Goal: Task Accomplishment & Management: Complete application form

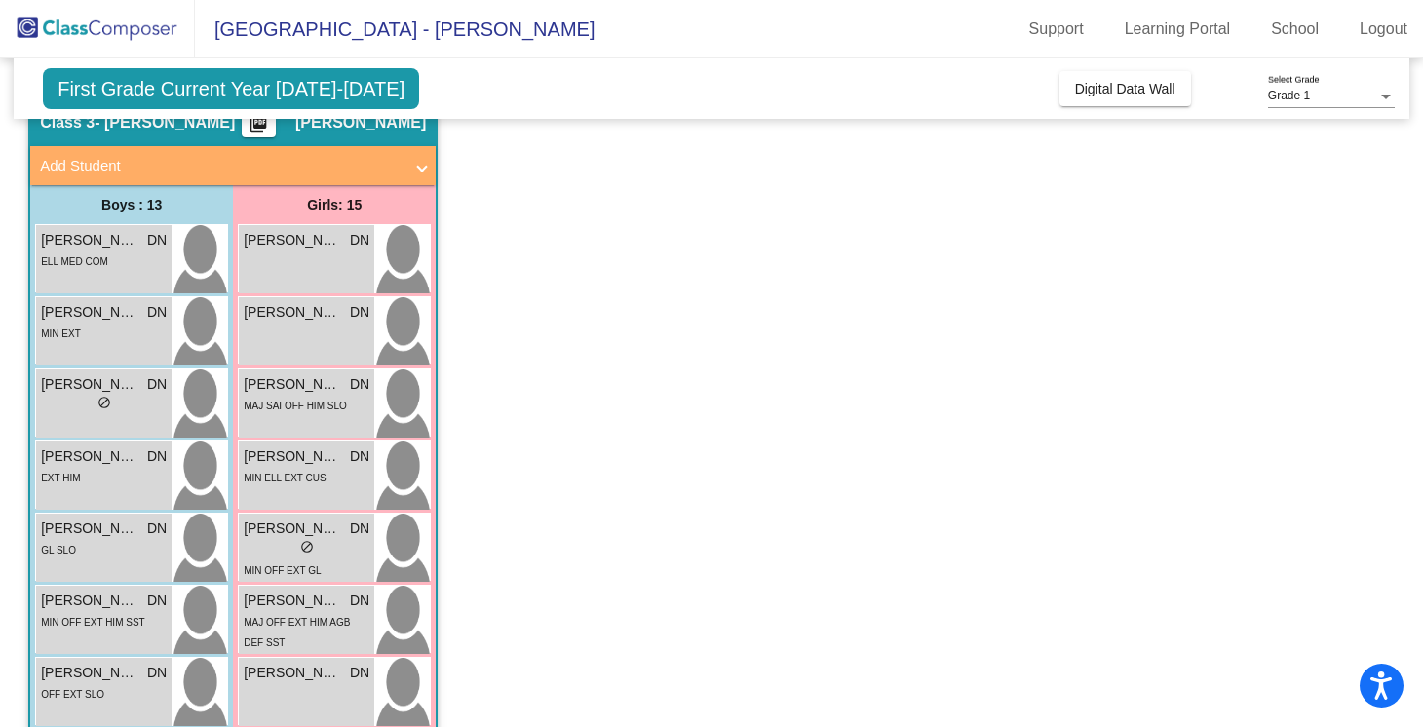
scroll to position [105, 0]
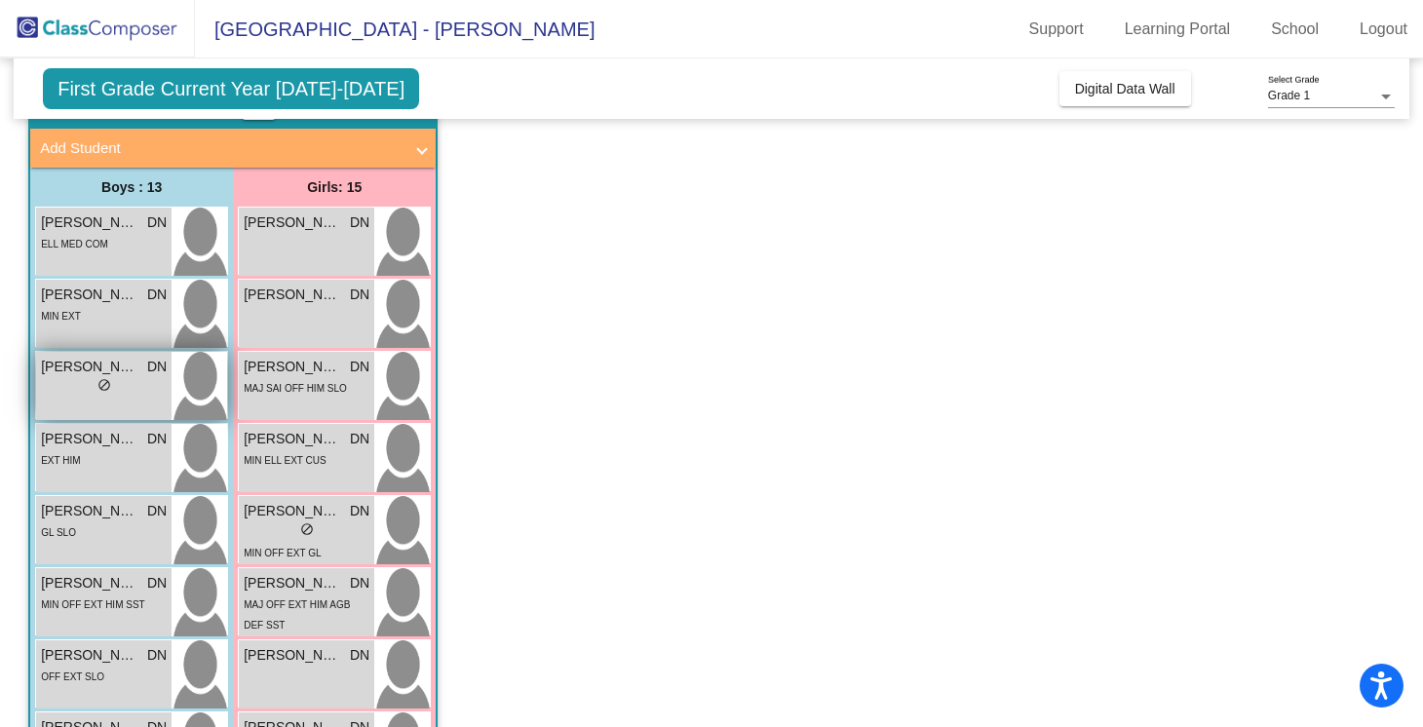
click at [126, 373] on span "[PERSON_NAME]" at bounding box center [89, 367] width 97 height 20
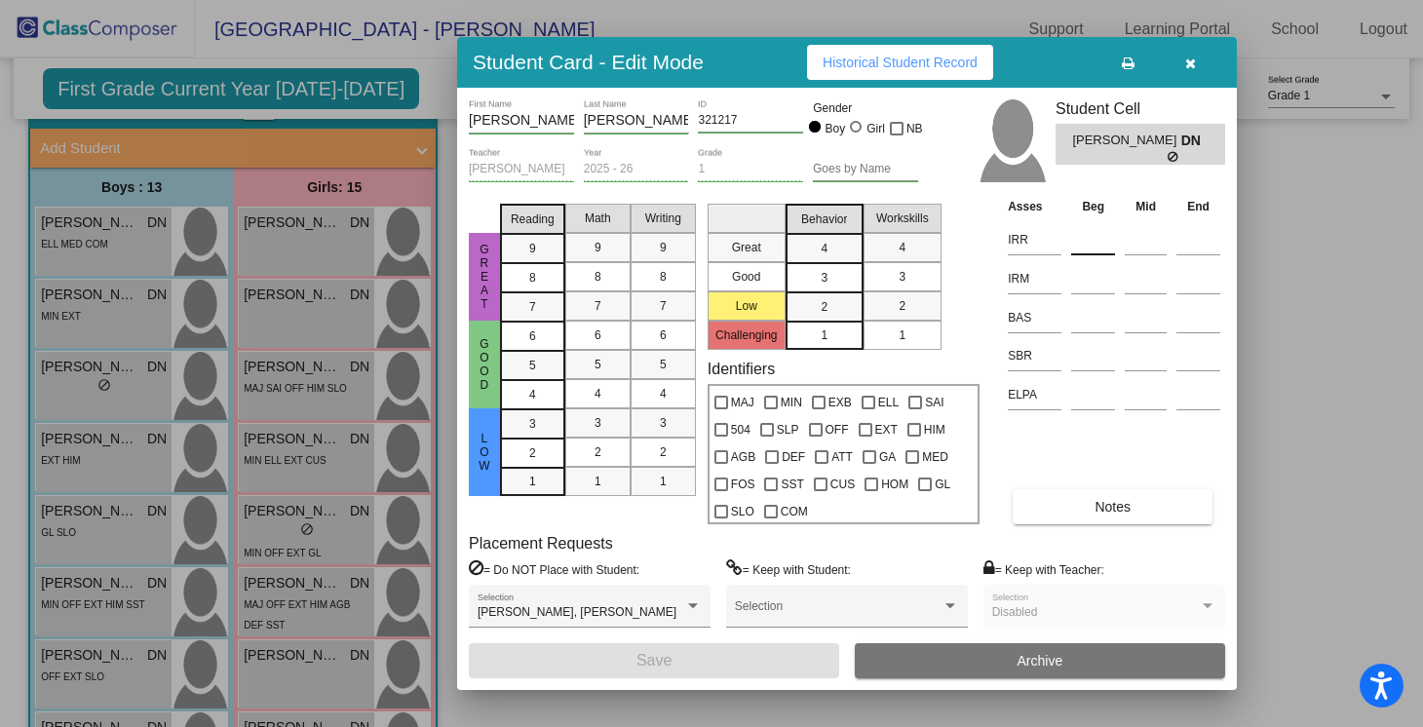
click at [1079, 241] on input at bounding box center [1093, 239] width 44 height 29
click at [1086, 351] on input at bounding box center [1093, 355] width 44 height 29
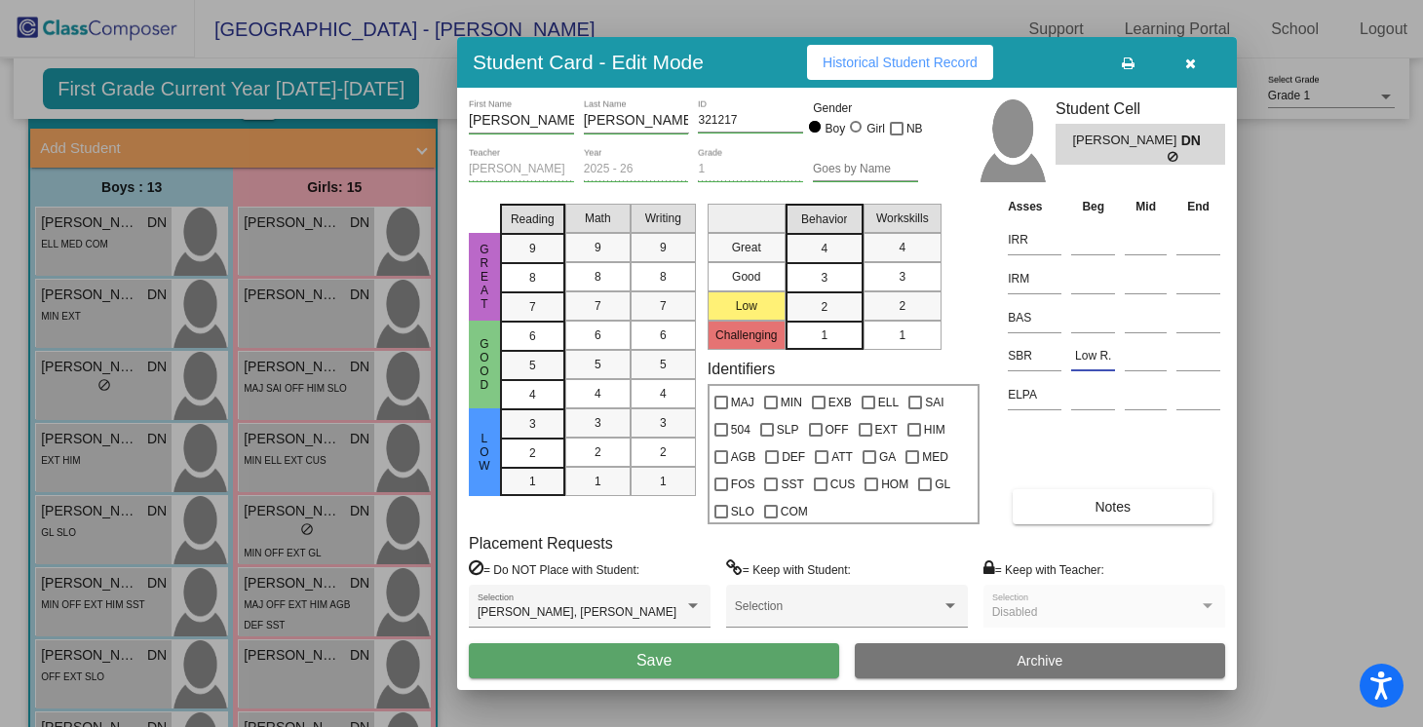
type input "Low R."
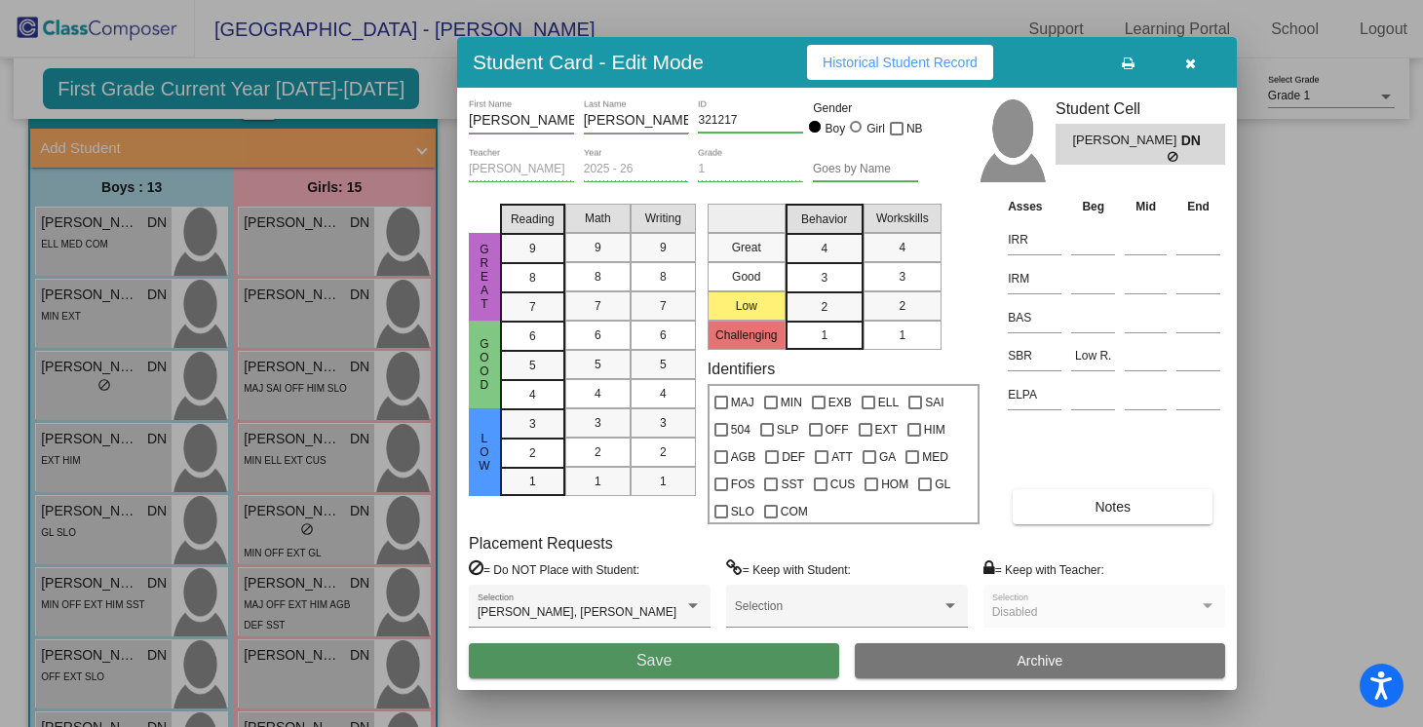
click at [746, 656] on button "Save" at bounding box center [654, 660] width 370 height 35
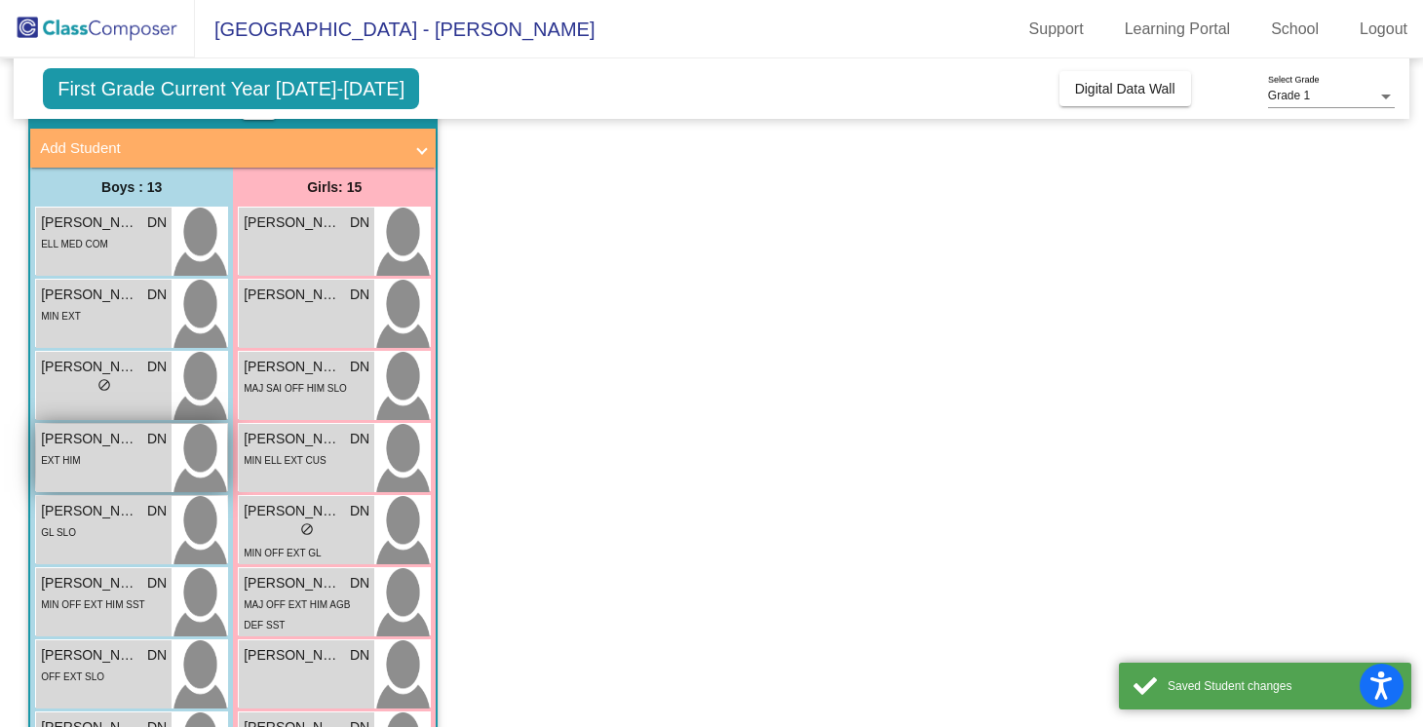
click at [96, 466] on div "EXT HIM" at bounding box center [104, 459] width 126 height 20
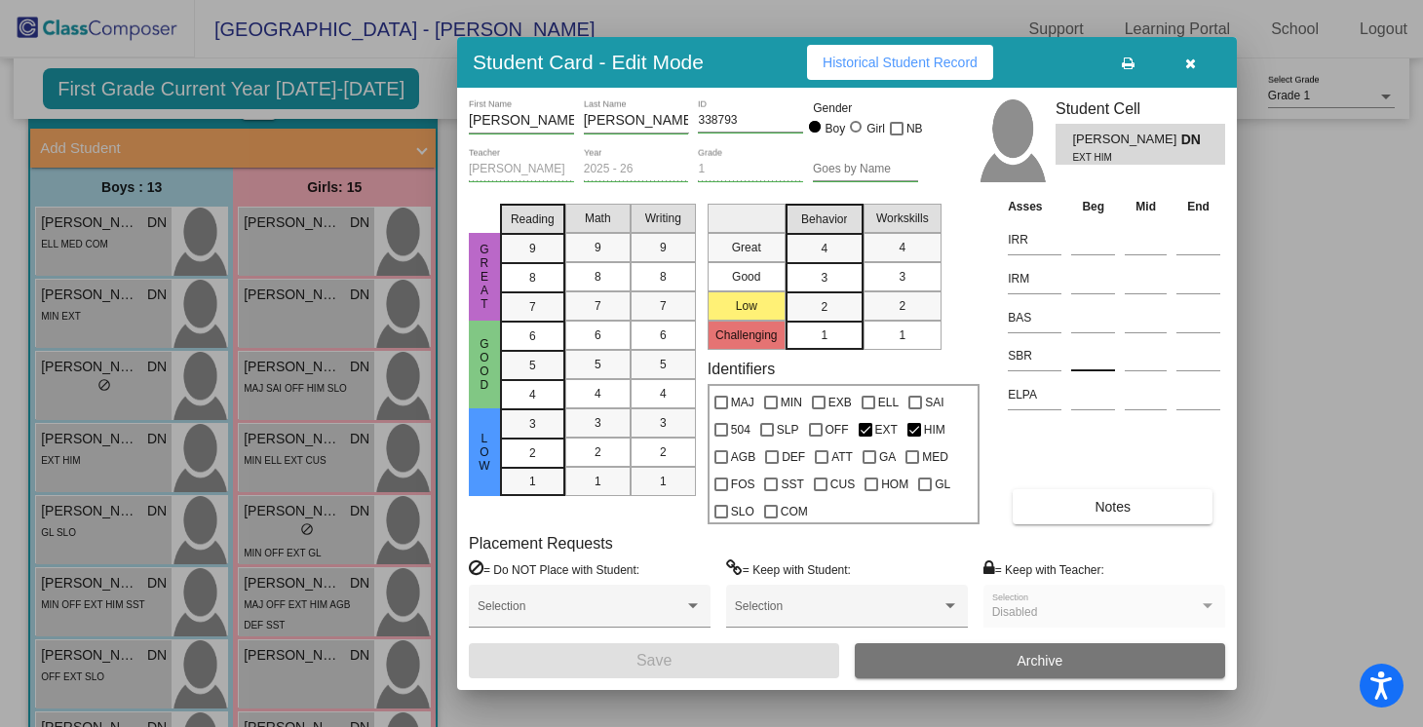
click at [1093, 363] on input at bounding box center [1093, 355] width 44 height 29
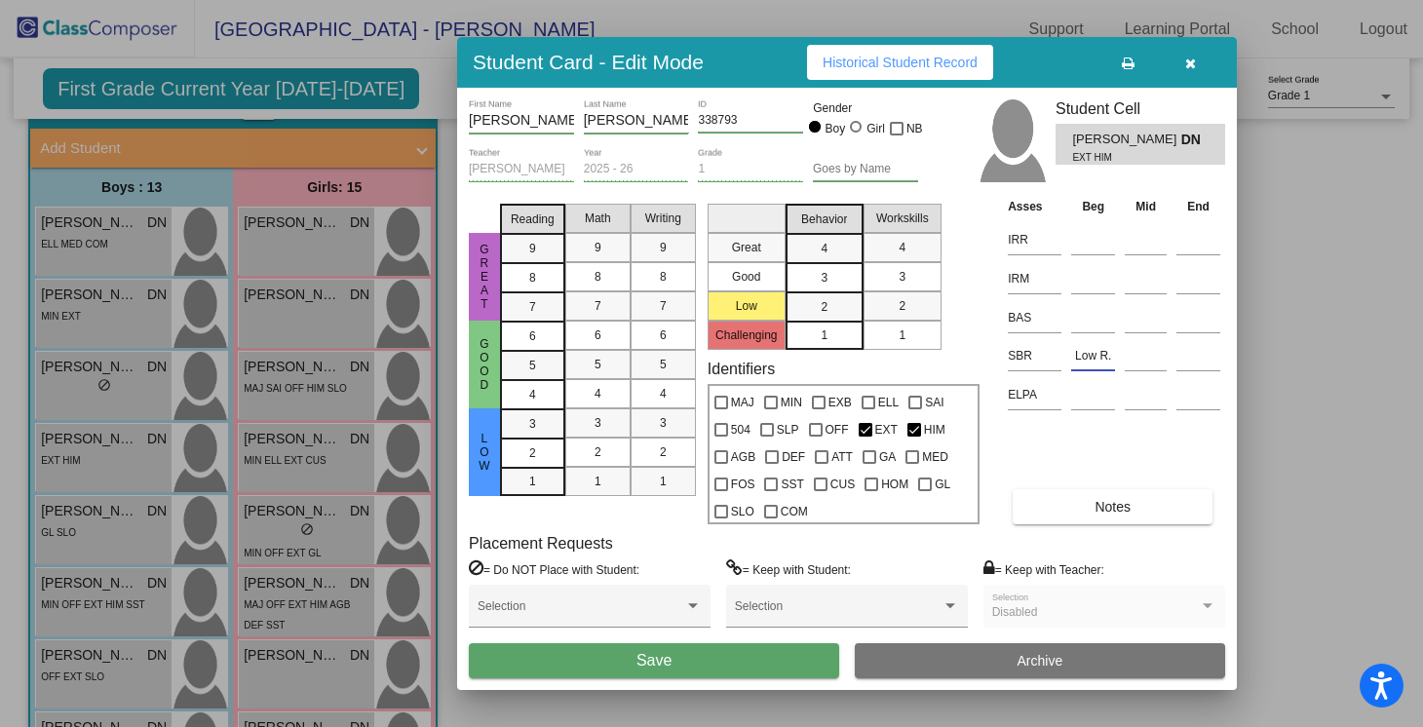
type input "Low R."
click at [799, 652] on button "Save" at bounding box center [654, 660] width 370 height 35
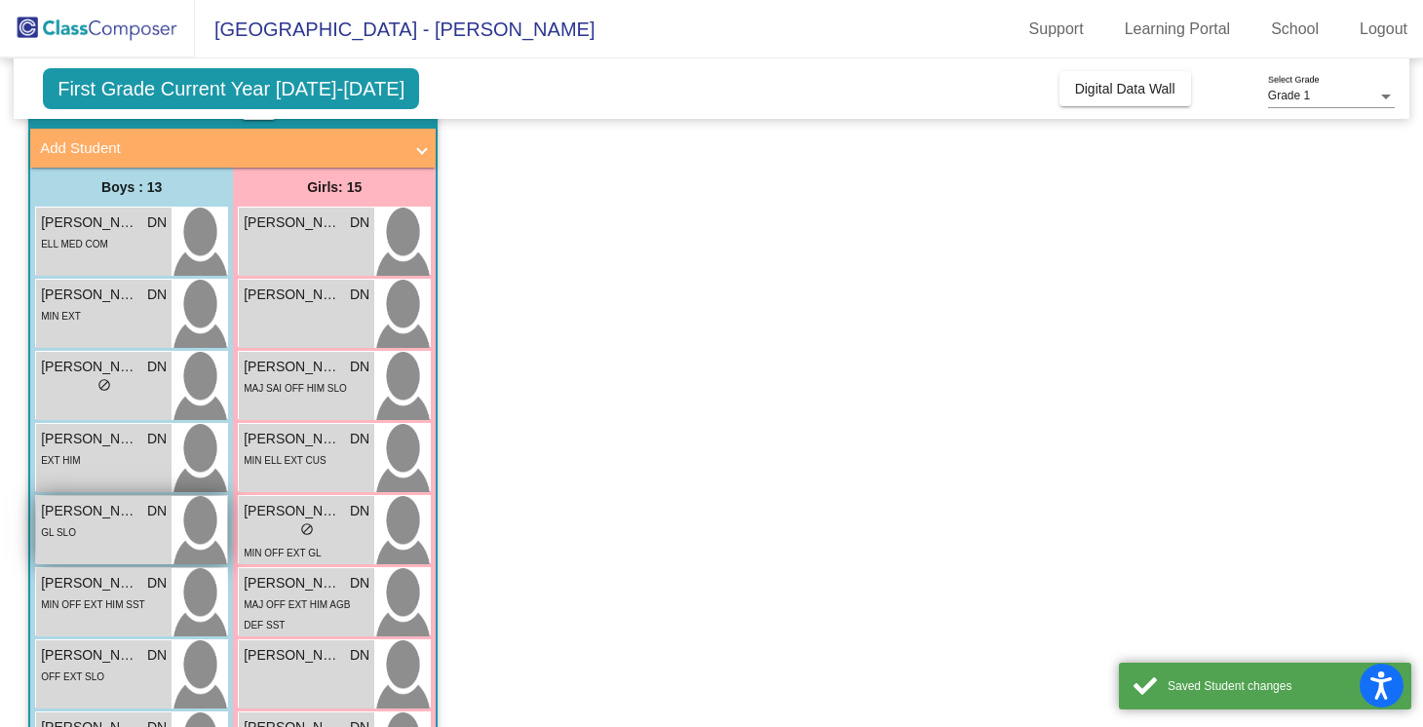
click at [136, 537] on div "GL SLO" at bounding box center [104, 531] width 126 height 20
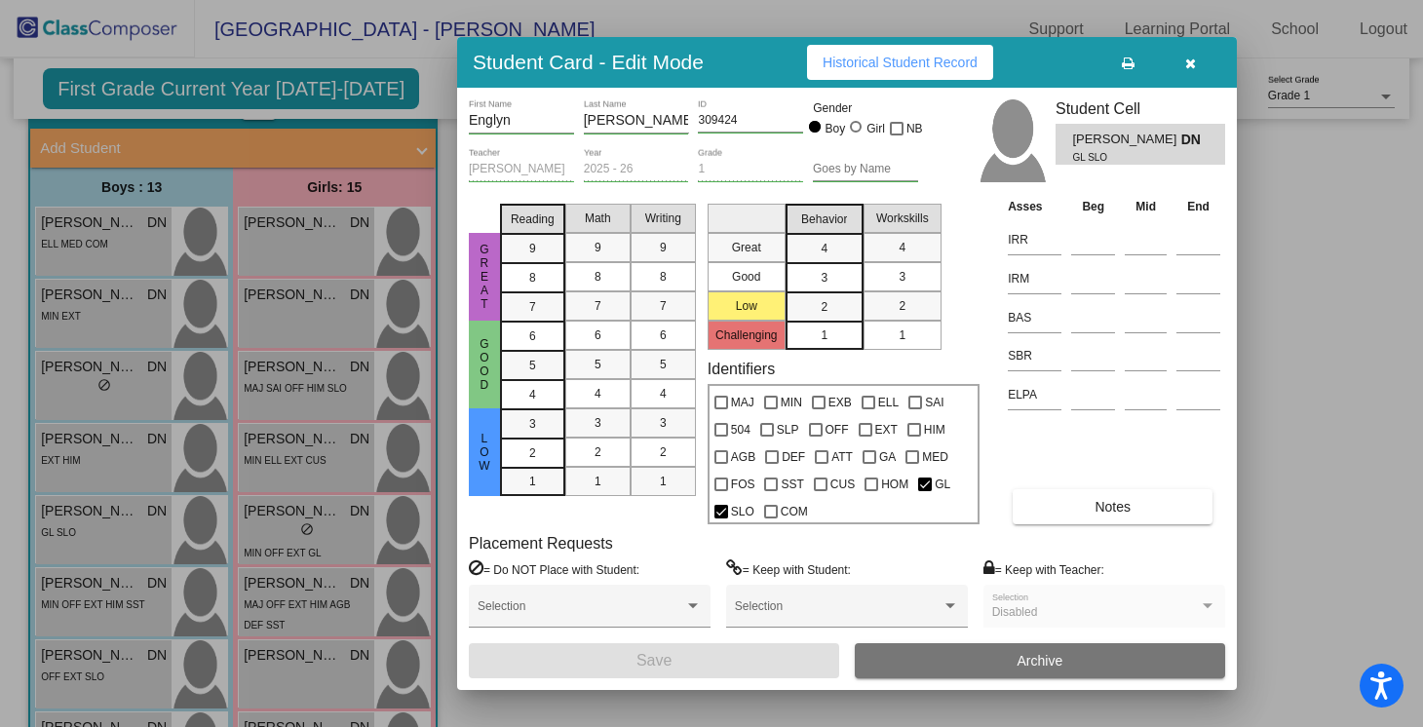
click at [1197, 60] on button "button" at bounding box center [1190, 62] width 62 height 35
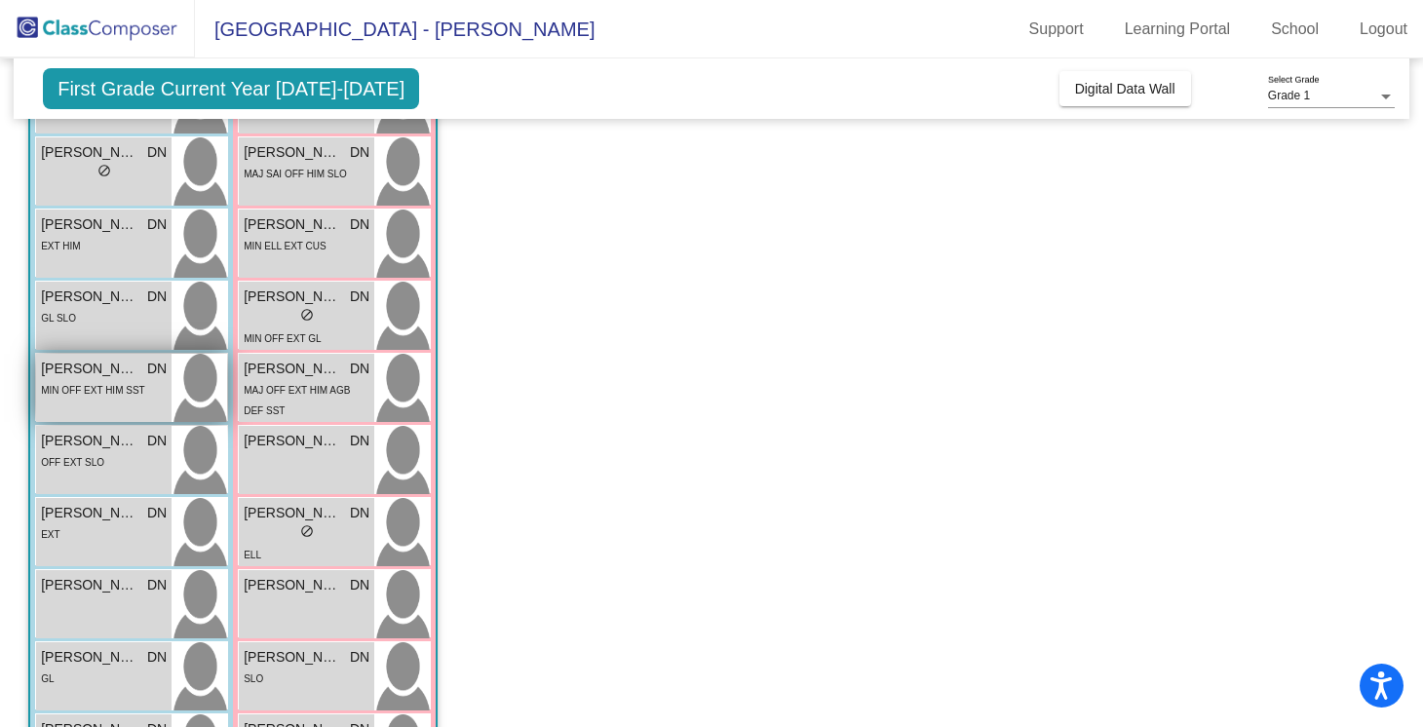
scroll to position [332, 0]
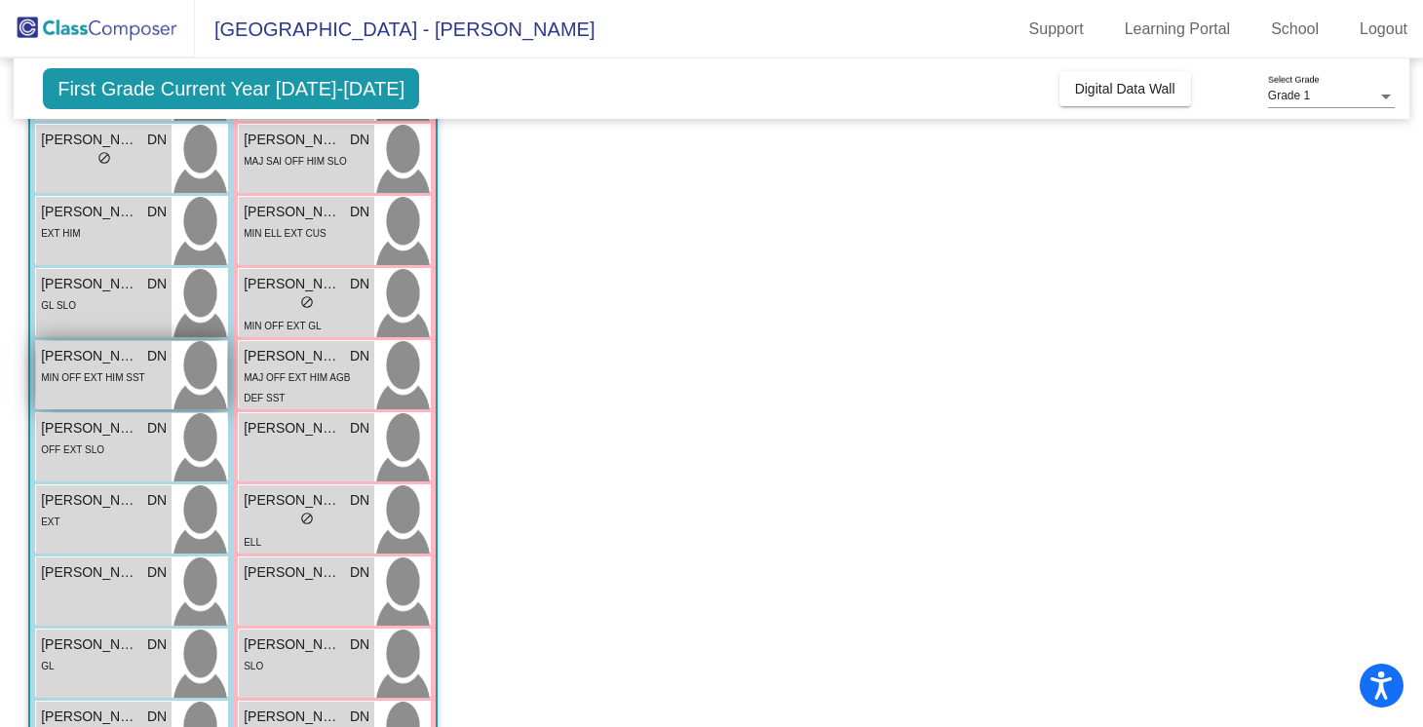
click at [122, 384] on div "MIN OFF EXT HIM SST" at bounding box center [92, 376] width 103 height 20
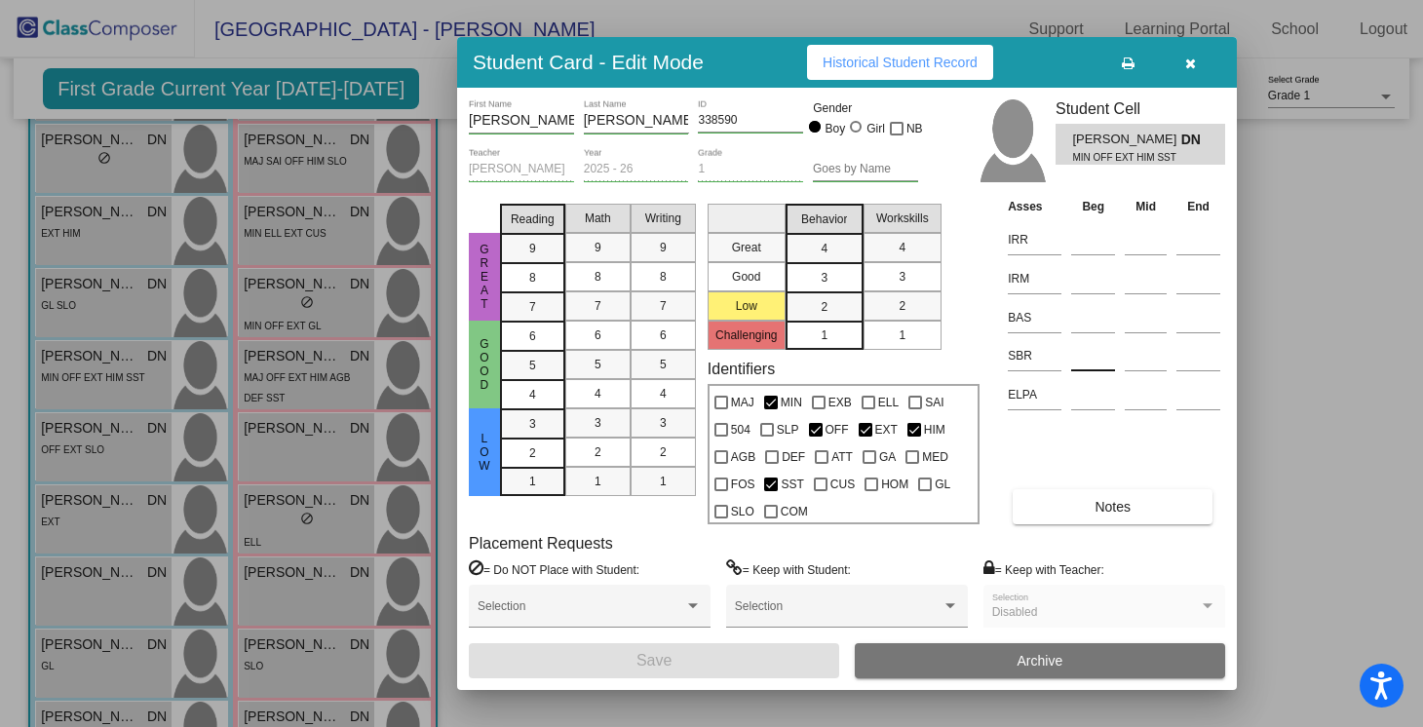
click at [1097, 365] on input at bounding box center [1093, 355] width 44 height 29
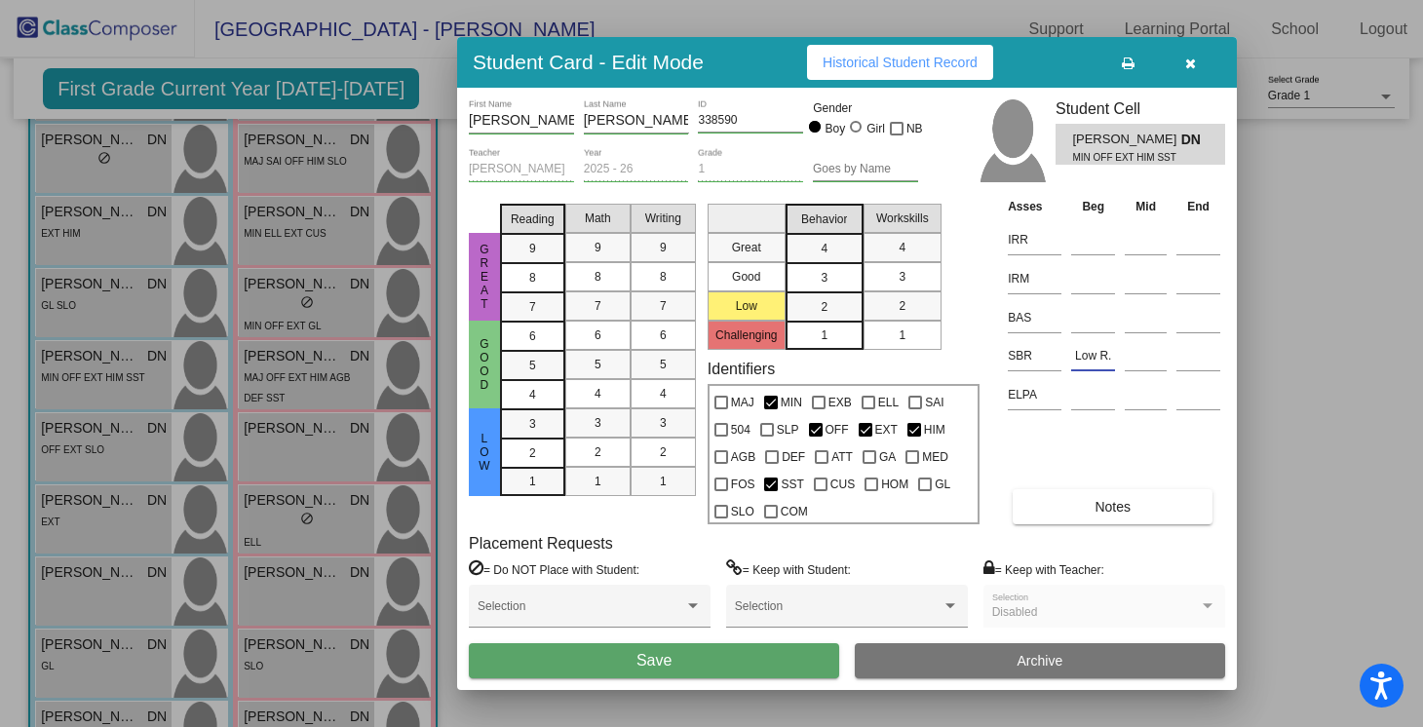
type input "Low R."
click at [790, 642] on div "Selection" at bounding box center [847, 614] width 242 height 59
click at [789, 658] on button "Save" at bounding box center [654, 660] width 370 height 35
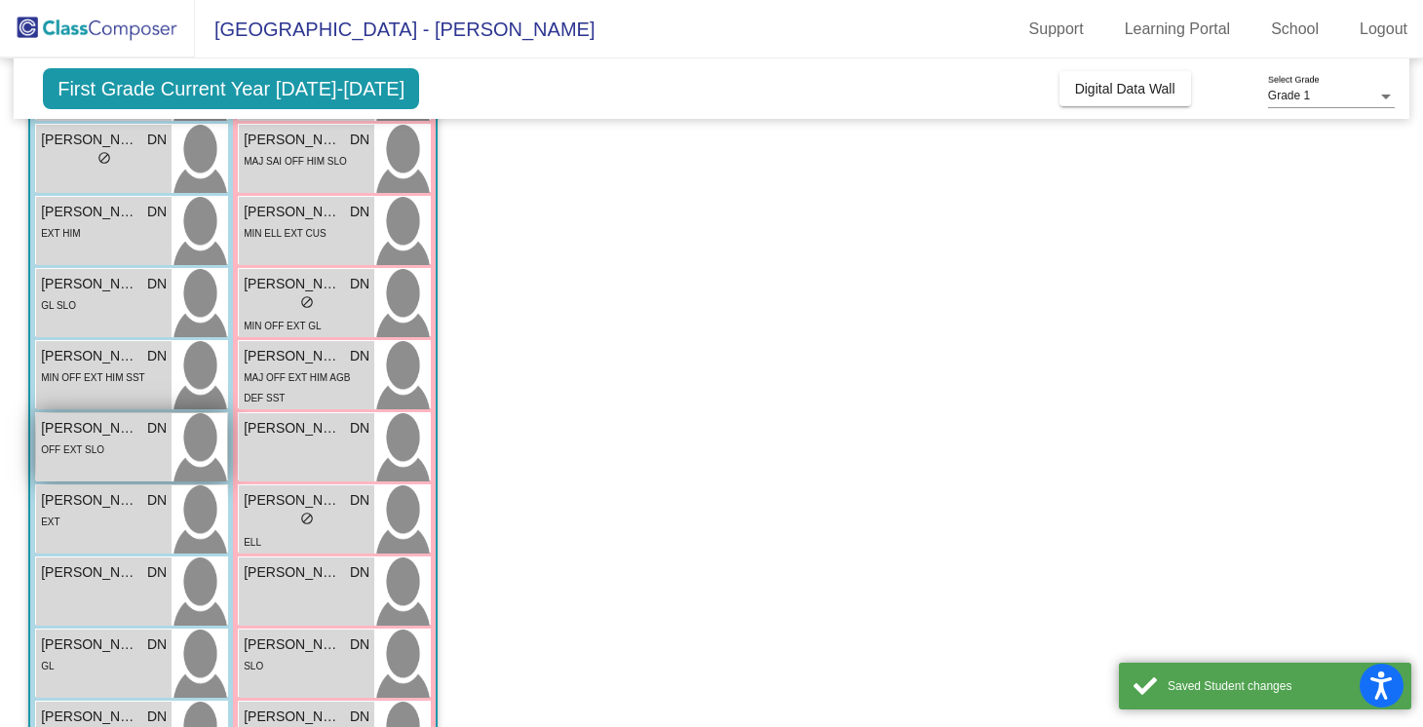
click at [115, 453] on div "OFF EXT SLO" at bounding box center [104, 449] width 126 height 20
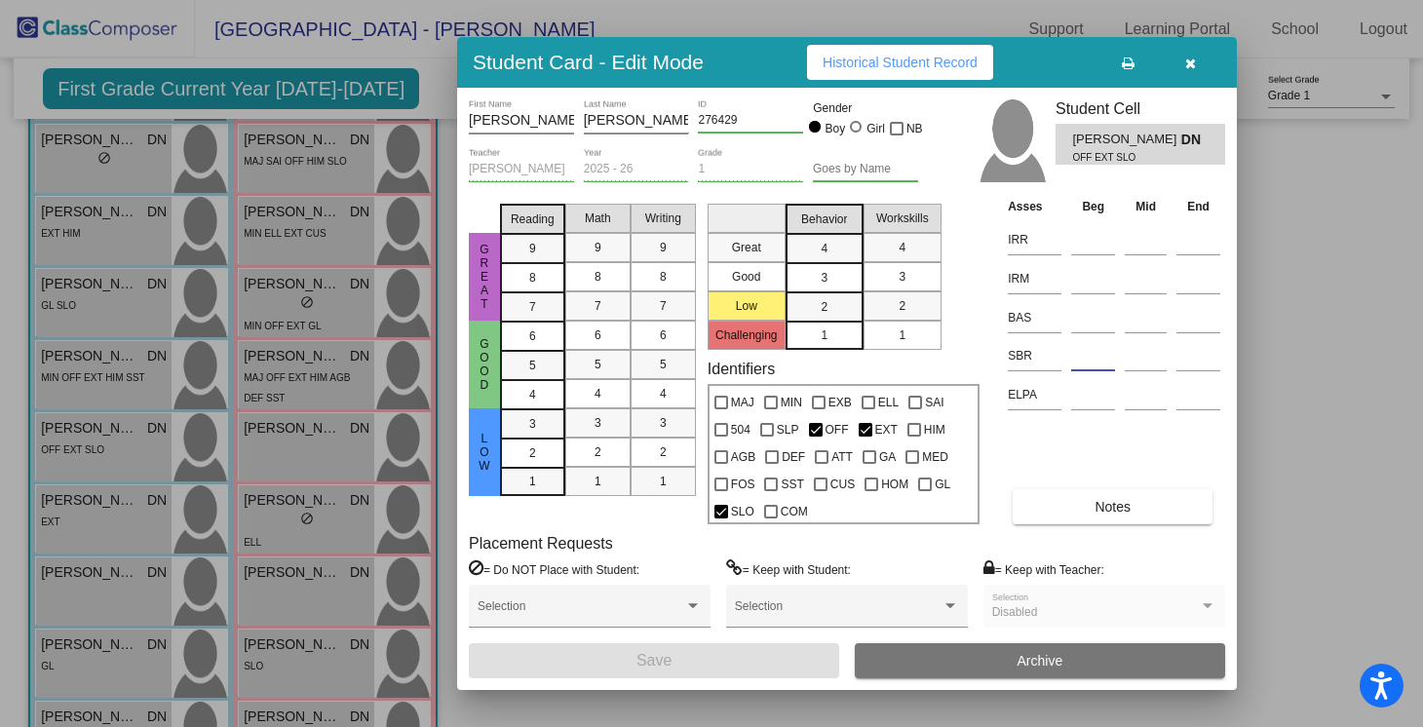
click at [1088, 362] on input at bounding box center [1093, 355] width 44 height 29
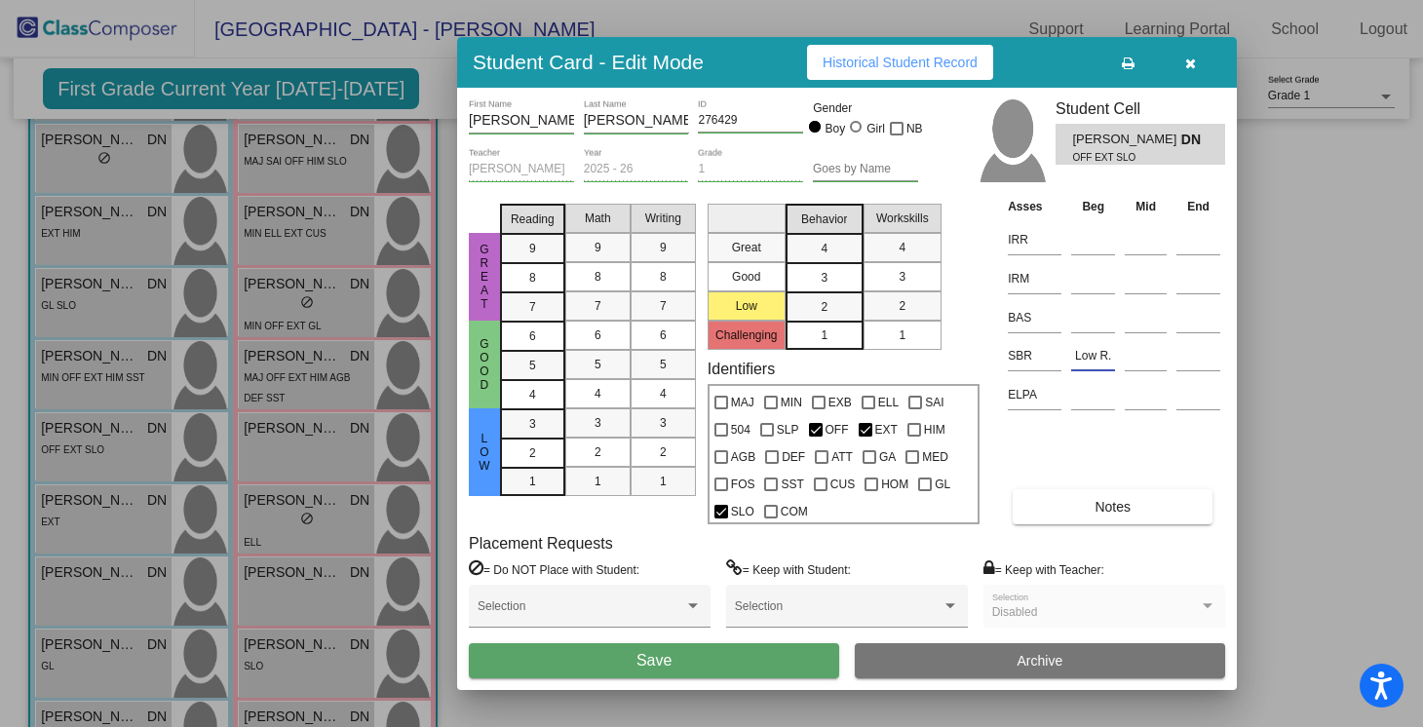
type input "Low R."
click at [764, 666] on button "Save" at bounding box center [654, 660] width 370 height 35
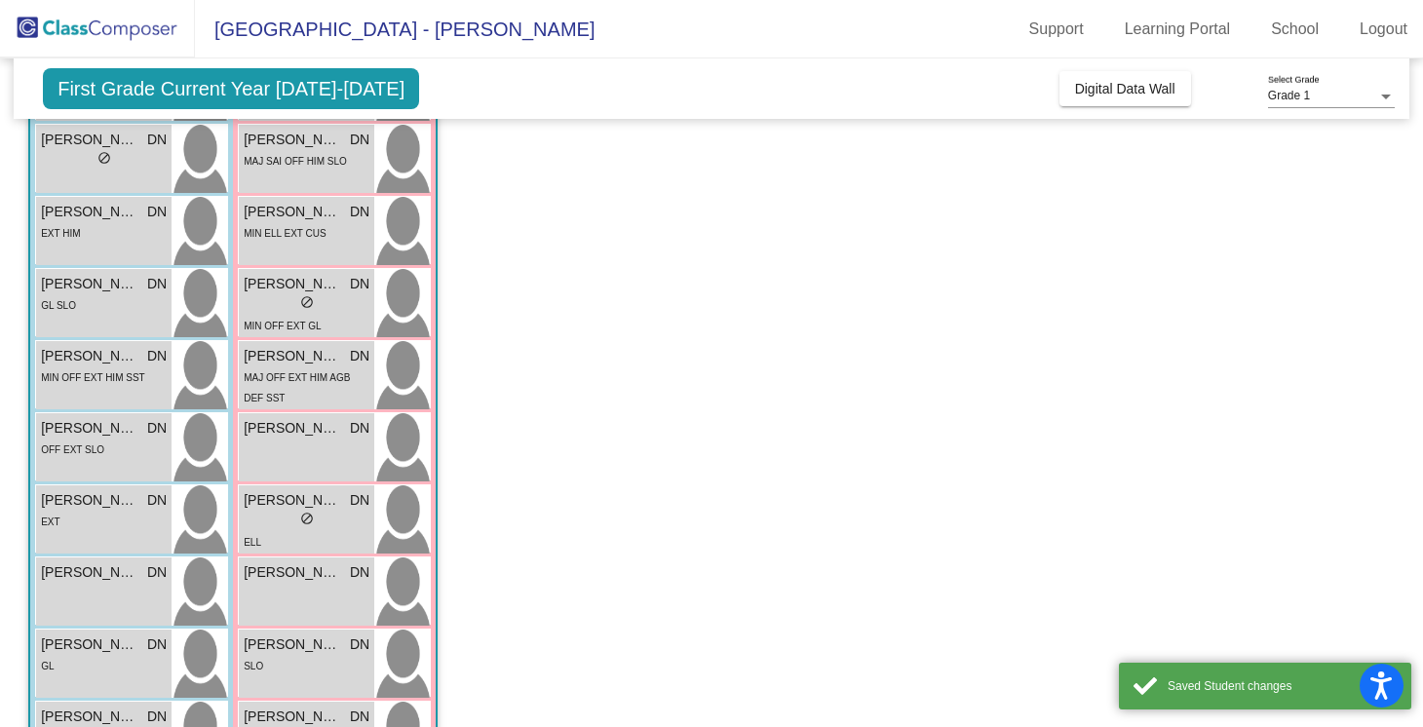
click at [54, 500] on span "[PERSON_NAME]" at bounding box center [89, 500] width 97 height 20
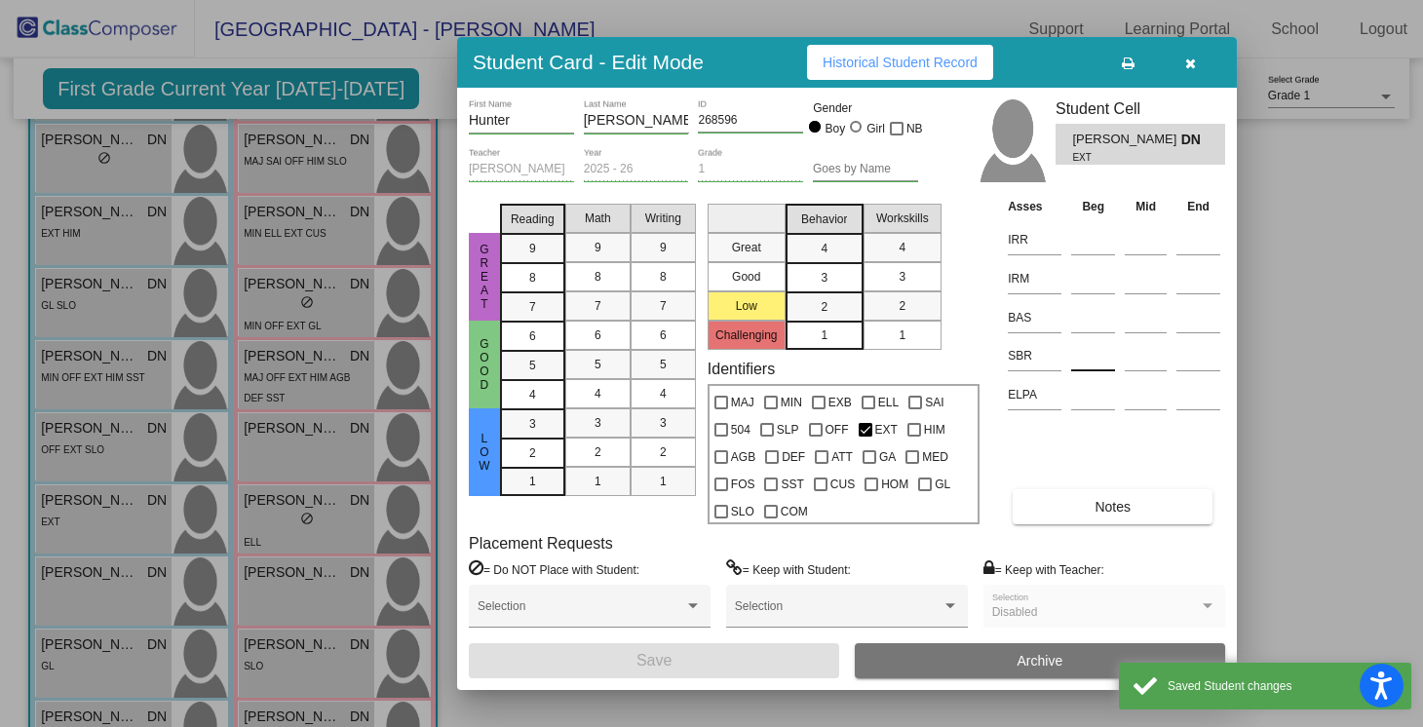
click at [1099, 363] on input at bounding box center [1093, 355] width 44 height 29
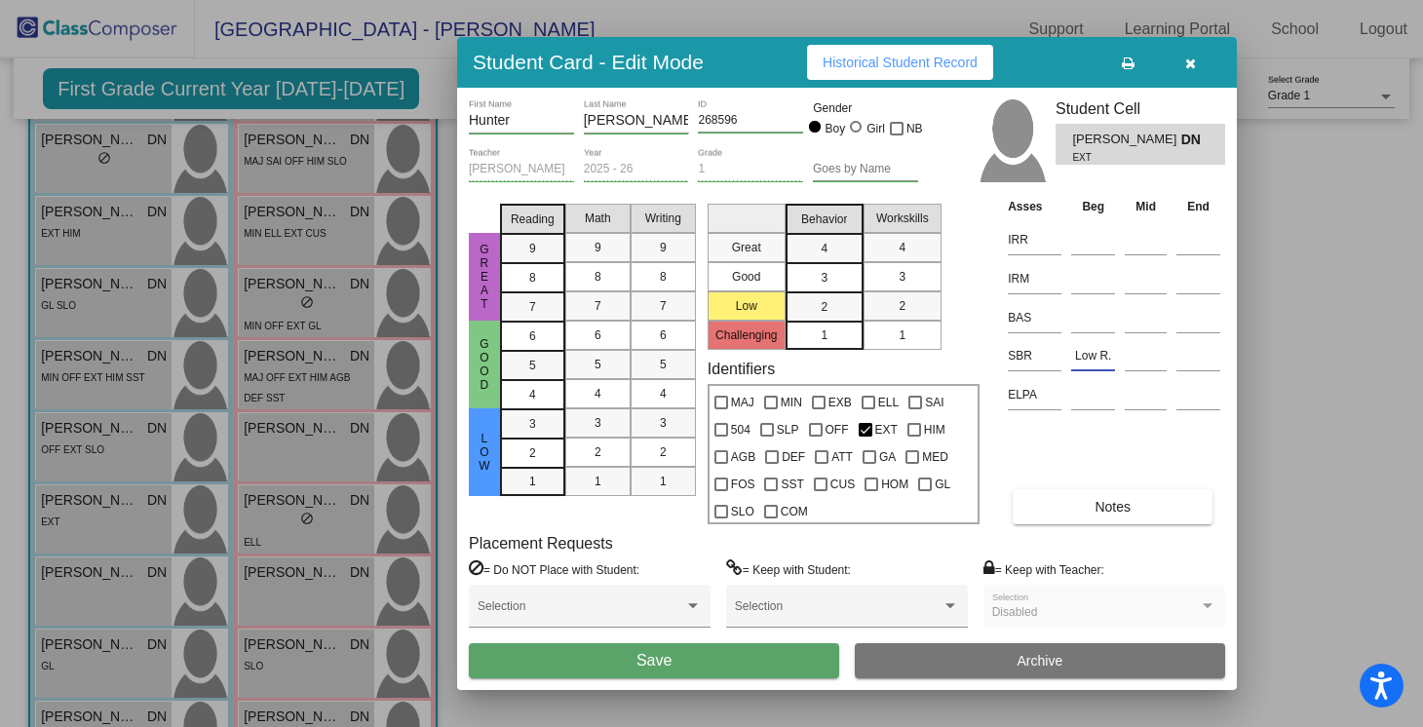
type input "Low R."
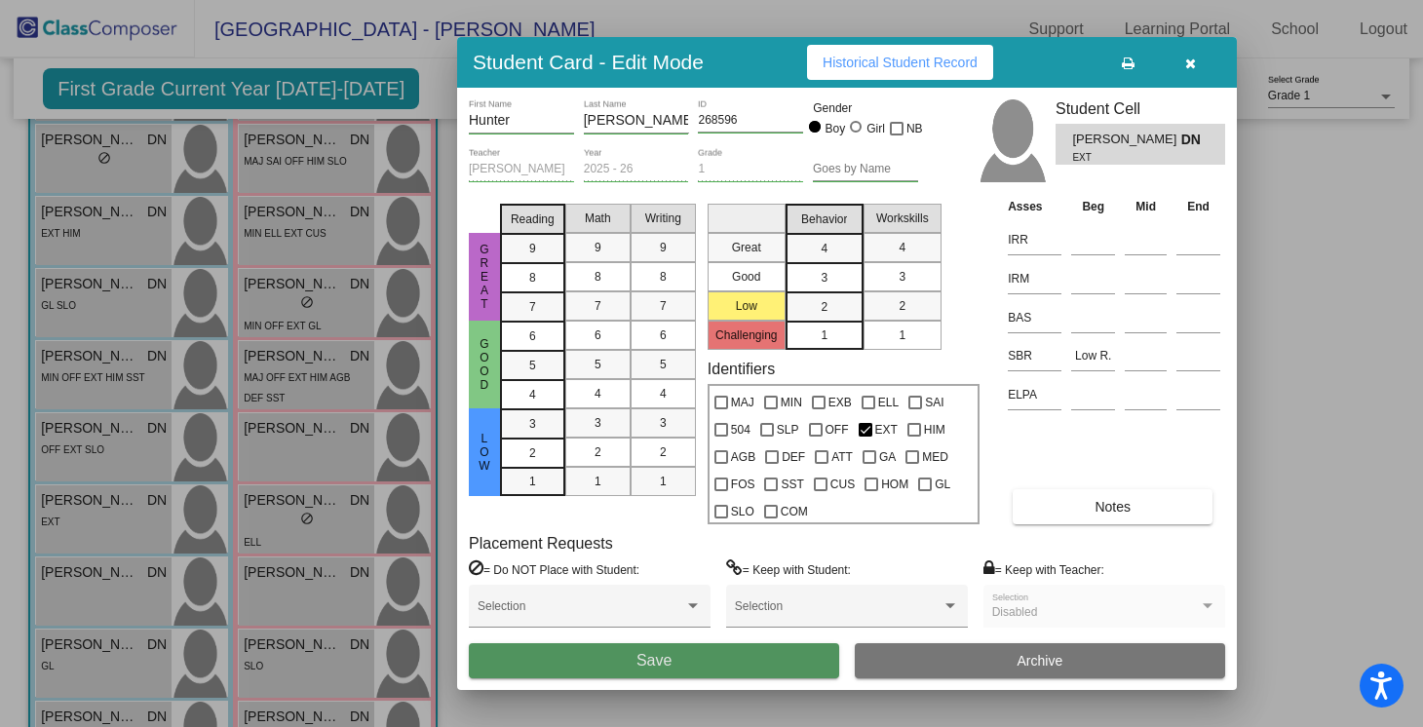
click at [740, 649] on button "Save" at bounding box center [654, 660] width 370 height 35
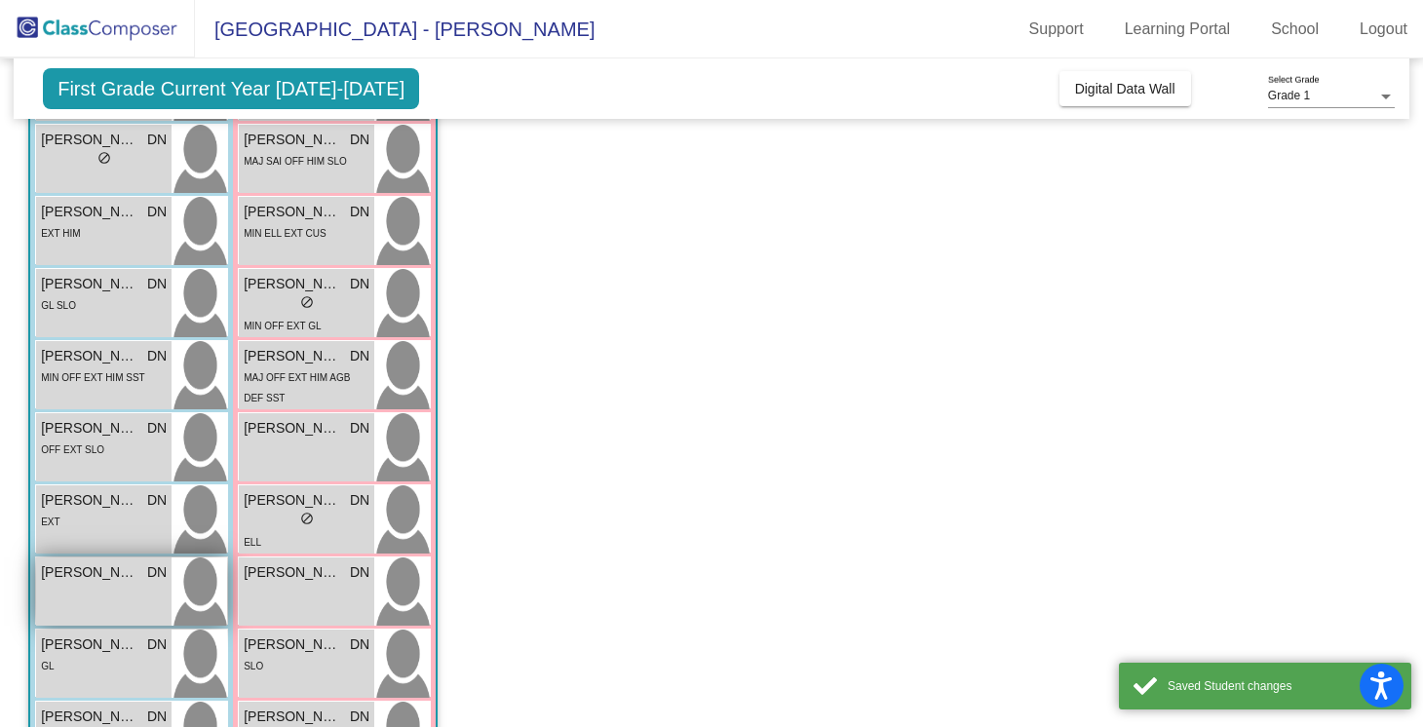
click at [145, 591] on div "[PERSON_NAME] [PERSON_NAME] lock do_not_disturb_alt" at bounding box center [103, 592] width 135 height 68
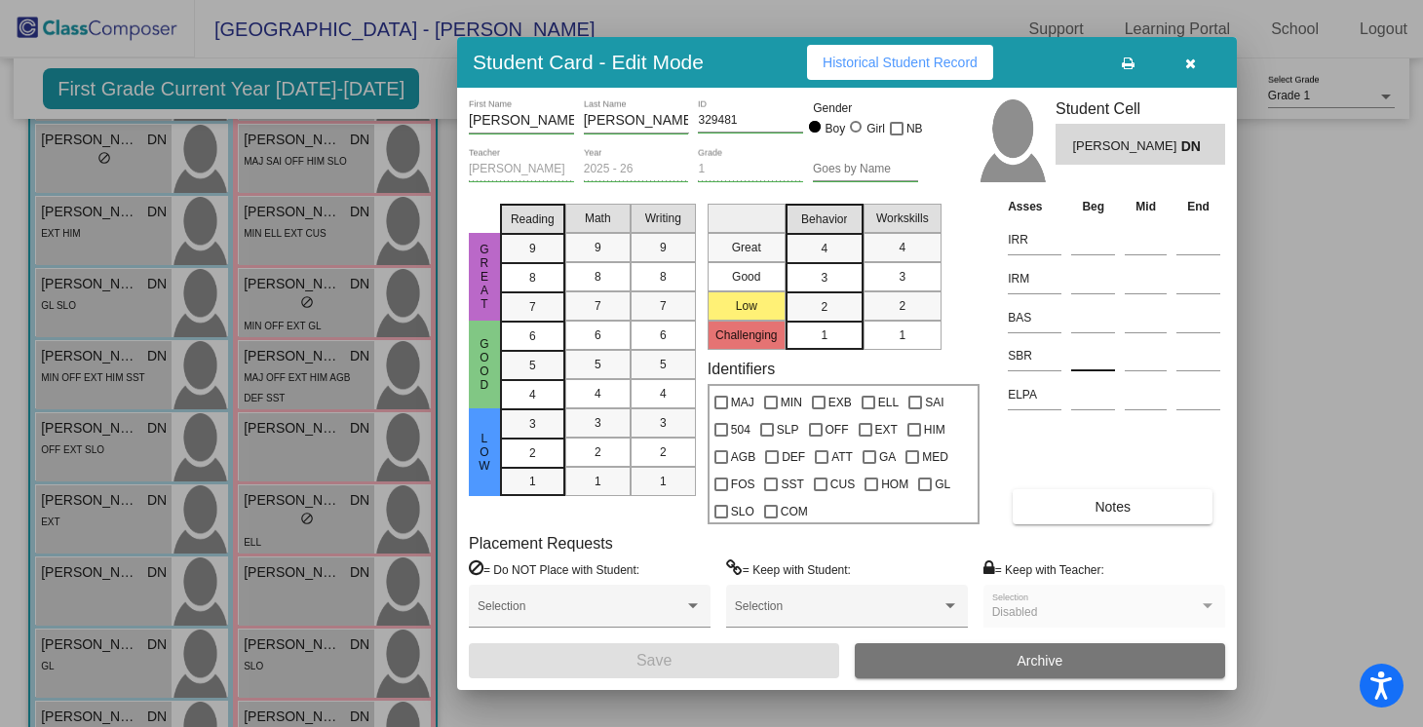
click at [1091, 369] on input at bounding box center [1093, 355] width 44 height 29
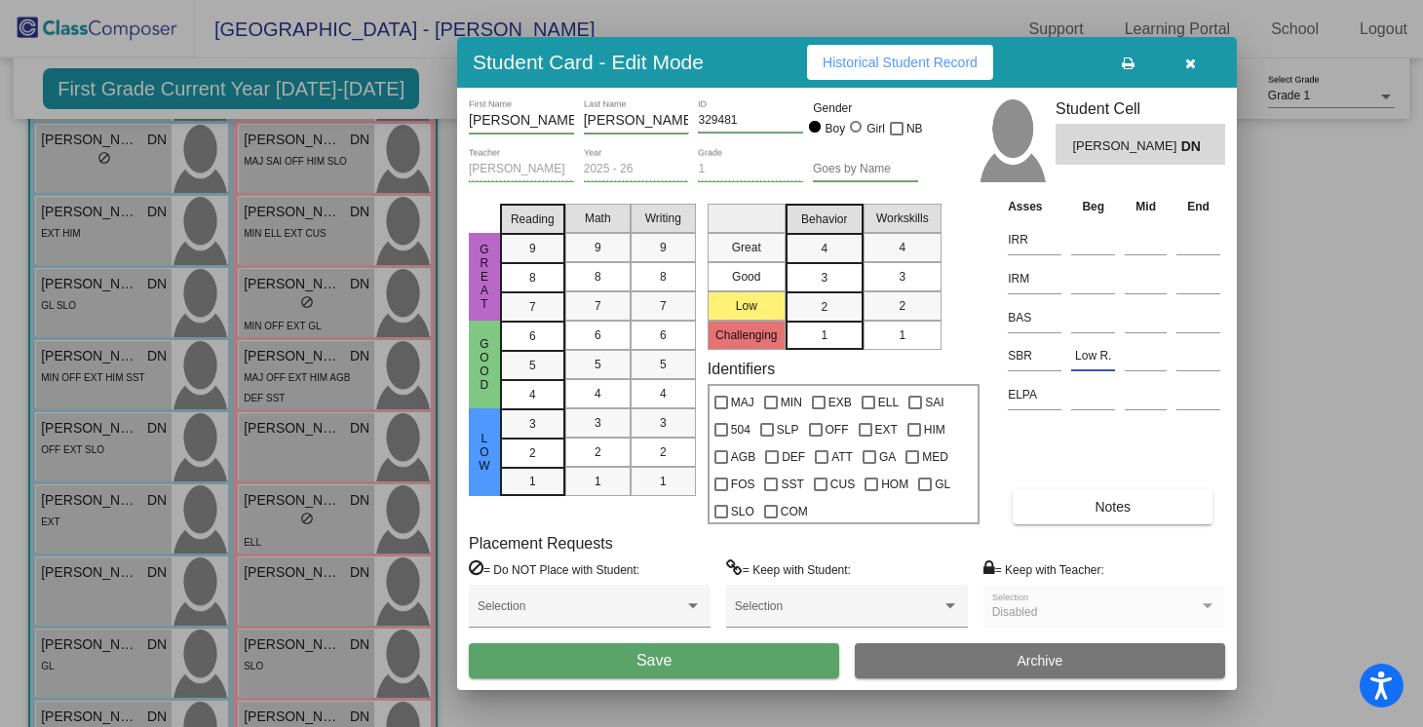
type input "Low R."
click at [661, 664] on span "Save" at bounding box center [653, 660] width 35 height 17
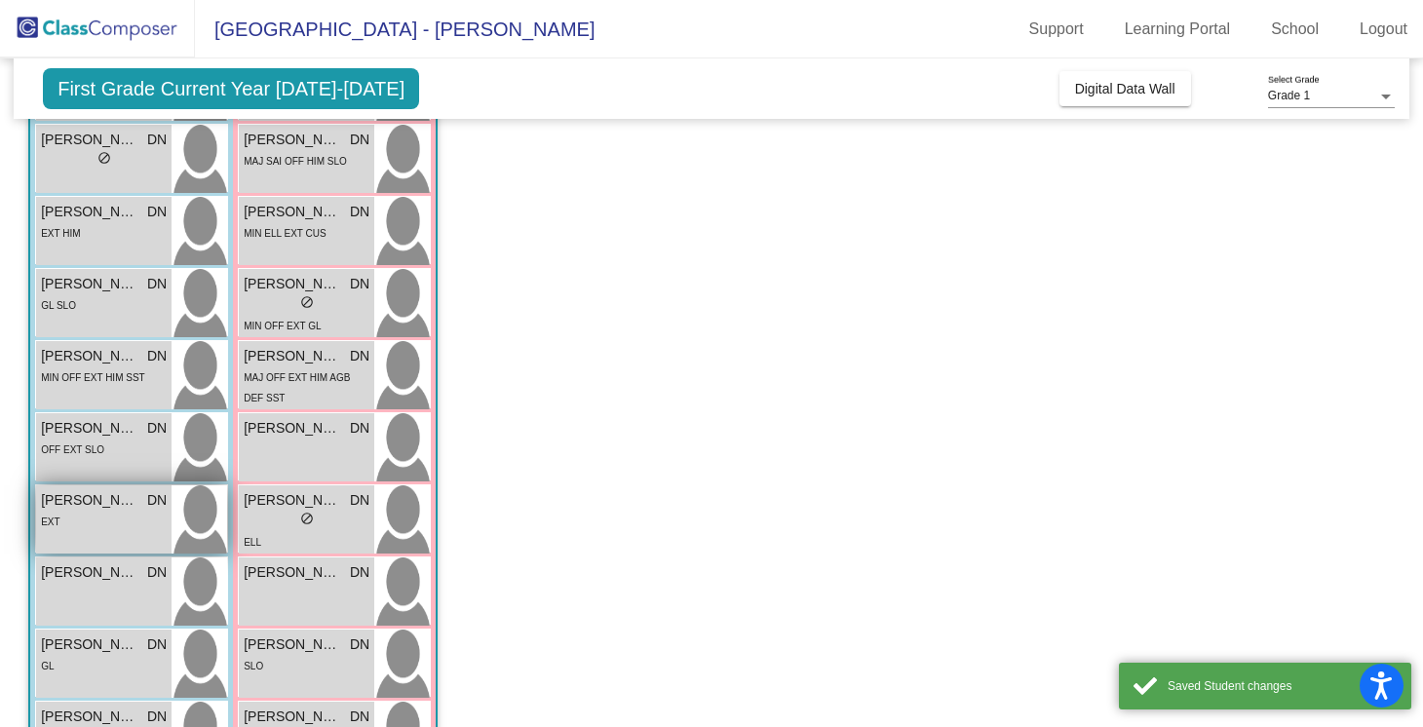
click at [151, 525] on div "EXT" at bounding box center [104, 521] width 126 height 20
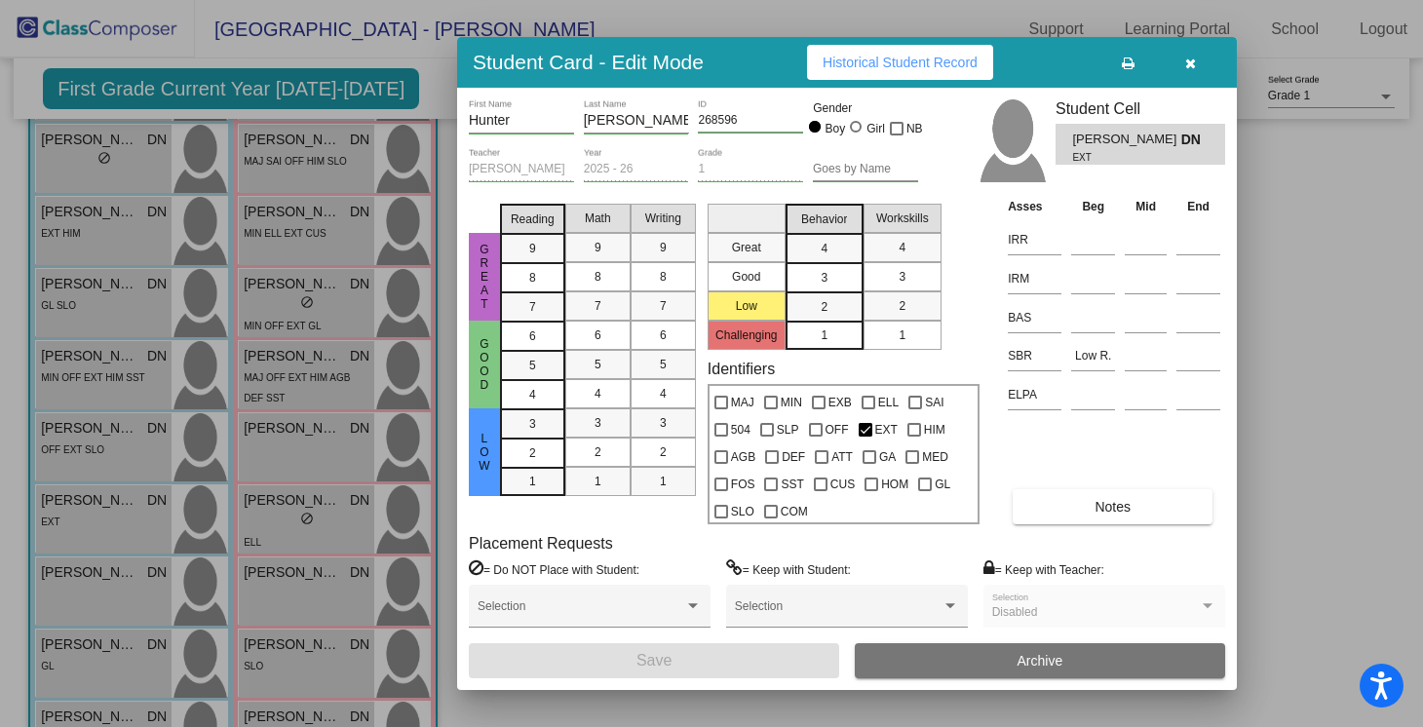
click at [1192, 55] on span "button" at bounding box center [1190, 63] width 11 height 16
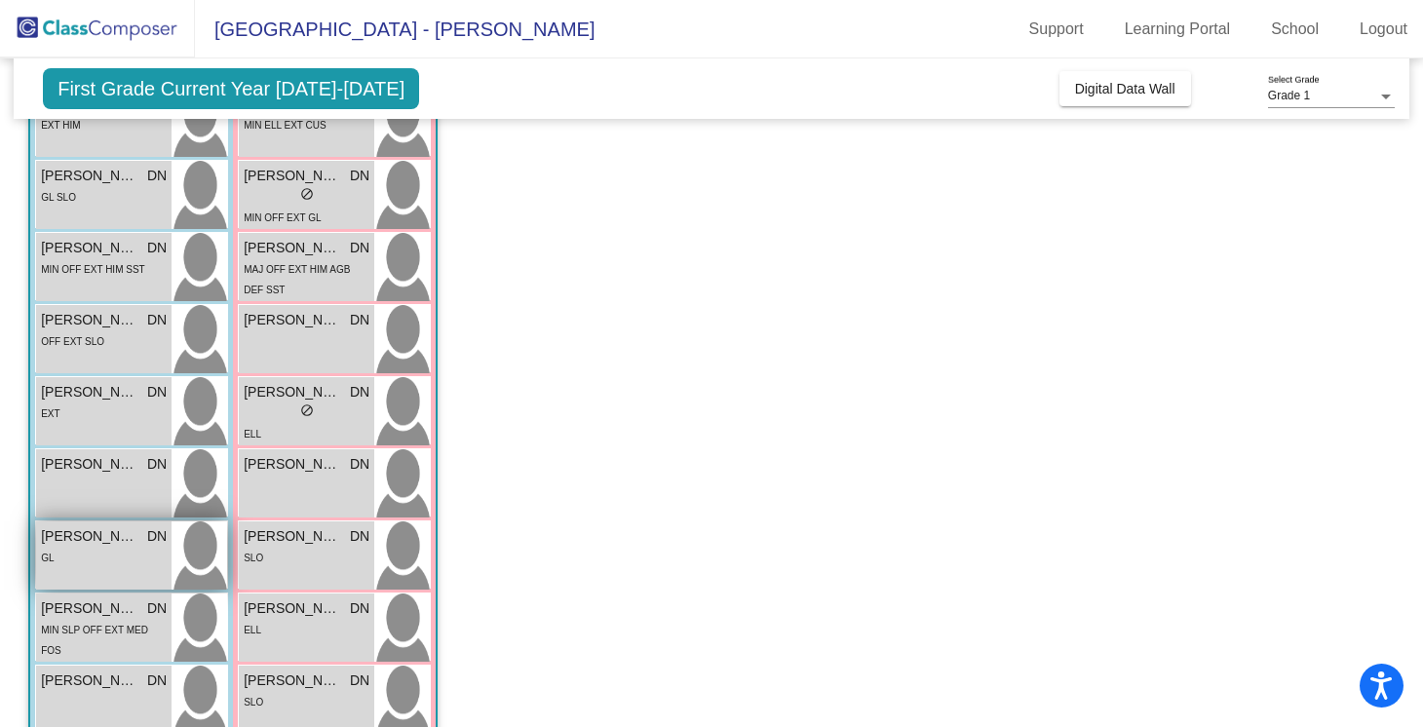
scroll to position [454, 0]
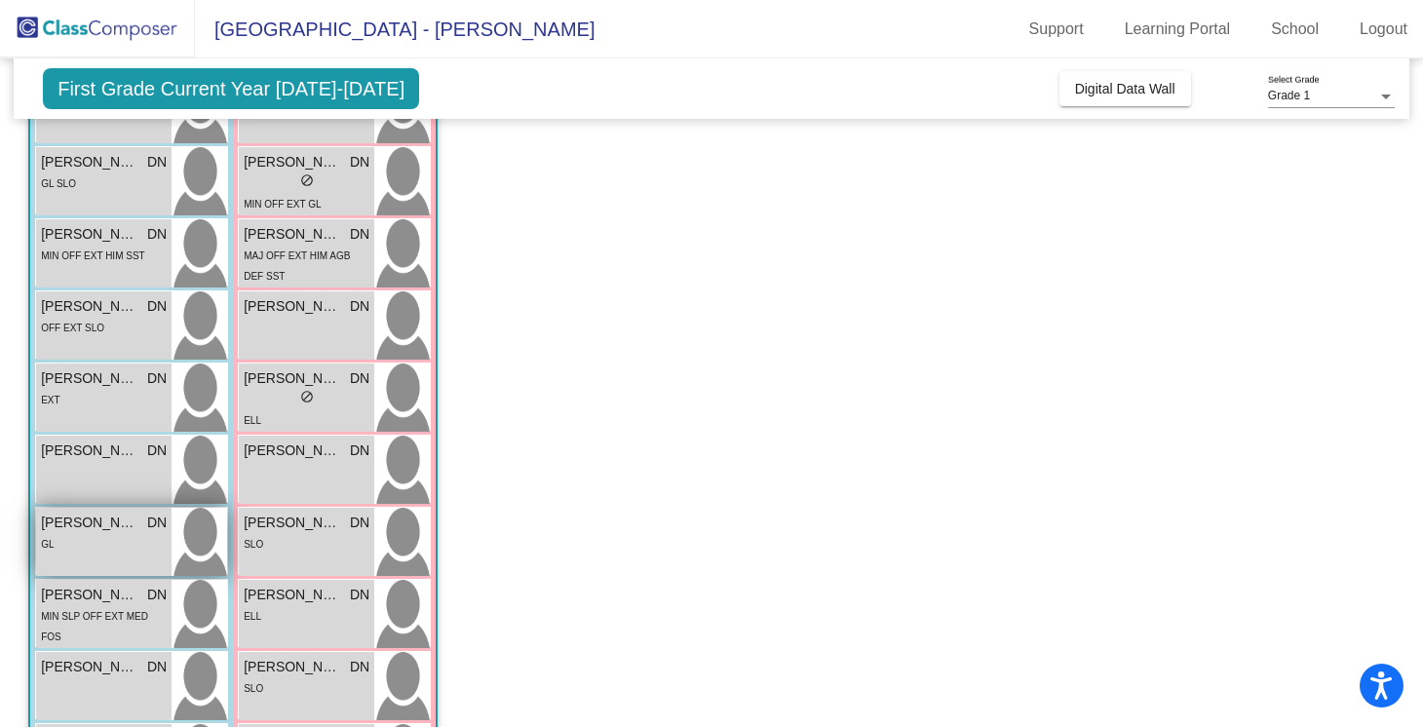
click at [124, 547] on div "GL" at bounding box center [104, 543] width 126 height 20
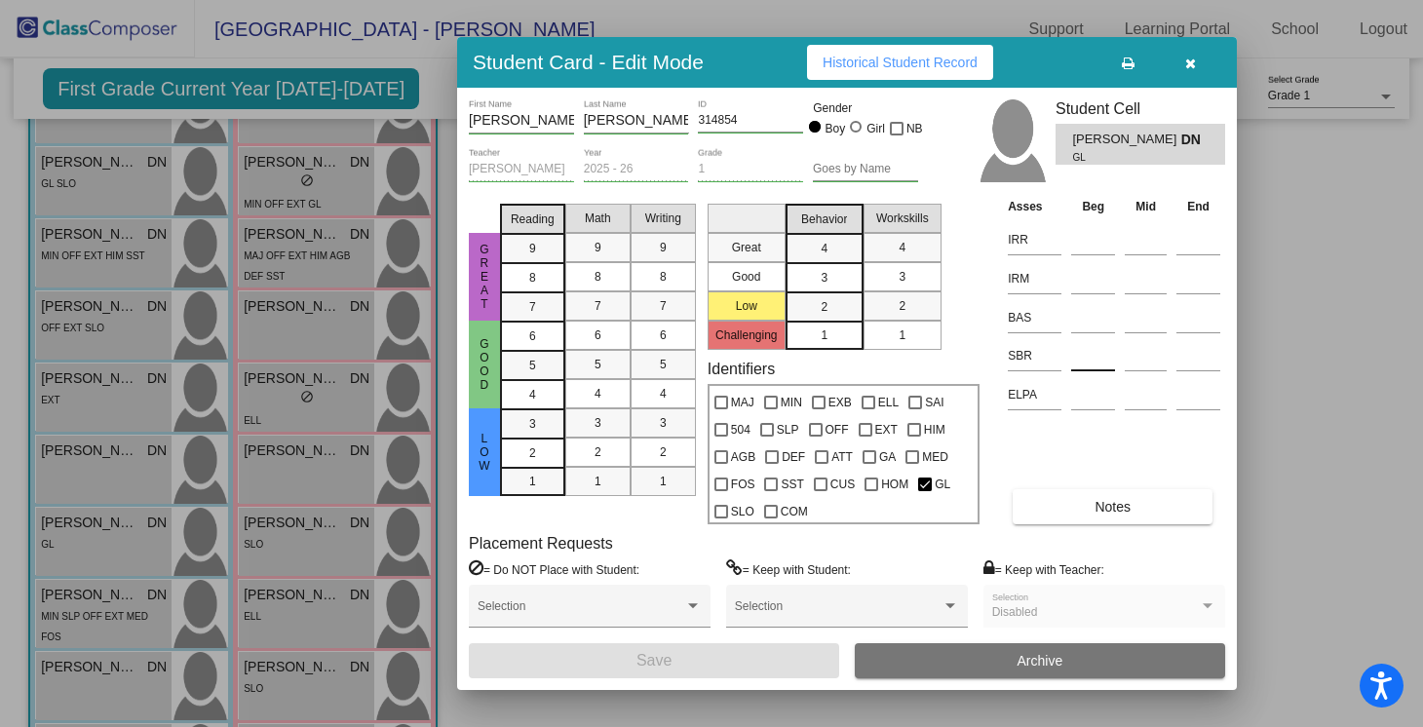
click at [1089, 358] on input at bounding box center [1093, 355] width 44 height 29
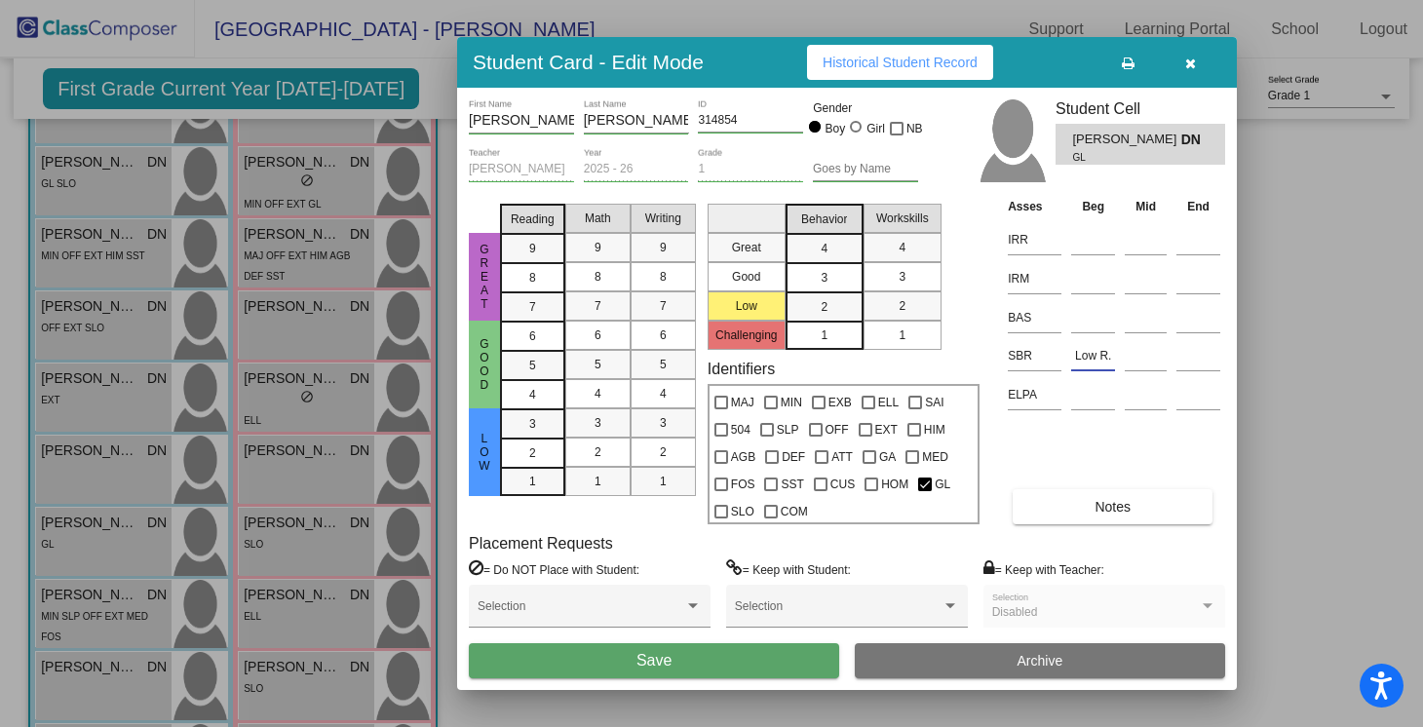
type input "Low R."
click at [679, 664] on button "Save" at bounding box center [654, 660] width 370 height 35
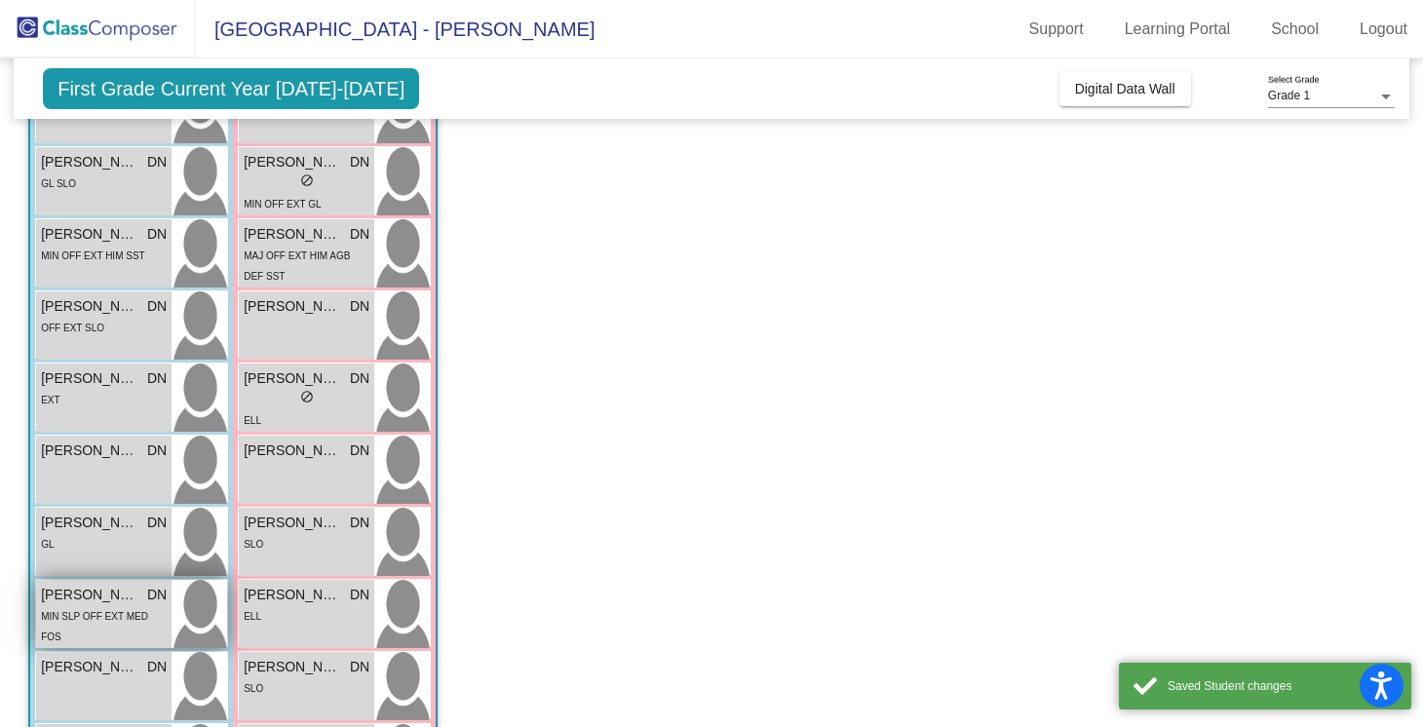
click at [104, 603] on span "[PERSON_NAME]" at bounding box center [89, 595] width 97 height 20
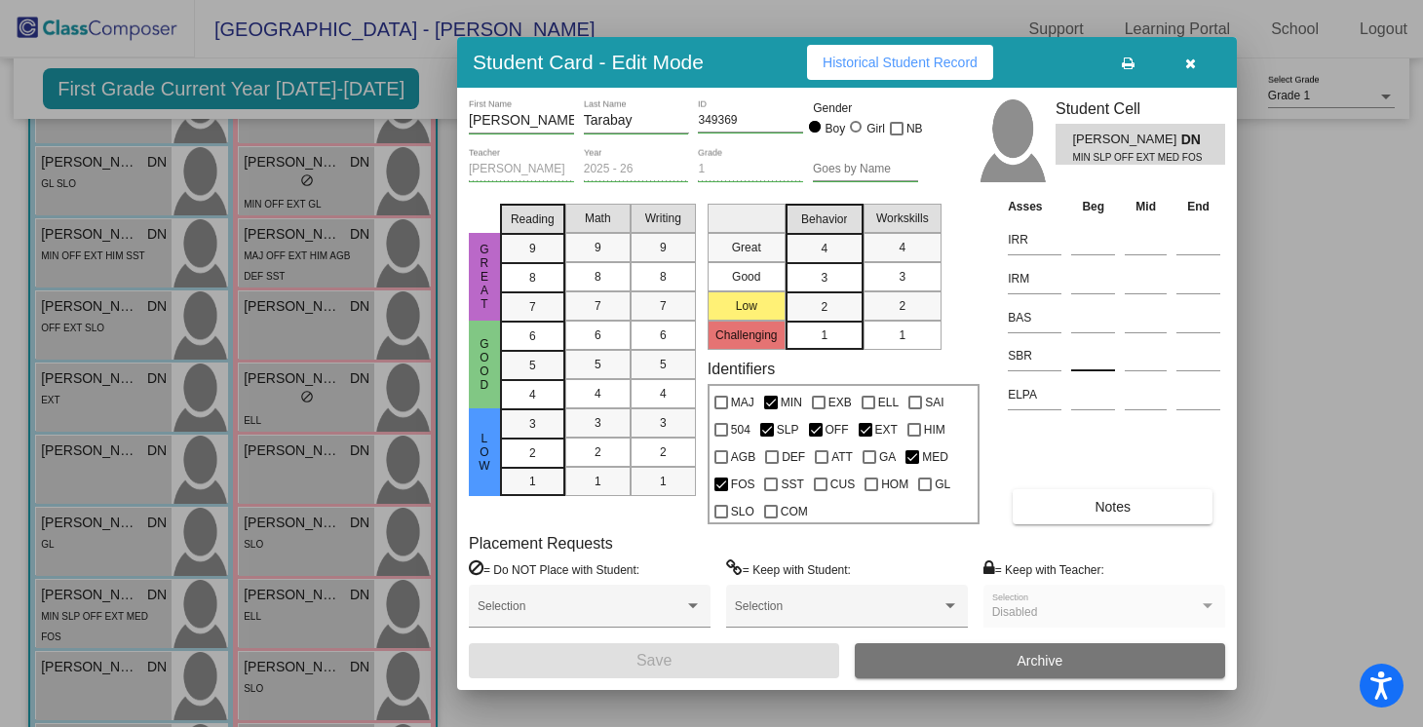
click at [1090, 350] on input at bounding box center [1093, 355] width 44 height 29
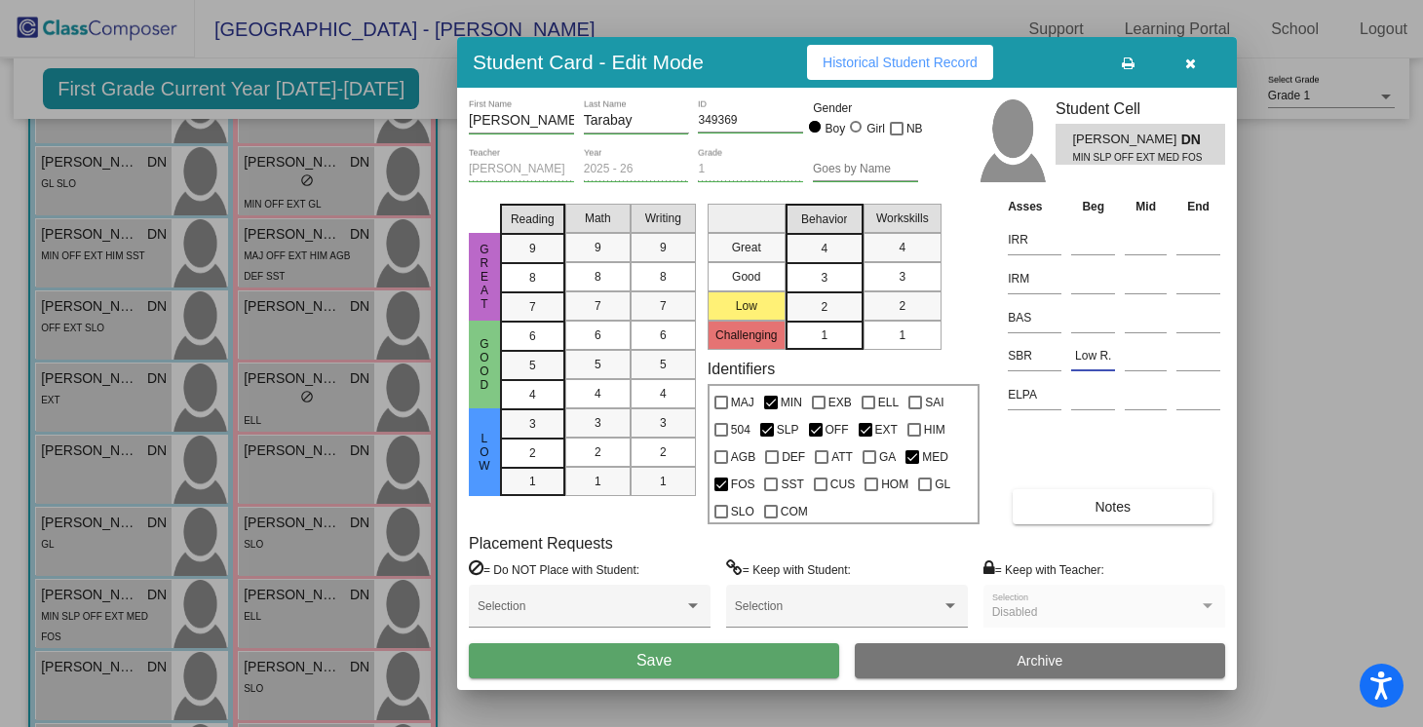
type input "Low R."
click at [635, 654] on button "Save" at bounding box center [654, 660] width 370 height 35
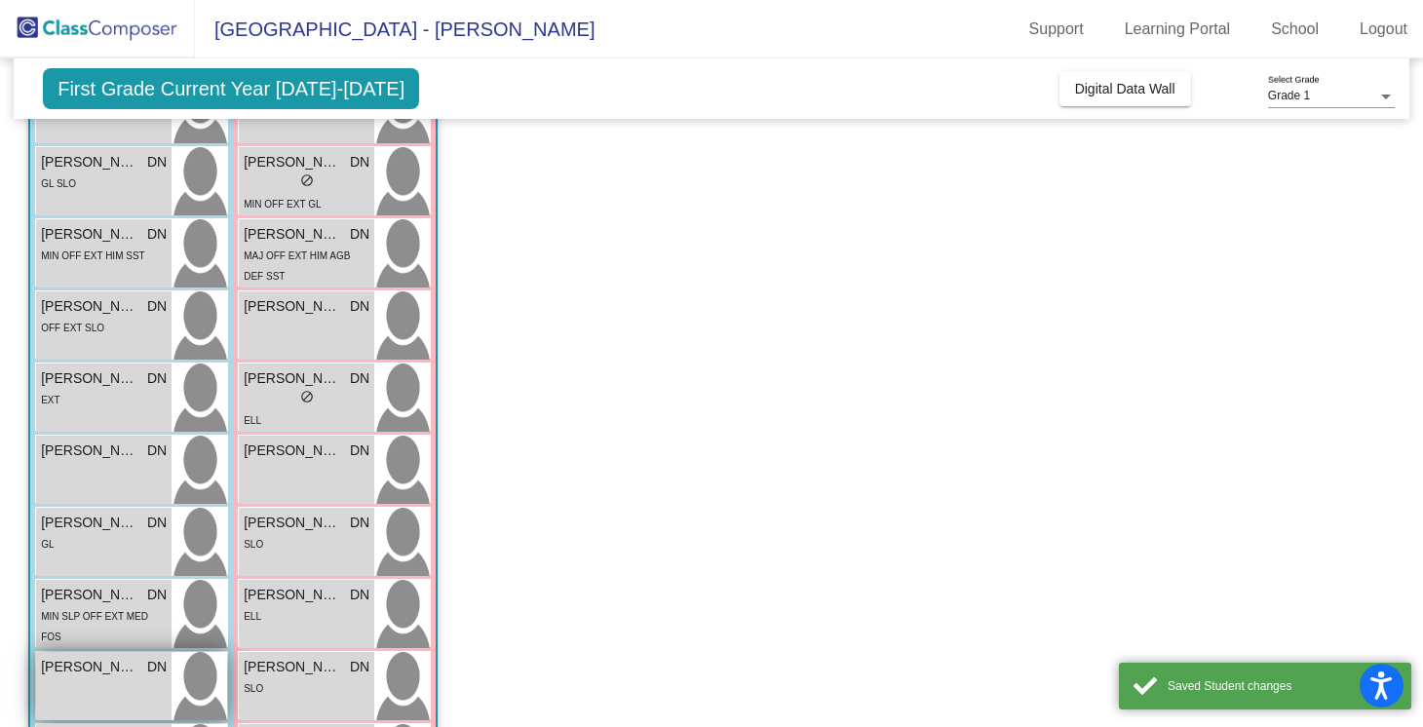
click at [93, 669] on span "[PERSON_NAME]" at bounding box center [89, 667] width 97 height 20
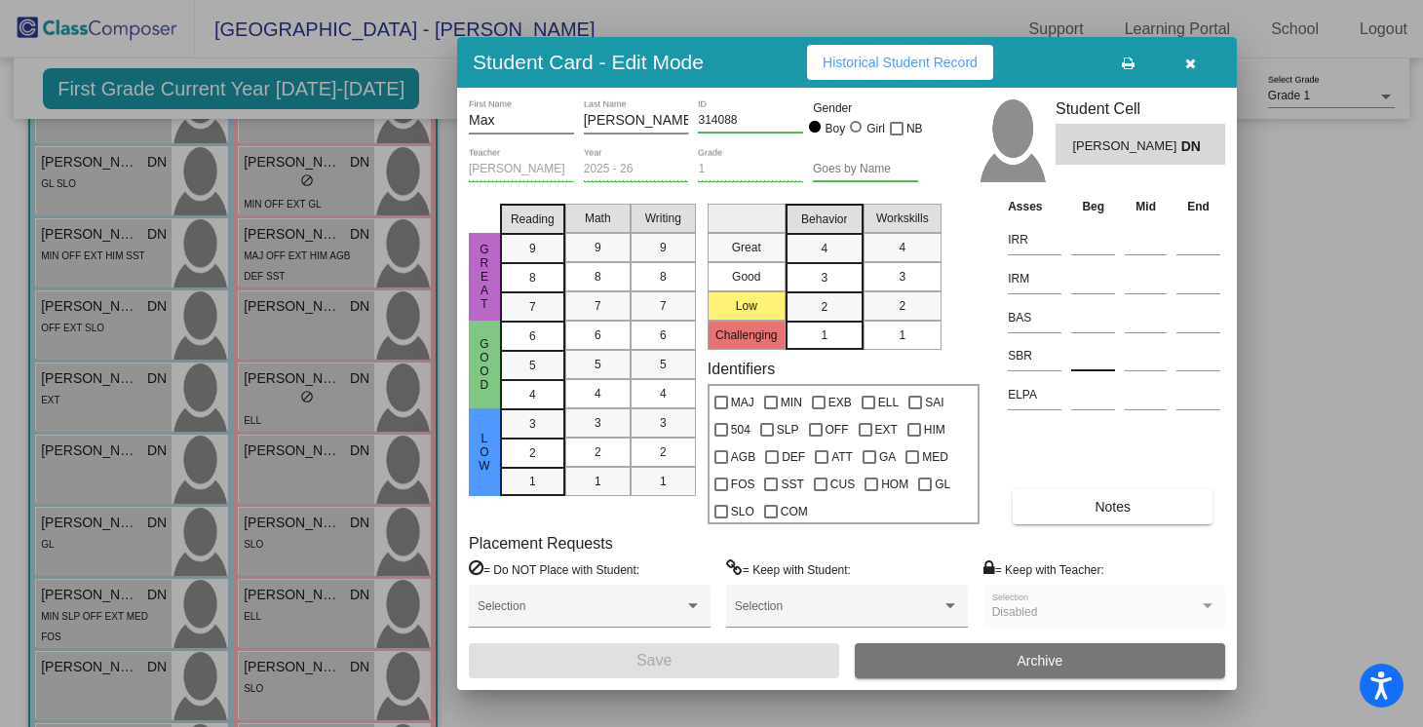
click at [1075, 364] on input at bounding box center [1093, 355] width 44 height 29
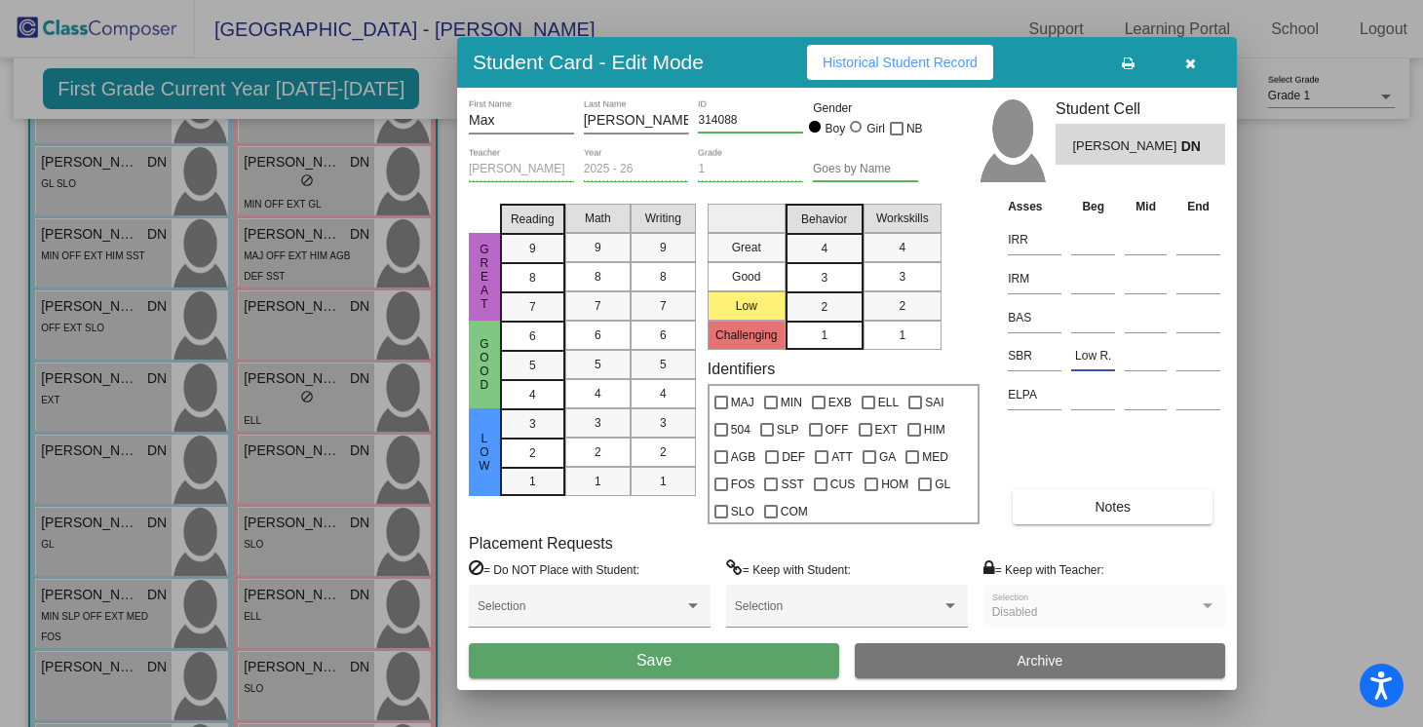
type input "Low R."
click at [642, 669] on span "Save" at bounding box center [653, 660] width 35 height 17
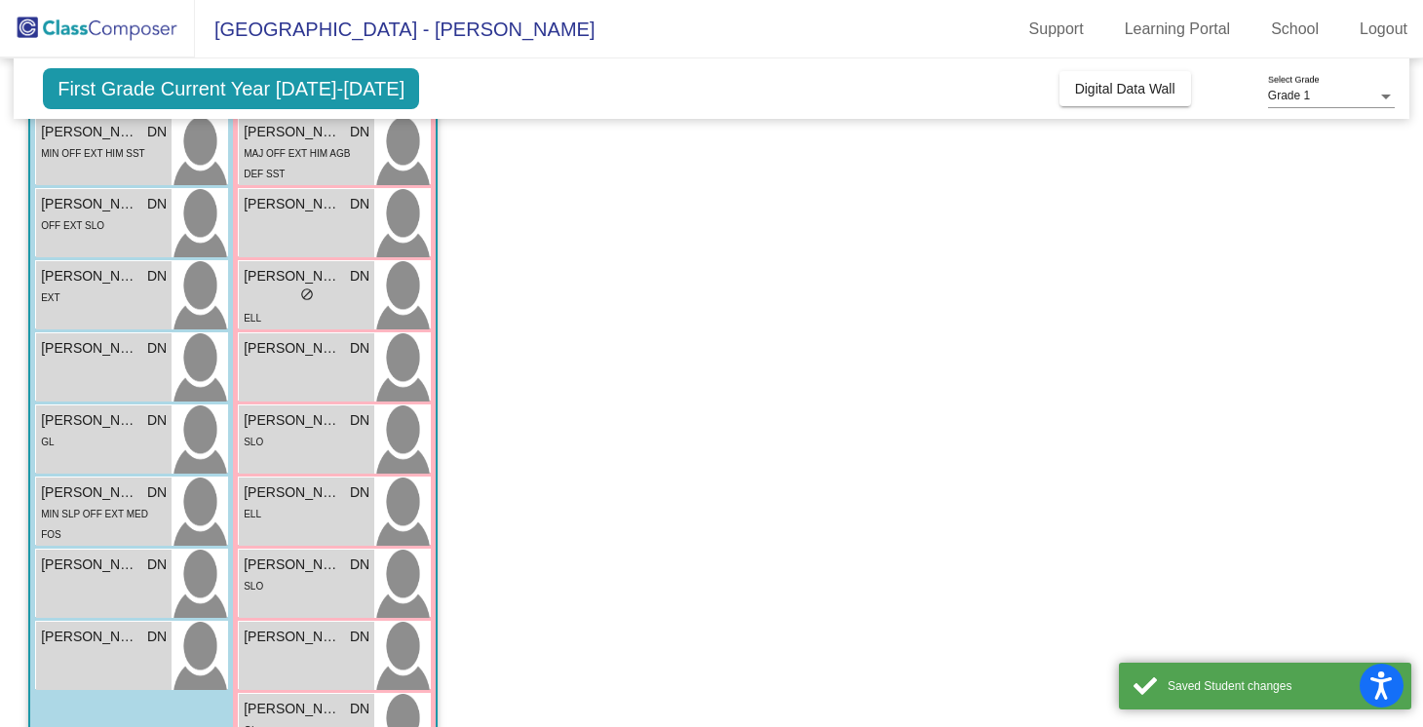
scroll to position [561, 0]
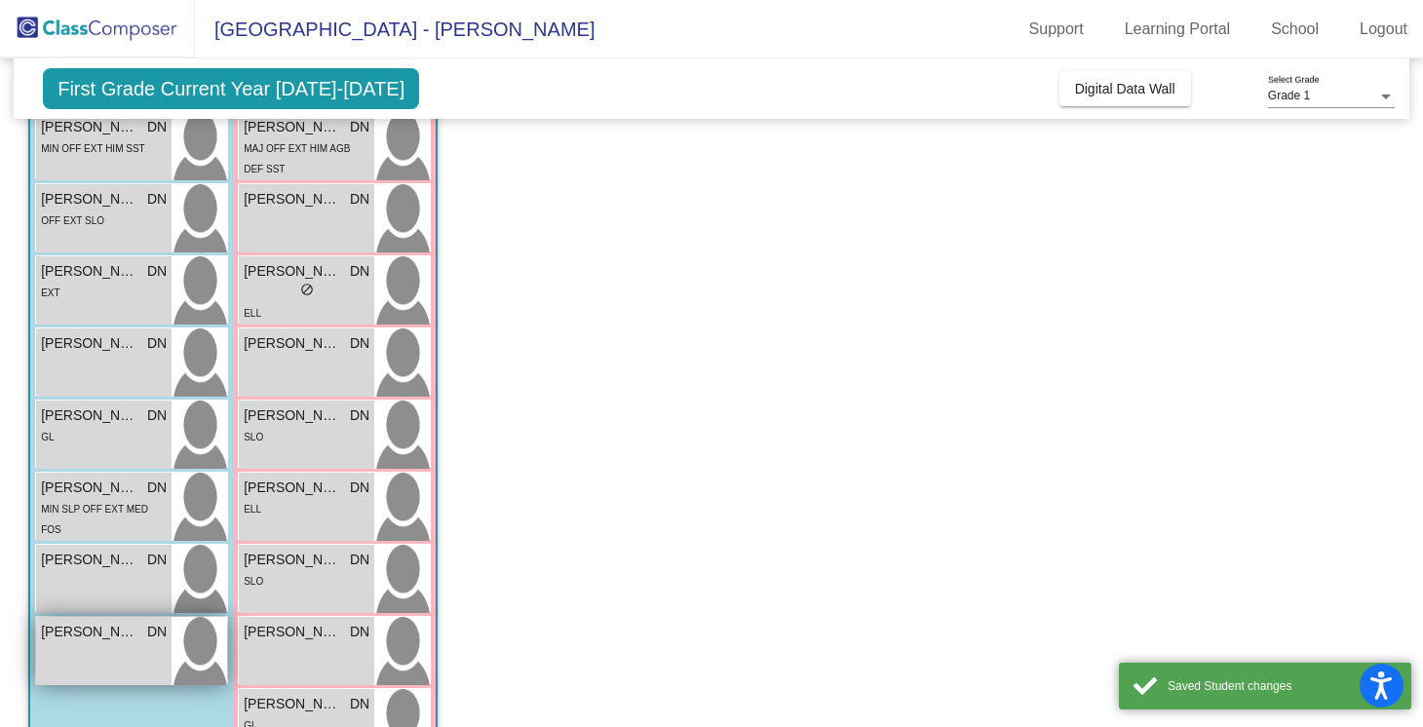
click at [132, 632] on span "[PERSON_NAME]" at bounding box center [89, 632] width 97 height 20
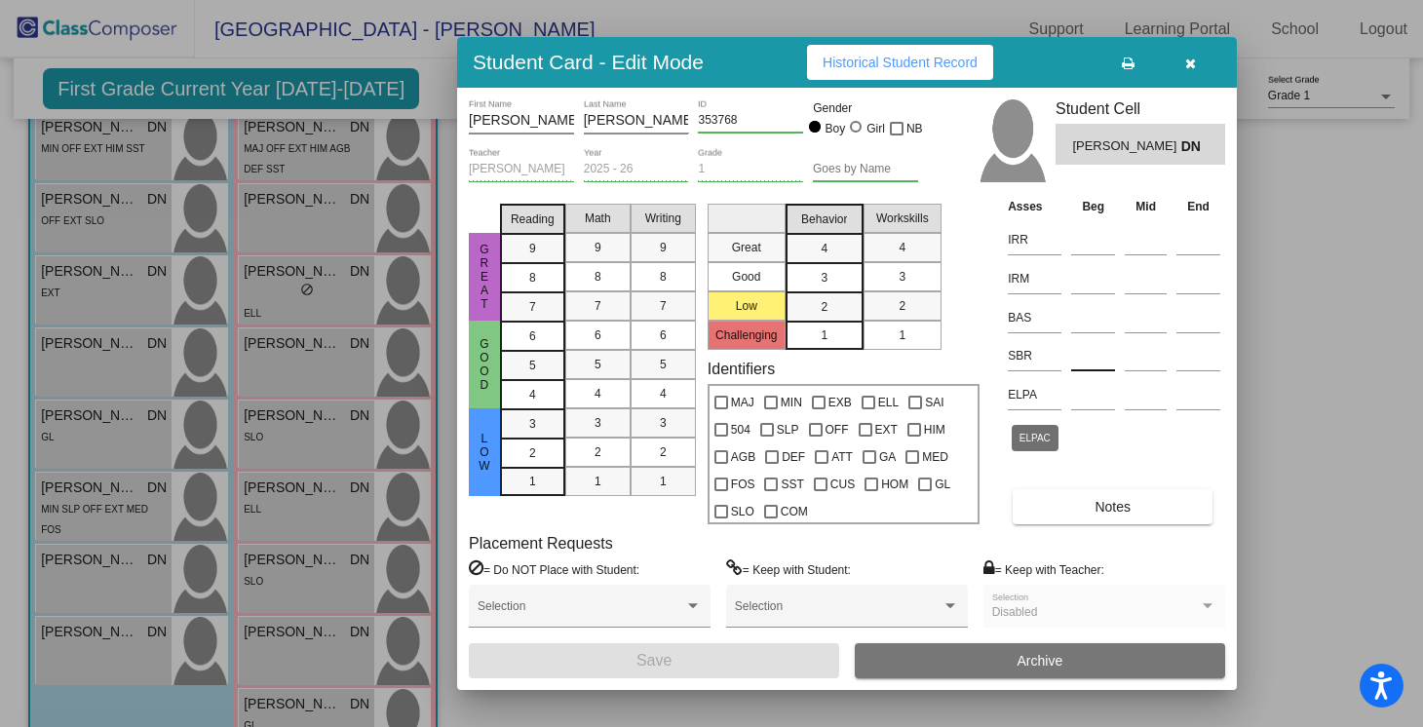
click at [1095, 359] on input at bounding box center [1093, 355] width 44 height 29
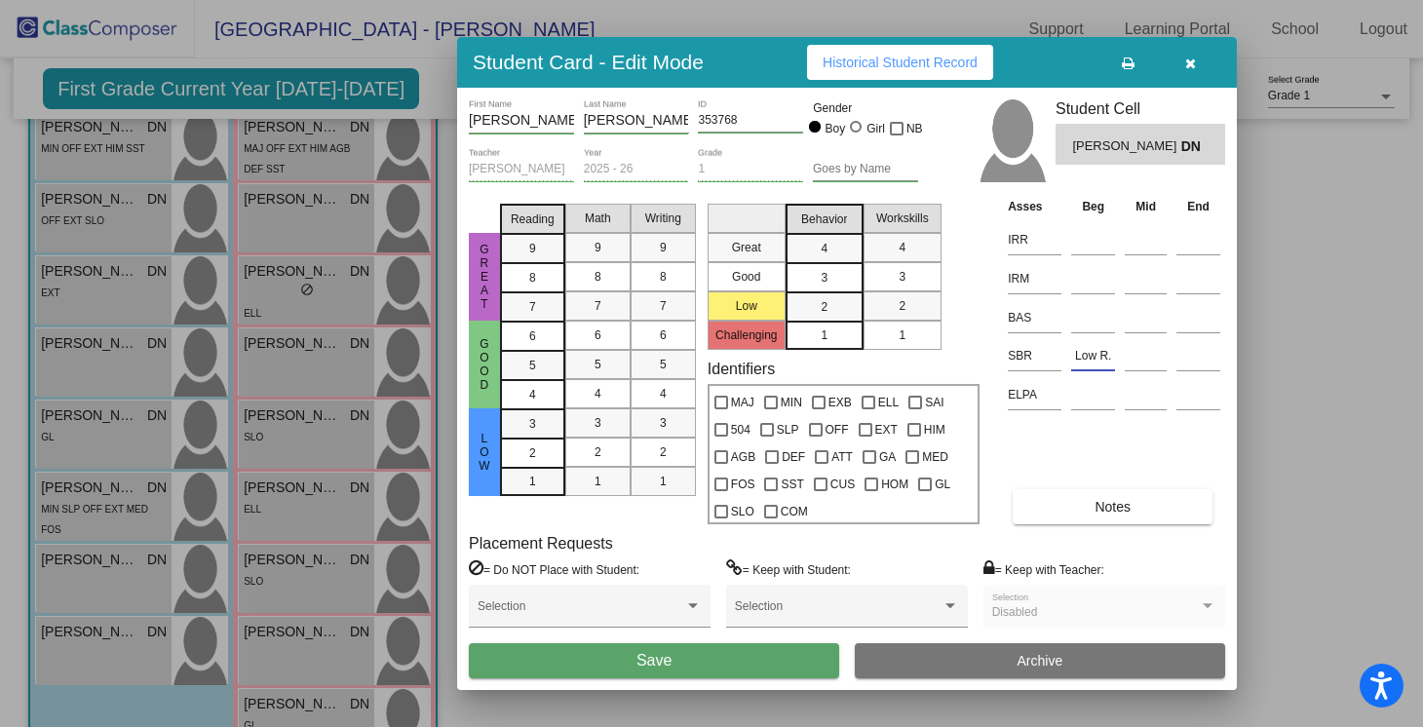
type input "Low R."
click at [588, 674] on button "Save" at bounding box center [654, 660] width 370 height 35
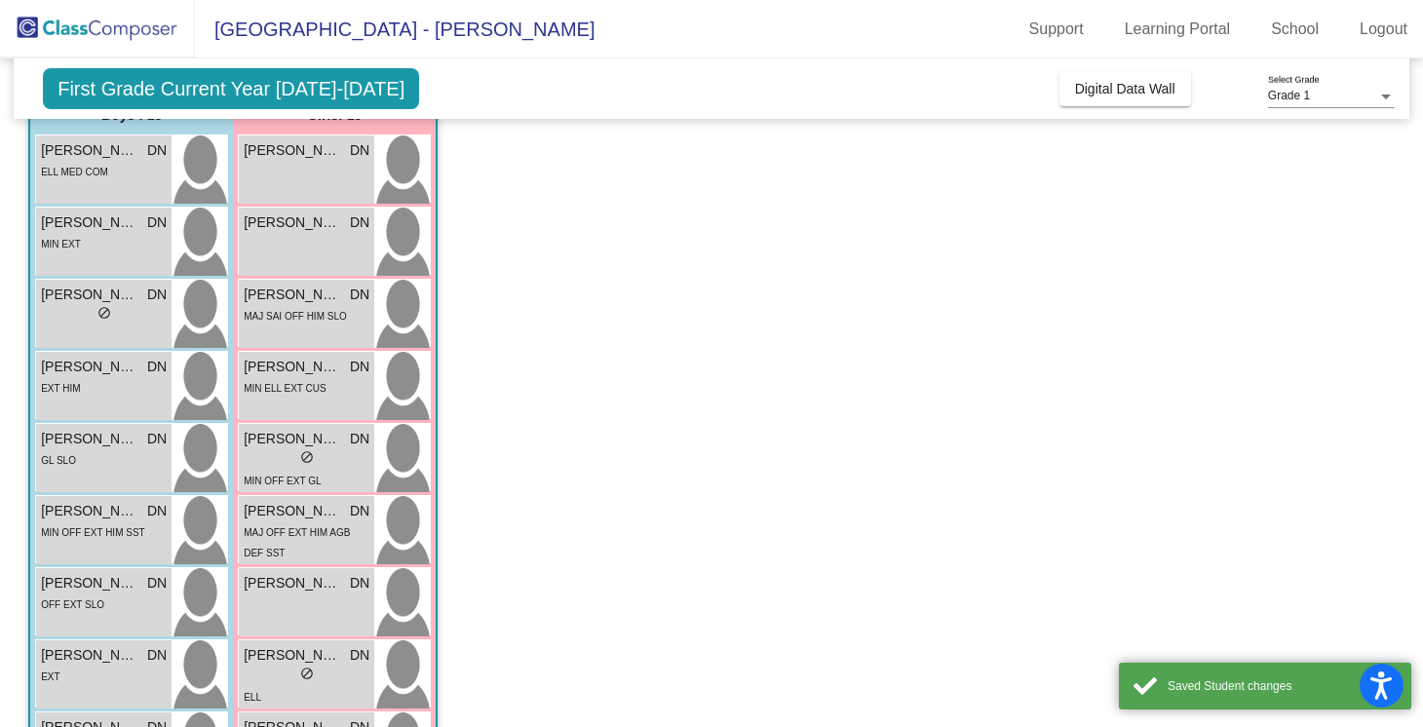
scroll to position [0, 0]
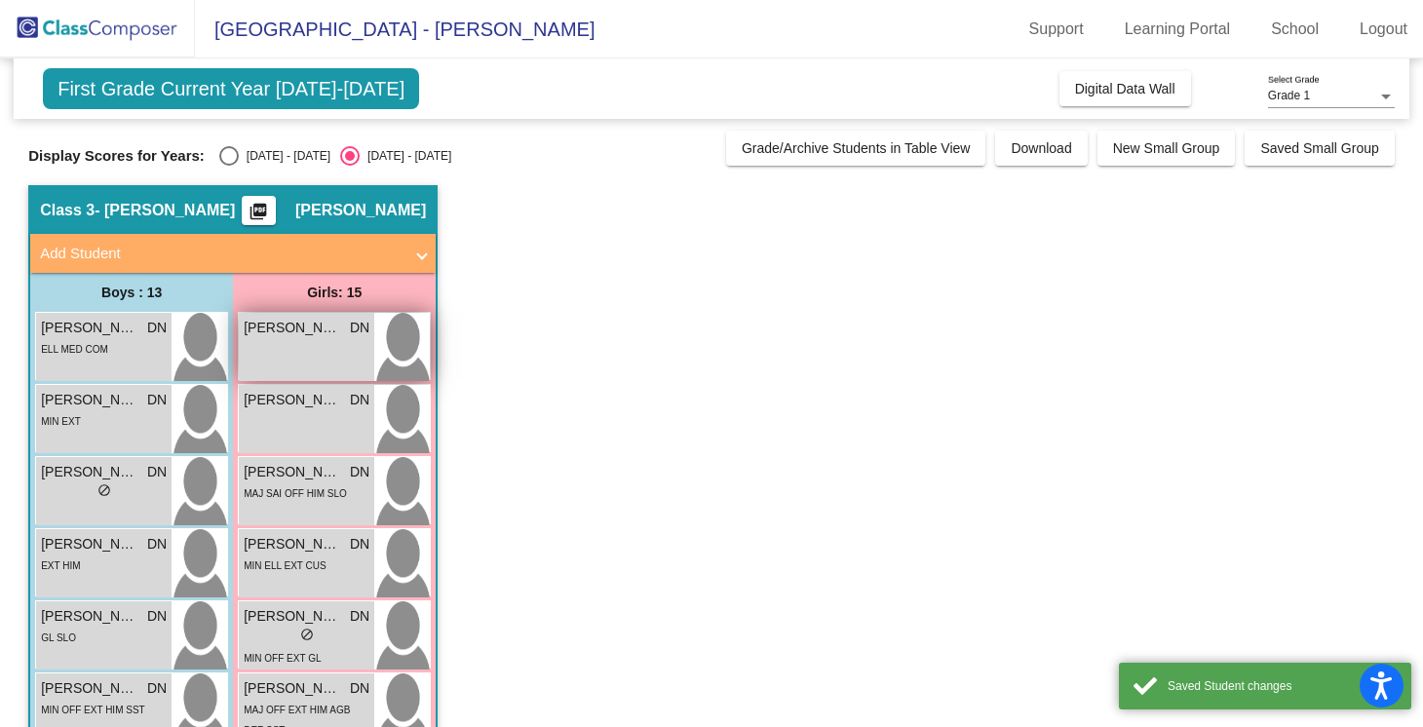
click at [311, 344] on div "[PERSON_NAME] DN lock do_not_disturb_alt" at bounding box center [306, 347] width 135 height 68
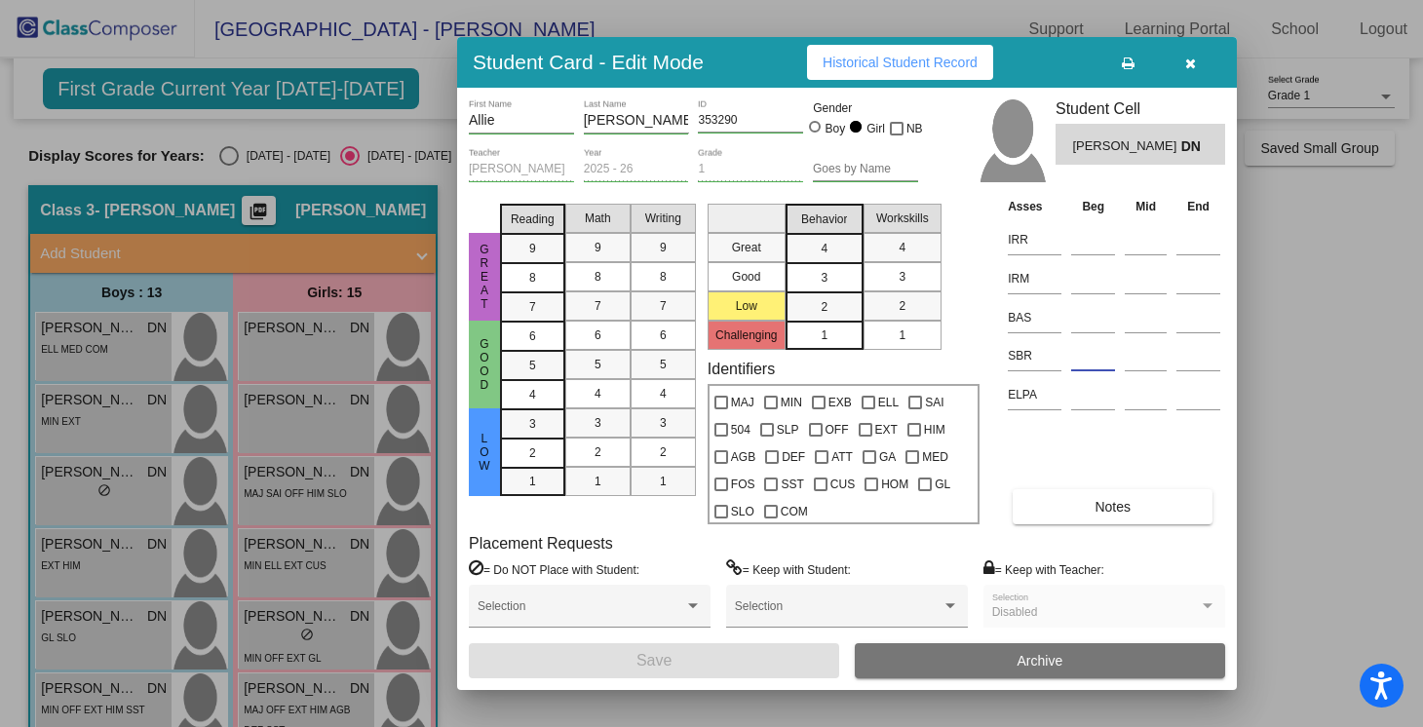
click at [1078, 358] on input at bounding box center [1093, 355] width 44 height 29
type input "l"
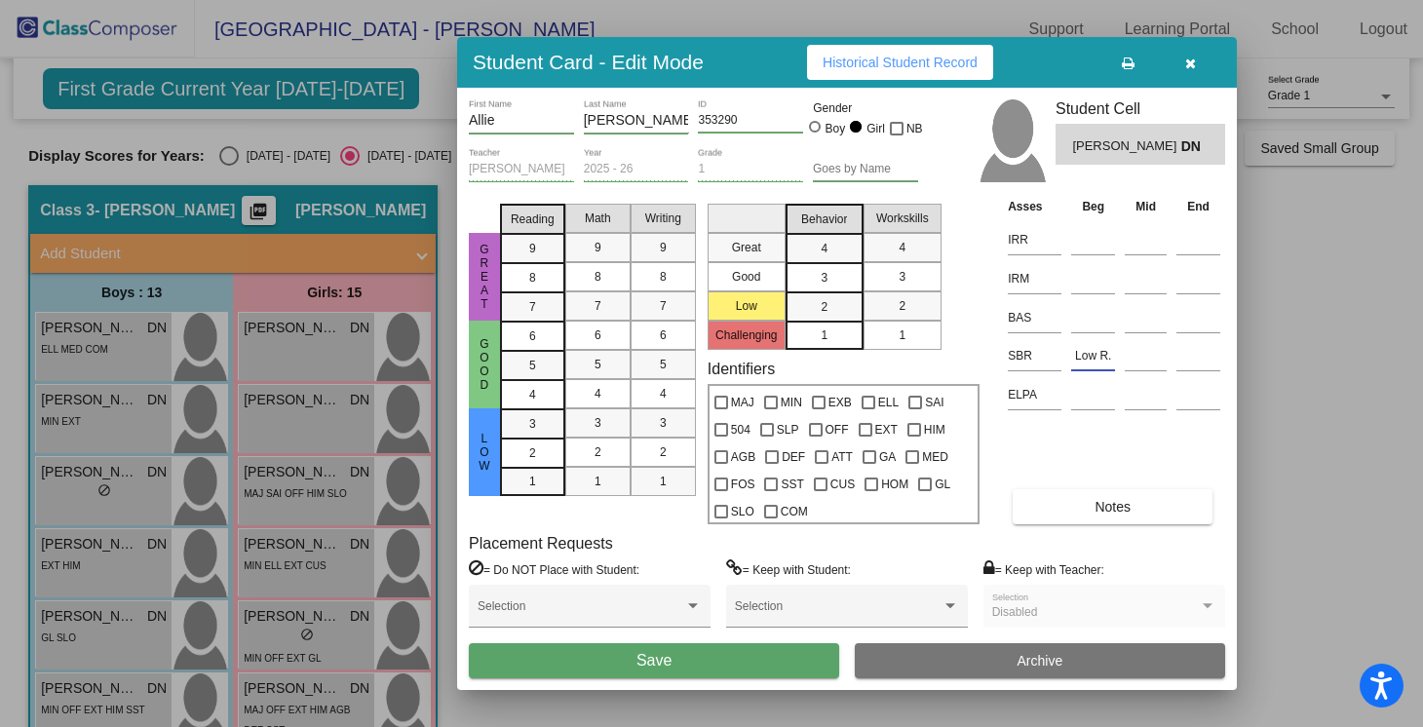
type input "Low R."
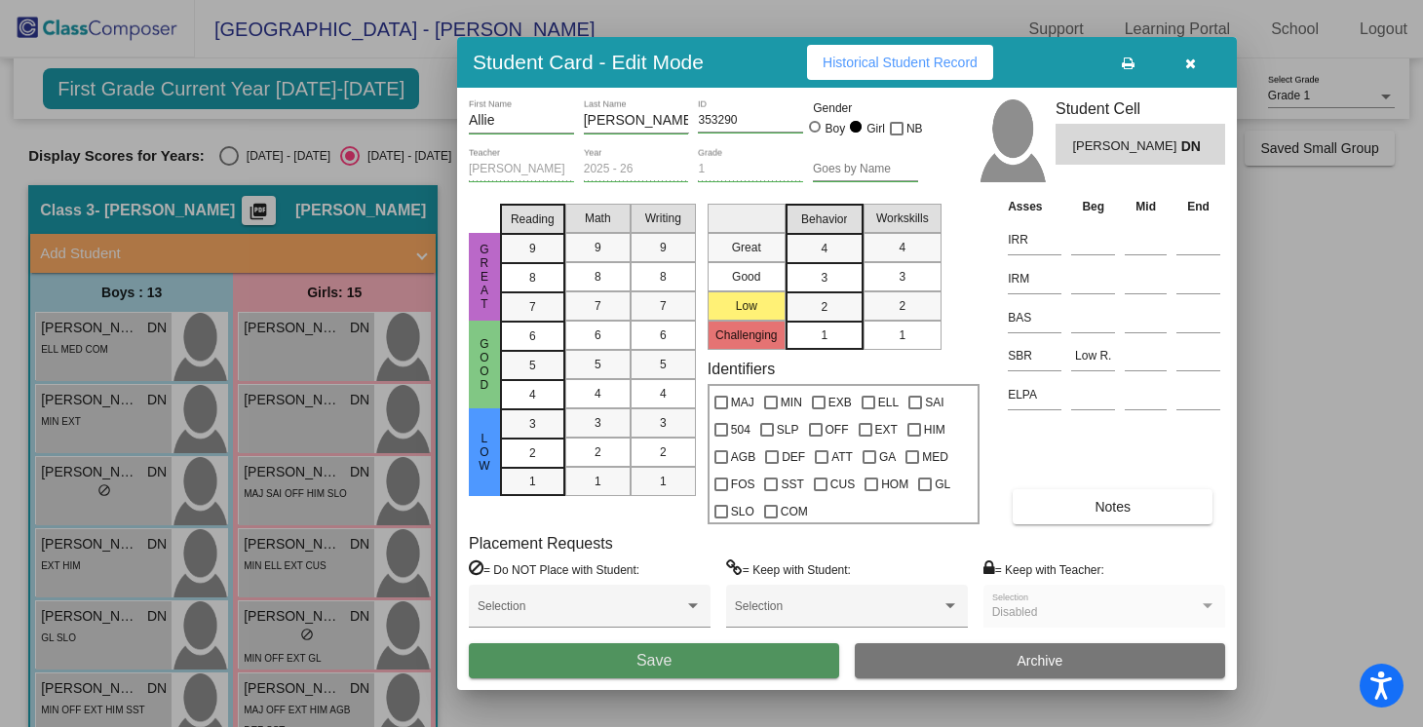
click at [686, 655] on button "Save" at bounding box center [654, 660] width 370 height 35
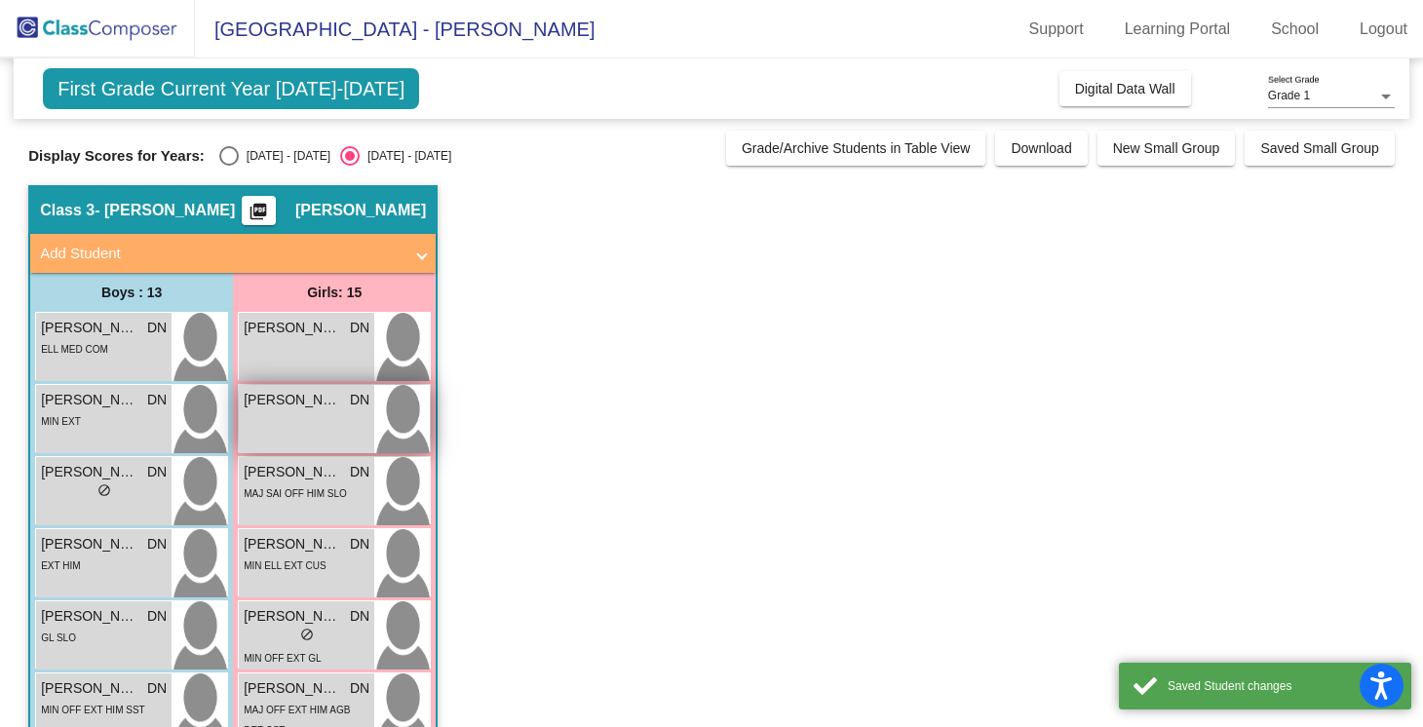
click at [276, 411] on div "[PERSON_NAME] DN lock do_not_disturb_alt" at bounding box center [306, 419] width 135 height 68
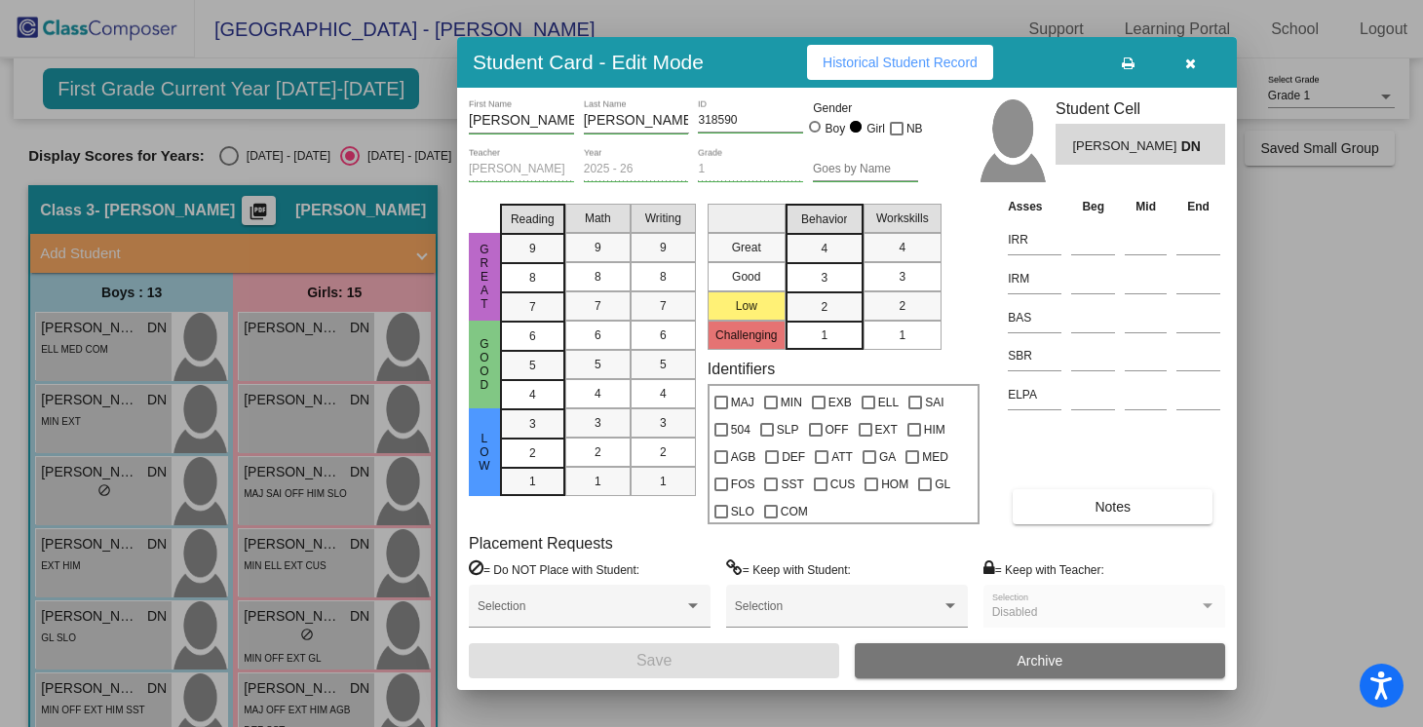
click at [1067, 345] on td at bounding box center [1093, 353] width 54 height 39
click at [1071, 365] on input at bounding box center [1093, 355] width 44 height 29
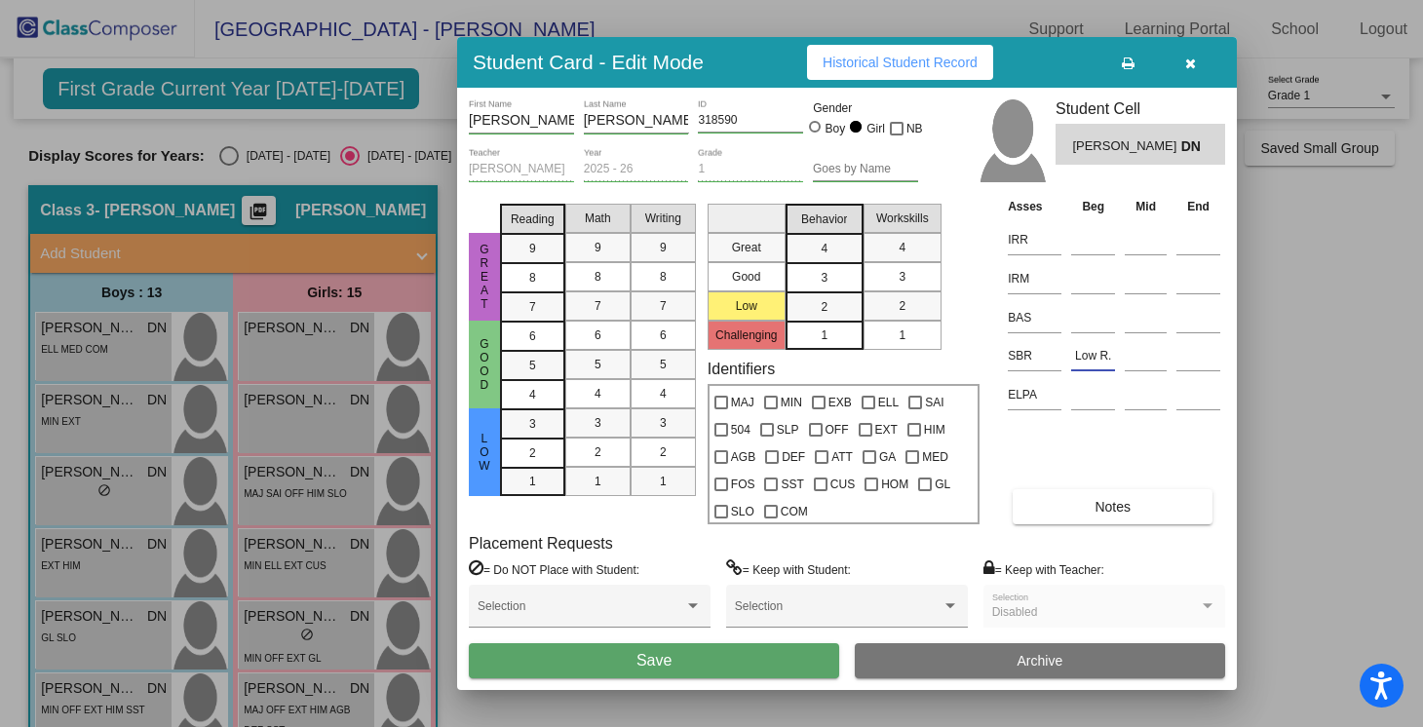
type input "Low R."
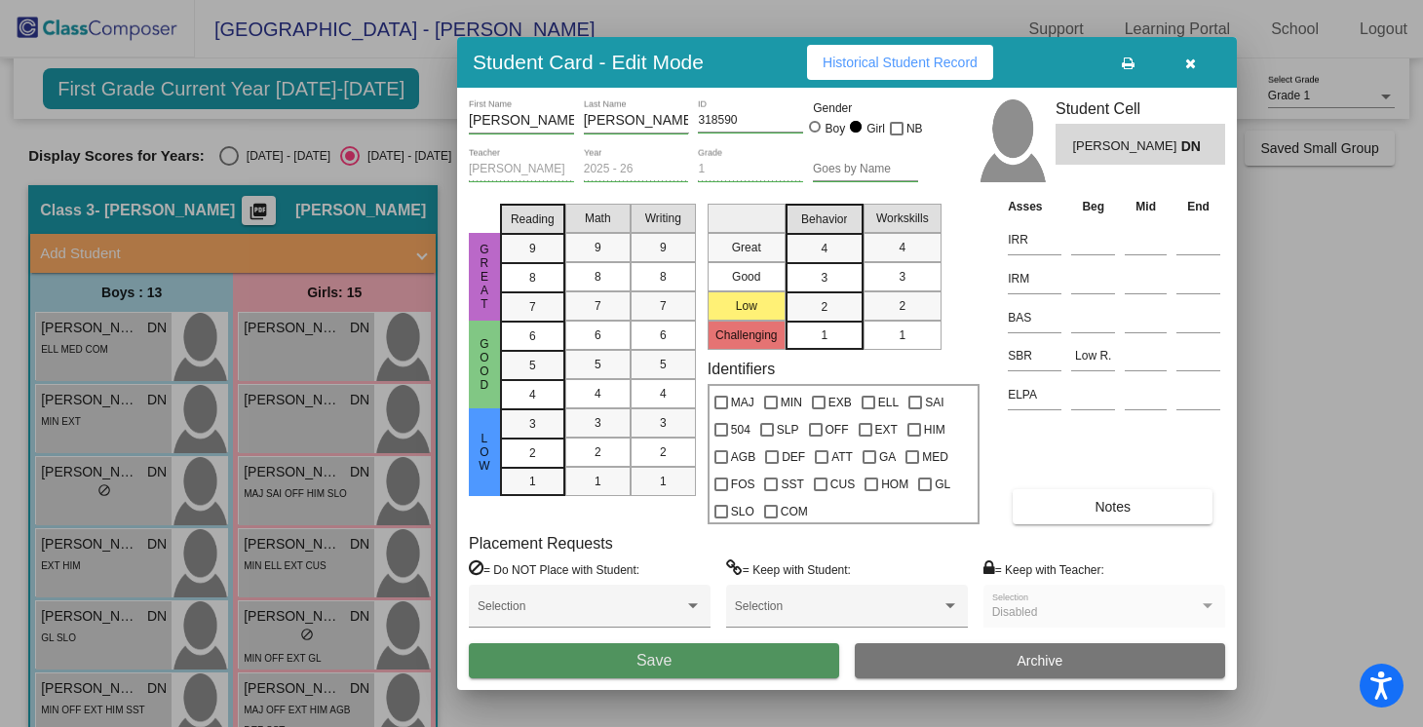
click at [735, 661] on button "Save" at bounding box center [654, 660] width 370 height 35
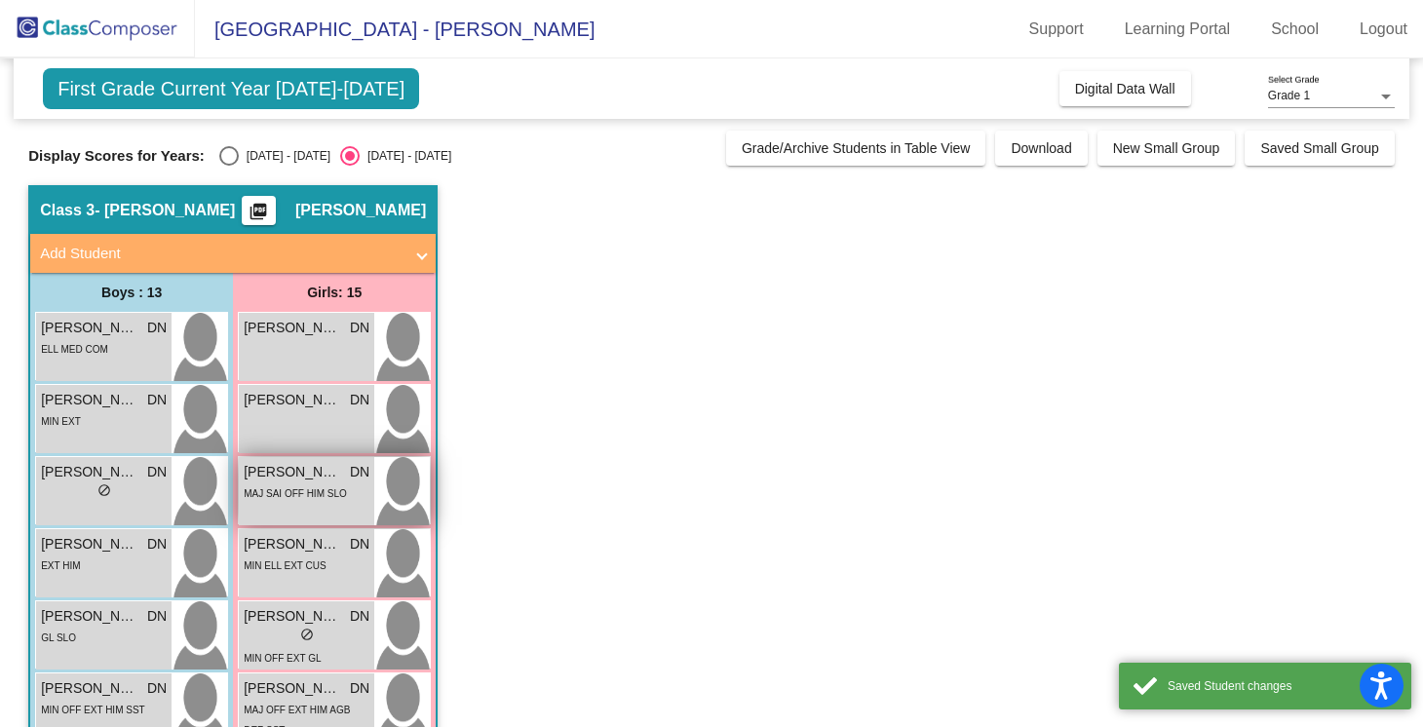
click at [324, 499] on span "MAJ SAI OFF HIM SLO" at bounding box center [295, 493] width 103 height 11
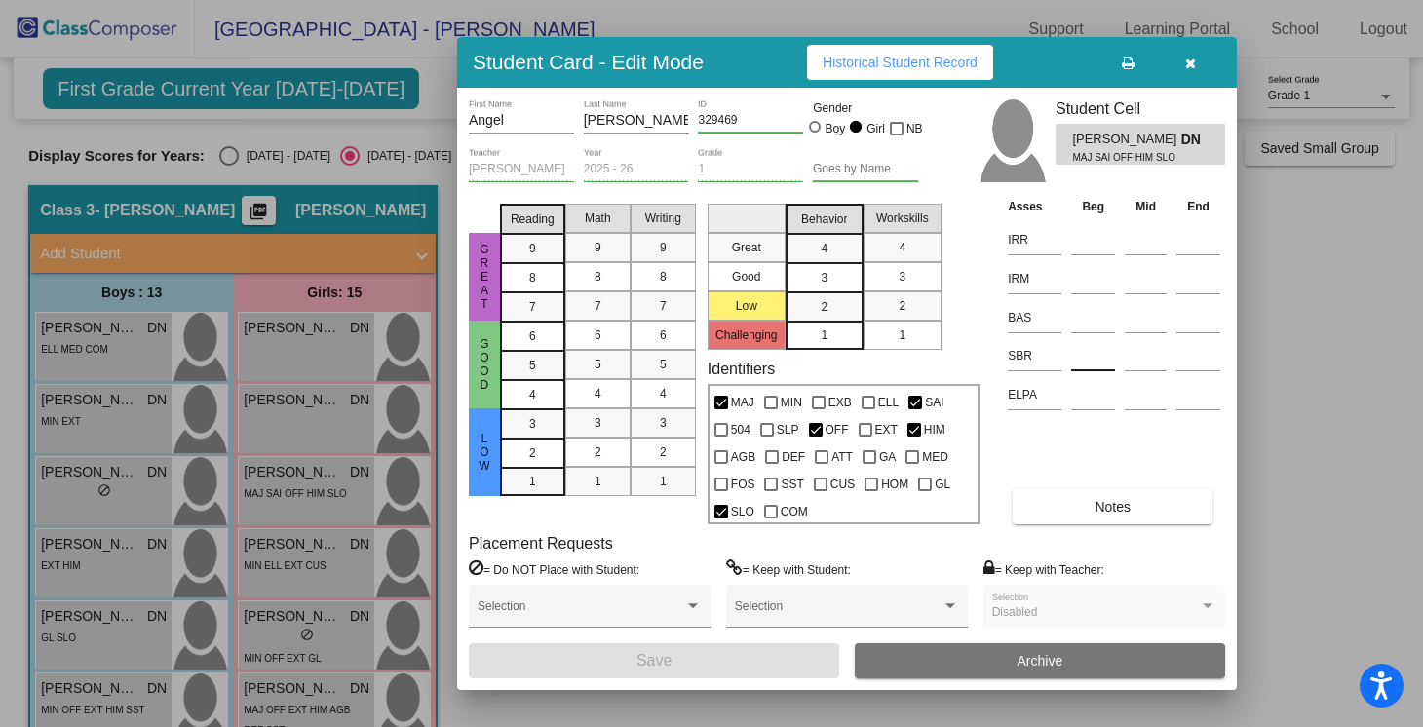
click at [1088, 349] on input at bounding box center [1093, 355] width 44 height 29
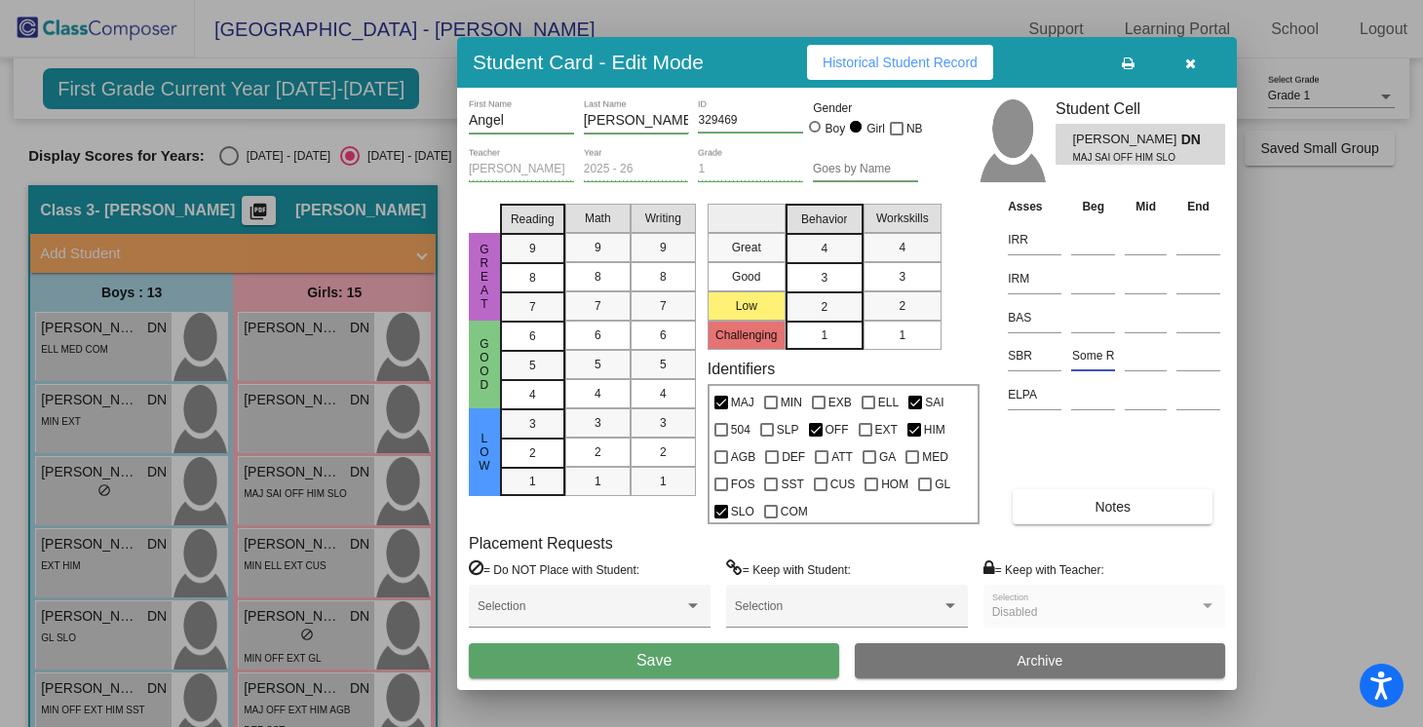
type input "Some R"
click at [619, 662] on button "Save" at bounding box center [654, 660] width 370 height 35
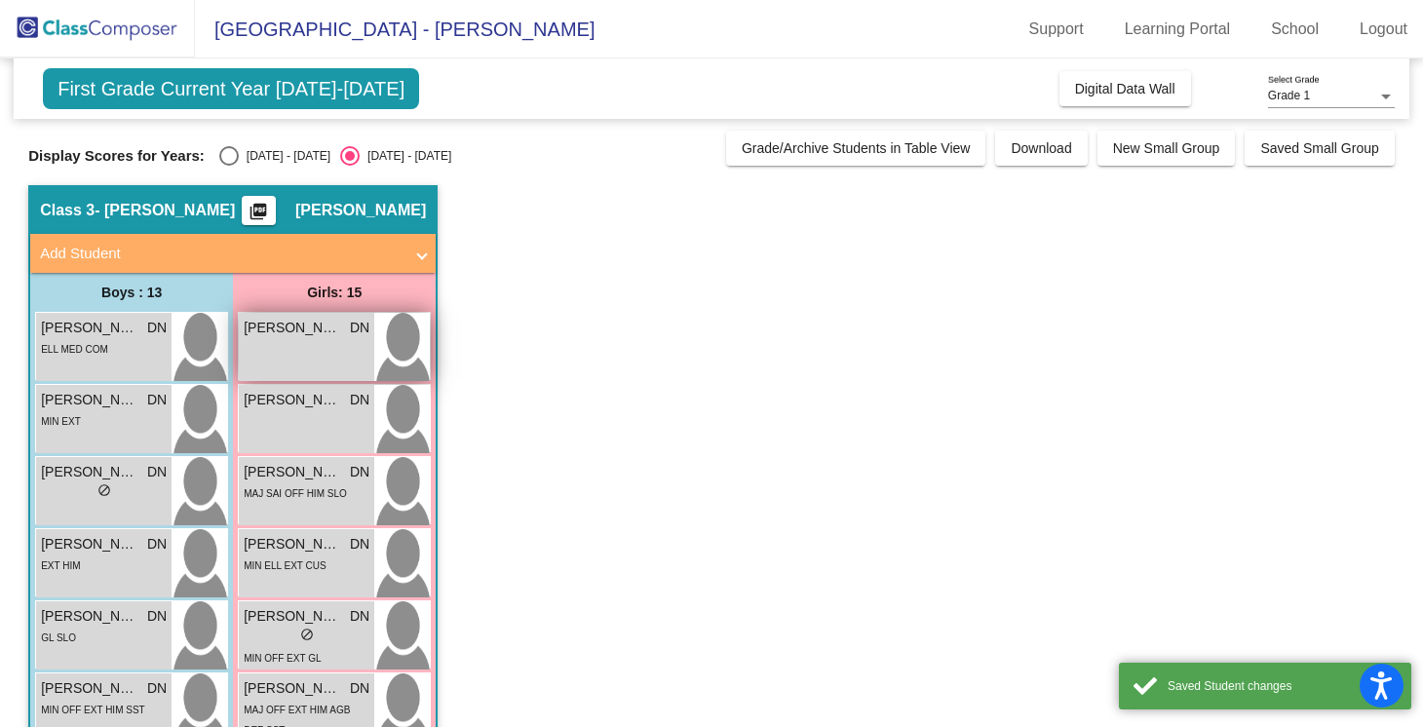
click at [329, 353] on div "[PERSON_NAME] DN lock do_not_disturb_alt" at bounding box center [306, 347] width 135 height 68
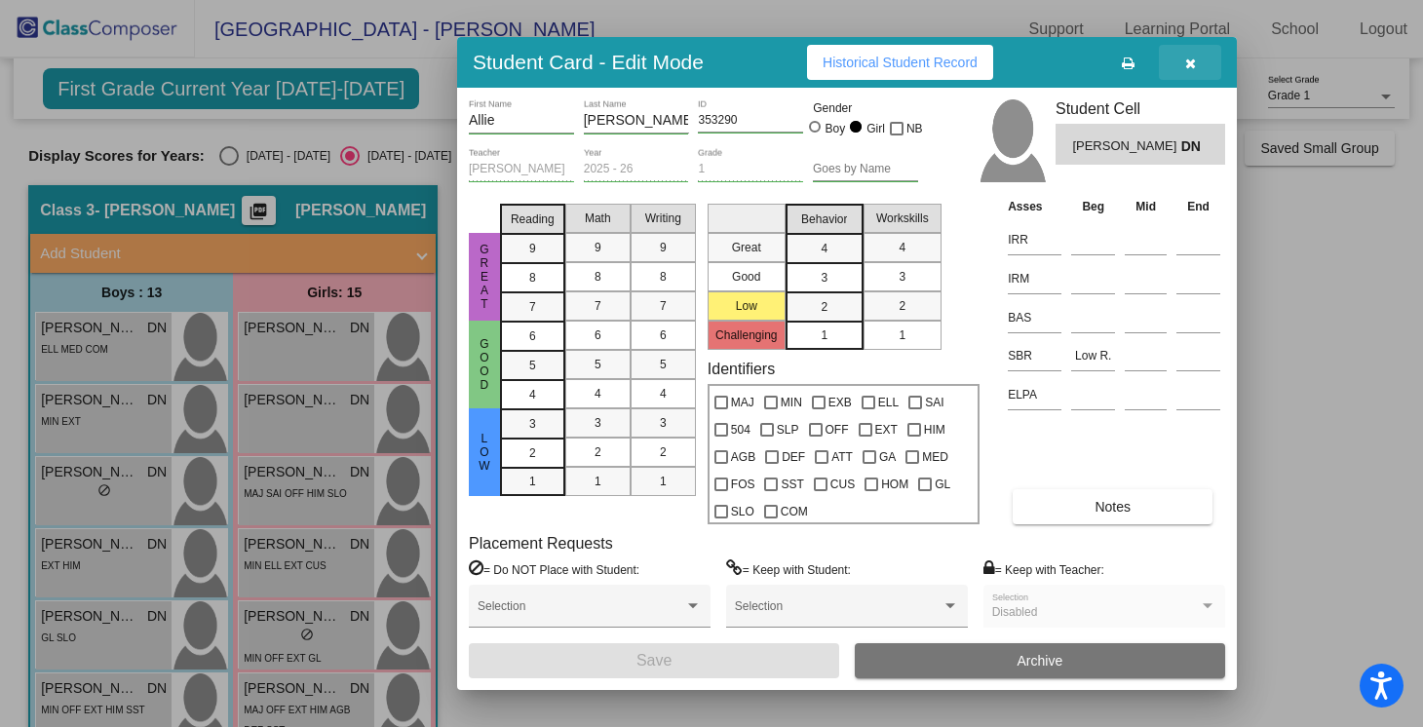
click at [1180, 77] on button "button" at bounding box center [1190, 62] width 62 height 35
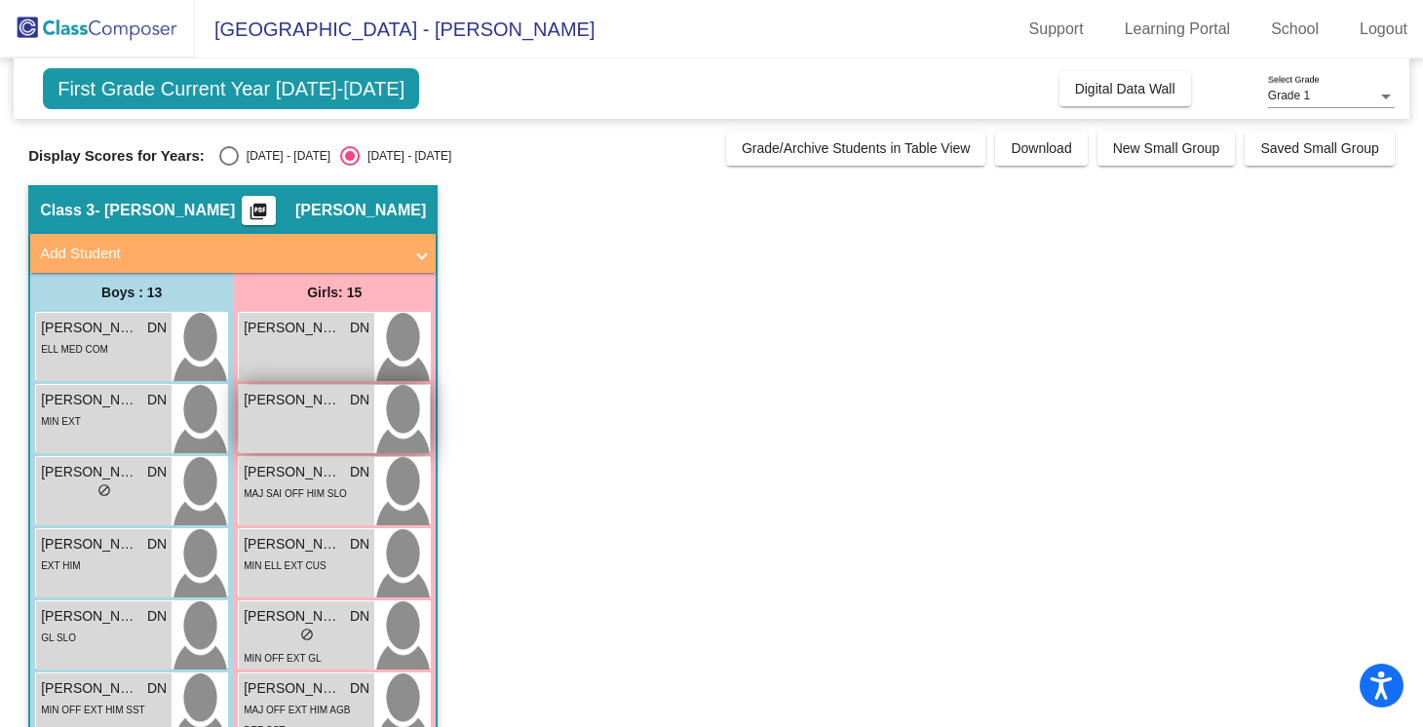
click at [367, 409] on span "DN" at bounding box center [359, 400] width 19 height 20
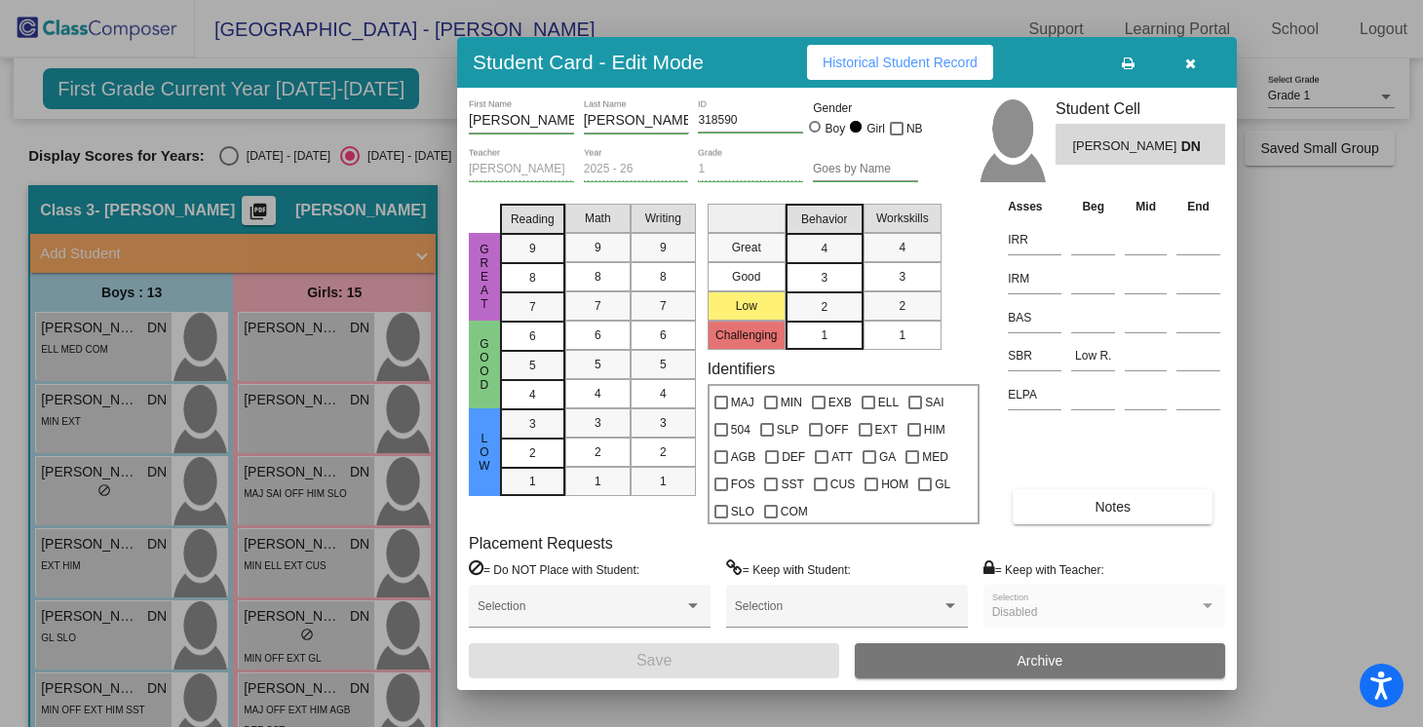
click at [1190, 65] on icon "button" at bounding box center [1190, 64] width 11 height 14
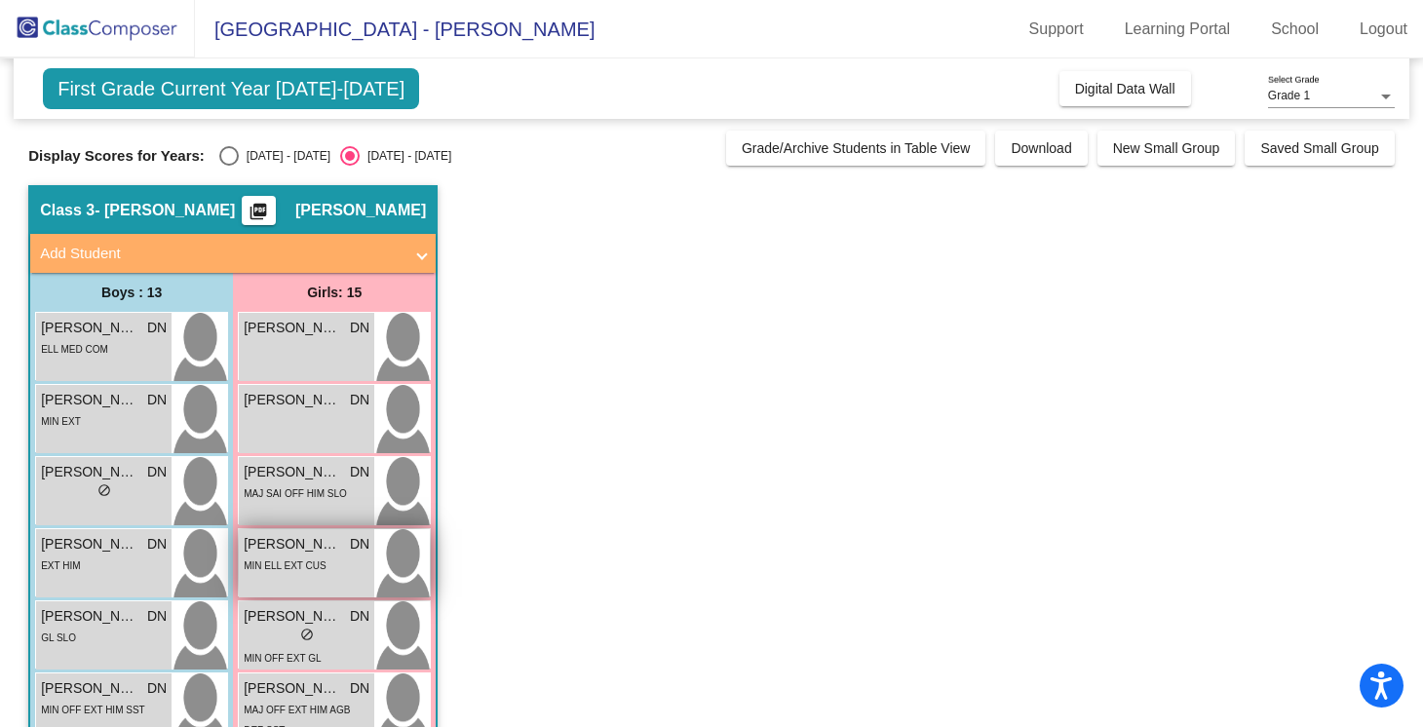
click at [300, 559] on div "MIN ELL EXT CUS" at bounding box center [285, 565] width 82 height 20
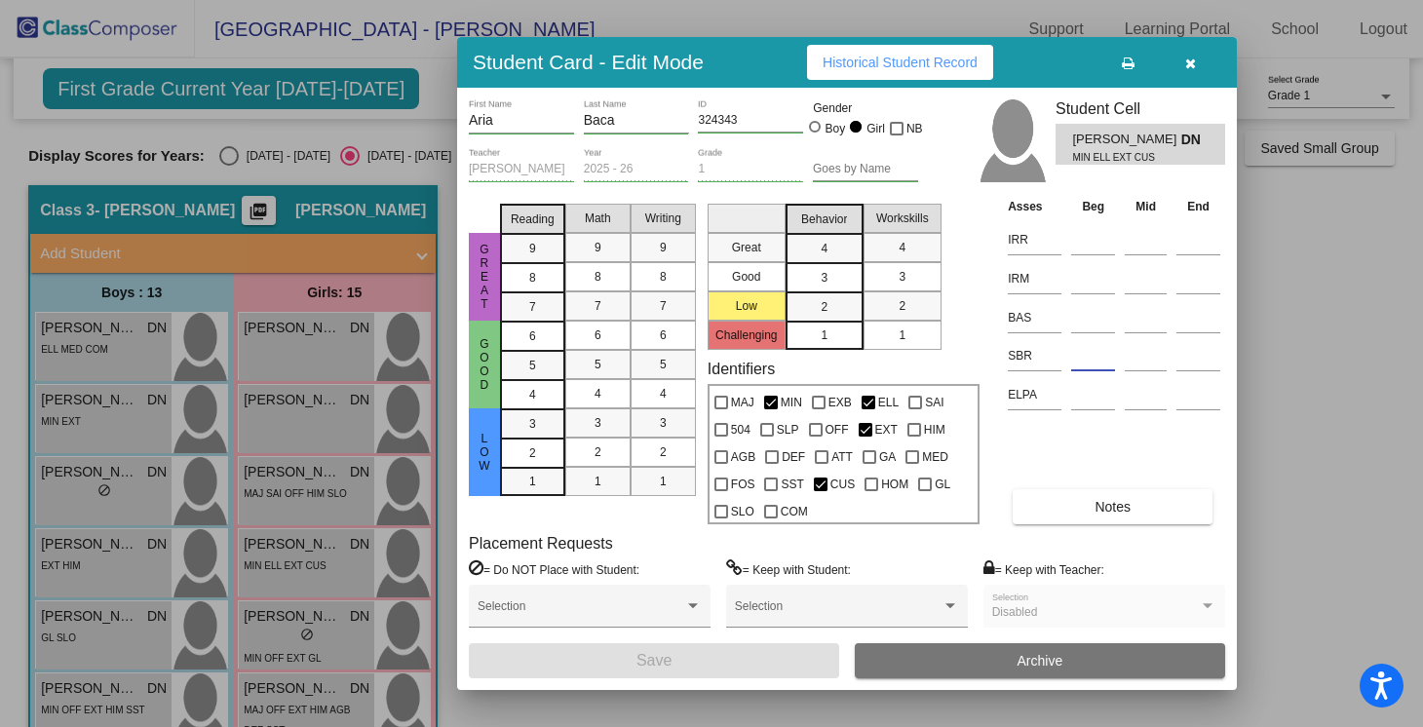
click at [1082, 358] on input at bounding box center [1093, 355] width 44 height 29
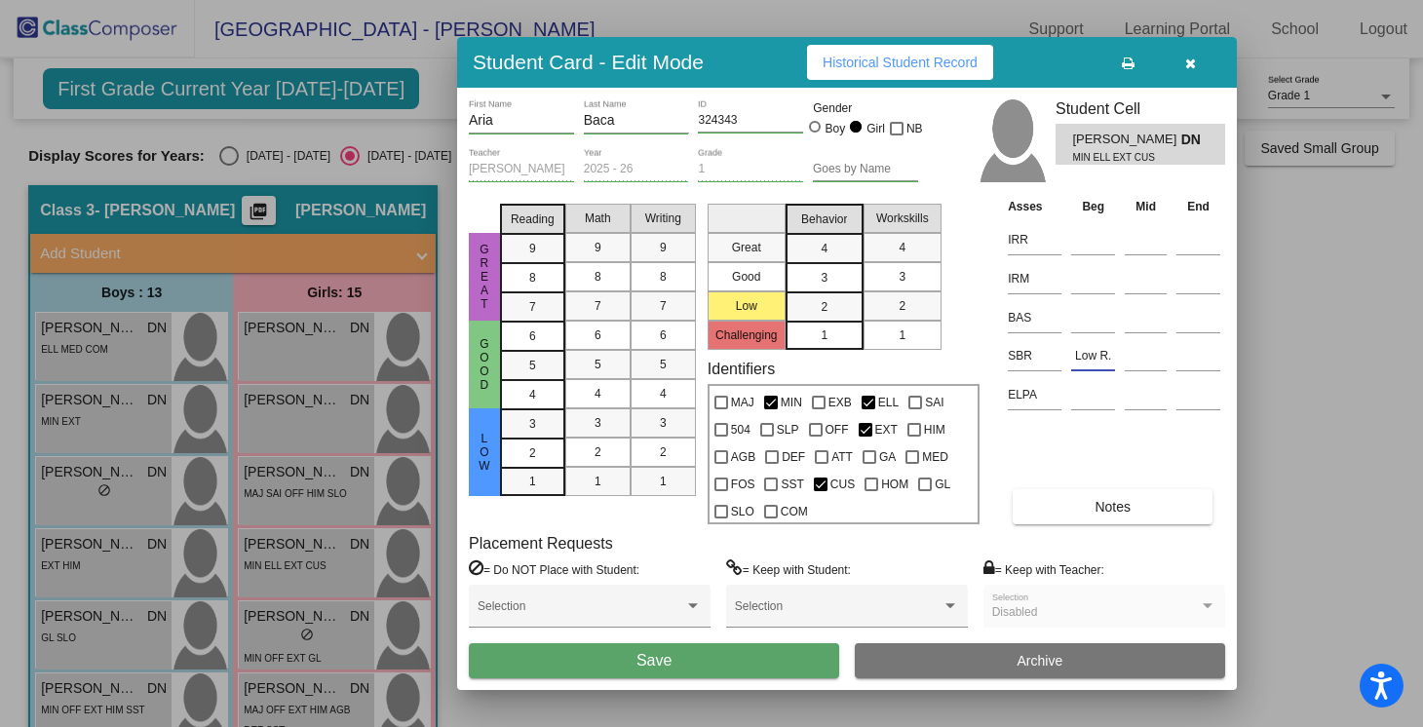
type input "Low R."
click at [676, 654] on button "Save" at bounding box center [654, 660] width 370 height 35
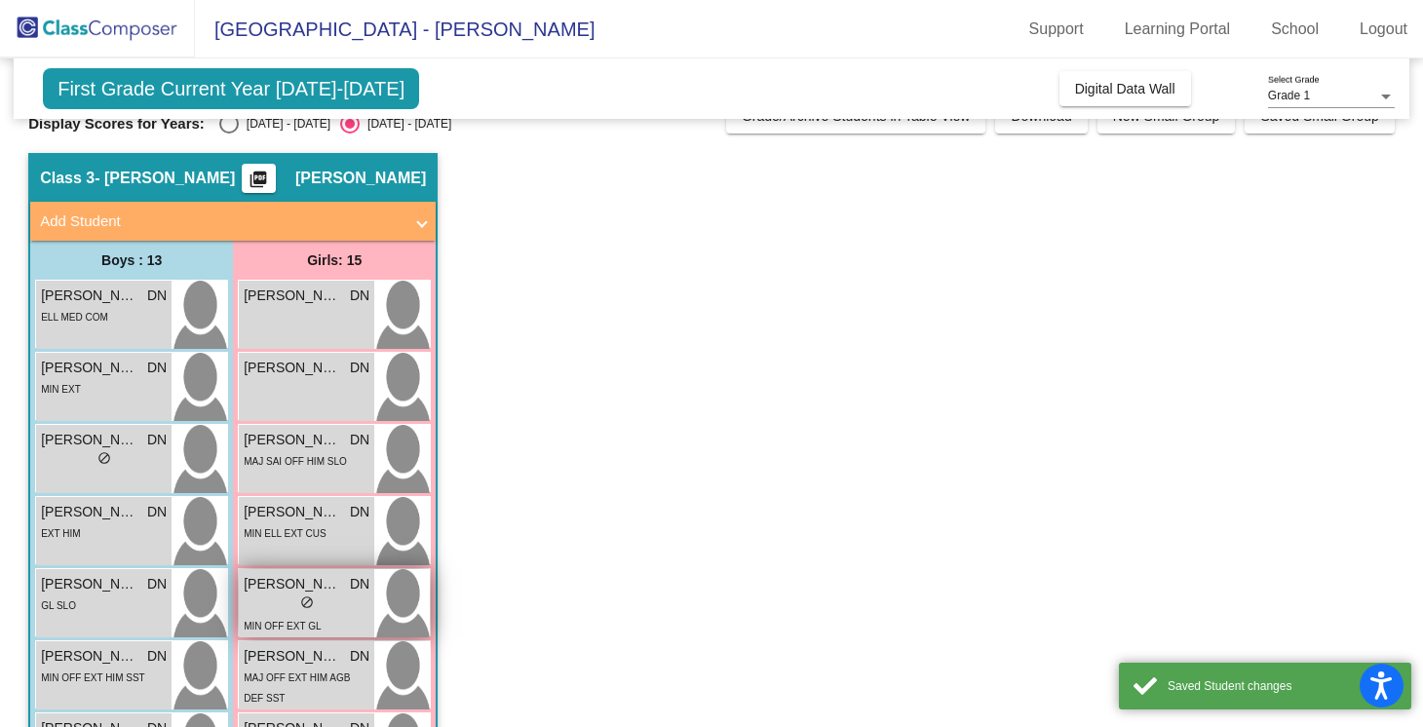
scroll to position [55, 0]
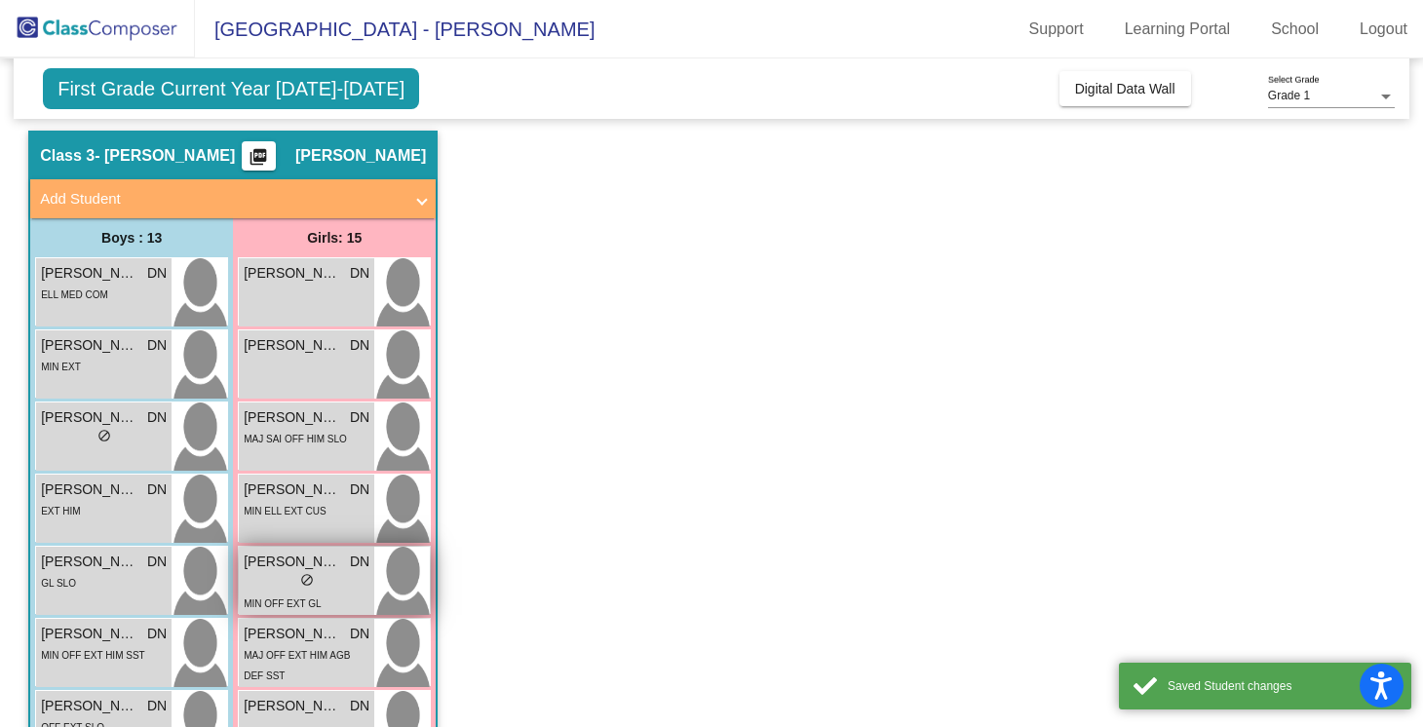
click at [332, 594] on div "MIN OFF EXT GL" at bounding box center [307, 603] width 126 height 20
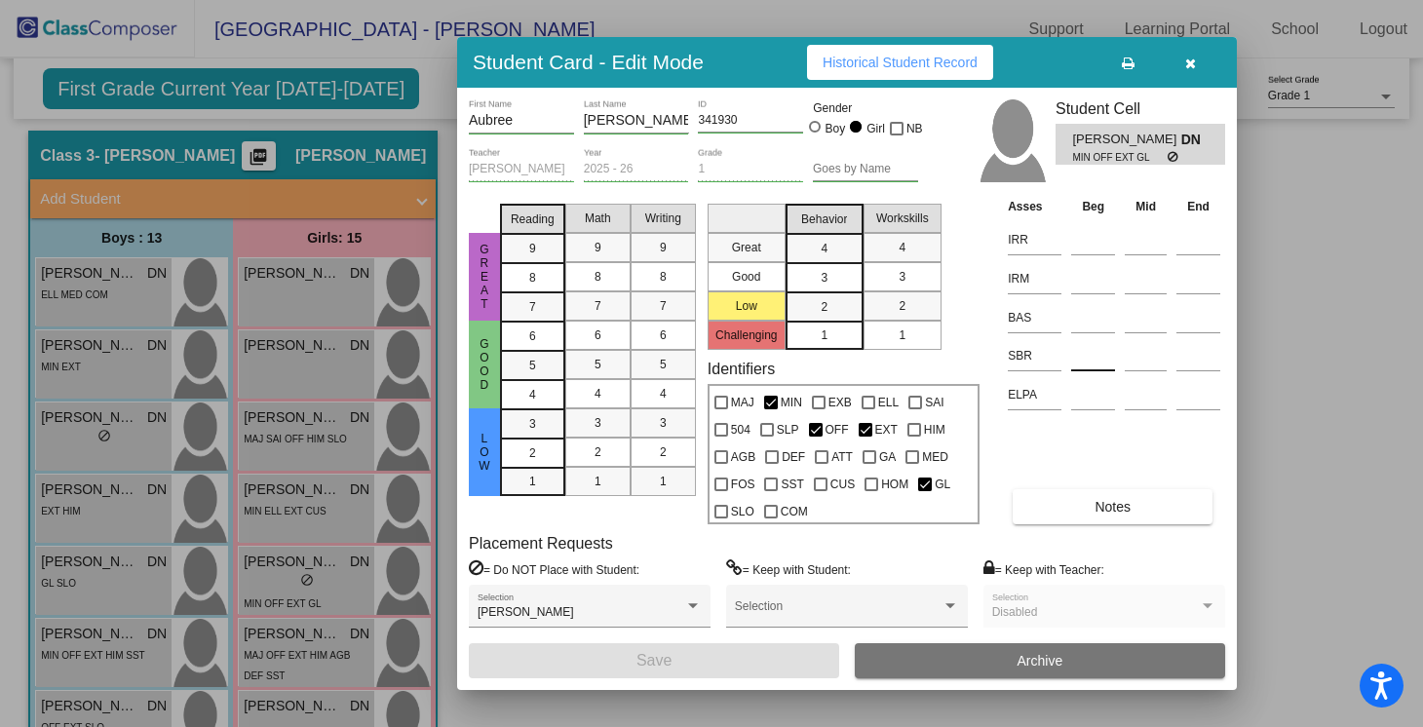
click at [1071, 360] on input at bounding box center [1093, 355] width 44 height 29
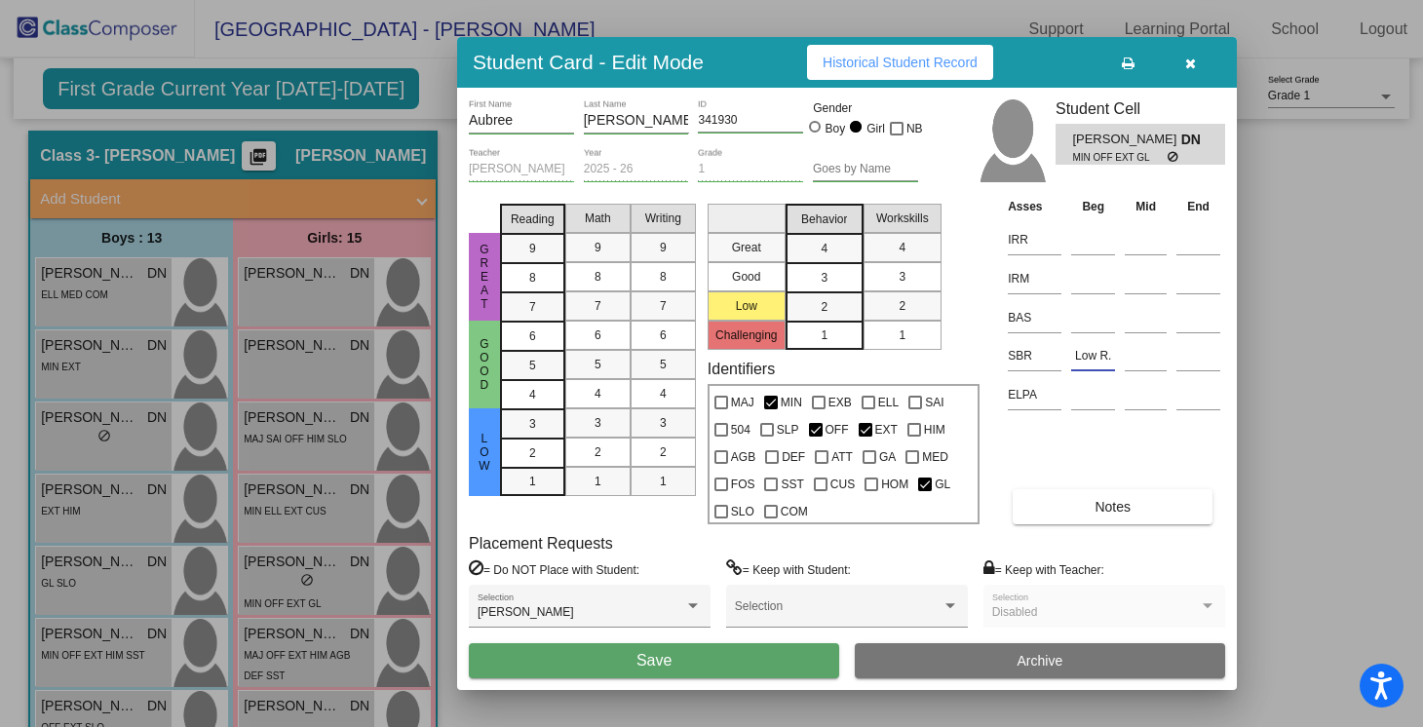
type input "Low R."
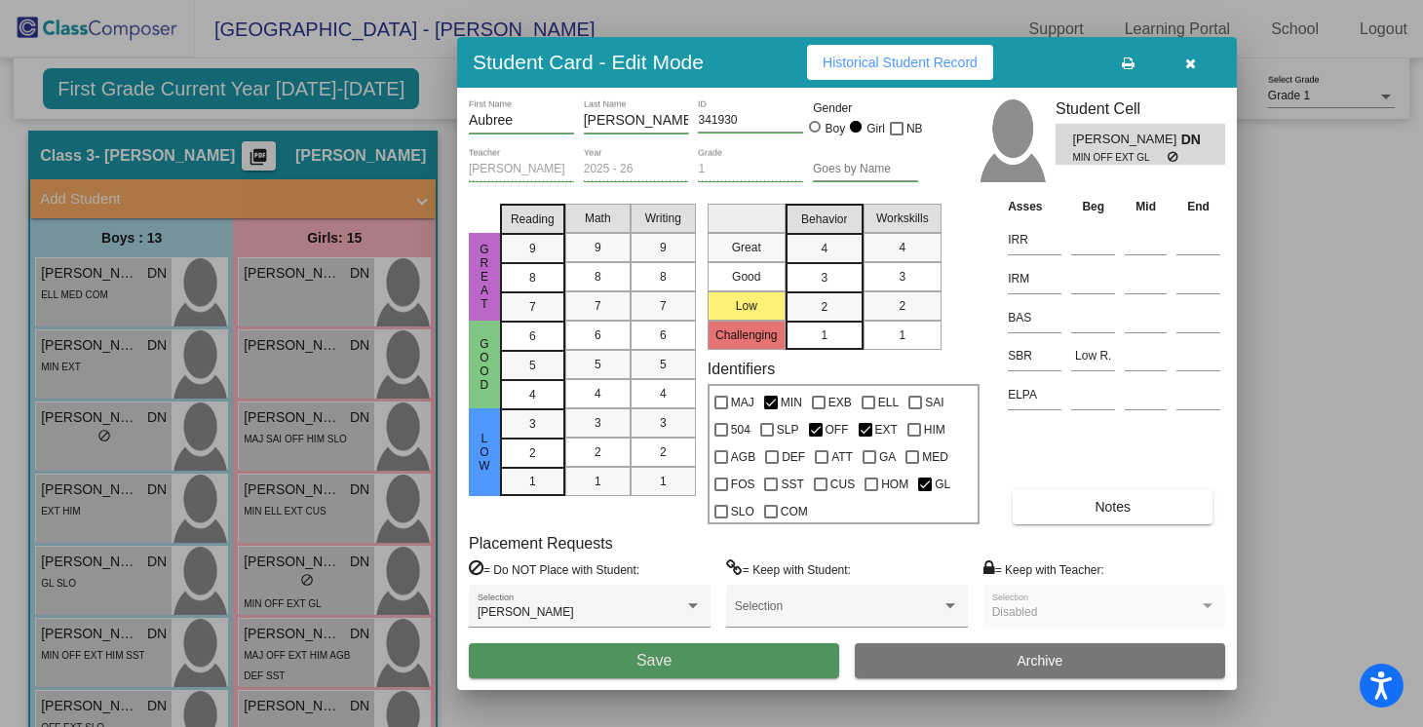
click at [648, 673] on button "Save" at bounding box center [654, 660] width 370 height 35
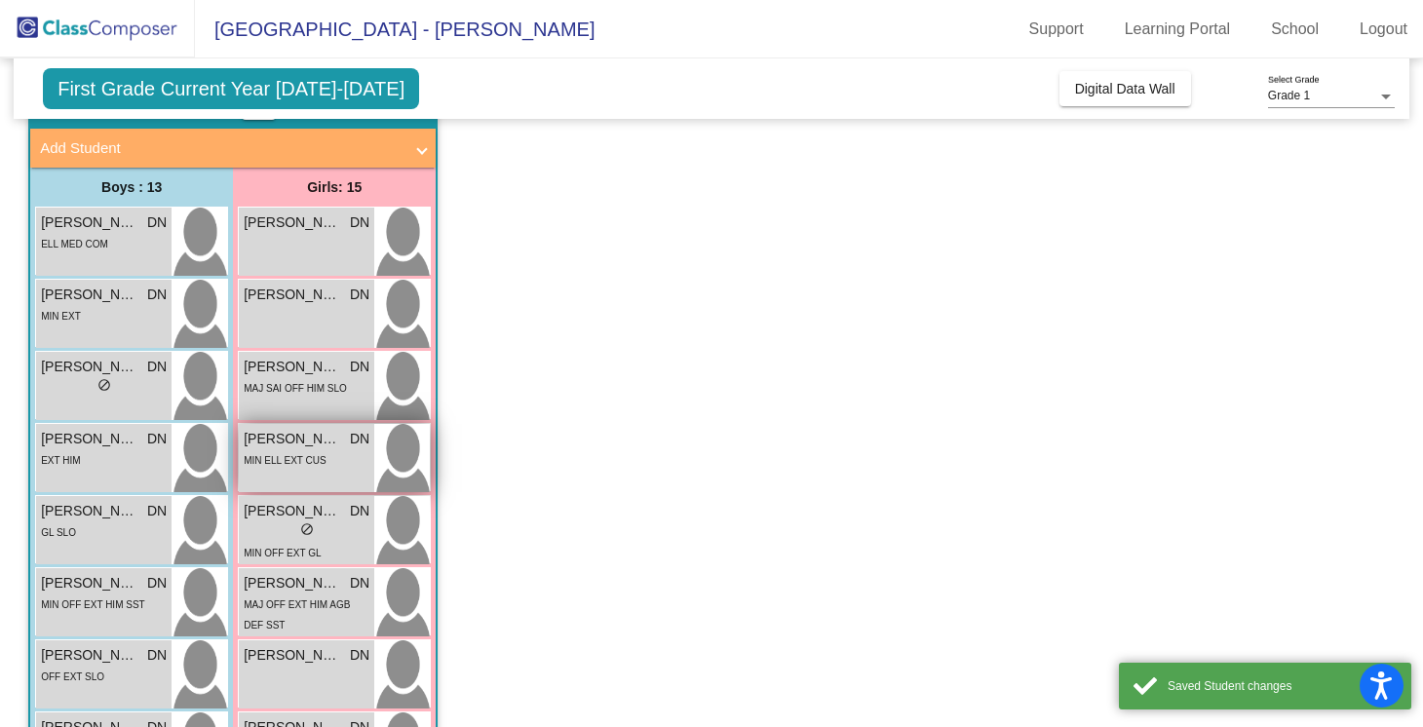
scroll to position [116, 0]
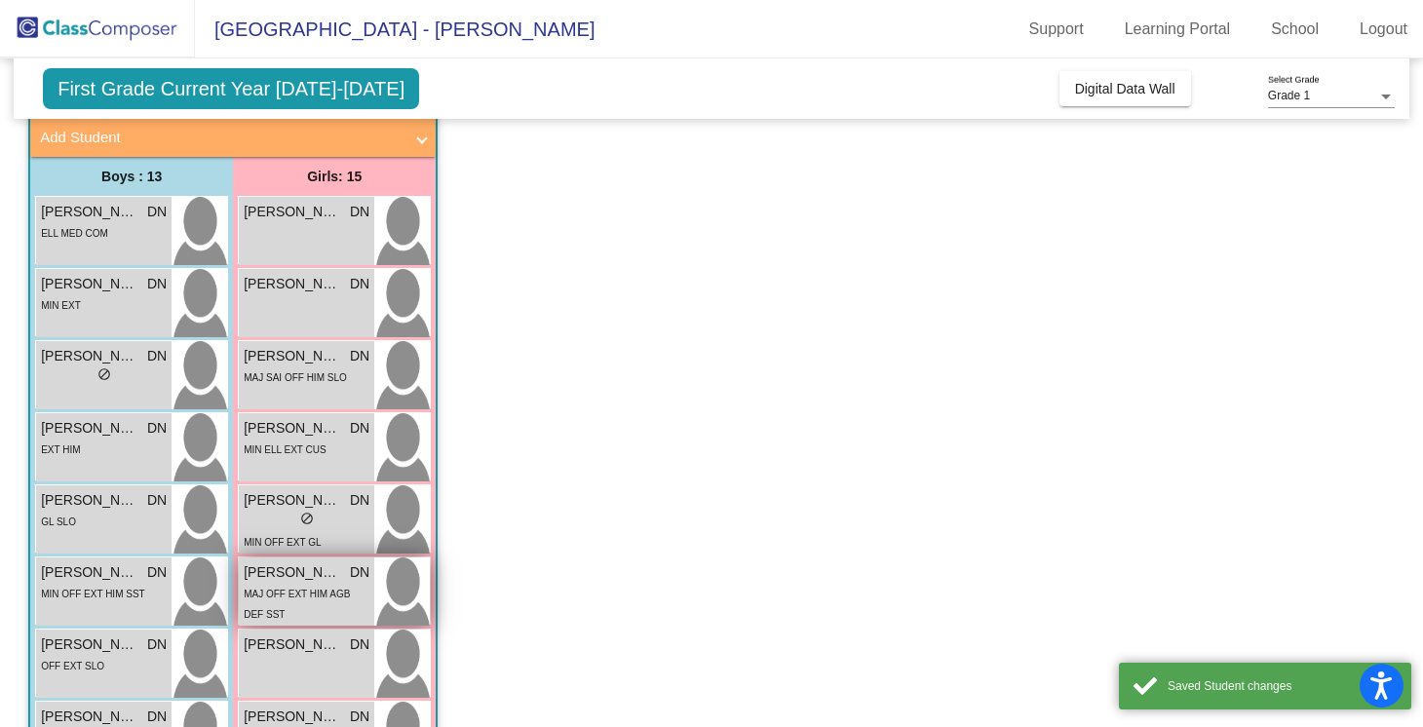
click at [310, 595] on span "MAJ OFF EXT HIM AGB DEF SST" at bounding box center [297, 604] width 106 height 31
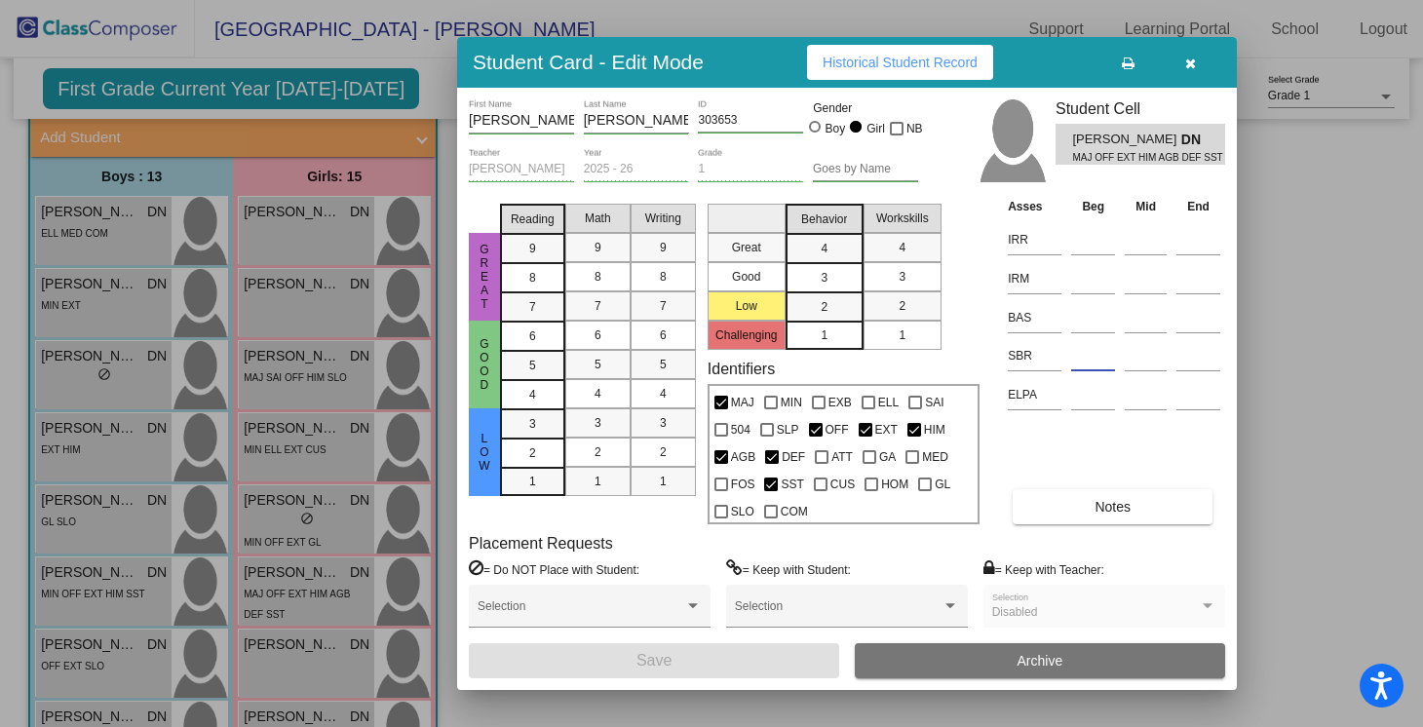
click at [1087, 360] on input at bounding box center [1093, 355] width 44 height 29
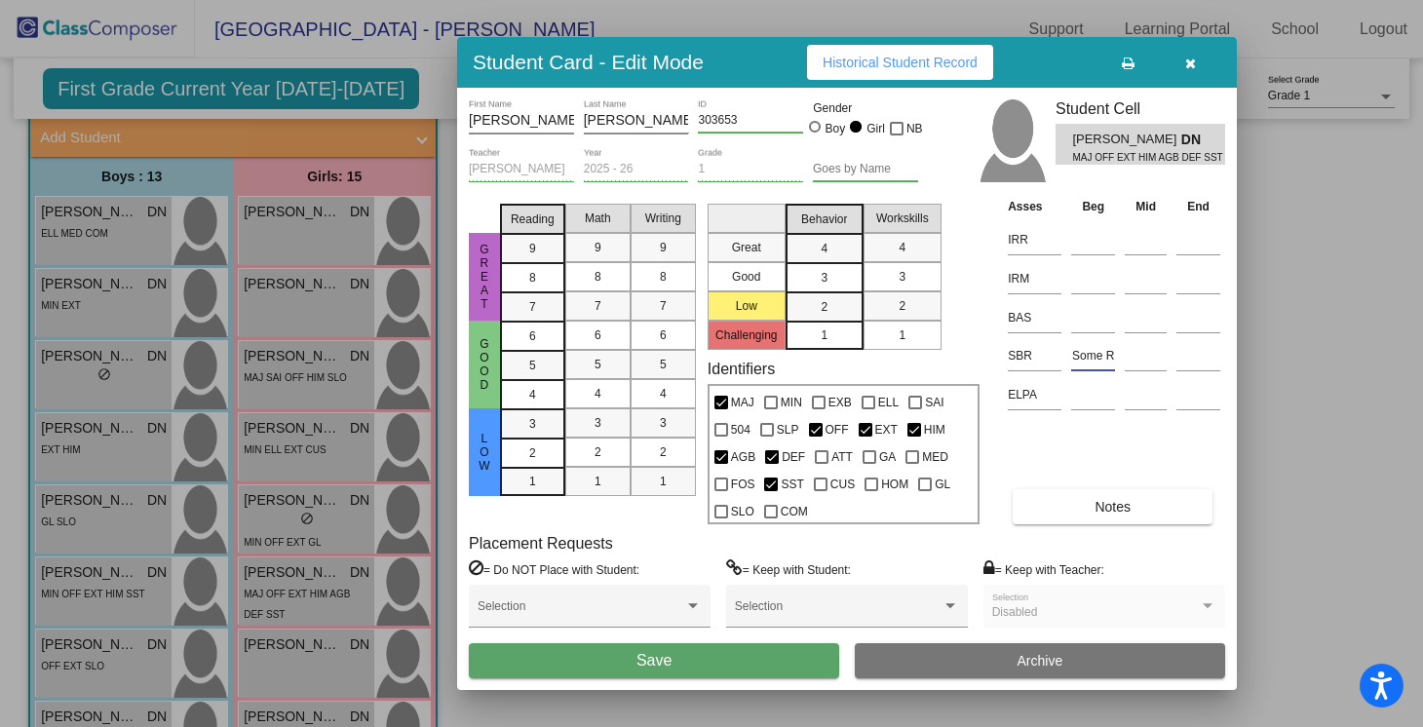
type input "Some R"
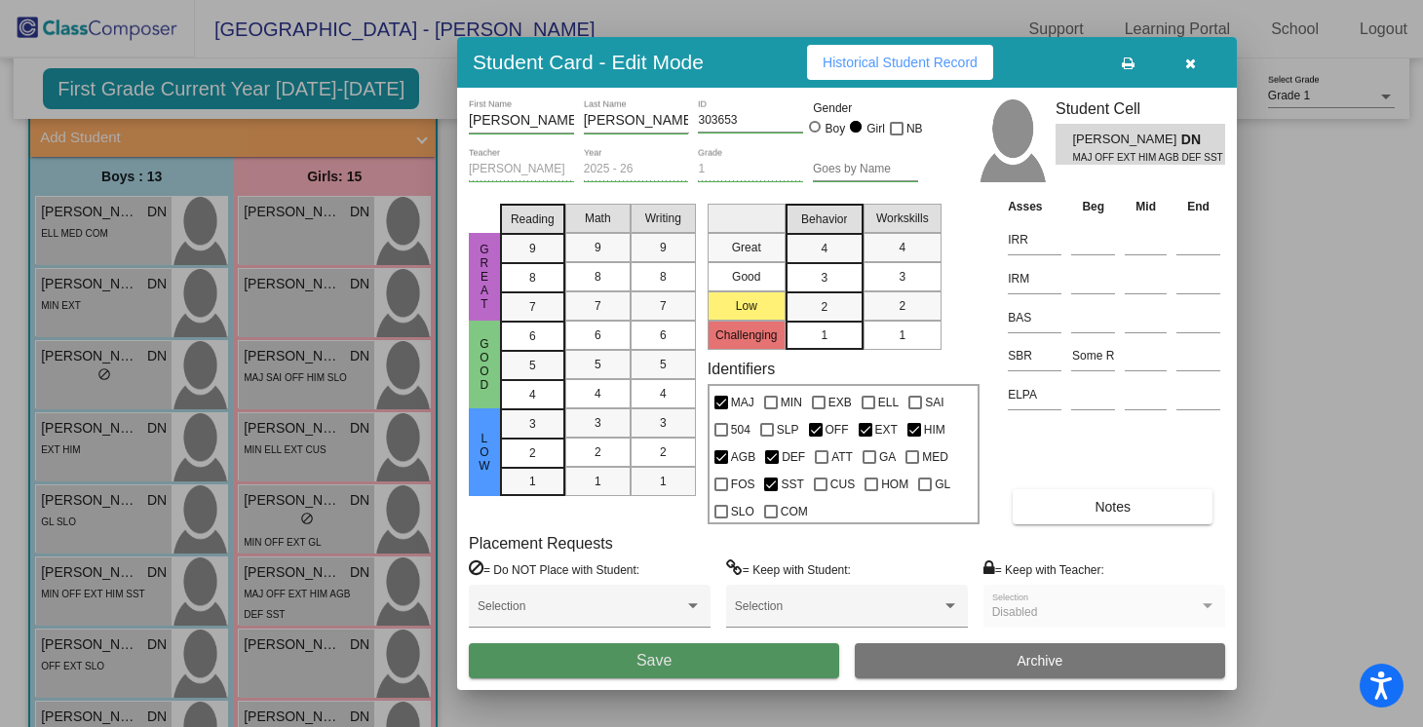
click at [738, 657] on button "Save" at bounding box center [654, 660] width 370 height 35
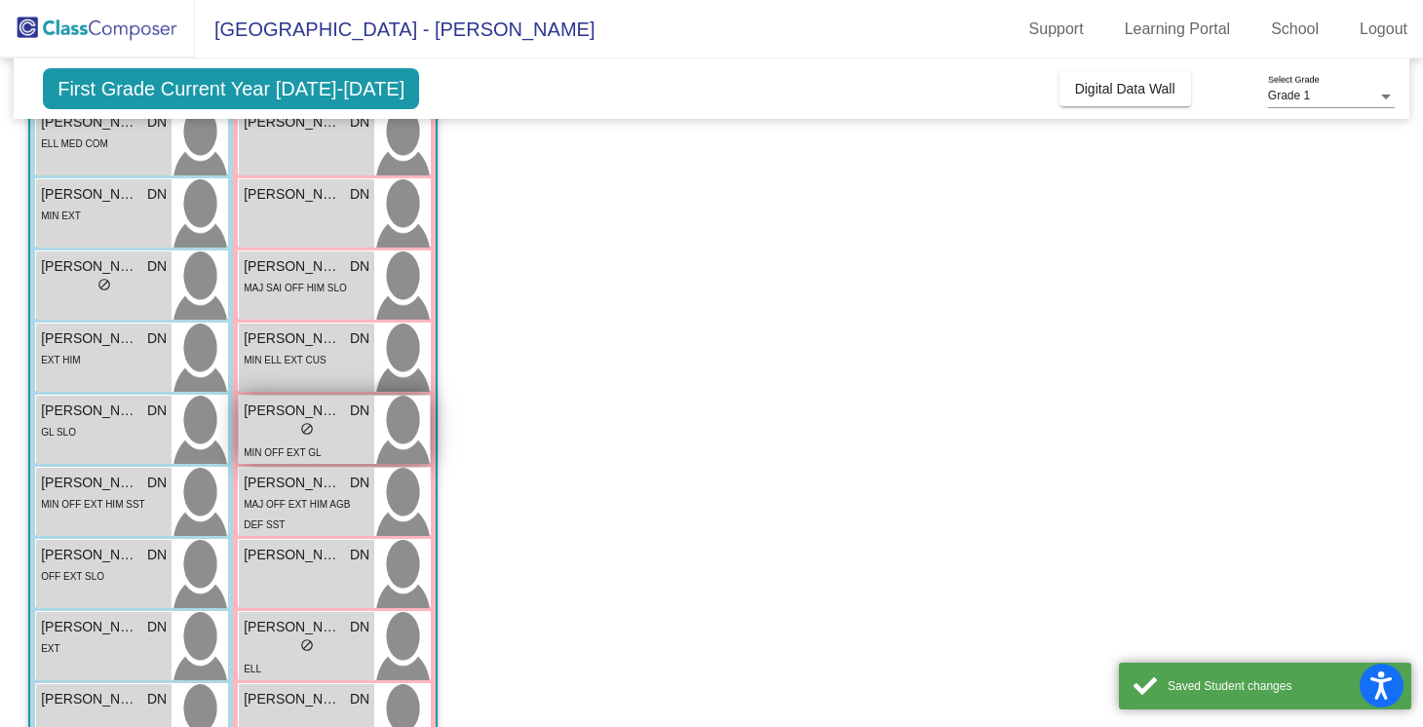
scroll to position [221, 0]
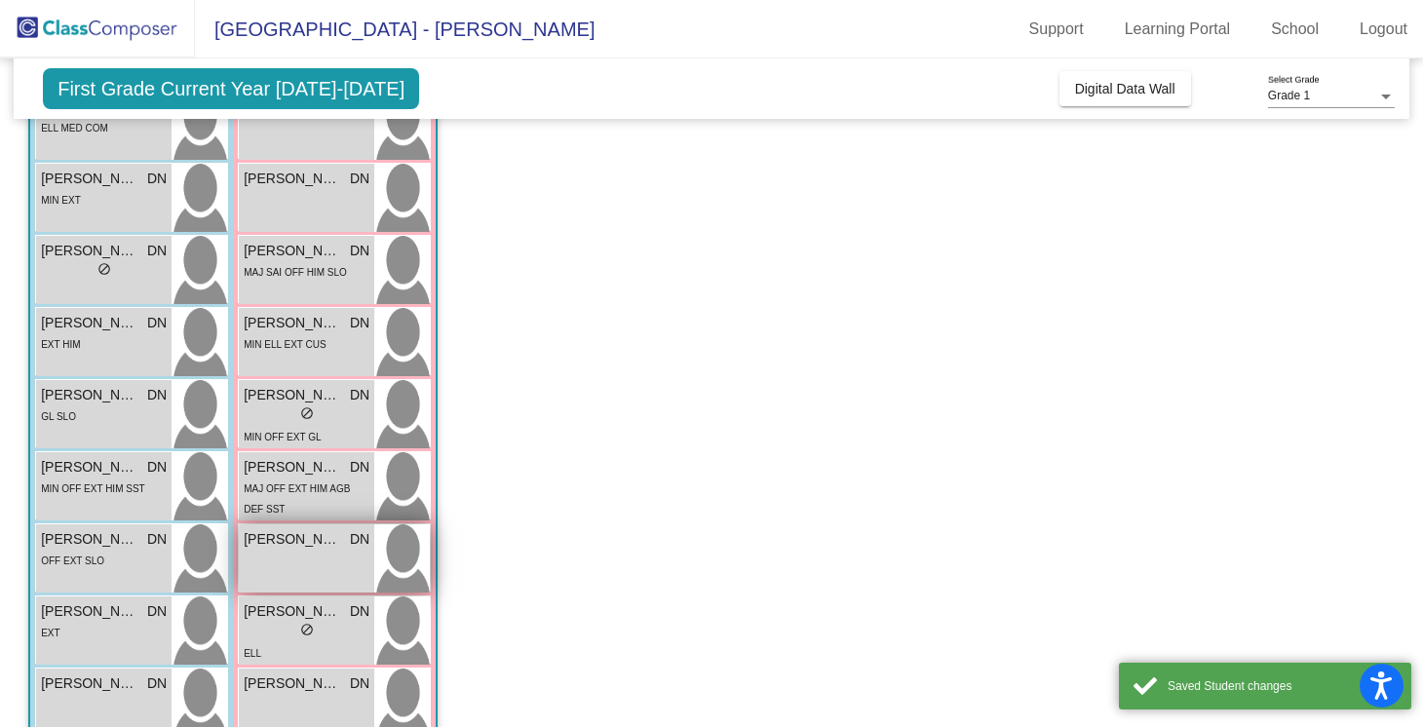
click at [316, 552] on div "[PERSON_NAME] DN lock do_not_disturb_alt" at bounding box center [306, 558] width 135 height 68
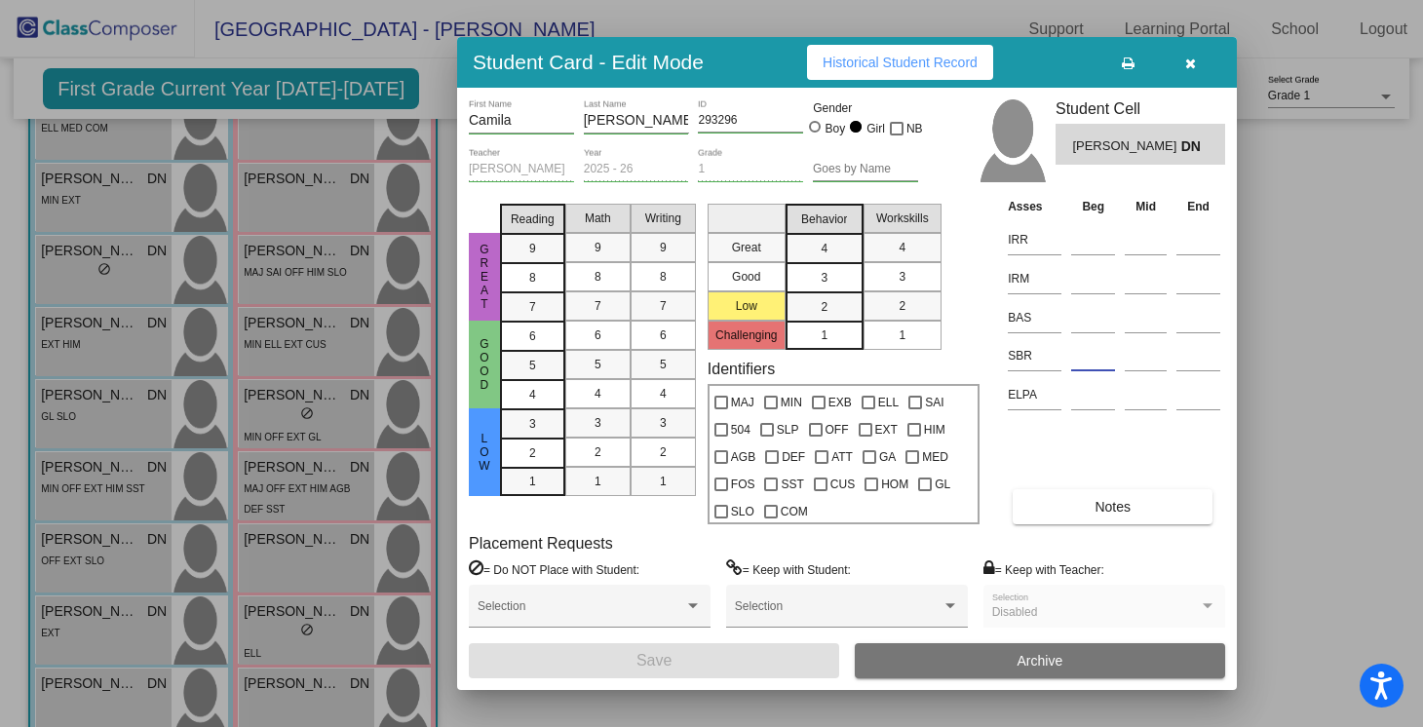
click at [1100, 352] on input at bounding box center [1093, 355] width 44 height 29
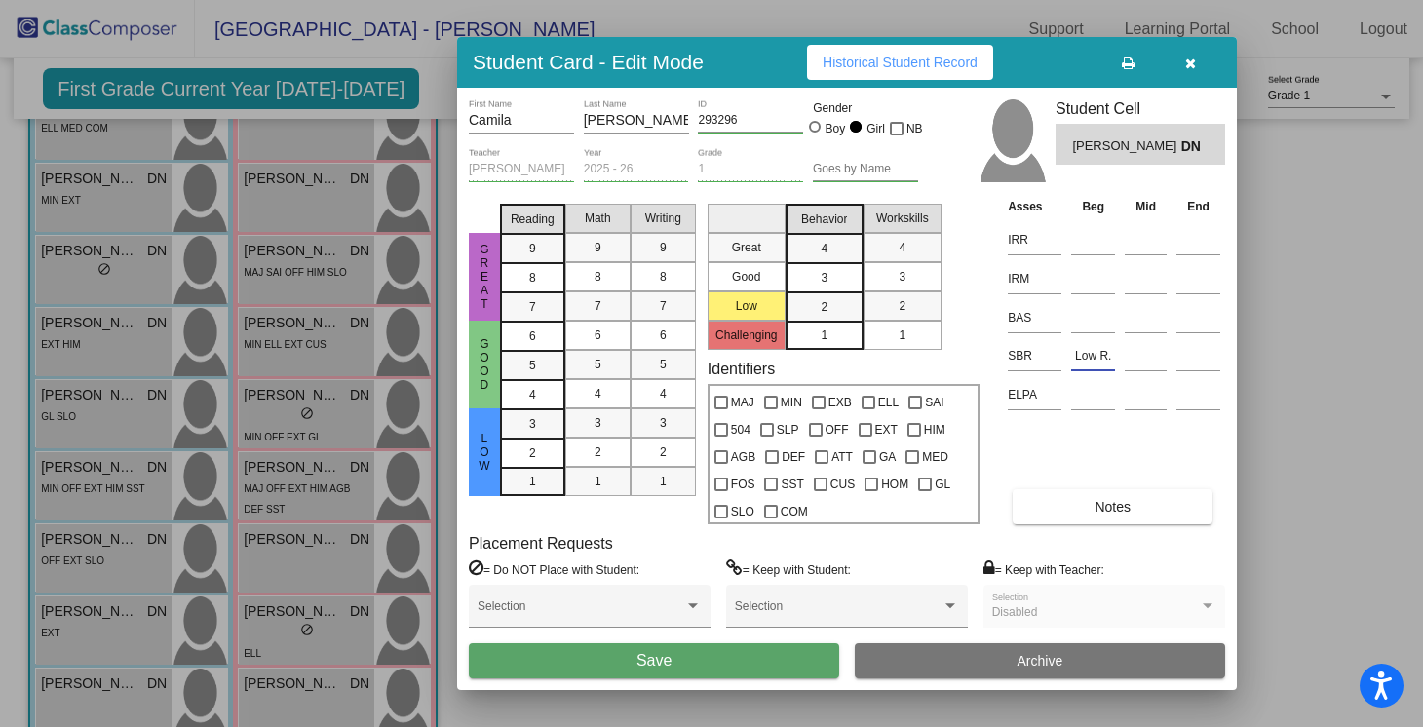
type input "Low R."
click at [661, 665] on span "Save" at bounding box center [653, 660] width 35 height 17
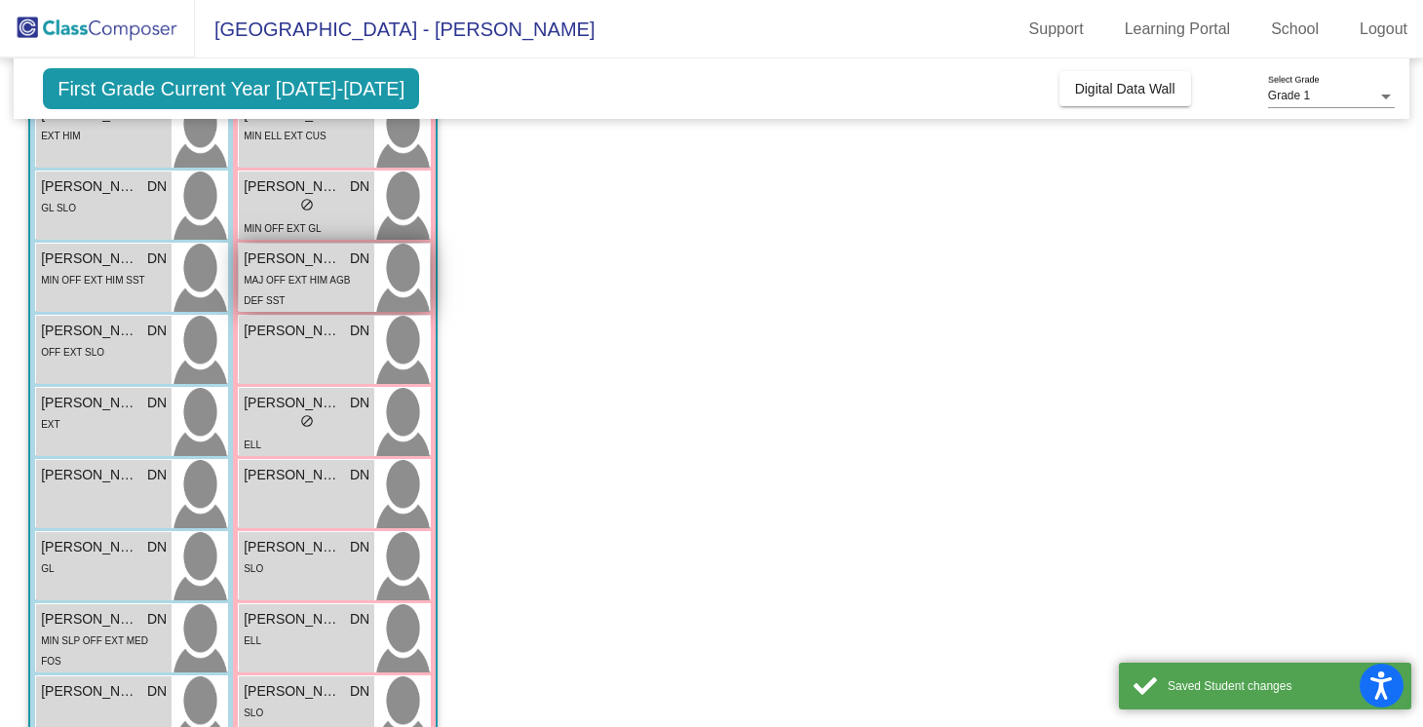
scroll to position [467, 0]
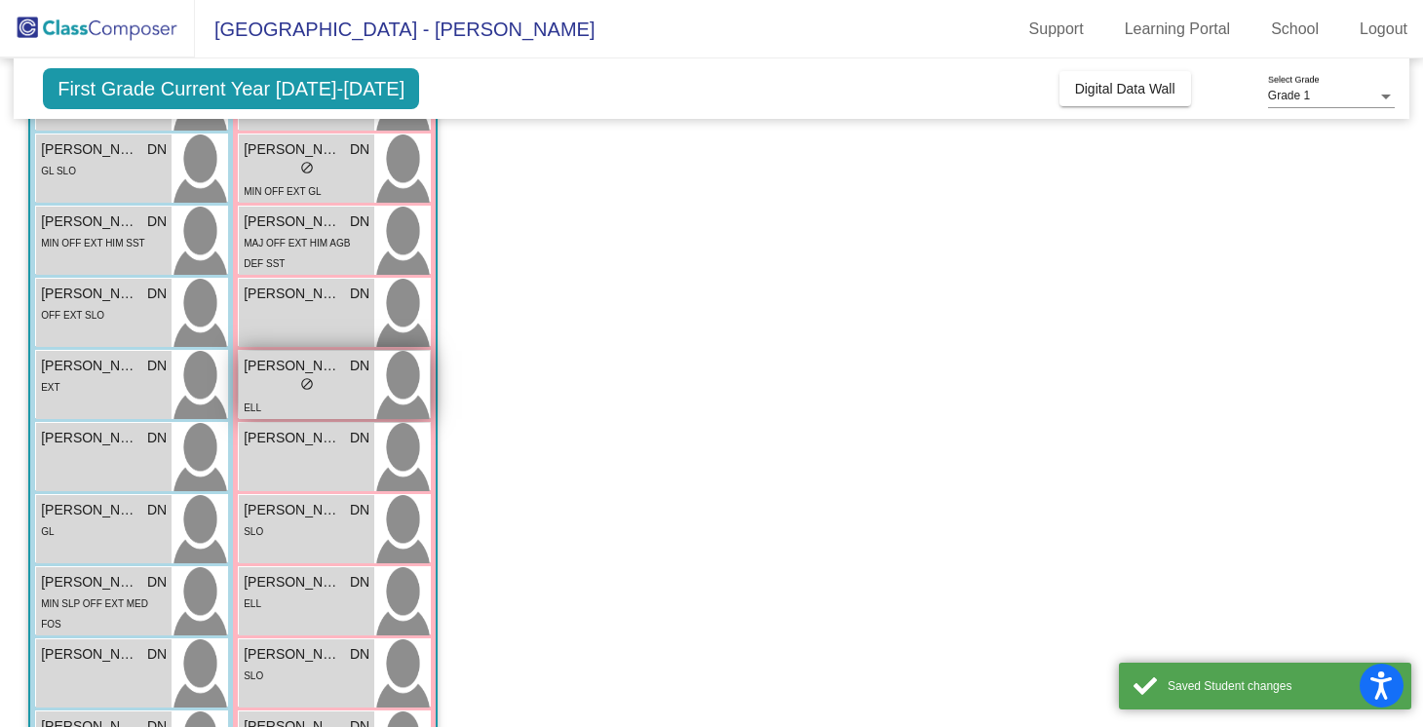
click at [312, 383] on span "do_not_disturb_alt" at bounding box center [307, 384] width 14 height 14
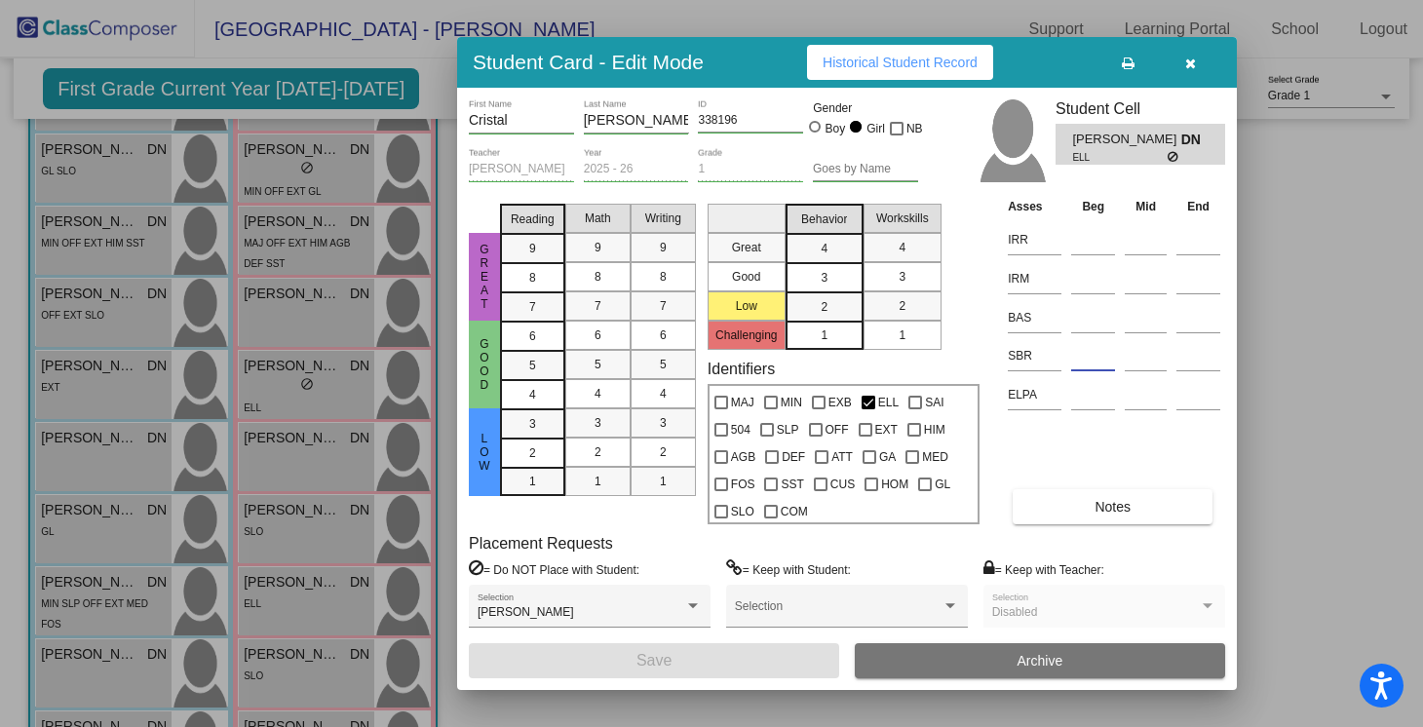
click at [1080, 358] on input at bounding box center [1093, 355] width 44 height 29
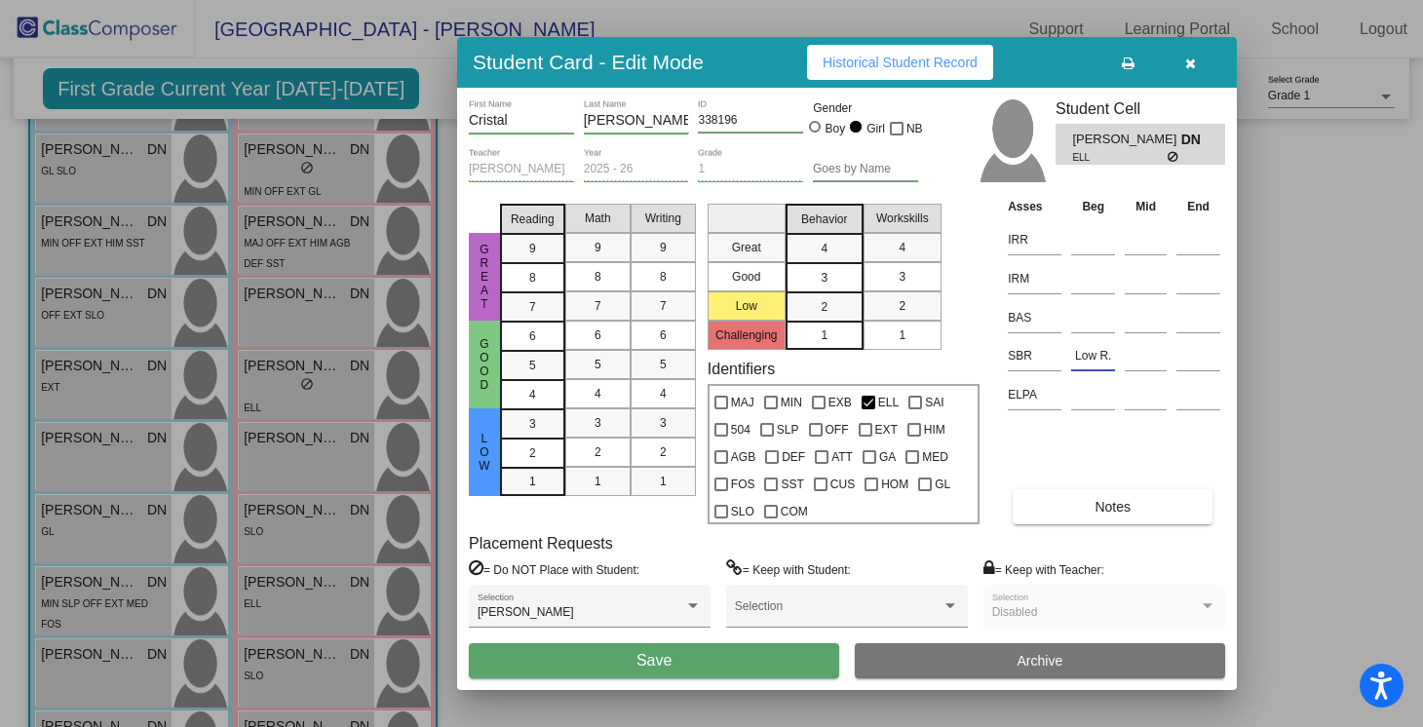
type input "Low R."
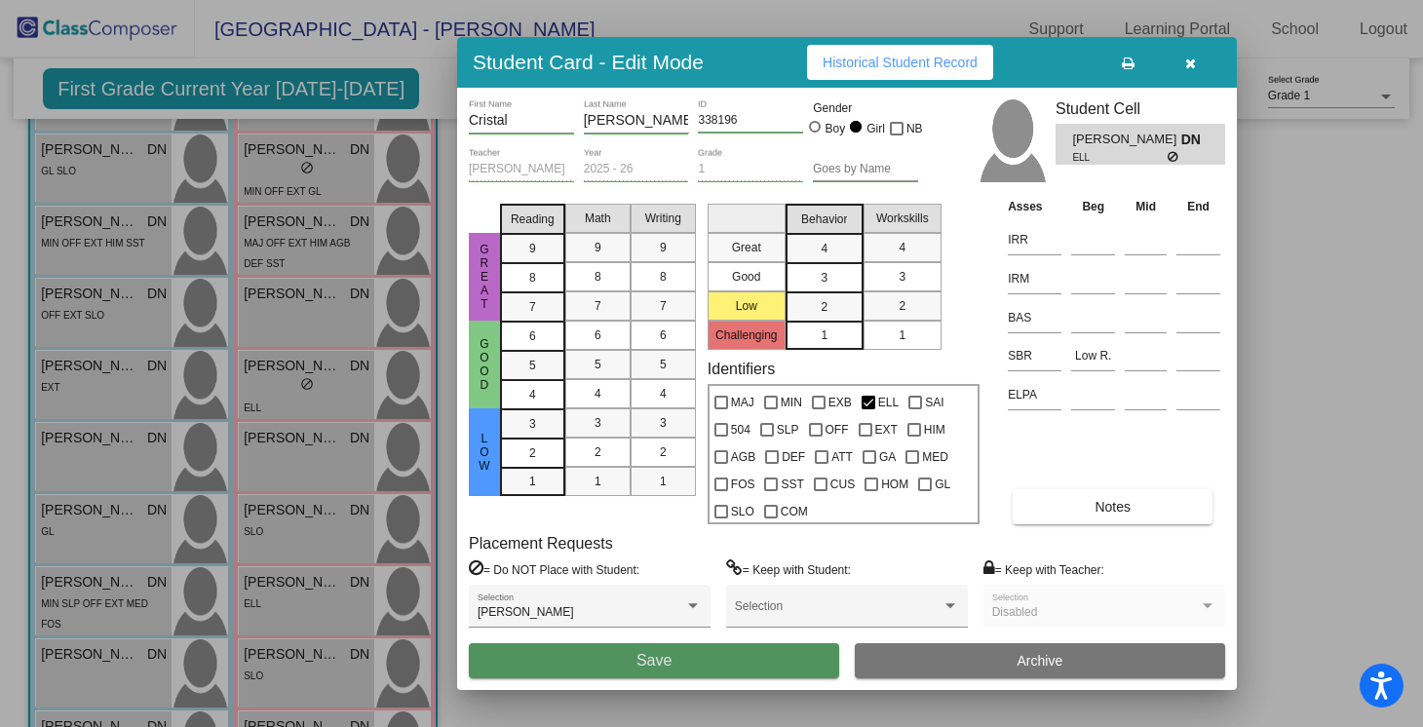
click at [701, 662] on button "Save" at bounding box center [654, 660] width 370 height 35
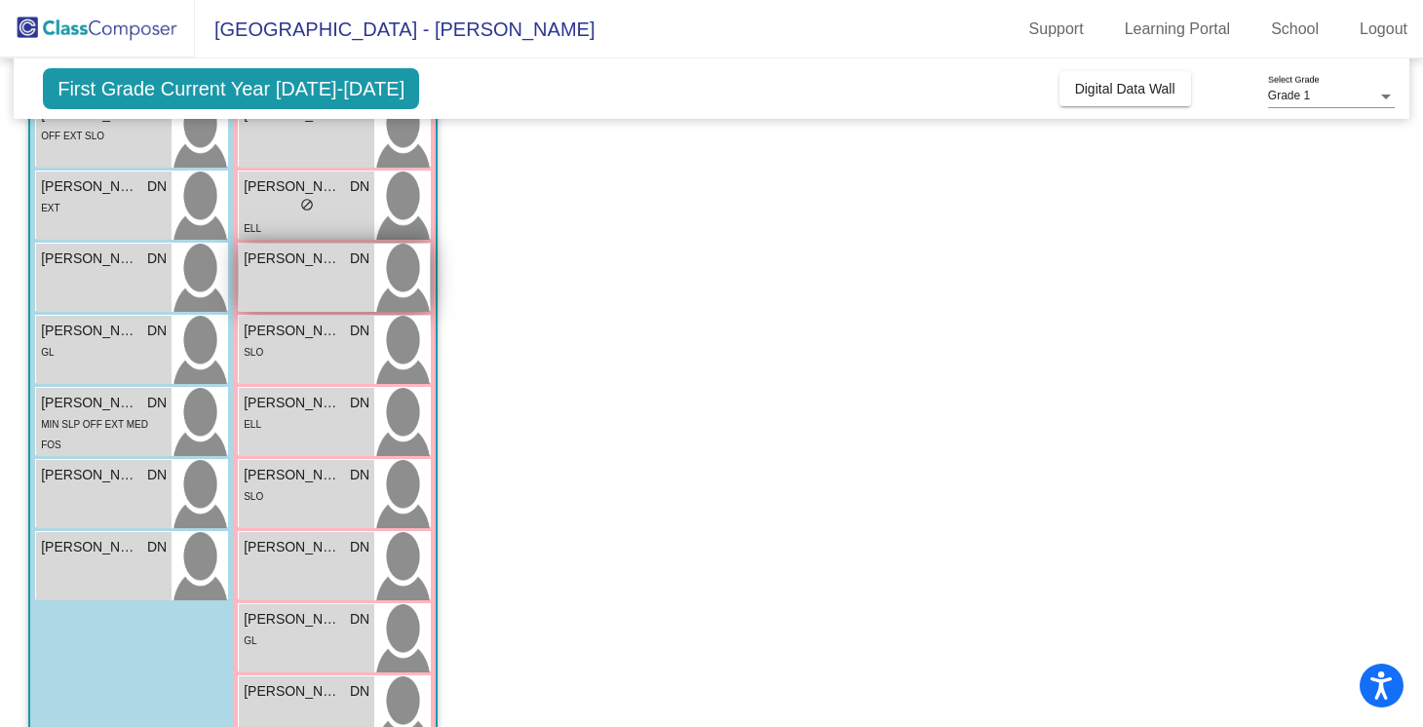
scroll to position [617, 0]
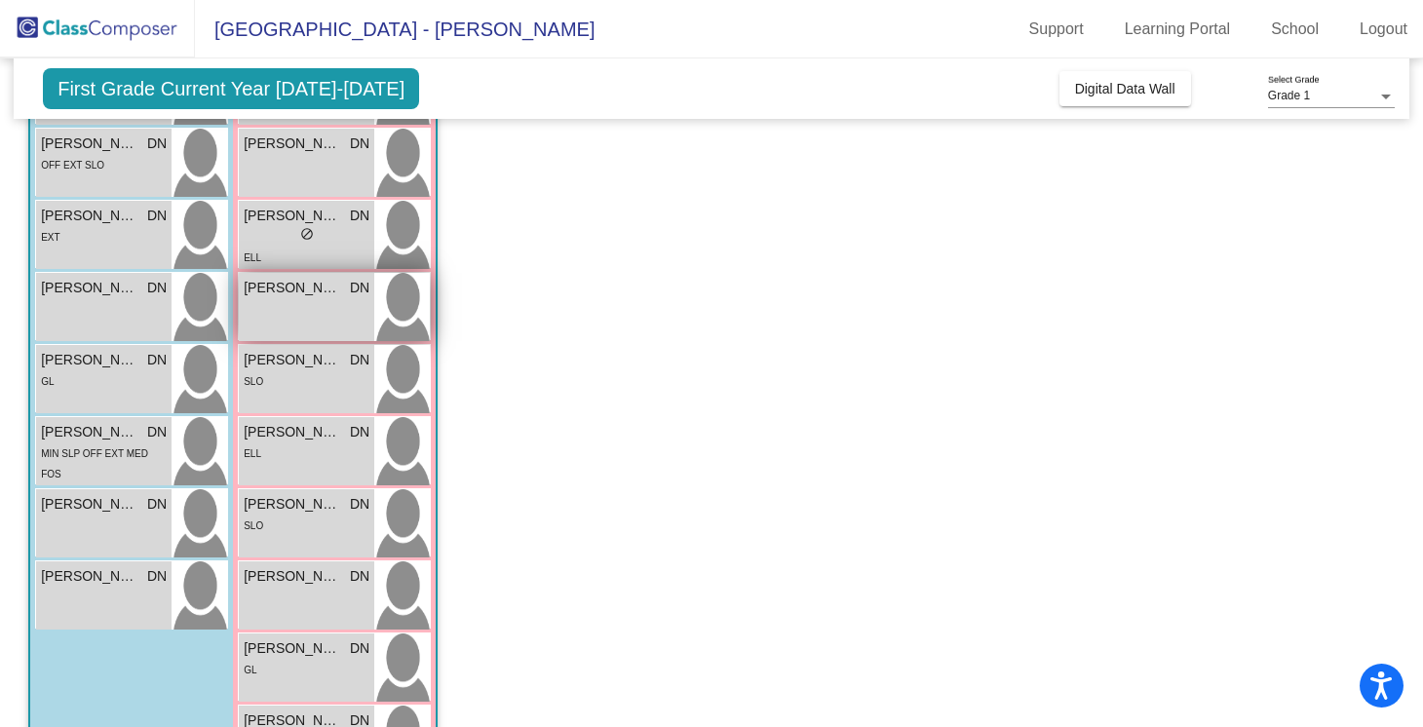
click at [315, 257] on div "ELL" at bounding box center [307, 257] width 126 height 20
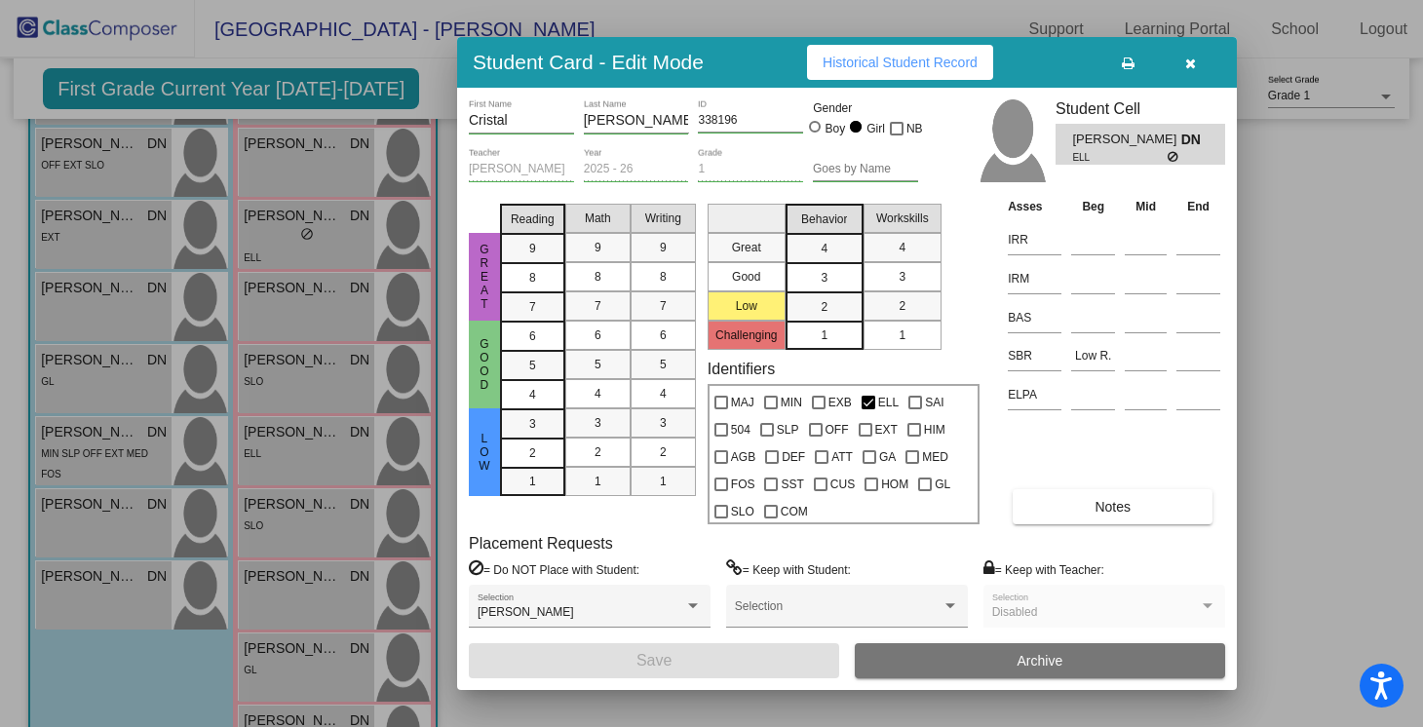
click at [1188, 60] on icon "button" at bounding box center [1190, 64] width 11 height 14
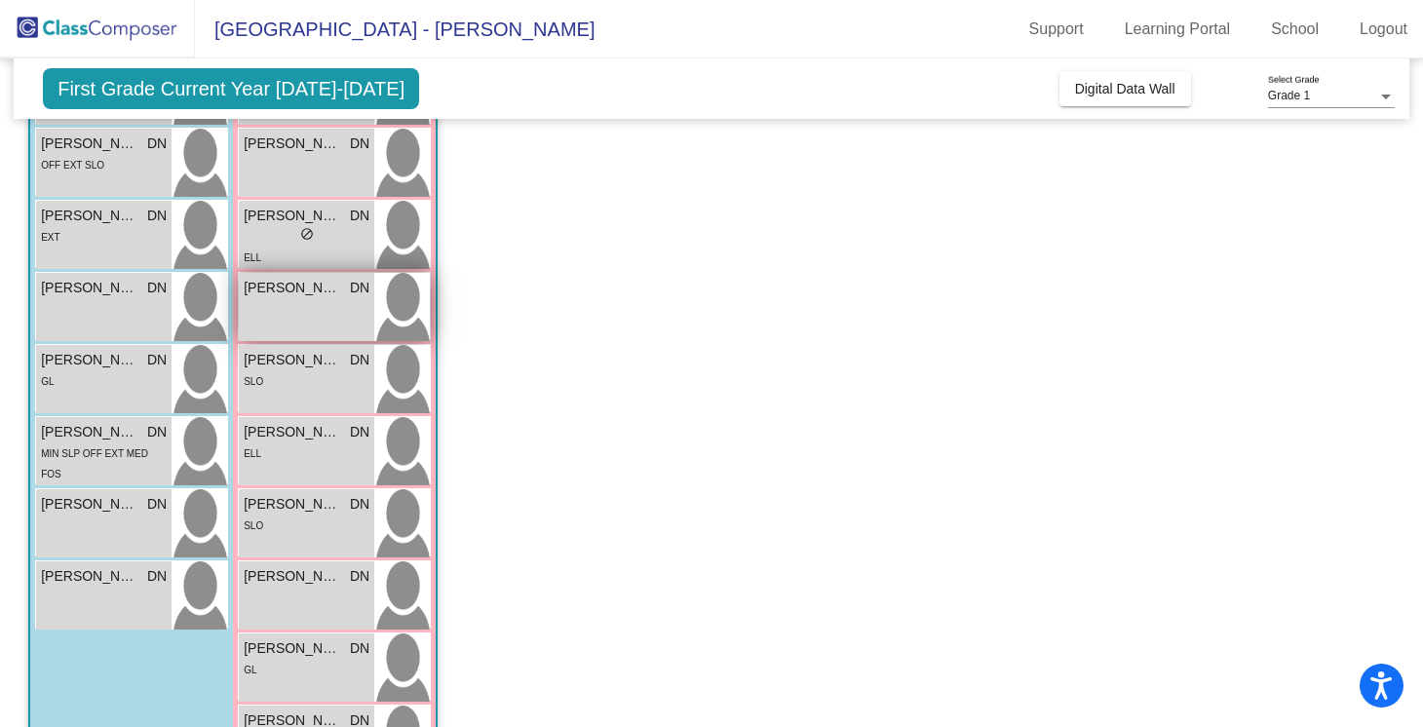
click at [339, 299] on div "[PERSON_NAME] DN lock do_not_disturb_alt" at bounding box center [306, 307] width 135 height 68
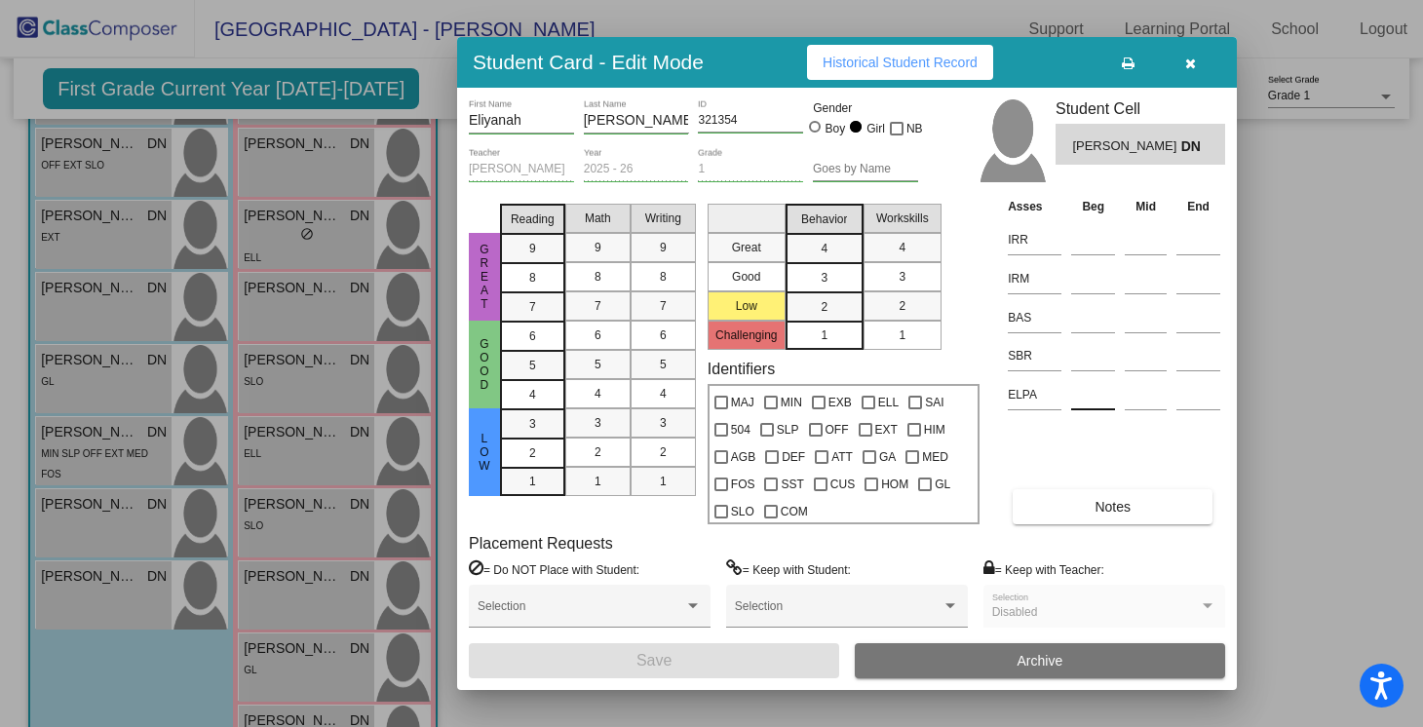
click at [1086, 376] on div at bounding box center [1093, 391] width 44 height 35
click at [1085, 357] on input at bounding box center [1093, 355] width 44 height 29
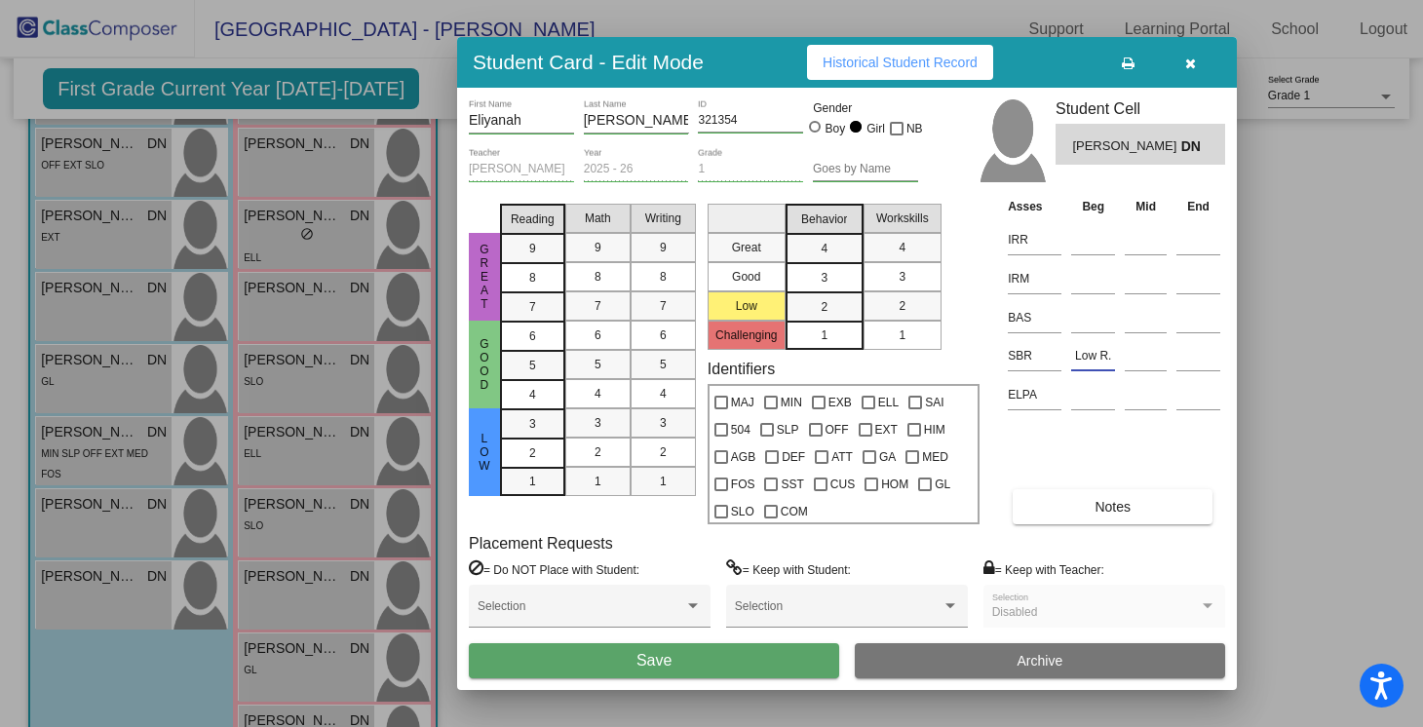
type input "Low R."
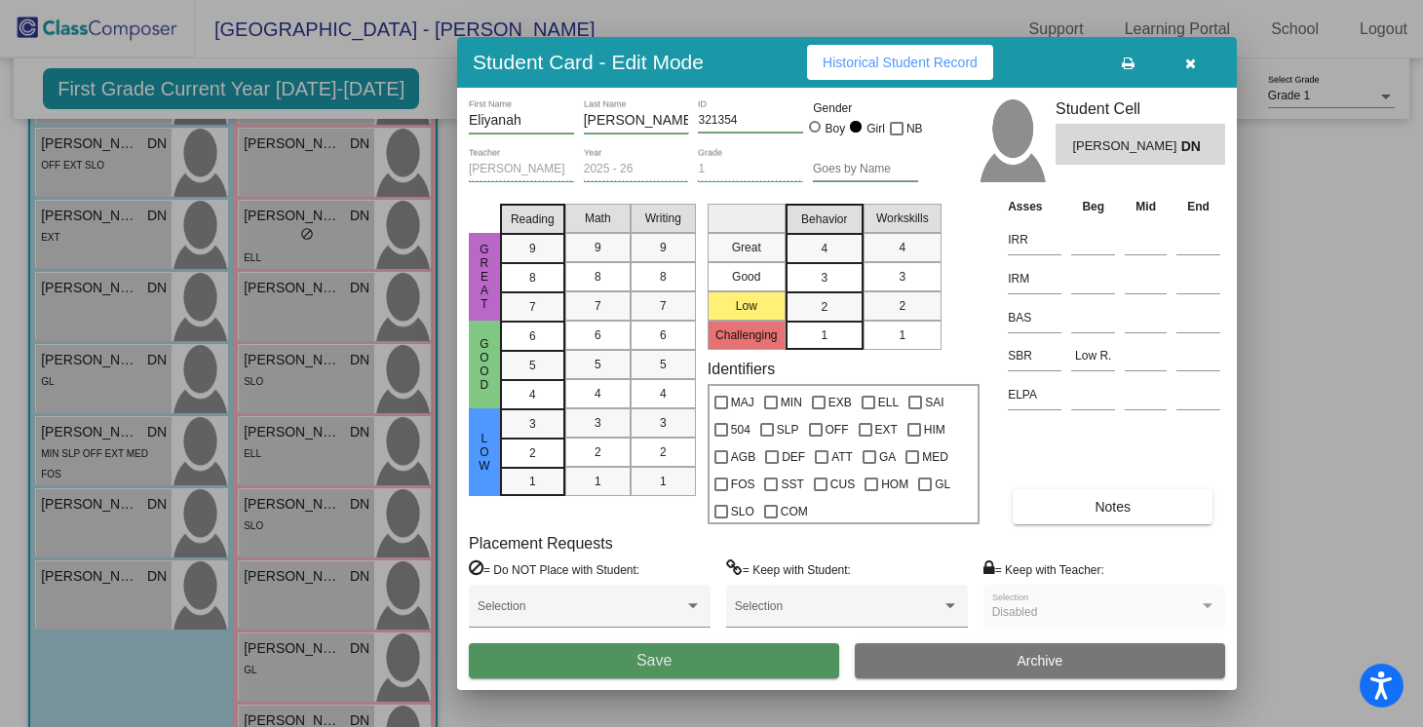
click at [712, 660] on button "Save" at bounding box center [654, 660] width 370 height 35
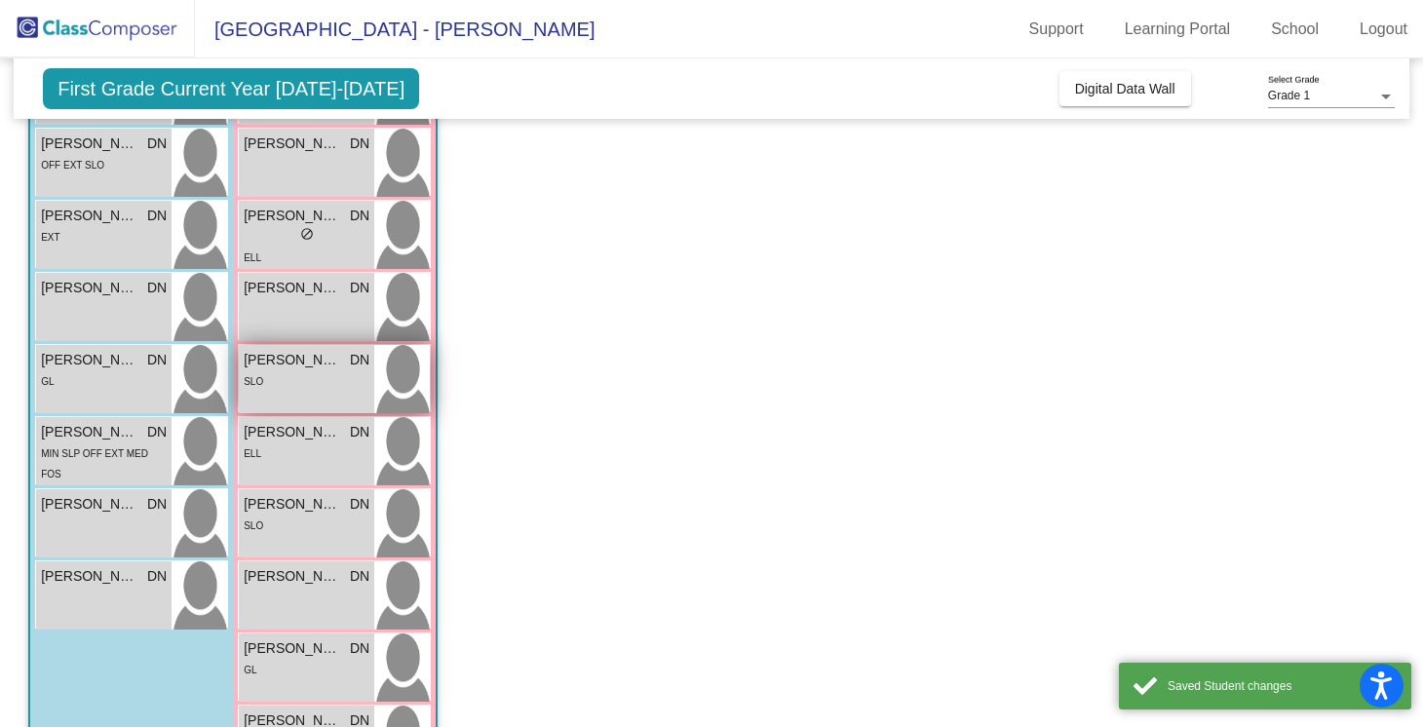
click at [323, 381] on div "SLO" at bounding box center [307, 380] width 126 height 20
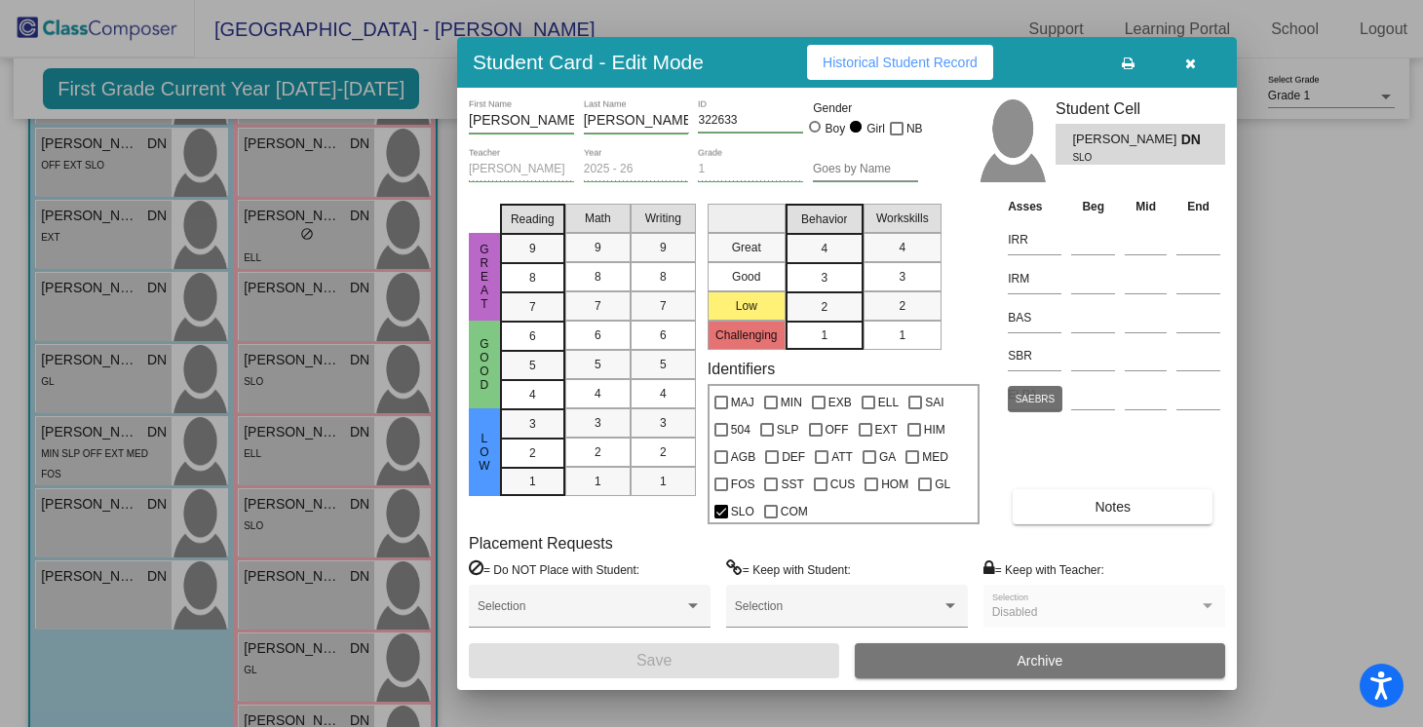
click at [1066, 362] on td at bounding box center [1093, 353] width 54 height 39
click at [1093, 360] on input at bounding box center [1093, 355] width 44 height 29
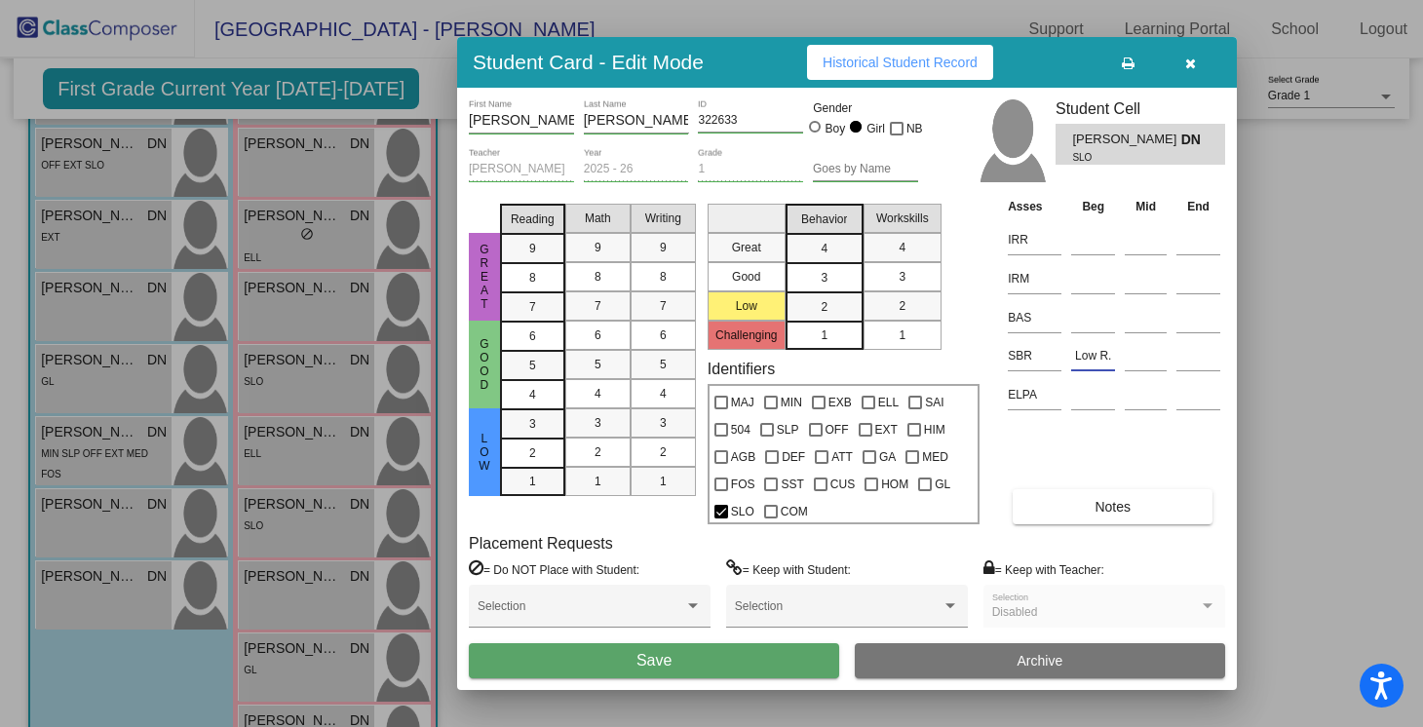
type input "Low R."
click at [734, 665] on button "Save" at bounding box center [654, 660] width 370 height 35
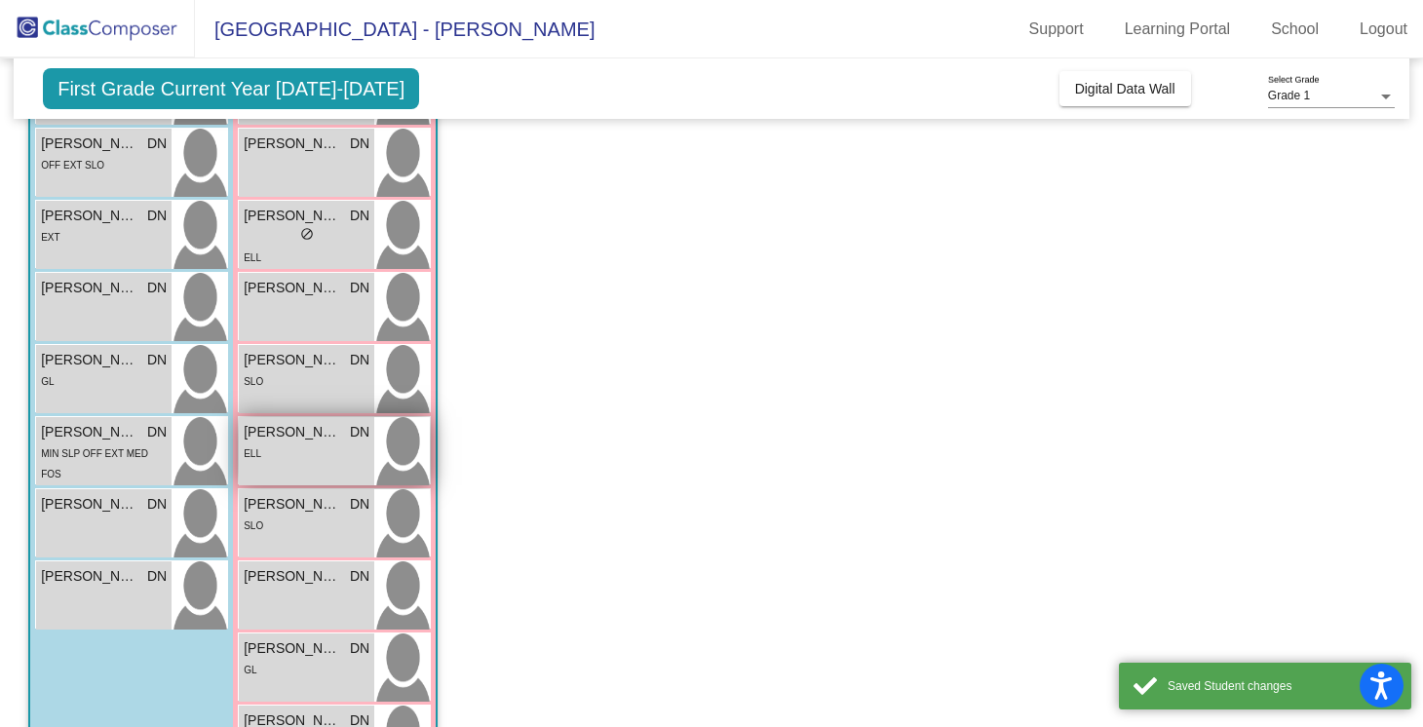
click at [294, 426] on span "[PERSON_NAME]" at bounding box center [292, 432] width 97 height 20
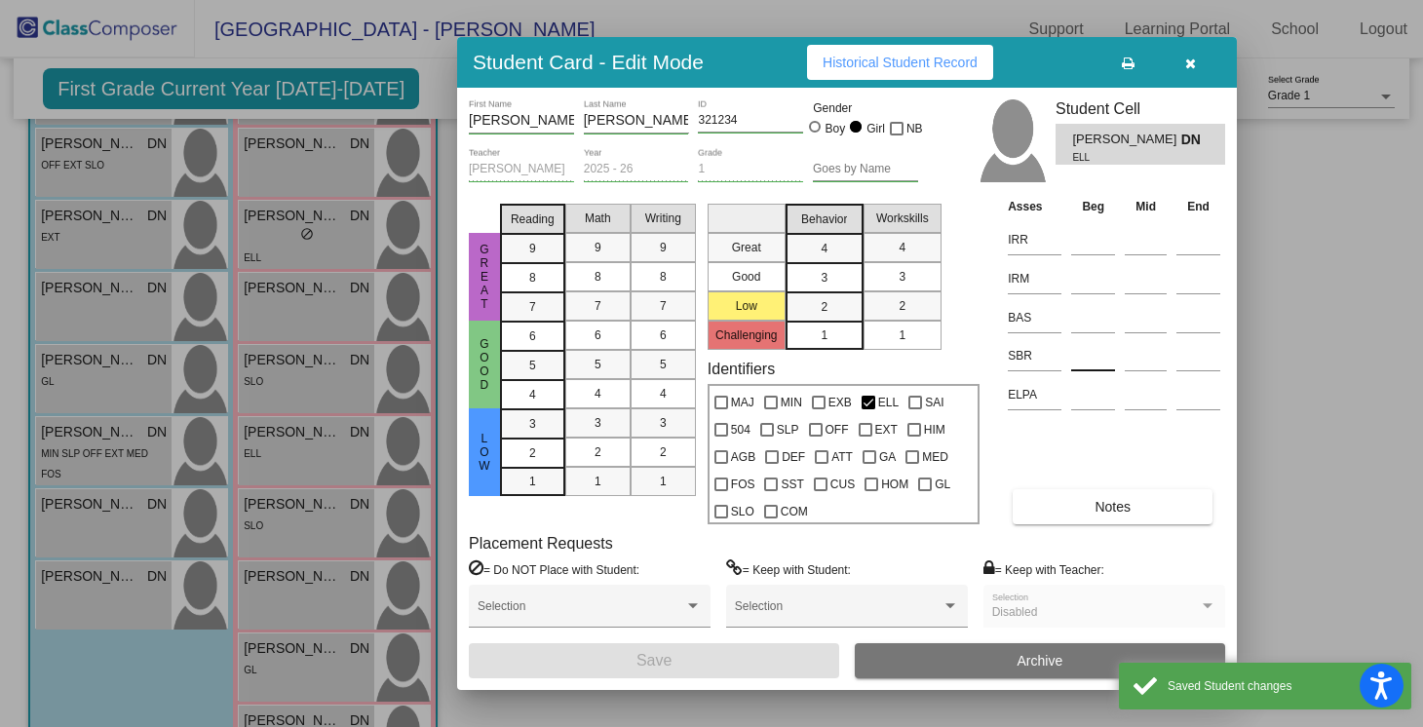
click at [1089, 358] on input at bounding box center [1093, 355] width 44 height 29
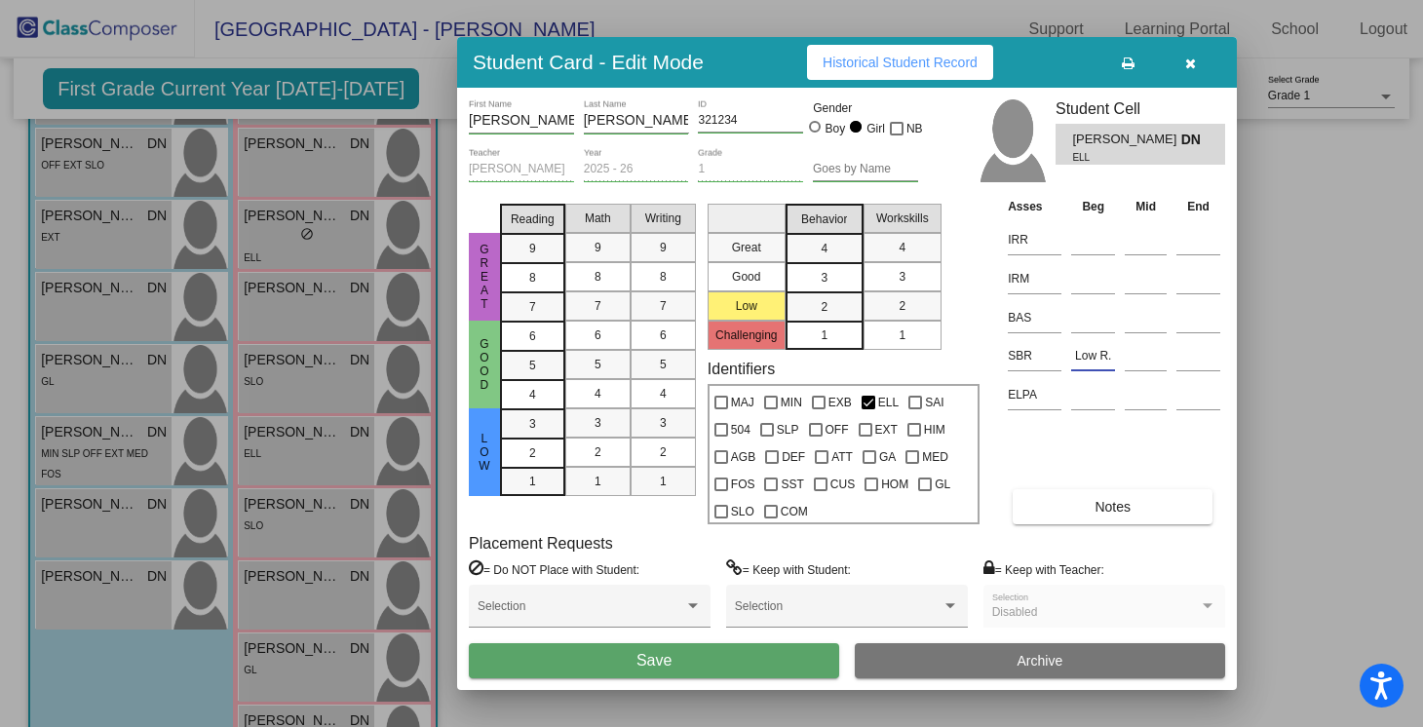
type input "Low R."
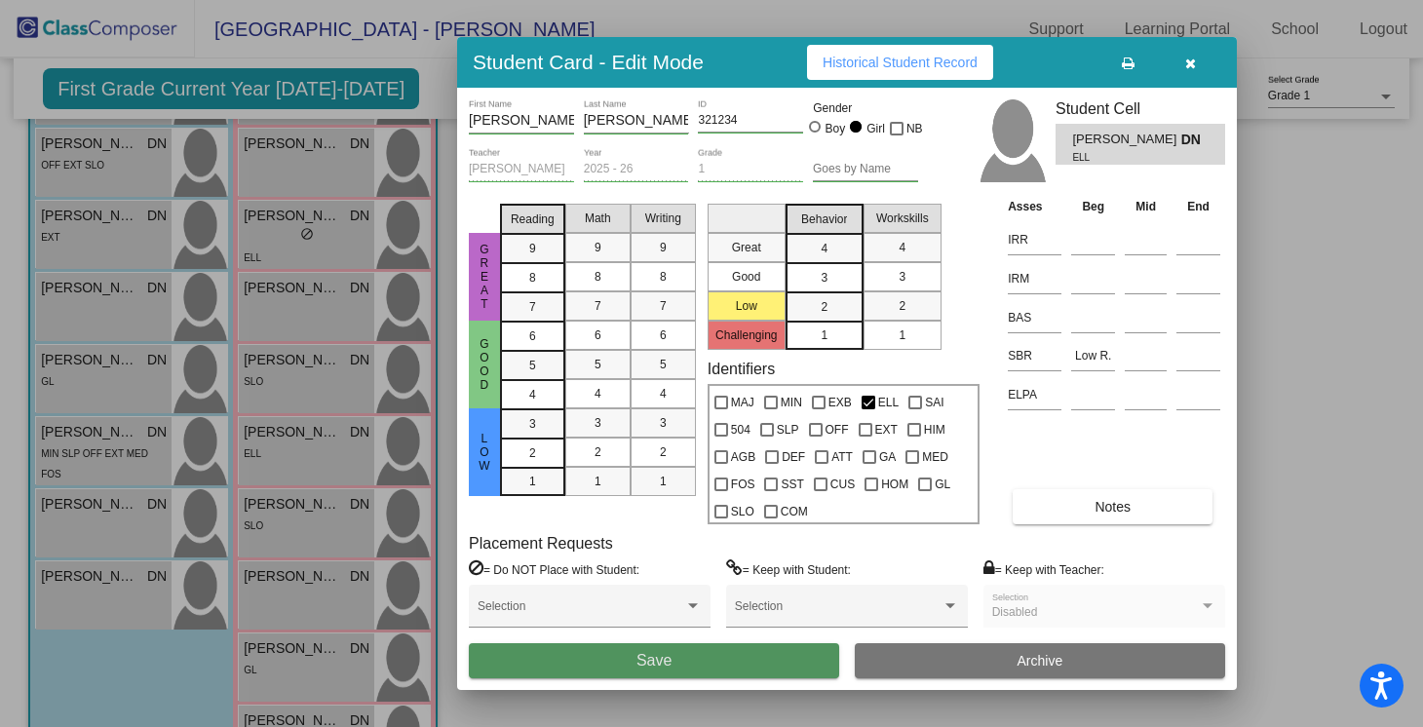
click at [770, 666] on button "Save" at bounding box center [654, 660] width 370 height 35
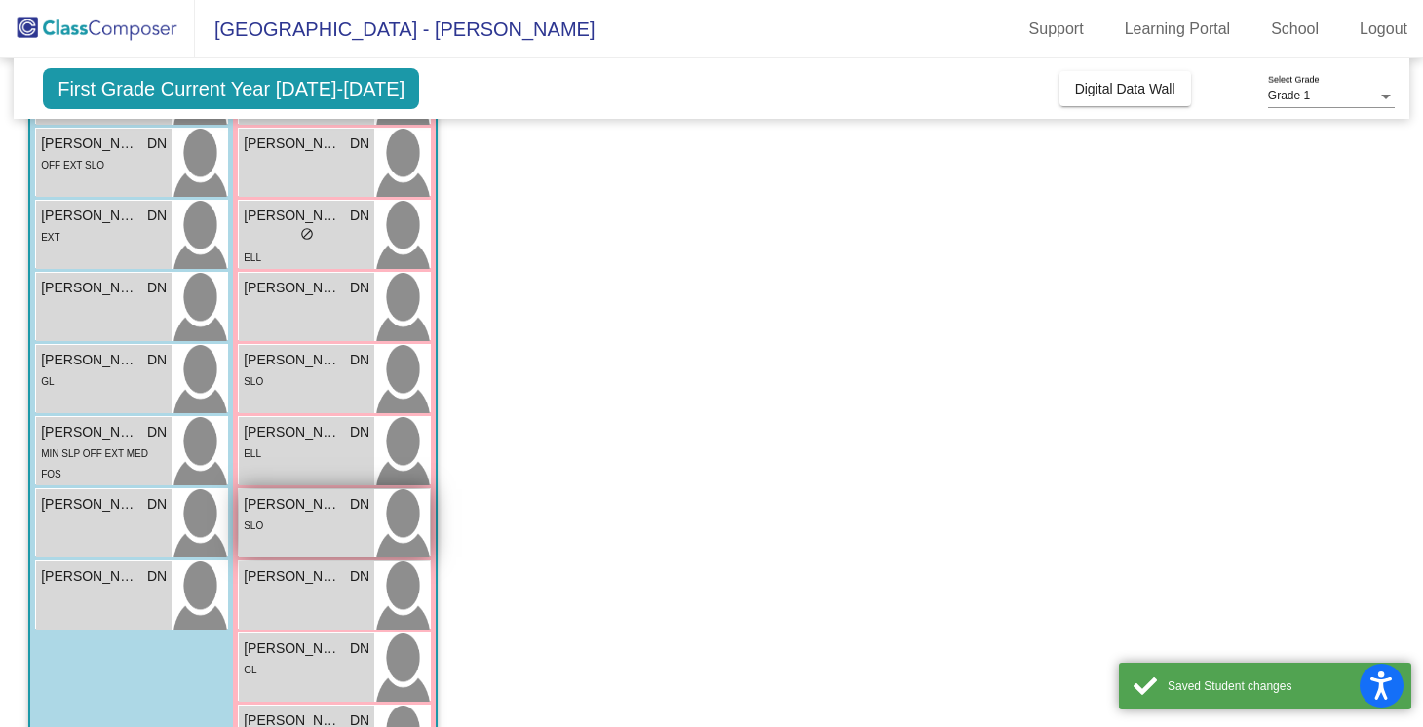
scroll to position [667, 0]
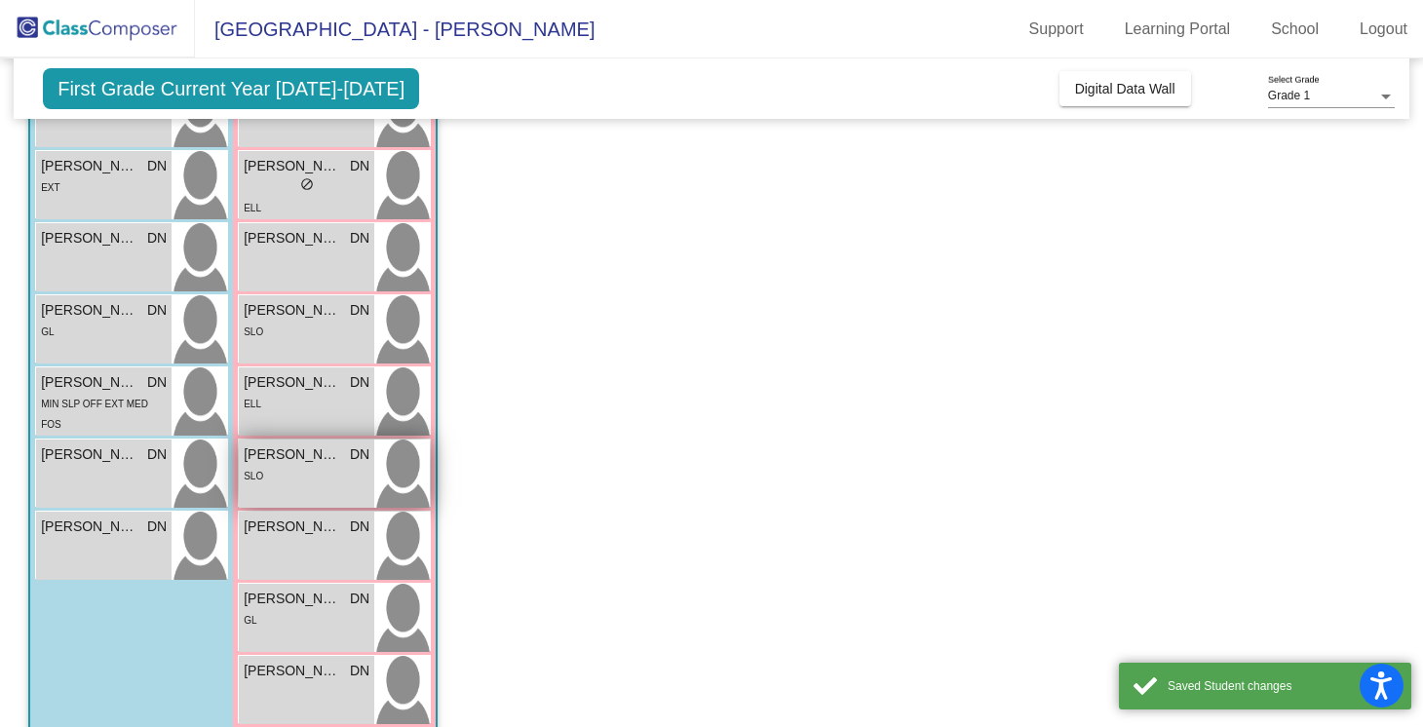
click at [289, 463] on span "[PERSON_NAME]" at bounding box center [292, 454] width 97 height 20
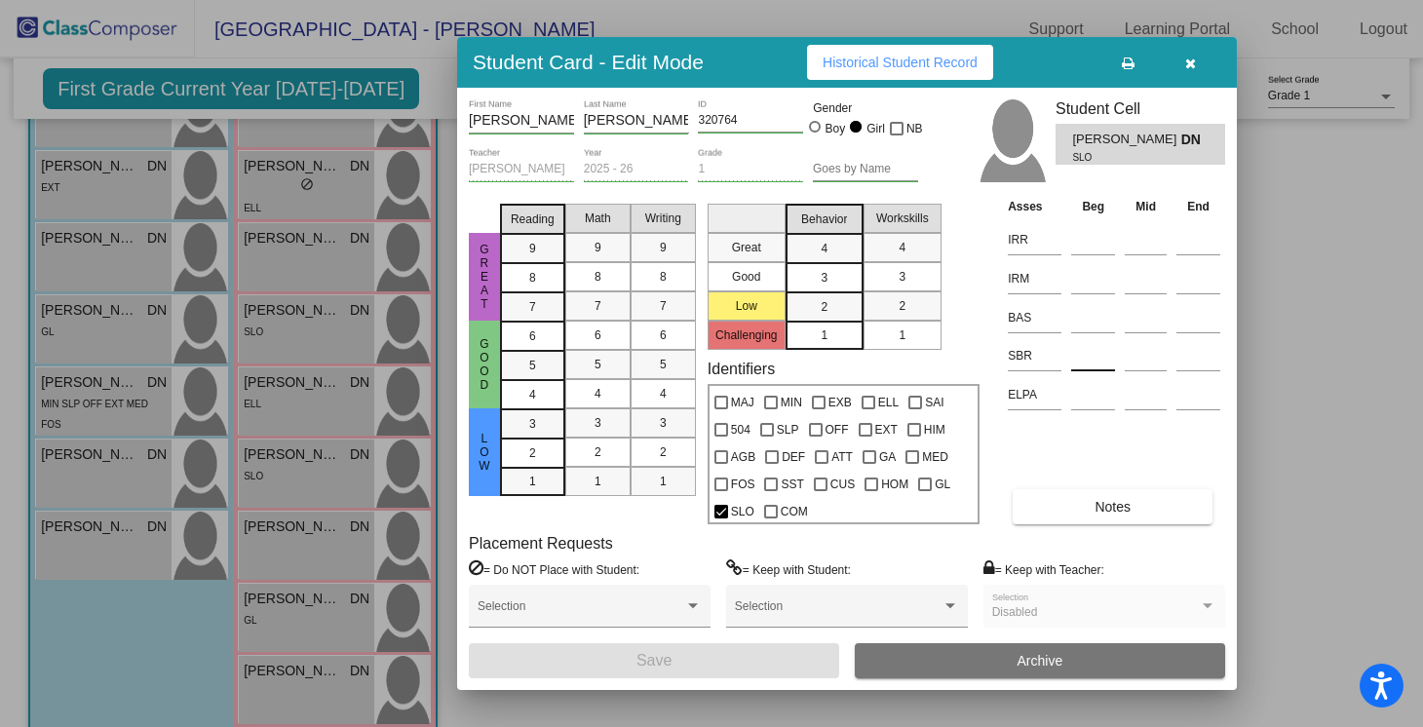
click at [1083, 360] on input at bounding box center [1093, 355] width 44 height 29
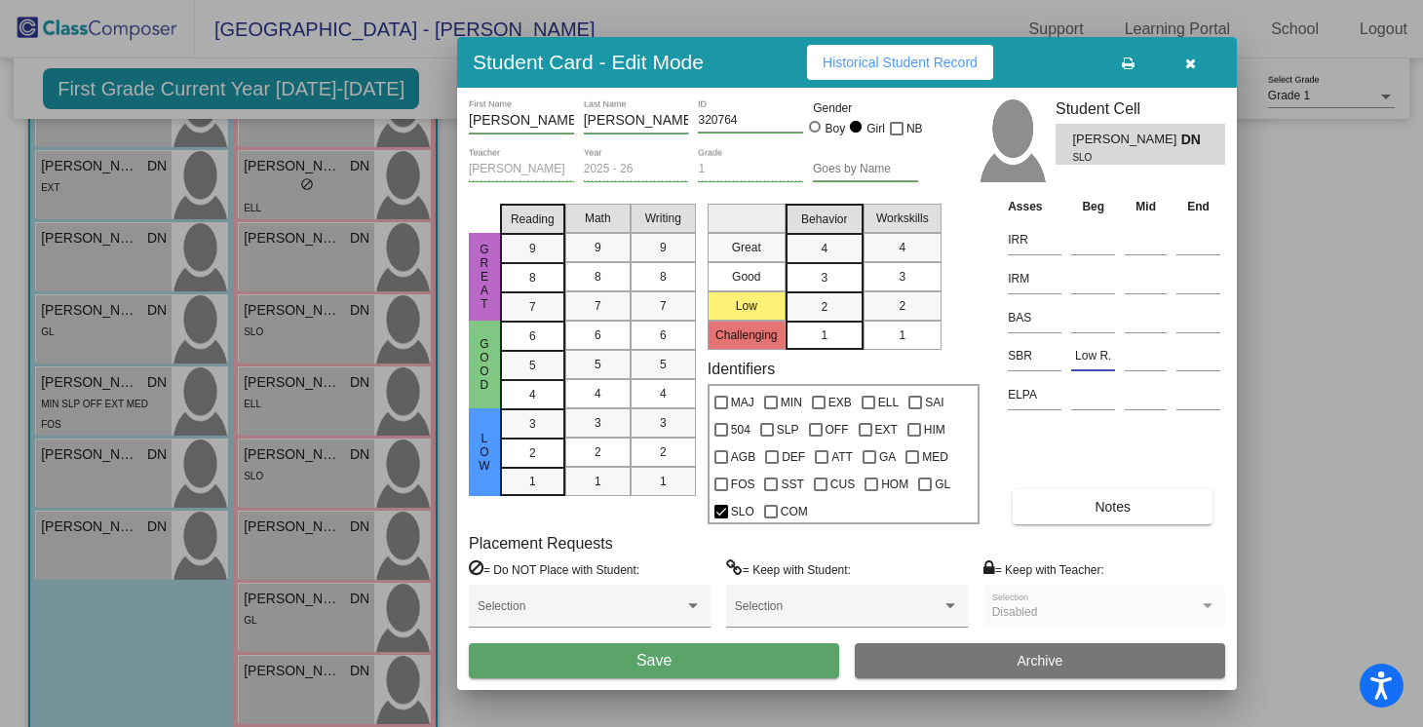
type input "Low R."
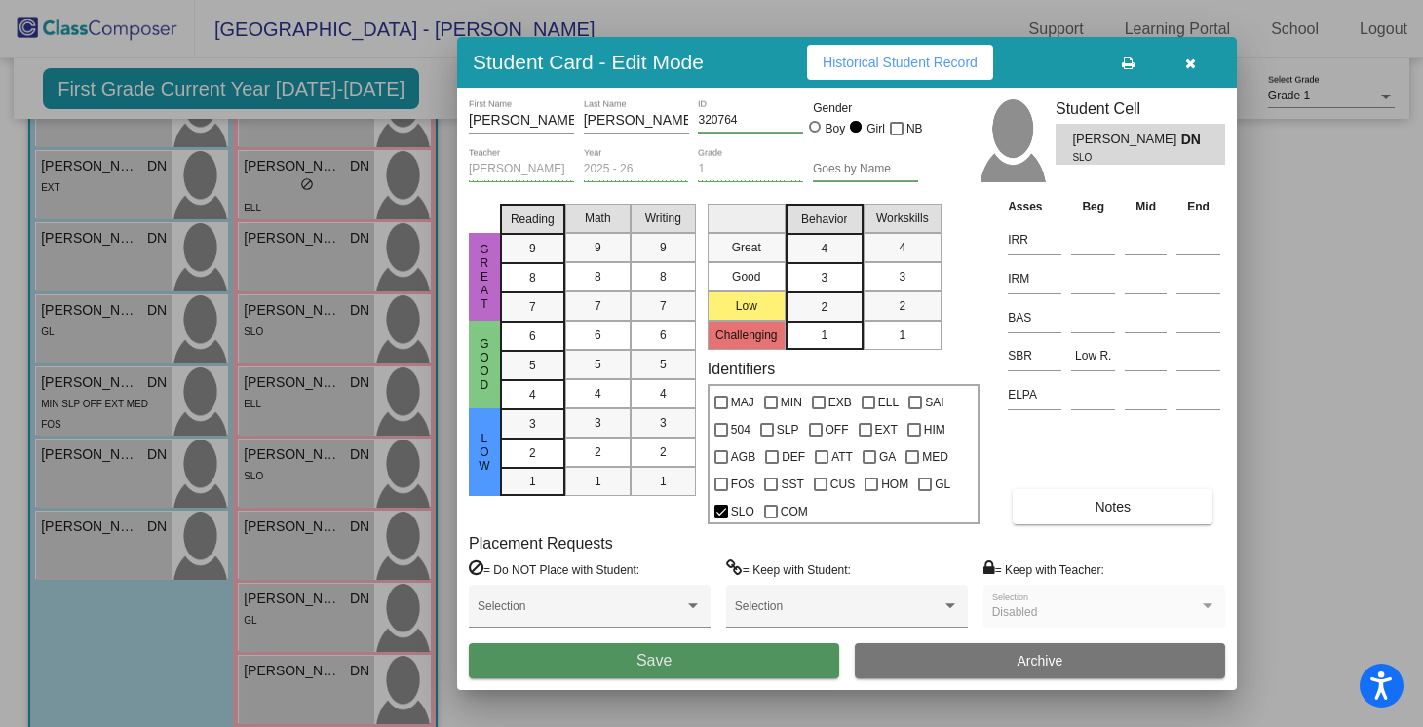
click at [710, 660] on button "Save" at bounding box center [654, 660] width 370 height 35
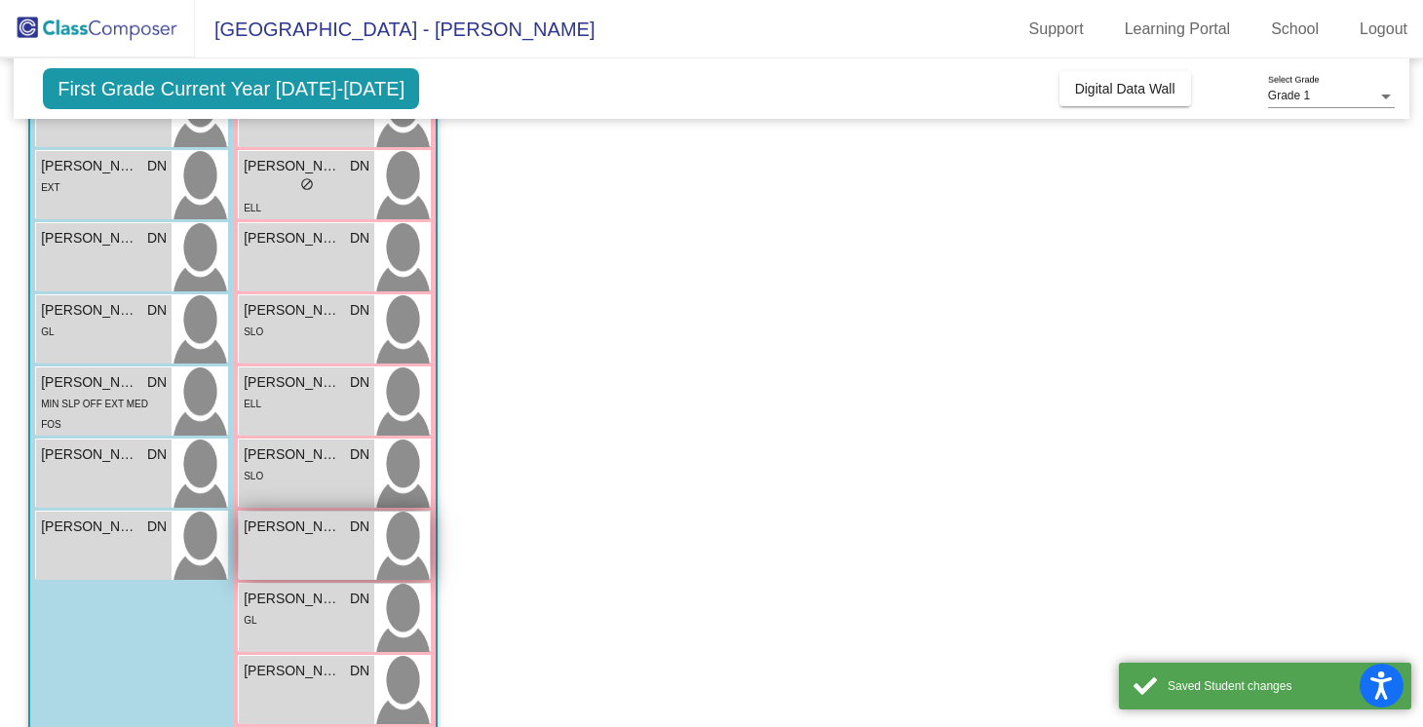
click at [323, 533] on span "[PERSON_NAME]" at bounding box center [292, 527] width 97 height 20
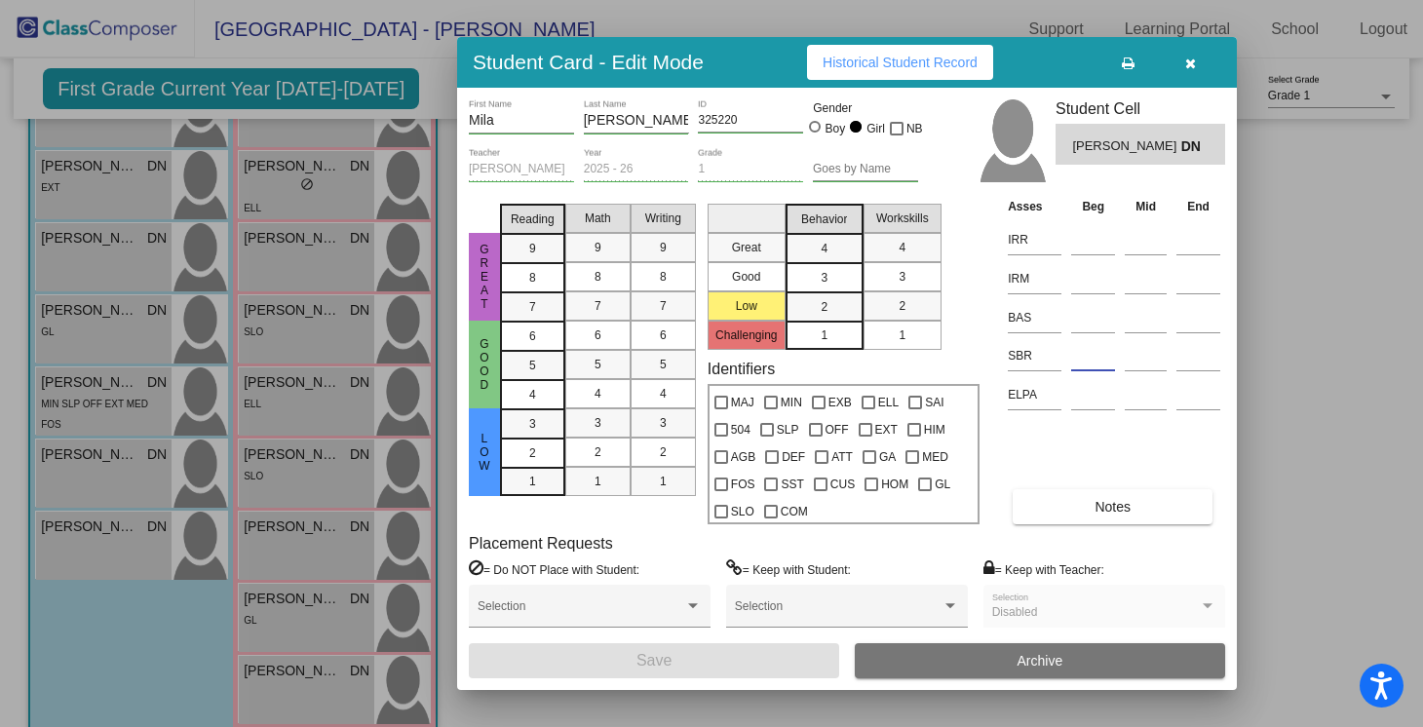
click at [1081, 367] on input at bounding box center [1093, 355] width 44 height 29
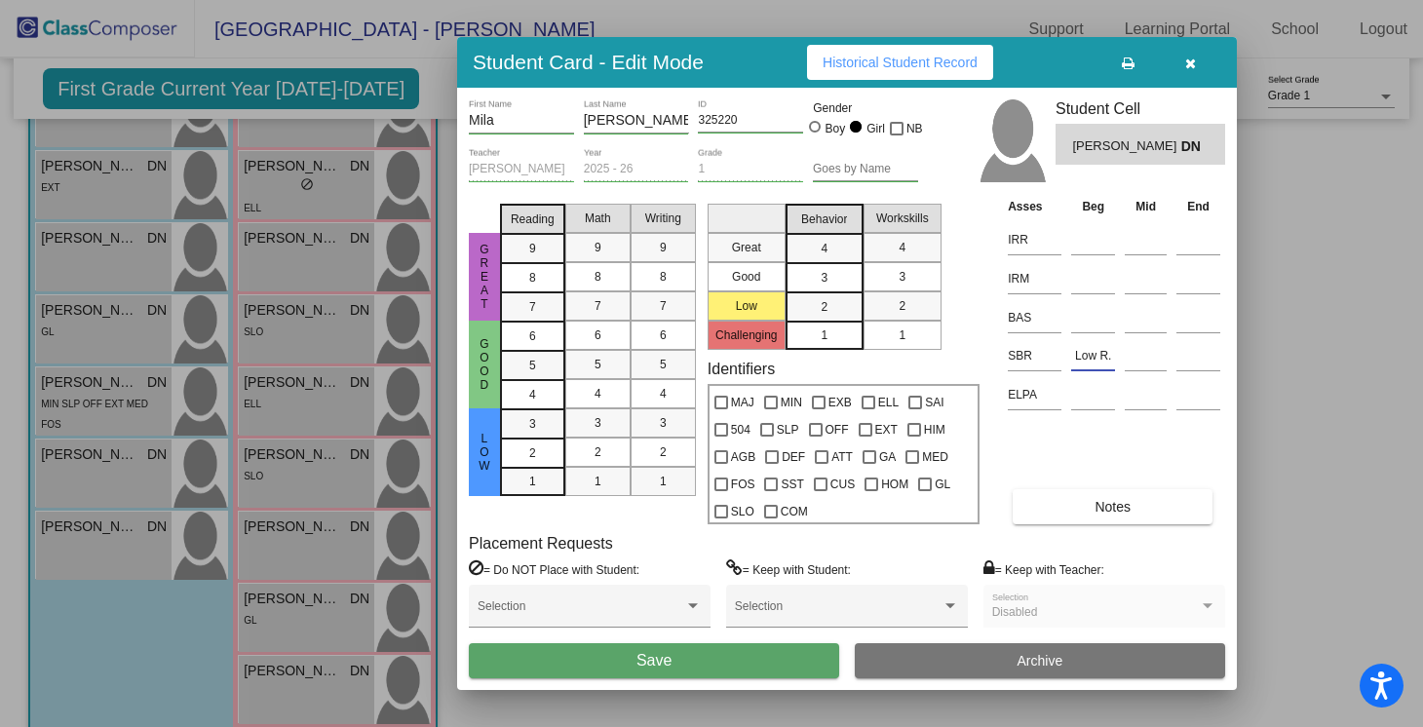
type input "Low R."
click at [664, 658] on span "Save" at bounding box center [653, 660] width 35 height 17
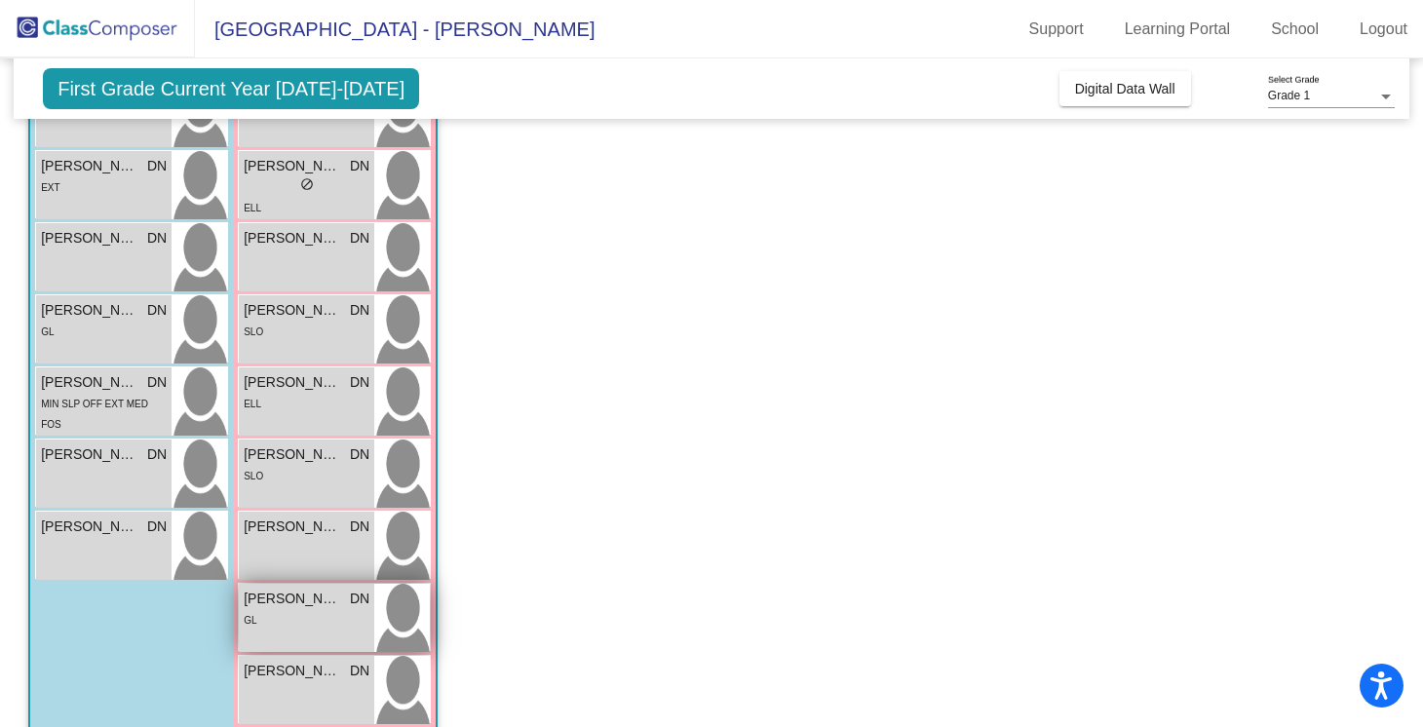
click at [298, 616] on div "GL" at bounding box center [307, 619] width 126 height 20
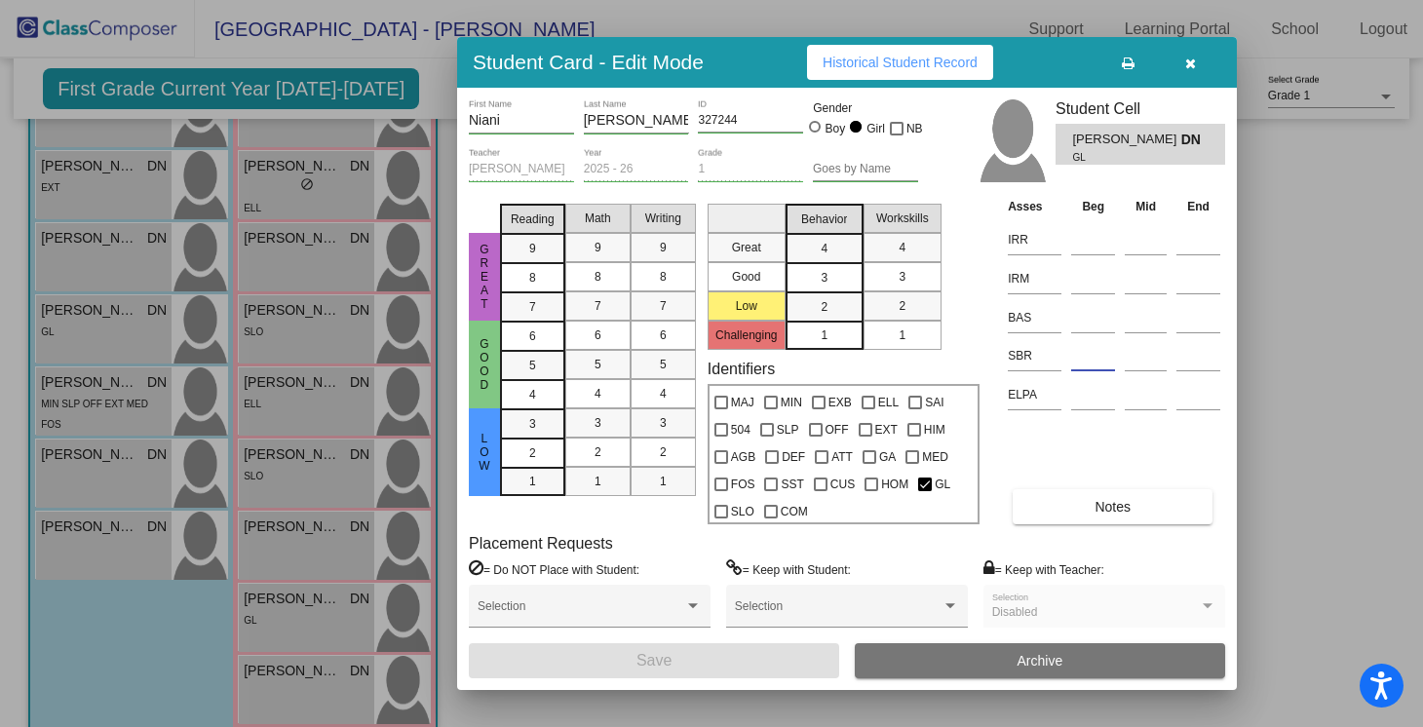
click at [1081, 370] on input at bounding box center [1093, 355] width 44 height 29
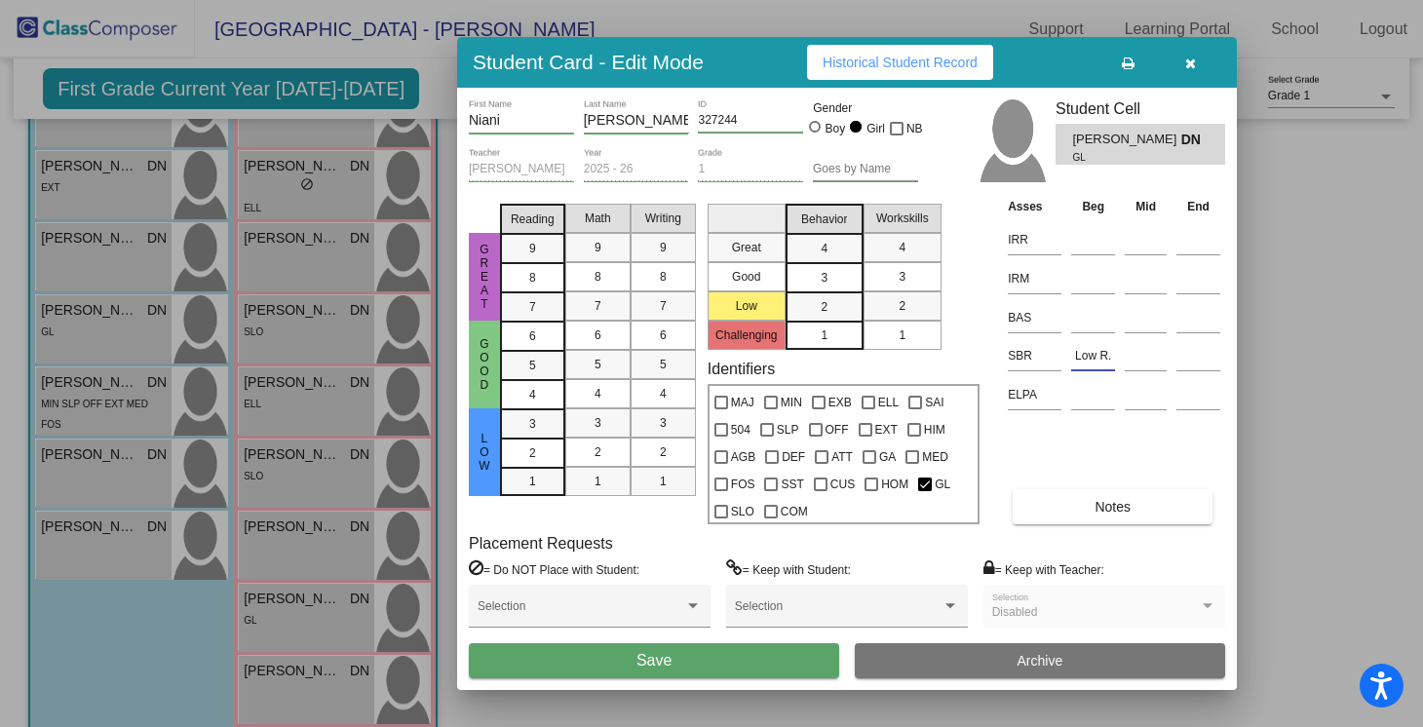
type input "Low R."
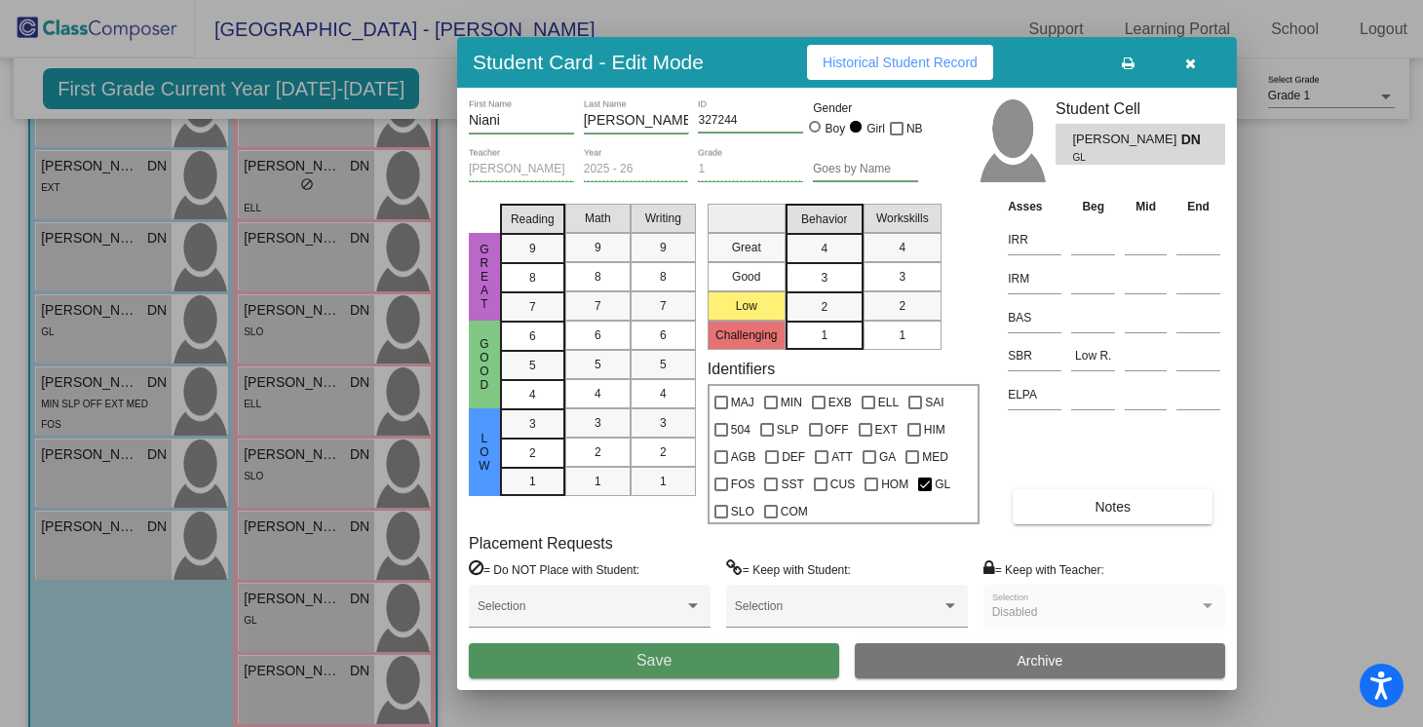
click at [672, 660] on button "Save" at bounding box center [654, 660] width 370 height 35
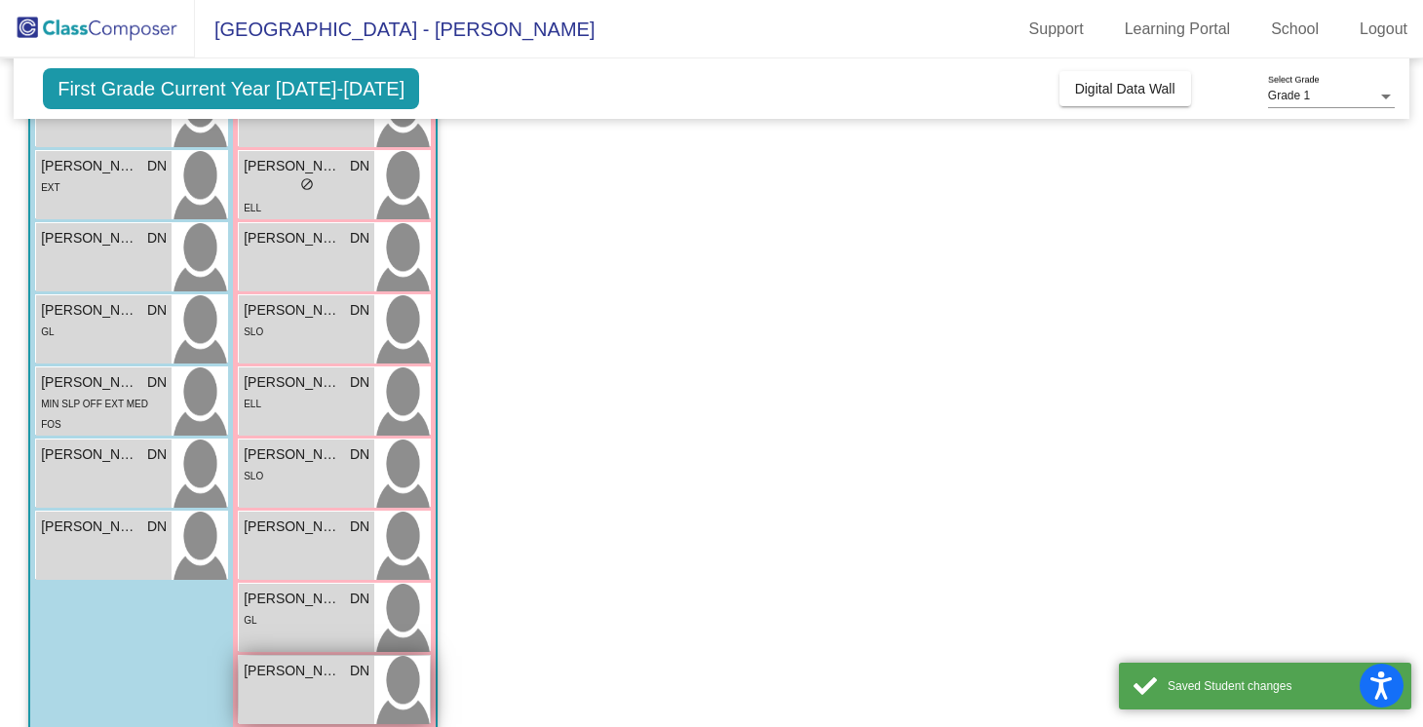
click at [325, 682] on div "[PERSON_NAME] lock do_not_disturb_alt" at bounding box center [306, 690] width 135 height 68
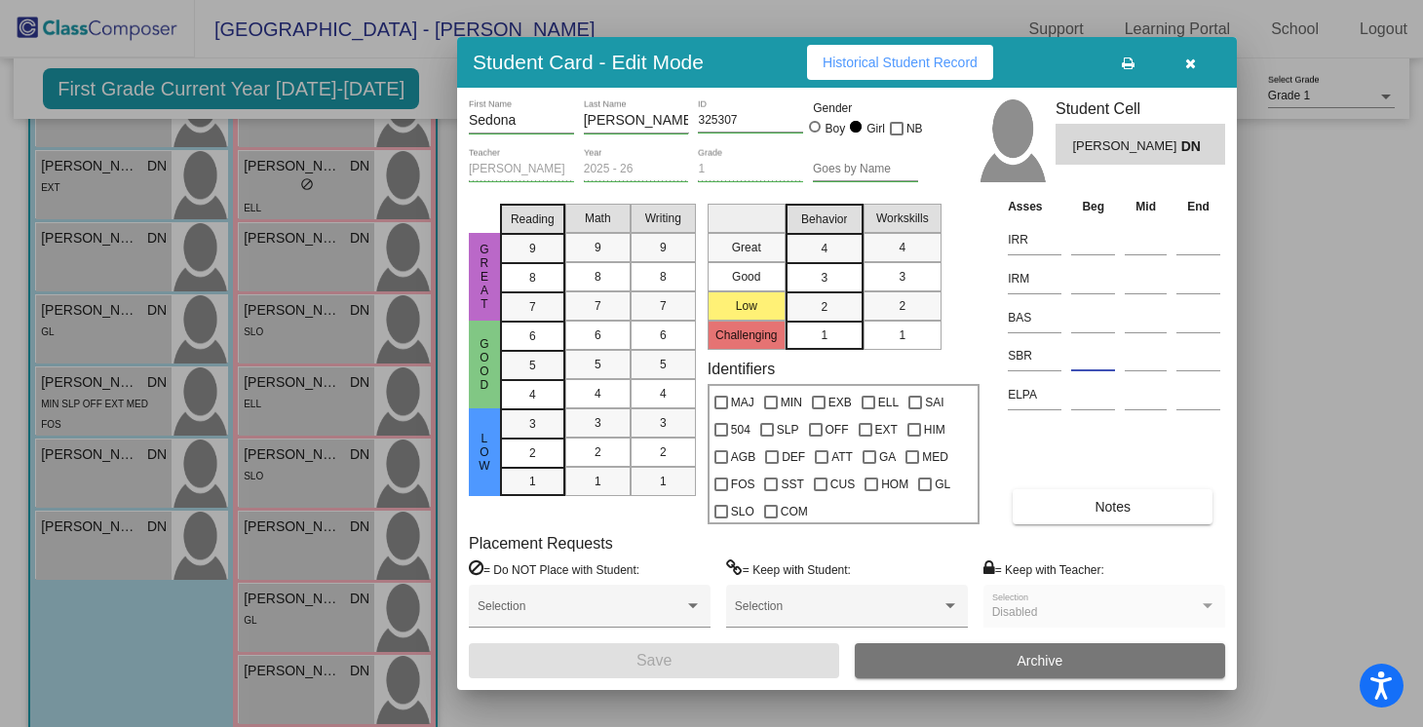
click at [1076, 366] on input at bounding box center [1093, 355] width 44 height 29
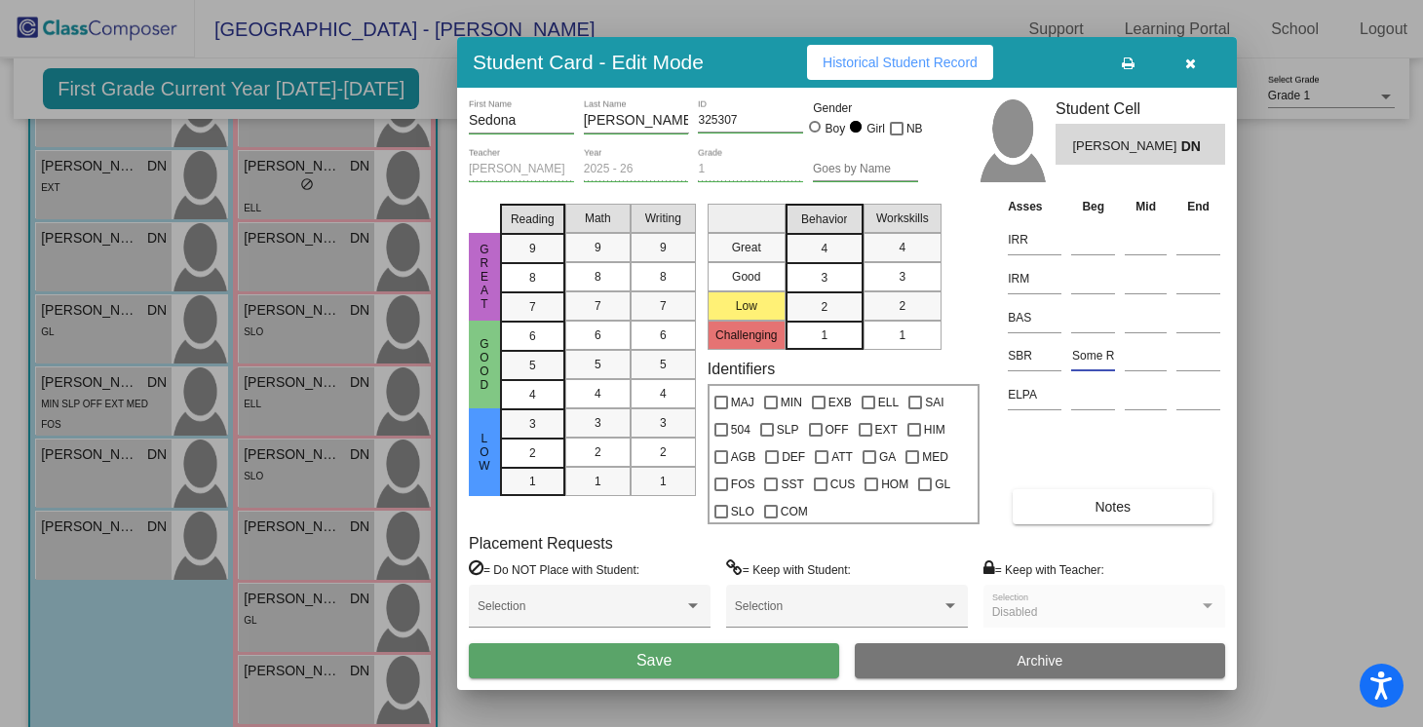
type input "Some R"
click at [711, 666] on button "Save" at bounding box center [654, 660] width 370 height 35
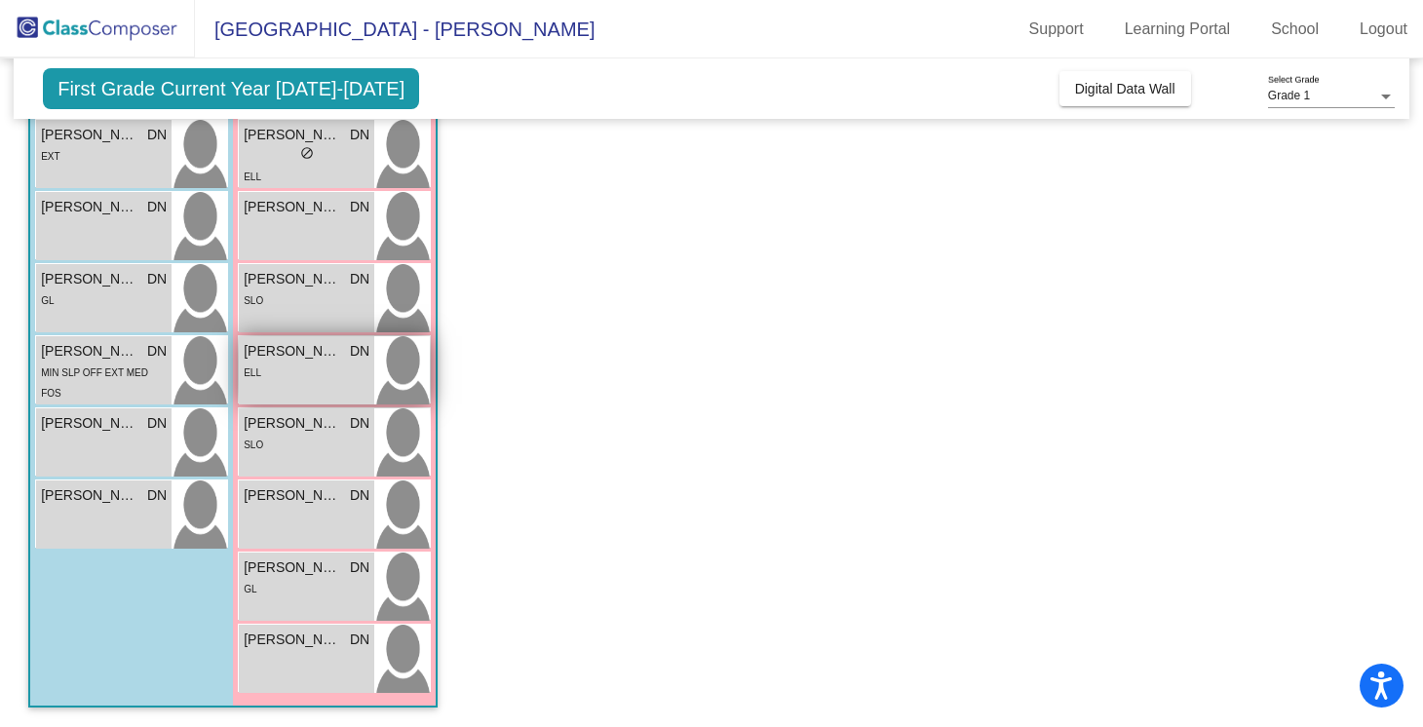
scroll to position [0, 0]
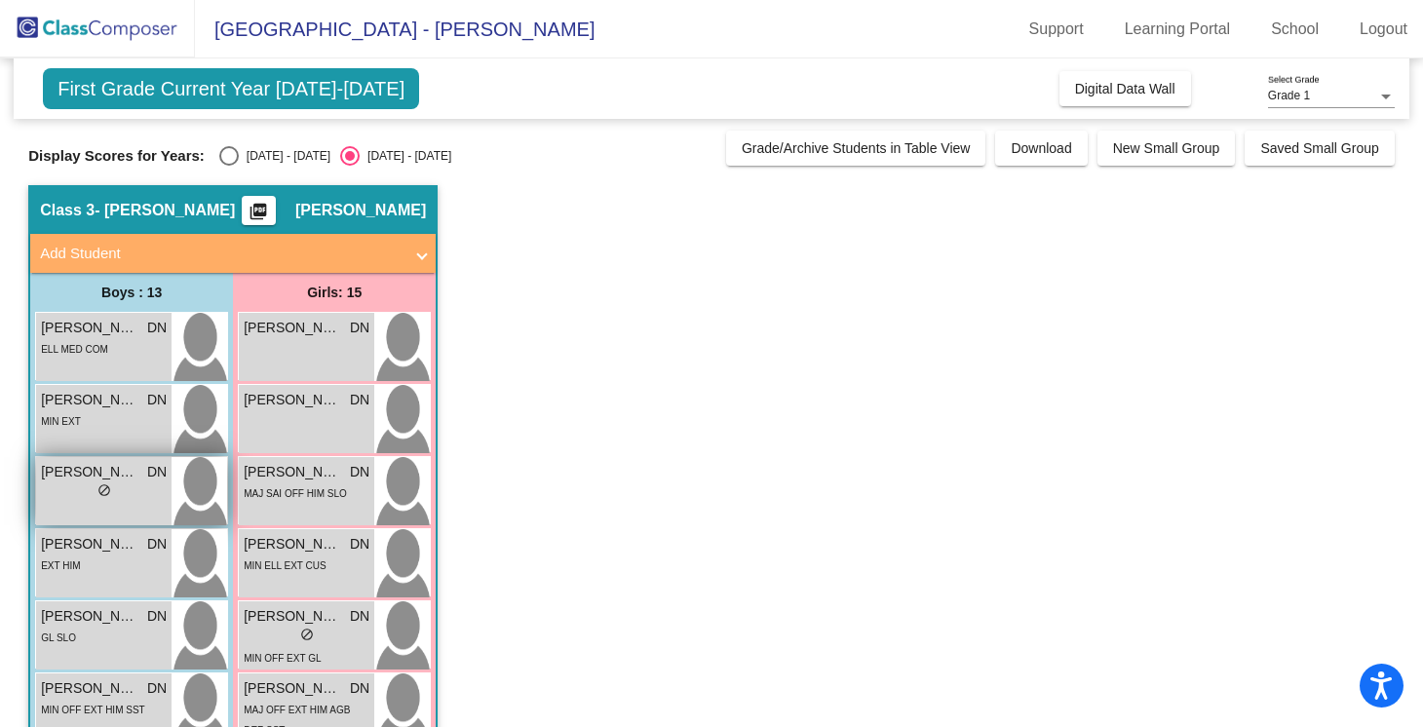
click at [123, 478] on span "[PERSON_NAME]" at bounding box center [89, 472] width 97 height 20
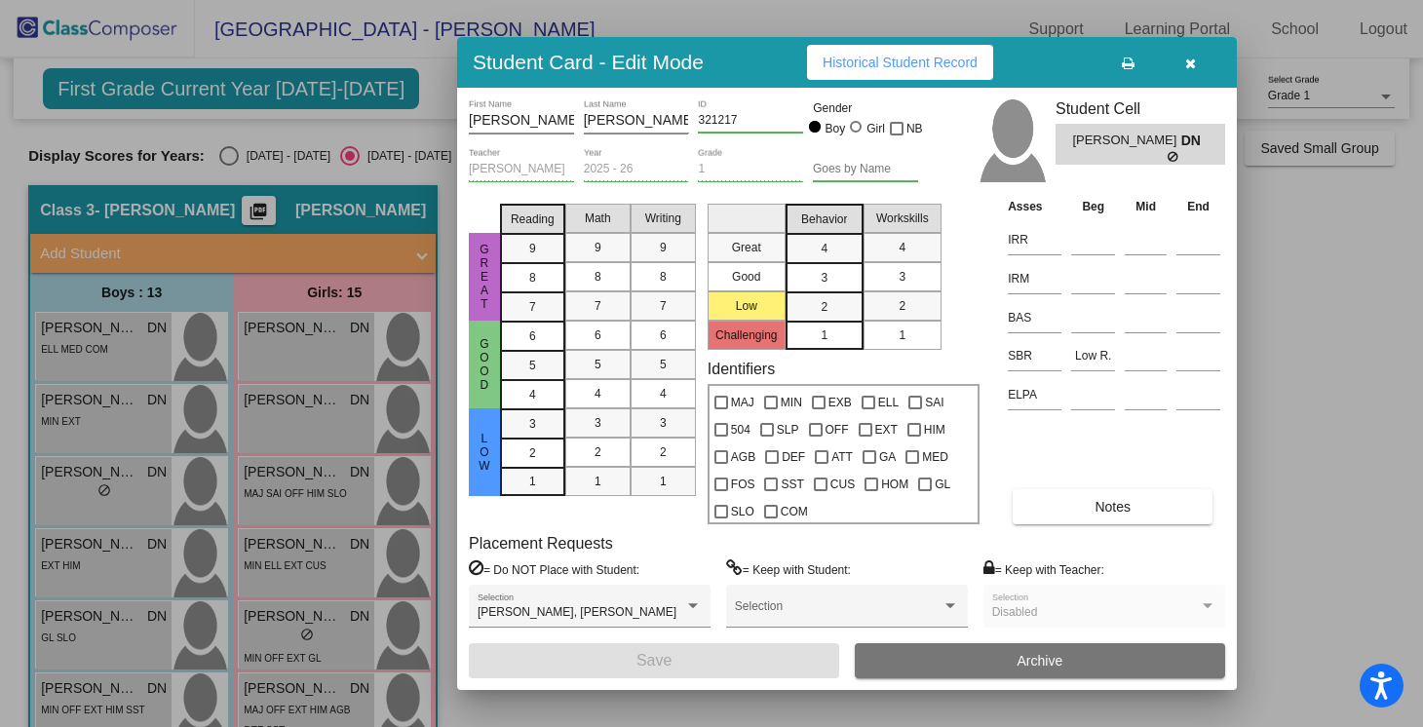
click at [1195, 68] on button "button" at bounding box center [1190, 62] width 62 height 35
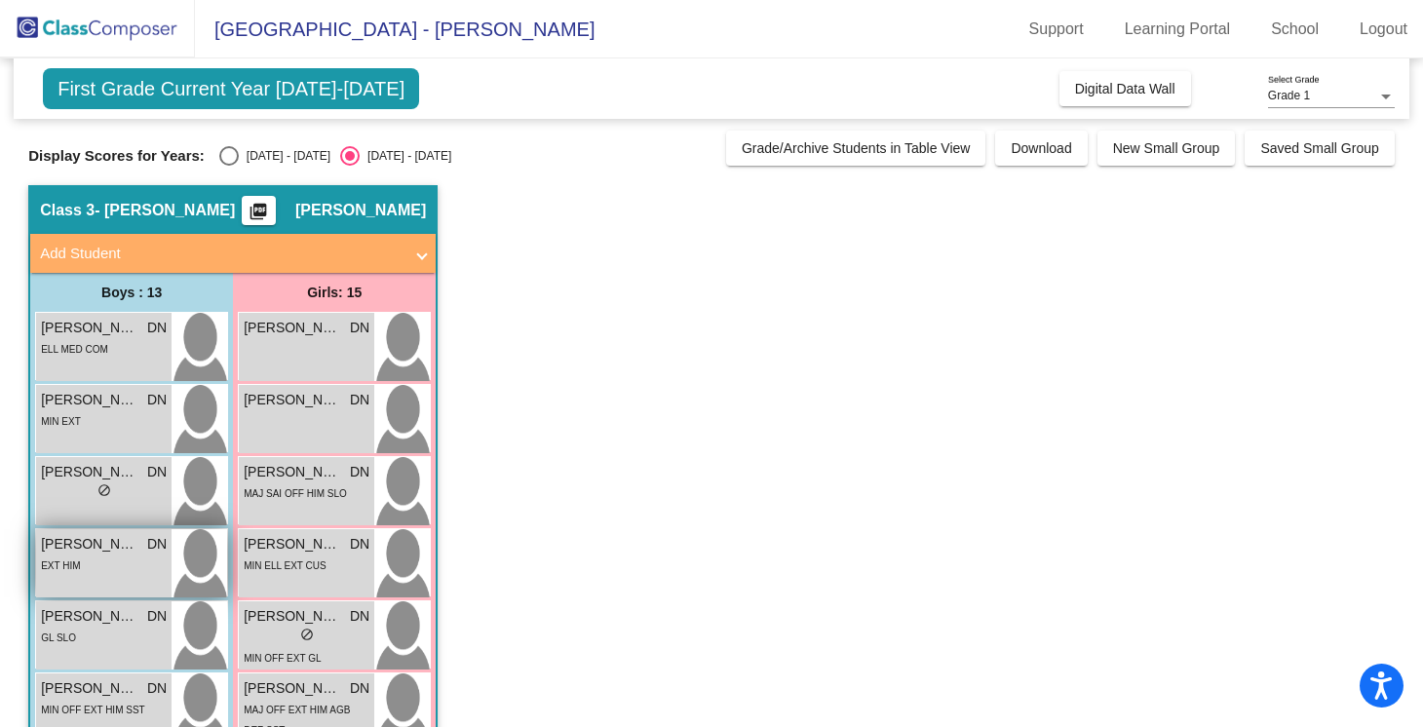
click at [104, 555] on div "EXT HIM" at bounding box center [104, 565] width 126 height 20
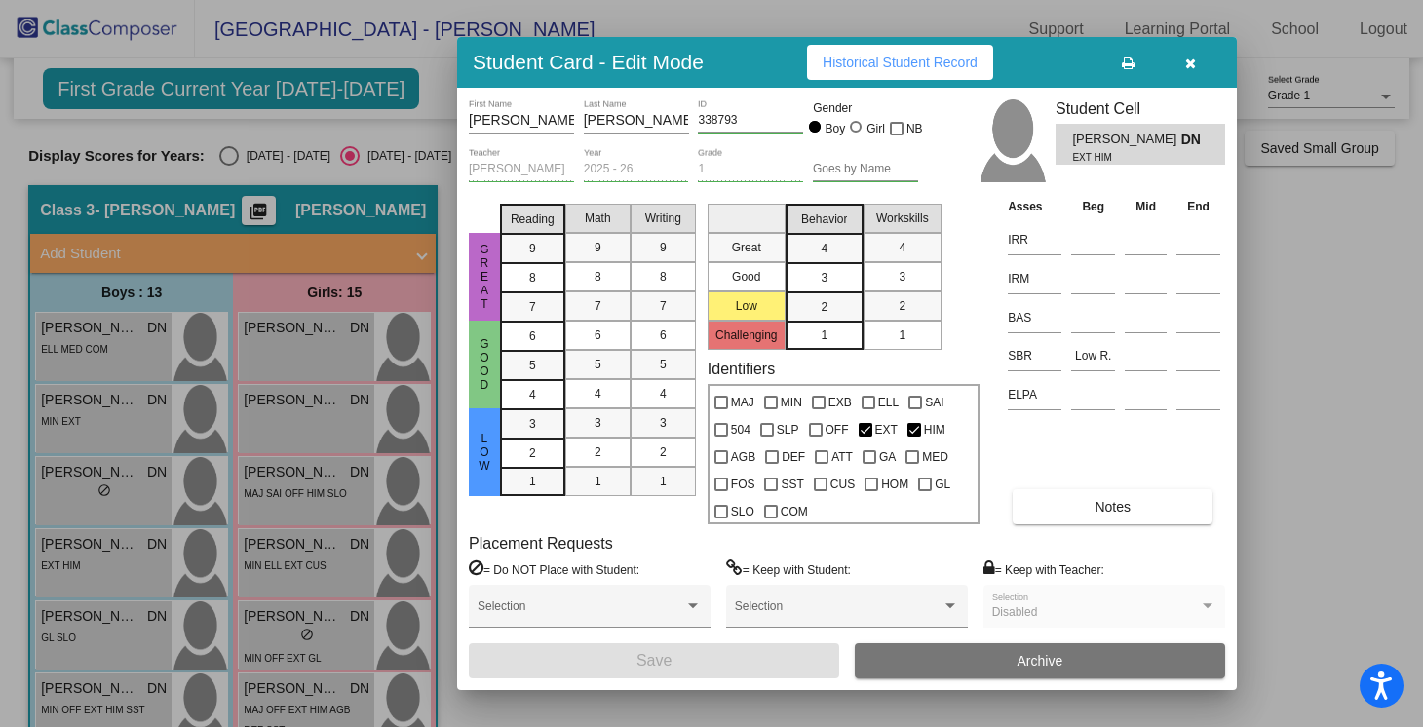
click at [1183, 75] on button "button" at bounding box center [1190, 62] width 62 height 35
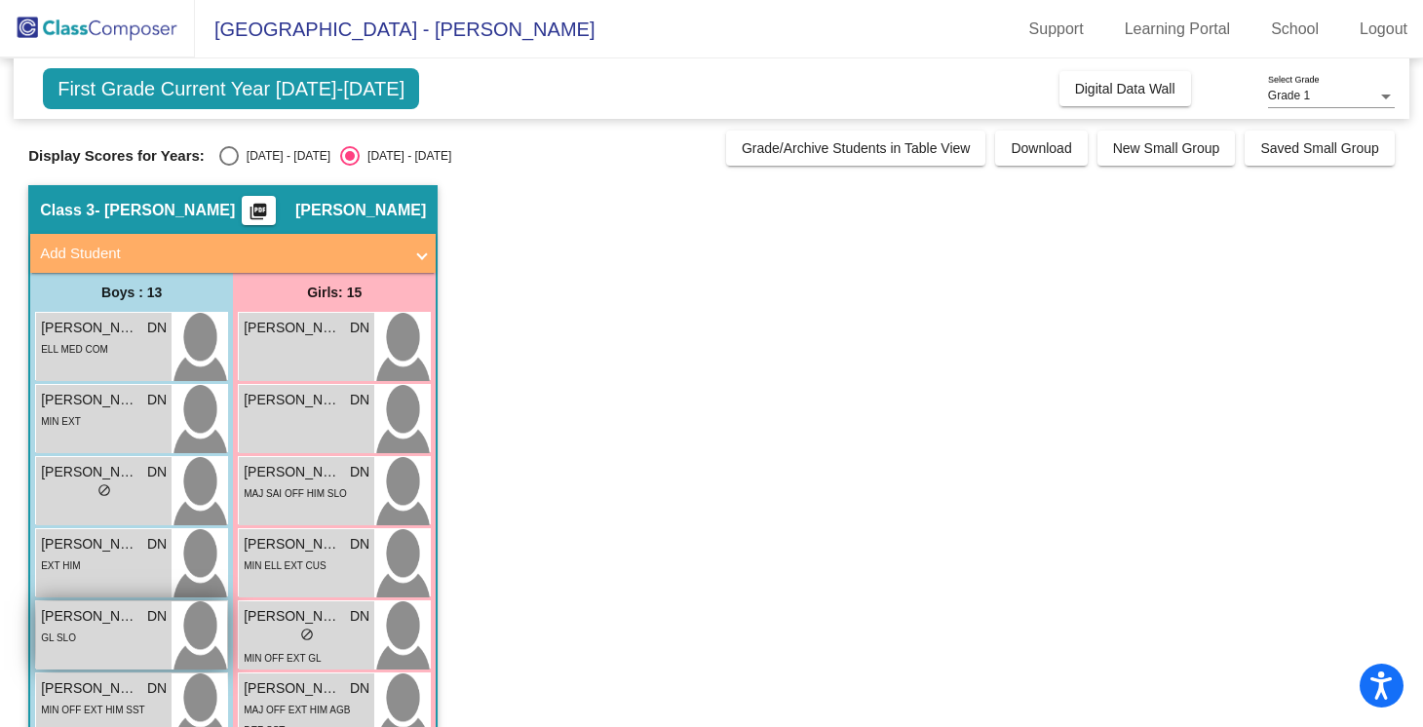
click at [132, 618] on span "[PERSON_NAME]" at bounding box center [89, 616] width 97 height 20
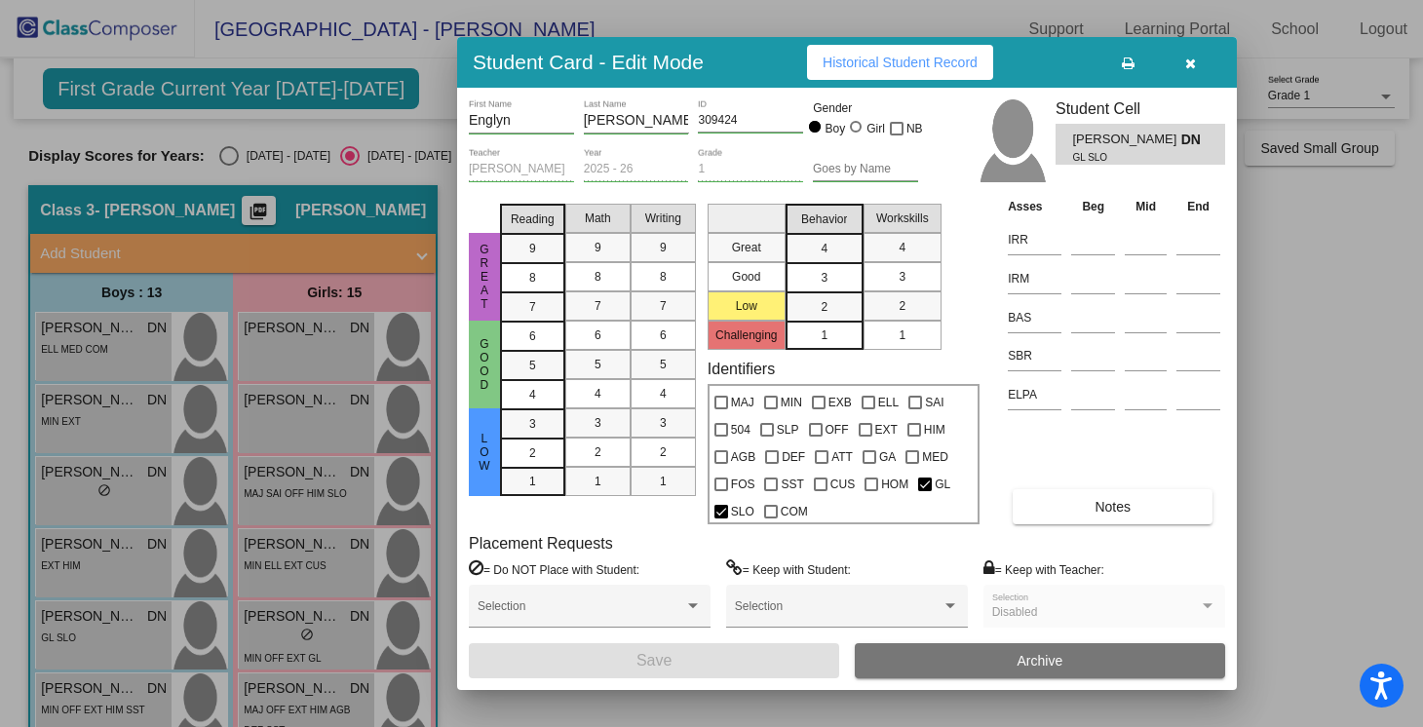
click at [1194, 62] on icon "button" at bounding box center [1190, 64] width 11 height 14
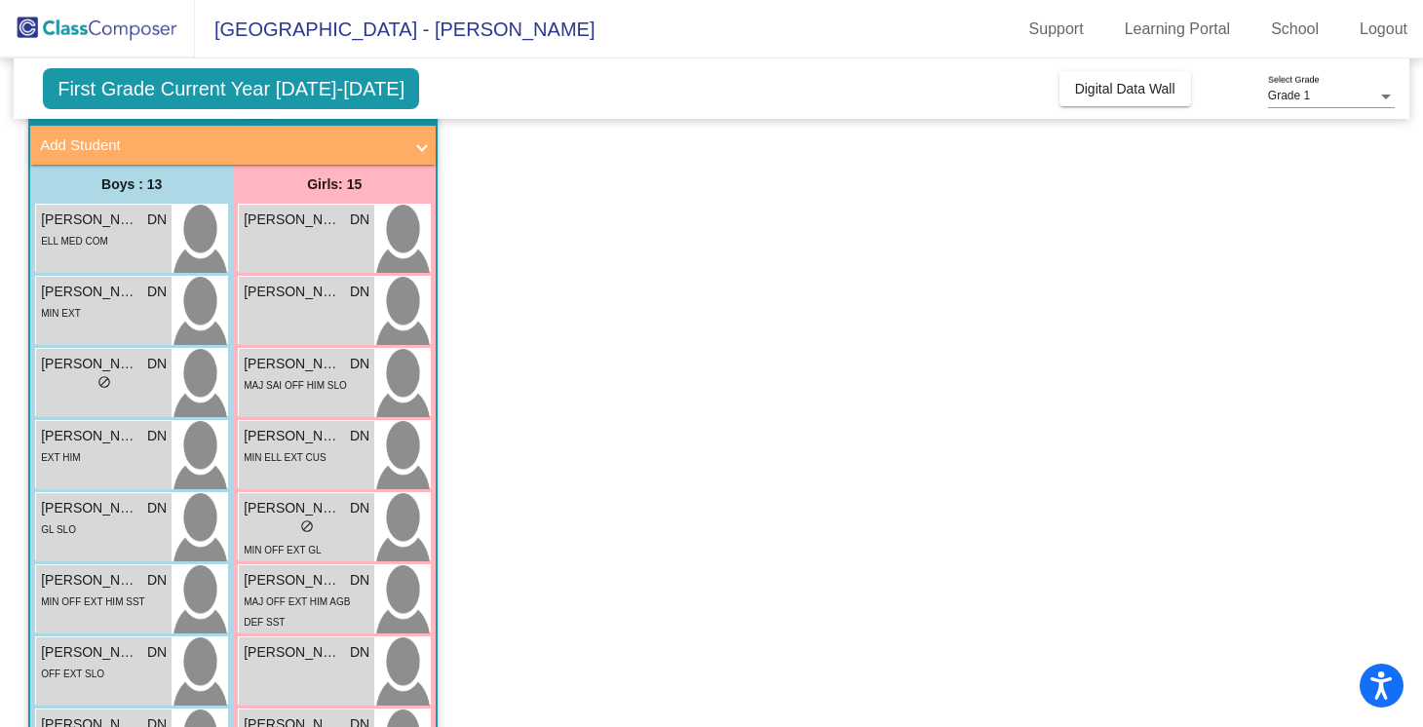
scroll to position [136, 0]
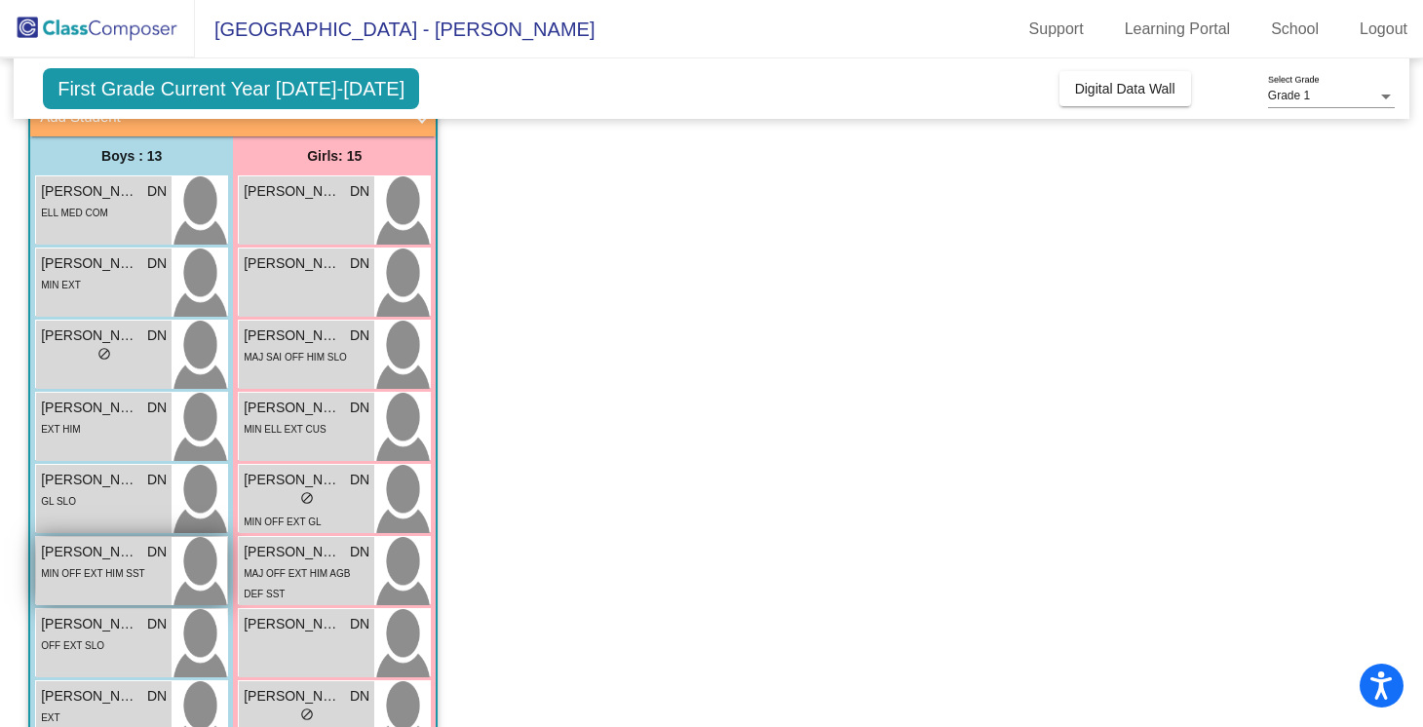
click at [127, 560] on span "[PERSON_NAME]" at bounding box center [89, 552] width 97 height 20
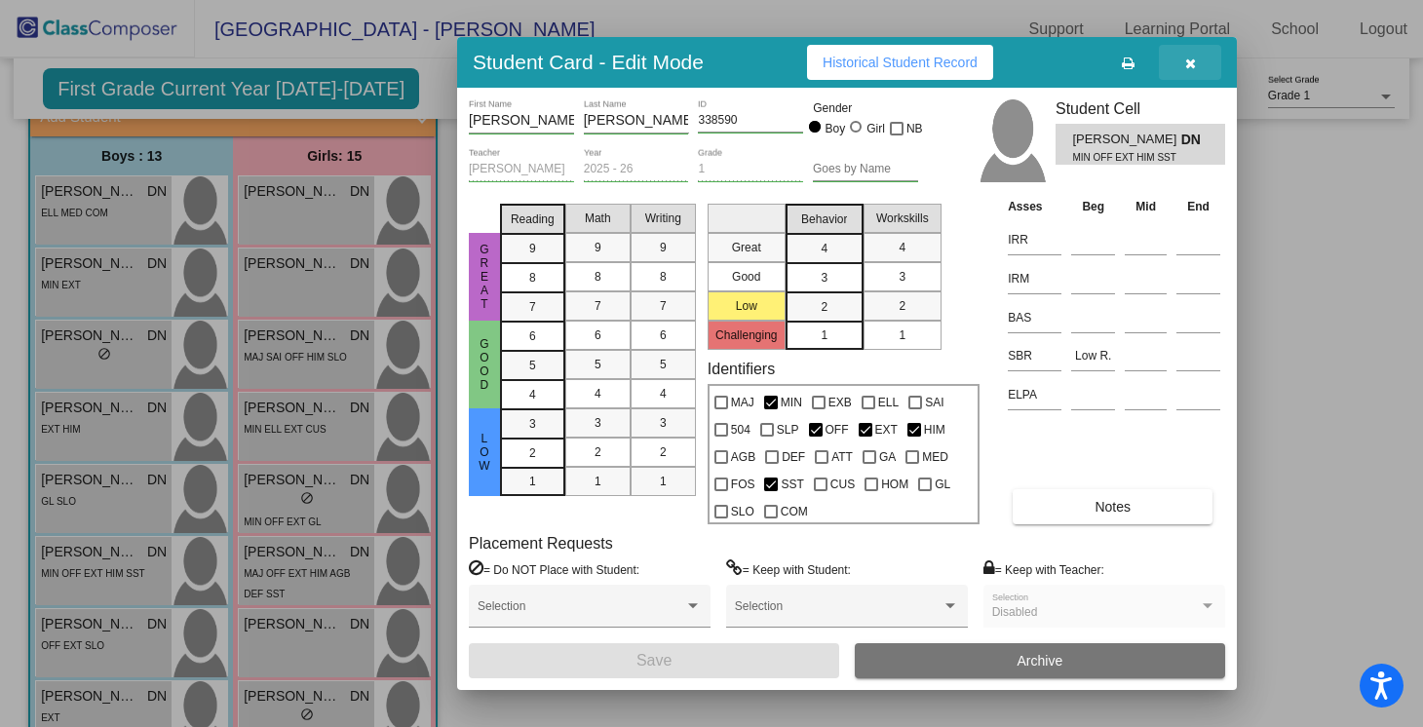
click at [1202, 68] on button "button" at bounding box center [1190, 62] width 62 height 35
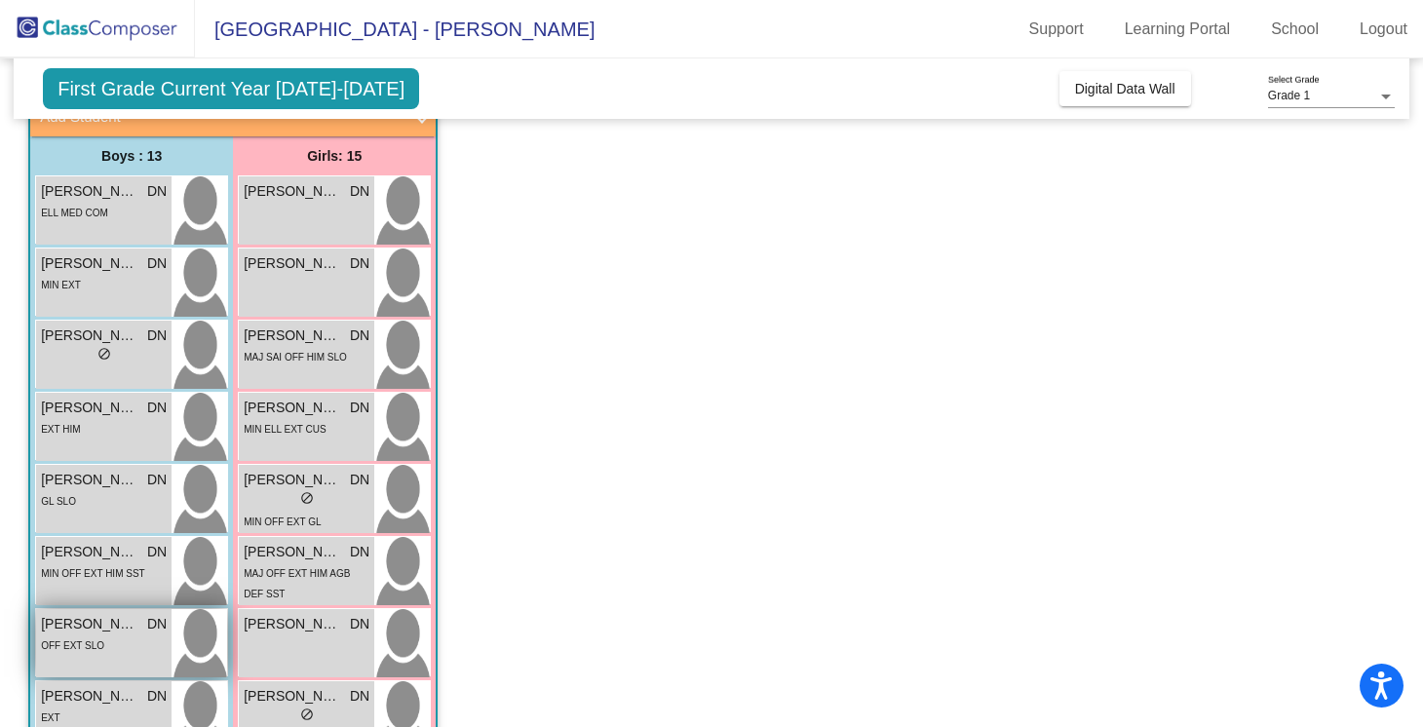
click at [102, 647] on div "OFF EXT SLO" at bounding box center [104, 645] width 126 height 20
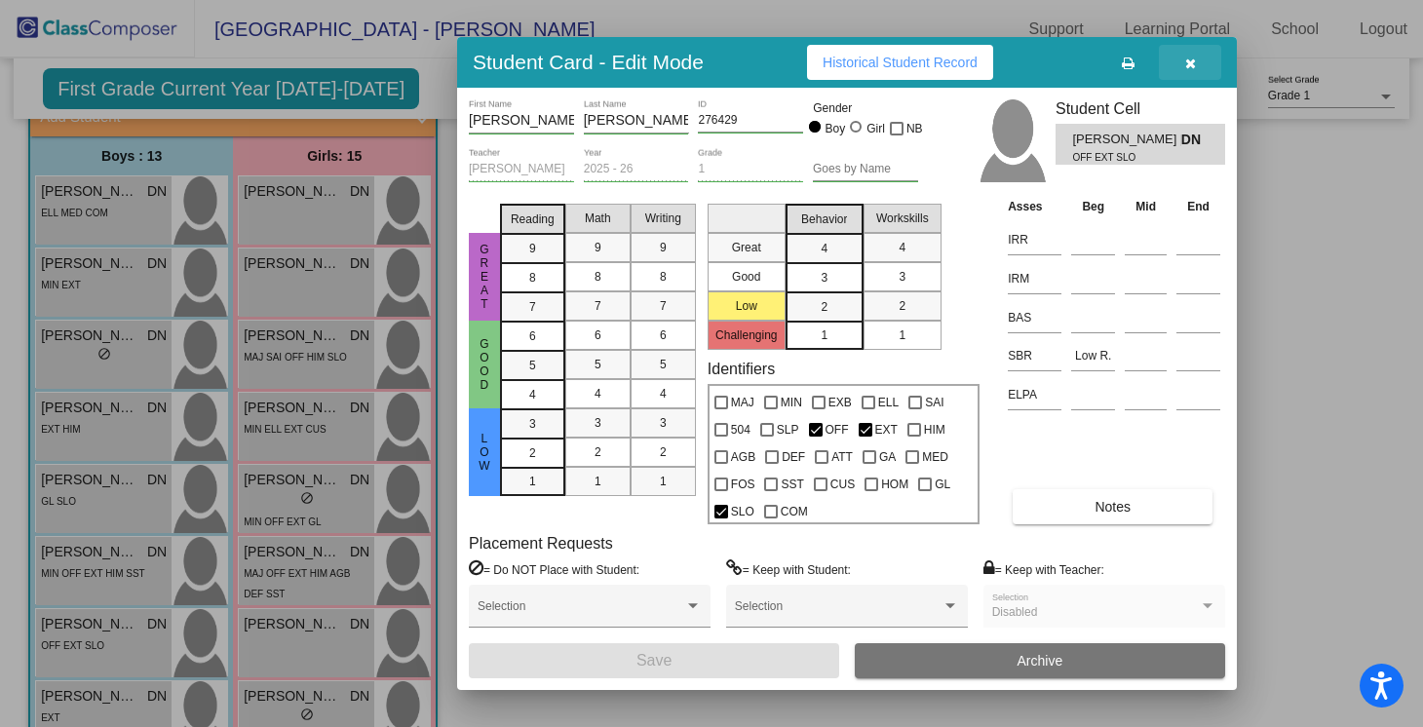
click at [1196, 69] on button "button" at bounding box center [1190, 62] width 62 height 35
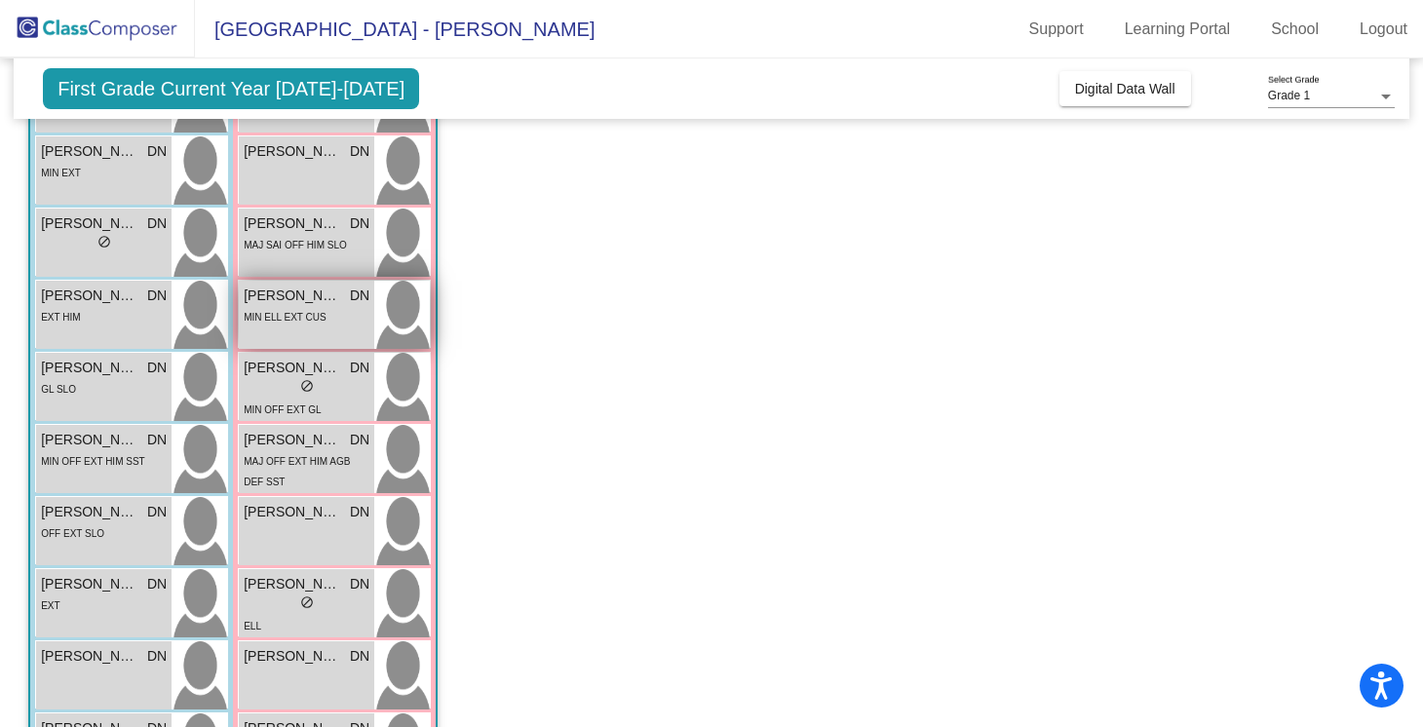
scroll to position [271, 0]
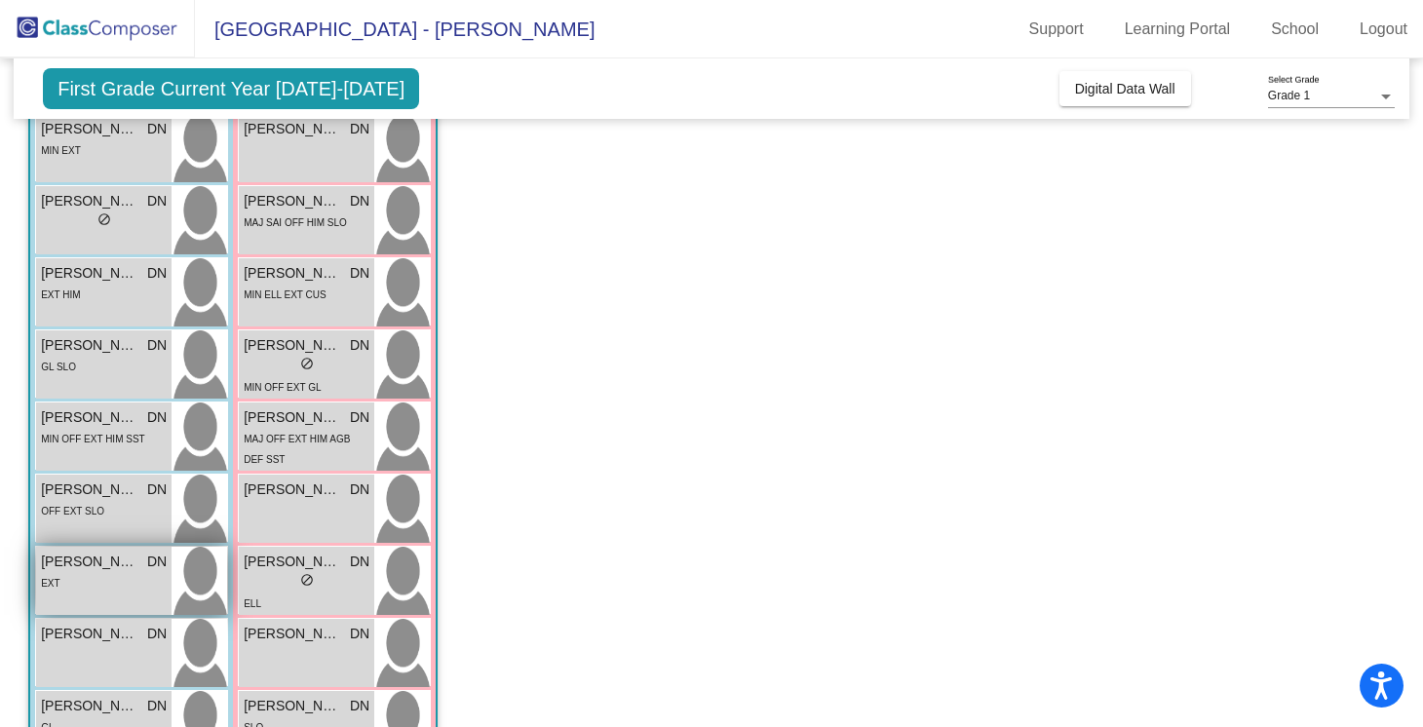
click at [124, 596] on div "[PERSON_NAME] [PERSON_NAME] lock do_not_disturb_alt EXT" at bounding box center [103, 581] width 135 height 68
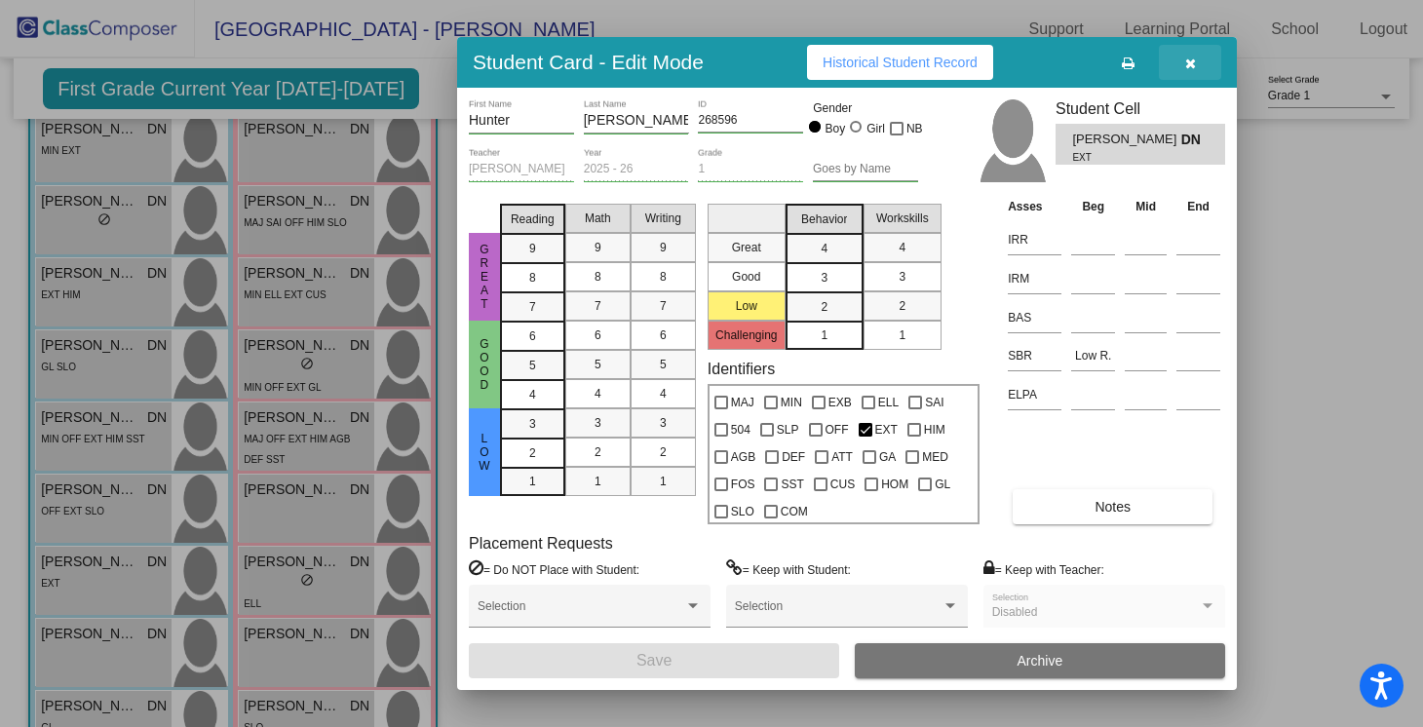
click at [1198, 73] on button "button" at bounding box center [1190, 62] width 62 height 35
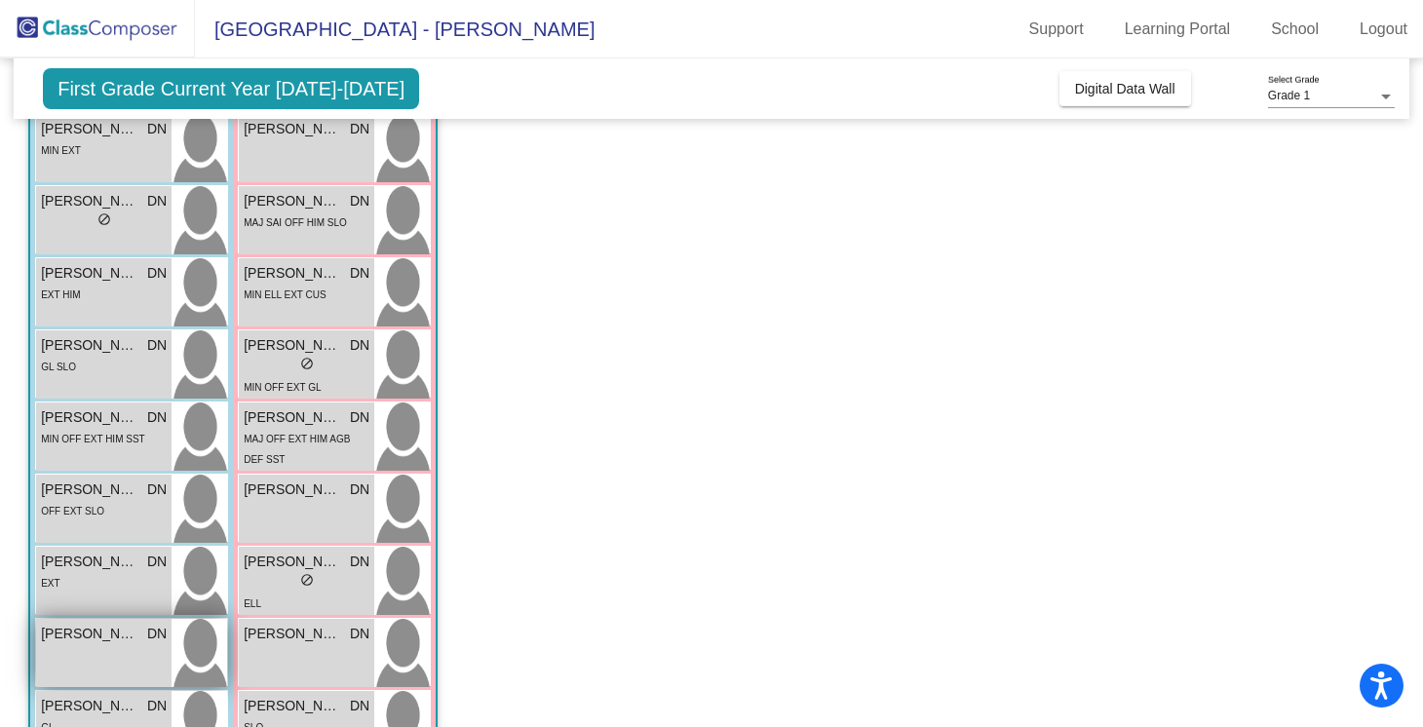
click at [127, 641] on span "[PERSON_NAME]" at bounding box center [89, 634] width 97 height 20
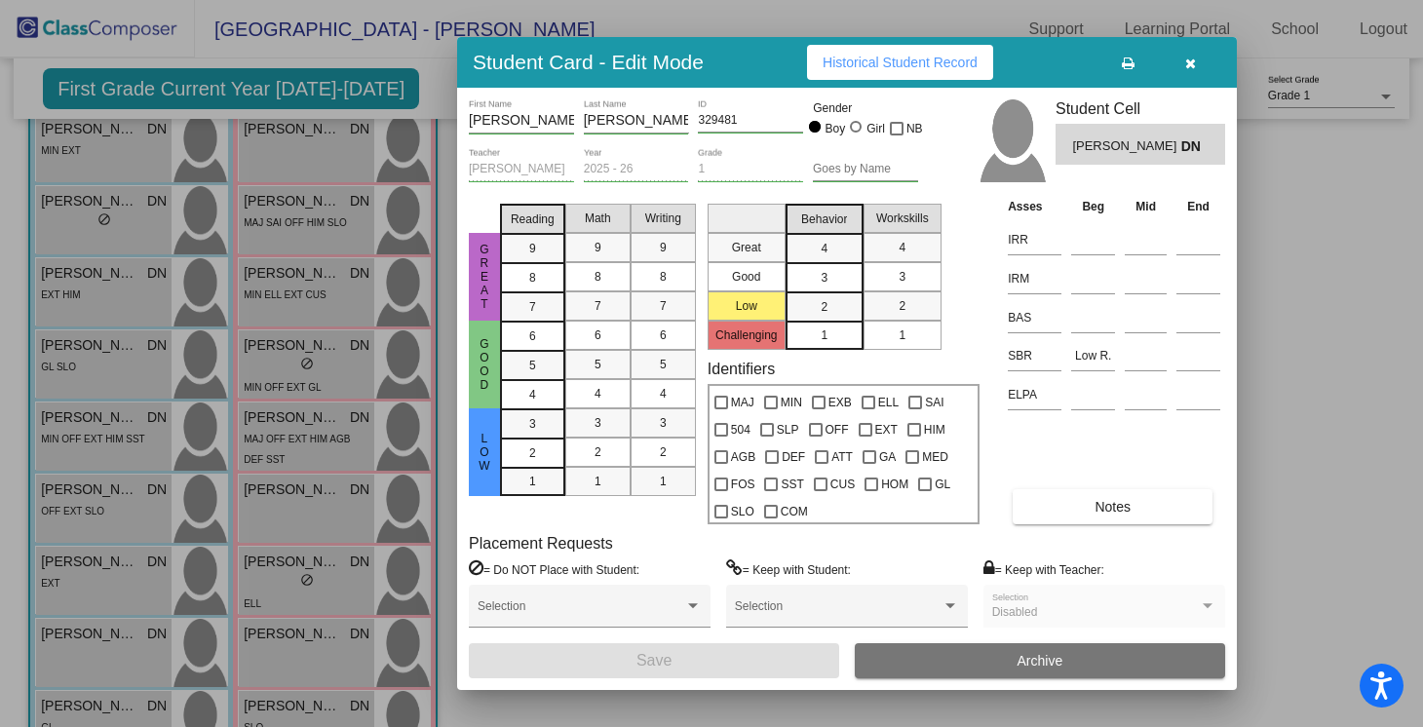
click at [1196, 59] on button "button" at bounding box center [1190, 62] width 62 height 35
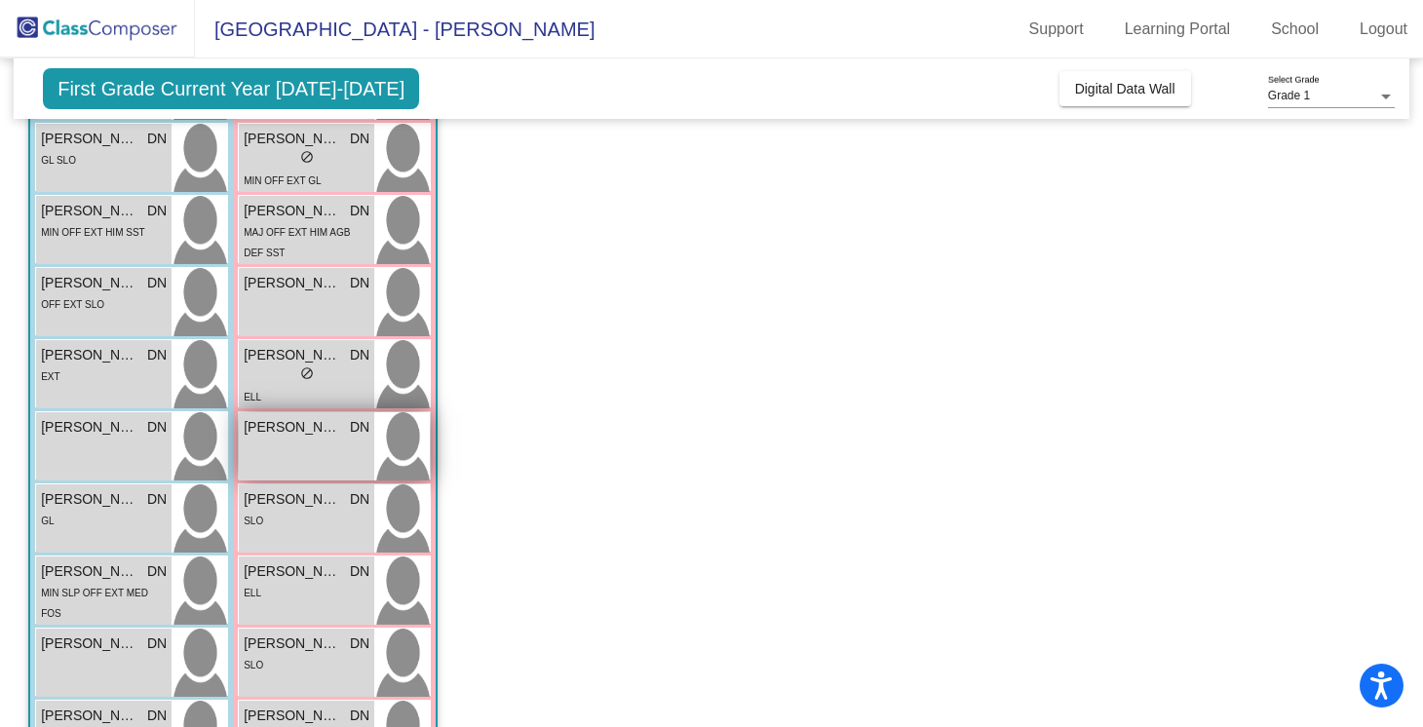
scroll to position [498, 0]
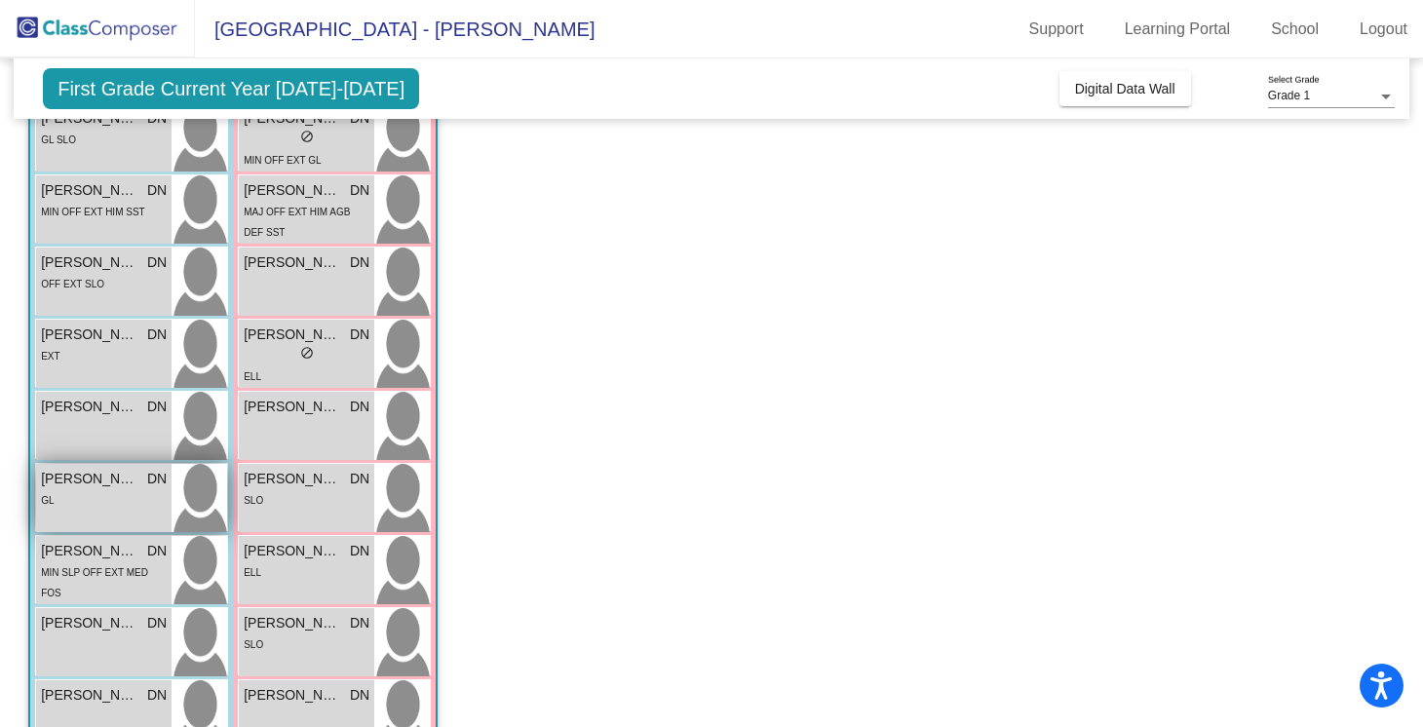
click at [92, 469] on span "[PERSON_NAME]" at bounding box center [89, 479] width 97 height 20
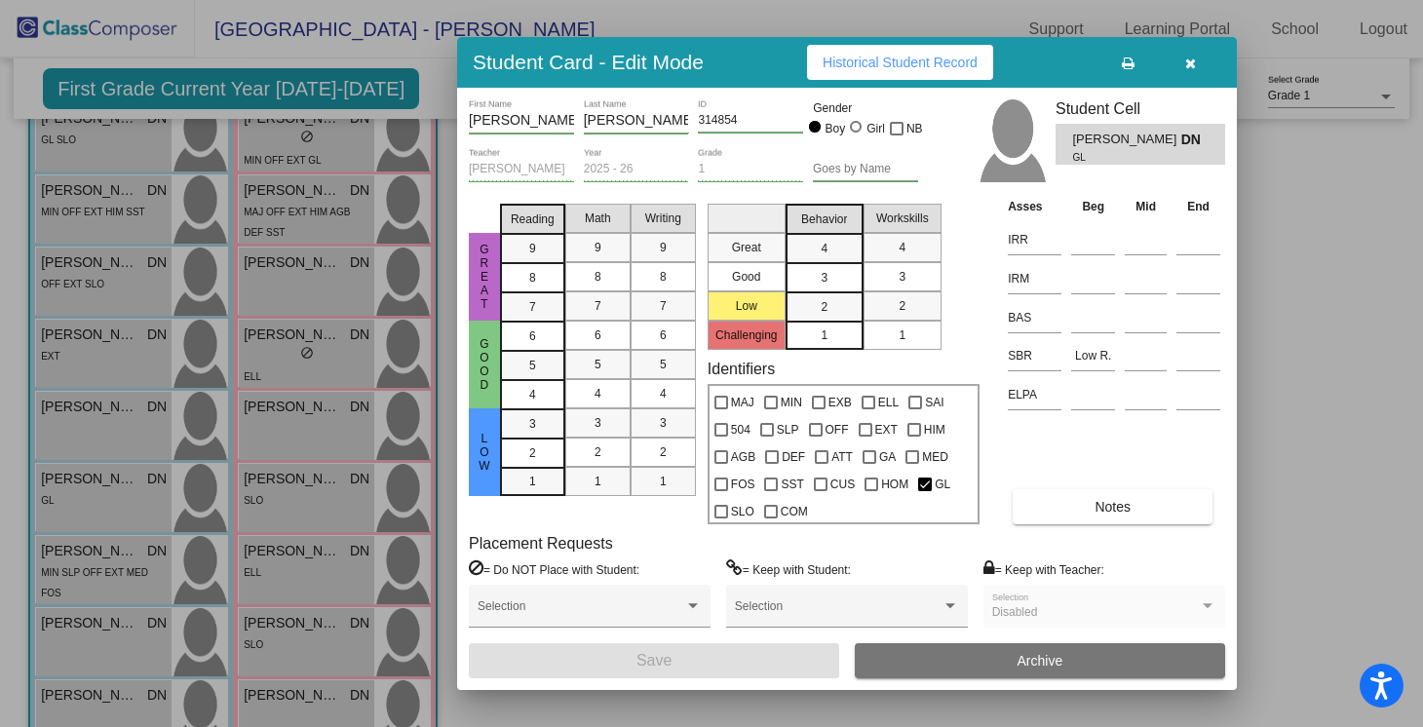
click at [1179, 55] on button "button" at bounding box center [1190, 62] width 62 height 35
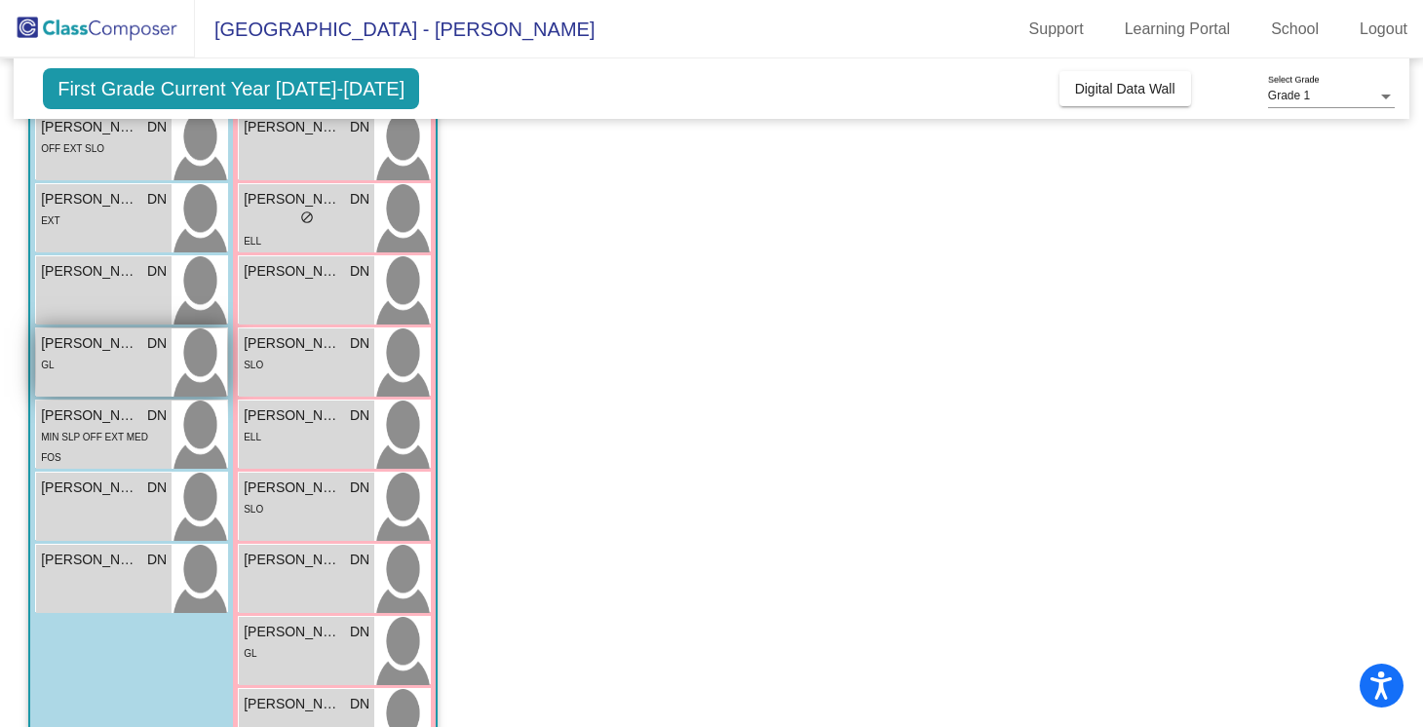
scroll to position [635, 0]
click at [110, 433] on span "MIN SLP OFF EXT MED FOS" at bounding box center [94, 446] width 107 height 31
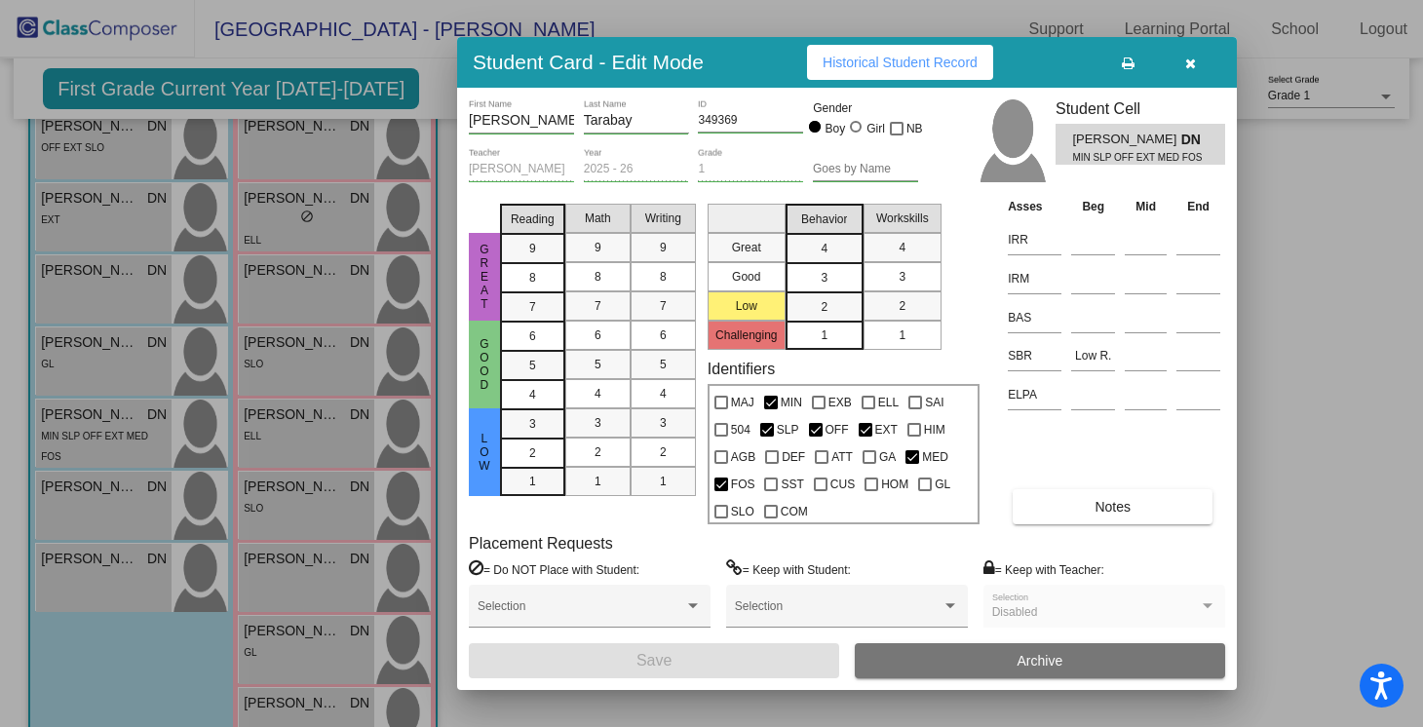
click at [1192, 64] on icon "button" at bounding box center [1190, 64] width 11 height 14
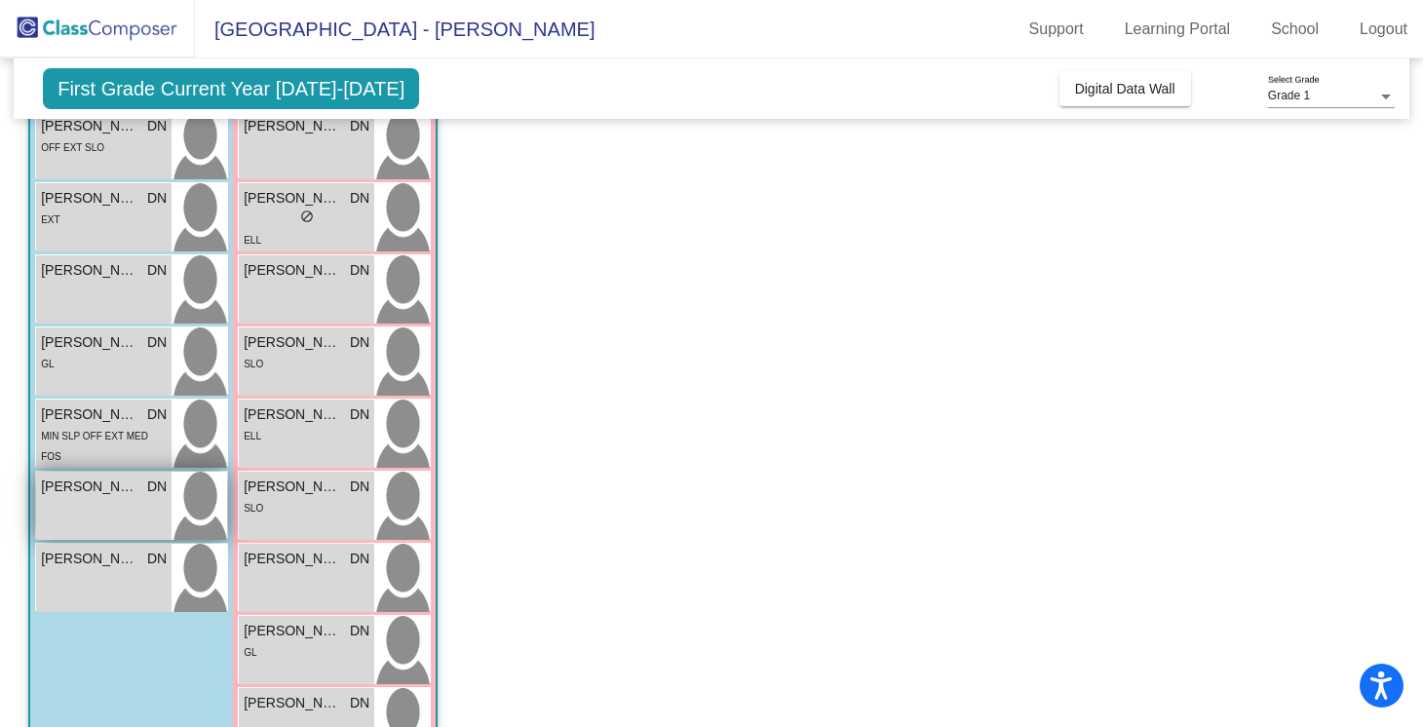
click at [114, 503] on div "[PERSON_NAME] DN lock do_not_disturb_alt" at bounding box center [103, 506] width 135 height 68
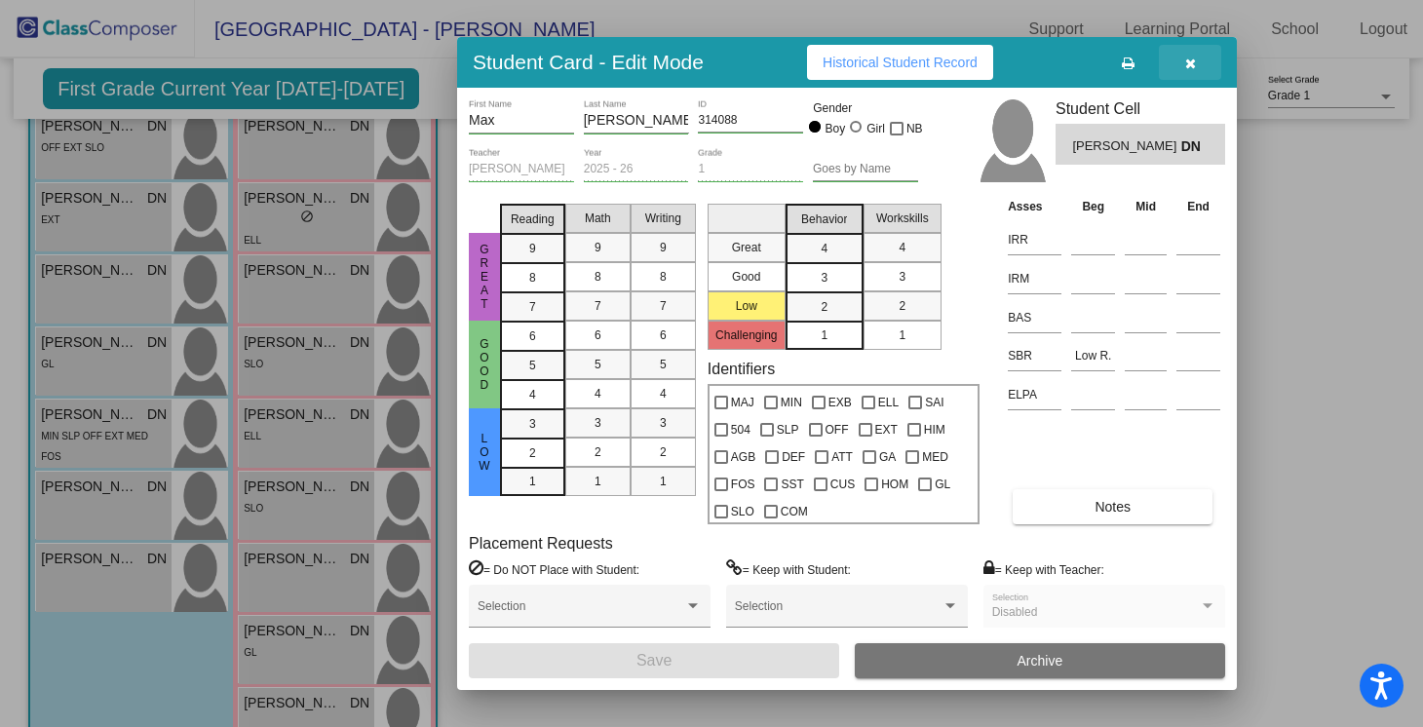
click at [1194, 72] on button "button" at bounding box center [1190, 62] width 62 height 35
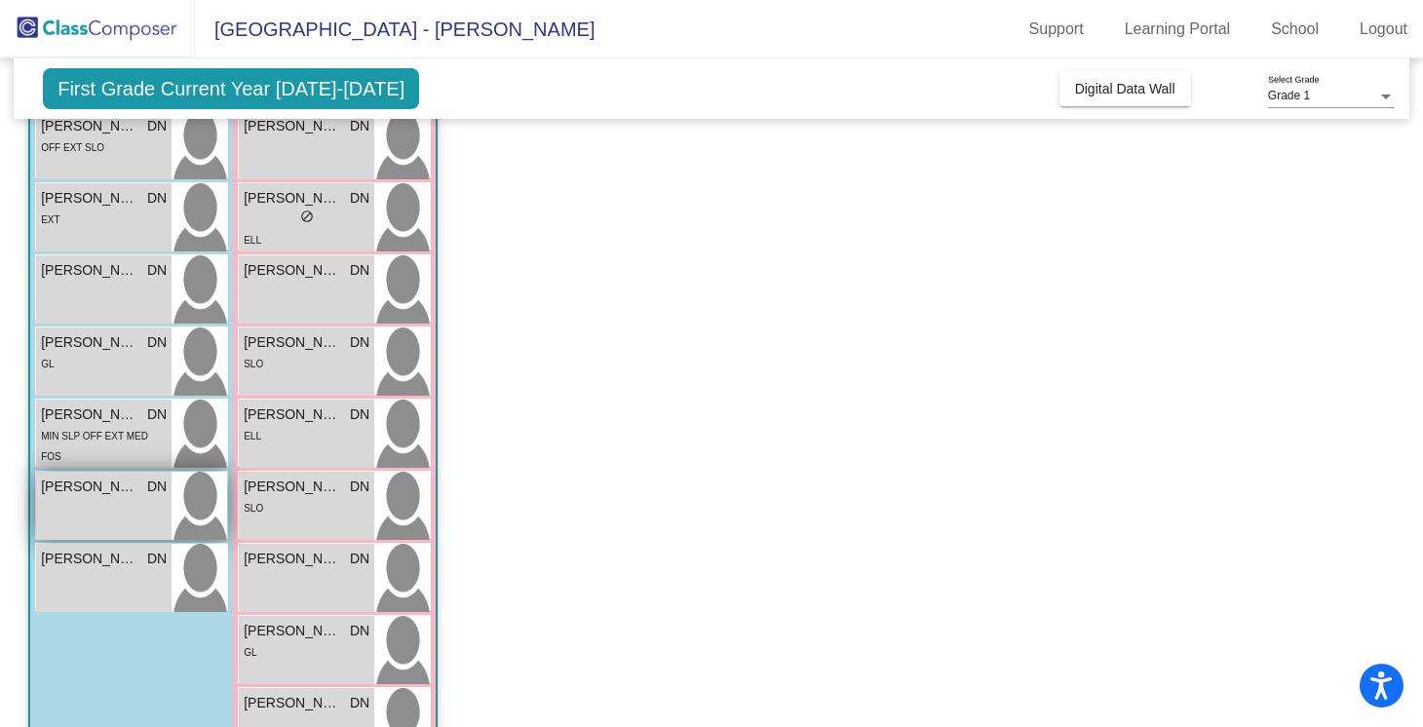
click at [173, 522] on img at bounding box center [200, 506] width 56 height 68
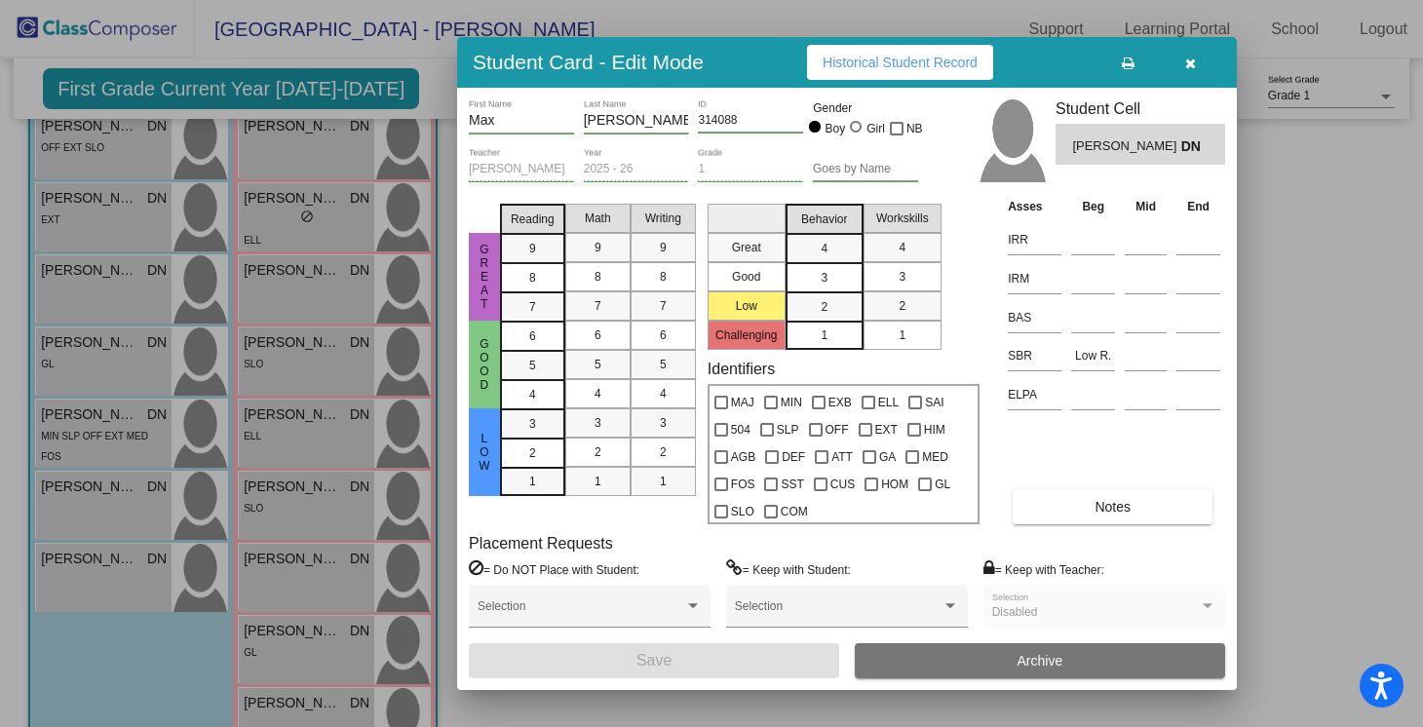
click at [1186, 60] on icon "button" at bounding box center [1190, 64] width 11 height 14
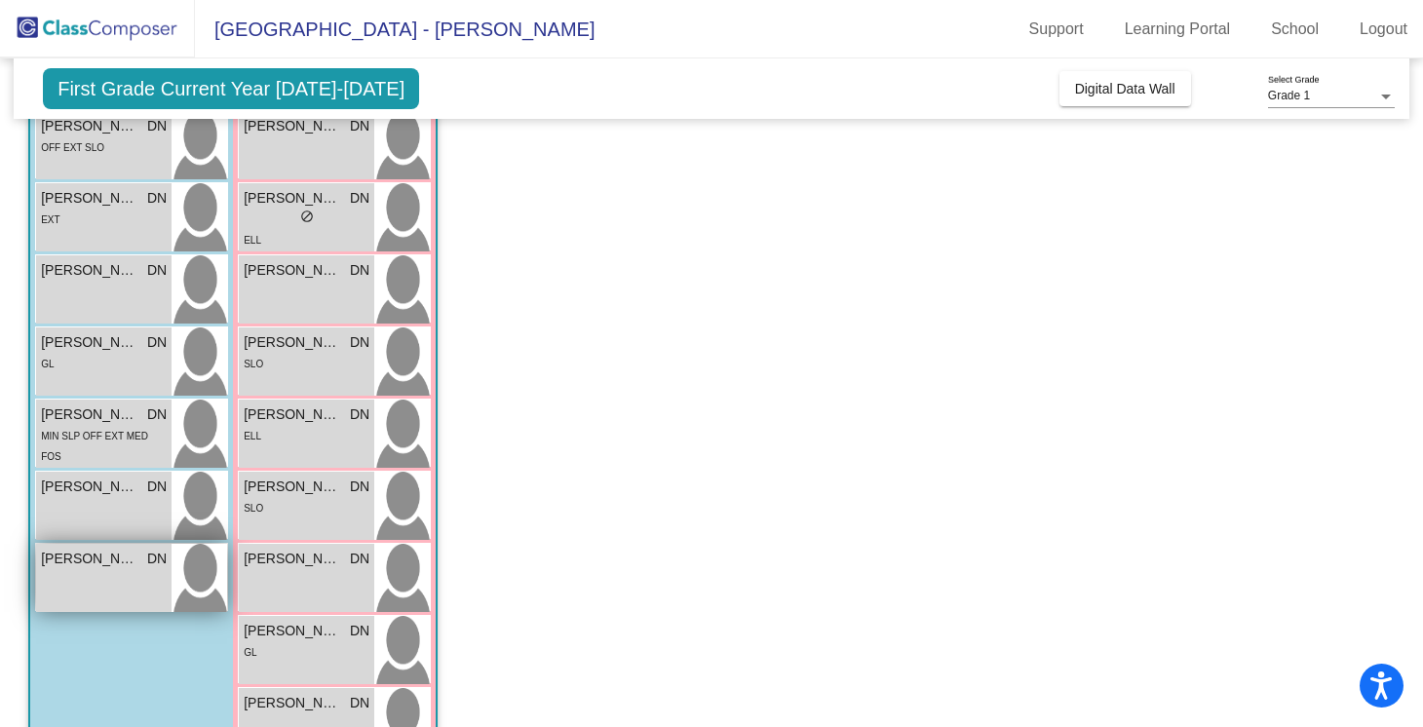
click at [129, 580] on div "[PERSON_NAME] DN lock do_not_disturb_alt" at bounding box center [103, 578] width 135 height 68
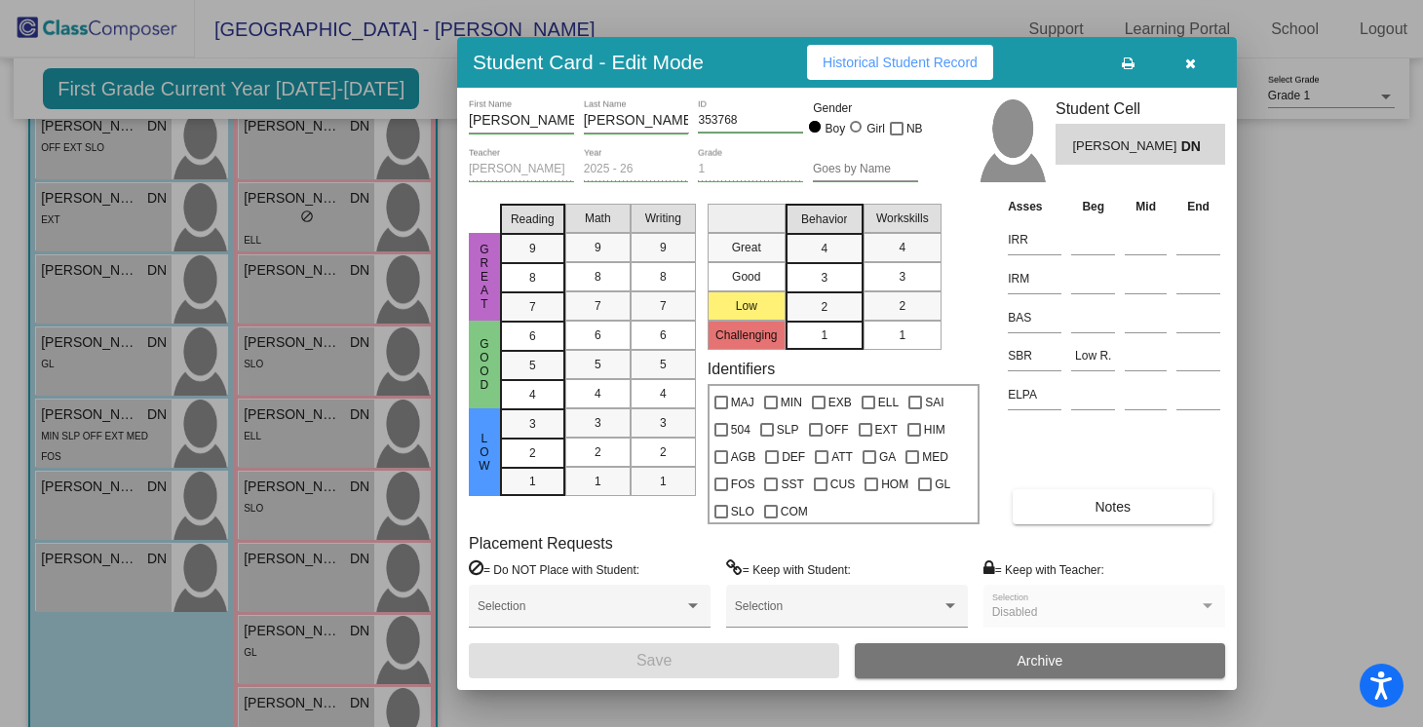
click at [1184, 78] on button "button" at bounding box center [1190, 62] width 62 height 35
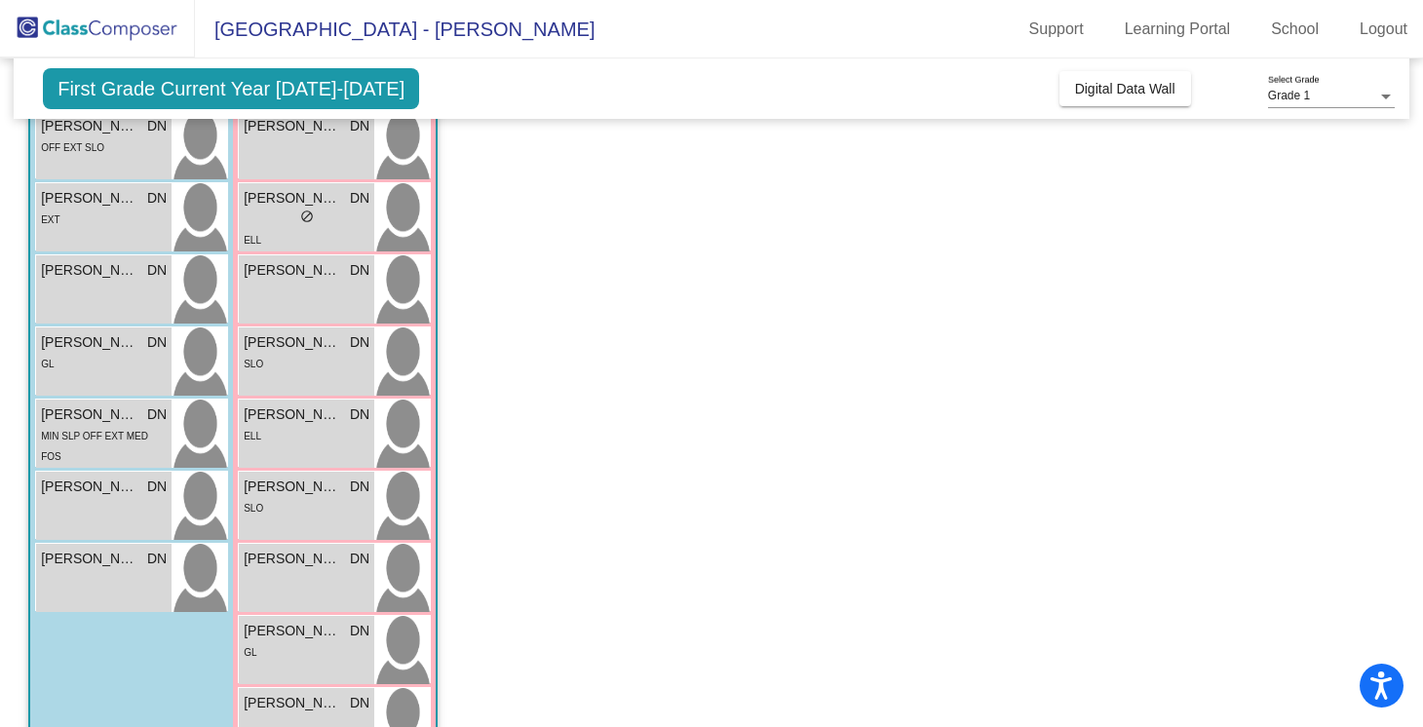
scroll to position [0, 0]
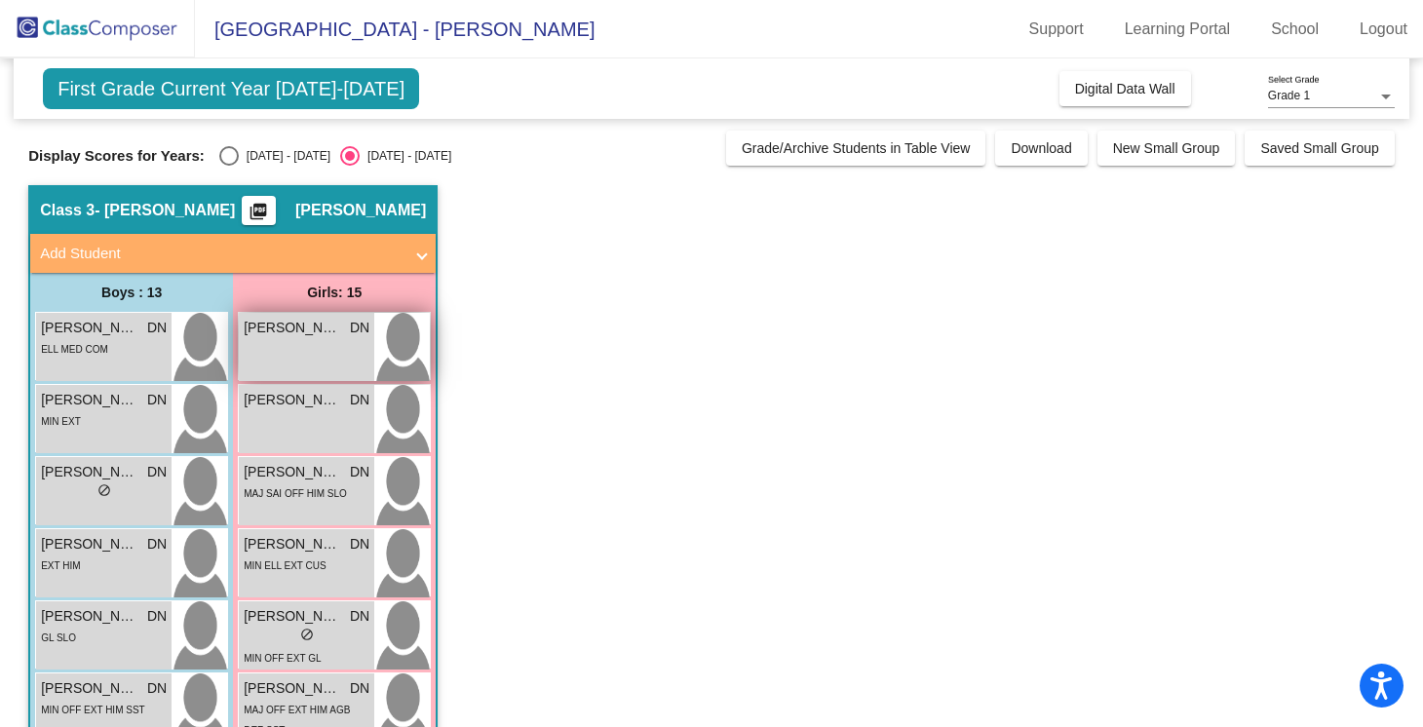
click at [269, 349] on div "[PERSON_NAME] DN lock do_not_disturb_alt" at bounding box center [306, 347] width 135 height 68
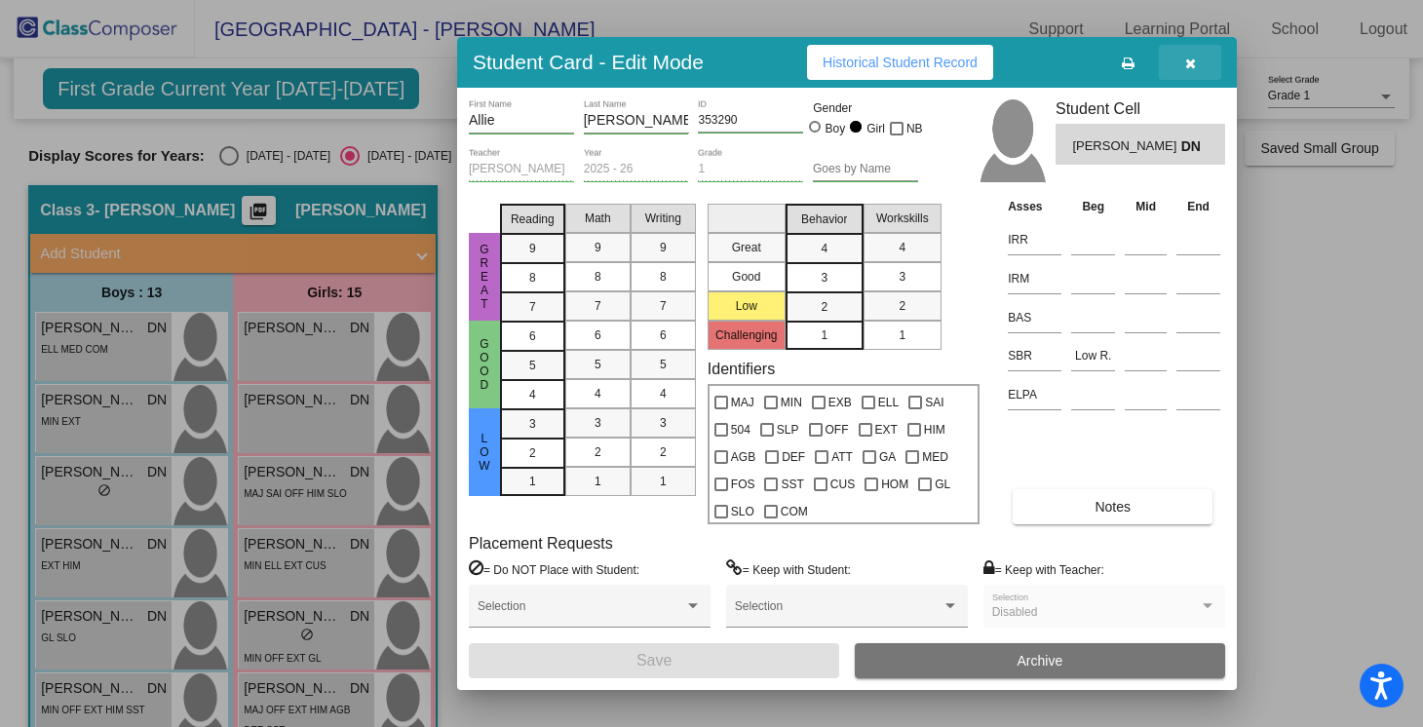
click at [1190, 73] on button "button" at bounding box center [1190, 62] width 62 height 35
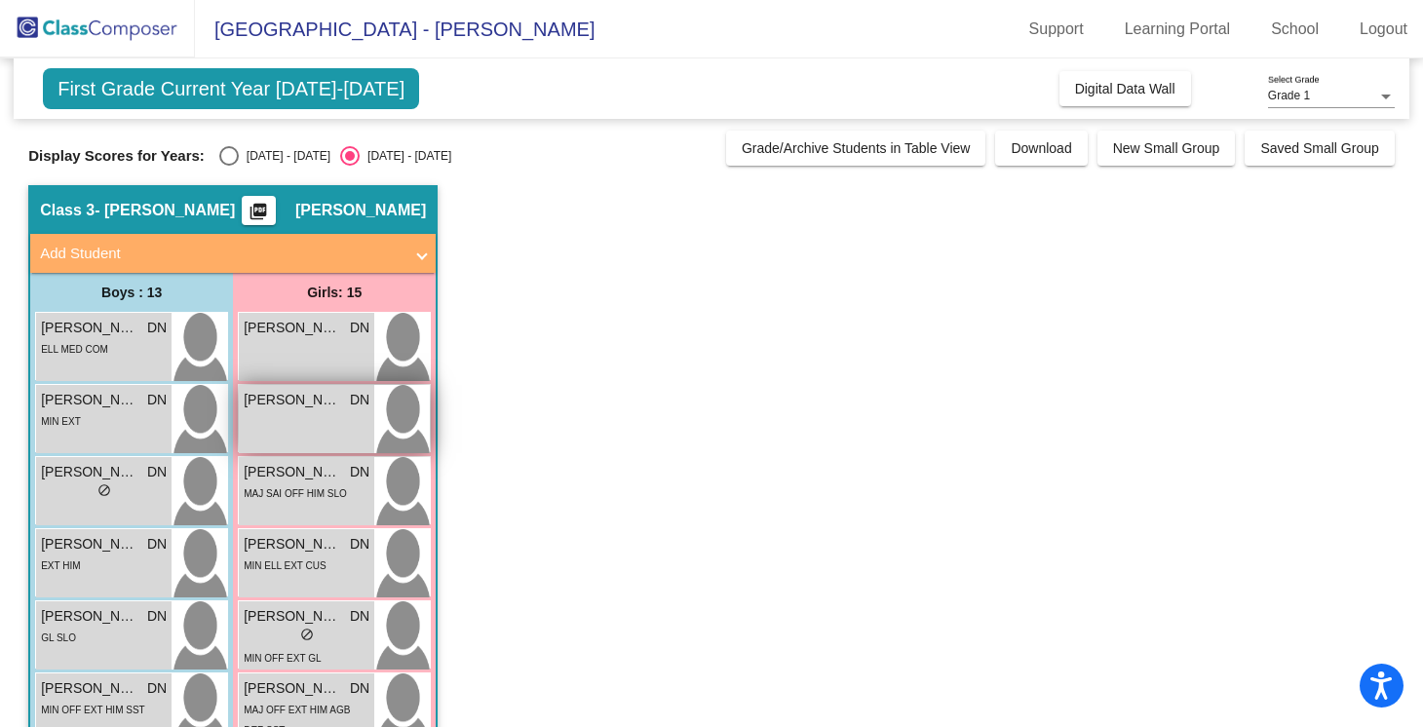
click at [361, 405] on span "DN" at bounding box center [359, 400] width 19 height 20
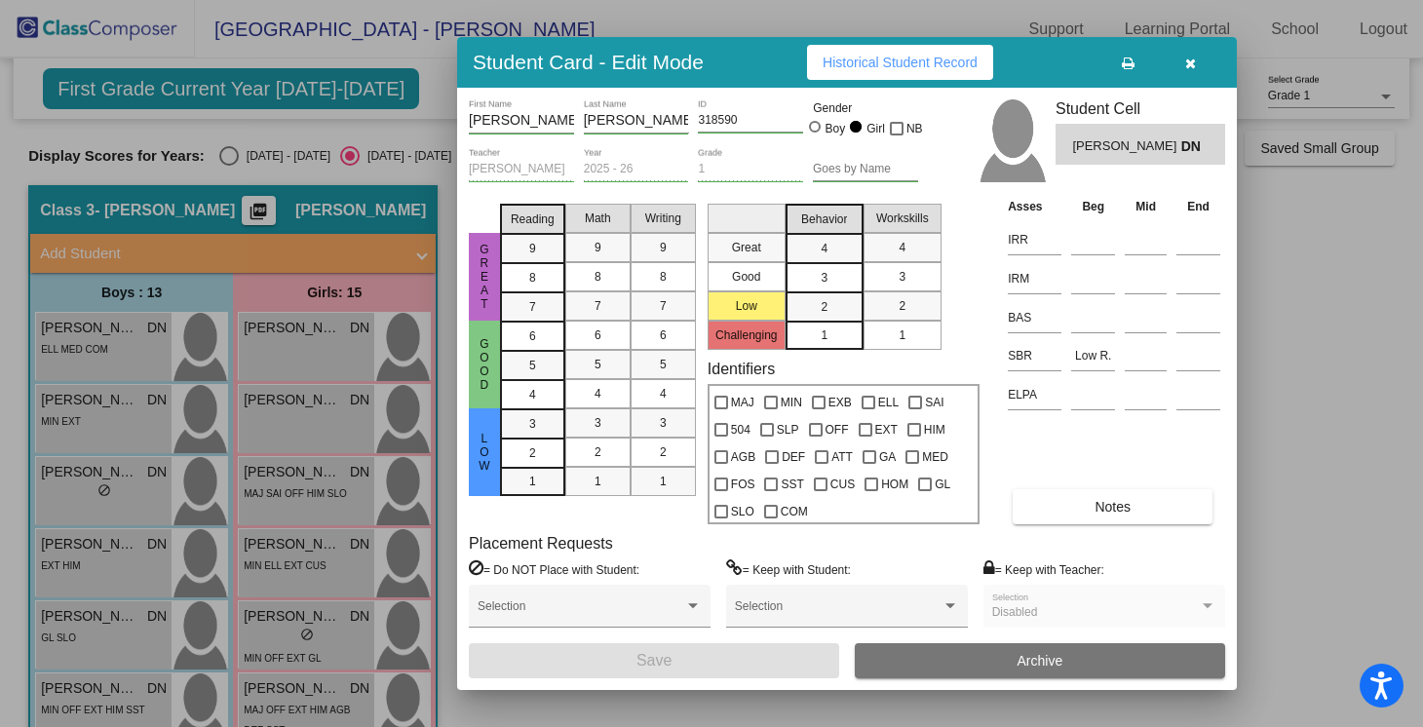
click at [1196, 70] on button "button" at bounding box center [1190, 62] width 62 height 35
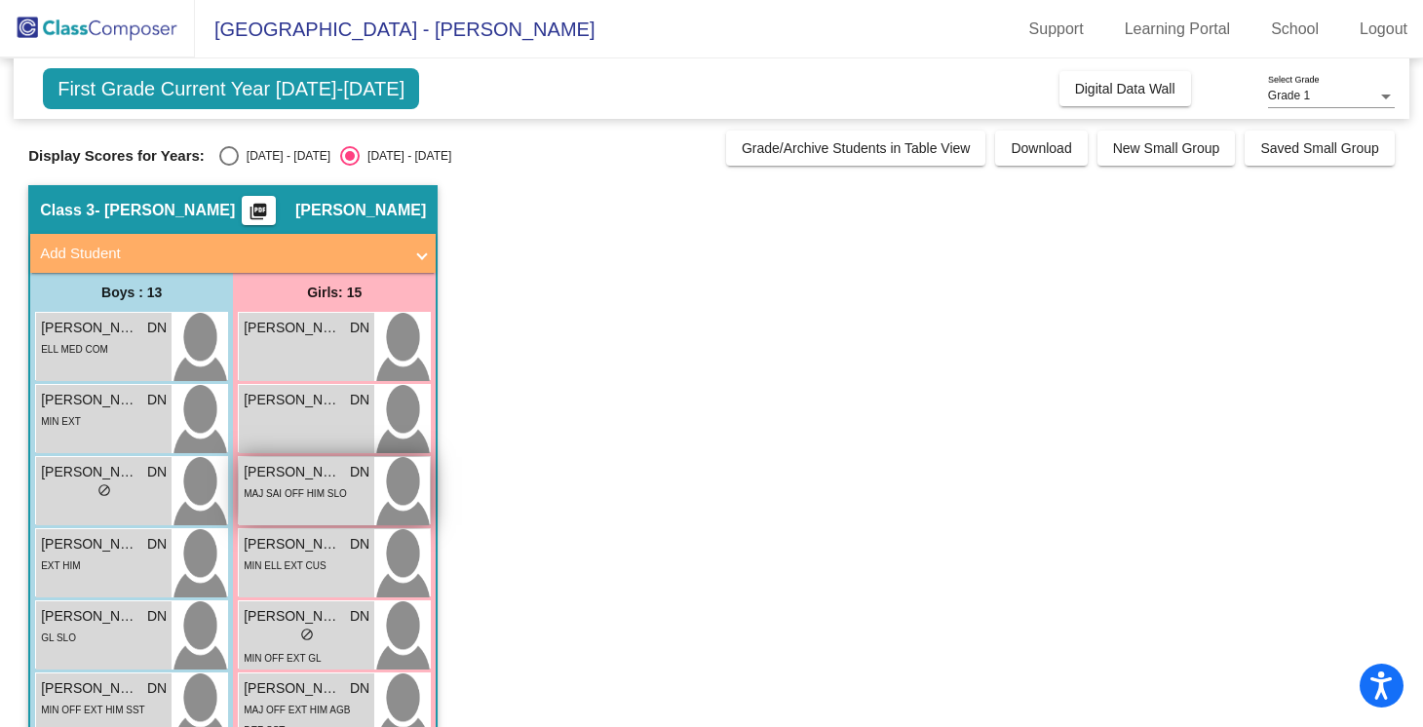
click at [318, 476] on span "[PERSON_NAME]" at bounding box center [292, 472] width 97 height 20
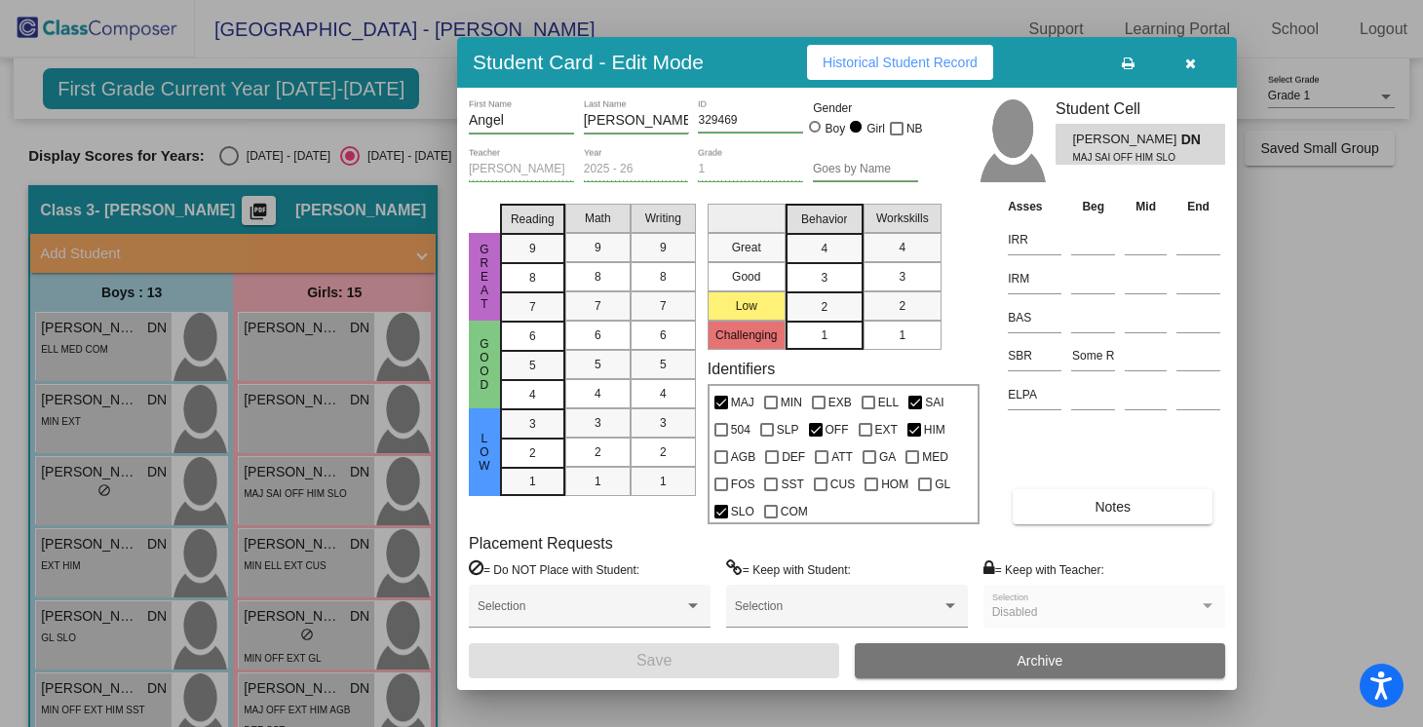
click at [1193, 56] on span "button" at bounding box center [1190, 63] width 11 height 16
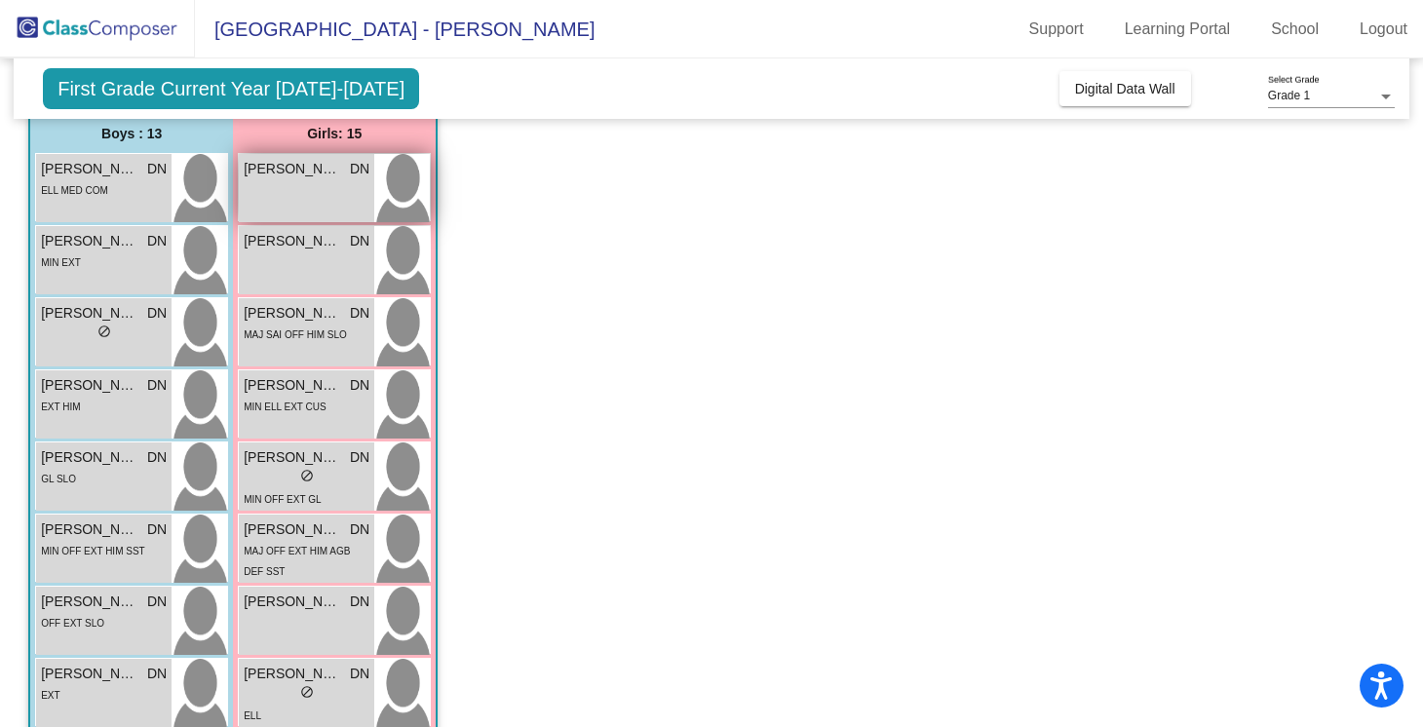
scroll to position [186, 0]
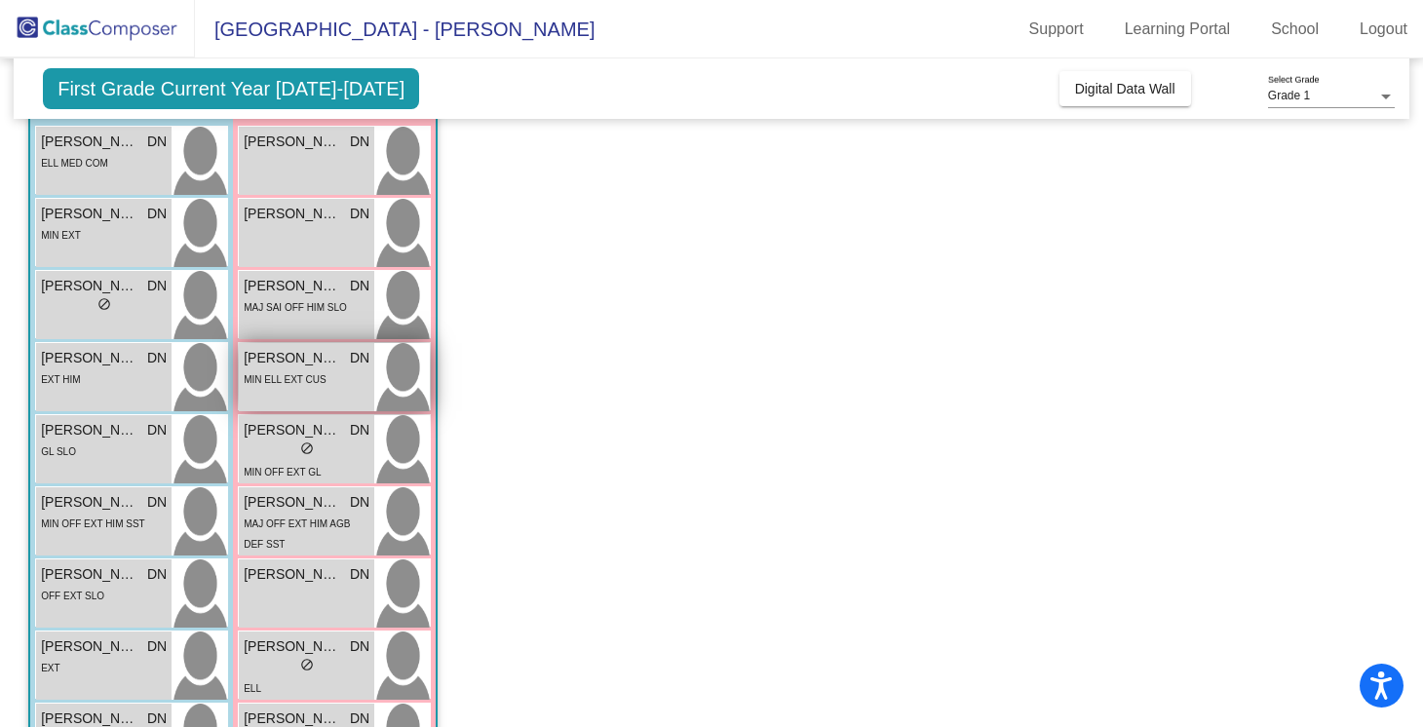
click at [333, 368] on div "MIN ELL EXT CUS" at bounding box center [307, 378] width 126 height 20
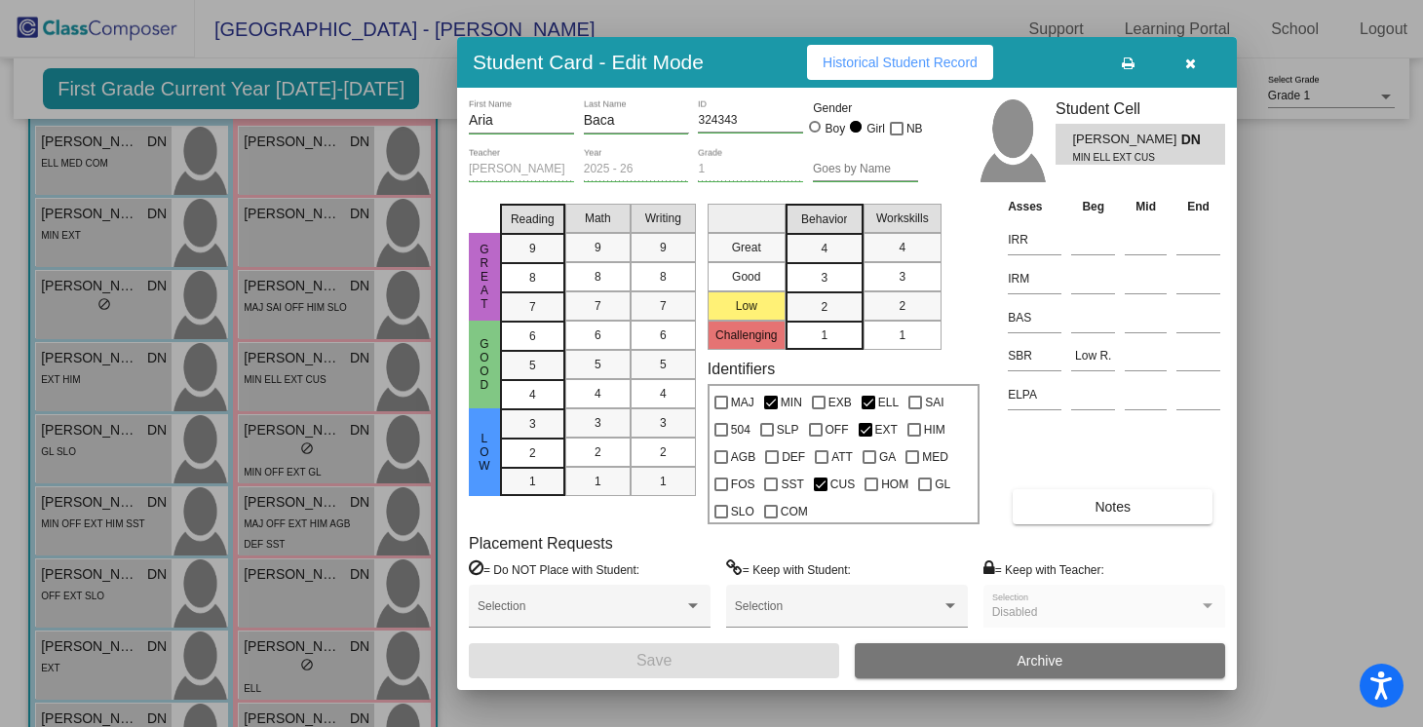
click at [1197, 74] on button "button" at bounding box center [1190, 62] width 62 height 35
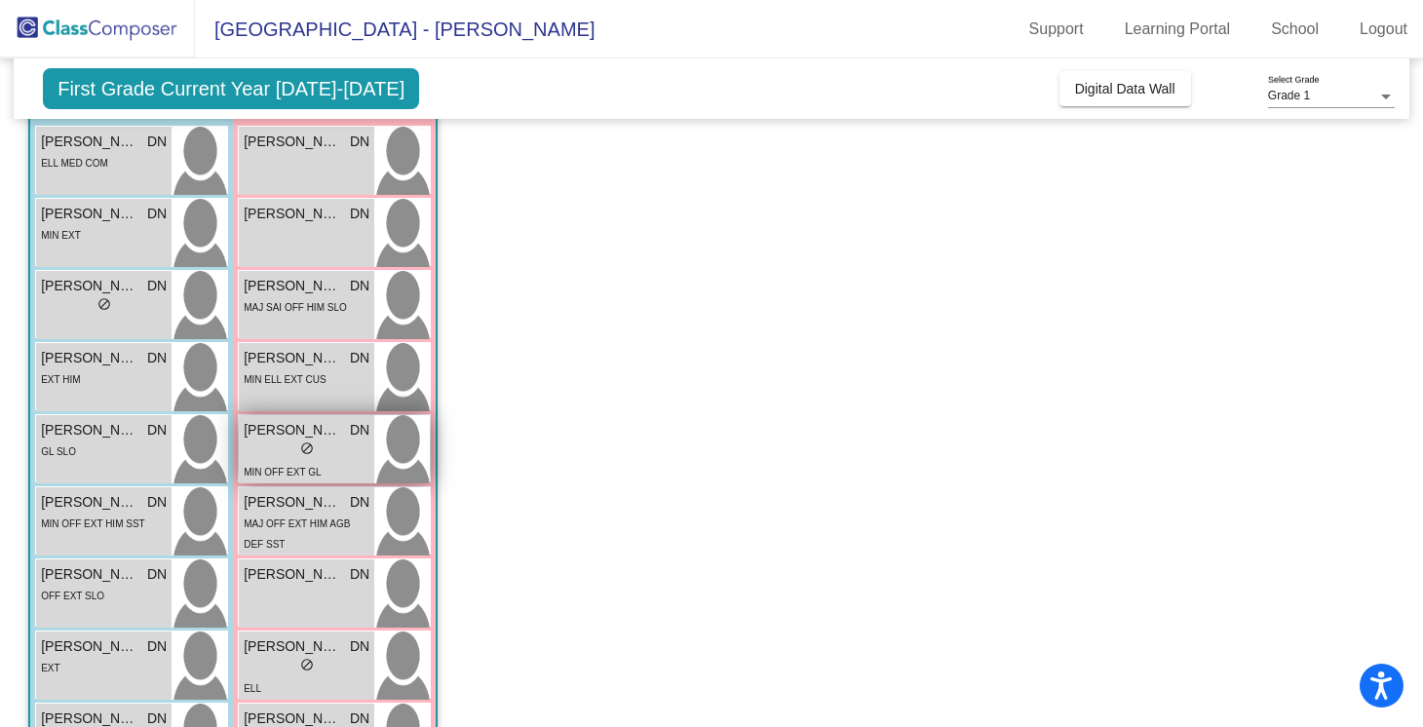
click at [356, 426] on span "DN" at bounding box center [359, 430] width 19 height 20
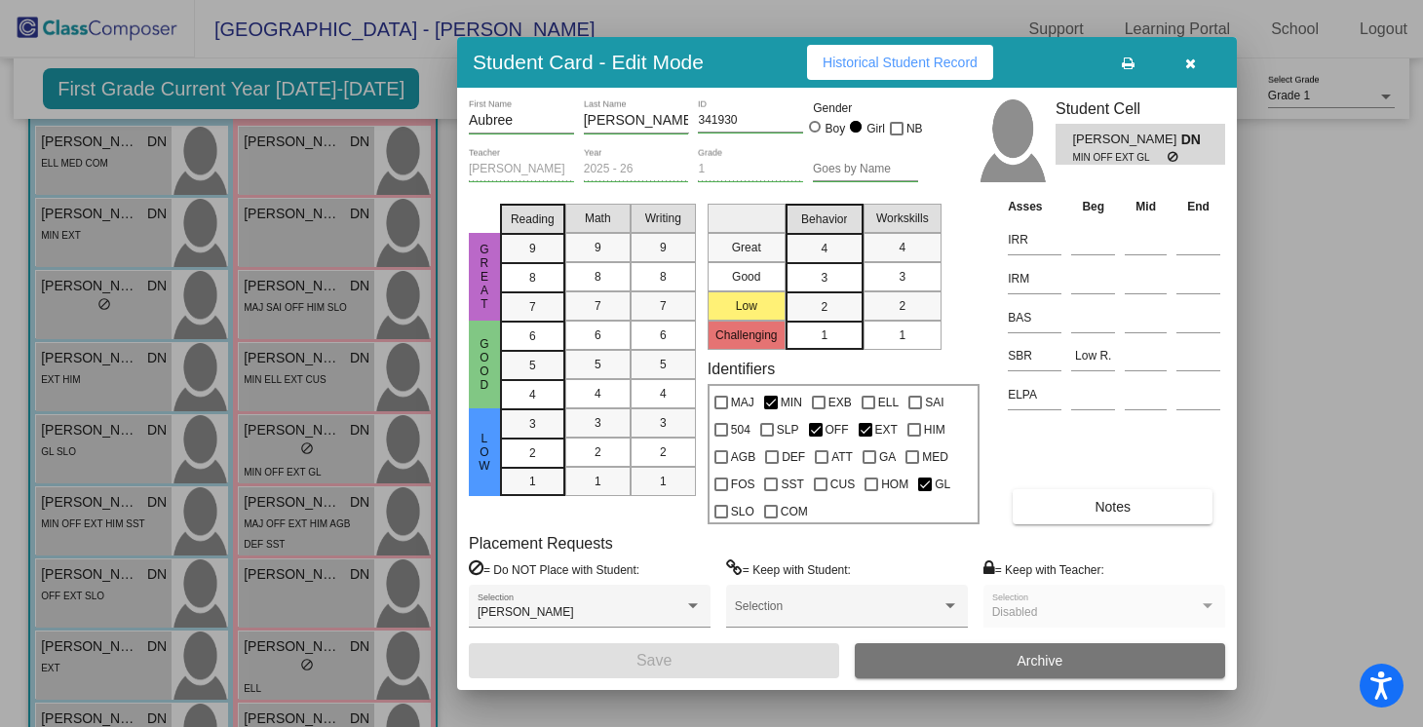
click at [1195, 67] on icon "button" at bounding box center [1190, 64] width 11 height 14
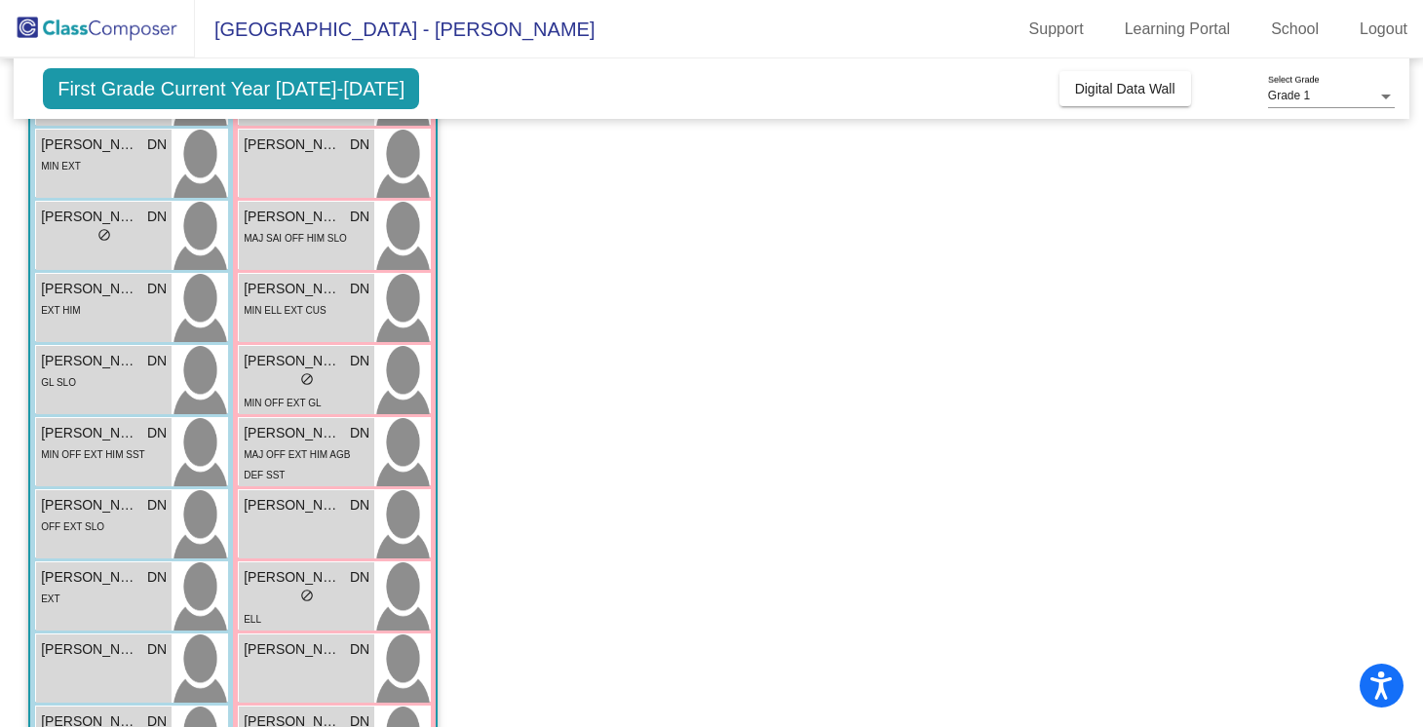
scroll to position [256, 0]
click at [344, 273] on div "[PERSON_NAME] DN lock do_not_disturb_alt MIN ELL EXT CUS" at bounding box center [306, 307] width 135 height 68
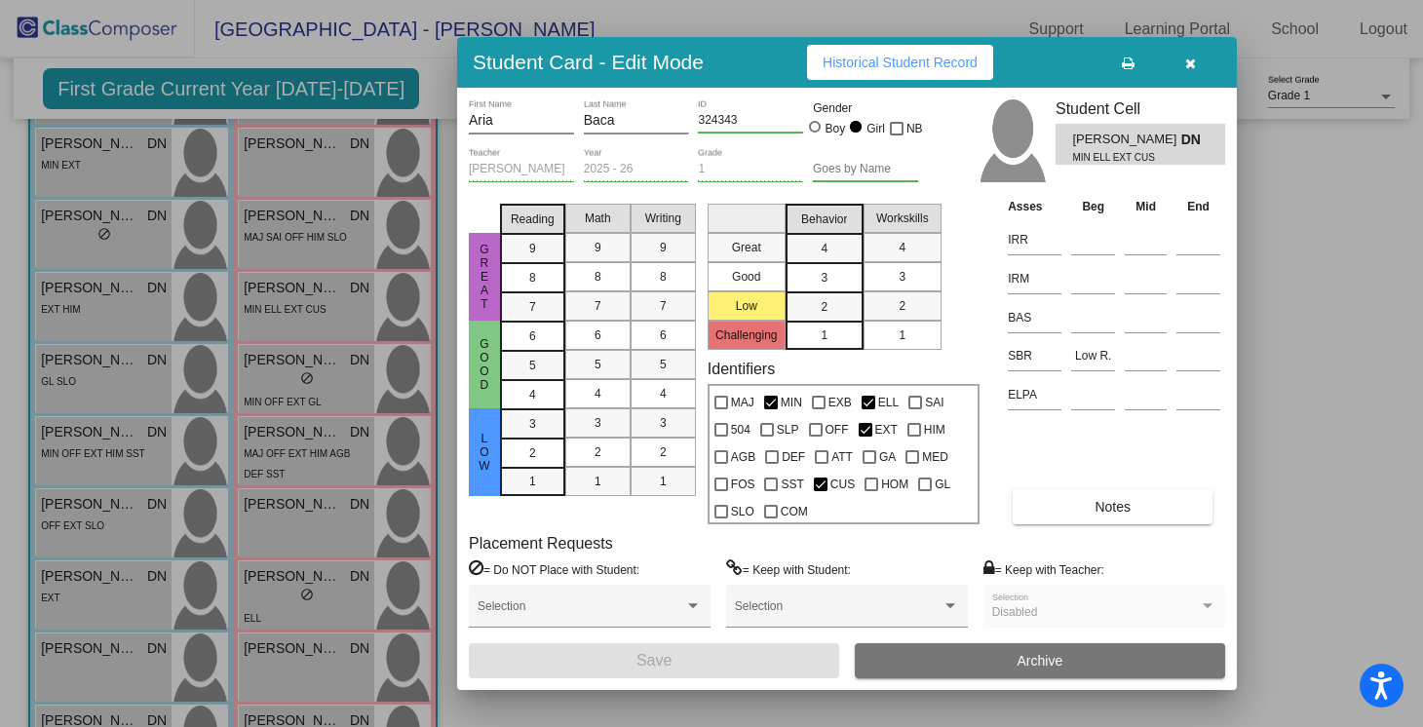
click at [1182, 63] on button "button" at bounding box center [1190, 62] width 62 height 35
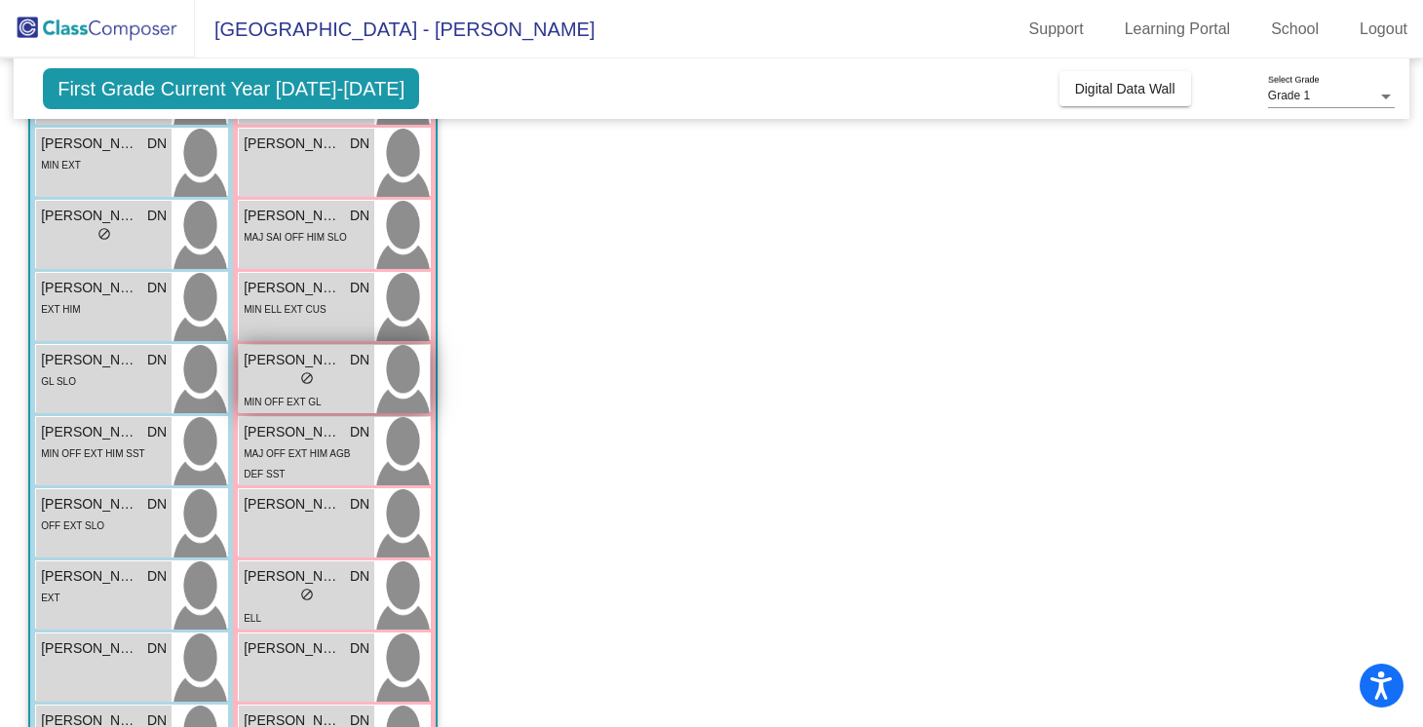
click at [310, 383] on span "do_not_disturb_alt" at bounding box center [307, 378] width 14 height 14
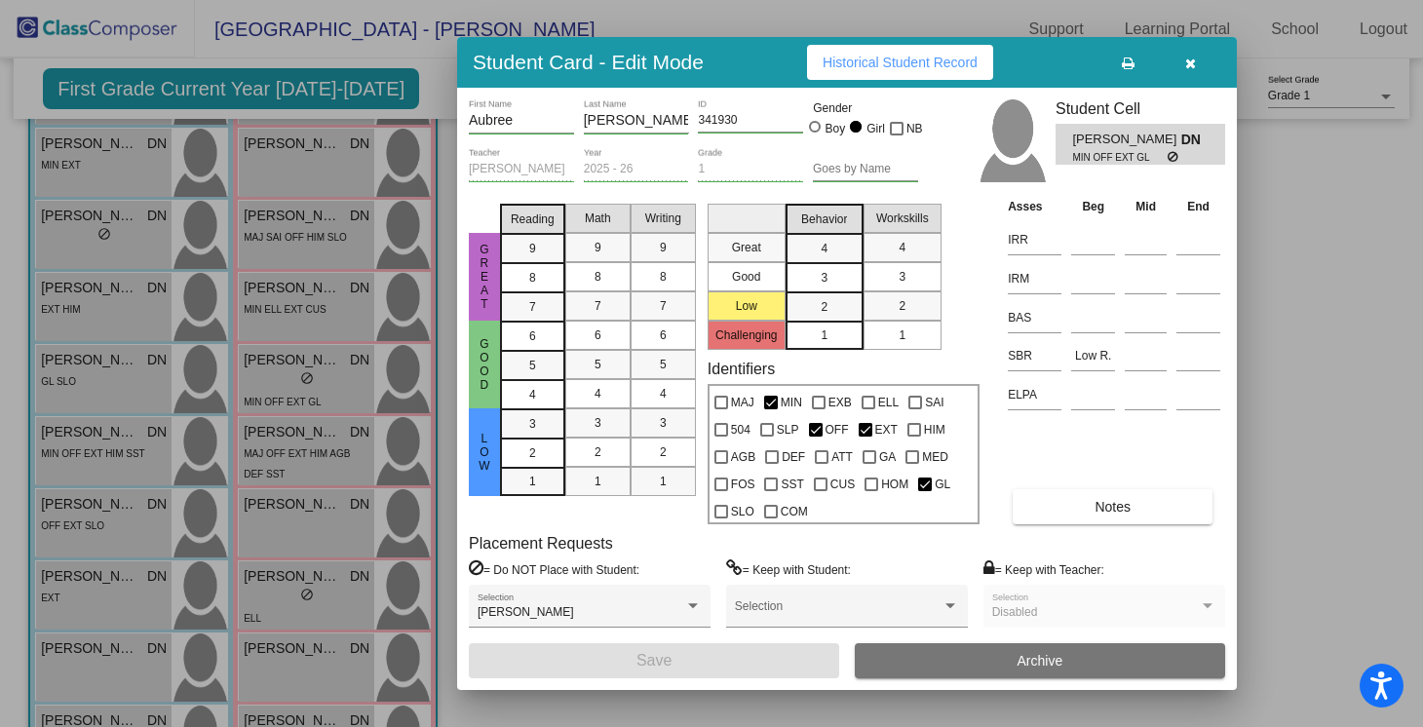
click at [1186, 80] on div "Student Card - Edit Mode Historical Student Record" at bounding box center [847, 62] width 780 height 51
click at [1186, 72] on button "button" at bounding box center [1190, 62] width 62 height 35
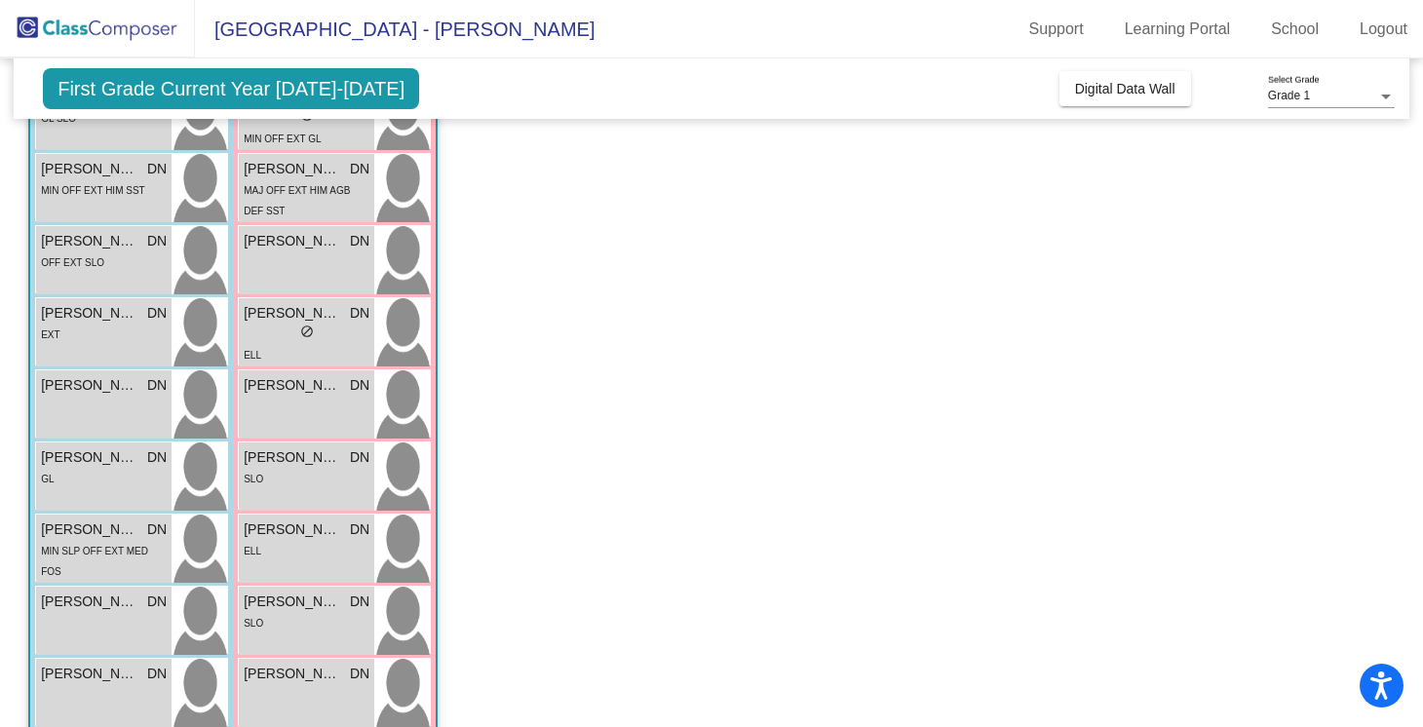
scroll to position [530, 0]
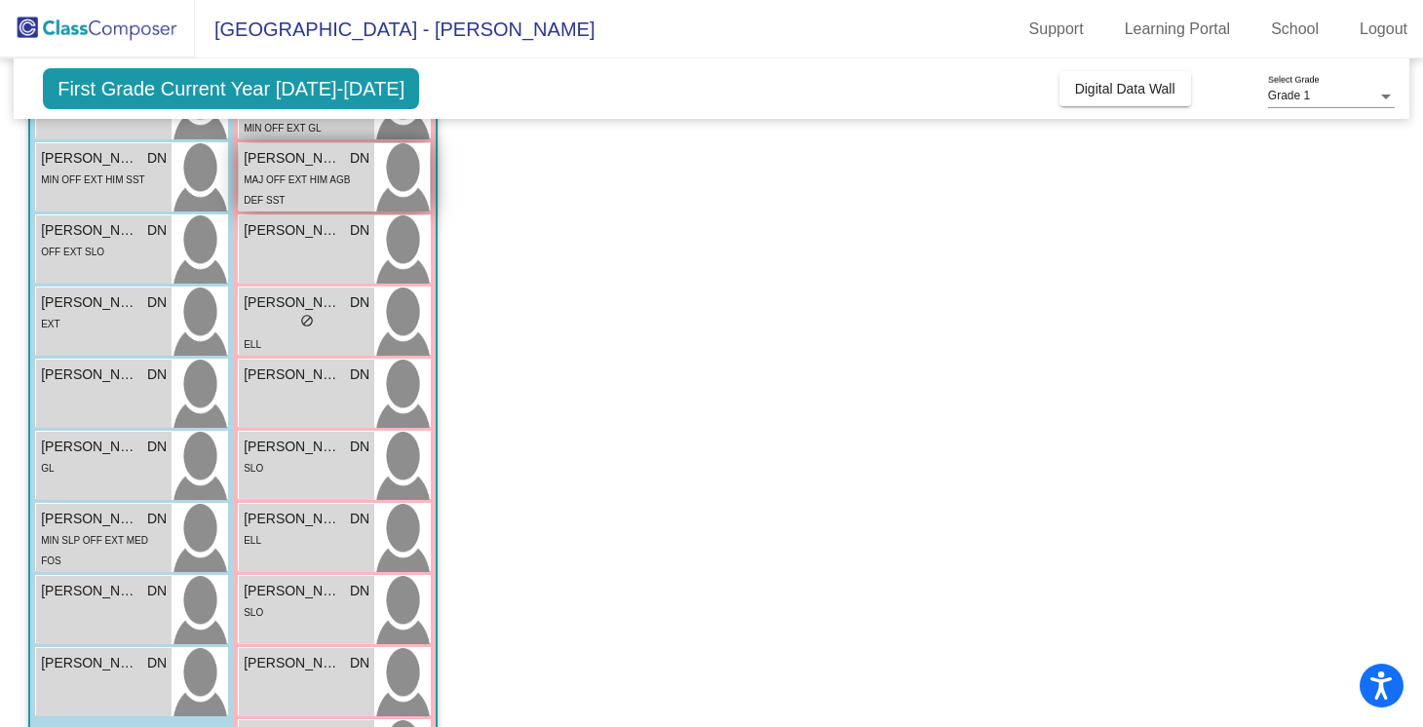
click at [301, 209] on div "MAJ OFF EXT HIM AGB DEF SST" at bounding box center [307, 189] width 126 height 41
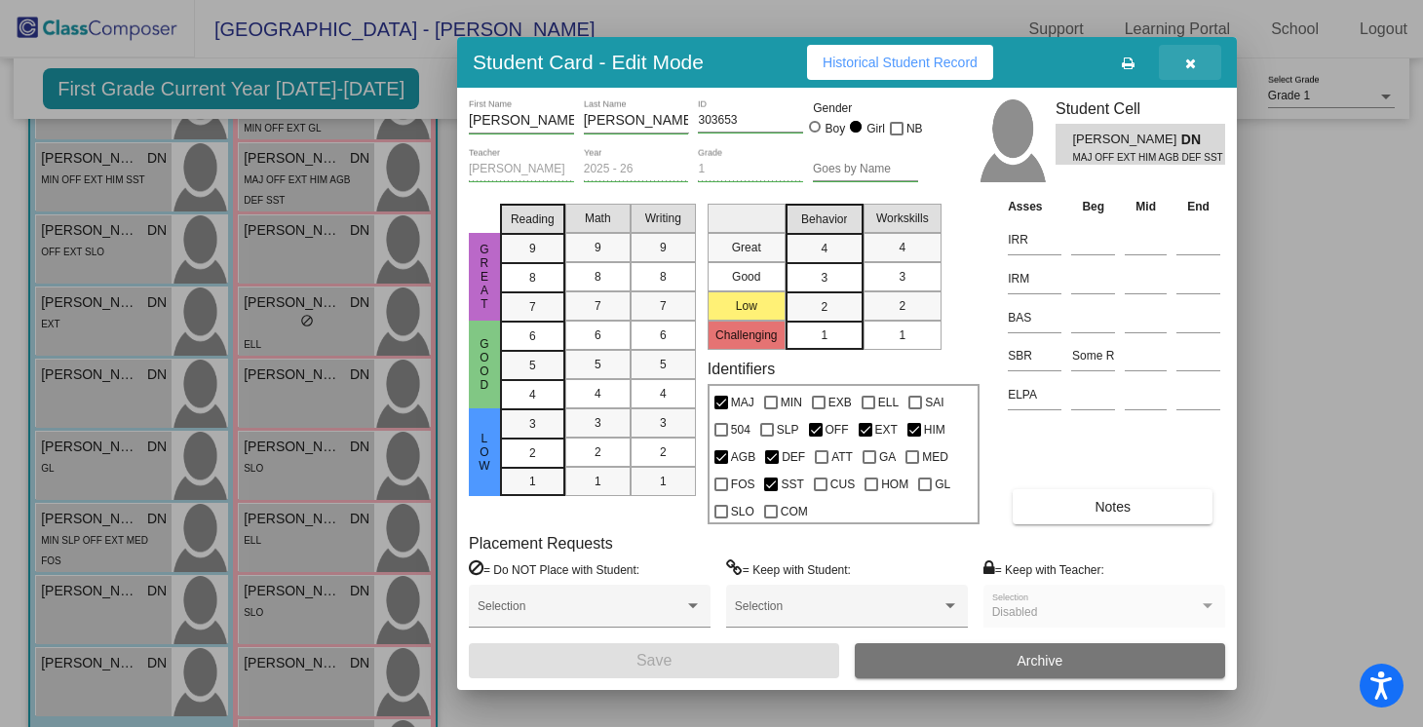
click at [1188, 58] on icon "button" at bounding box center [1190, 64] width 11 height 14
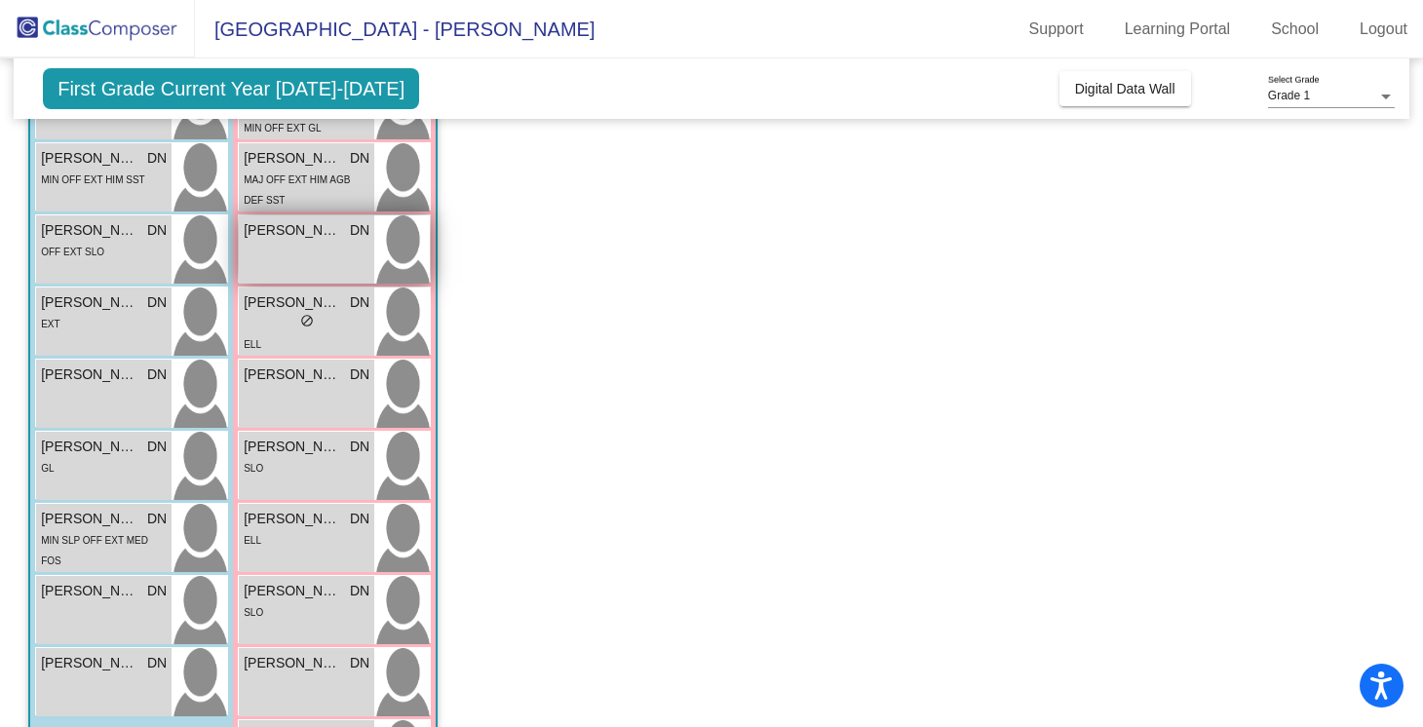
click at [310, 232] on span "[PERSON_NAME]" at bounding box center [292, 230] width 97 height 20
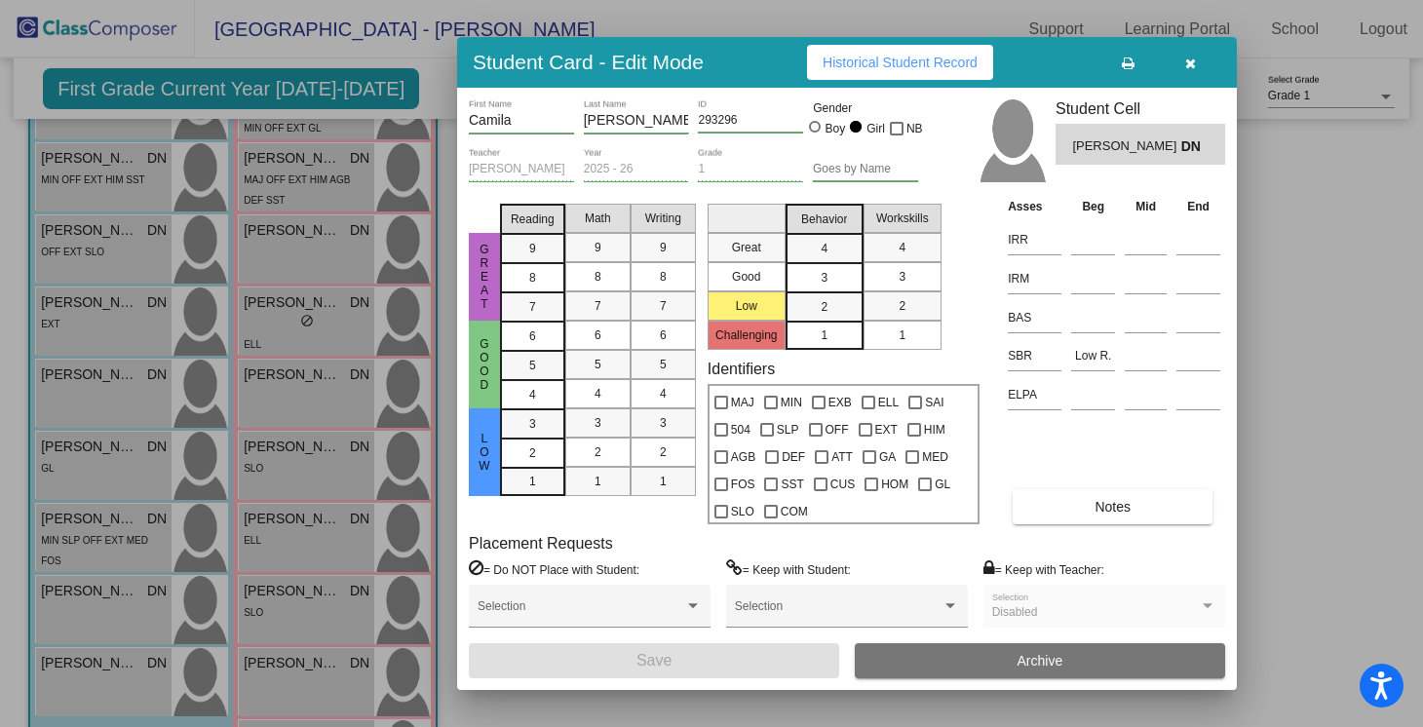
click at [1192, 64] on icon "button" at bounding box center [1190, 64] width 11 height 14
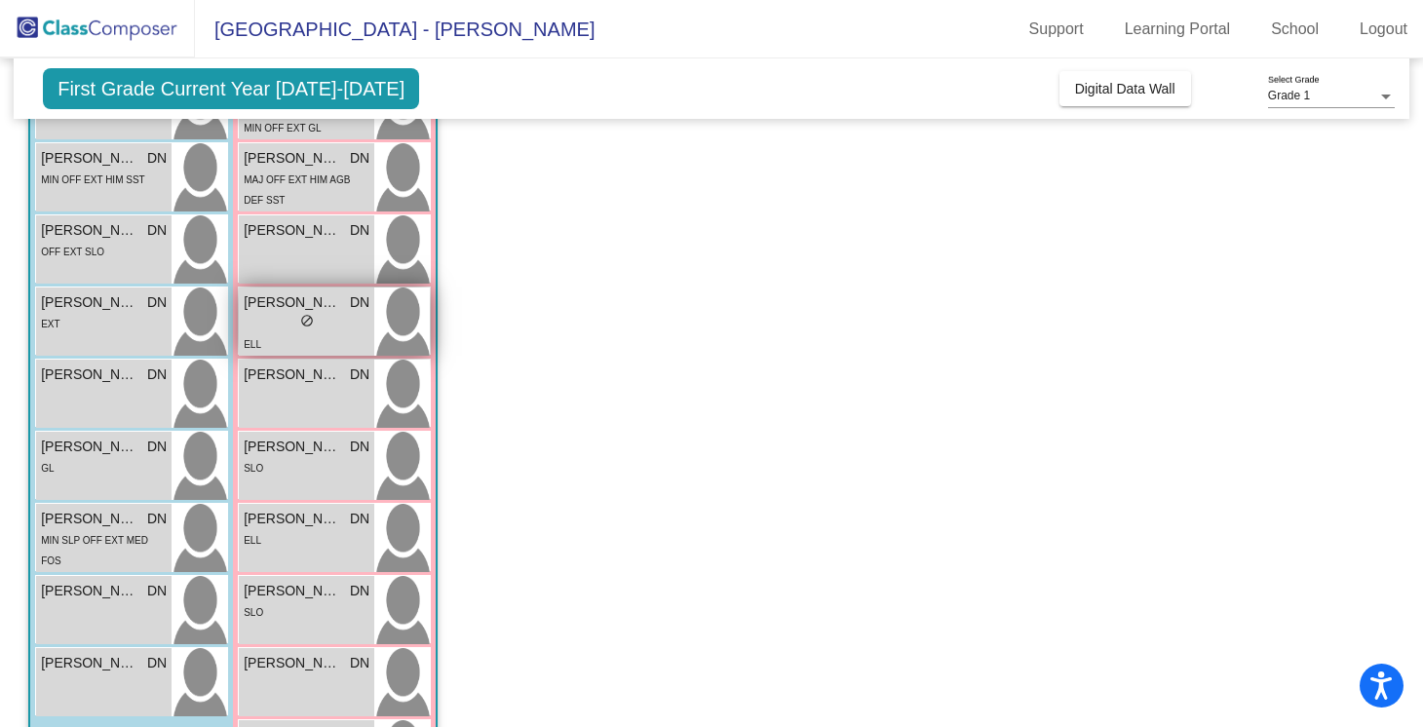
click at [300, 313] on div "lock do_not_disturb_alt" at bounding box center [307, 323] width 14 height 20
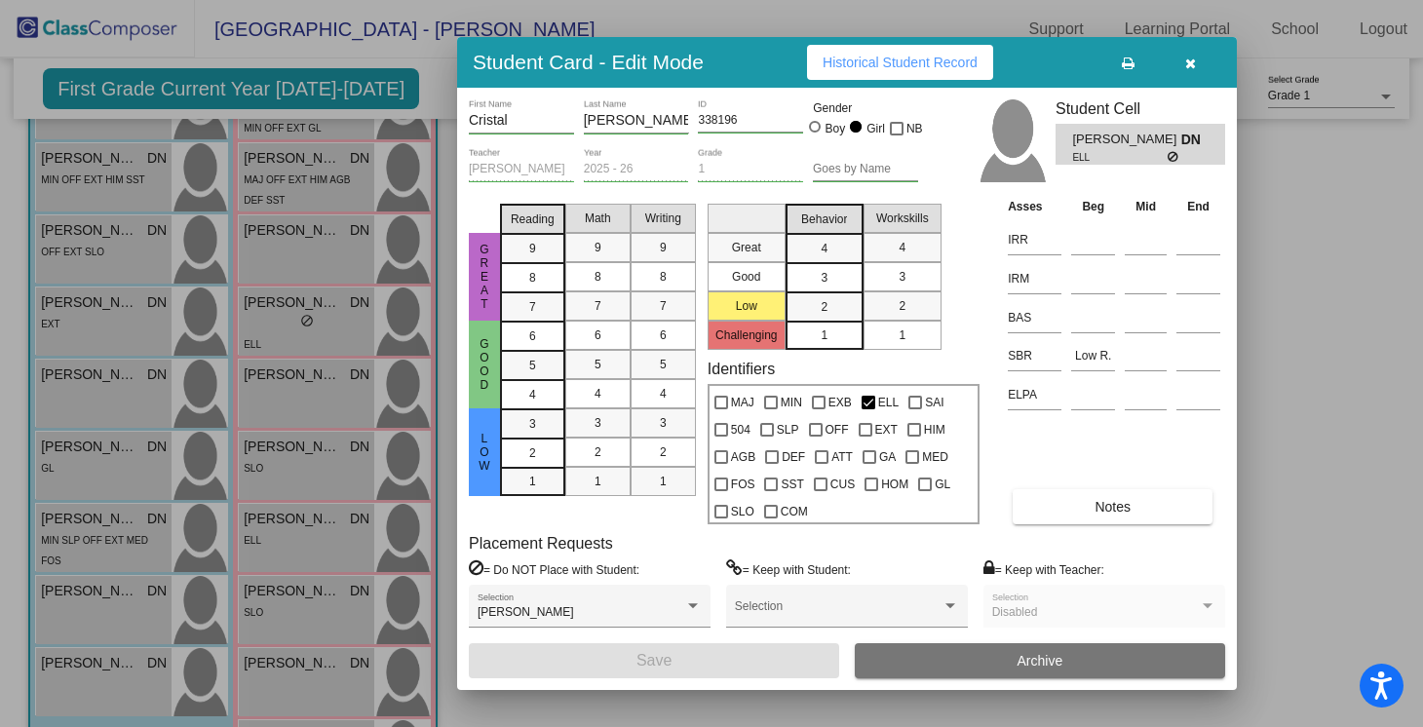
click at [1191, 57] on icon "button" at bounding box center [1190, 64] width 11 height 14
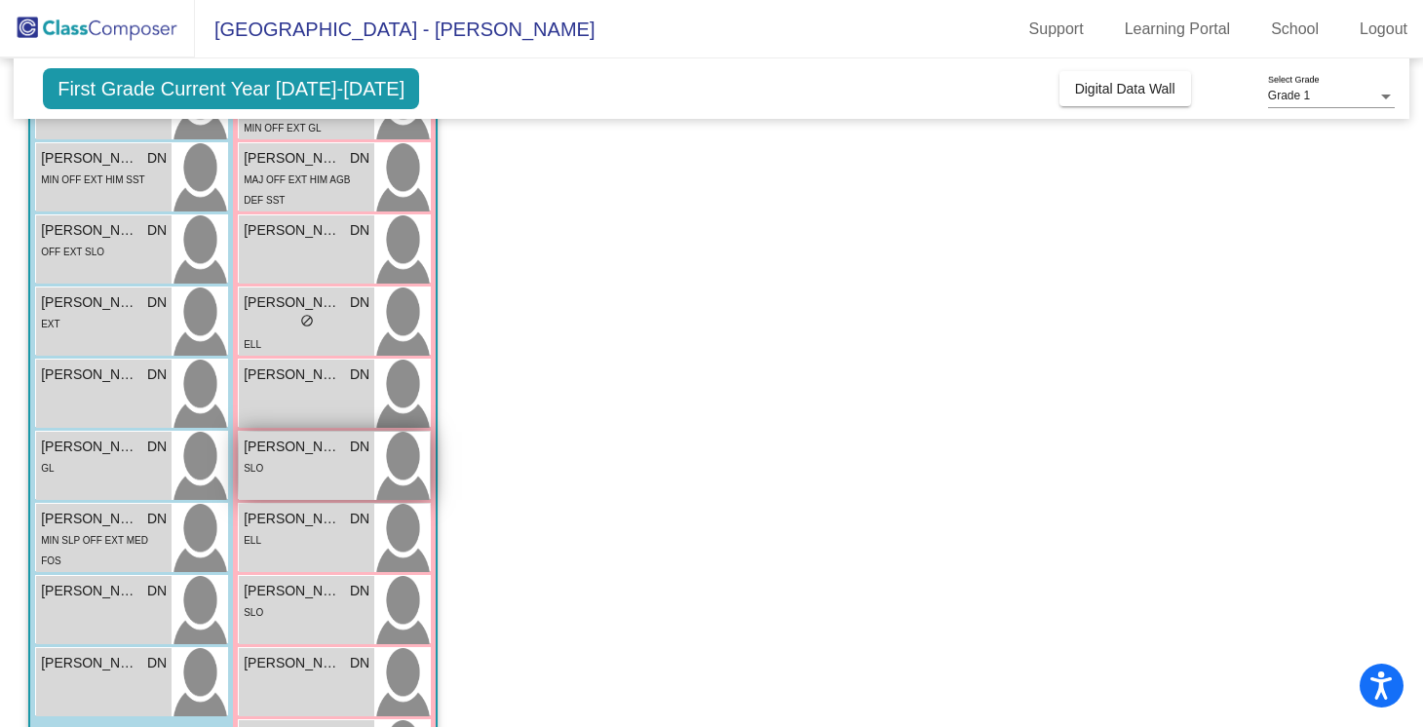
click at [258, 444] on span "[PERSON_NAME]" at bounding box center [292, 447] width 97 height 20
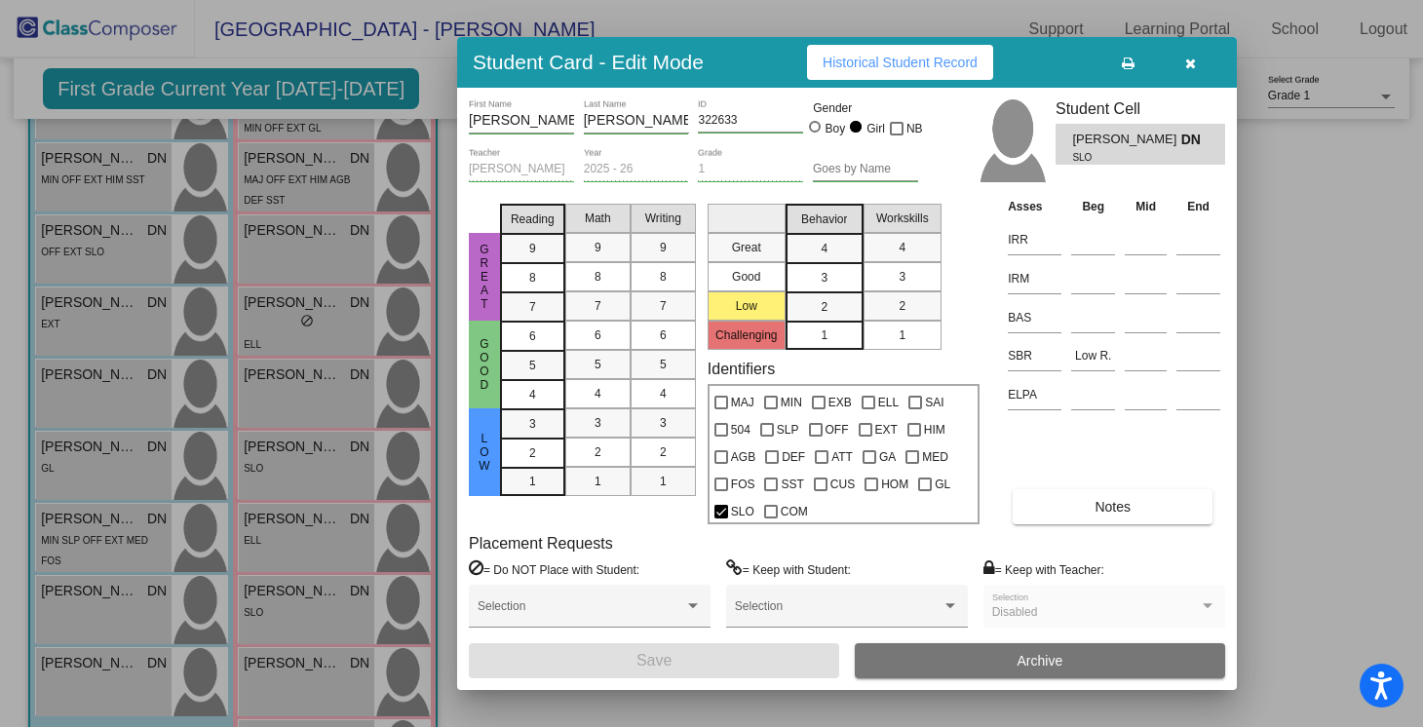
click at [1206, 56] on button "button" at bounding box center [1190, 62] width 62 height 35
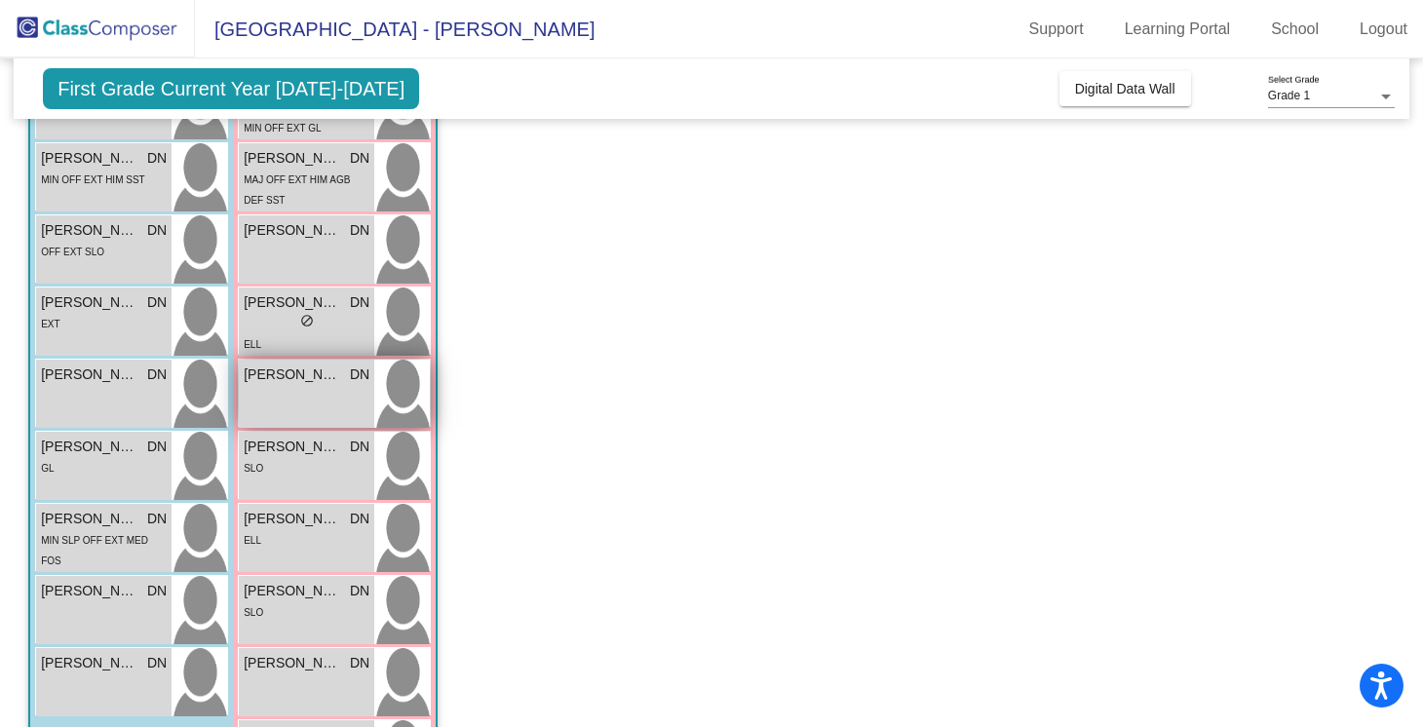
click at [318, 366] on span "[PERSON_NAME]" at bounding box center [292, 375] width 97 height 20
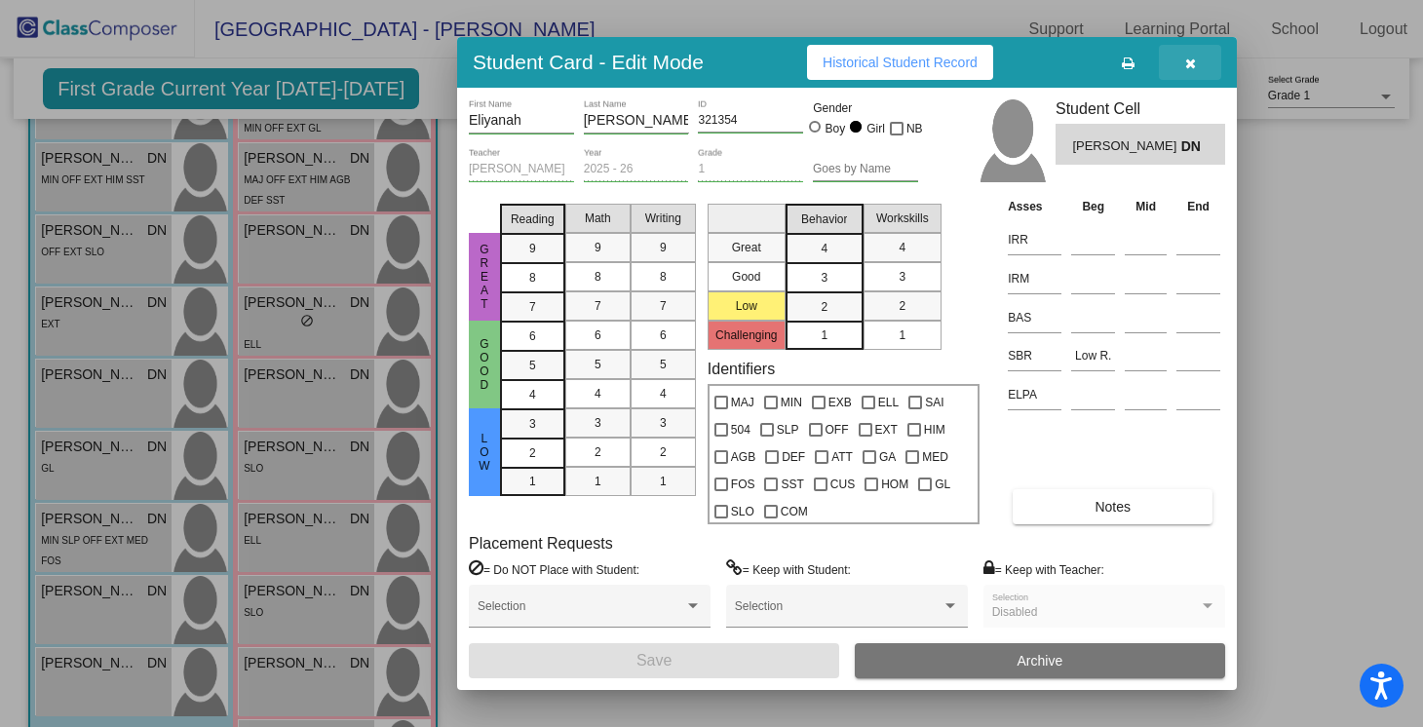
click at [1192, 65] on icon "button" at bounding box center [1190, 64] width 11 height 14
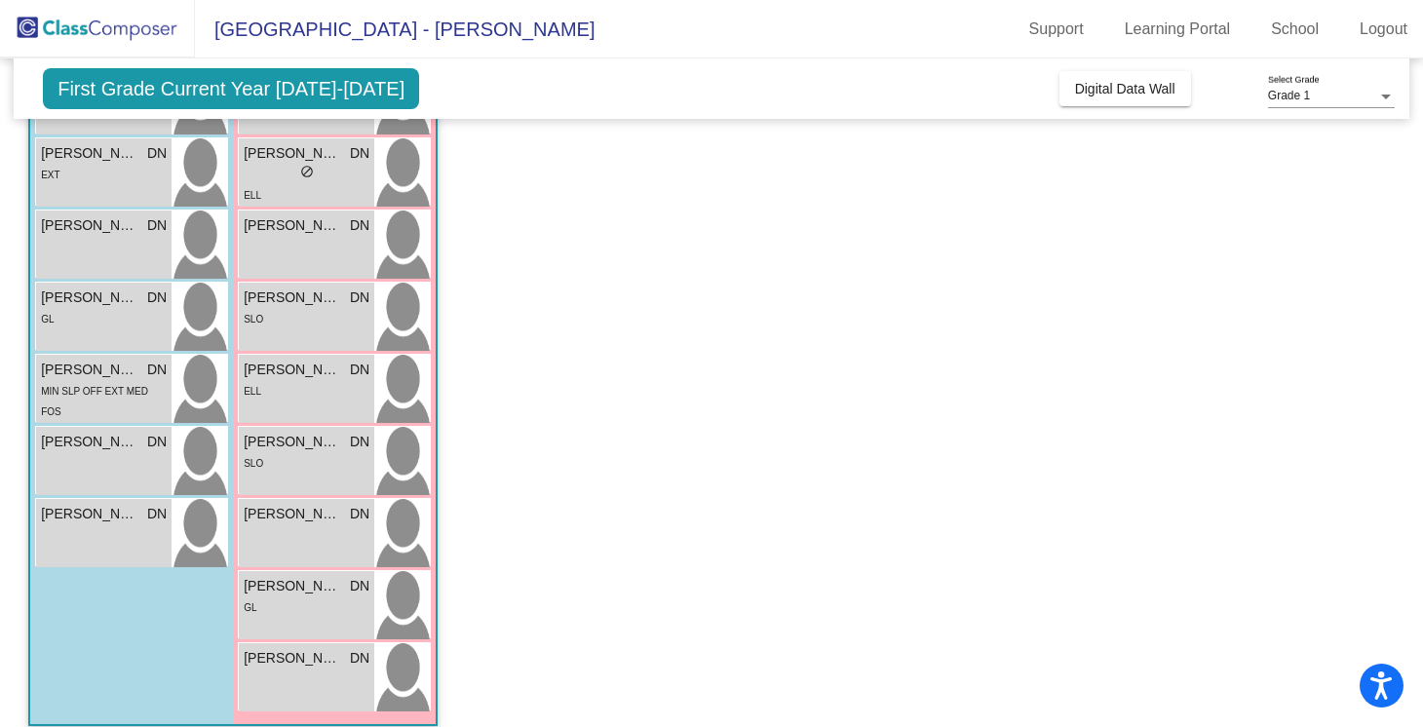
scroll to position [698, 0]
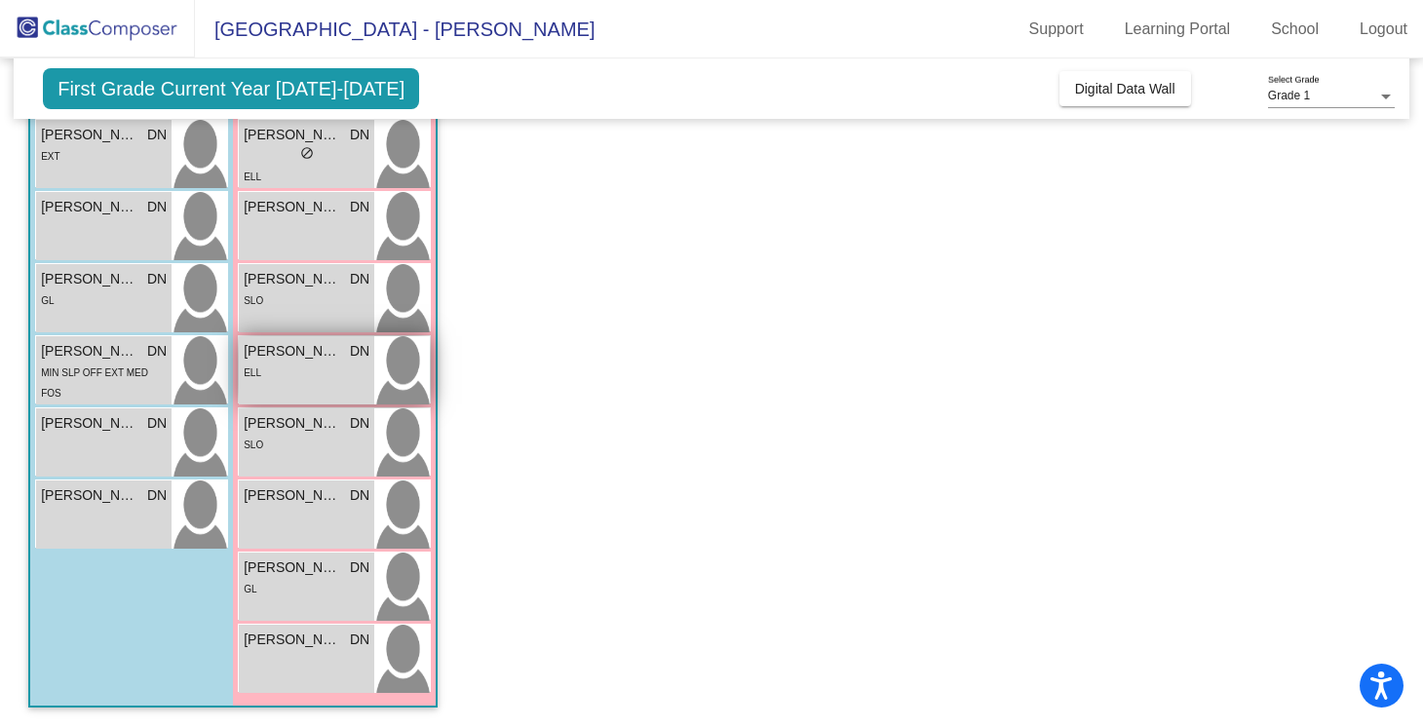
click at [305, 368] on div "ELL" at bounding box center [307, 372] width 126 height 20
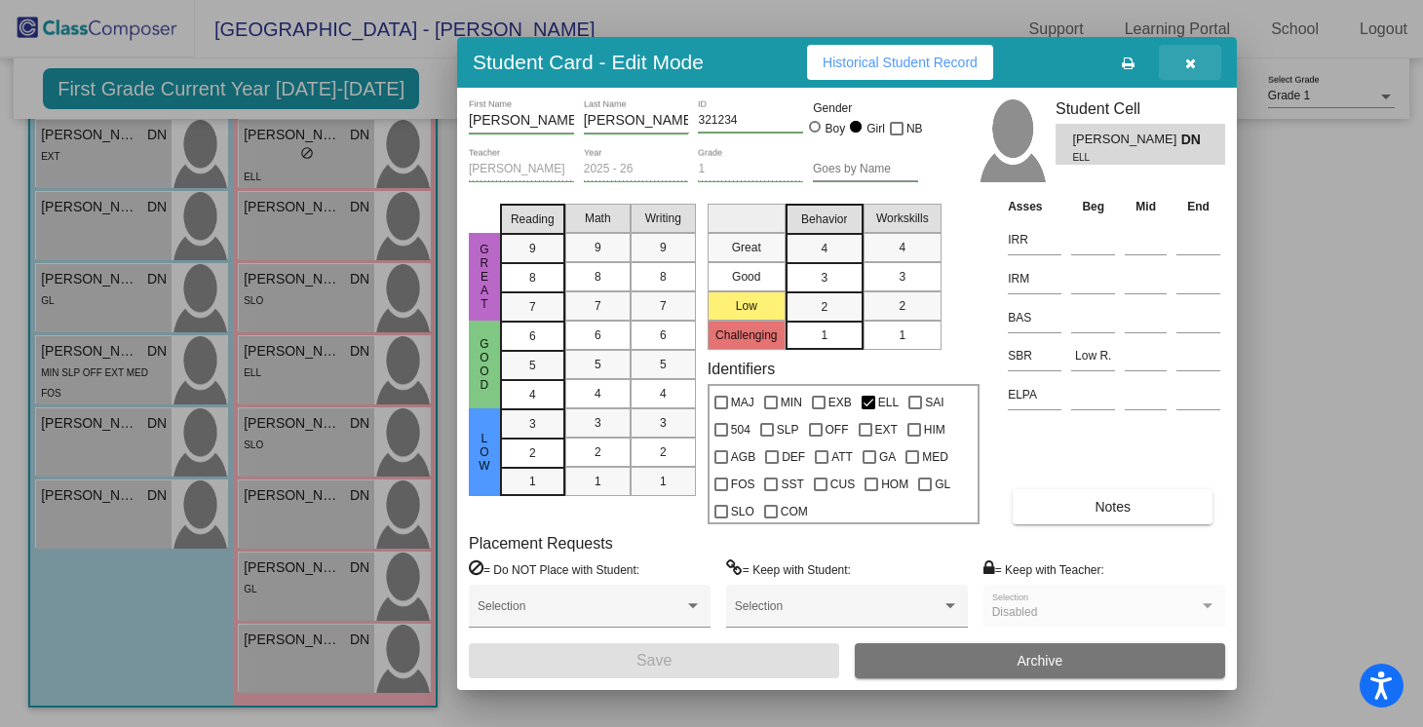
click at [1196, 56] on button "button" at bounding box center [1190, 62] width 62 height 35
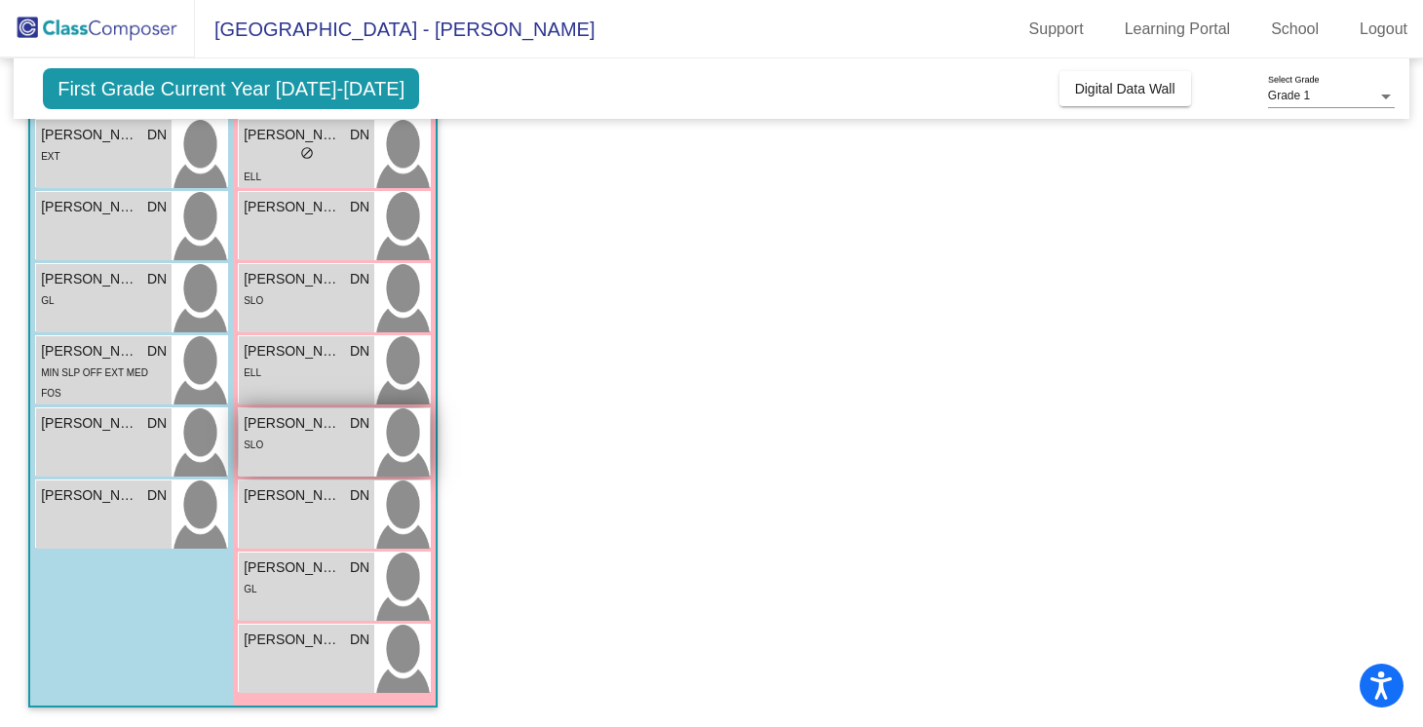
click at [330, 435] on div "SLO" at bounding box center [307, 444] width 126 height 20
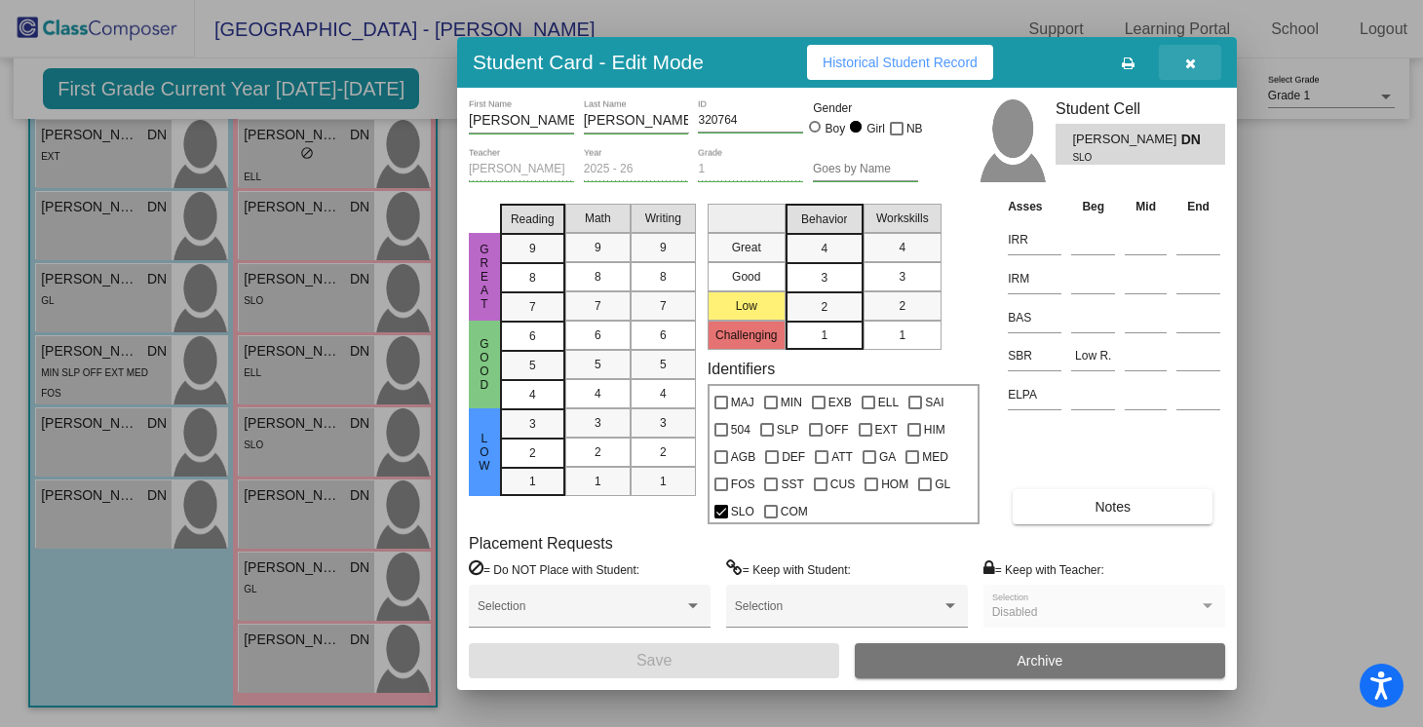
click at [1186, 57] on icon "button" at bounding box center [1190, 64] width 11 height 14
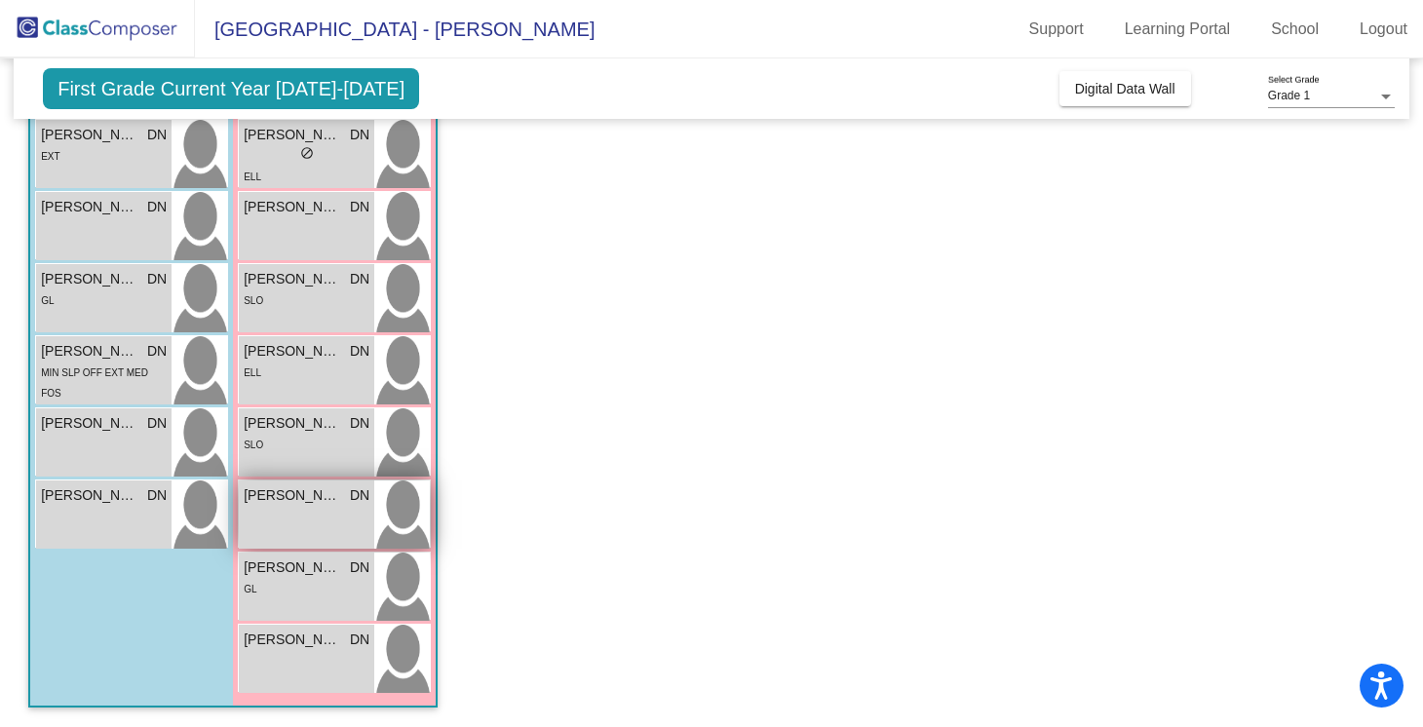
click at [345, 496] on div "[PERSON_NAME] DN" at bounding box center [307, 495] width 126 height 20
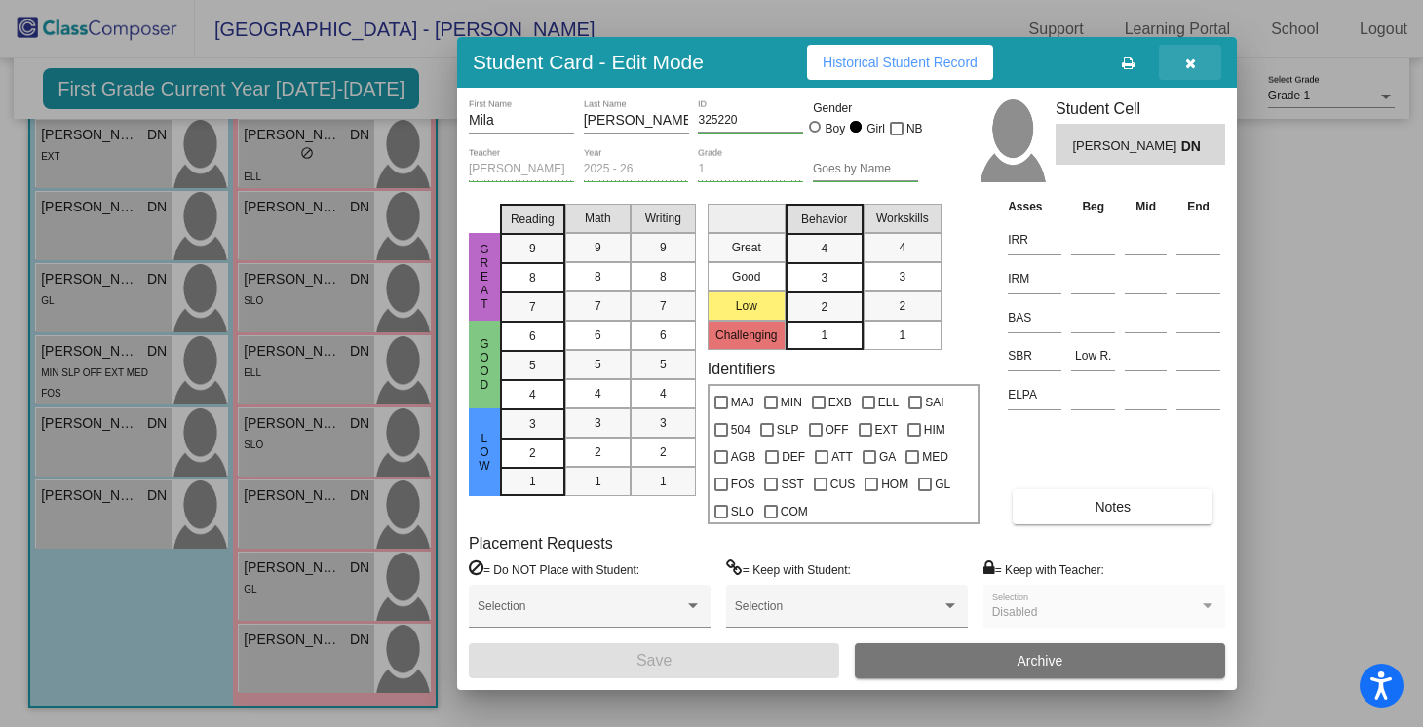
click at [1193, 58] on icon "button" at bounding box center [1190, 64] width 11 height 14
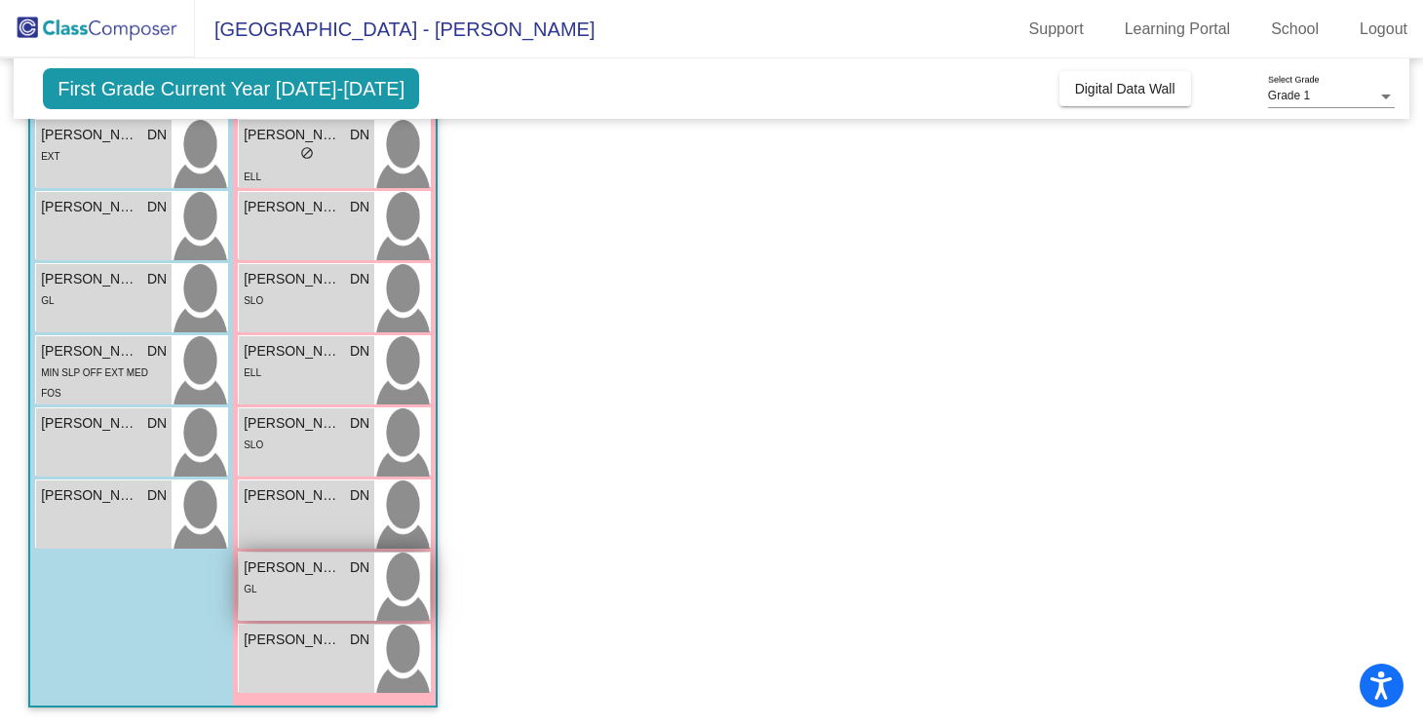
click at [286, 576] on span "[PERSON_NAME]" at bounding box center [292, 568] width 97 height 20
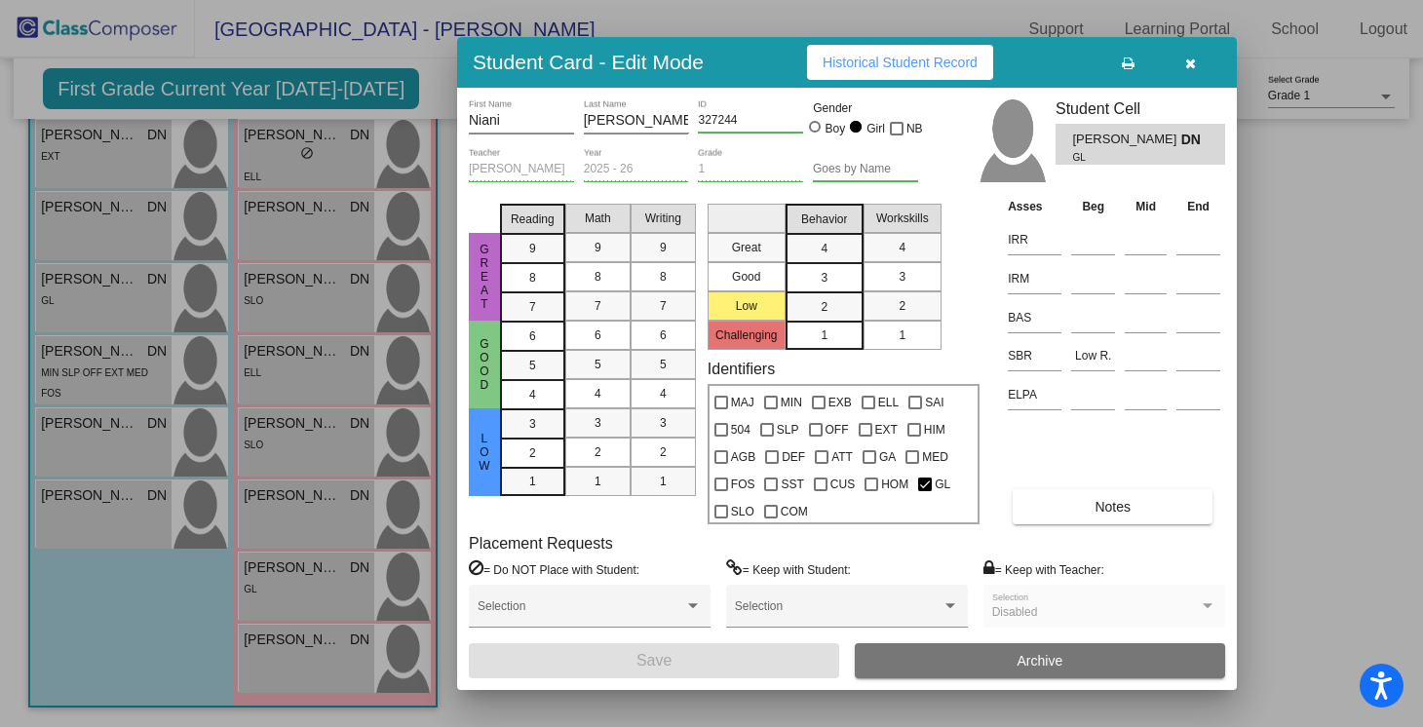
click at [1187, 70] on button "button" at bounding box center [1190, 62] width 62 height 35
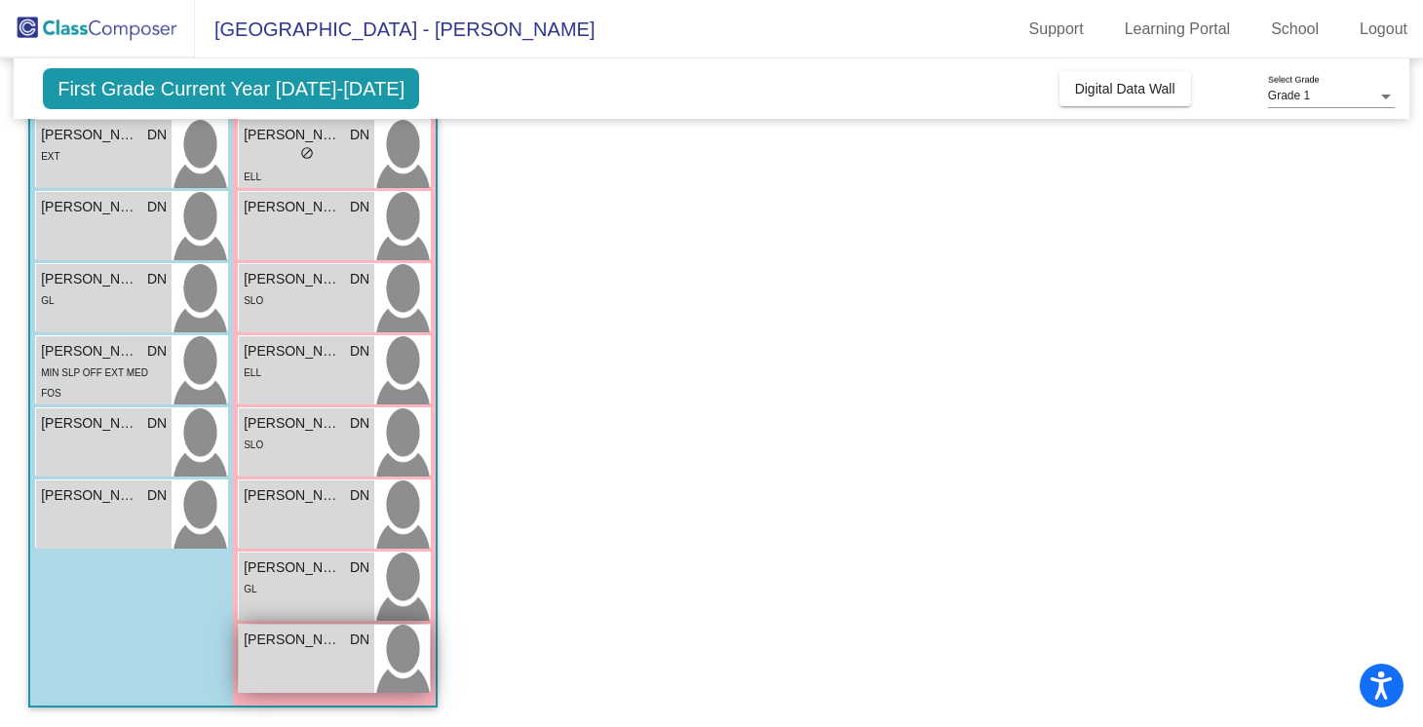
click at [353, 634] on span "DN" at bounding box center [359, 640] width 19 height 20
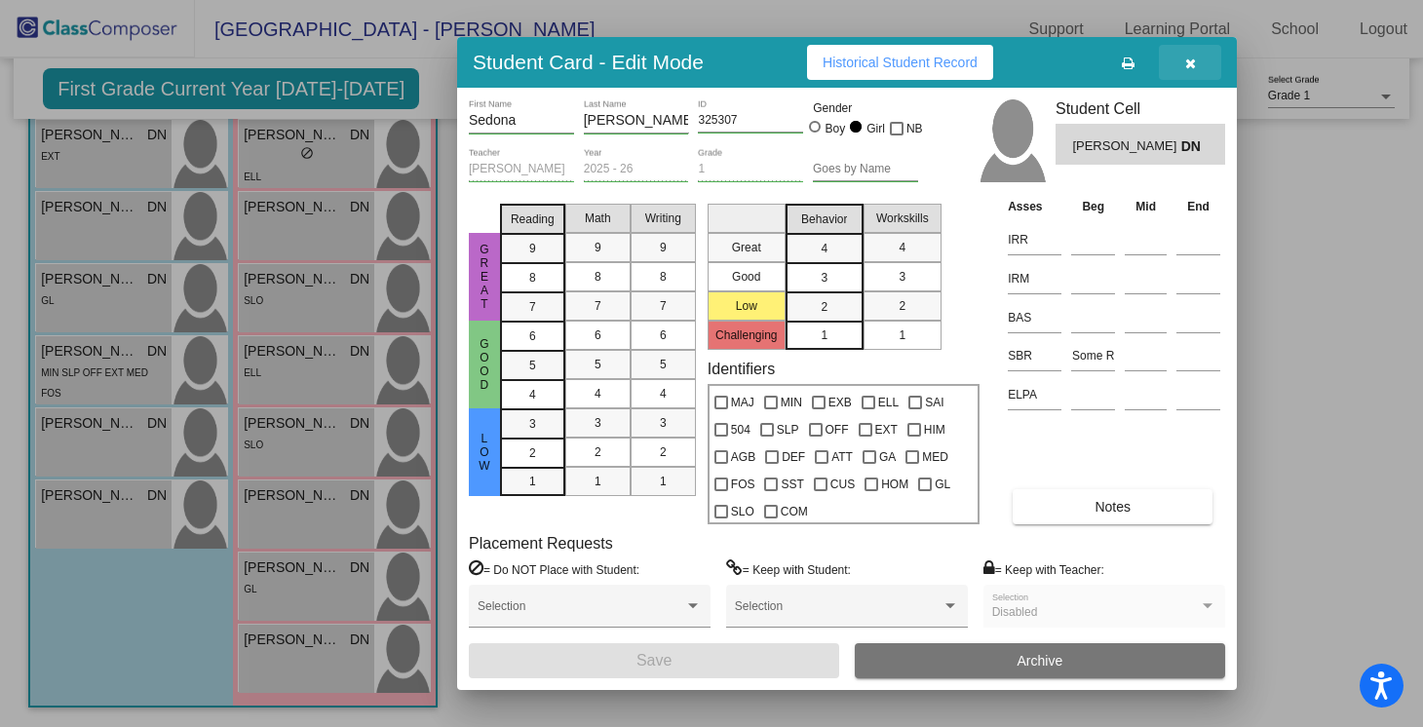
click at [1196, 61] on button "button" at bounding box center [1190, 62] width 62 height 35
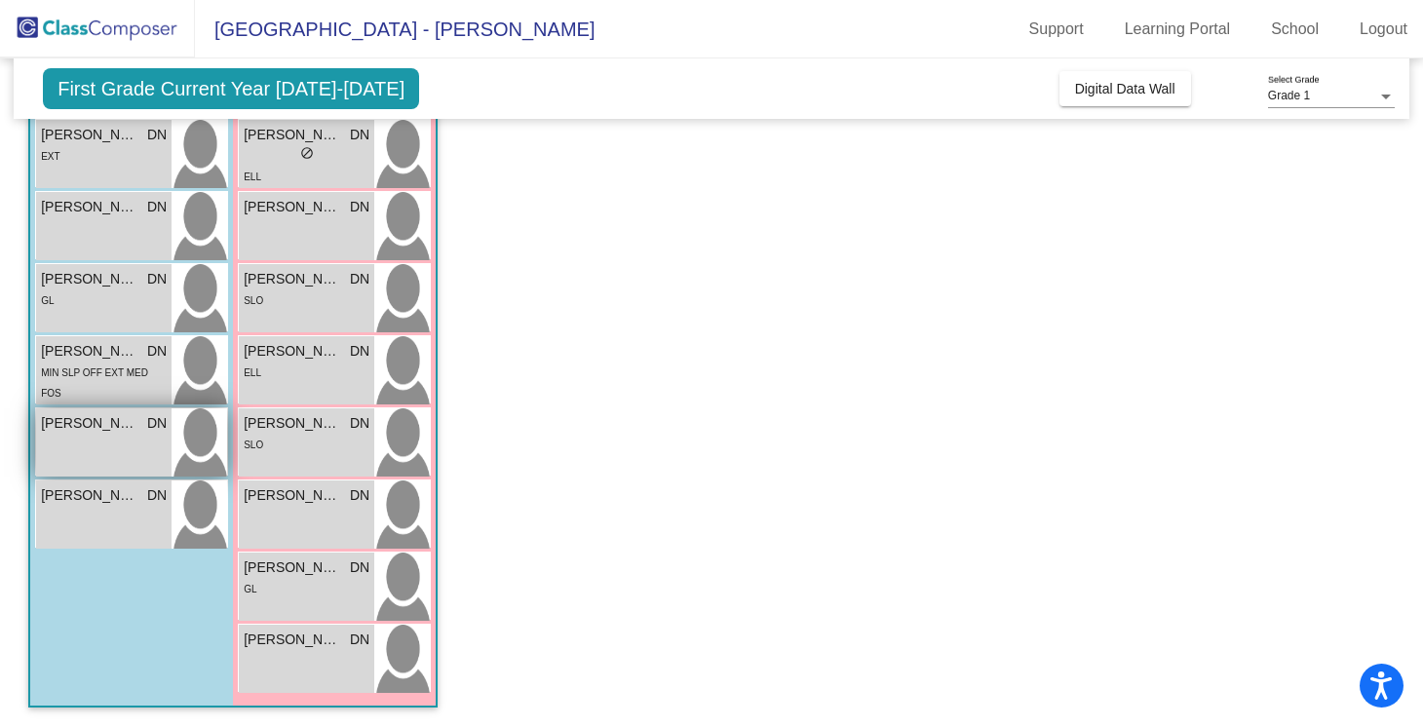
click at [134, 449] on div "[PERSON_NAME] DN lock do_not_disturb_alt" at bounding box center [103, 442] width 135 height 68
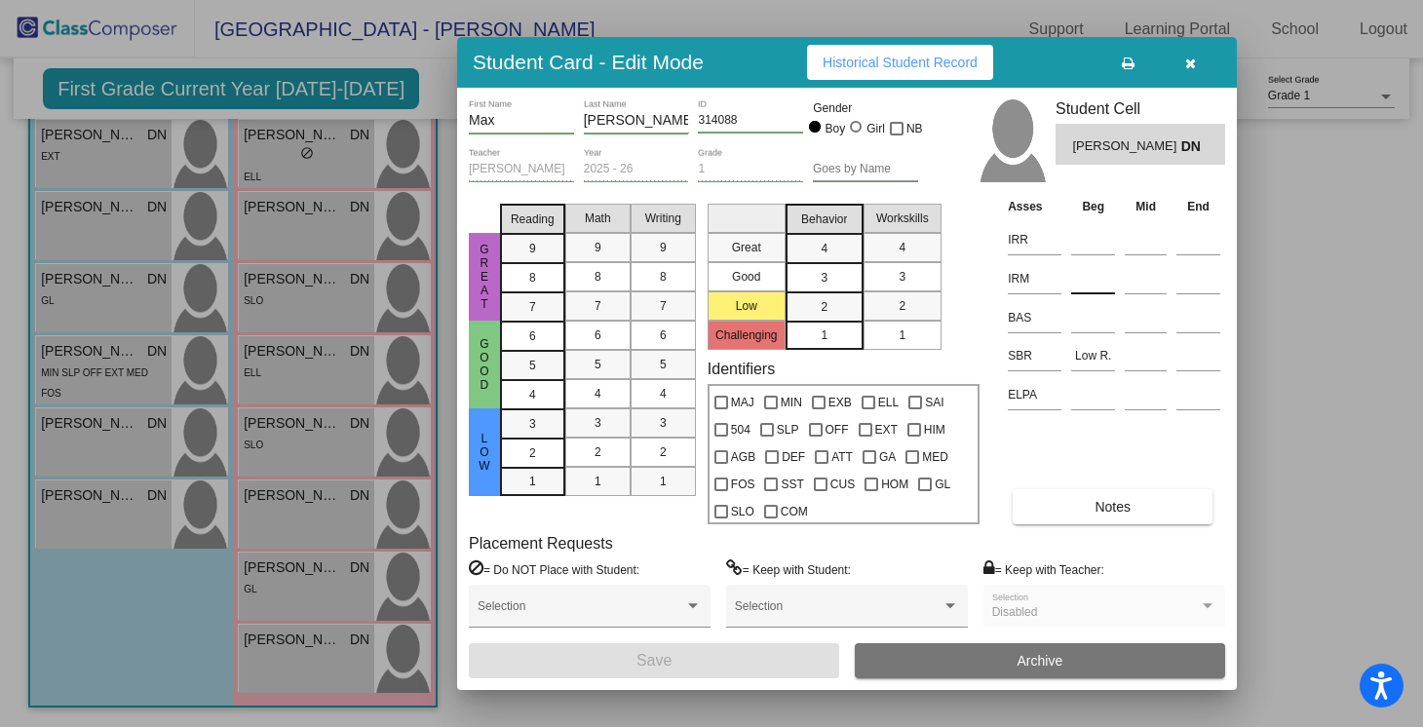
click at [1086, 280] on input at bounding box center [1093, 278] width 44 height 29
click at [1079, 238] on input at bounding box center [1093, 239] width 44 height 29
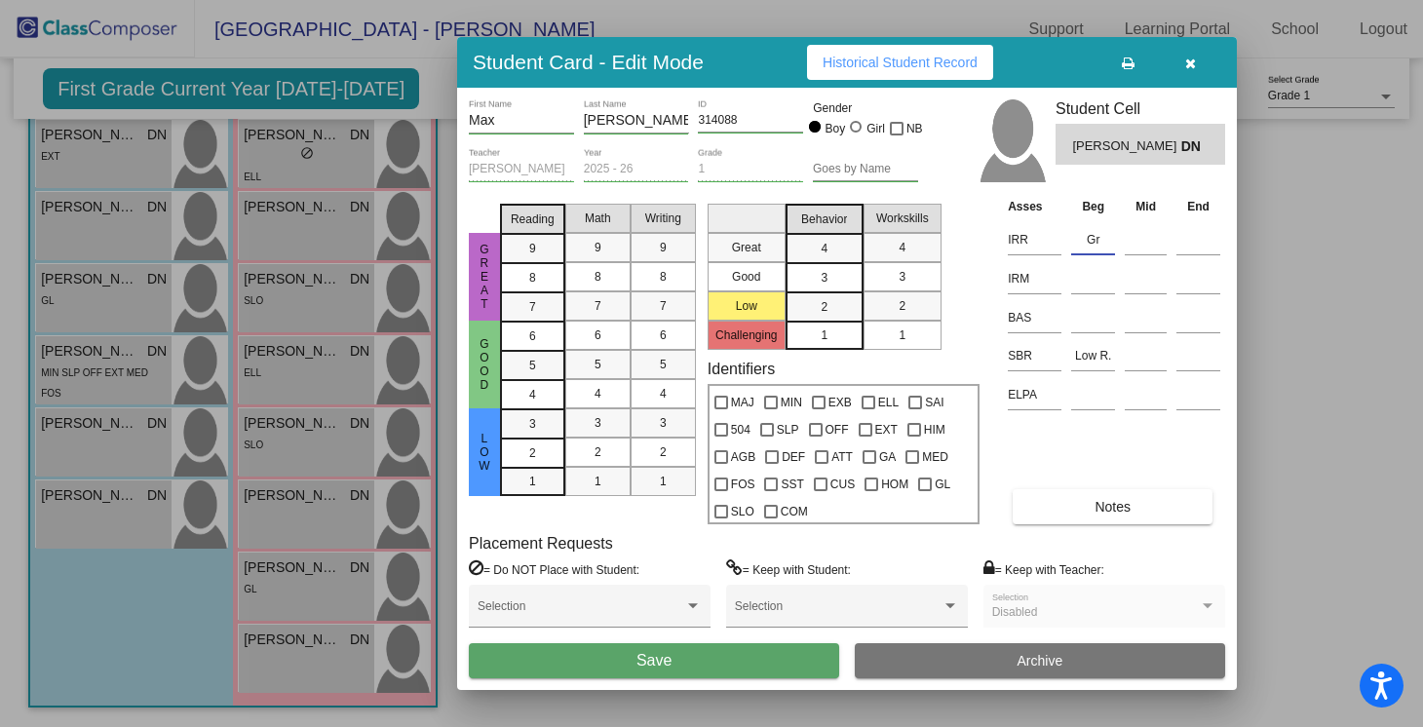
type input "G"
type input "Gr. K"
click at [1081, 285] on input at bounding box center [1093, 278] width 44 height 29
type input "Gr. K"
click at [674, 657] on button "Save" at bounding box center [654, 660] width 370 height 35
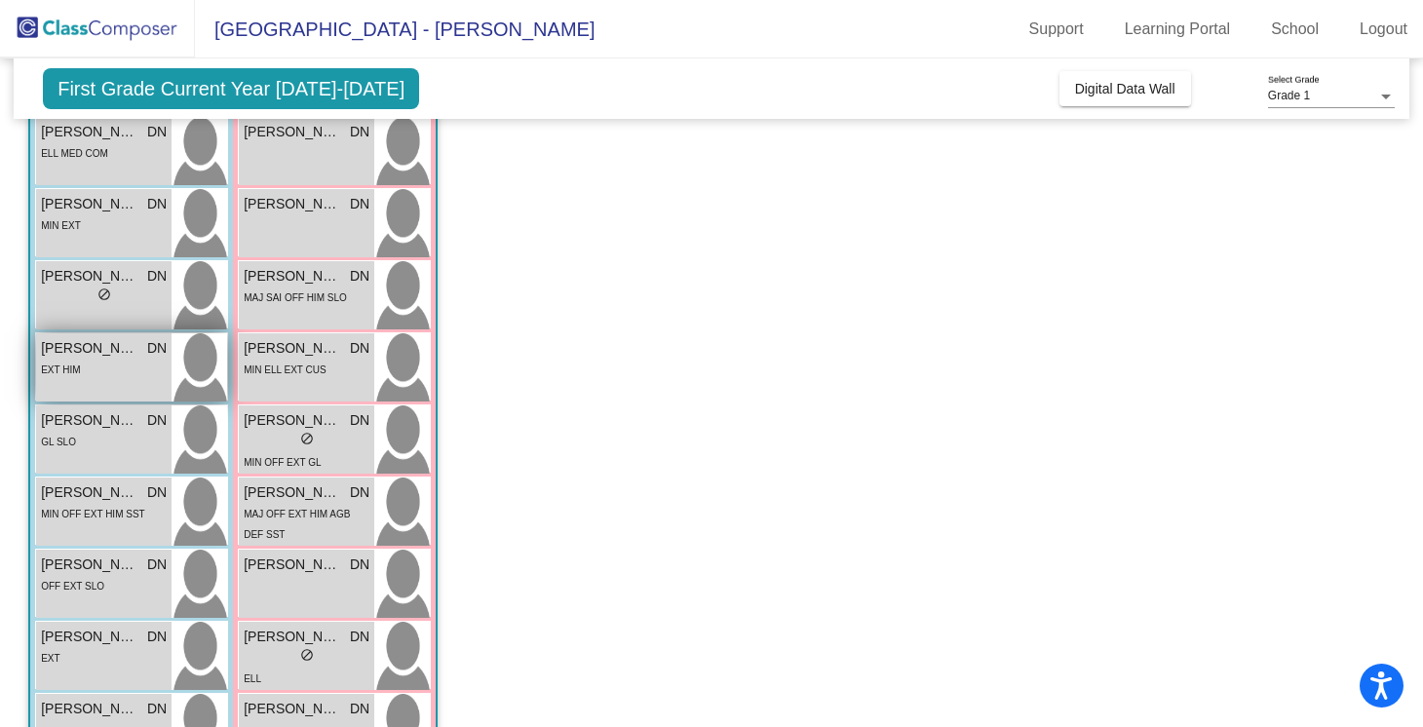
scroll to position [205, 0]
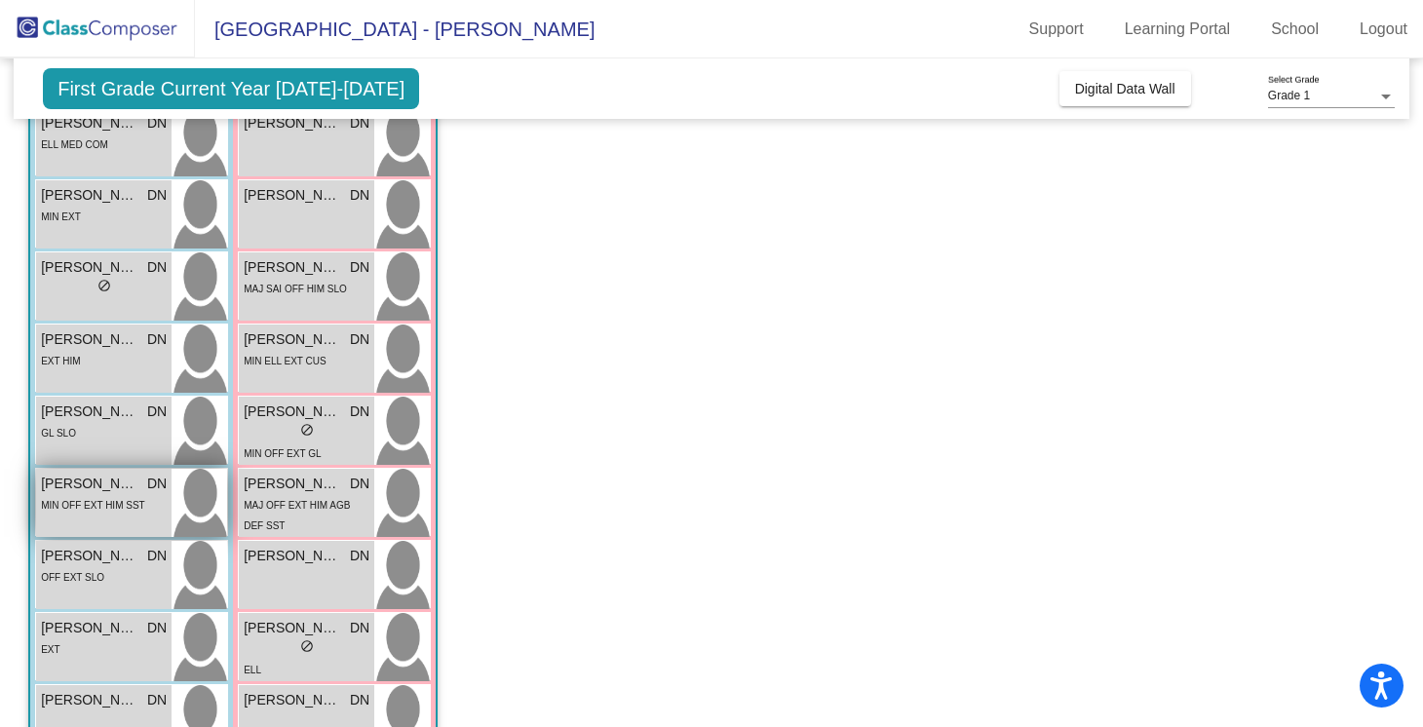
click at [106, 495] on div "MIN OFF EXT HIM SST" at bounding box center [92, 504] width 103 height 20
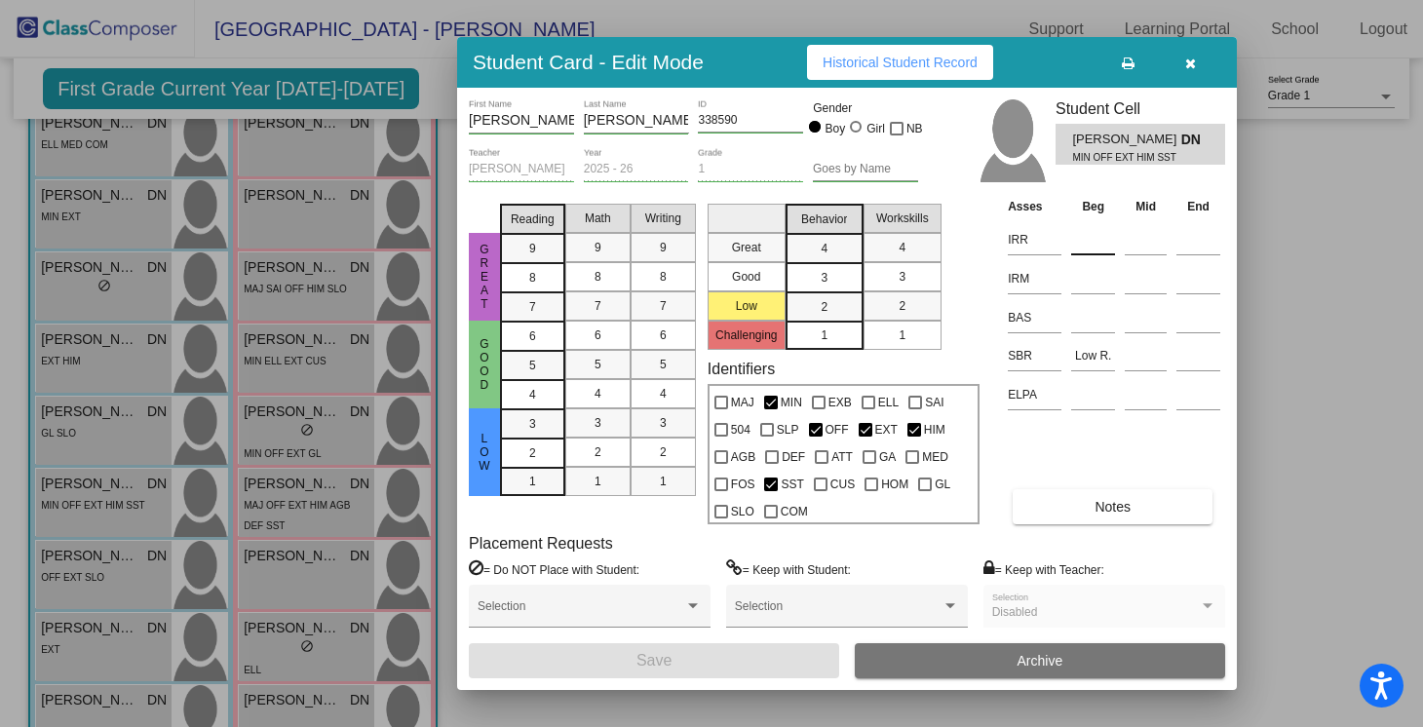
click at [1094, 239] on input at bounding box center [1093, 239] width 44 height 29
type input "H"
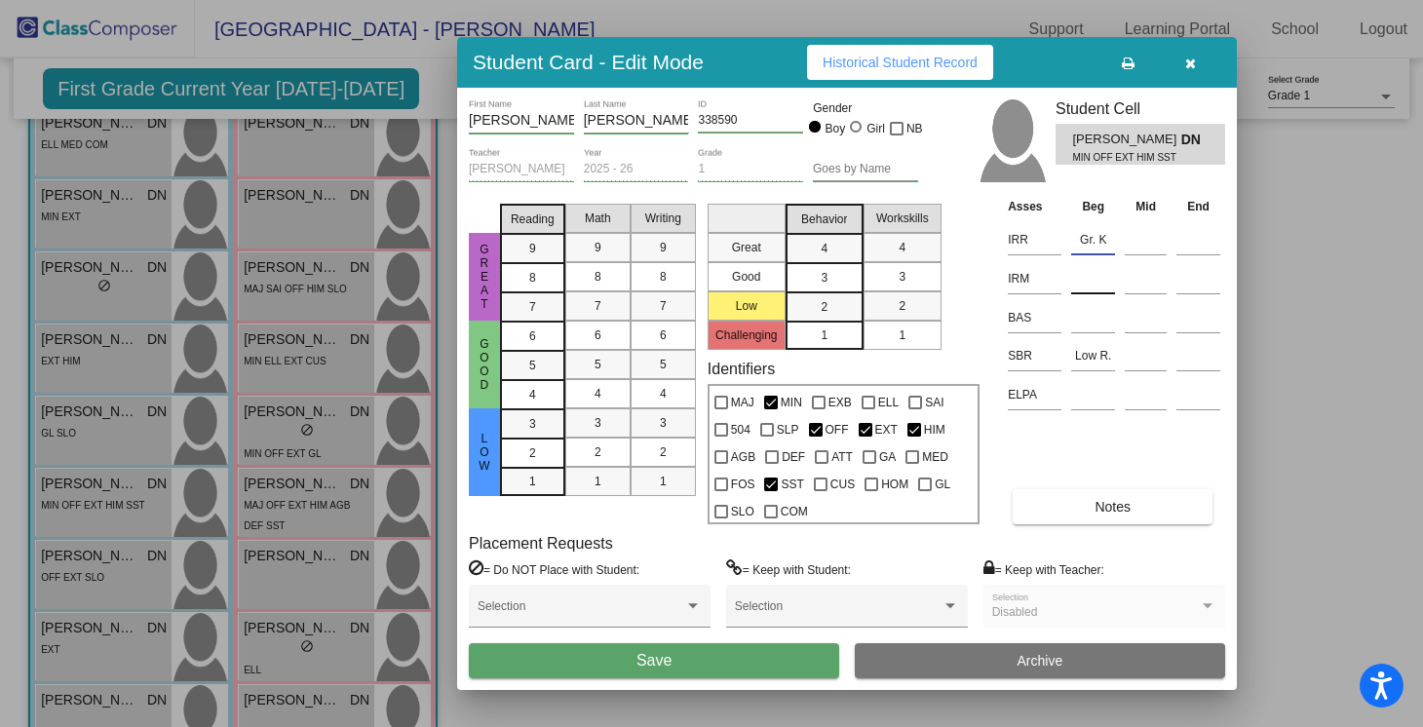
type input "Gr. K"
click at [1093, 278] on input at bounding box center [1093, 278] width 44 height 29
type input "Gr. K"
click at [655, 656] on span "Save" at bounding box center [653, 660] width 35 height 17
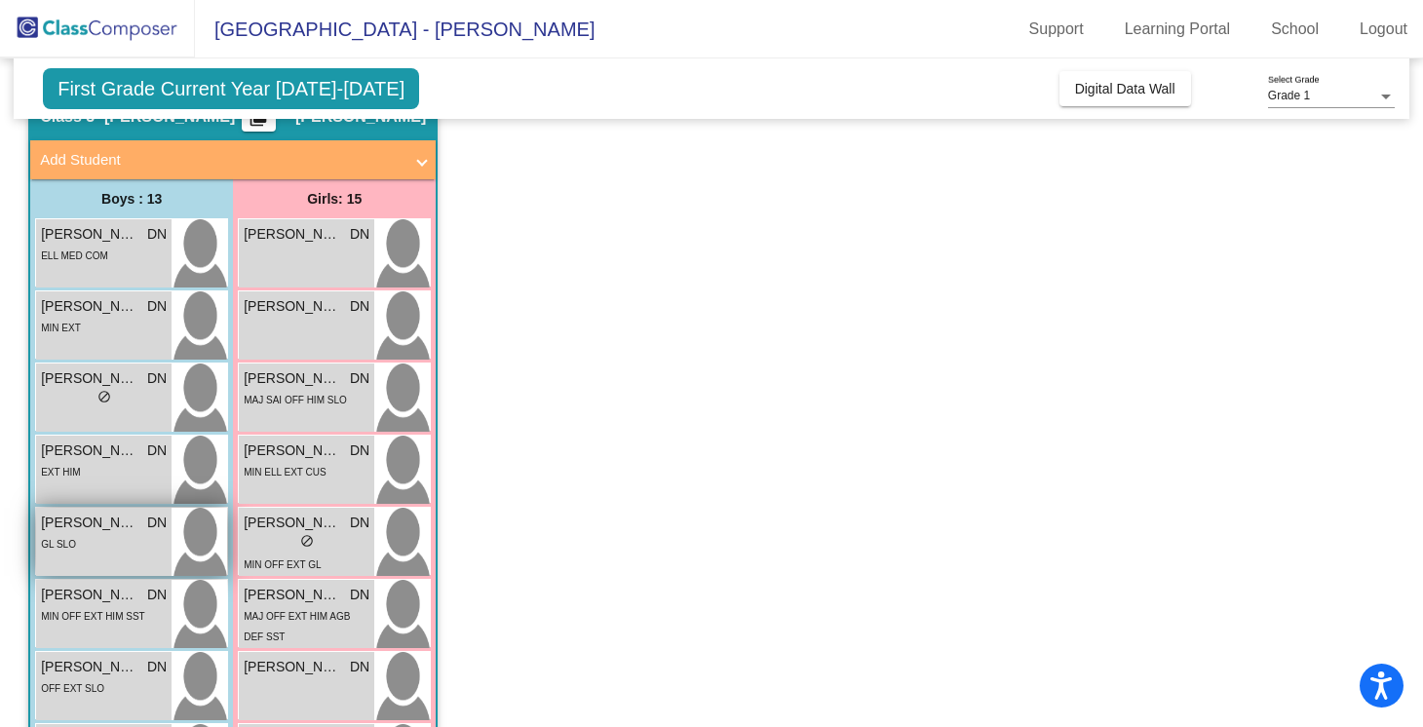
scroll to position [321, 0]
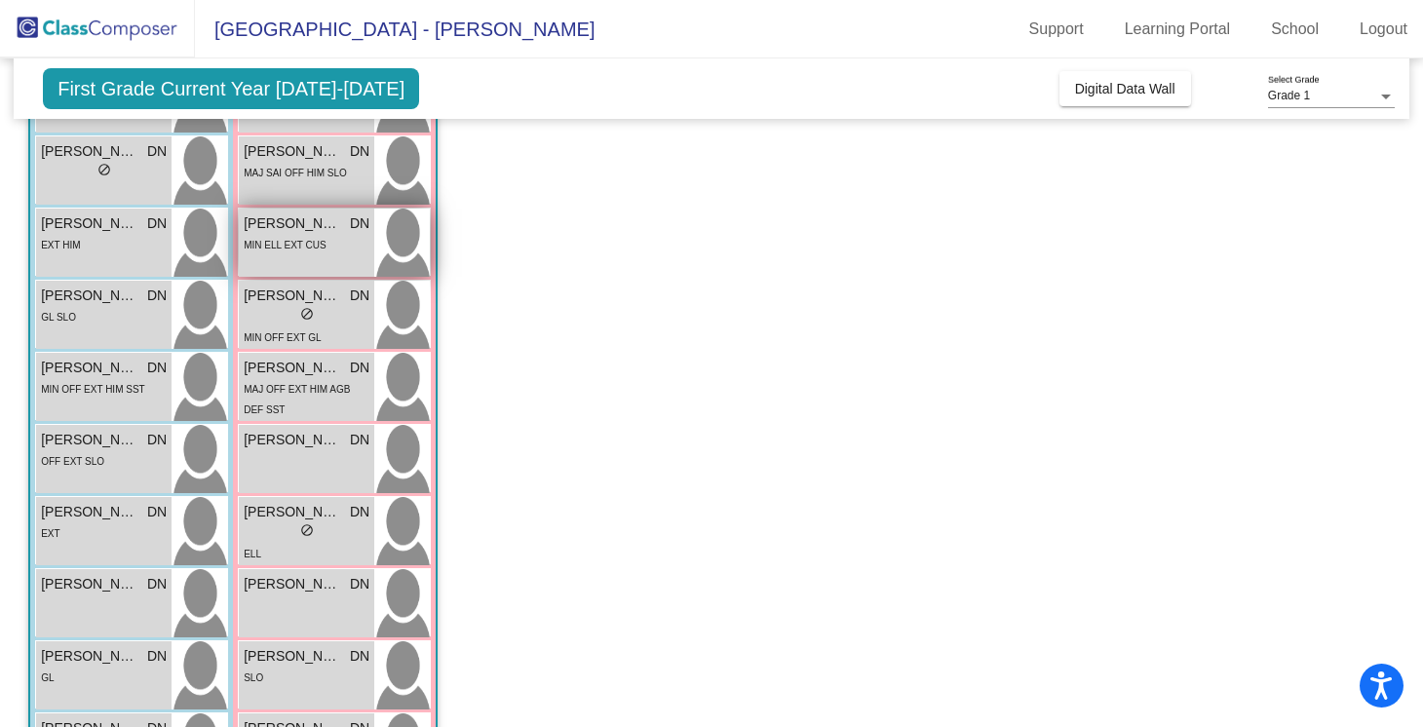
click at [299, 270] on div "[PERSON_NAME] DN lock do_not_disturb_alt MIN ELL EXT CUS" at bounding box center [306, 243] width 135 height 68
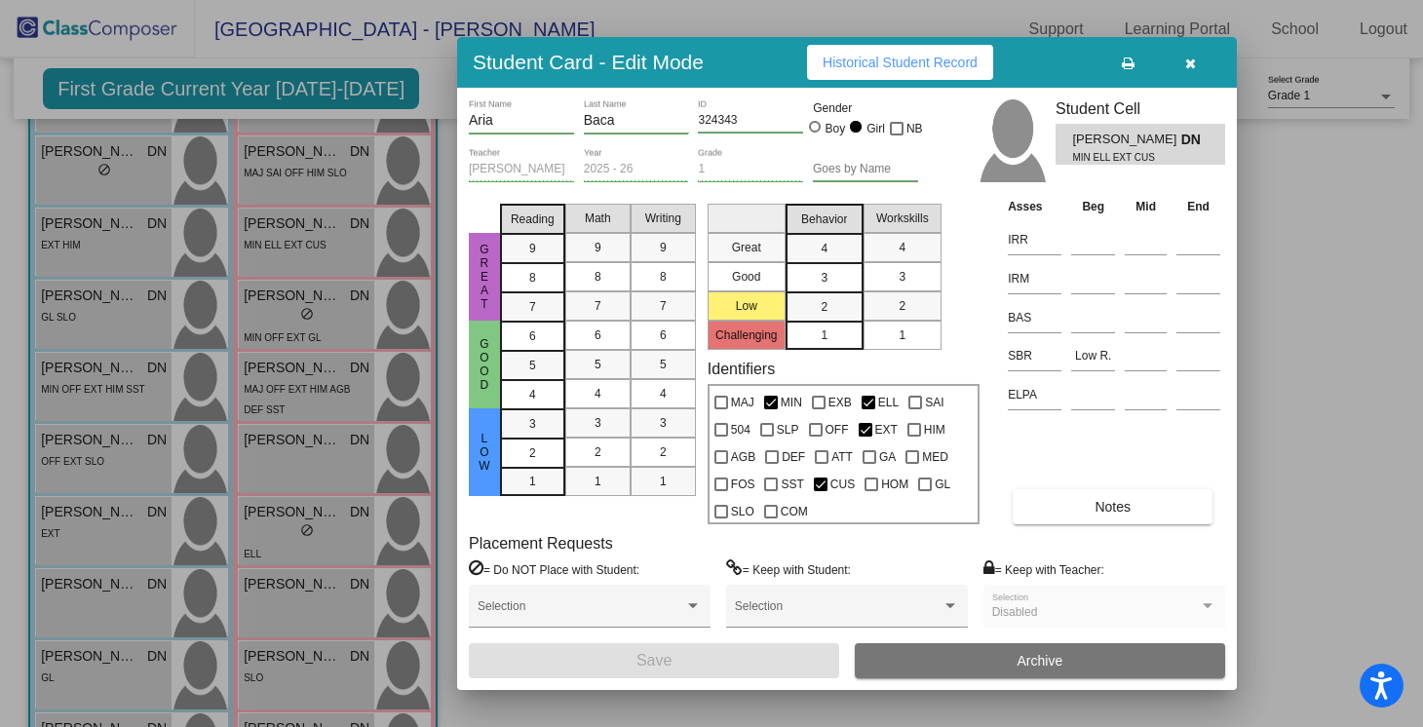
click at [1062, 236] on td "IRR" at bounding box center [1034, 236] width 63 height 39
click at [1085, 240] on input at bounding box center [1093, 239] width 44 height 29
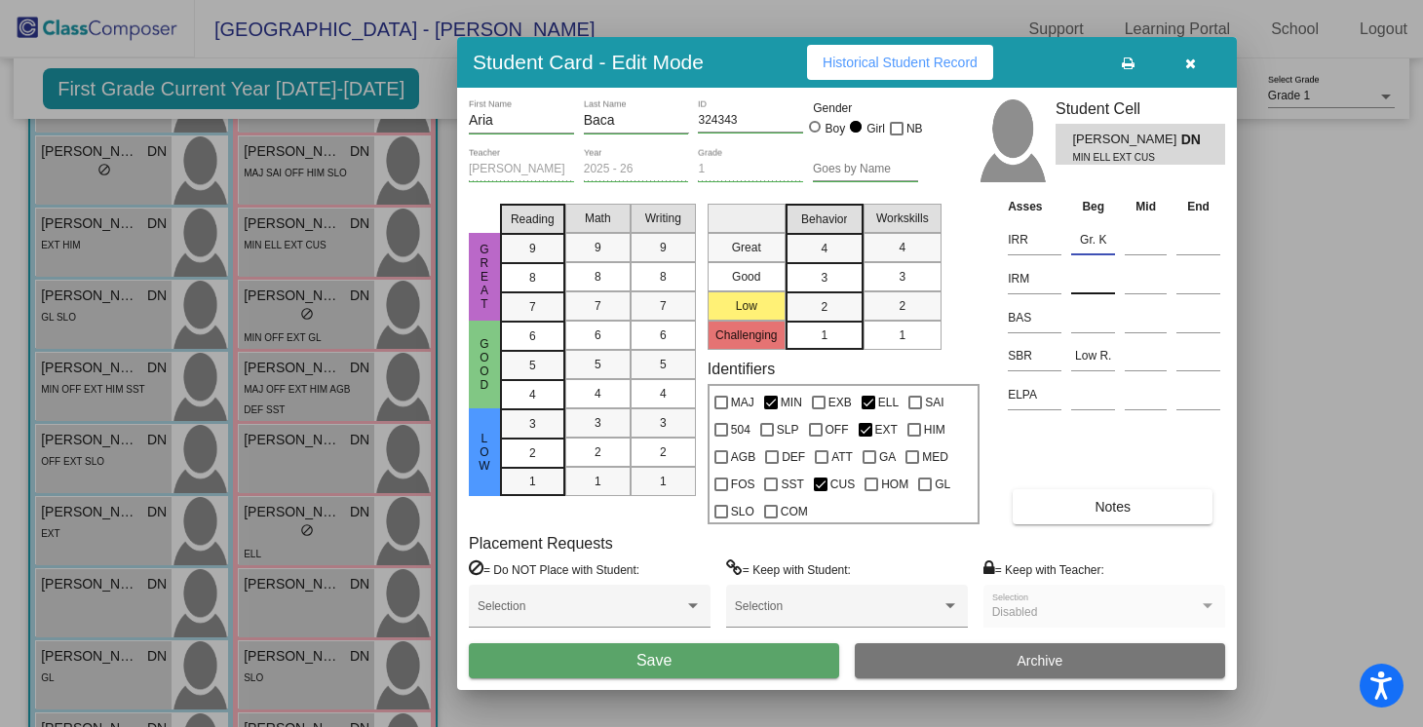
type input "Gr. K"
click at [1089, 282] on input at bounding box center [1093, 278] width 44 height 29
type input "Gr. K"
click at [781, 662] on button "Save" at bounding box center [654, 660] width 370 height 35
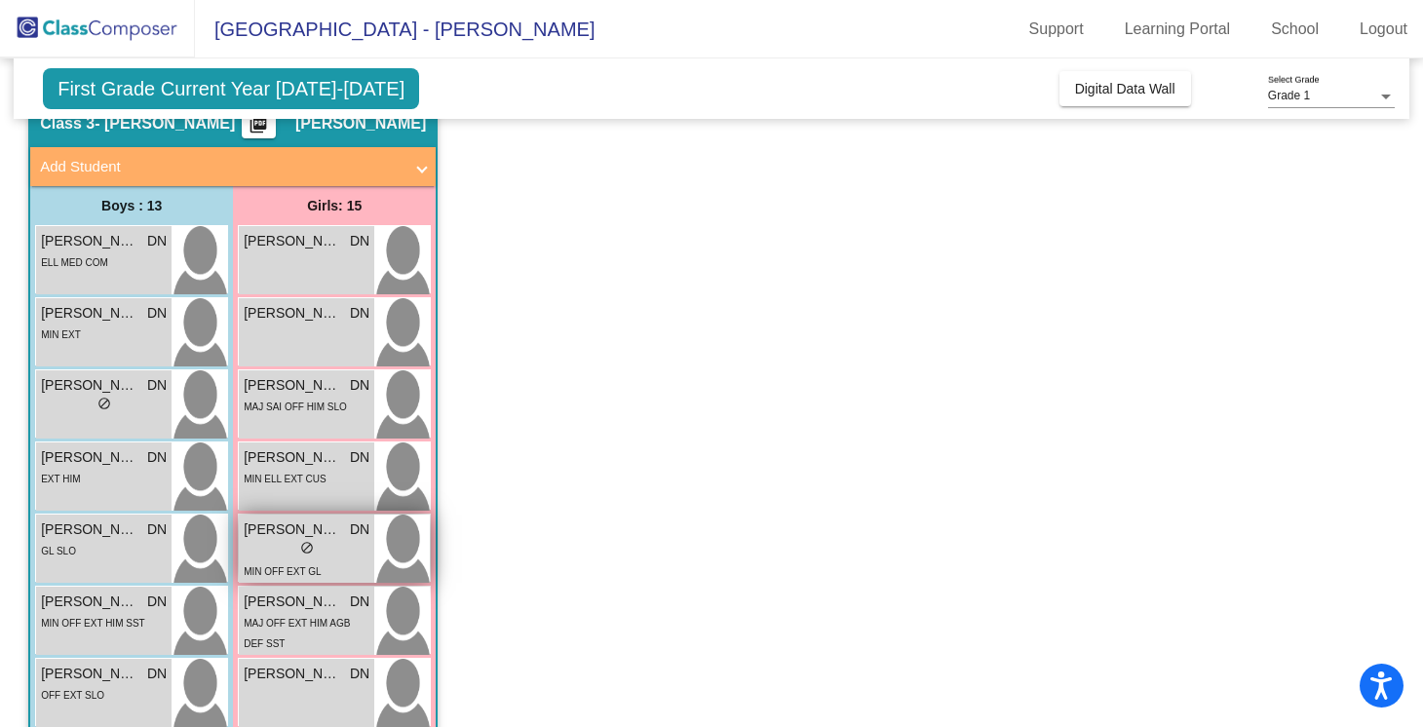
scroll to position [66, 0]
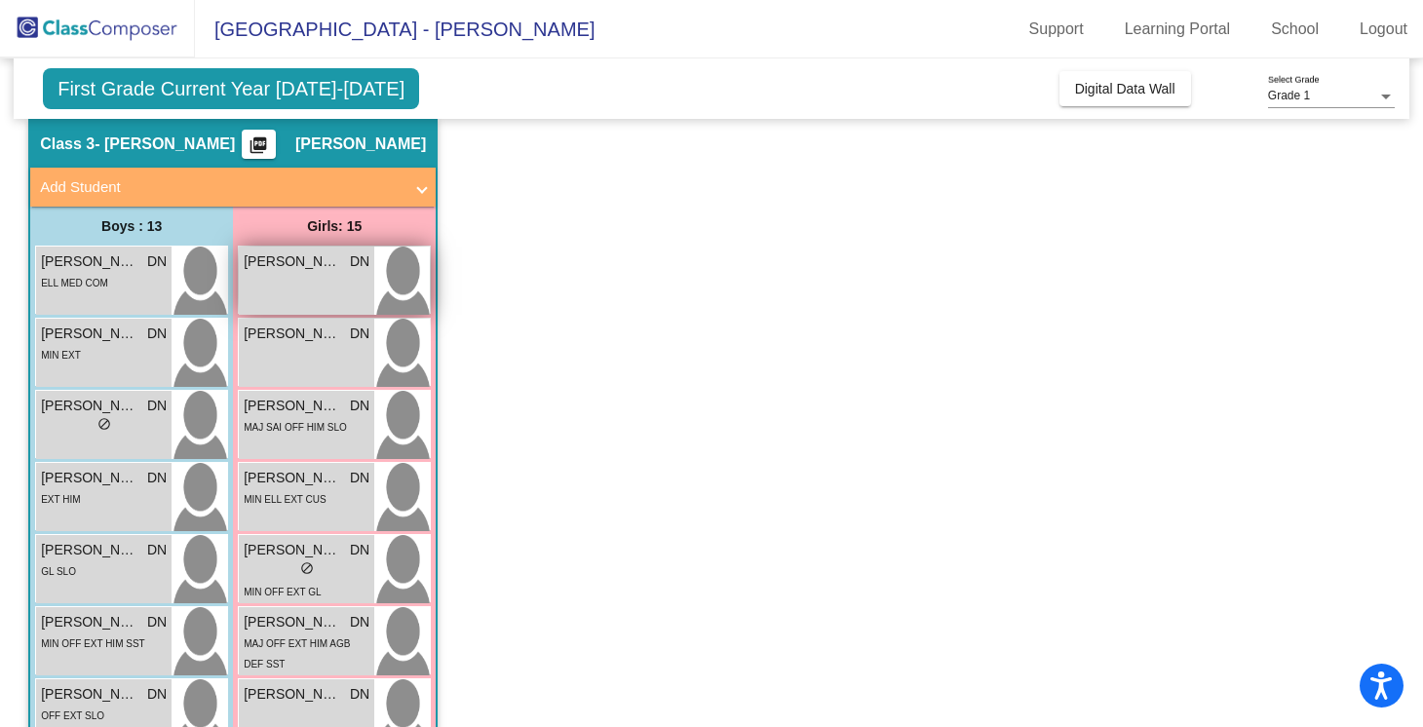
click at [315, 266] on span "[PERSON_NAME]" at bounding box center [292, 261] width 97 height 20
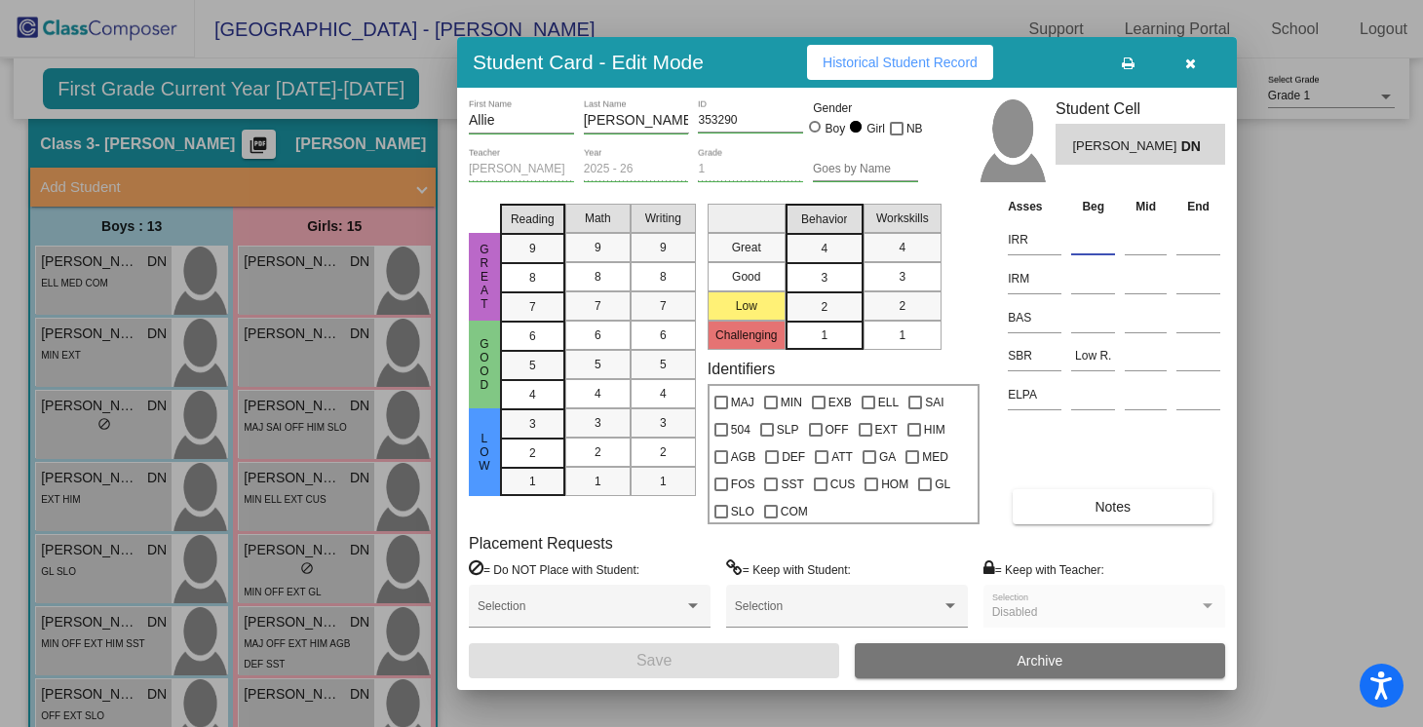
click at [1097, 240] on input at bounding box center [1093, 239] width 44 height 29
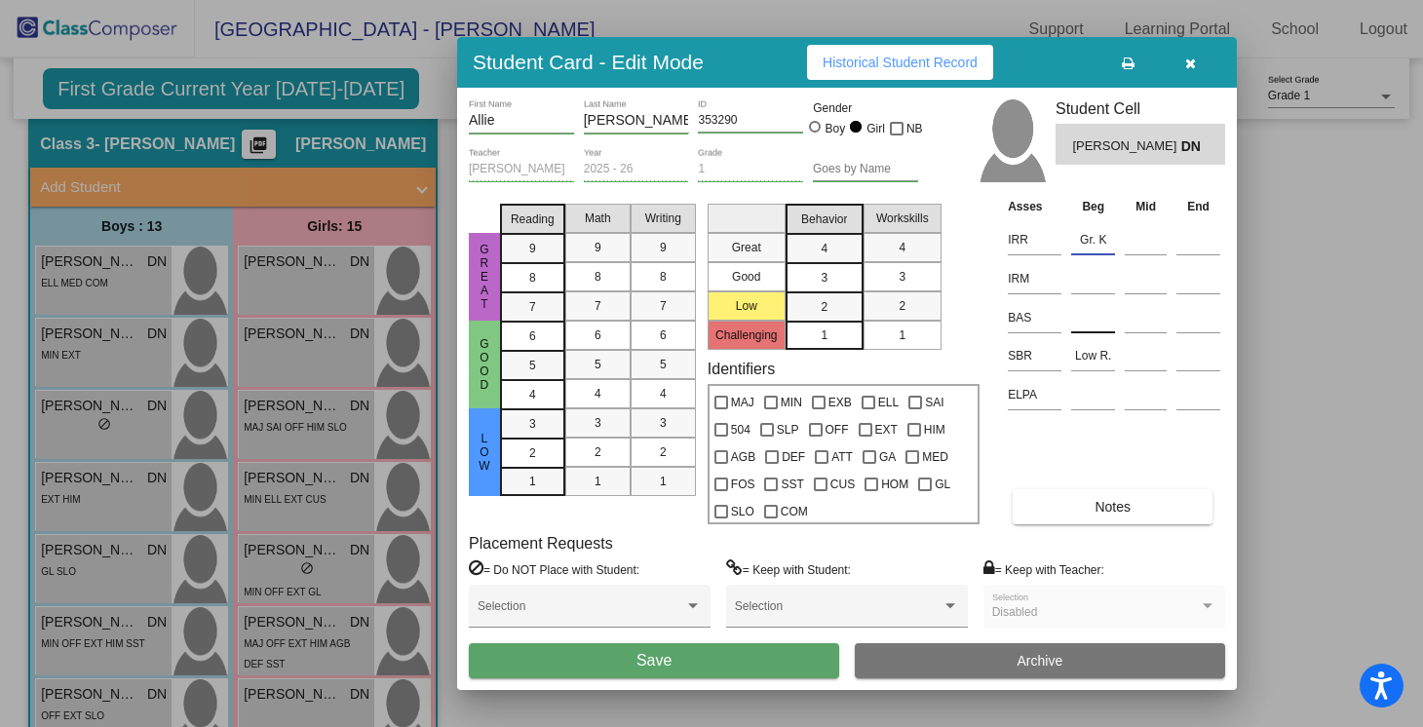
type input "Gr. K"
click at [1098, 296] on div at bounding box center [1093, 313] width 44 height 35
click at [1093, 279] on input at bounding box center [1093, 278] width 44 height 29
type input "Gr. K"
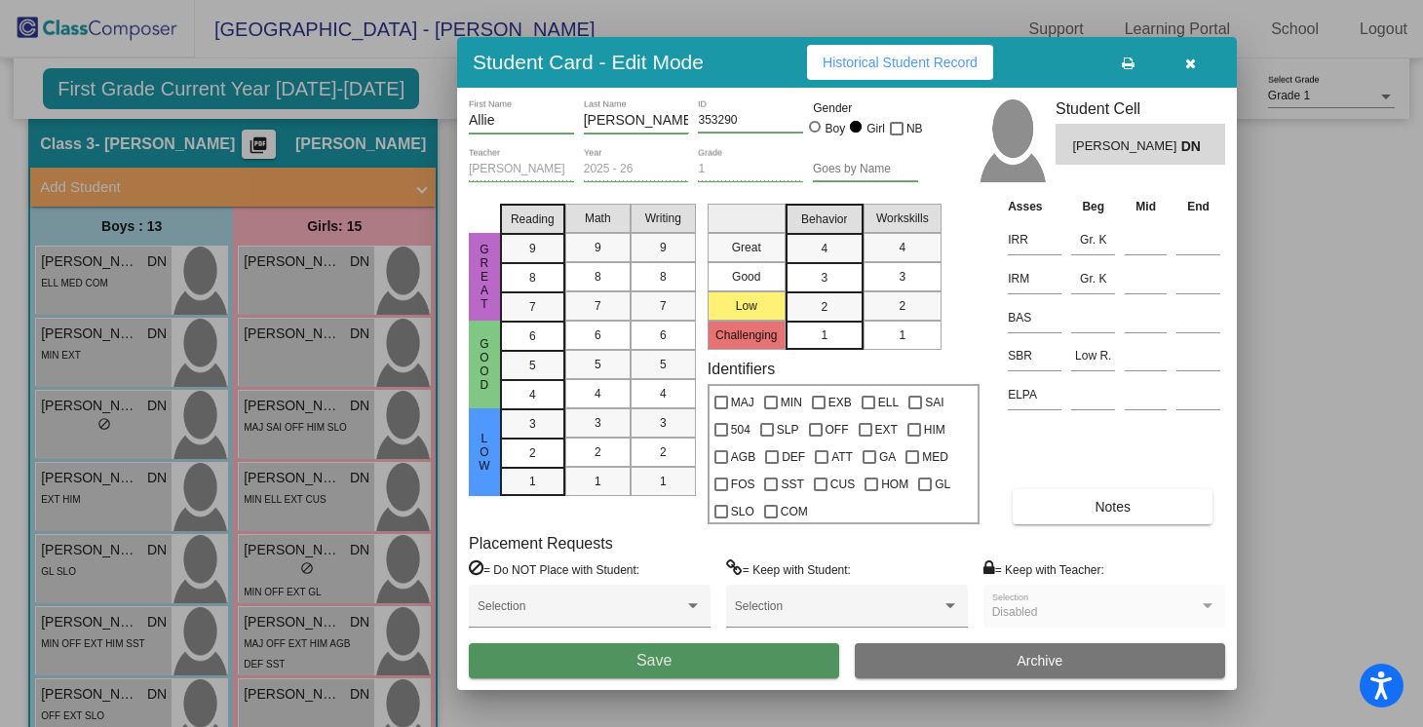
click at [739, 665] on button "Save" at bounding box center [654, 660] width 370 height 35
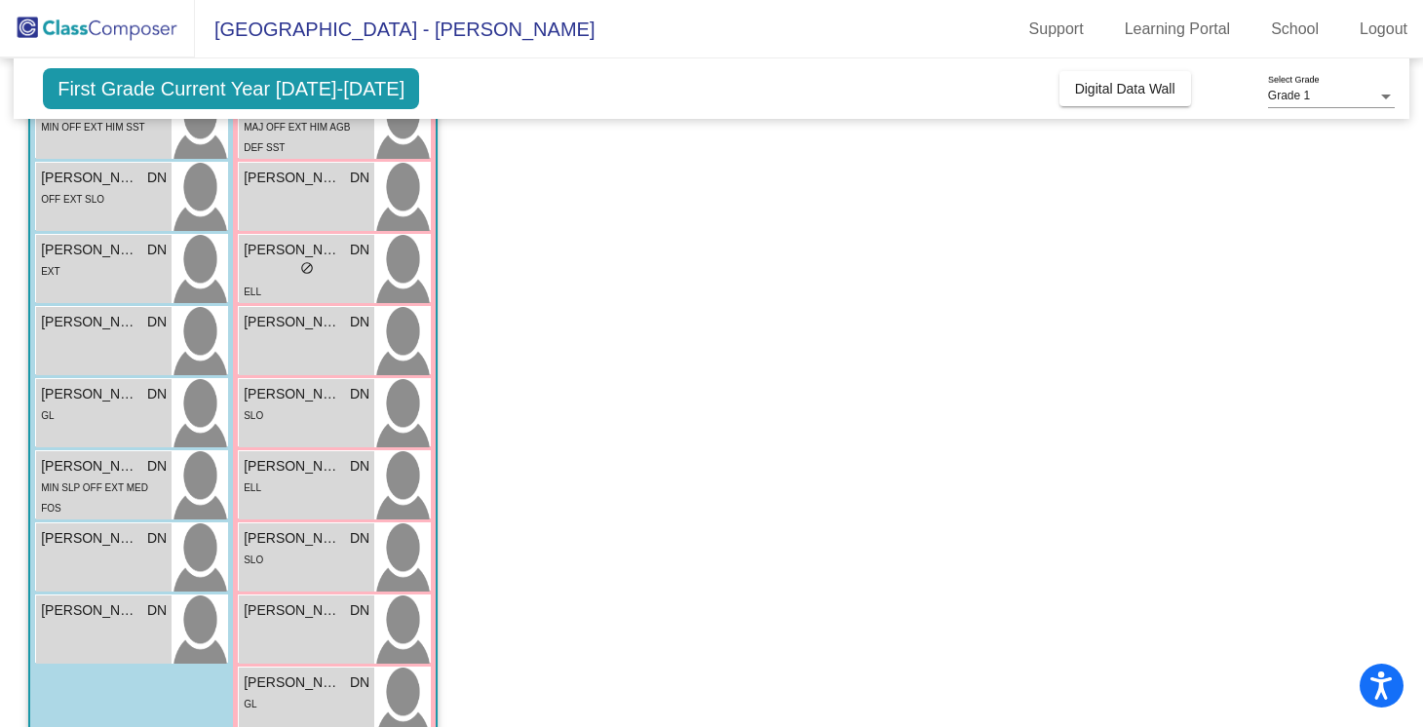
scroll to position [586, 0]
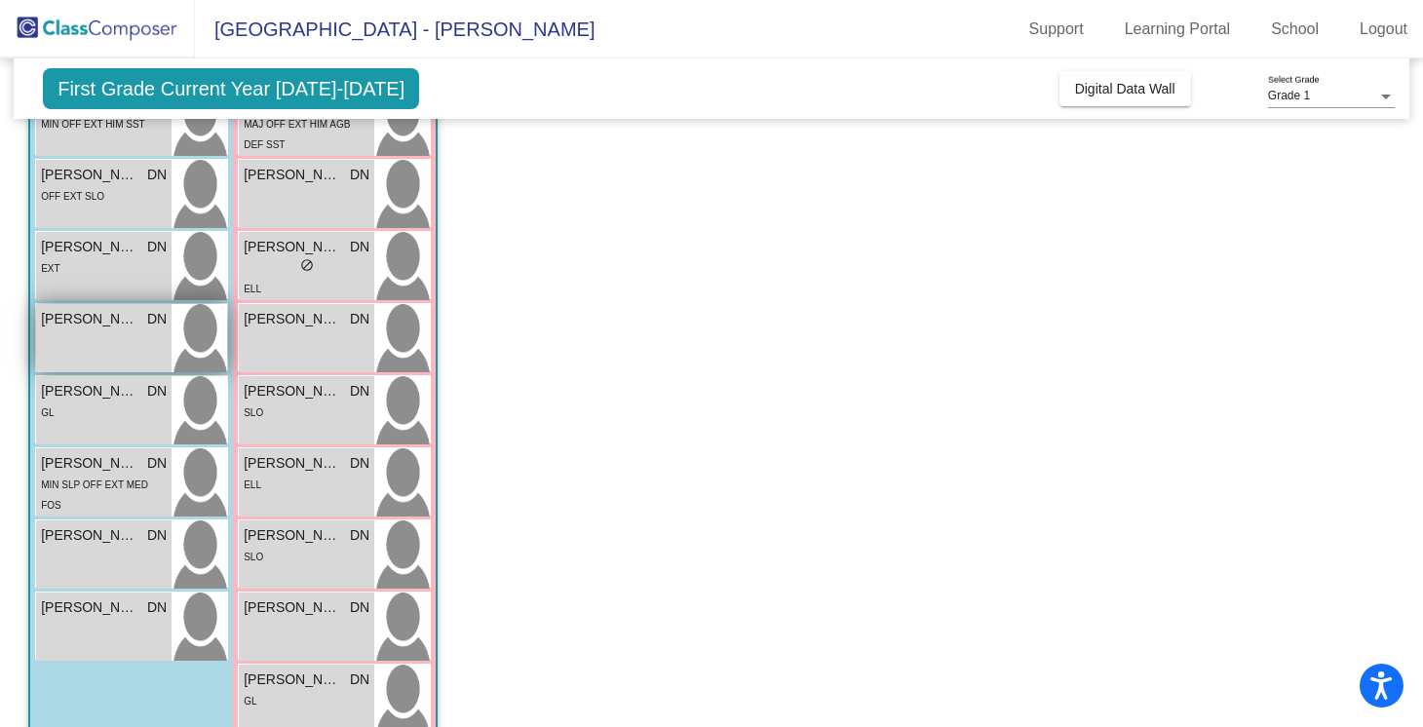
click at [119, 329] on div "[PERSON_NAME] [PERSON_NAME] lock do_not_disturb_alt" at bounding box center [103, 338] width 135 height 68
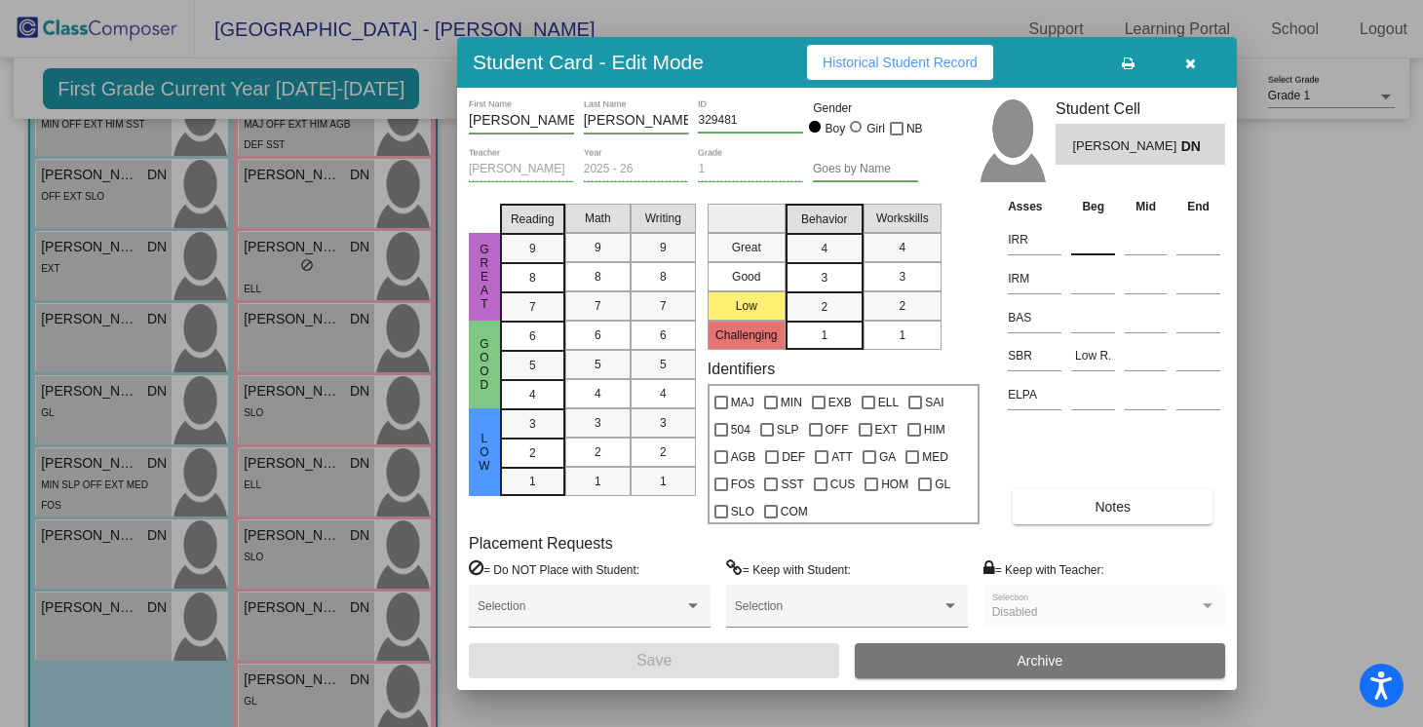
click at [1091, 233] on input at bounding box center [1093, 239] width 44 height 29
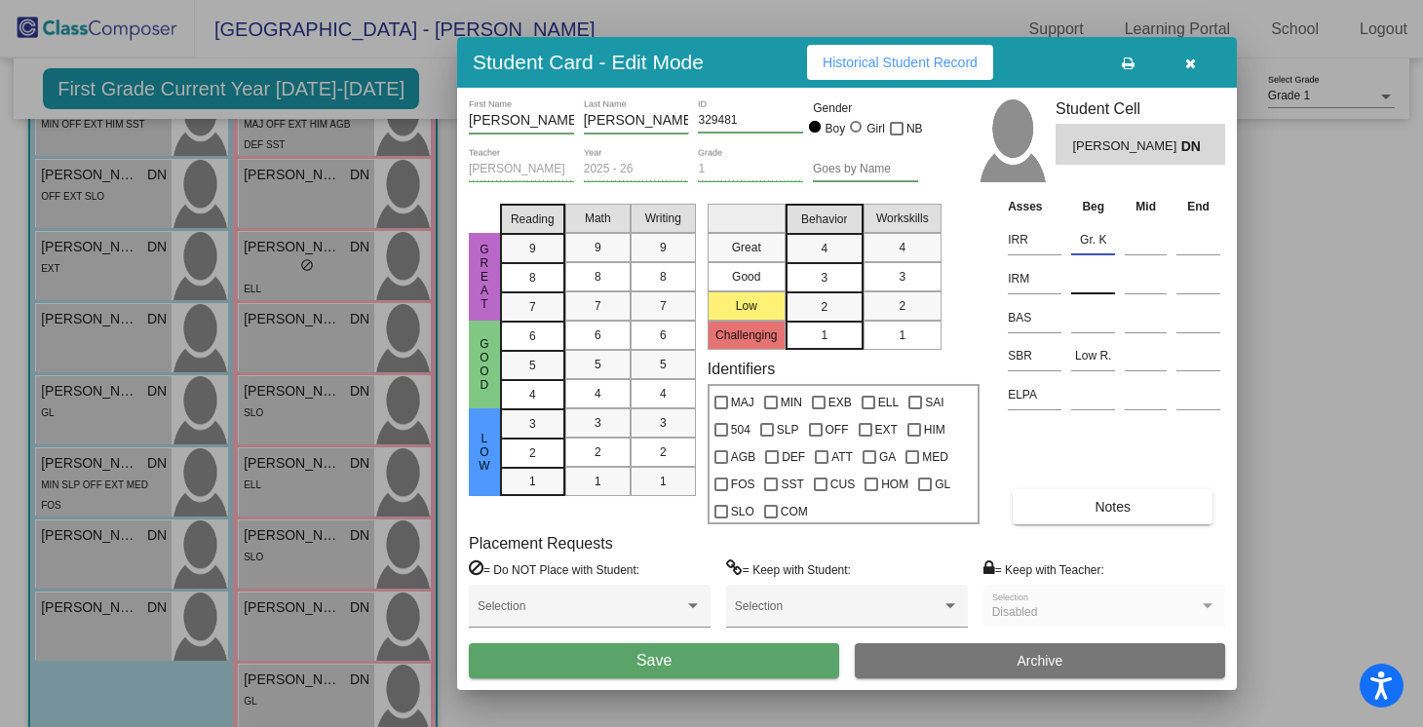
type input "Gr. K"
click at [1087, 273] on input at bounding box center [1093, 278] width 44 height 29
type input "Gr. K"
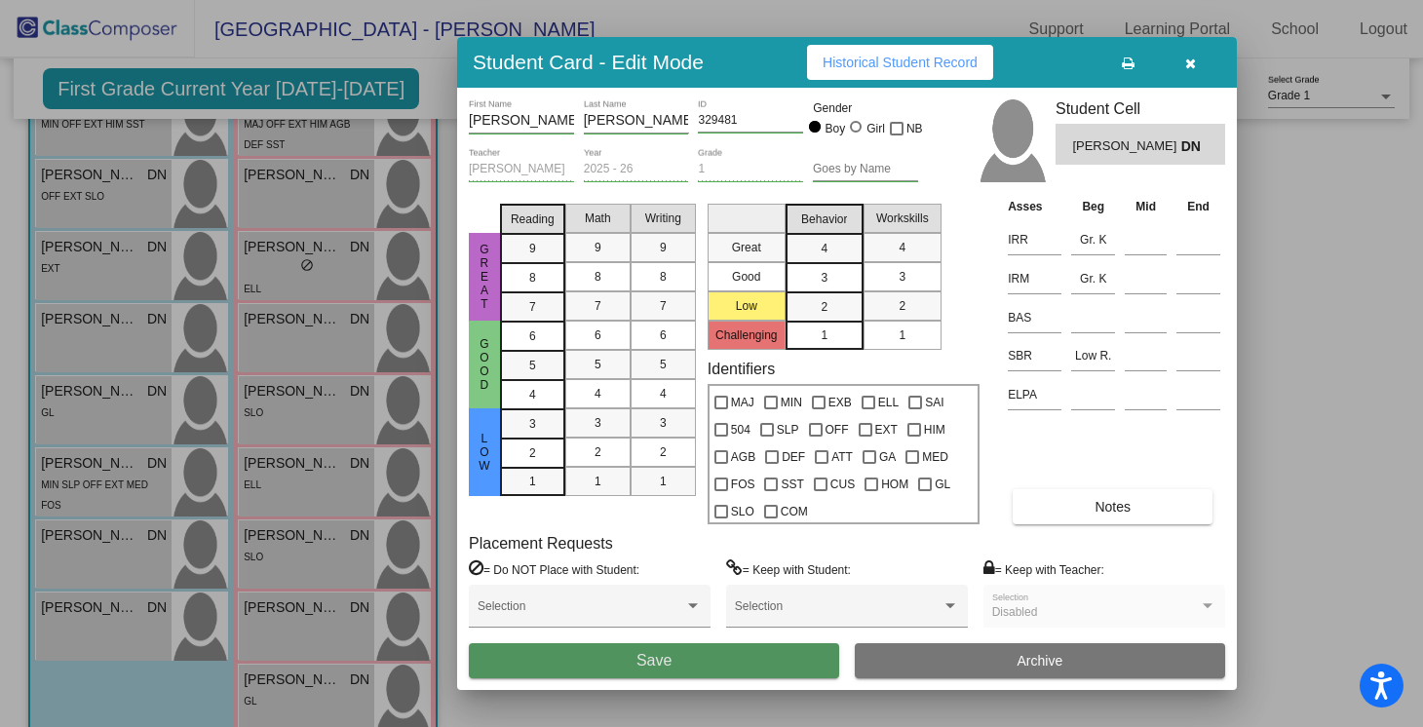
click at [727, 655] on button "Save" at bounding box center [654, 660] width 370 height 35
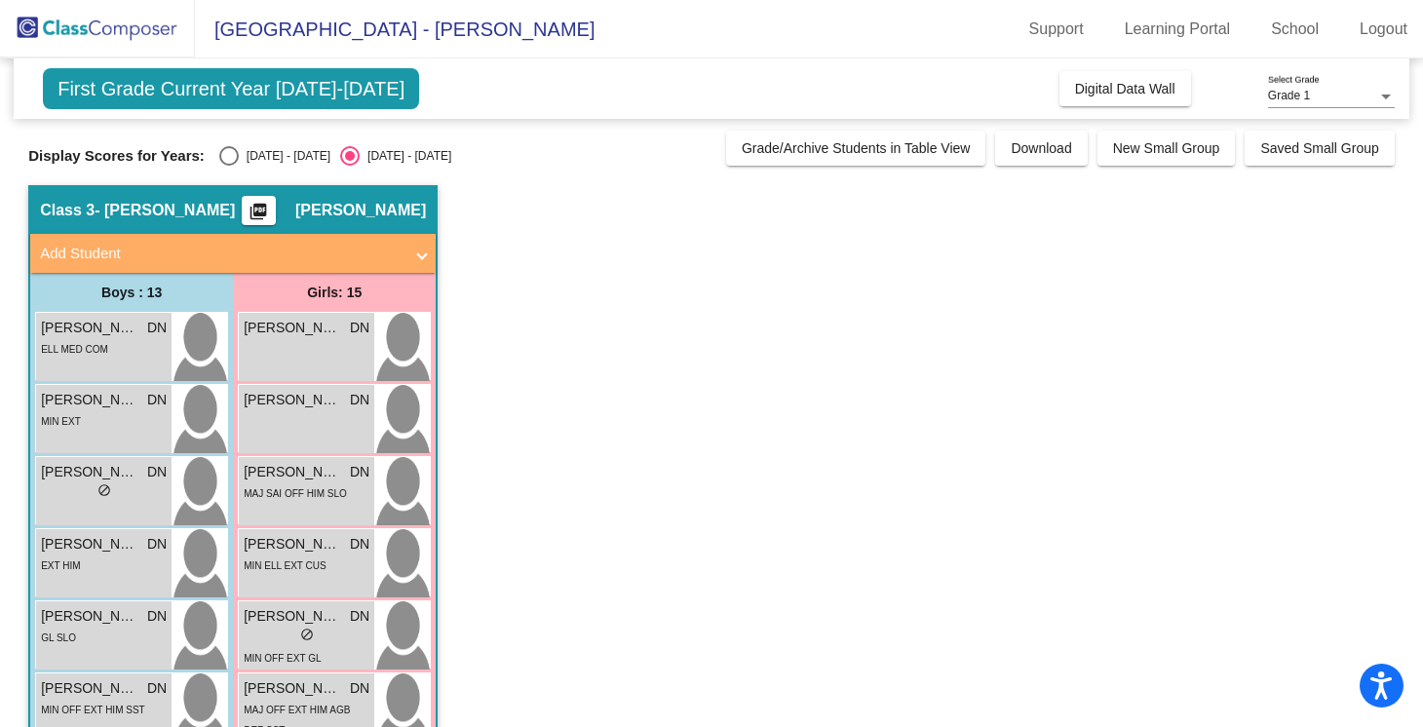
scroll to position [698, 0]
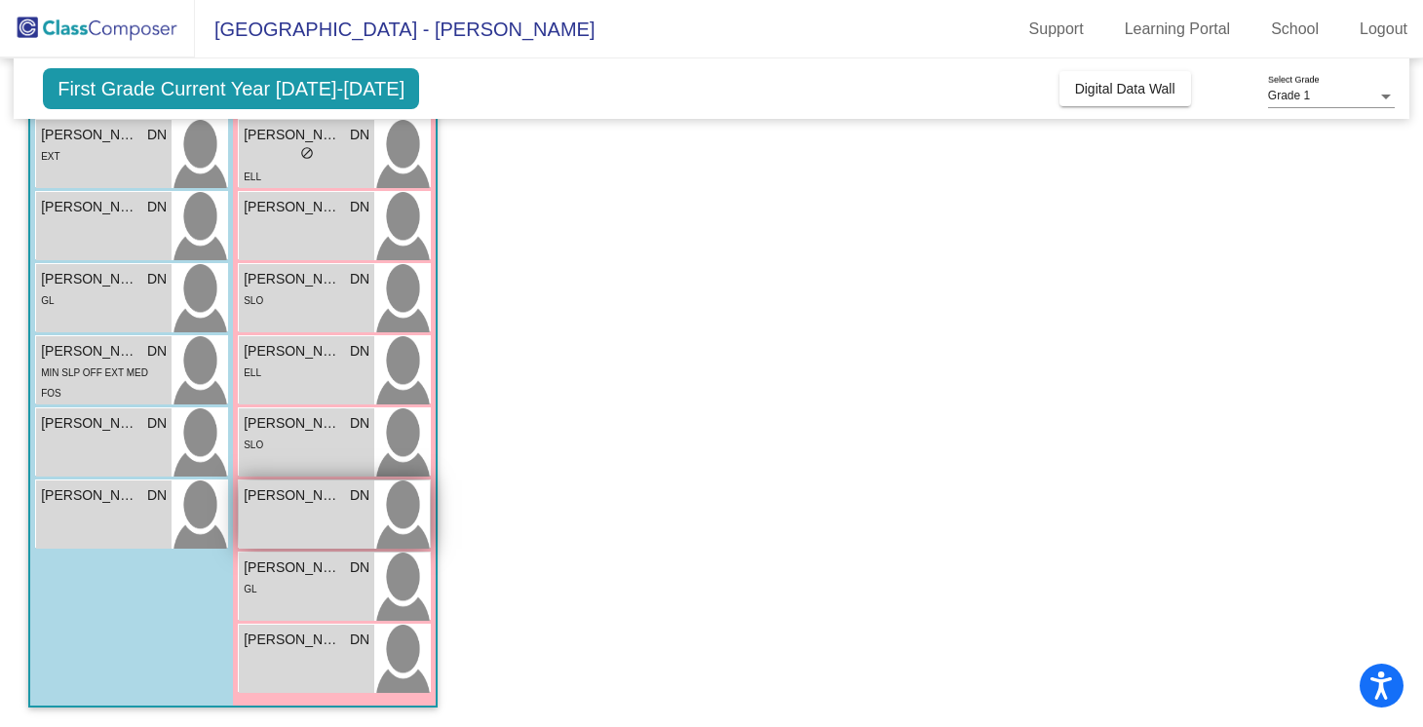
click at [320, 521] on div "[PERSON_NAME] DN lock do_not_disturb_alt" at bounding box center [306, 515] width 135 height 68
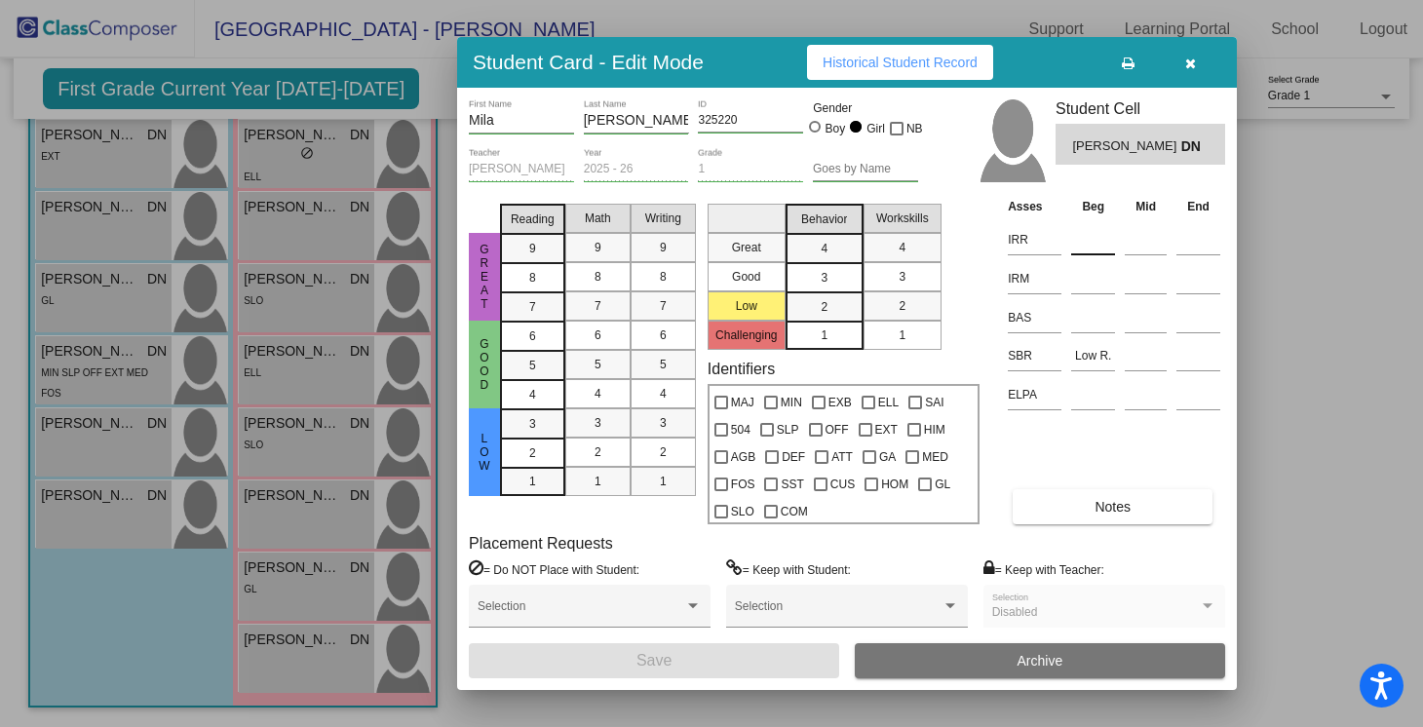
click at [1094, 238] on input at bounding box center [1093, 239] width 44 height 29
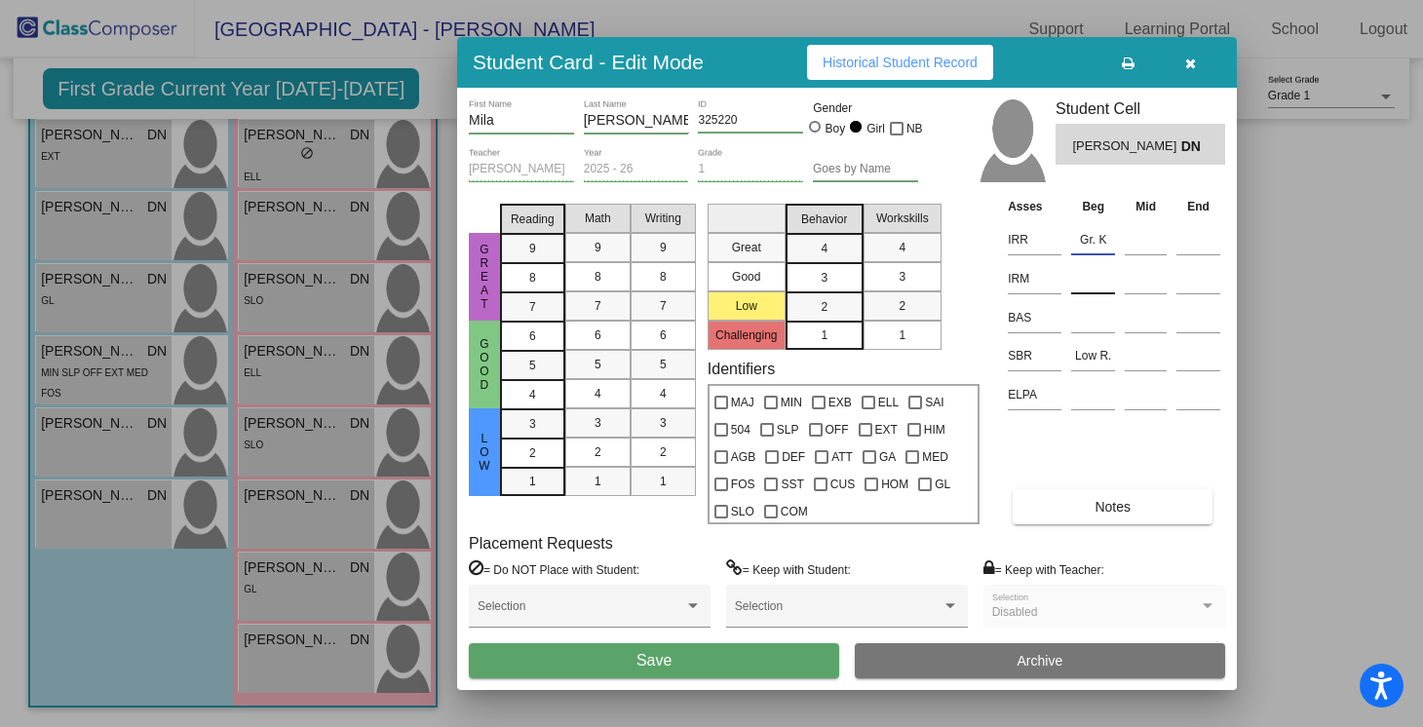
type input "Gr. K"
click at [1087, 280] on input at bounding box center [1093, 278] width 44 height 29
type input "Gr. K"
click at [726, 664] on button "Save" at bounding box center [654, 660] width 370 height 35
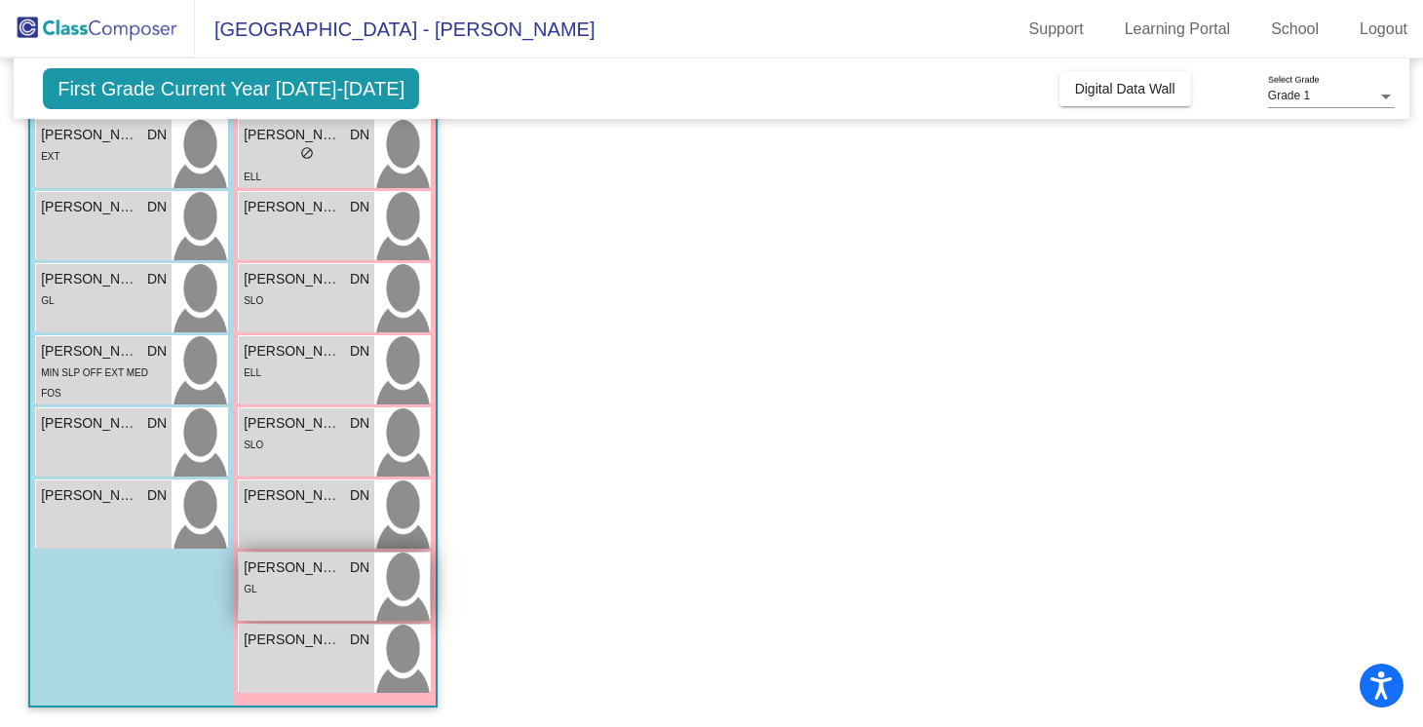
click at [343, 571] on div "[PERSON_NAME] DN" at bounding box center [307, 568] width 126 height 20
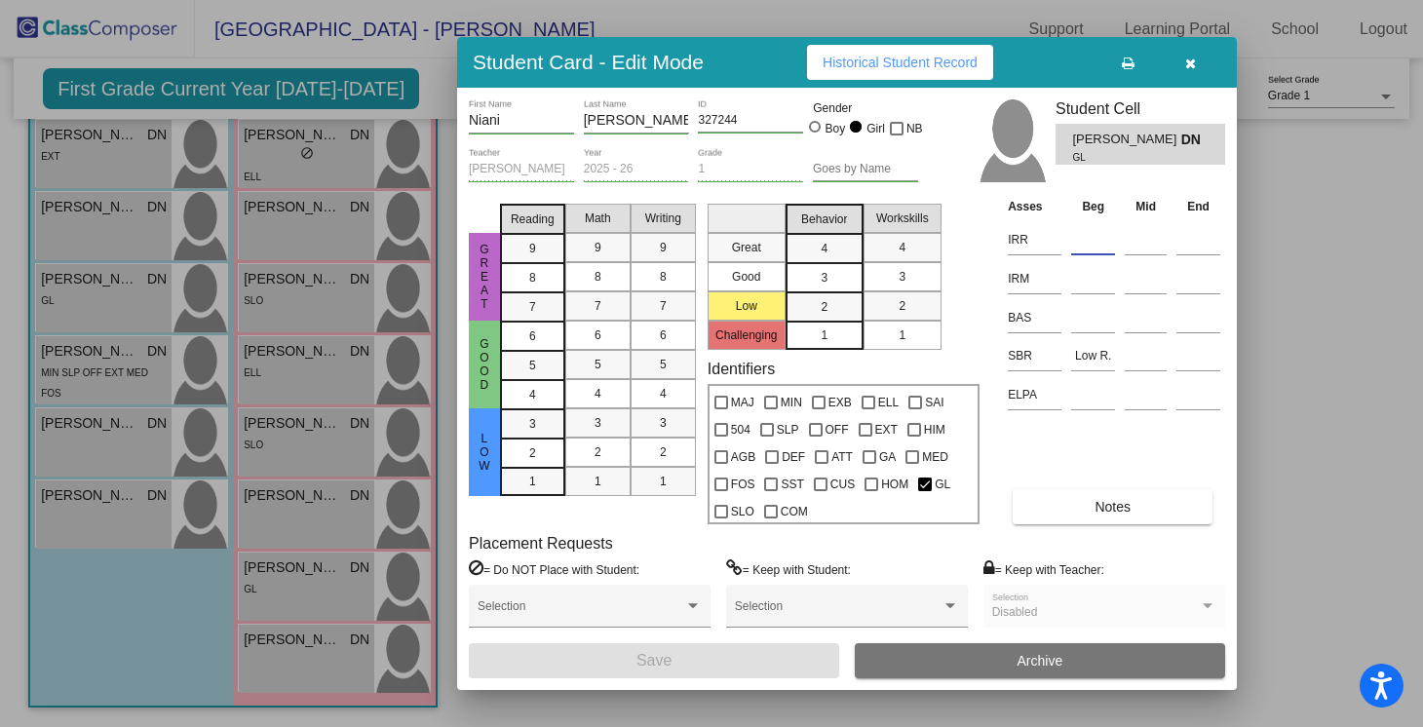
click at [1100, 246] on input at bounding box center [1093, 239] width 44 height 29
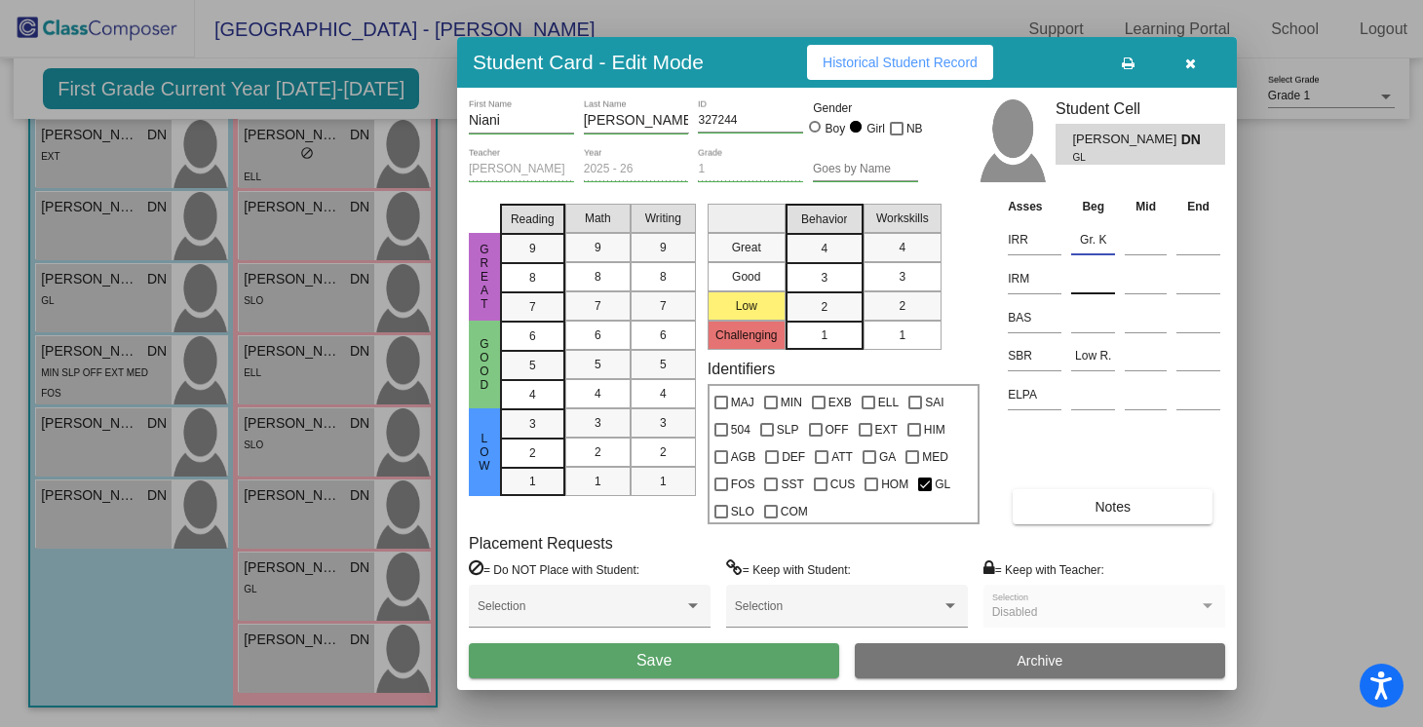
type input "Gr. K"
click at [1090, 278] on input at bounding box center [1093, 278] width 44 height 29
type input "Gr. K"
click at [741, 668] on button "Save" at bounding box center [654, 660] width 370 height 35
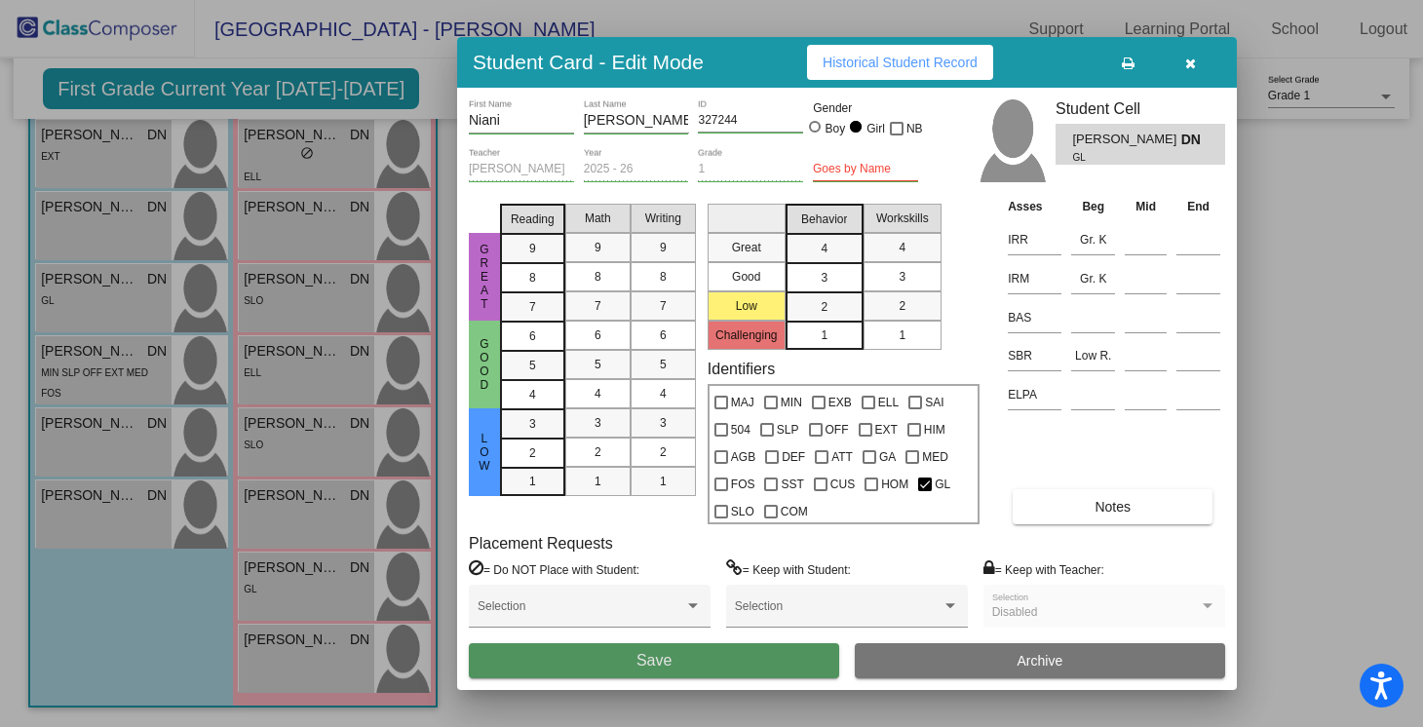
click at [581, 669] on button "Save" at bounding box center [654, 660] width 370 height 35
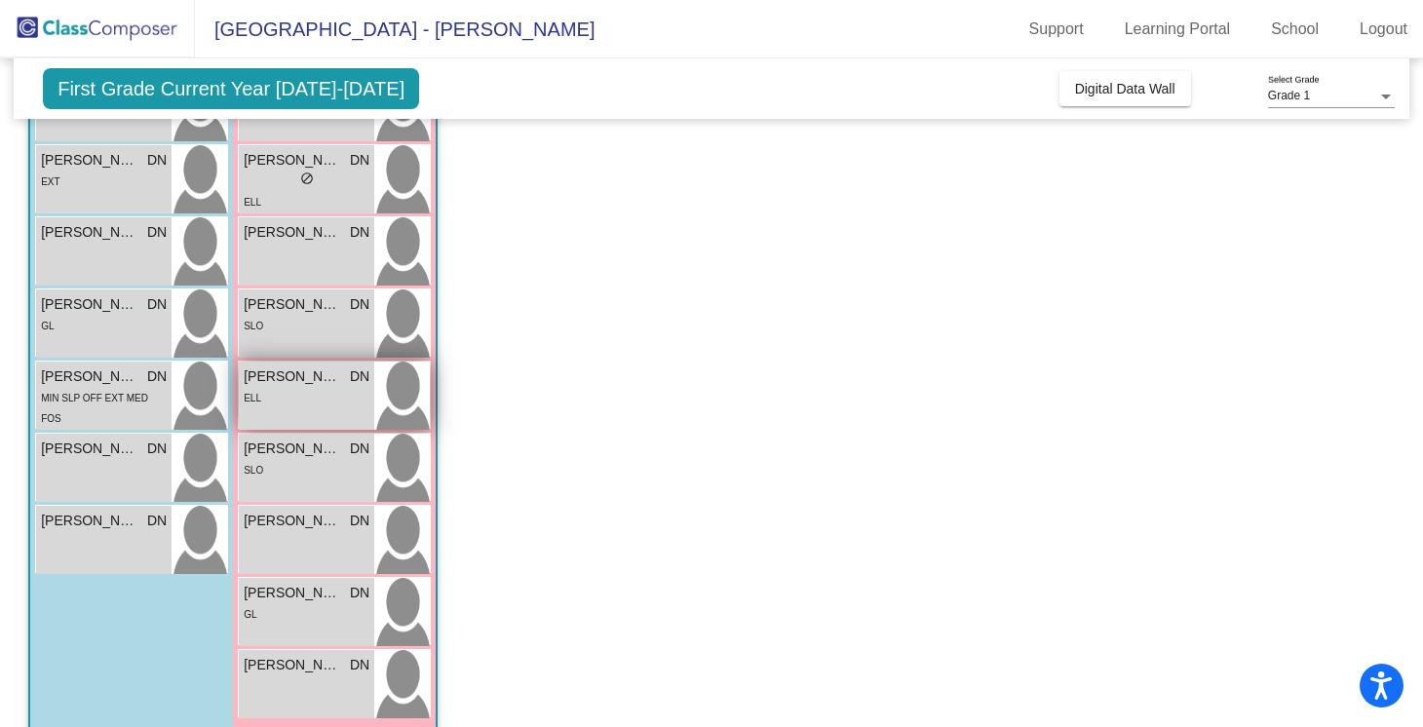
scroll to position [669, 0]
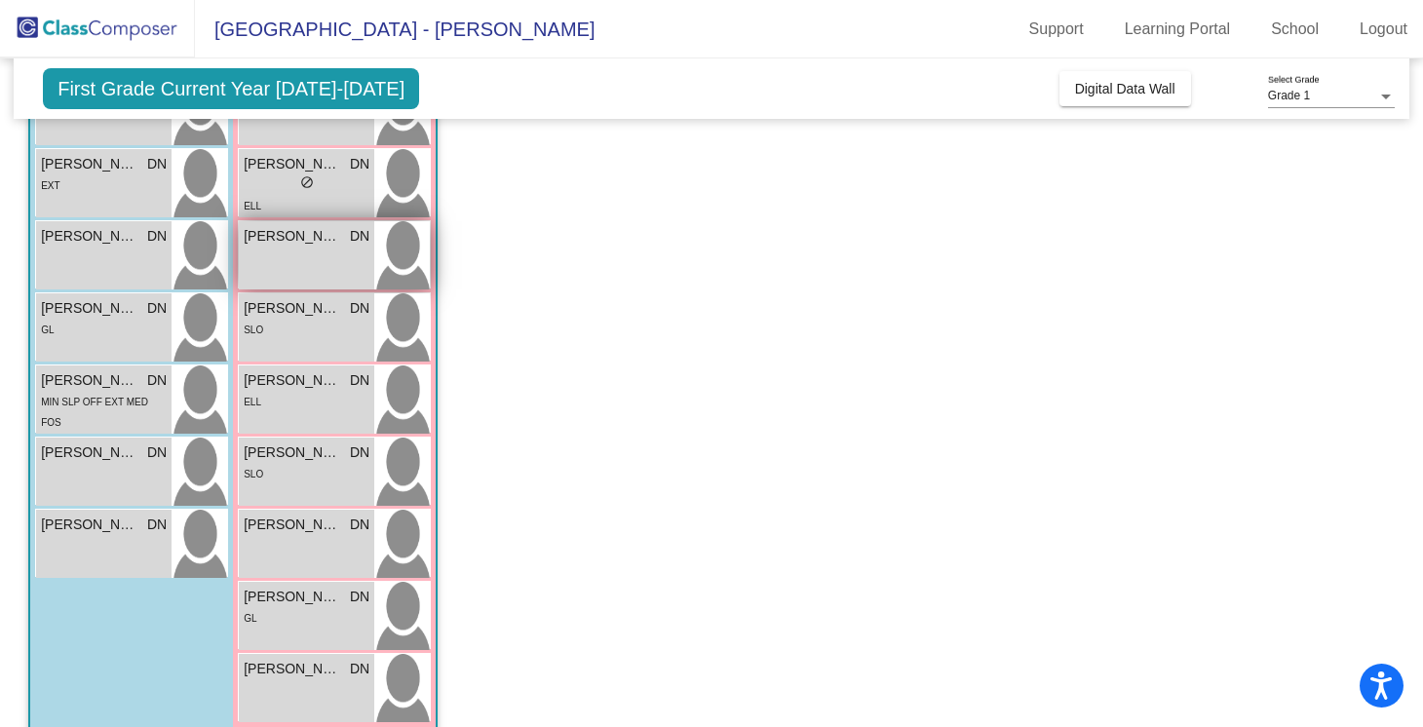
click at [348, 261] on div "[PERSON_NAME] DN lock do_not_disturb_alt" at bounding box center [306, 255] width 135 height 68
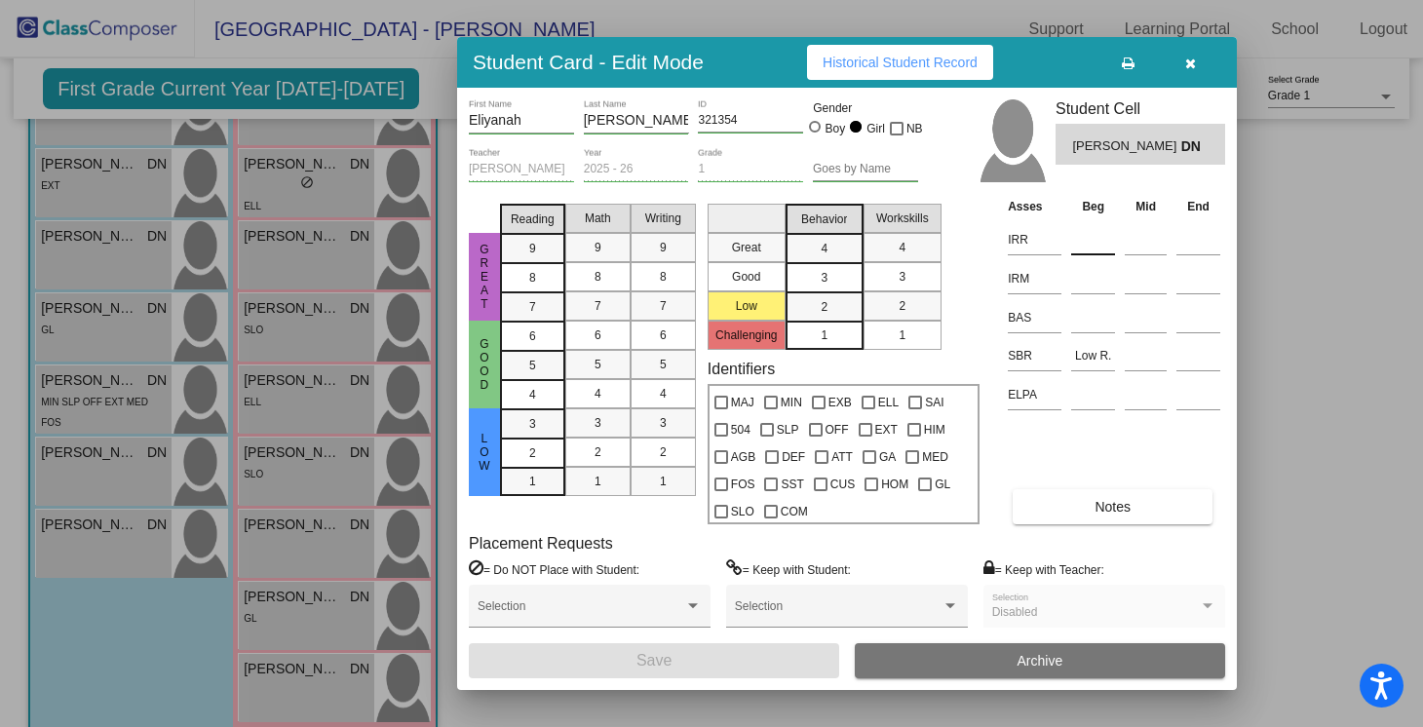
click at [1086, 247] on input at bounding box center [1093, 239] width 44 height 29
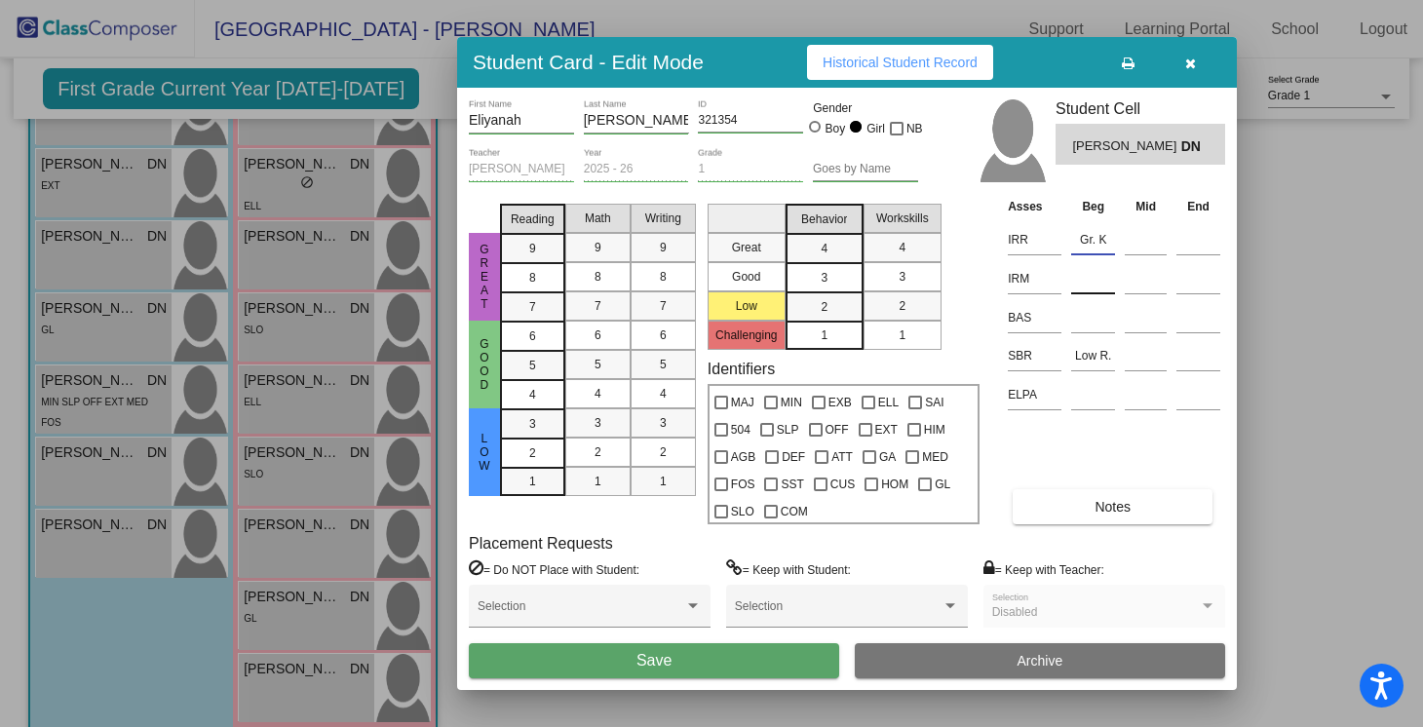
type input "Gr. K"
click at [1073, 282] on input at bounding box center [1093, 278] width 44 height 29
type input "Gr. K"
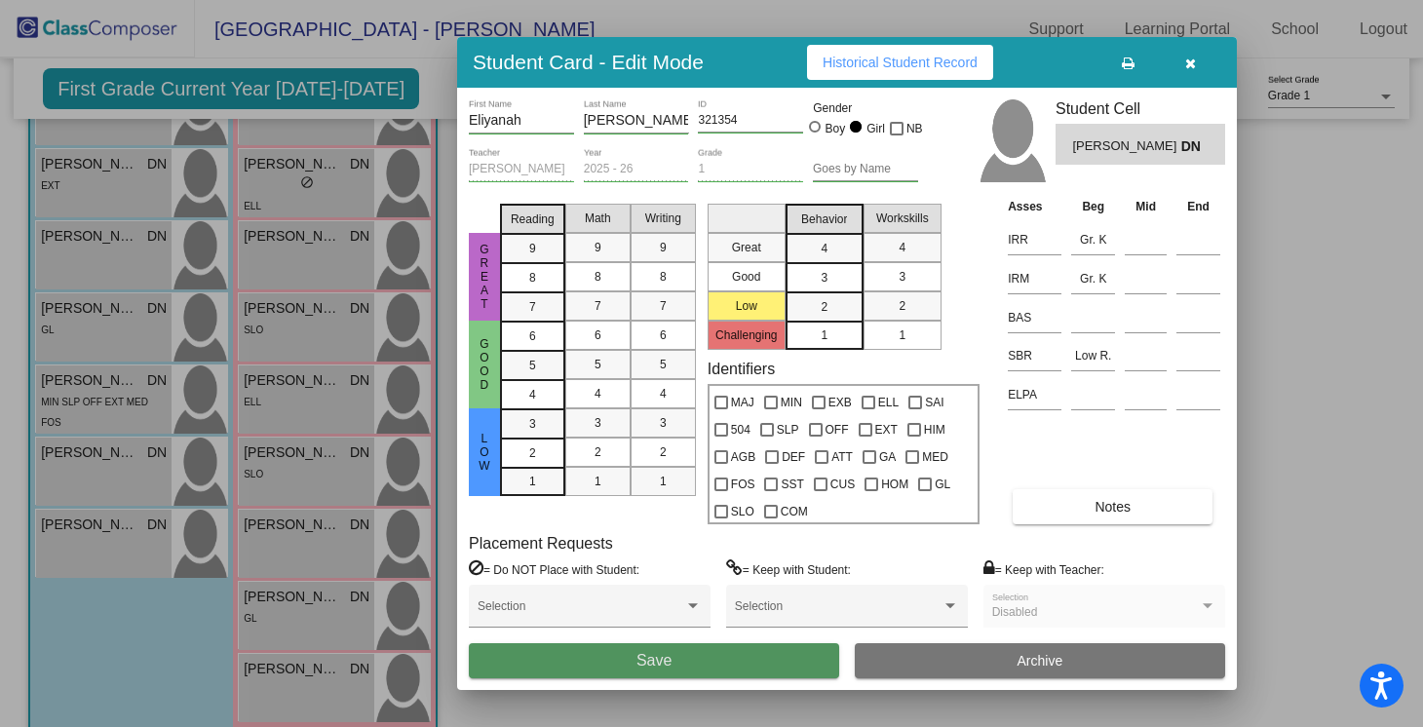
click at [692, 663] on button "Save" at bounding box center [654, 660] width 370 height 35
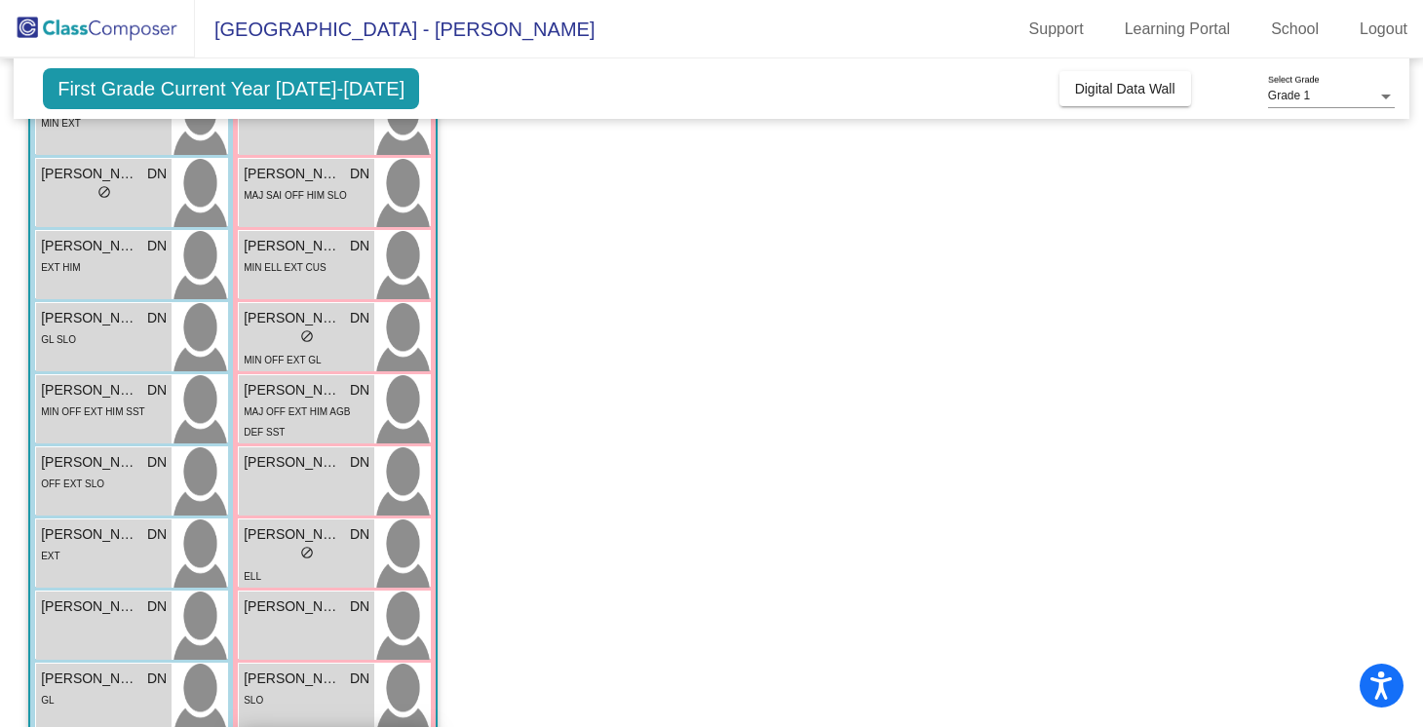
scroll to position [0, 0]
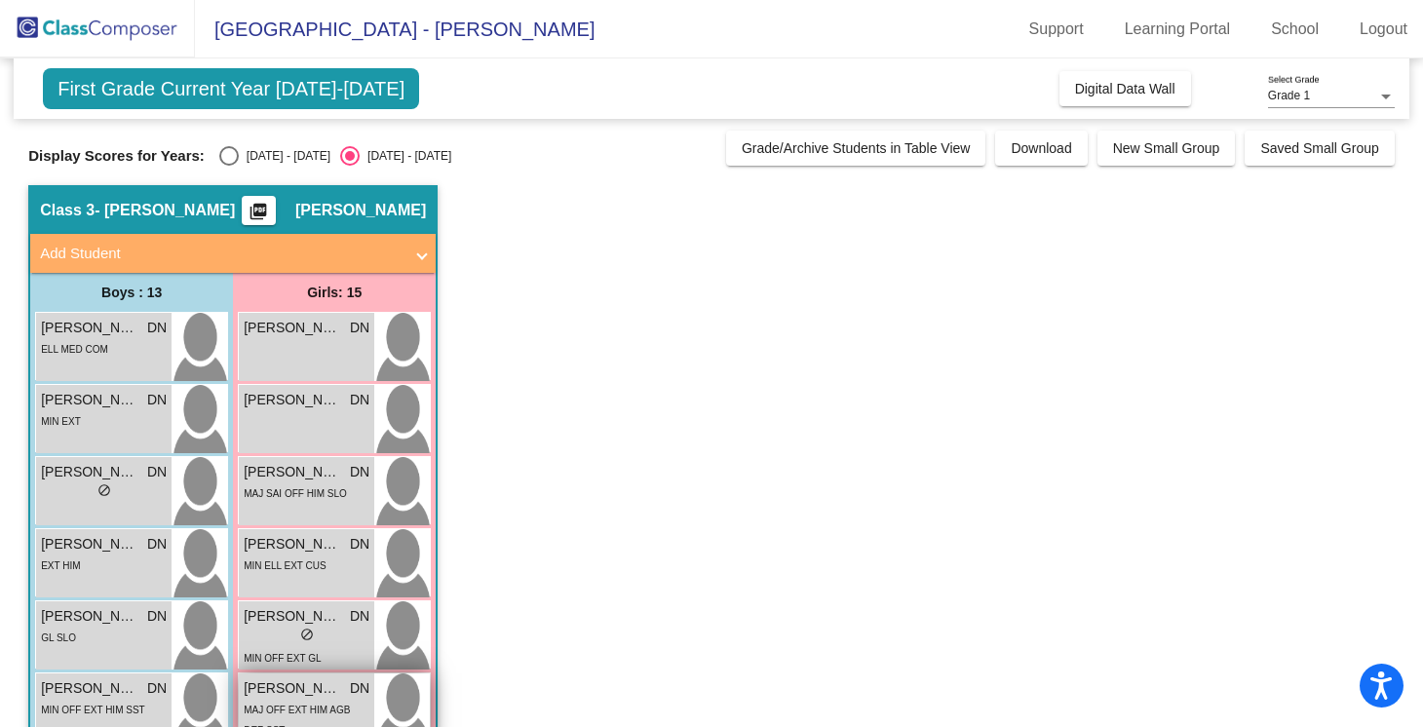
click at [302, 692] on span "[PERSON_NAME]" at bounding box center [292, 688] width 97 height 20
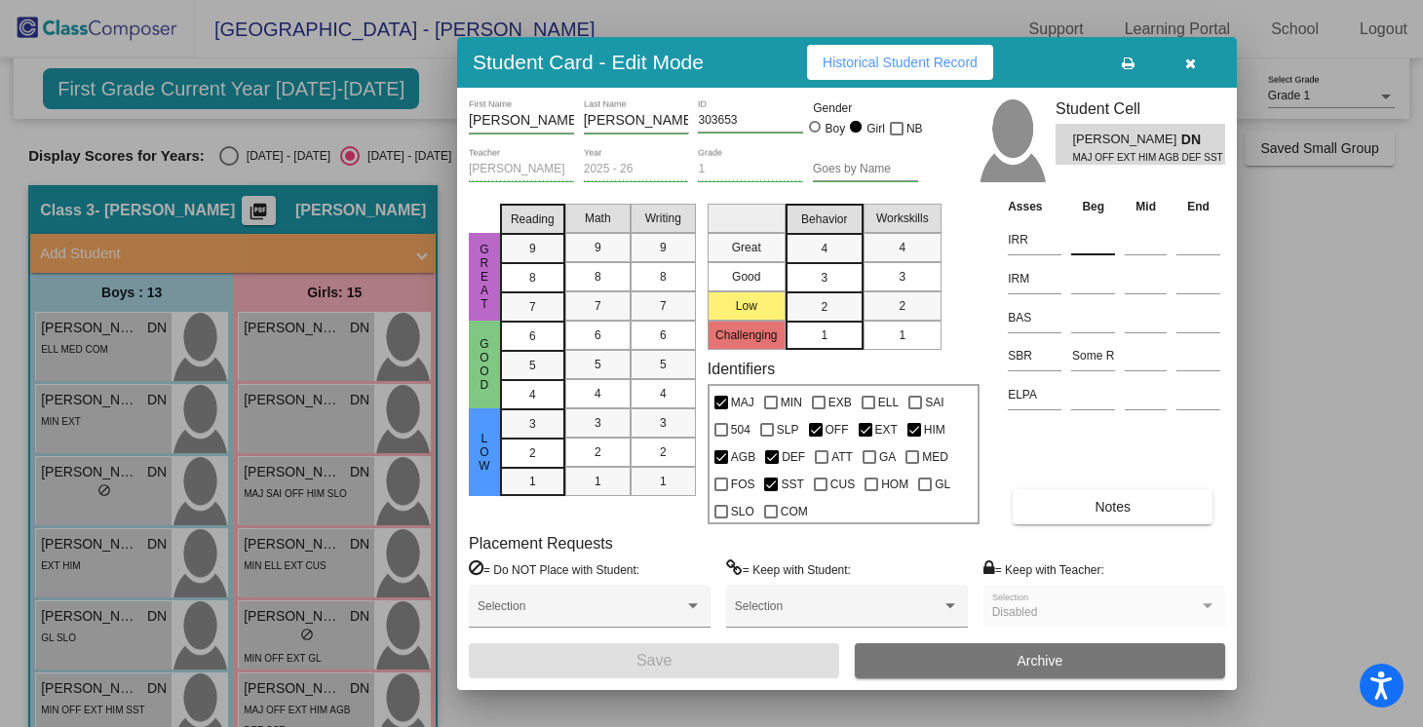
click at [1106, 244] on input at bounding box center [1093, 239] width 44 height 29
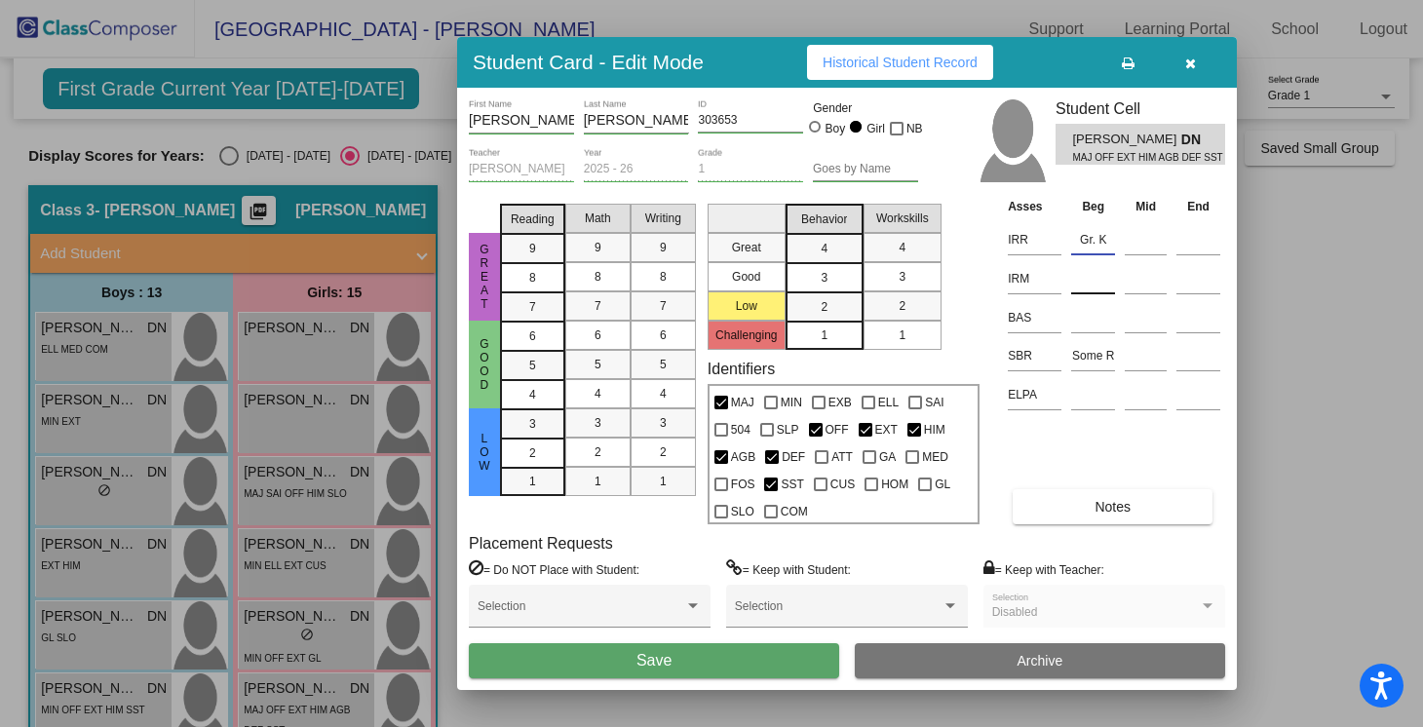
type input "Gr. K"
click at [1102, 280] on input at bounding box center [1093, 278] width 44 height 29
type input "Gr. K"
click at [720, 667] on button "Save" at bounding box center [654, 660] width 370 height 35
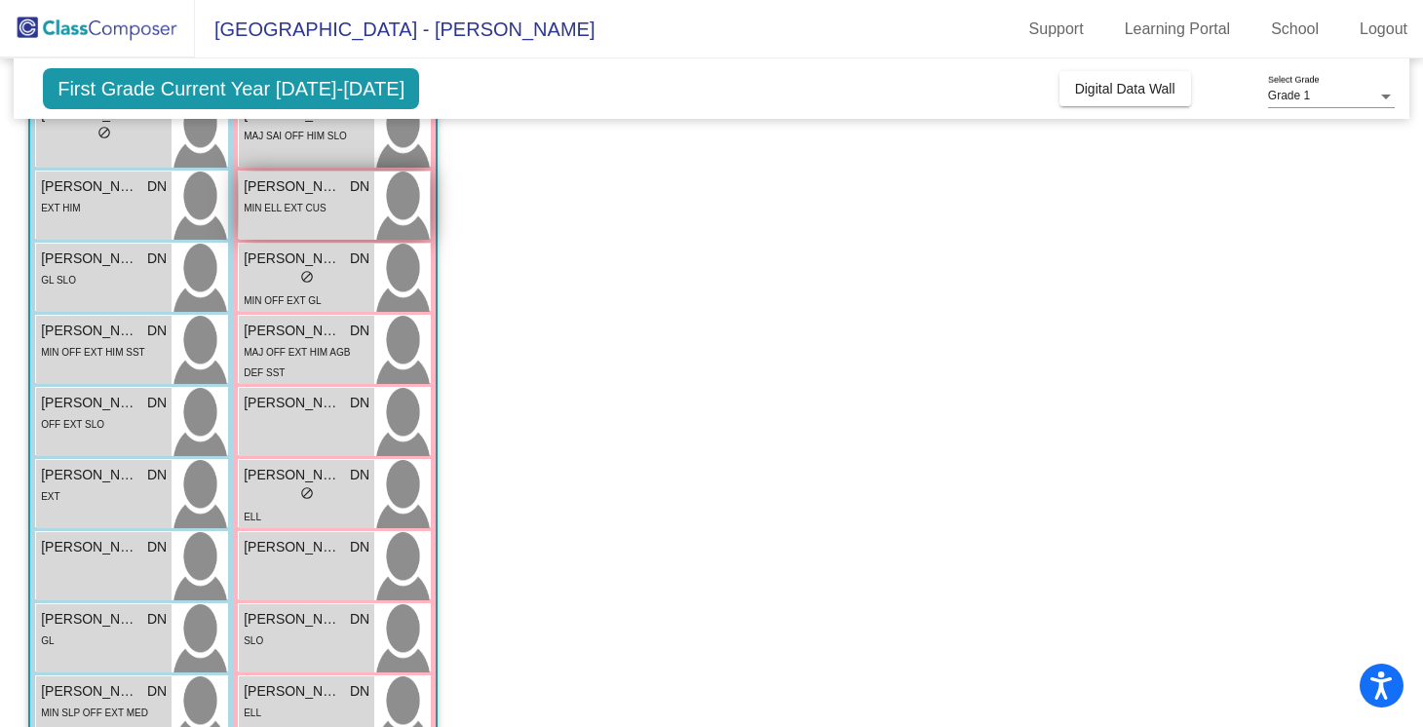
scroll to position [444, 0]
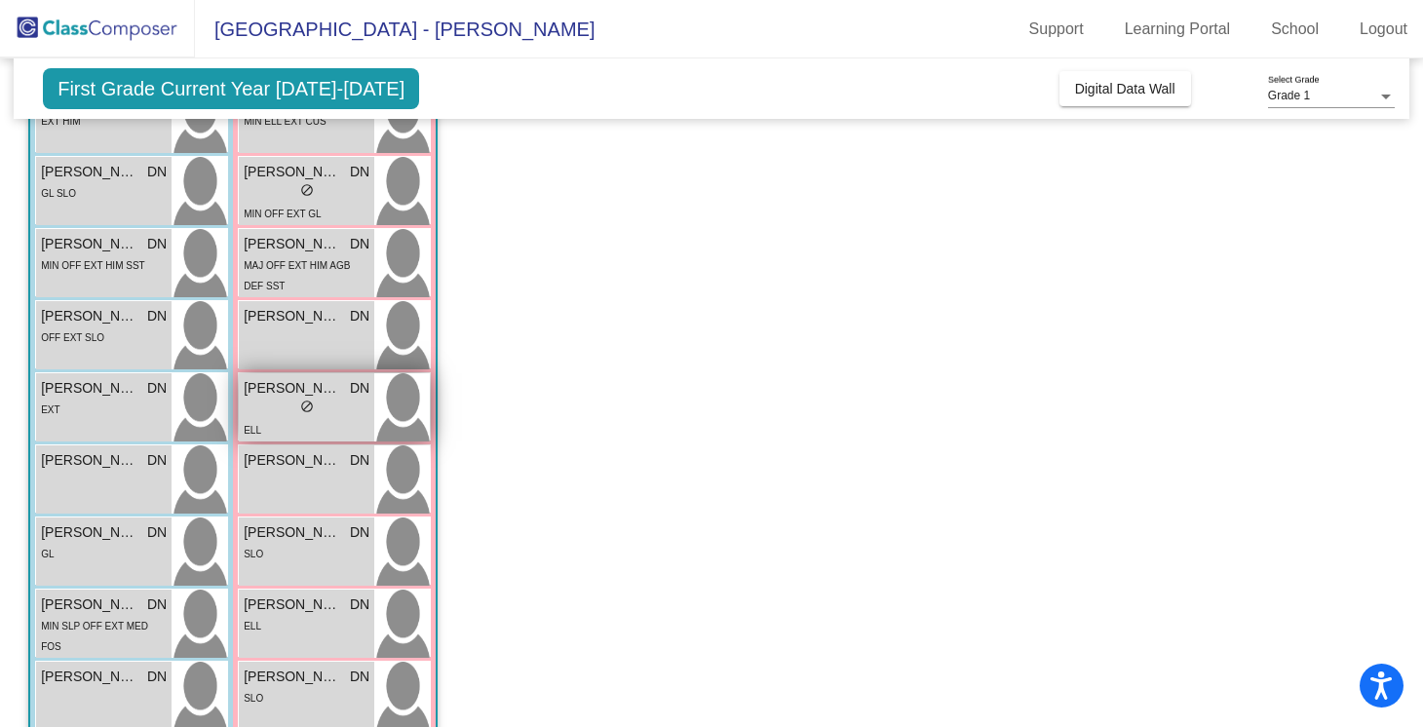
click at [297, 396] on span "[PERSON_NAME]" at bounding box center [292, 388] width 97 height 20
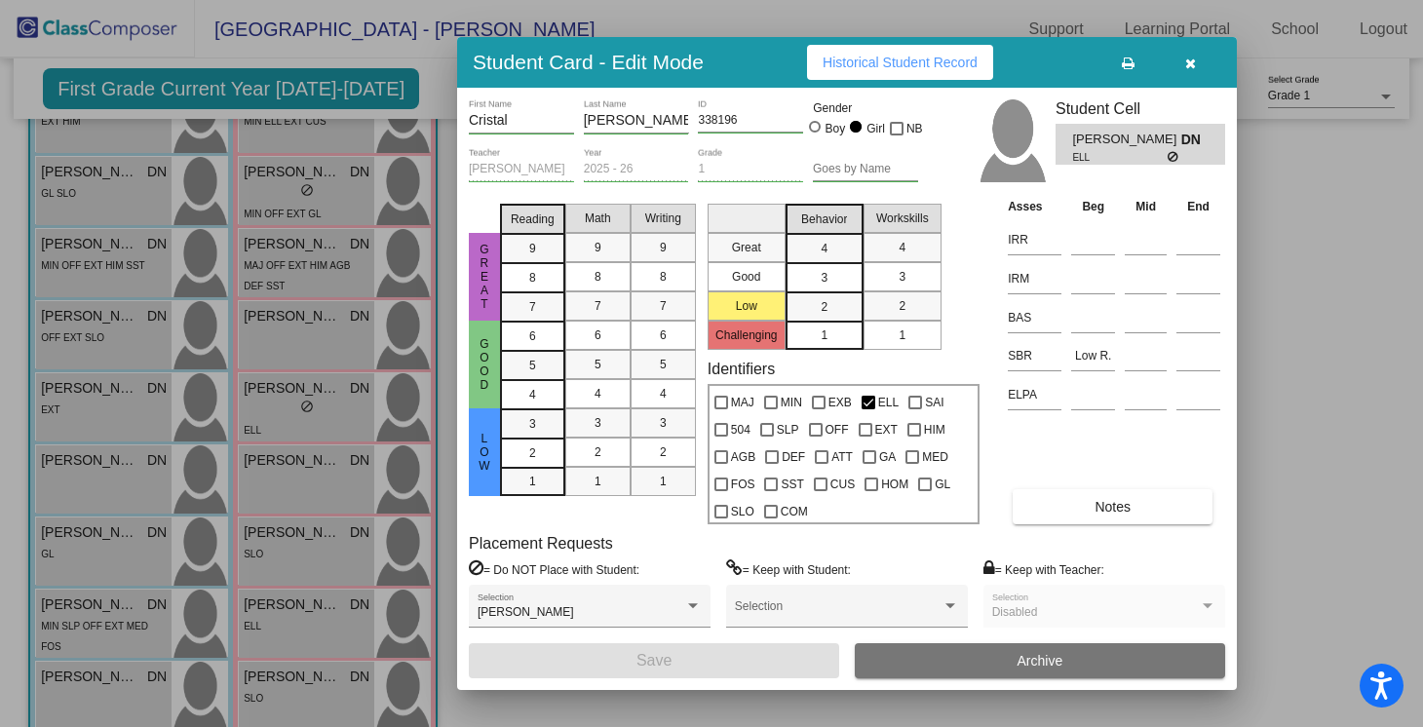
click at [1086, 255] on td at bounding box center [1093, 236] width 54 height 39
click at [1086, 247] on input at bounding box center [1093, 239] width 44 height 29
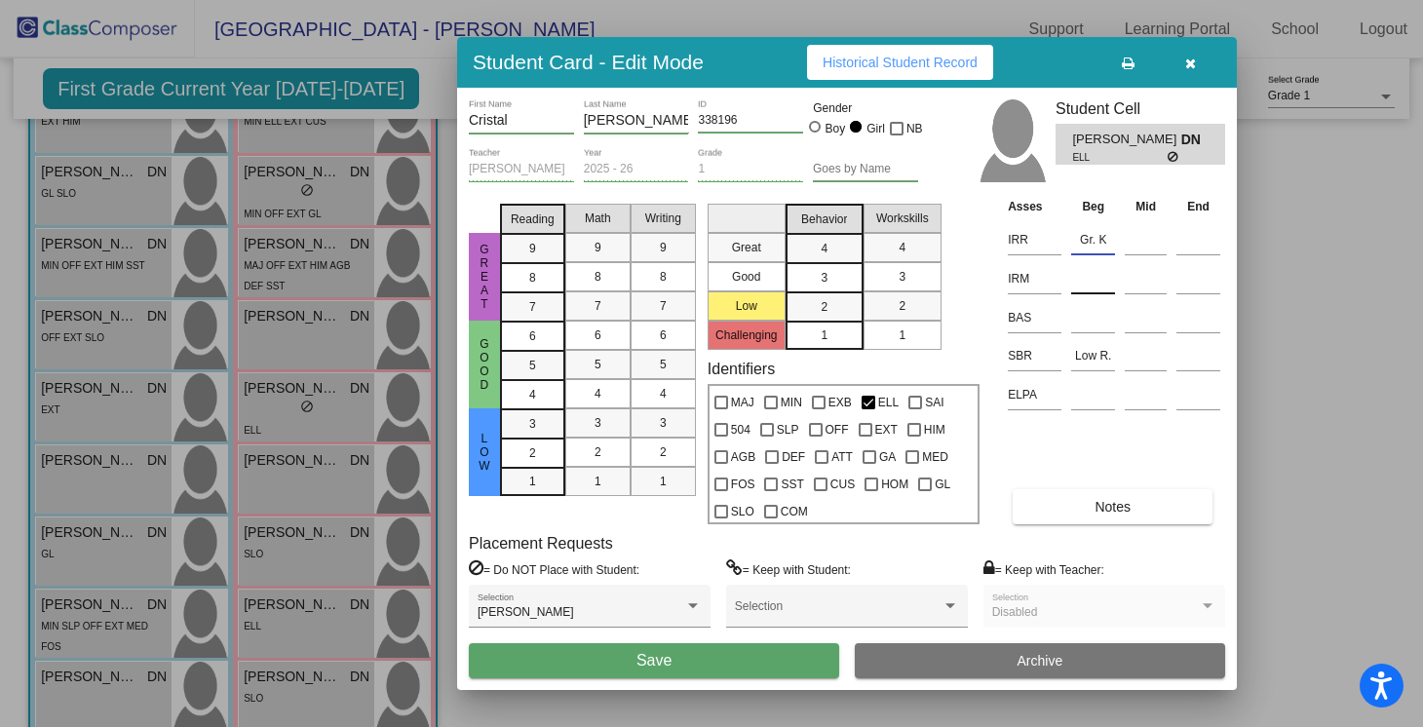
type input "Gr. K"
click at [1084, 276] on input at bounding box center [1093, 278] width 44 height 29
type input "Gr. K"
click at [760, 662] on button "Save" at bounding box center [654, 660] width 370 height 35
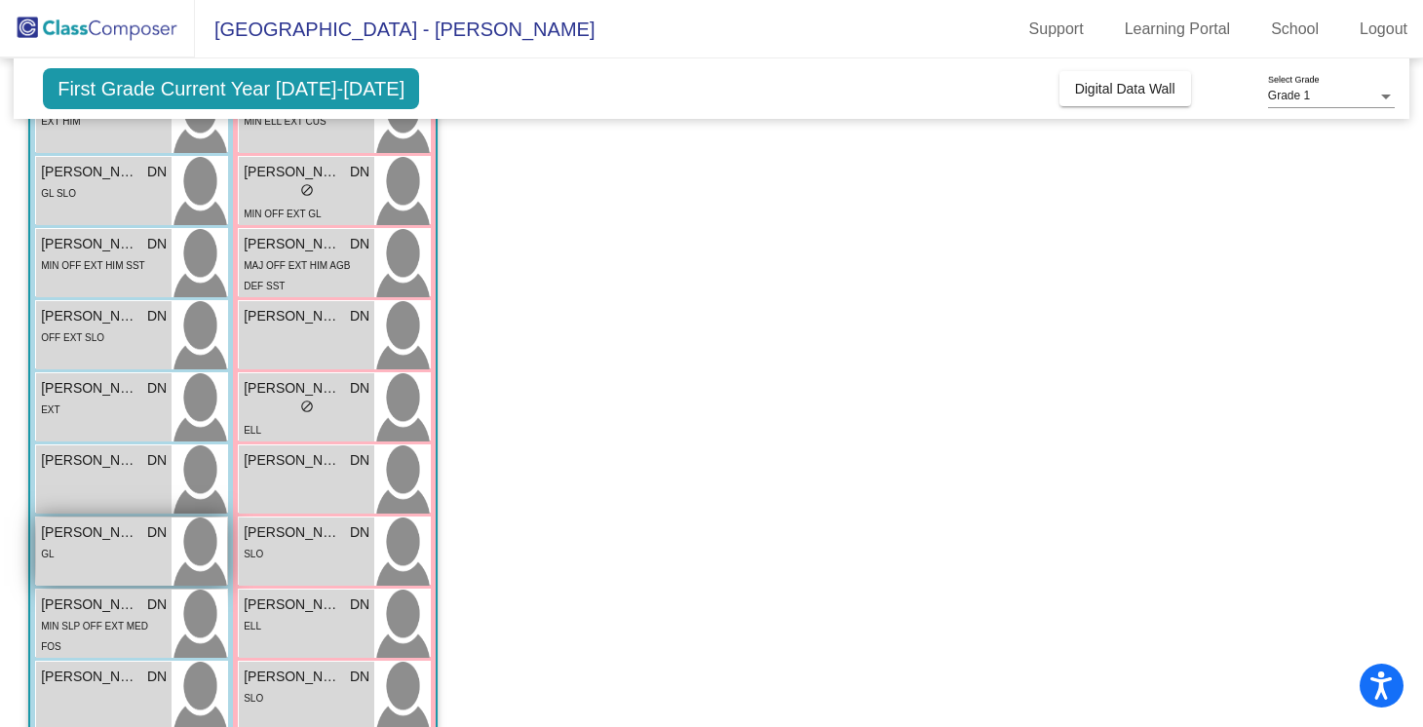
click at [125, 541] on span "[PERSON_NAME]" at bounding box center [89, 532] width 97 height 20
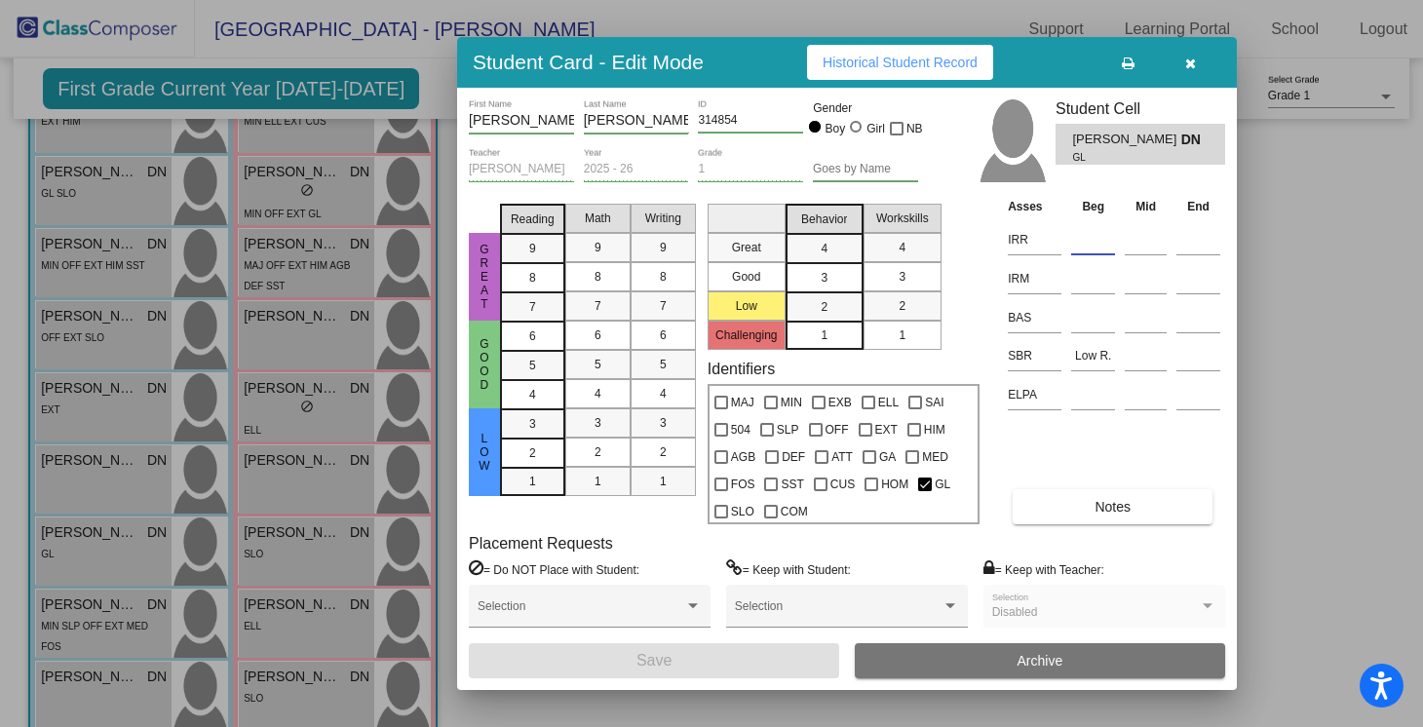
click at [1088, 248] on input at bounding box center [1093, 239] width 44 height 29
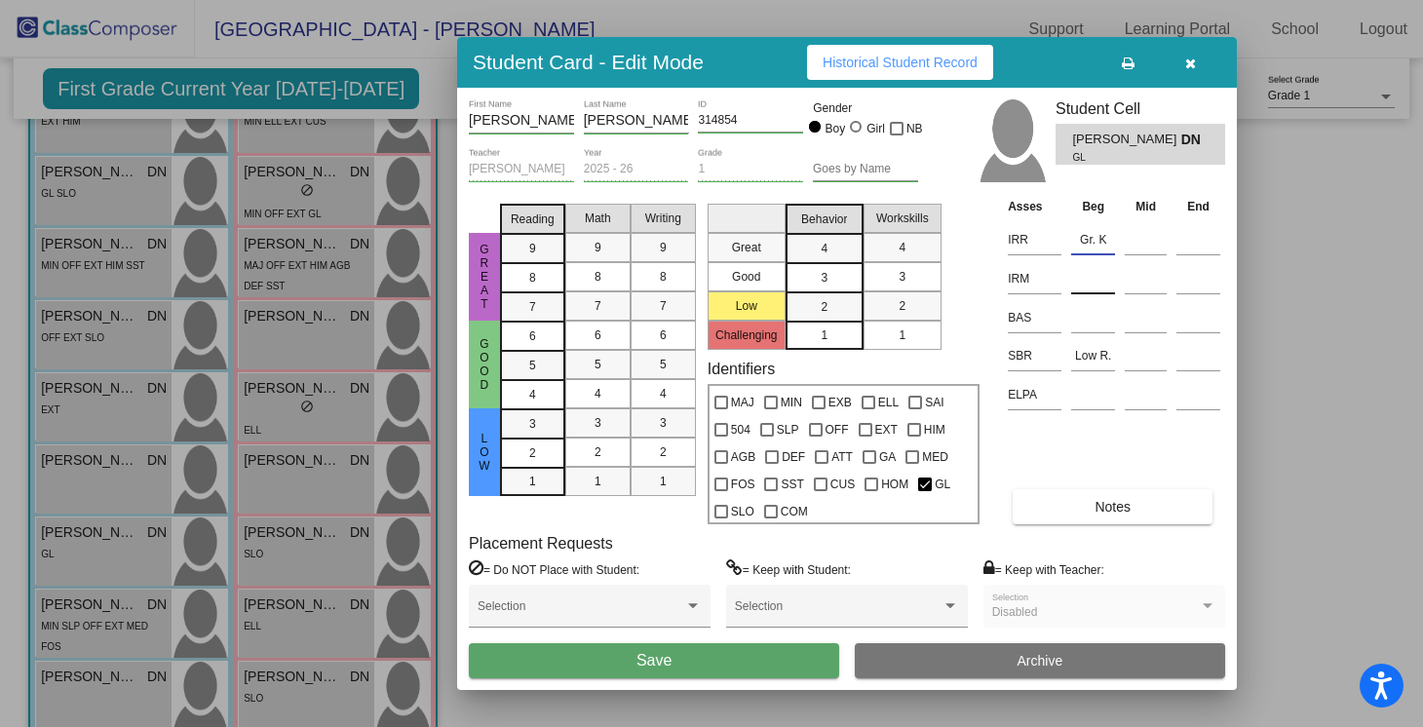
type input "Gr. K"
click at [1085, 284] on input at bounding box center [1093, 278] width 44 height 29
type input "Gr. K"
click at [720, 653] on button "Save" at bounding box center [654, 660] width 370 height 35
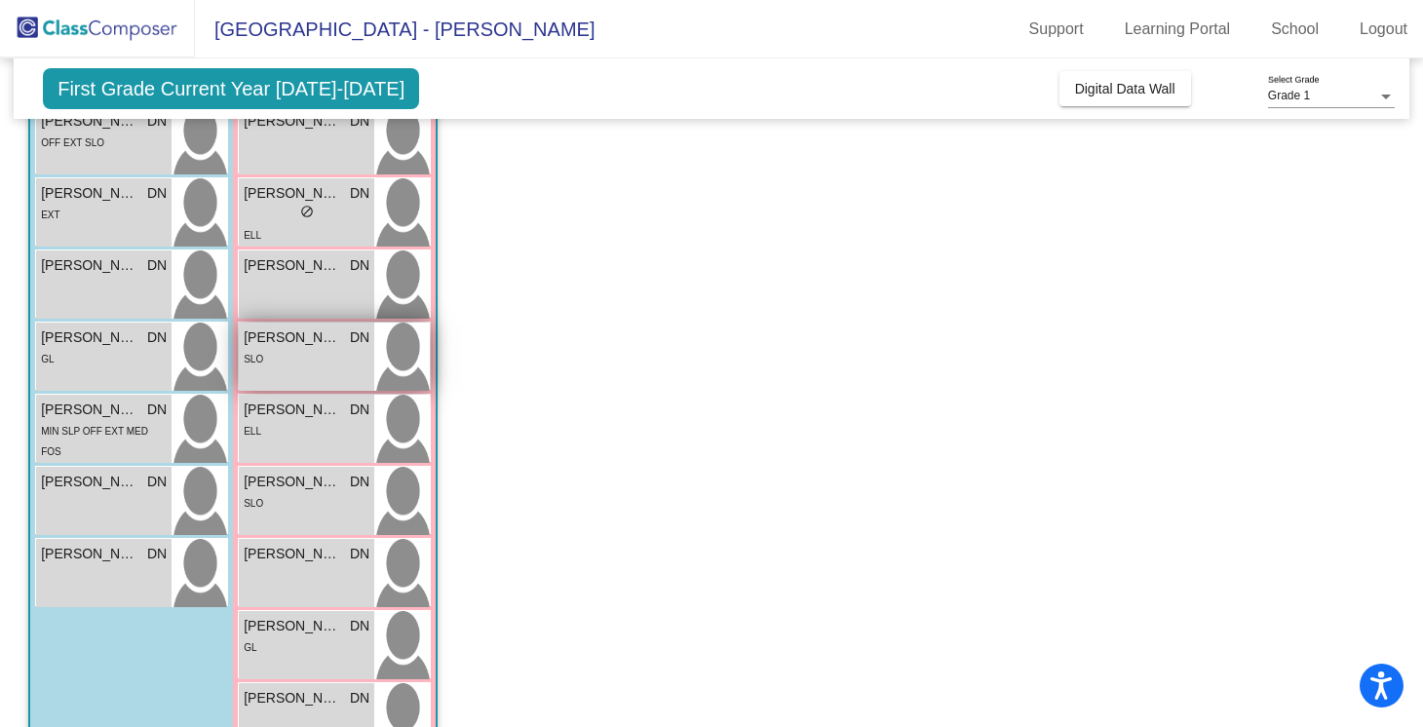
scroll to position [698, 0]
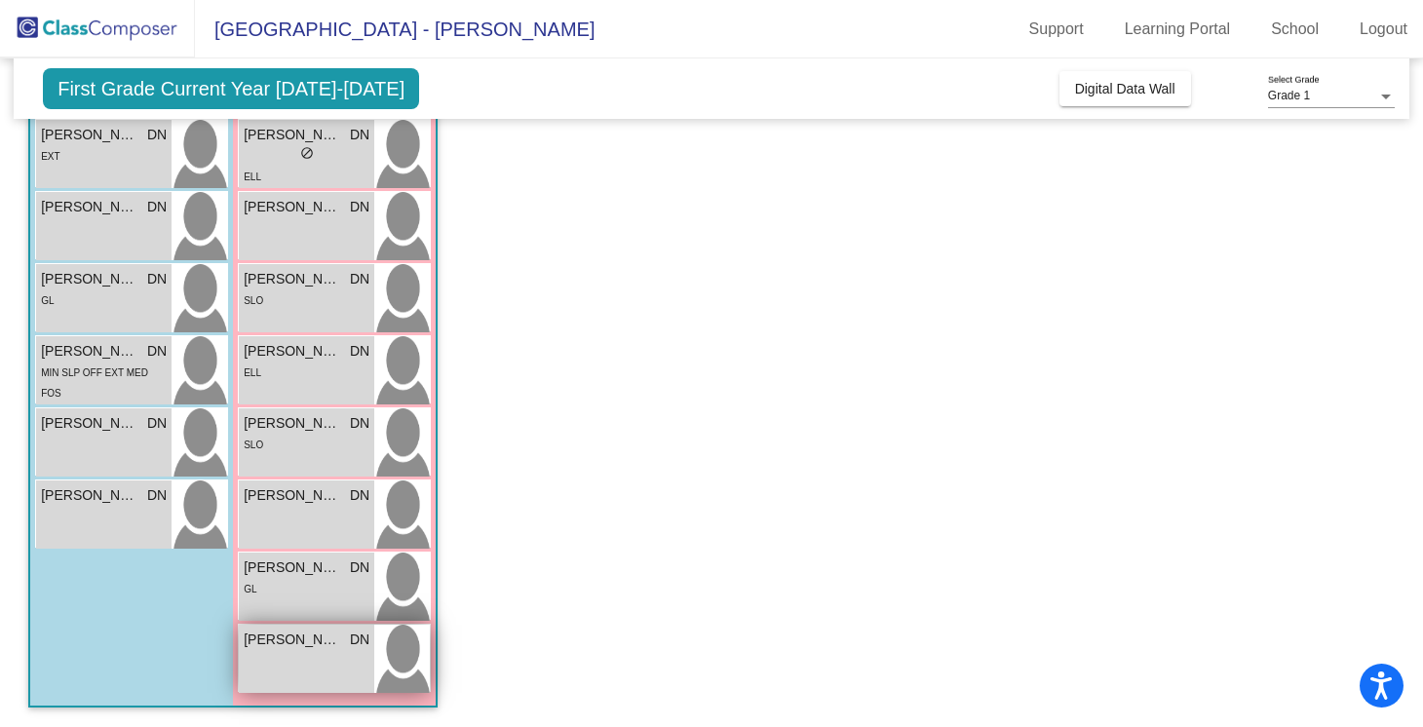
click at [309, 665] on div "[PERSON_NAME] lock do_not_disturb_alt" at bounding box center [306, 659] width 135 height 68
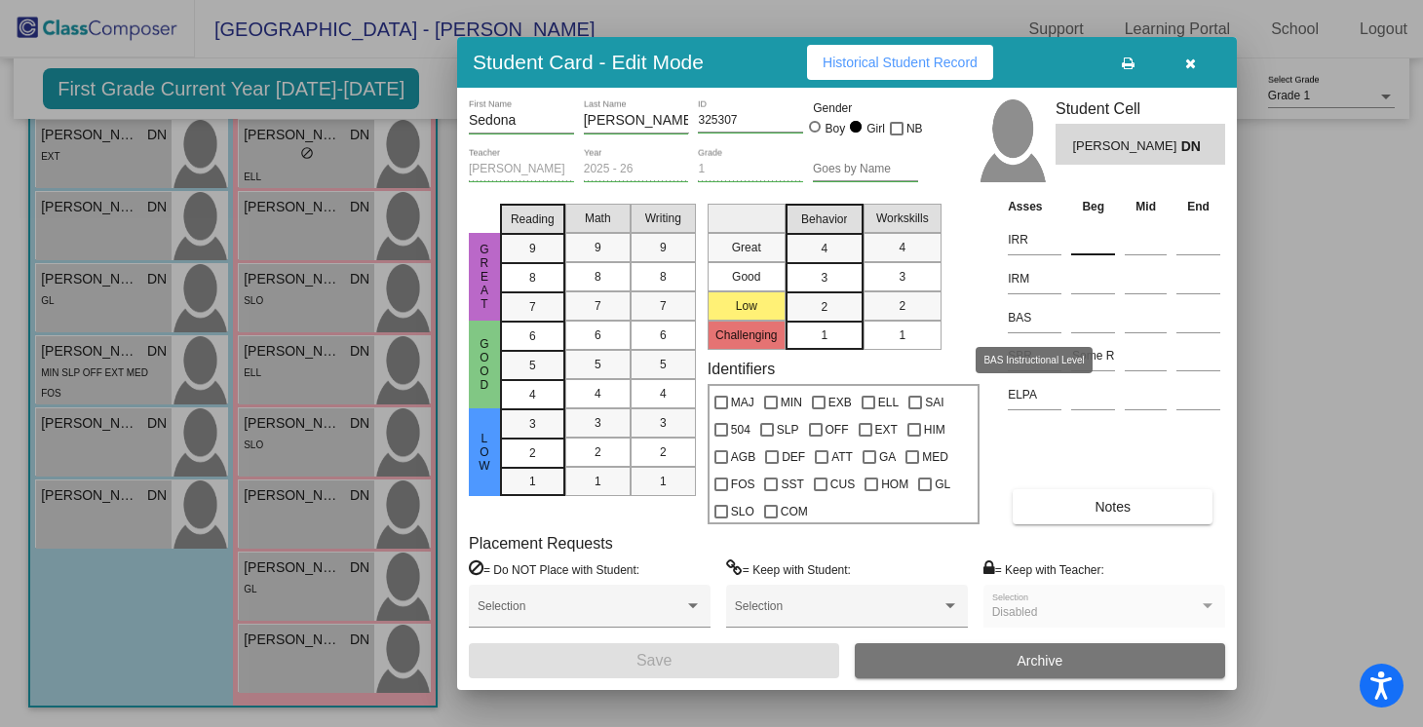
click at [1091, 243] on input at bounding box center [1093, 239] width 44 height 29
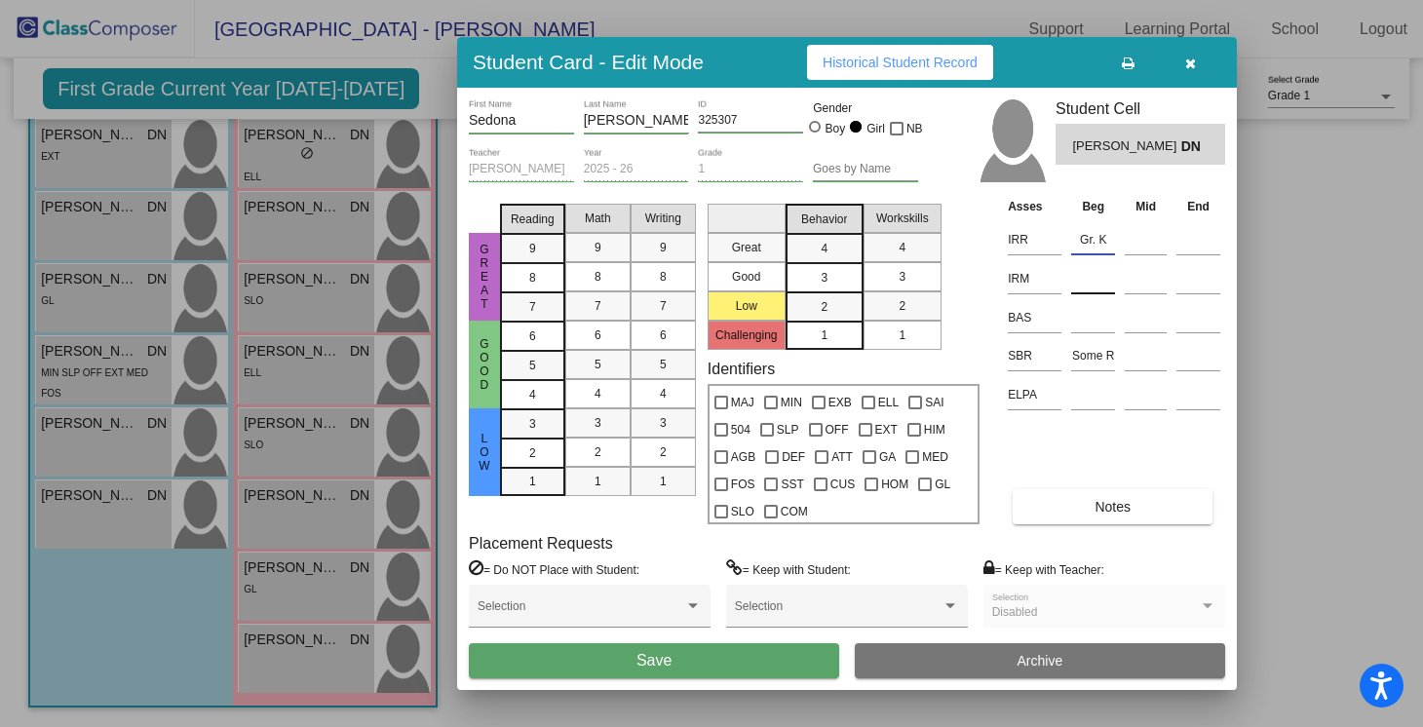
type input "Gr. K"
click at [1086, 287] on input at bounding box center [1093, 278] width 44 height 29
type input "Gr. K"
click at [689, 648] on button "Save" at bounding box center [654, 660] width 370 height 35
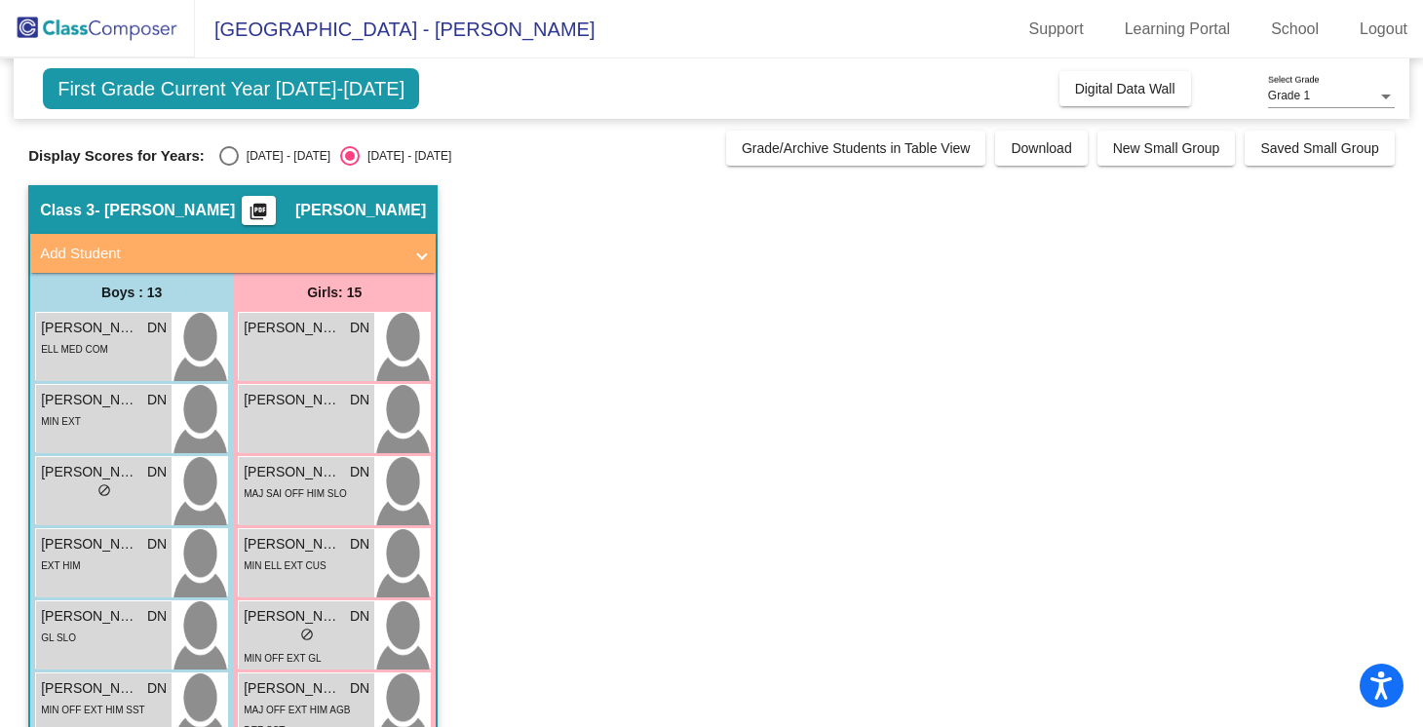
scroll to position [301, 0]
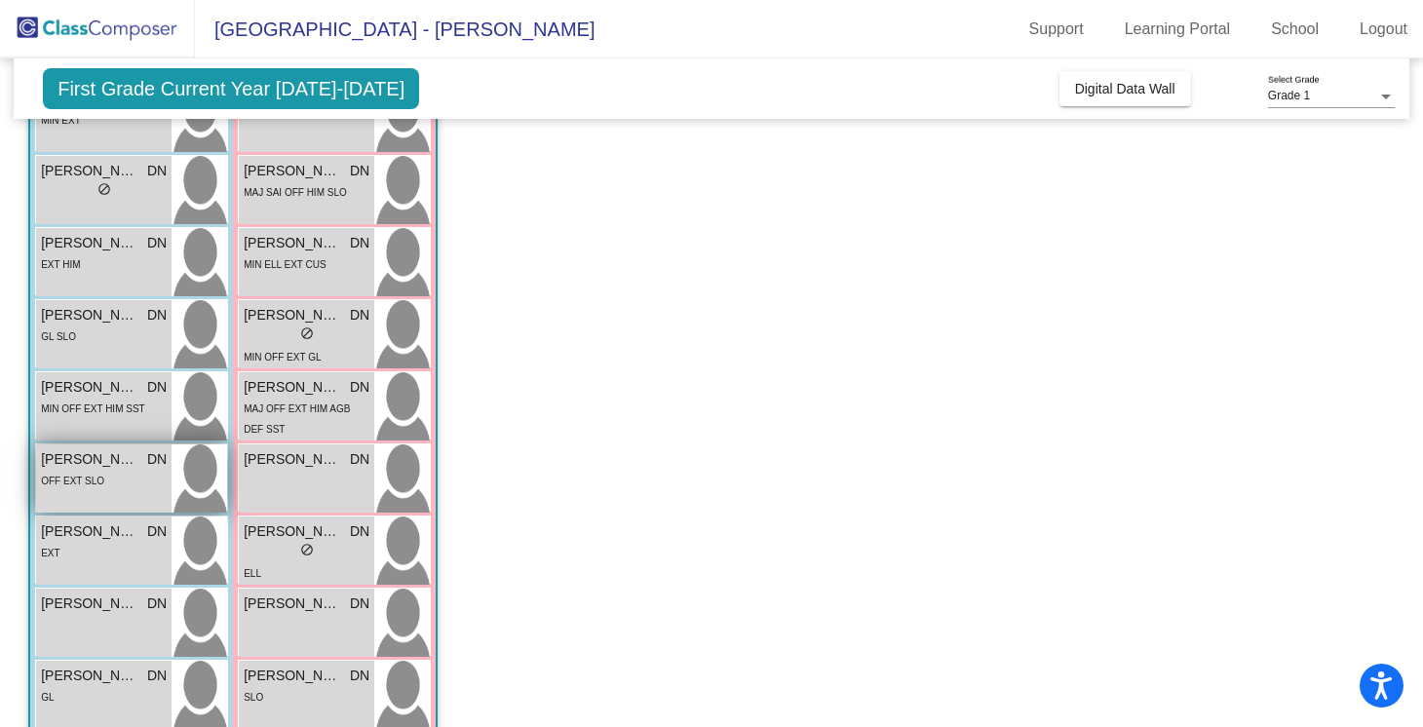
click at [151, 470] on div "OFF EXT SLO" at bounding box center [104, 480] width 126 height 20
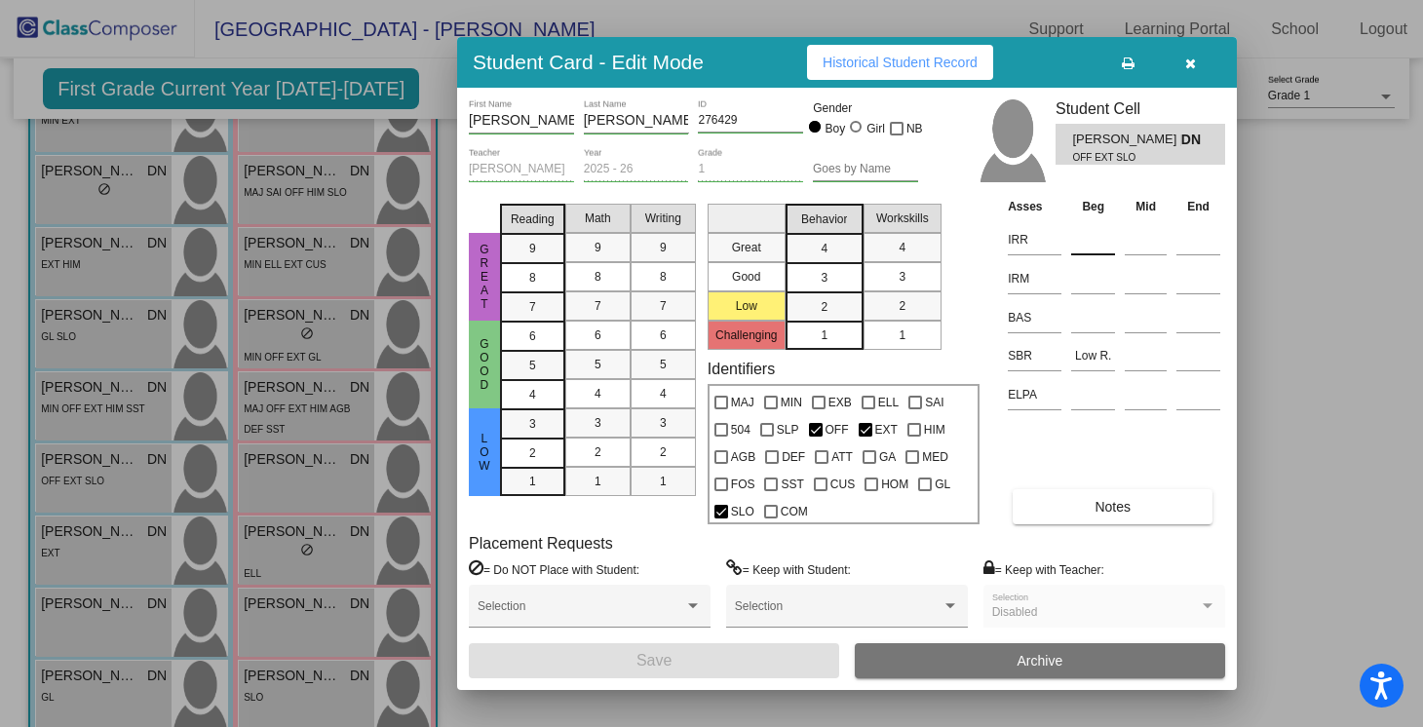
click at [1081, 249] on input at bounding box center [1093, 239] width 44 height 29
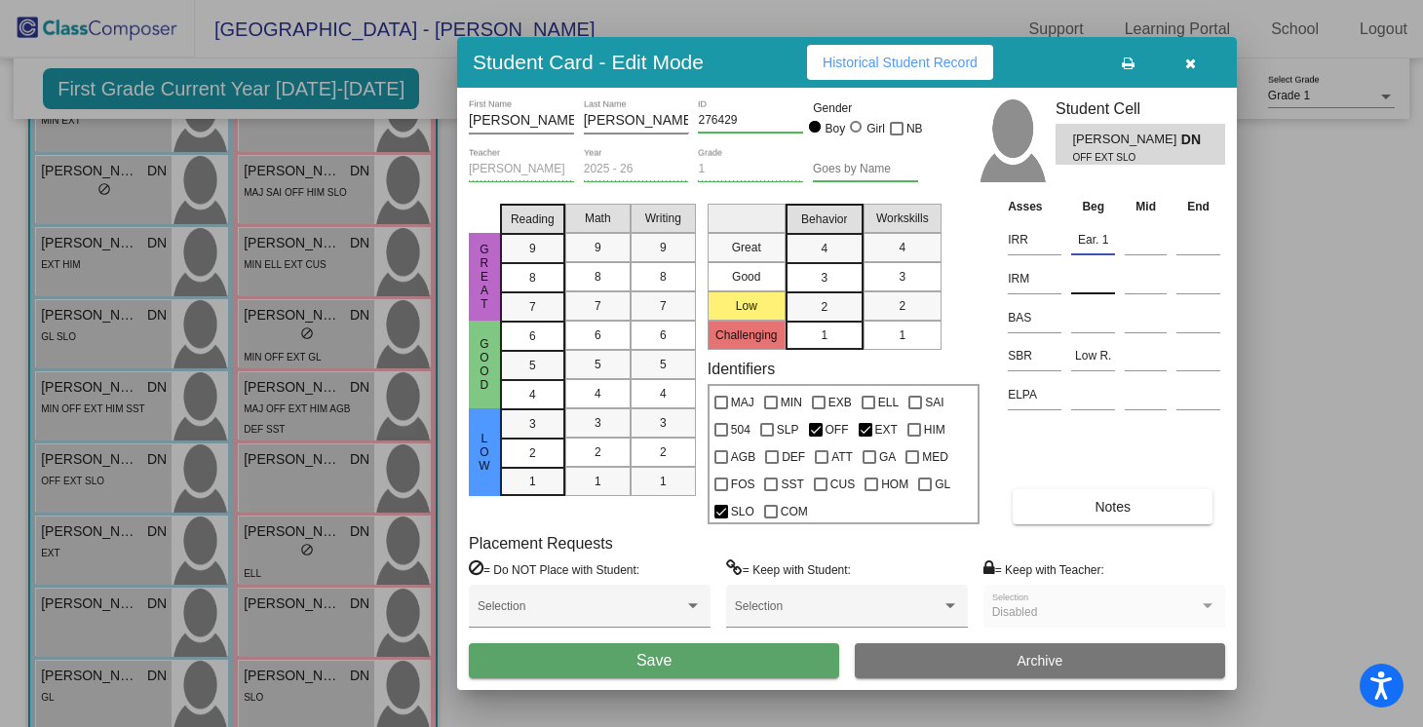
type input "Ear. 1"
click at [1100, 286] on input at bounding box center [1093, 278] width 44 height 29
type input "Gr. K"
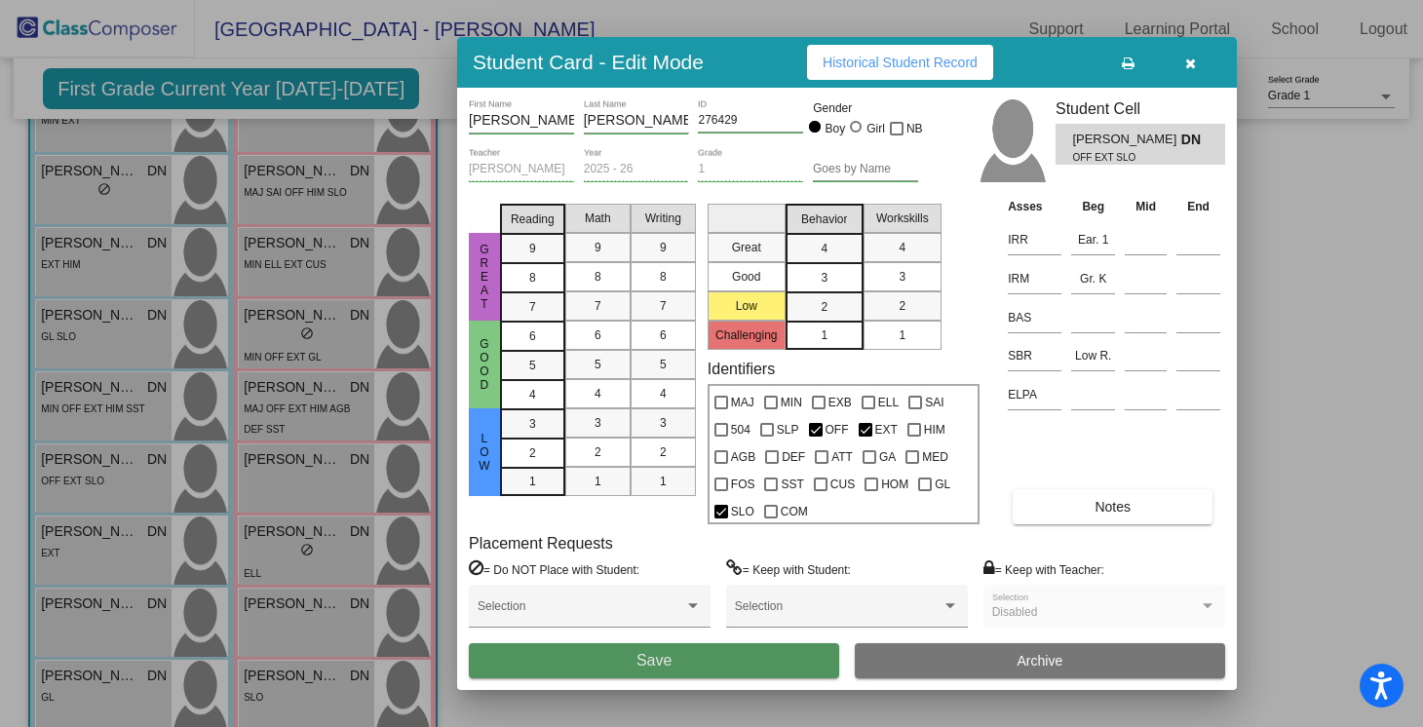
click at [684, 655] on button "Save" at bounding box center [654, 660] width 370 height 35
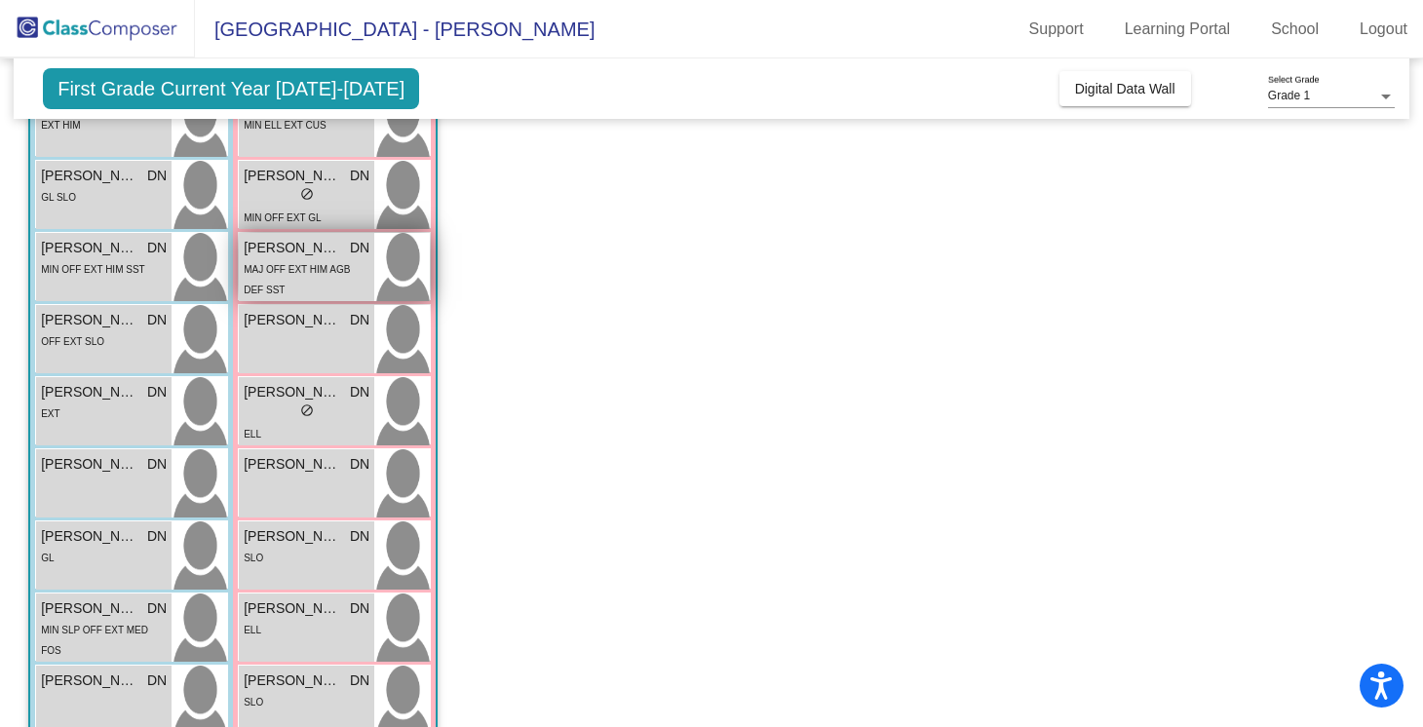
scroll to position [622, 0]
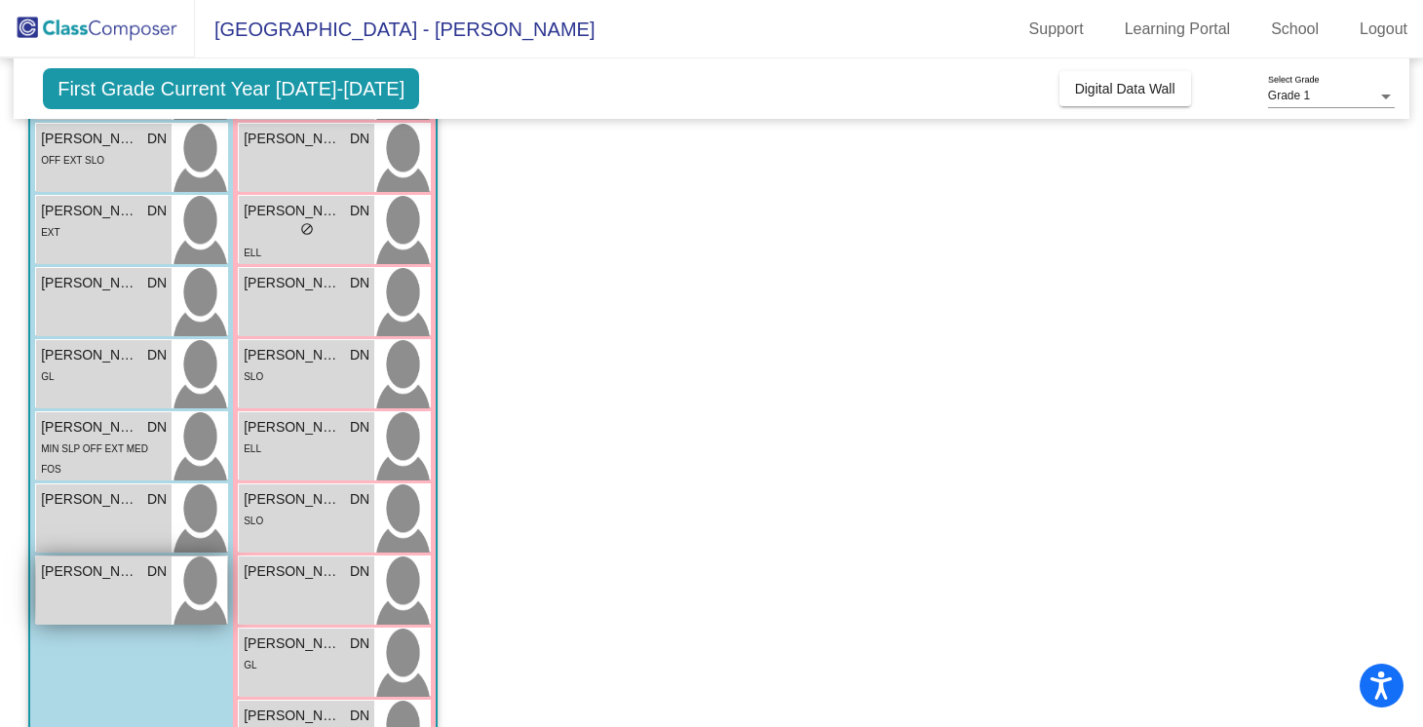
click at [85, 595] on div "[PERSON_NAME] DN lock do_not_disturb_alt" at bounding box center [103, 591] width 135 height 68
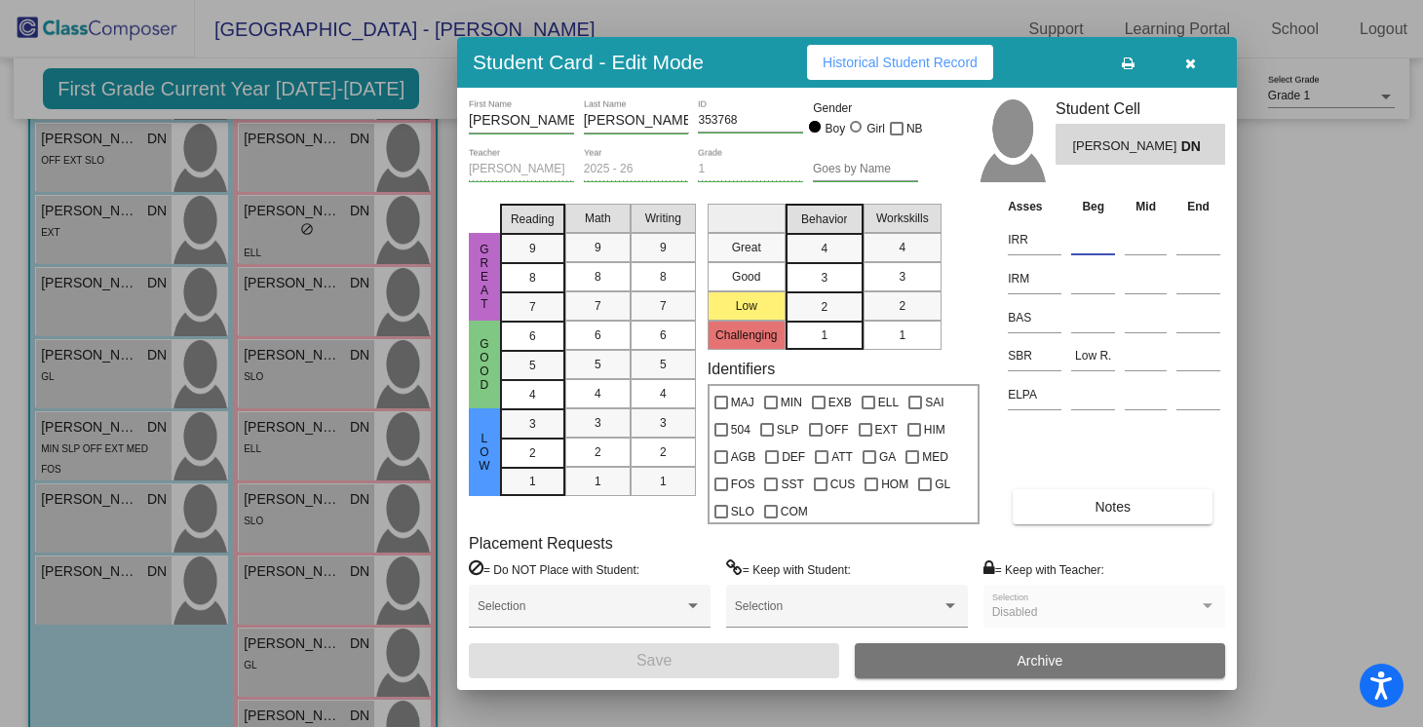
click at [1087, 235] on input at bounding box center [1093, 239] width 44 height 29
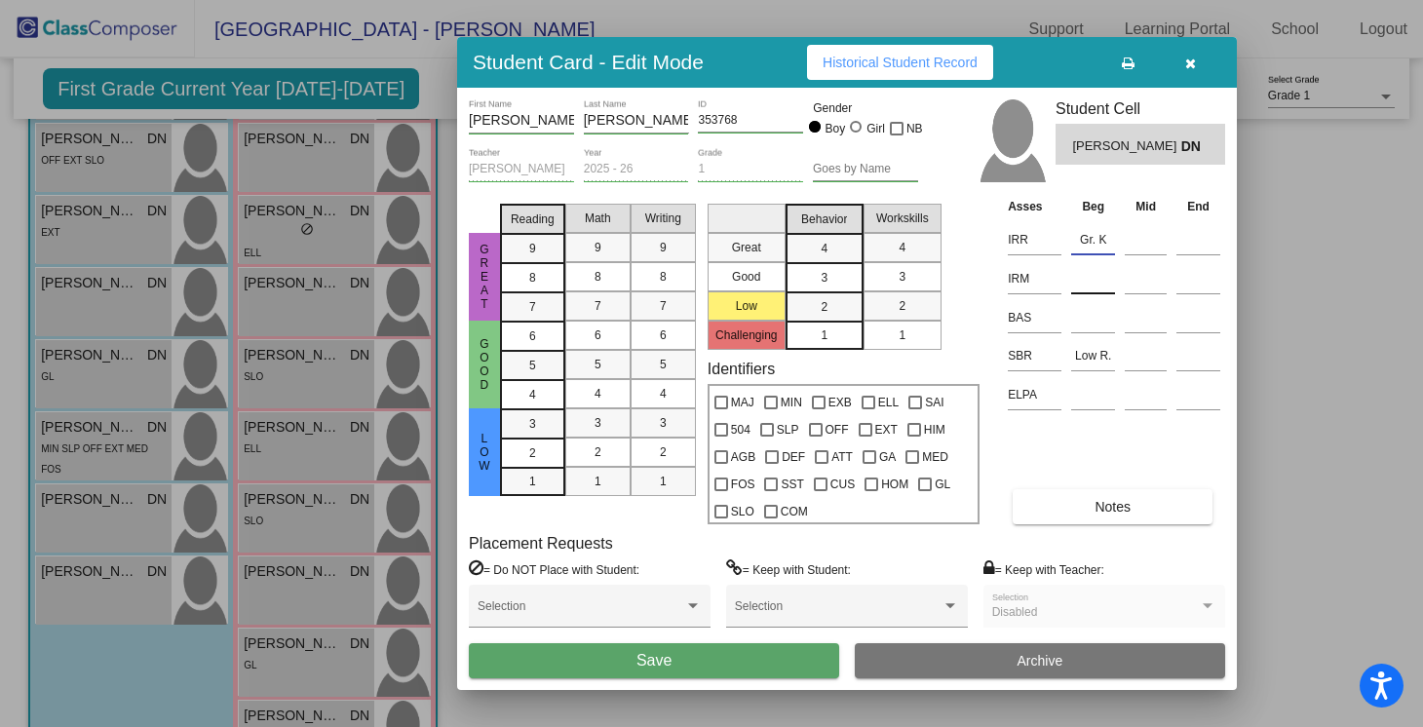
type input "Gr. K"
click at [1083, 285] on input at bounding box center [1093, 278] width 44 height 29
type input "Gr. K"
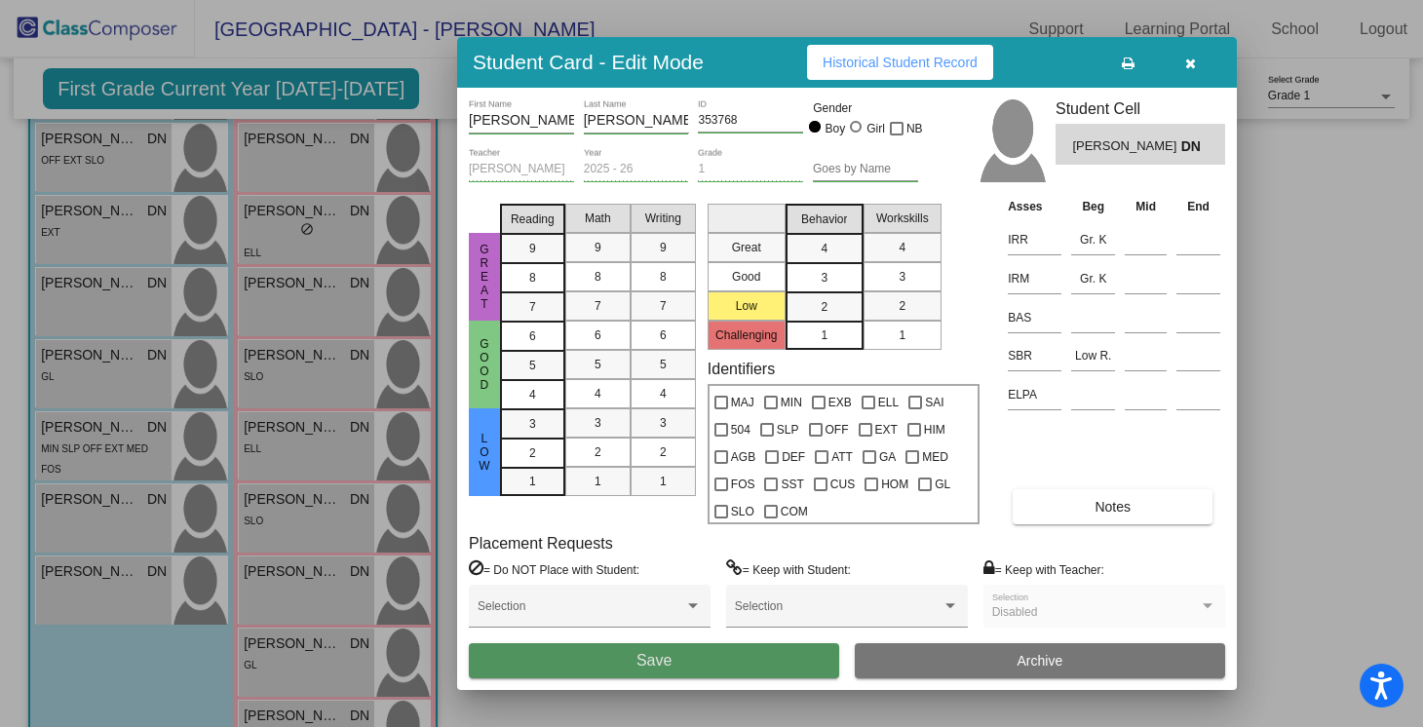
click at [642, 668] on span "Save" at bounding box center [653, 660] width 35 height 17
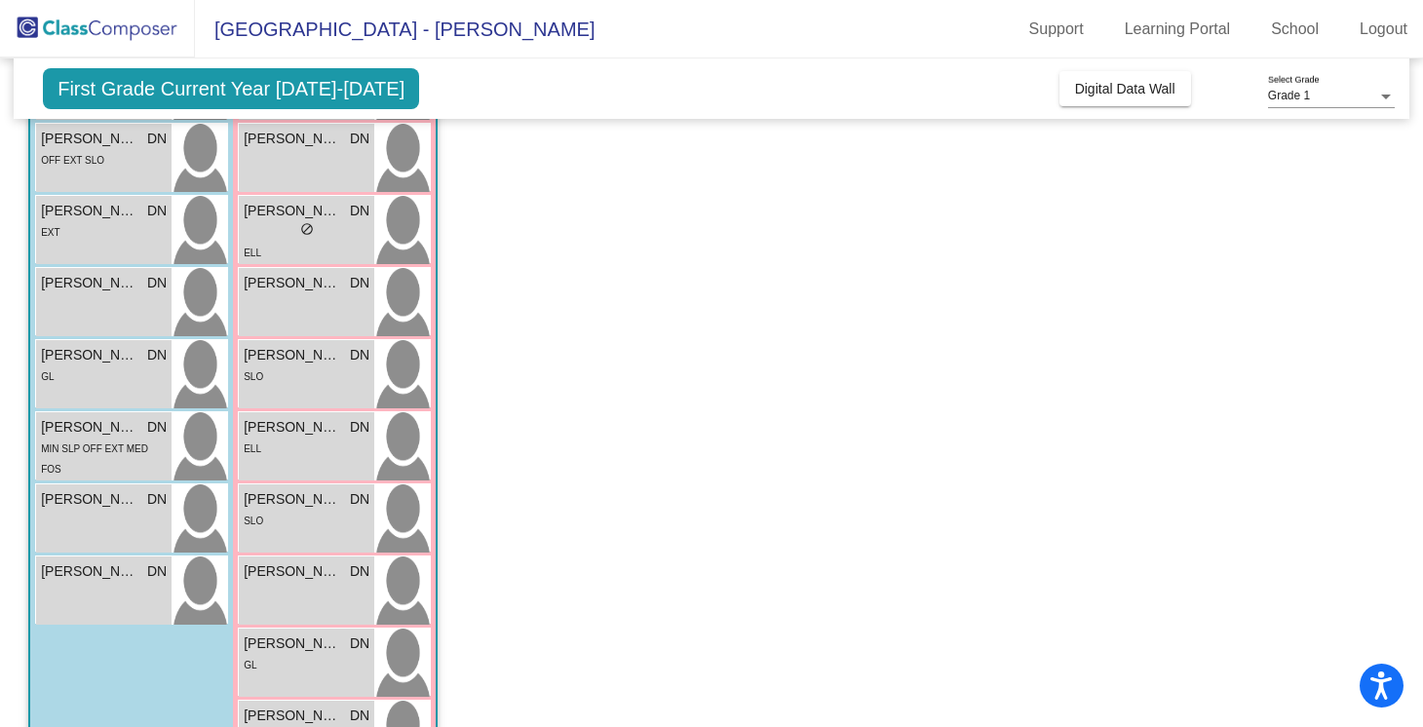
scroll to position [571, 0]
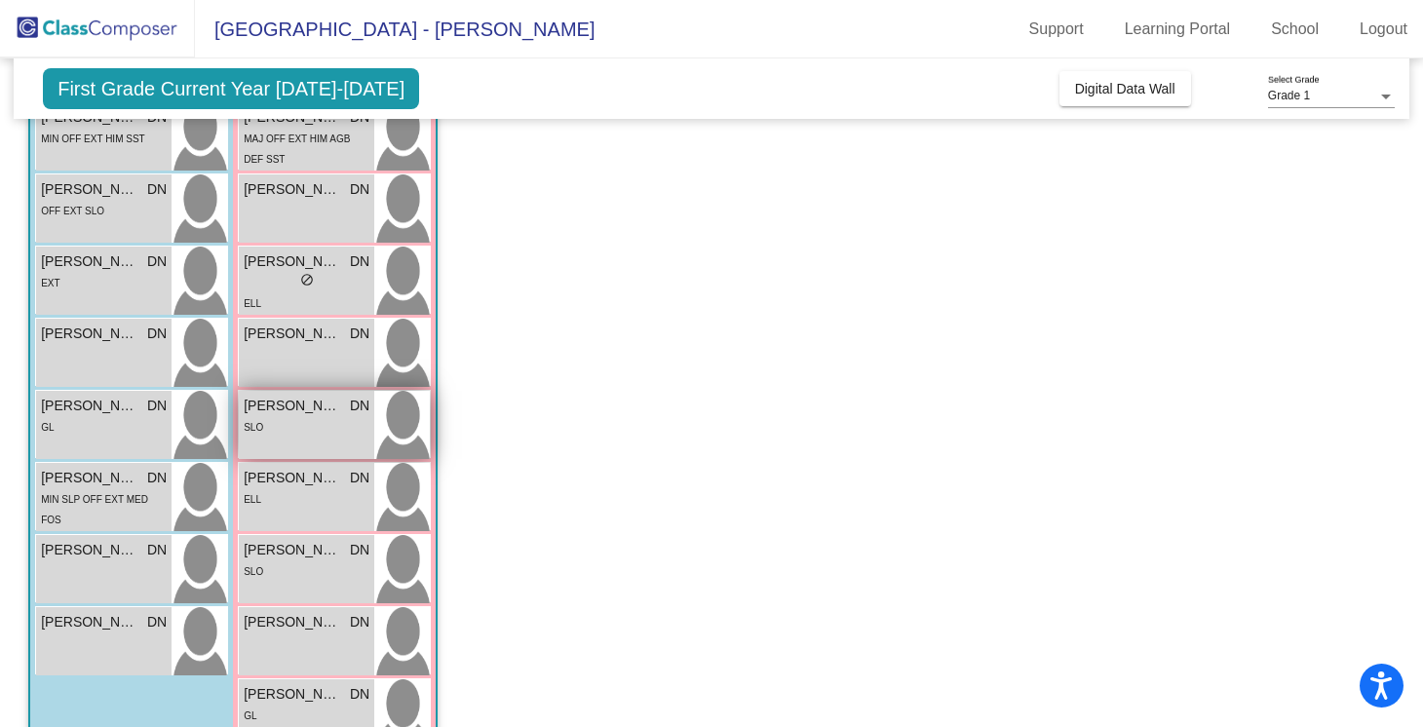
click at [335, 397] on span "[PERSON_NAME]" at bounding box center [292, 406] width 97 height 20
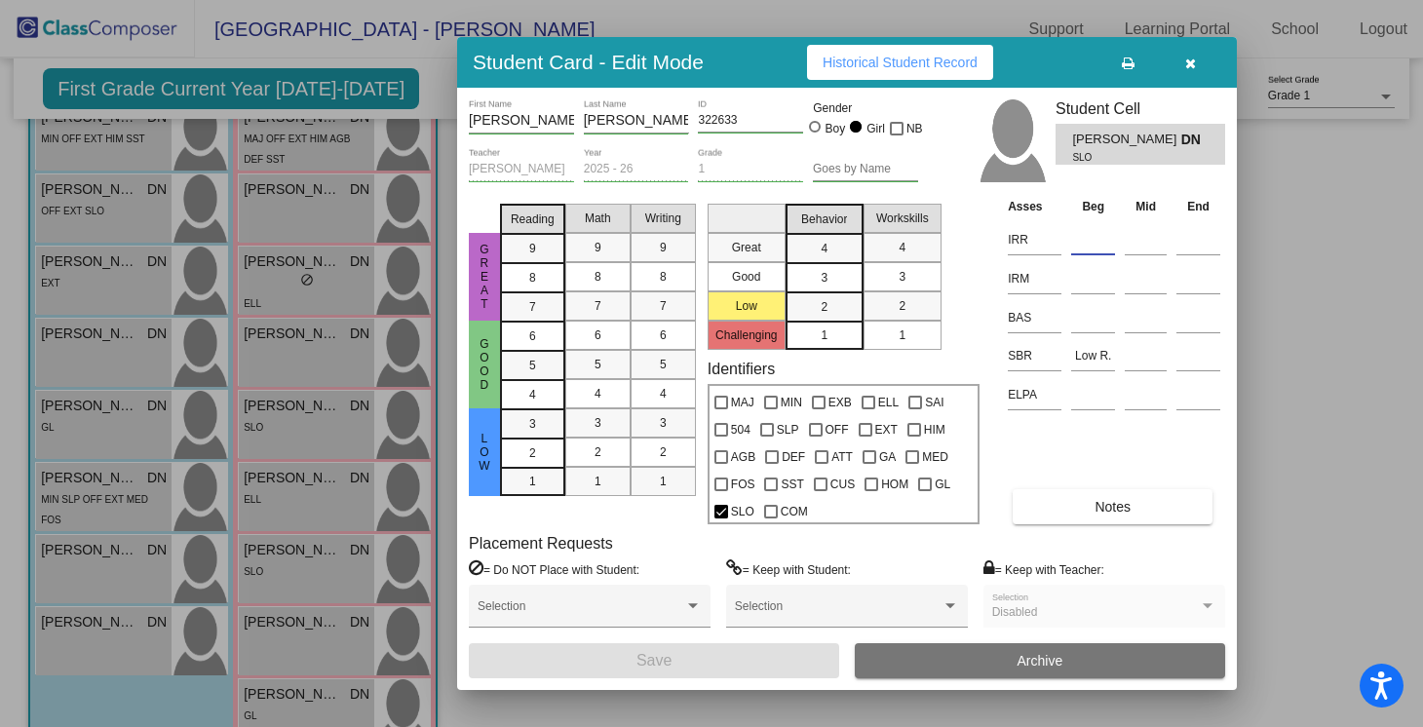
click at [1093, 246] on input at bounding box center [1093, 239] width 44 height 29
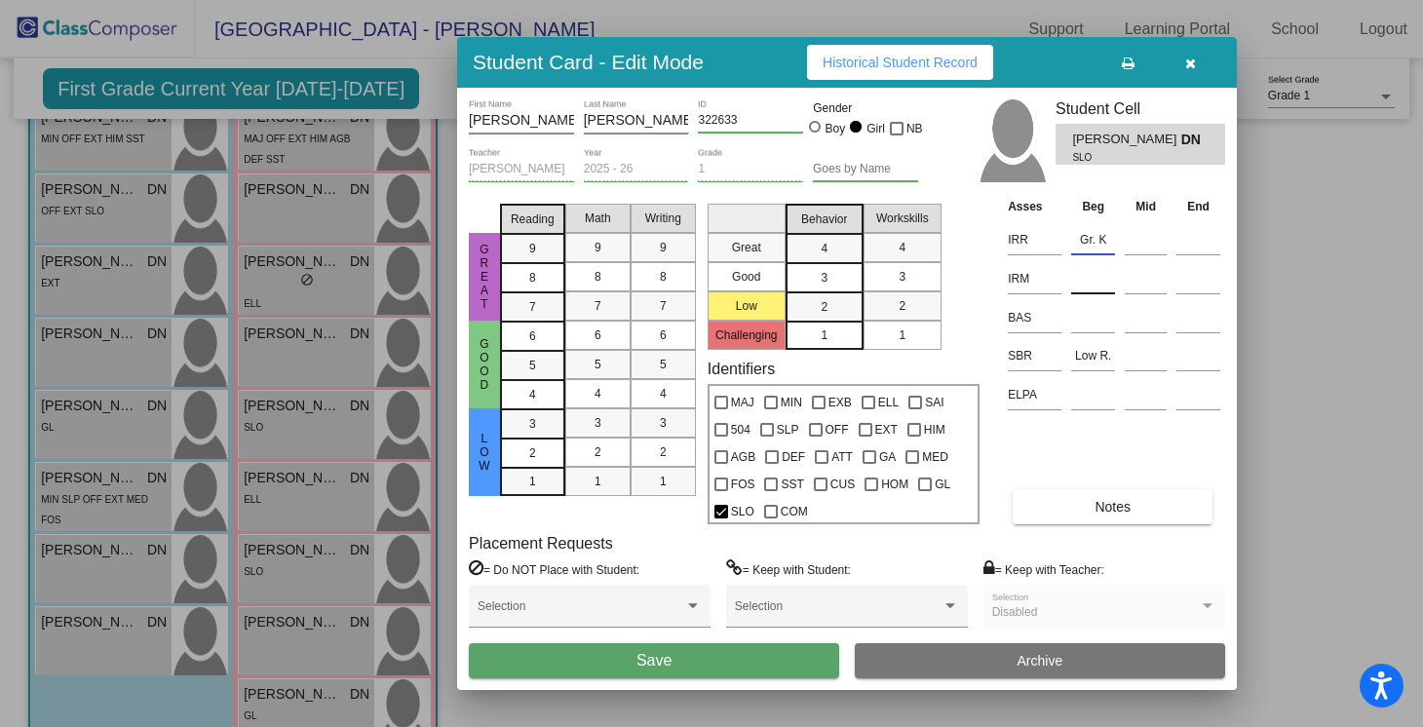
type input "Gr. K"
click at [1084, 290] on input at bounding box center [1093, 278] width 44 height 29
type input "Gr. K"
click at [710, 661] on button "Save" at bounding box center [654, 660] width 370 height 35
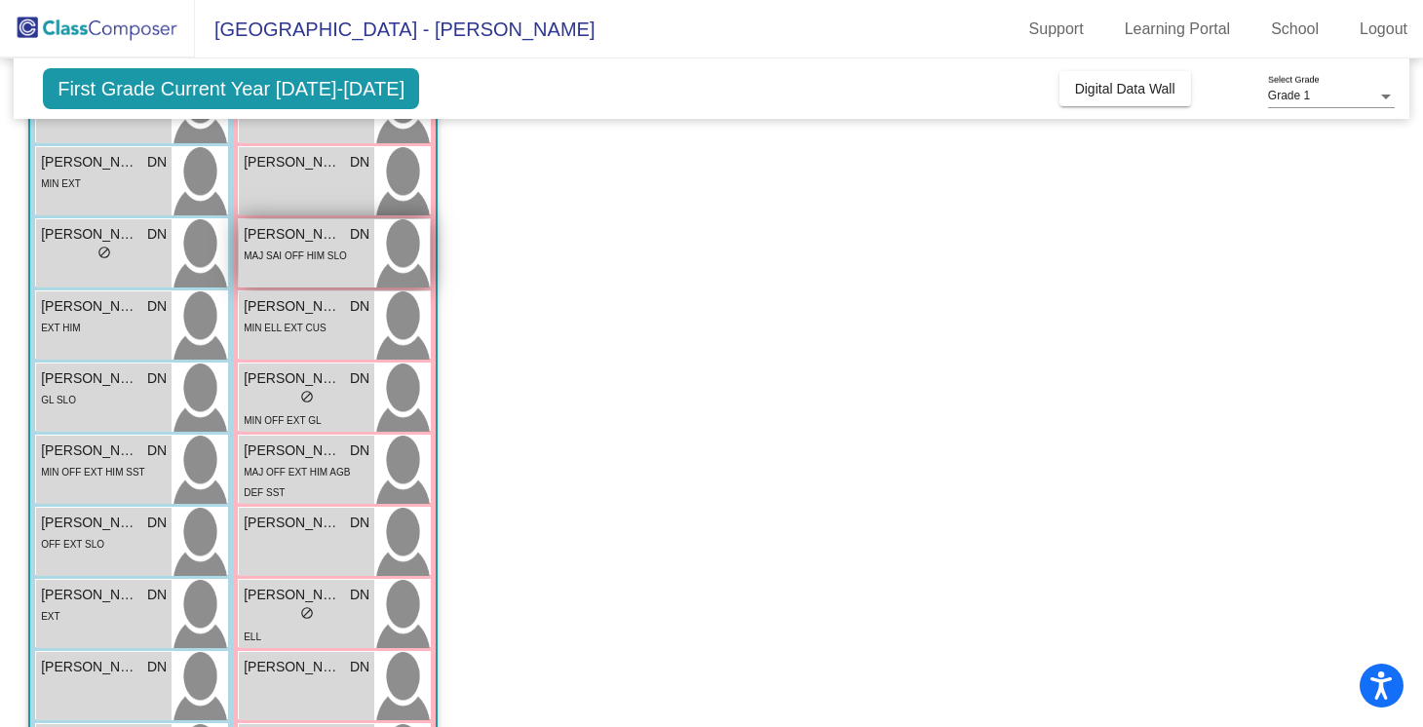
scroll to position [59, 0]
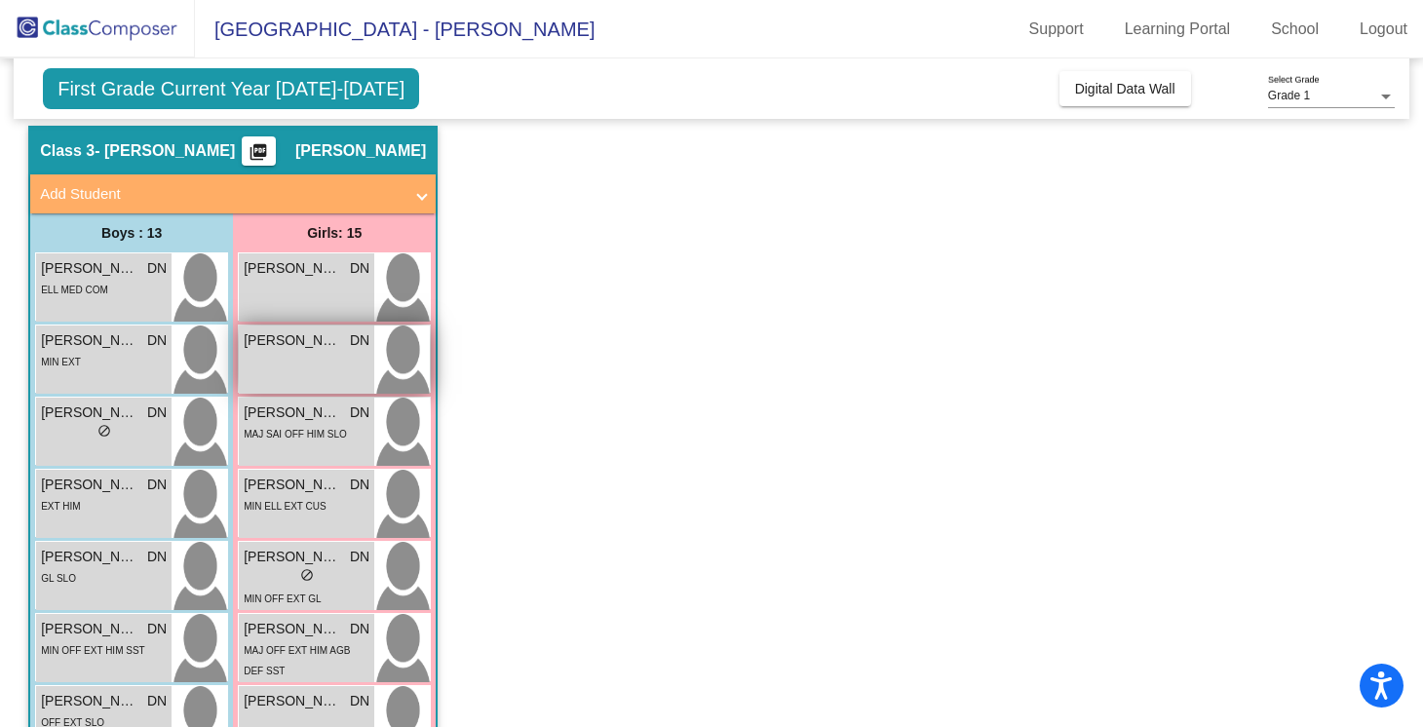
click at [351, 344] on span "DN" at bounding box center [359, 340] width 19 height 20
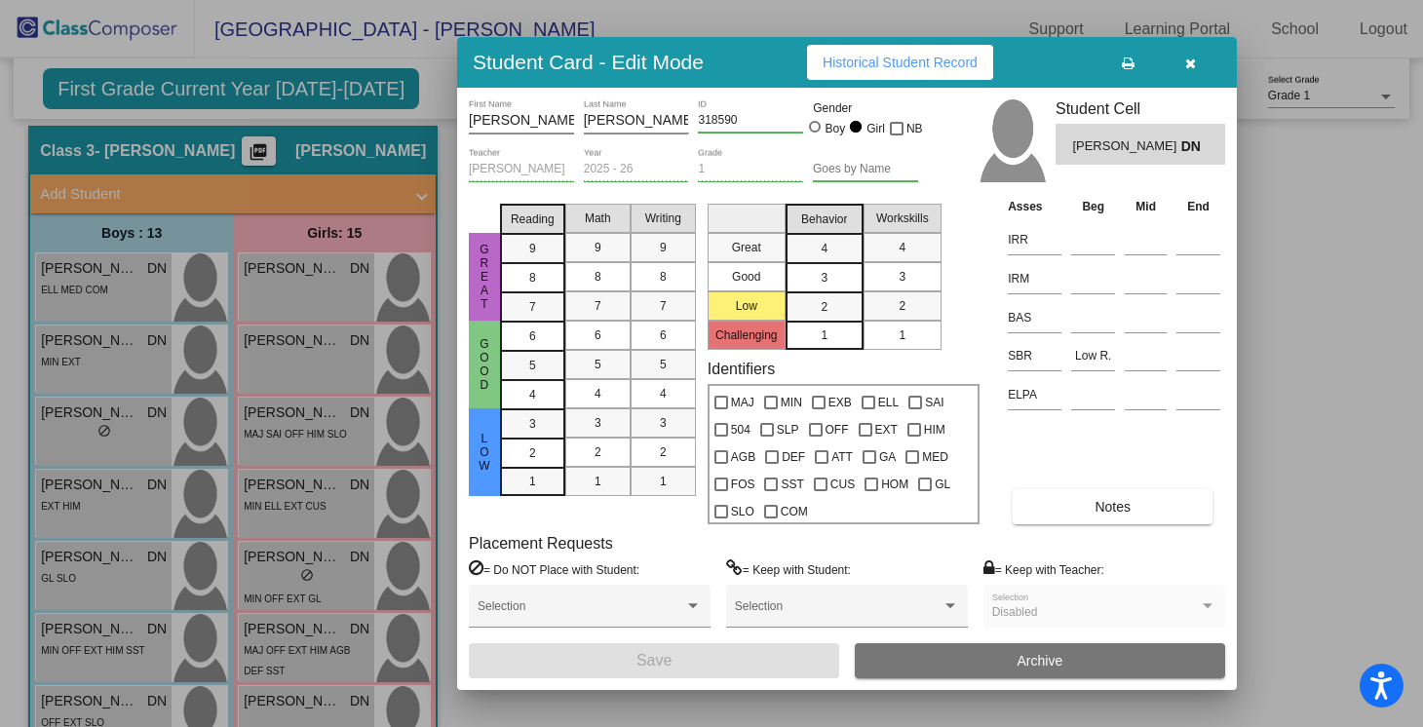
click at [1187, 65] on icon "button" at bounding box center [1190, 64] width 11 height 14
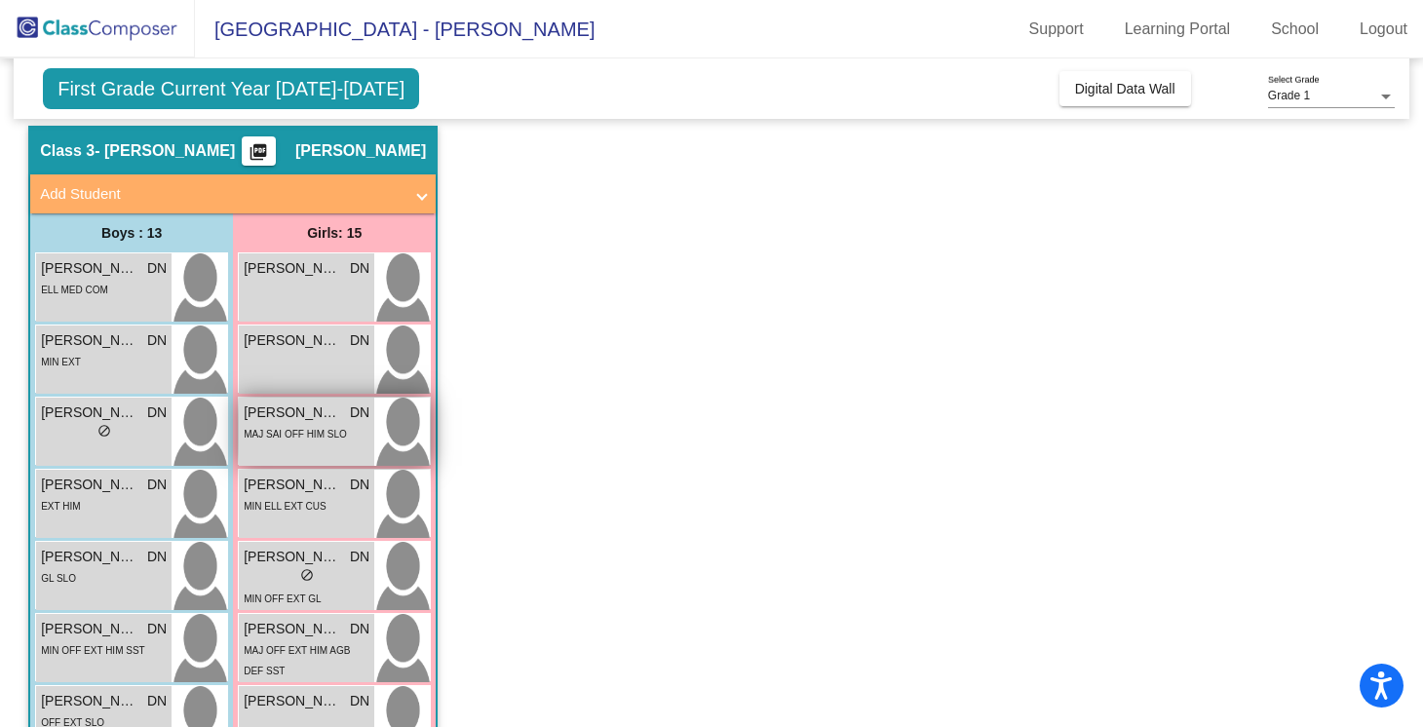
click at [325, 429] on span "MAJ SAI OFF HIM SLO" at bounding box center [295, 434] width 103 height 11
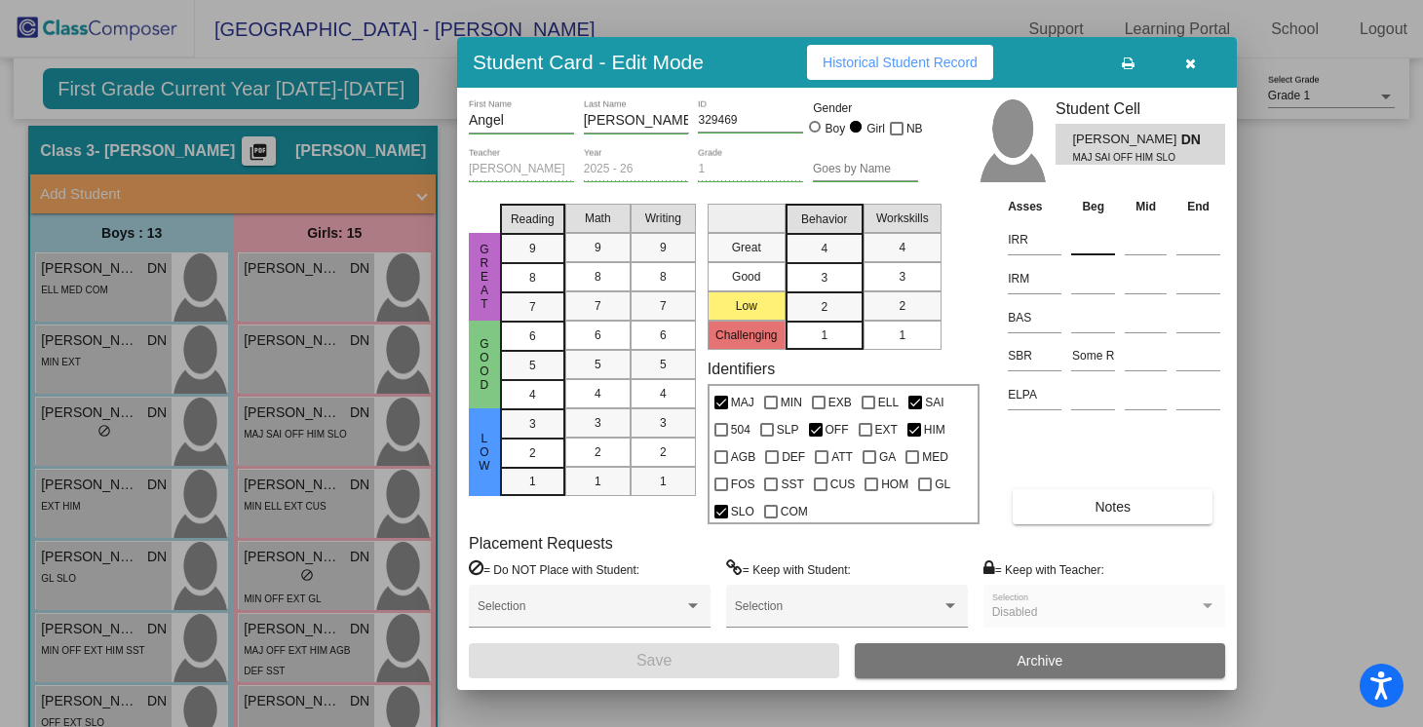
click at [1081, 238] on input at bounding box center [1093, 239] width 44 height 29
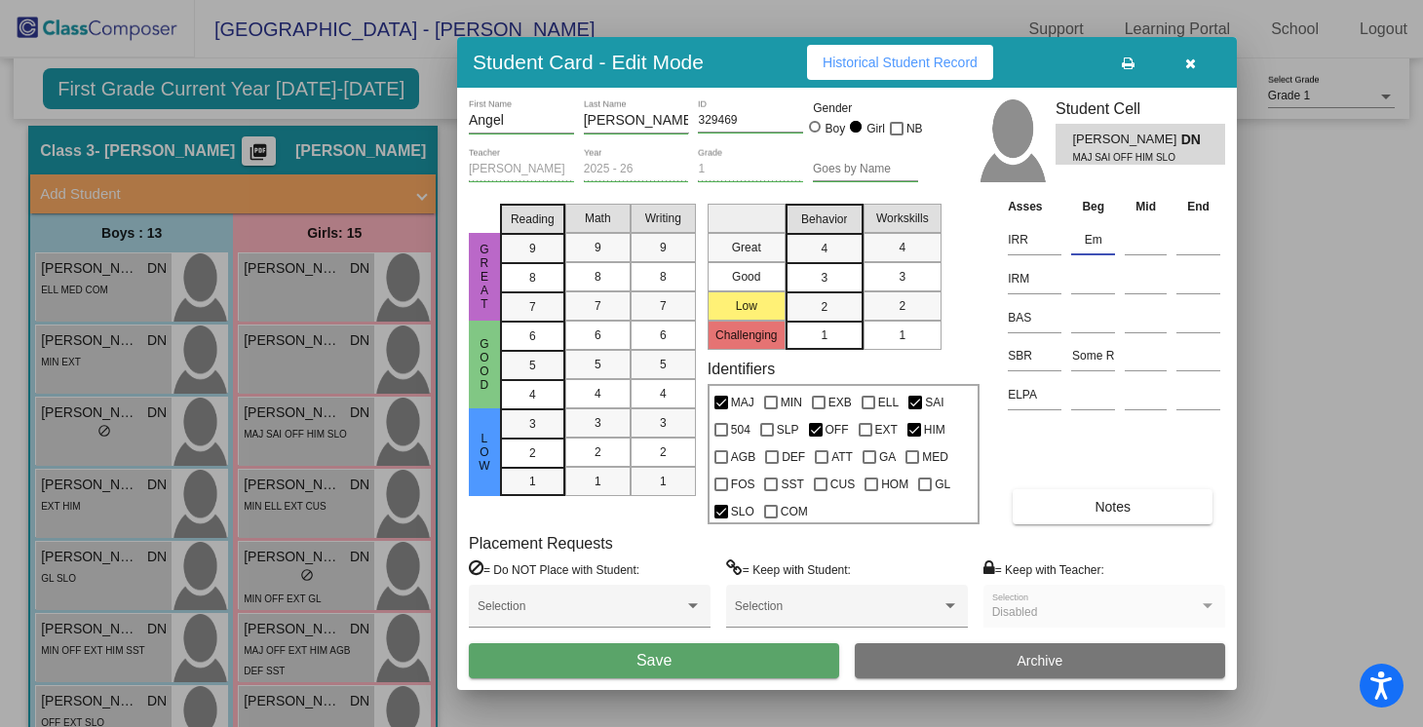
type input "E"
type input "Gr. K"
click at [1085, 283] on input at bounding box center [1093, 278] width 44 height 29
type input "Em. K"
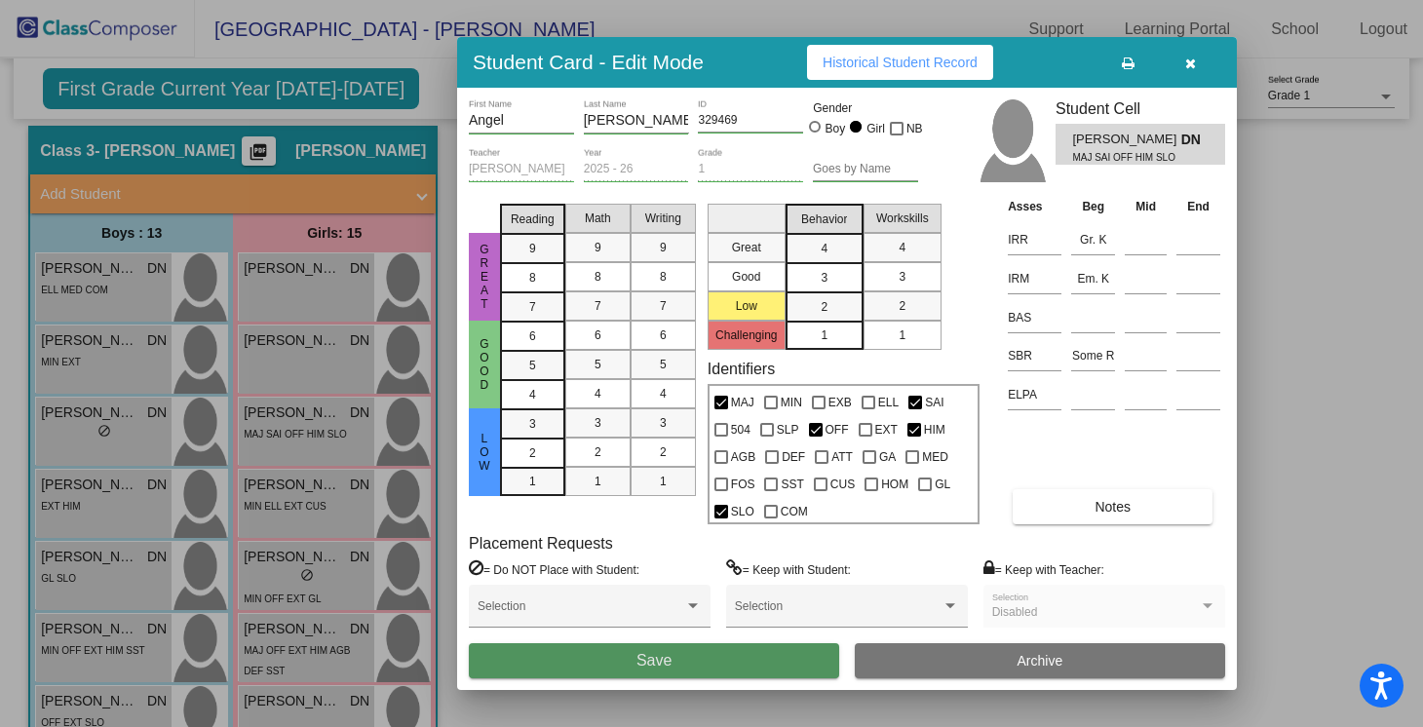
click at [734, 649] on button "Save" at bounding box center [654, 660] width 370 height 35
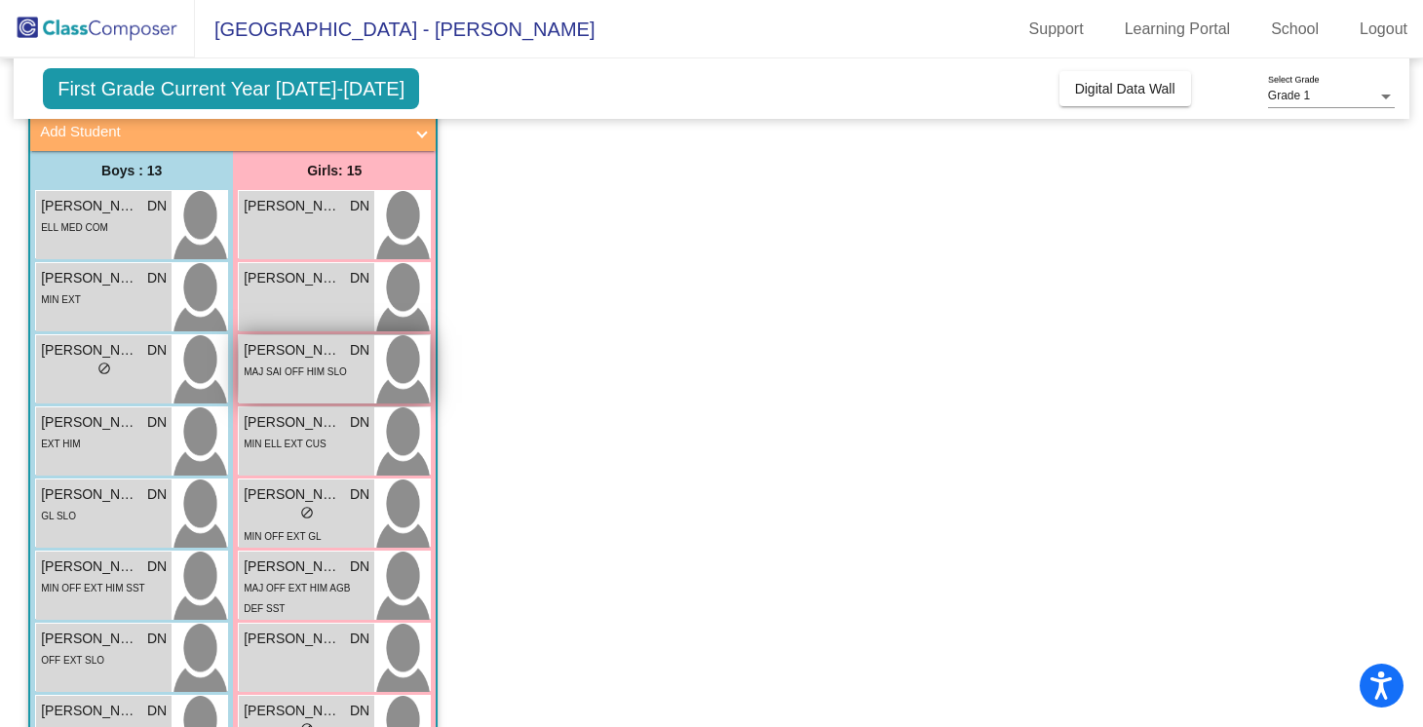
scroll to position [57, 0]
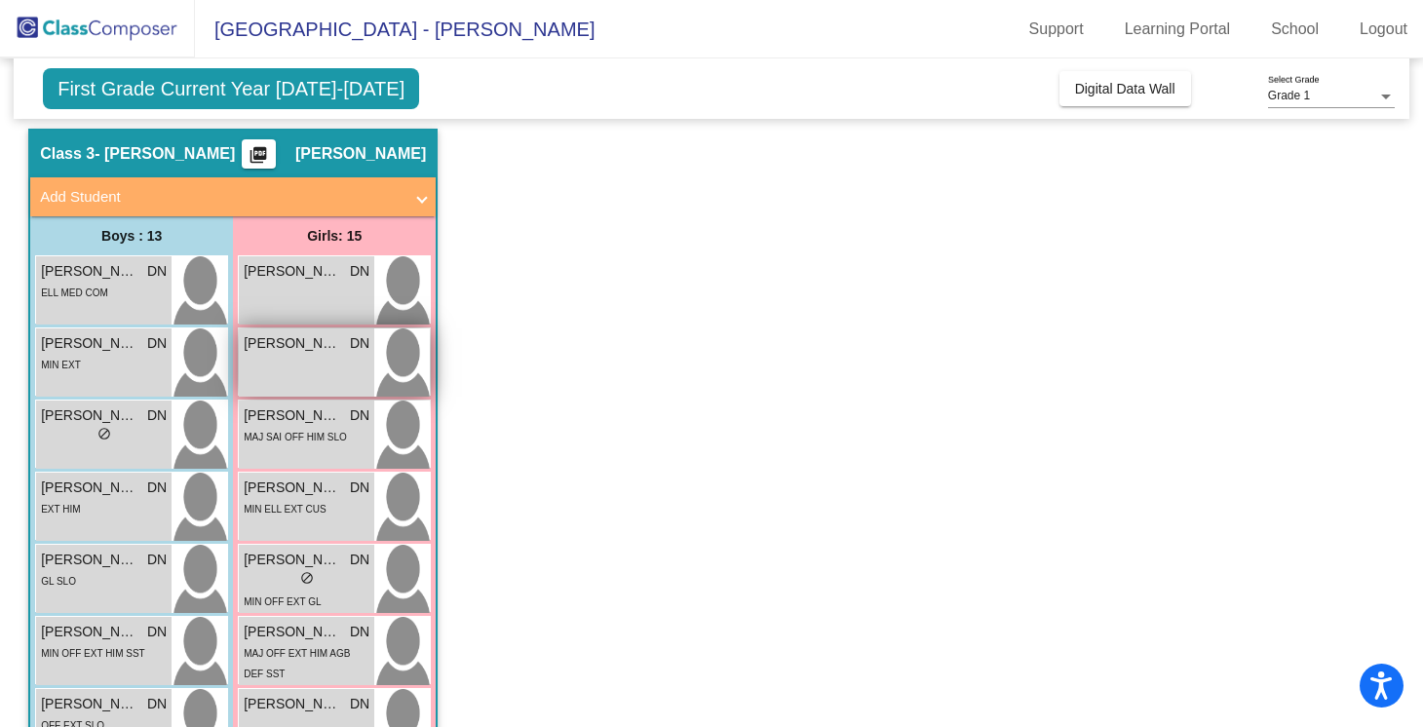
click at [307, 345] on span "[PERSON_NAME]" at bounding box center [292, 343] width 97 height 20
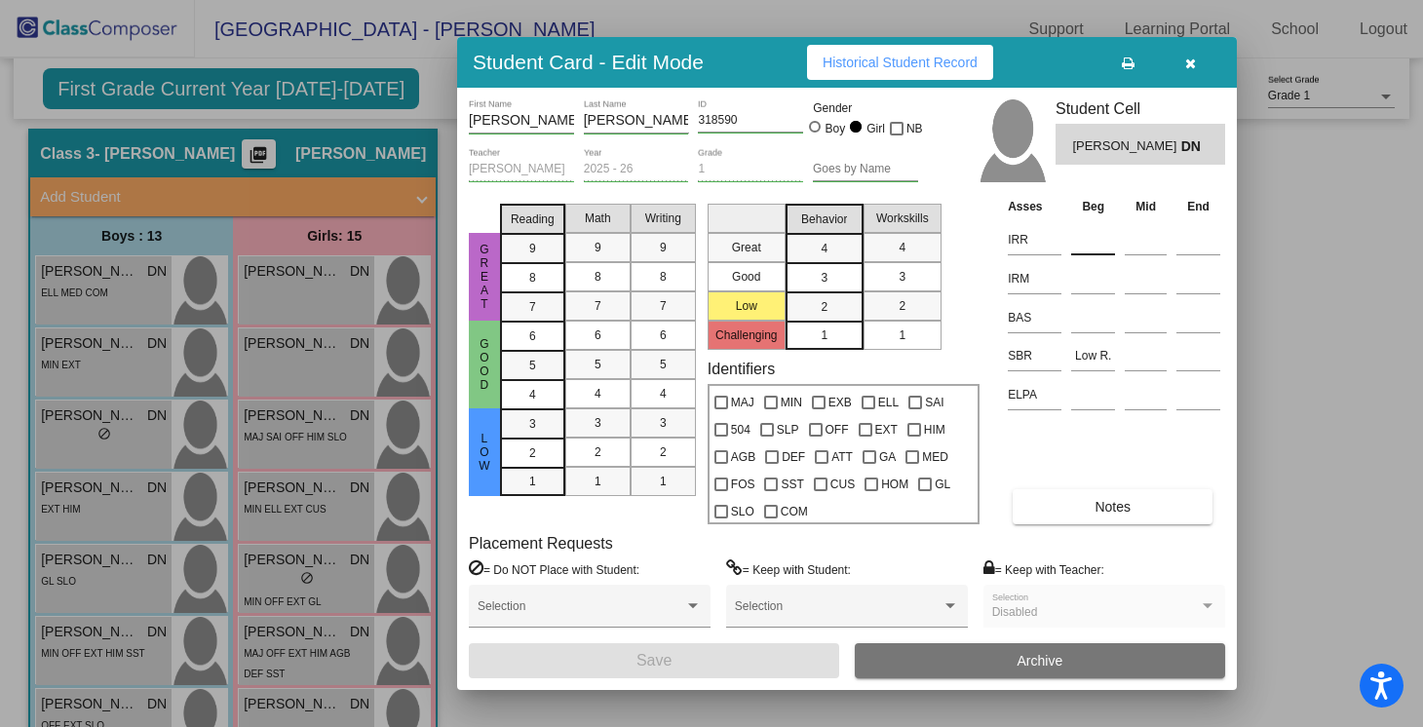
click at [1087, 241] on input at bounding box center [1093, 239] width 44 height 29
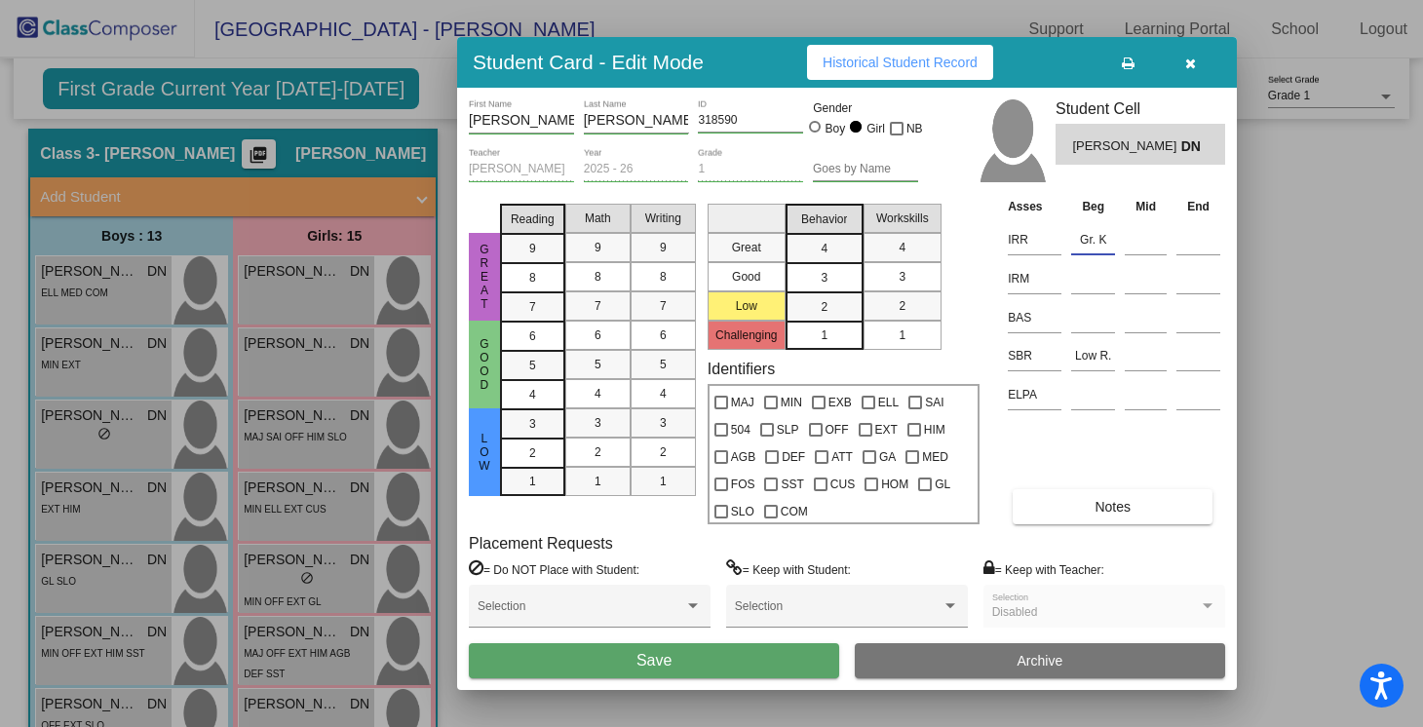
type input "Gr. K"
click at [1071, 293] on div at bounding box center [1093, 275] width 44 height 36
click at [1090, 274] on input at bounding box center [1093, 278] width 44 height 29
type input "Gr. K"
click at [779, 669] on button "Save" at bounding box center [654, 660] width 370 height 35
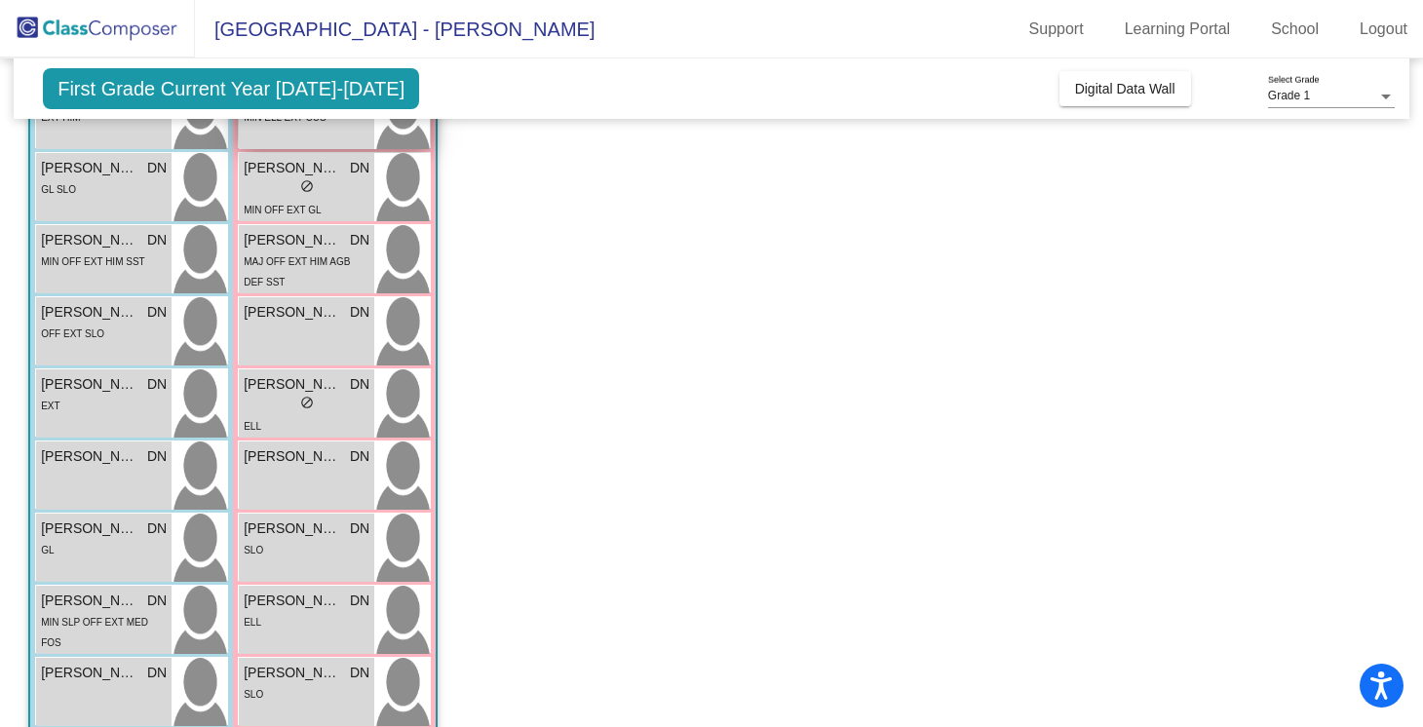
scroll to position [450, 0]
click at [321, 349] on div "[PERSON_NAME] DN lock do_not_disturb_alt" at bounding box center [306, 329] width 135 height 68
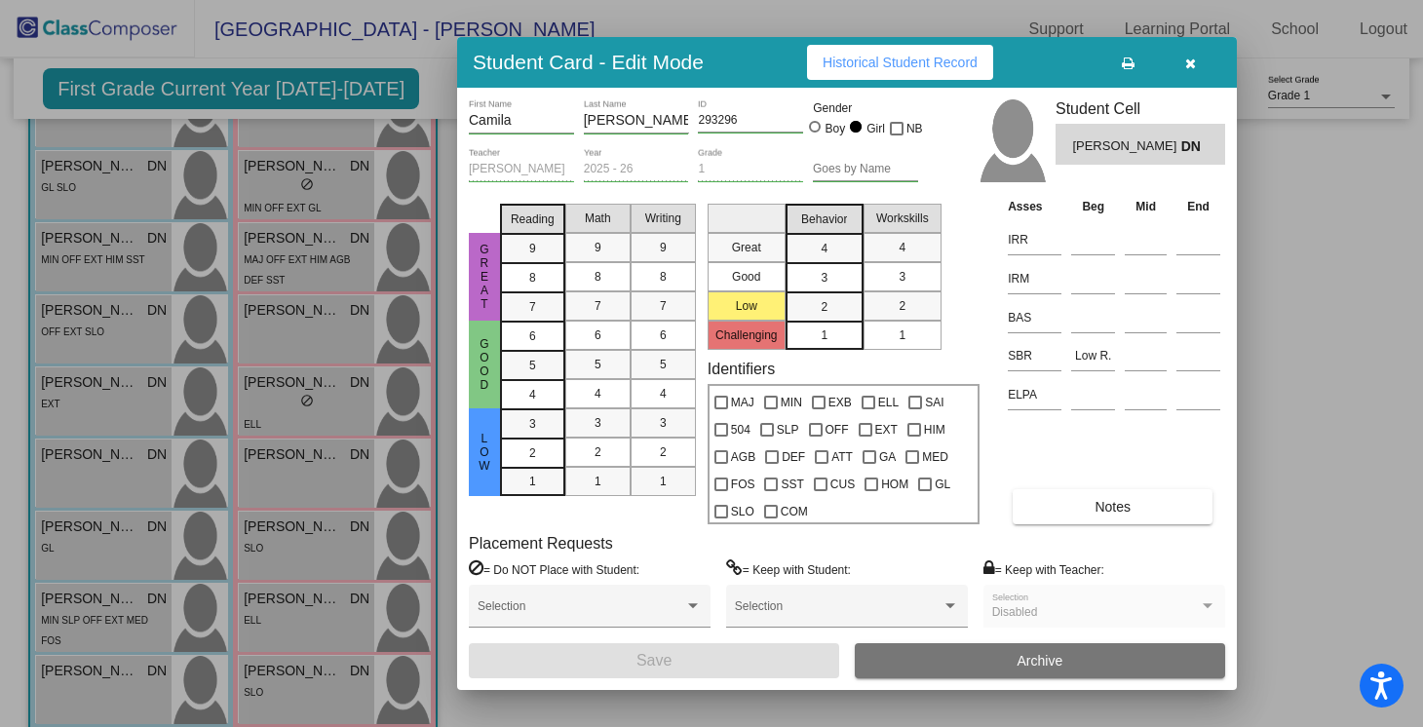
click at [1066, 246] on td at bounding box center [1093, 236] width 54 height 39
click at [1076, 246] on input at bounding box center [1093, 239] width 44 height 29
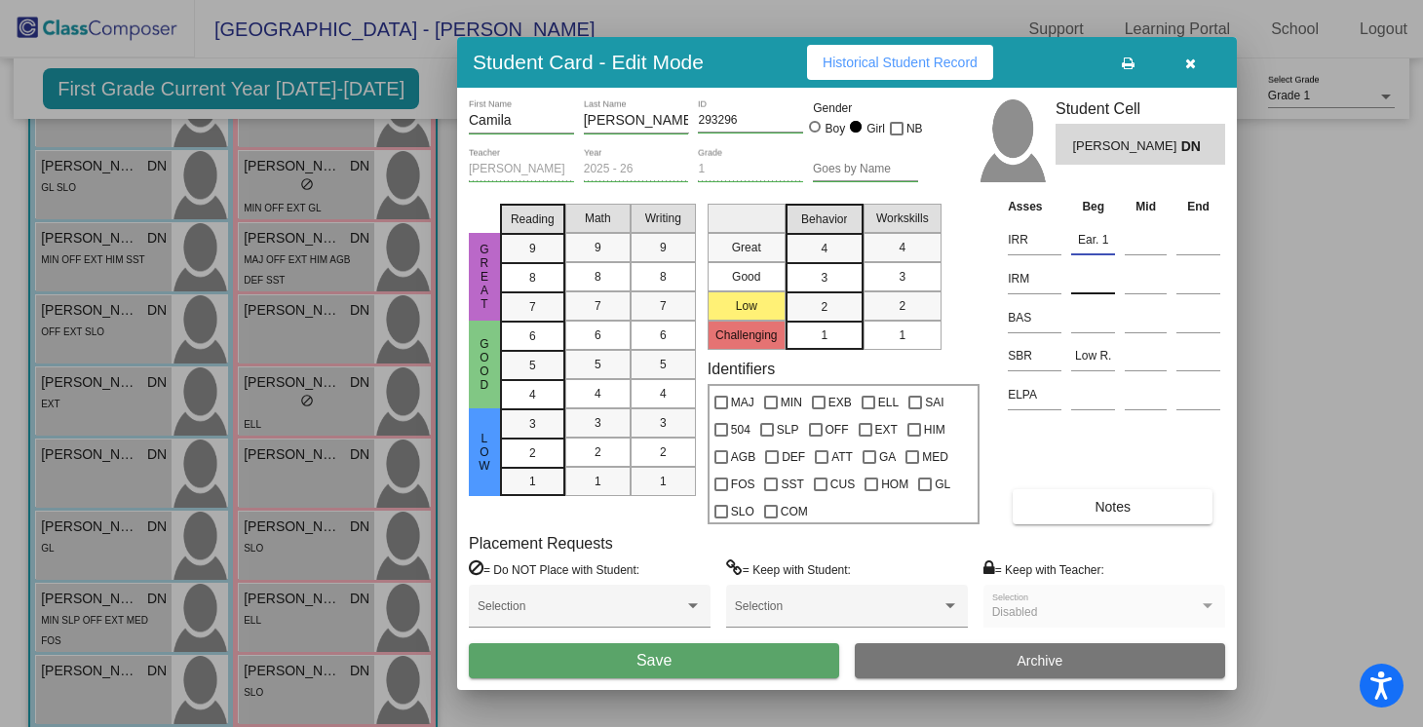
type input "Ear. 1"
click at [1076, 286] on input at bounding box center [1093, 278] width 44 height 29
type input "Gr. K"
click at [715, 656] on button "Save" at bounding box center [654, 660] width 370 height 35
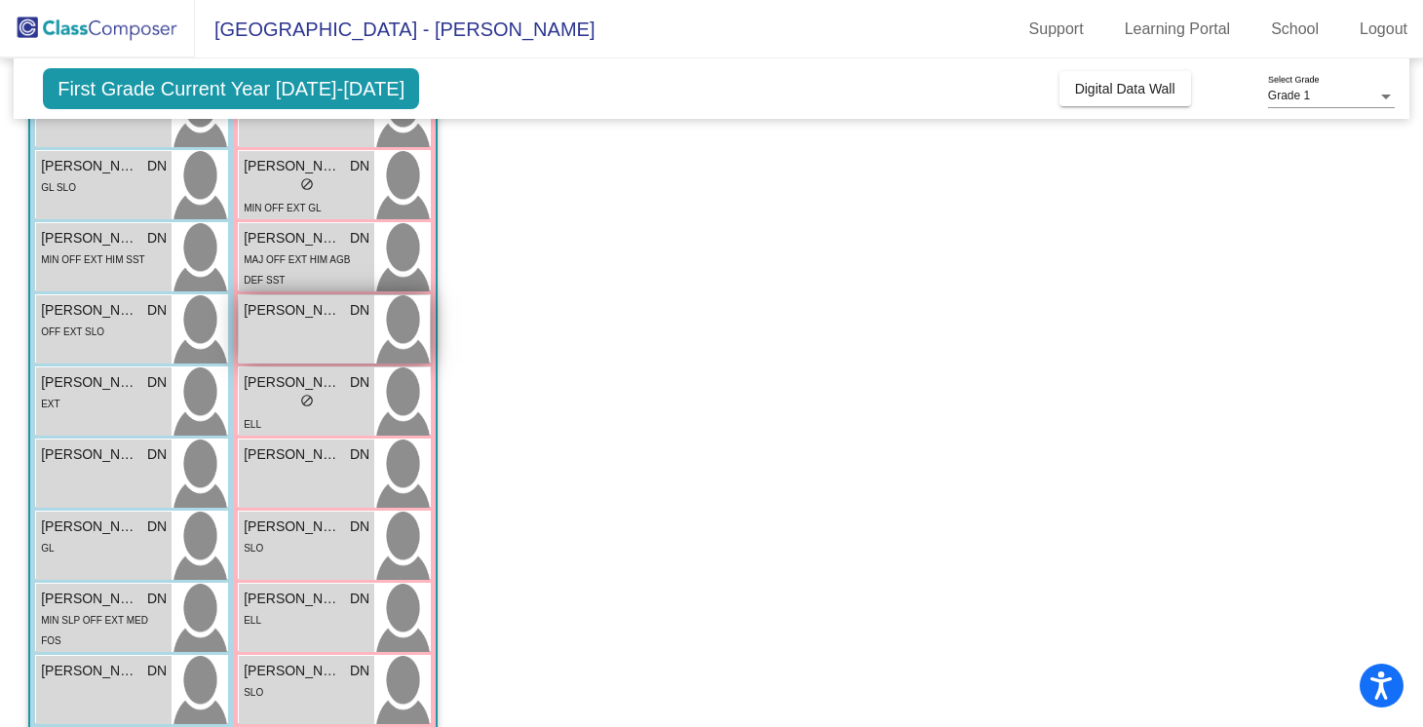
scroll to position [698, 0]
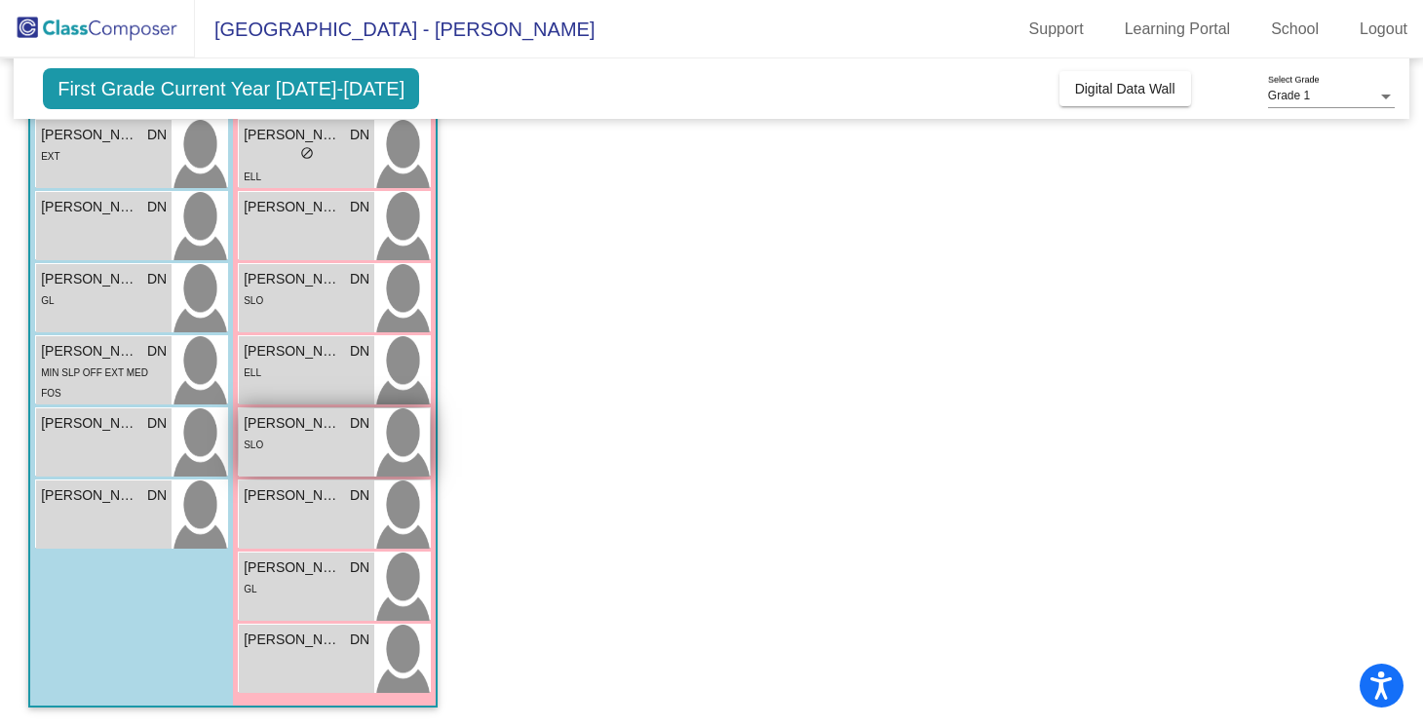
click at [316, 476] on div "[PERSON_NAME] DN lock do_not_disturb_alt SLO" at bounding box center [306, 442] width 135 height 68
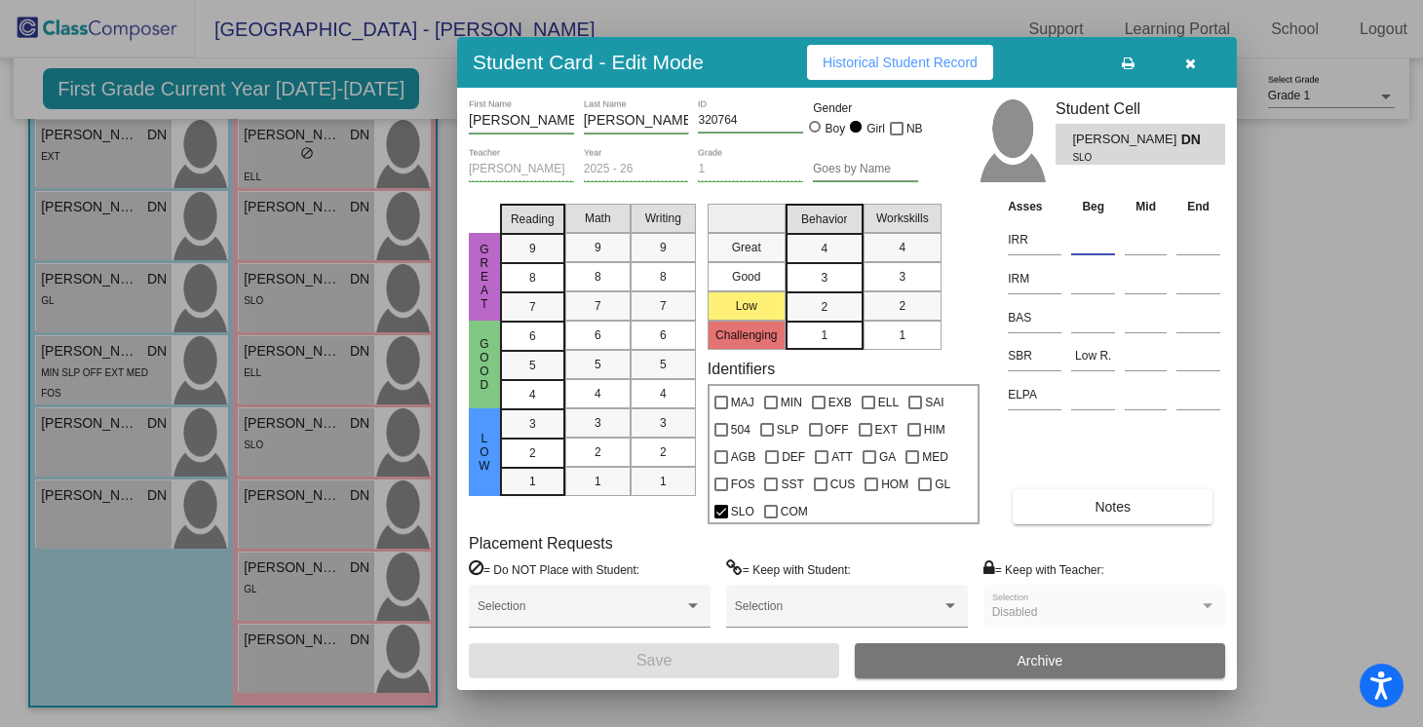
click at [1086, 250] on input at bounding box center [1093, 239] width 44 height 29
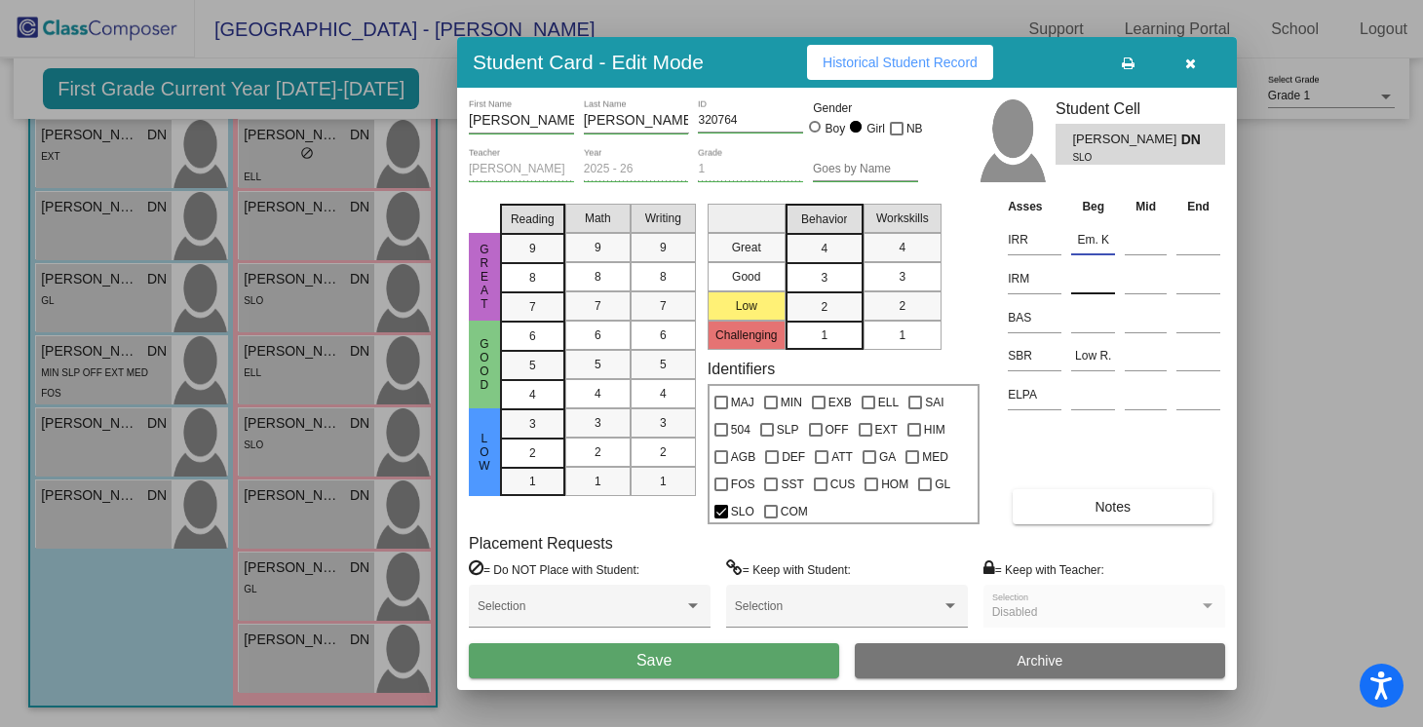
type input "Em. K"
click at [1086, 275] on input at bounding box center [1093, 278] width 44 height 29
type input "Em. K"
click at [728, 667] on button "Save" at bounding box center [654, 660] width 370 height 35
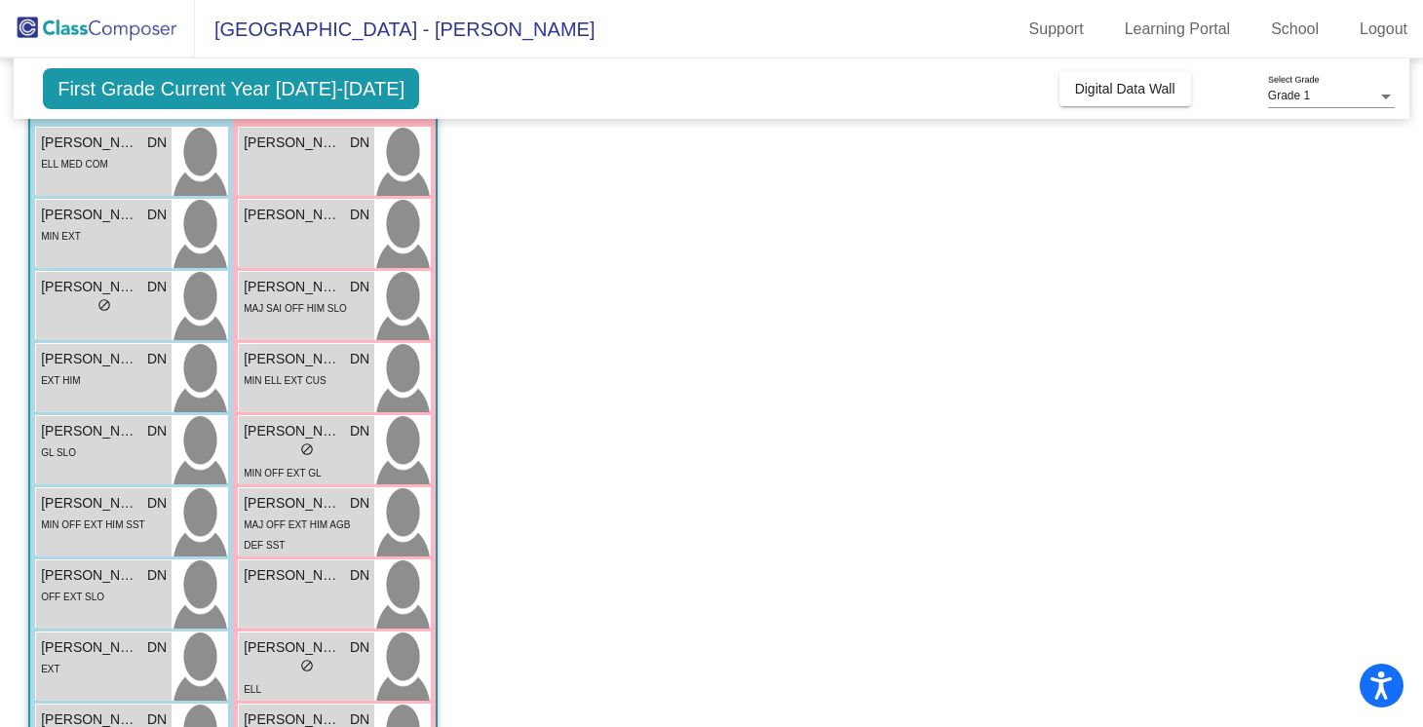
scroll to position [158, 0]
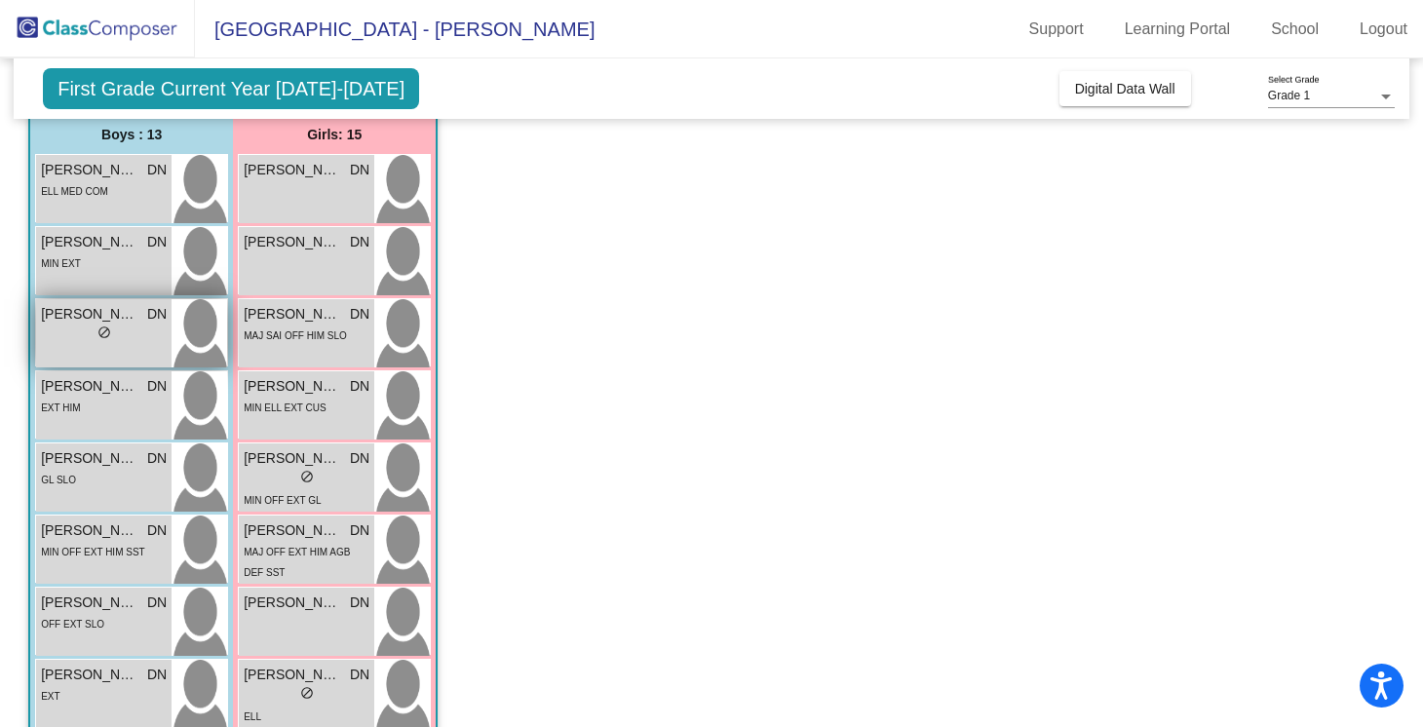
click at [124, 321] on span "[PERSON_NAME]" at bounding box center [89, 314] width 97 height 20
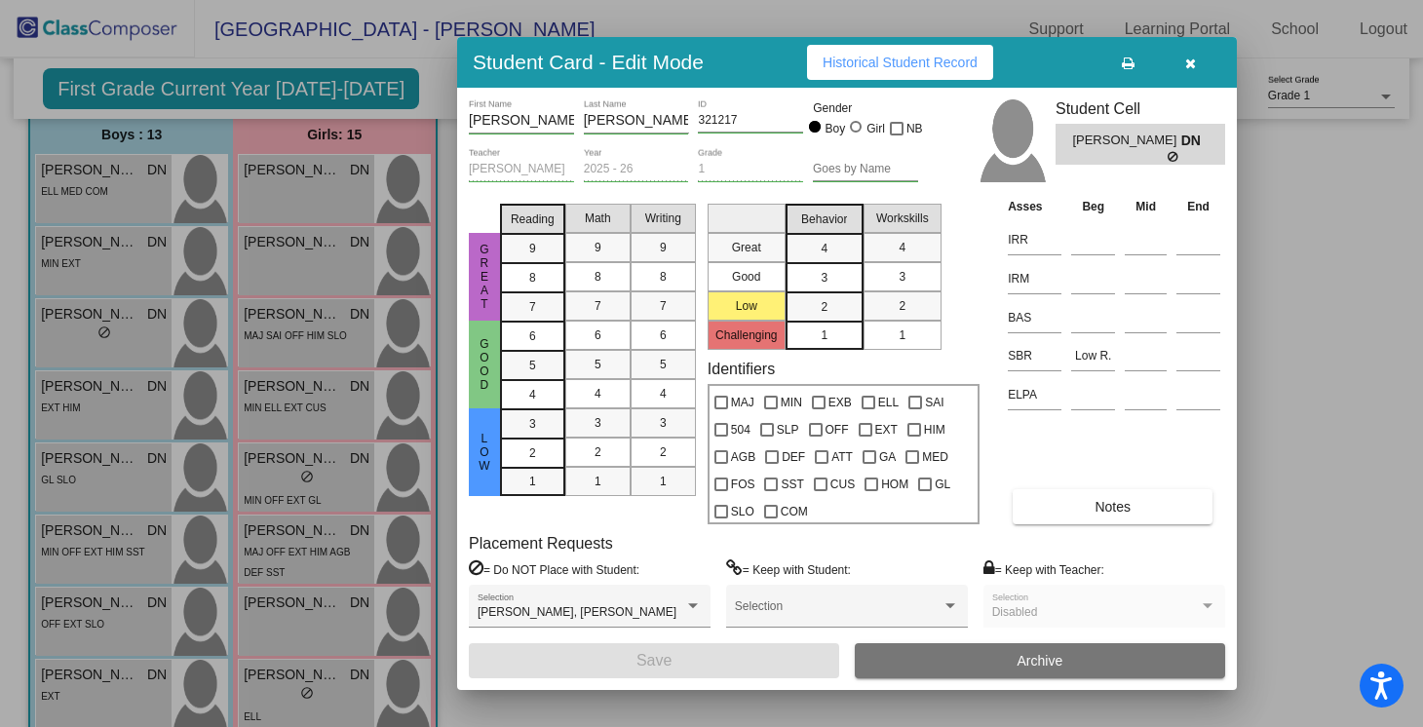
click at [1069, 253] on td at bounding box center [1093, 236] width 54 height 39
click at [1072, 251] on input at bounding box center [1093, 239] width 44 height 29
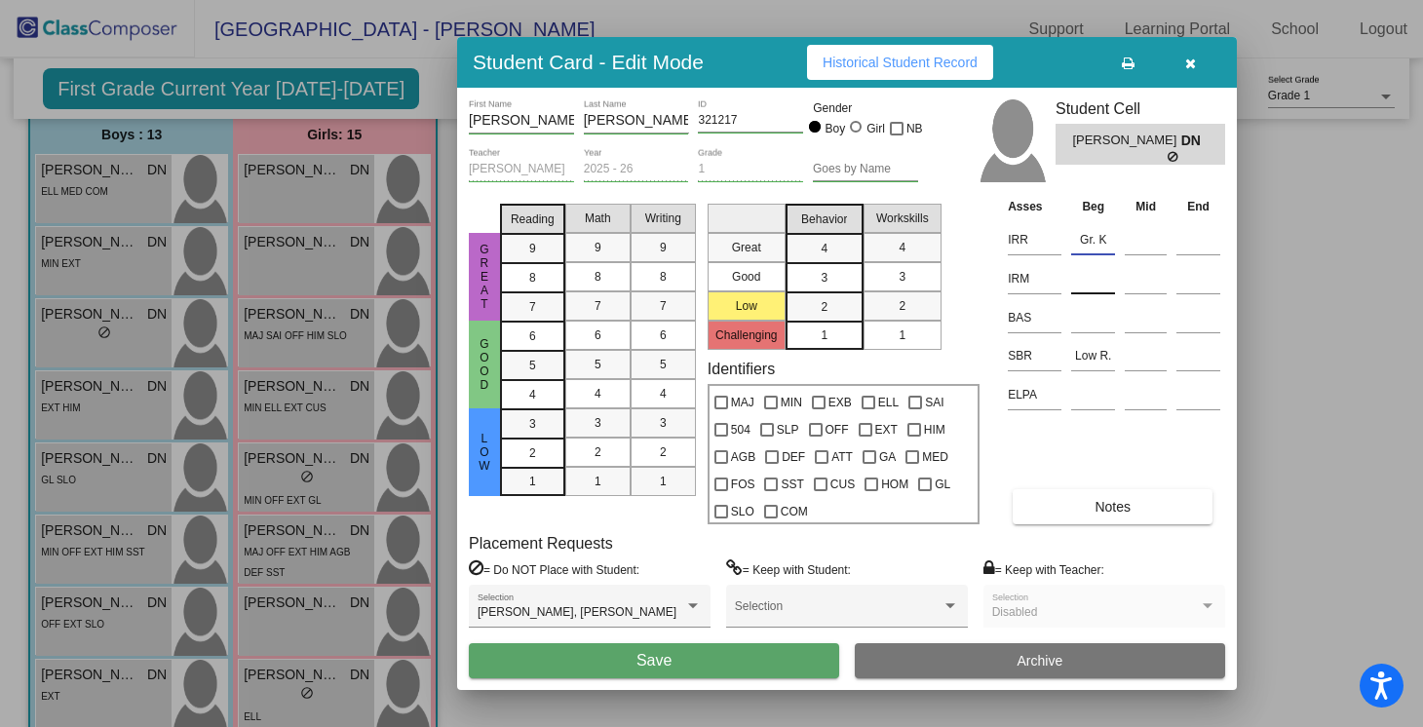
type input "Gr. K"
click at [1070, 285] on td at bounding box center [1093, 275] width 54 height 39
click at [1090, 285] on input at bounding box center [1093, 278] width 44 height 29
type input "Gr. K"
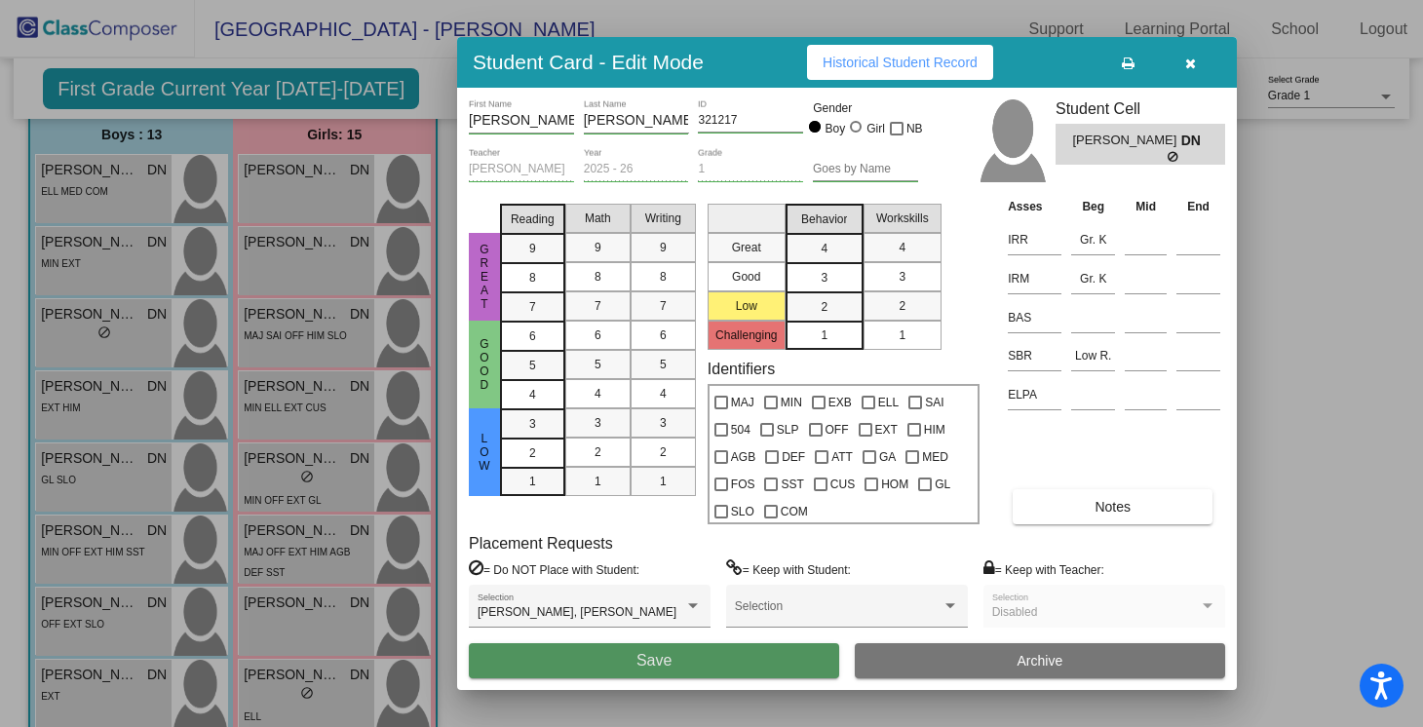
click at [704, 644] on button "Save" at bounding box center [654, 660] width 370 height 35
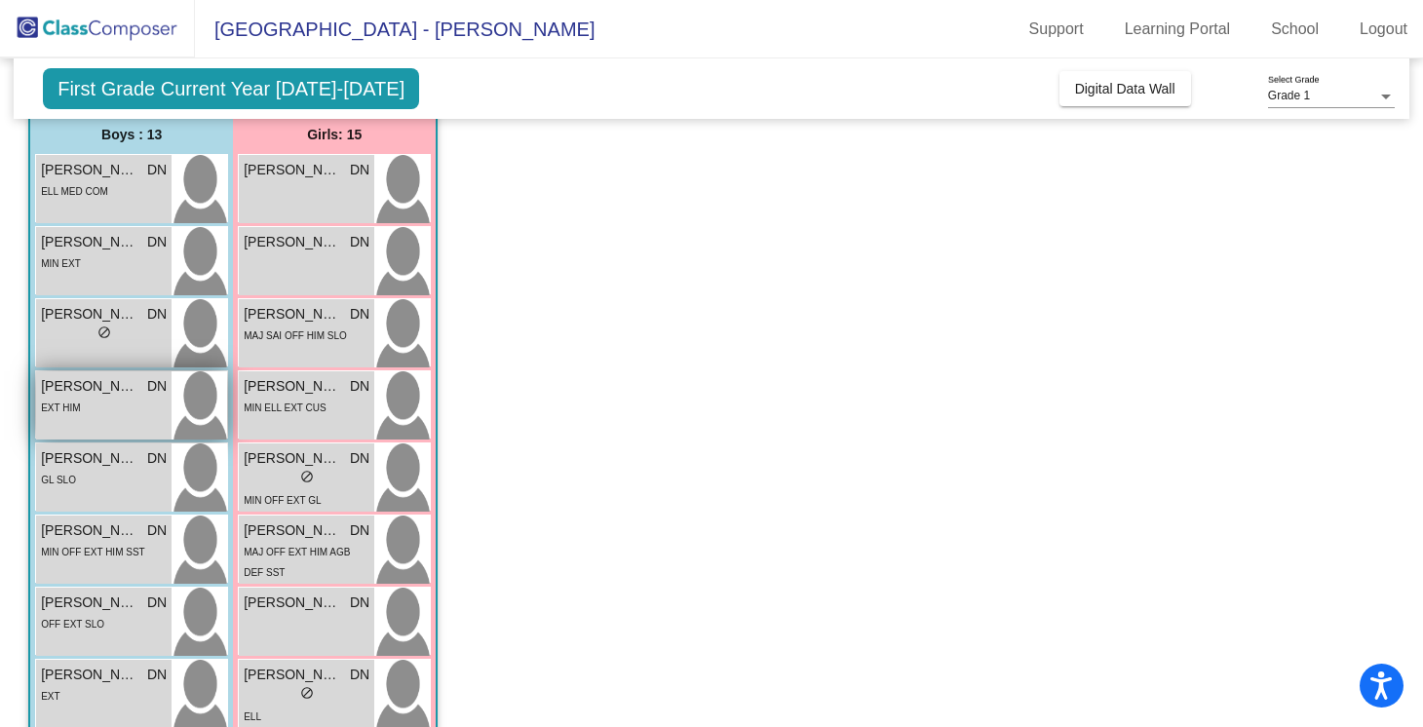
click at [114, 410] on div "EXT HIM" at bounding box center [104, 407] width 126 height 20
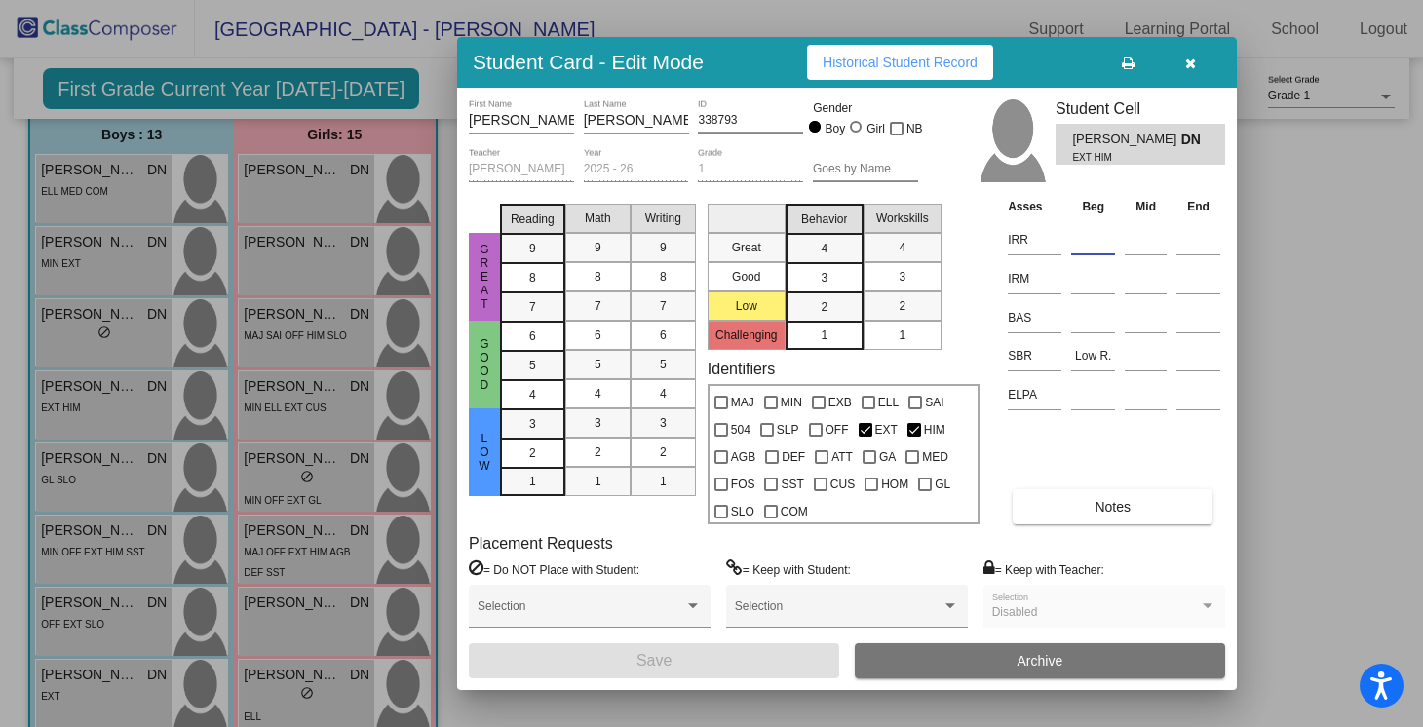
click at [1106, 245] on input at bounding box center [1093, 239] width 44 height 29
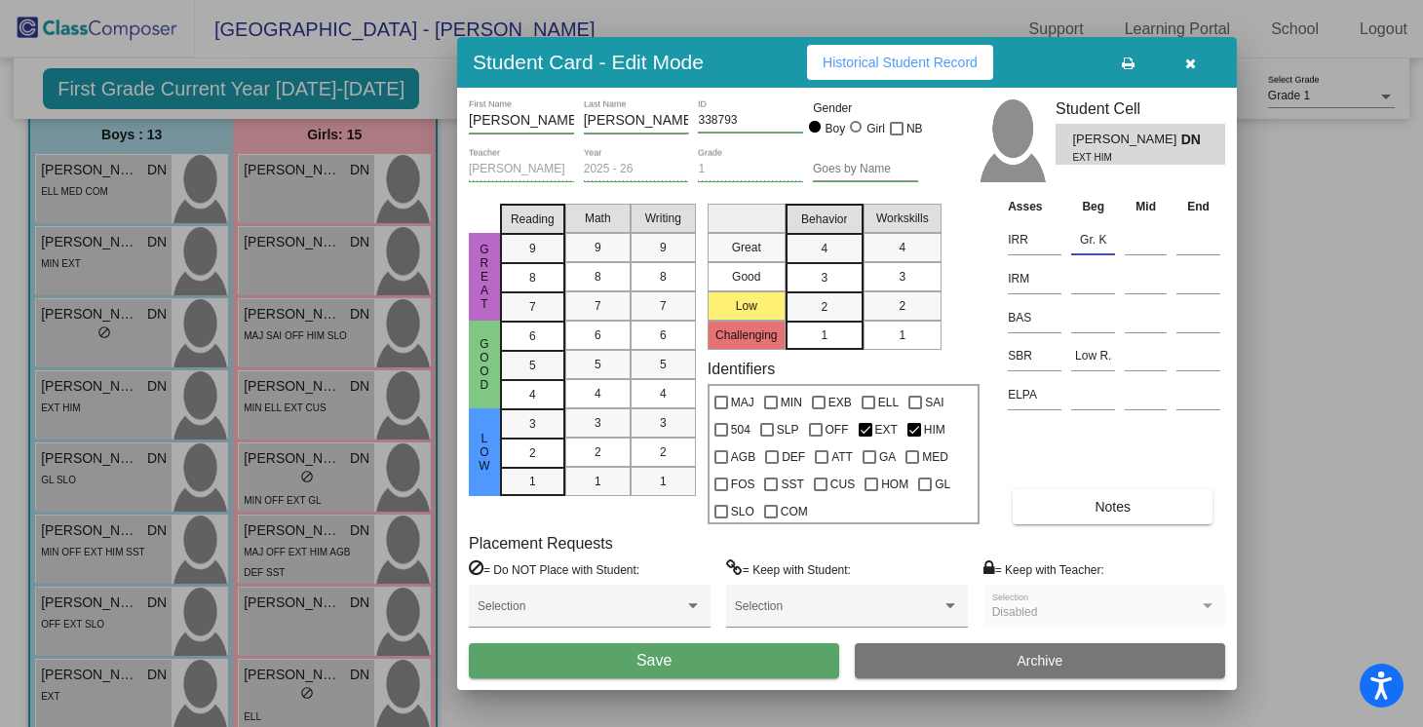
type input "Gr. K"
click at [1102, 293] on div at bounding box center [1093, 275] width 44 height 36
type input "Em. K"
click at [791, 644] on button "Save" at bounding box center [654, 660] width 370 height 35
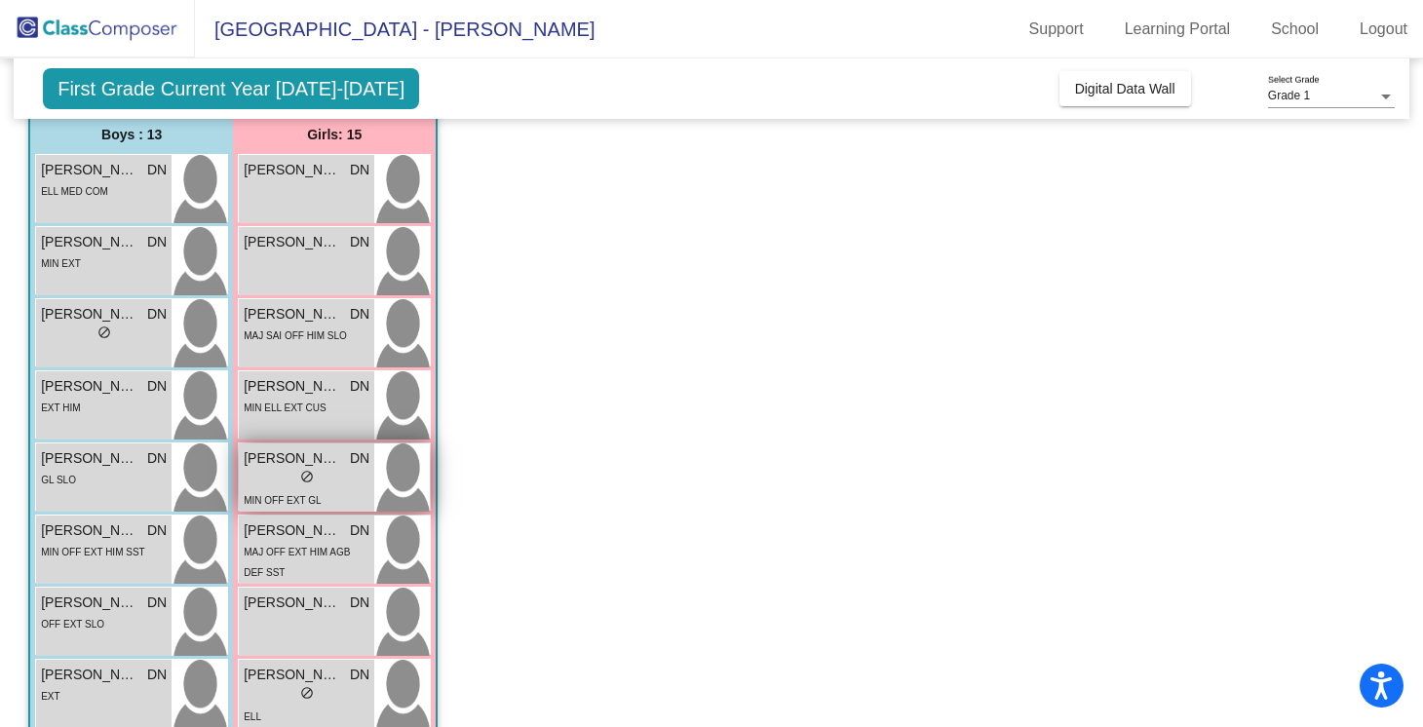
click at [336, 494] on div "MIN OFF EXT GL" at bounding box center [307, 499] width 126 height 20
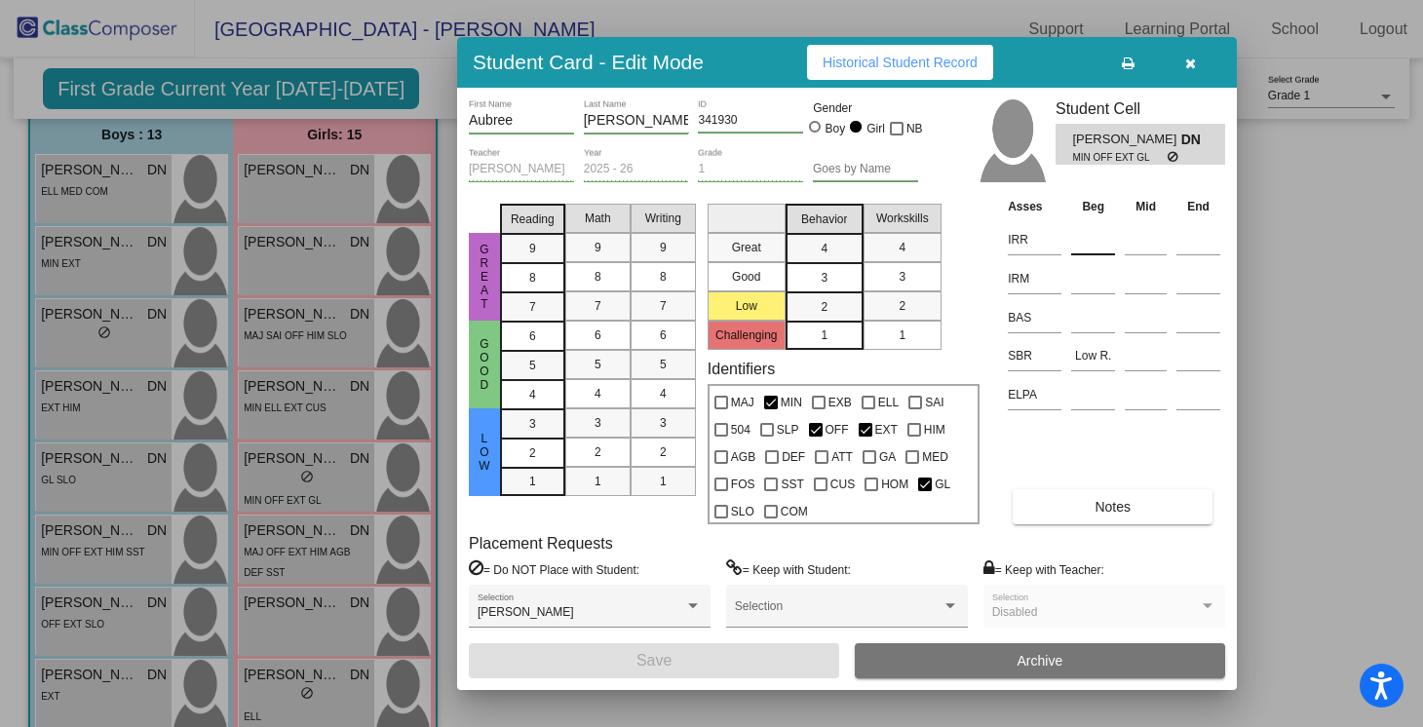
click at [1086, 249] on input at bounding box center [1093, 239] width 44 height 29
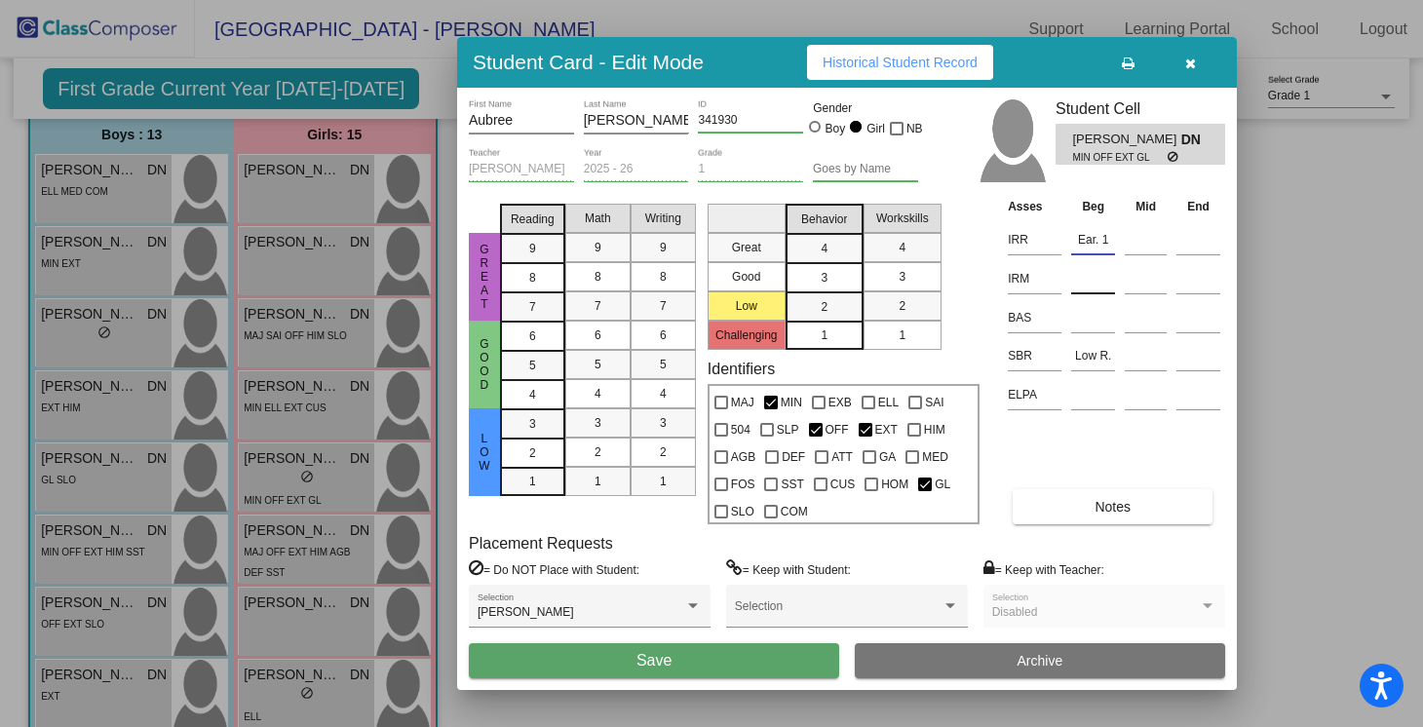
type input "Ear. 1"
click at [1083, 280] on input at bounding box center [1093, 278] width 44 height 29
type input "Gr. K"
click at [633, 657] on button "Save" at bounding box center [654, 660] width 370 height 35
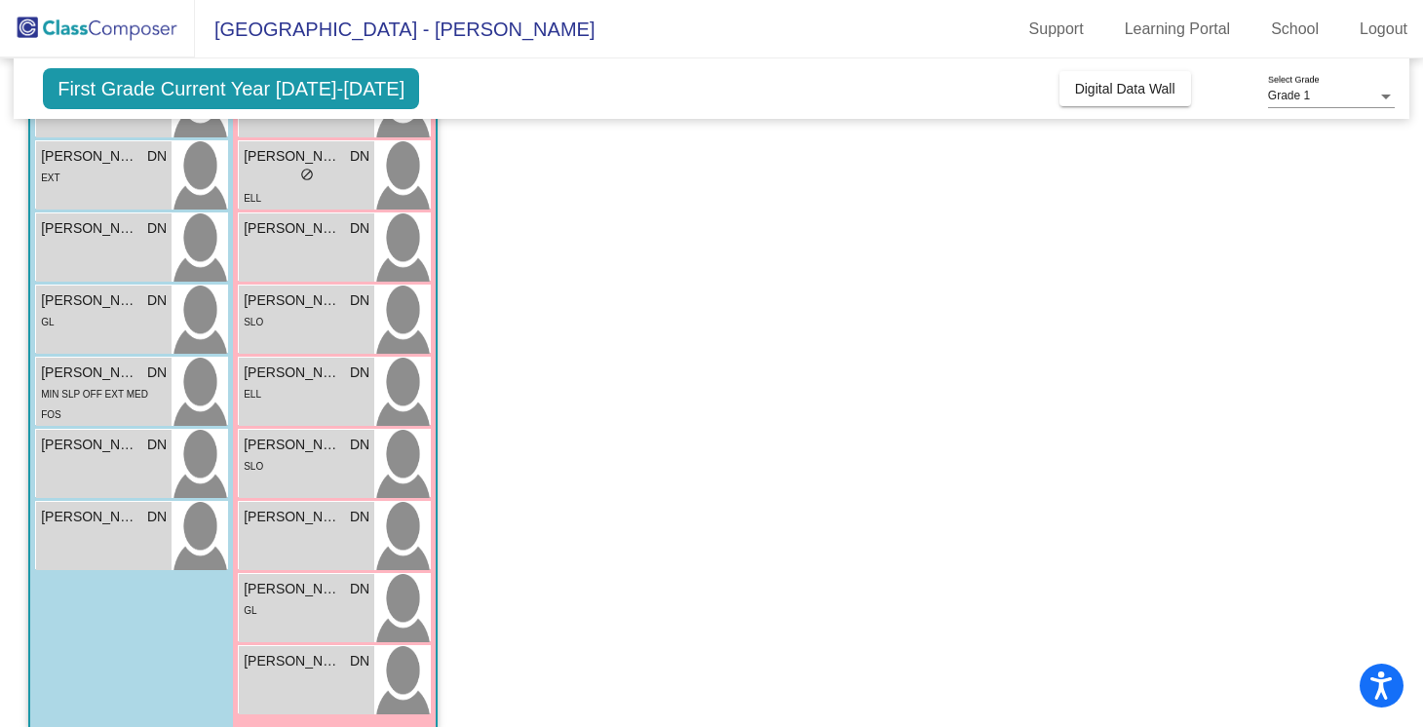
scroll to position [698, 0]
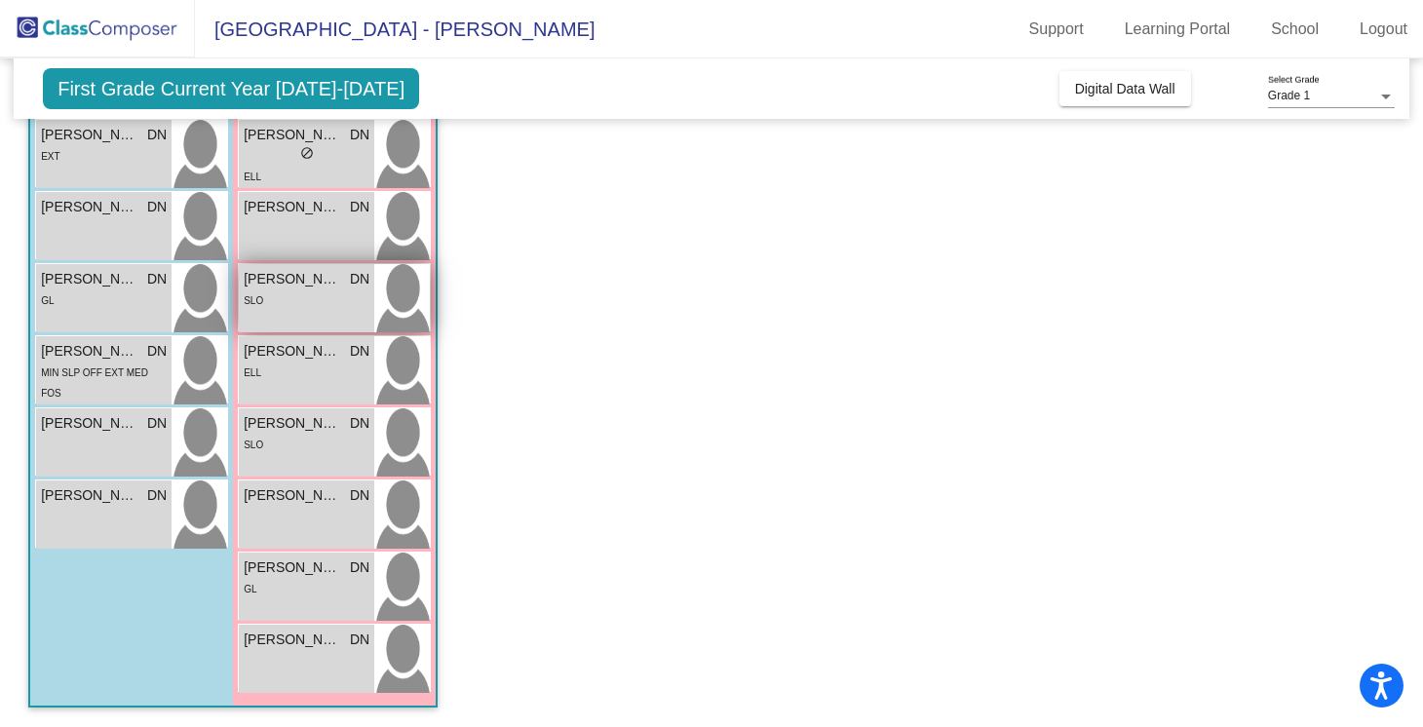
click at [364, 323] on div "[PERSON_NAME] DN lock do_not_disturb_alt SLO" at bounding box center [306, 298] width 135 height 68
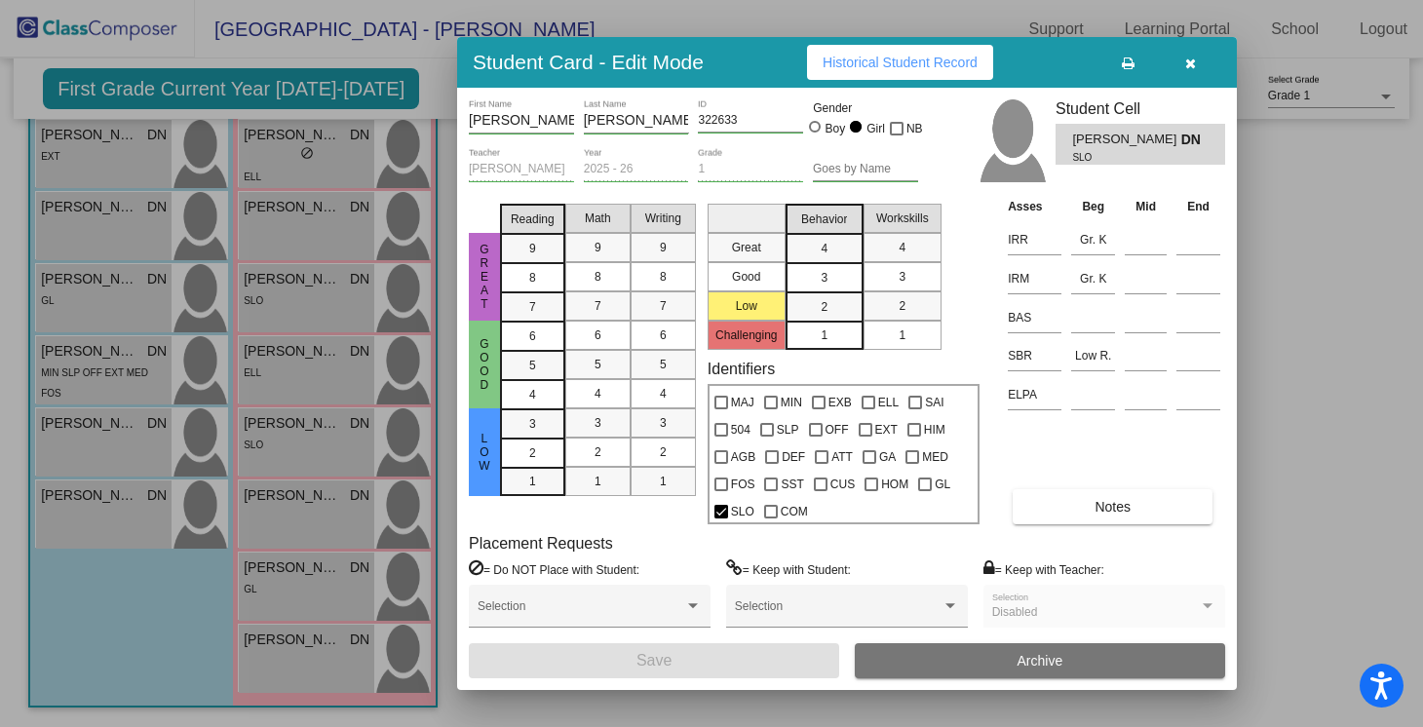
click at [1189, 66] on icon "button" at bounding box center [1190, 64] width 11 height 14
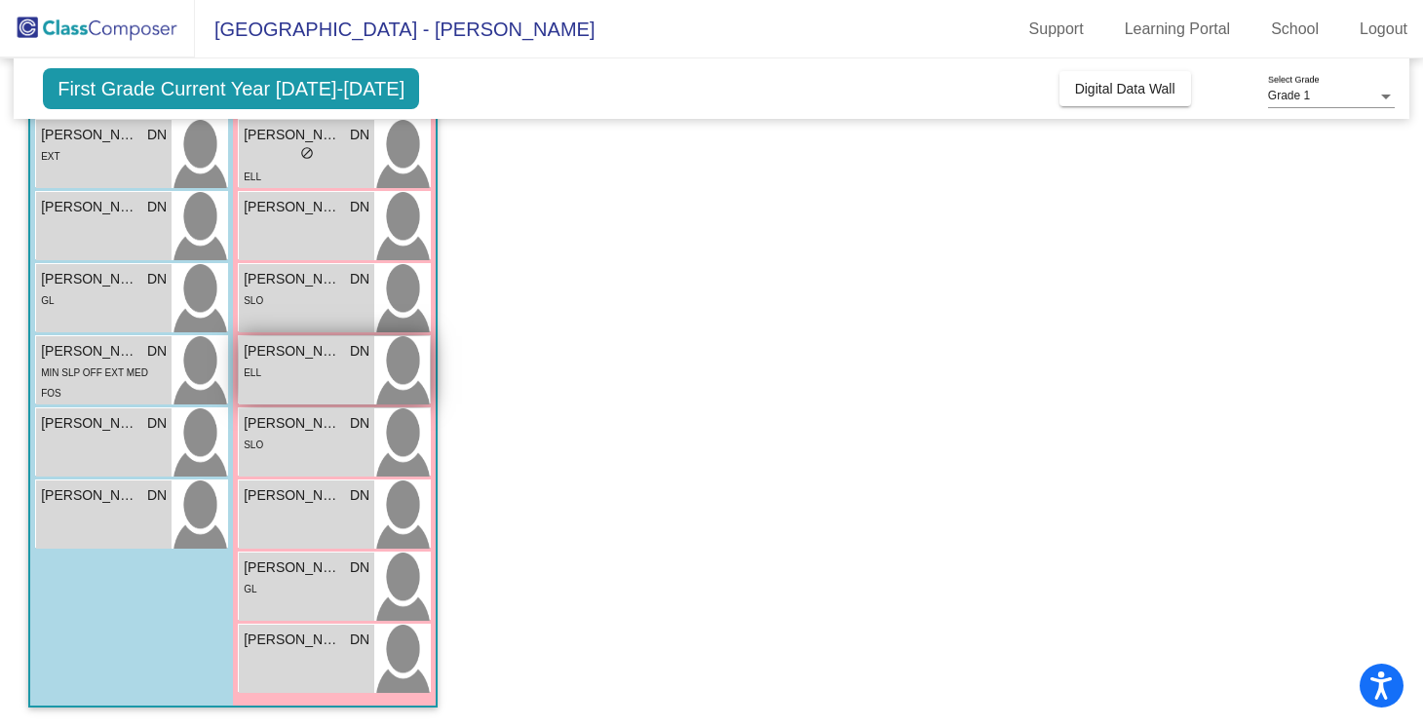
click at [274, 387] on div "[PERSON_NAME] DN lock do_not_disturb_alt ELL" at bounding box center [306, 370] width 135 height 68
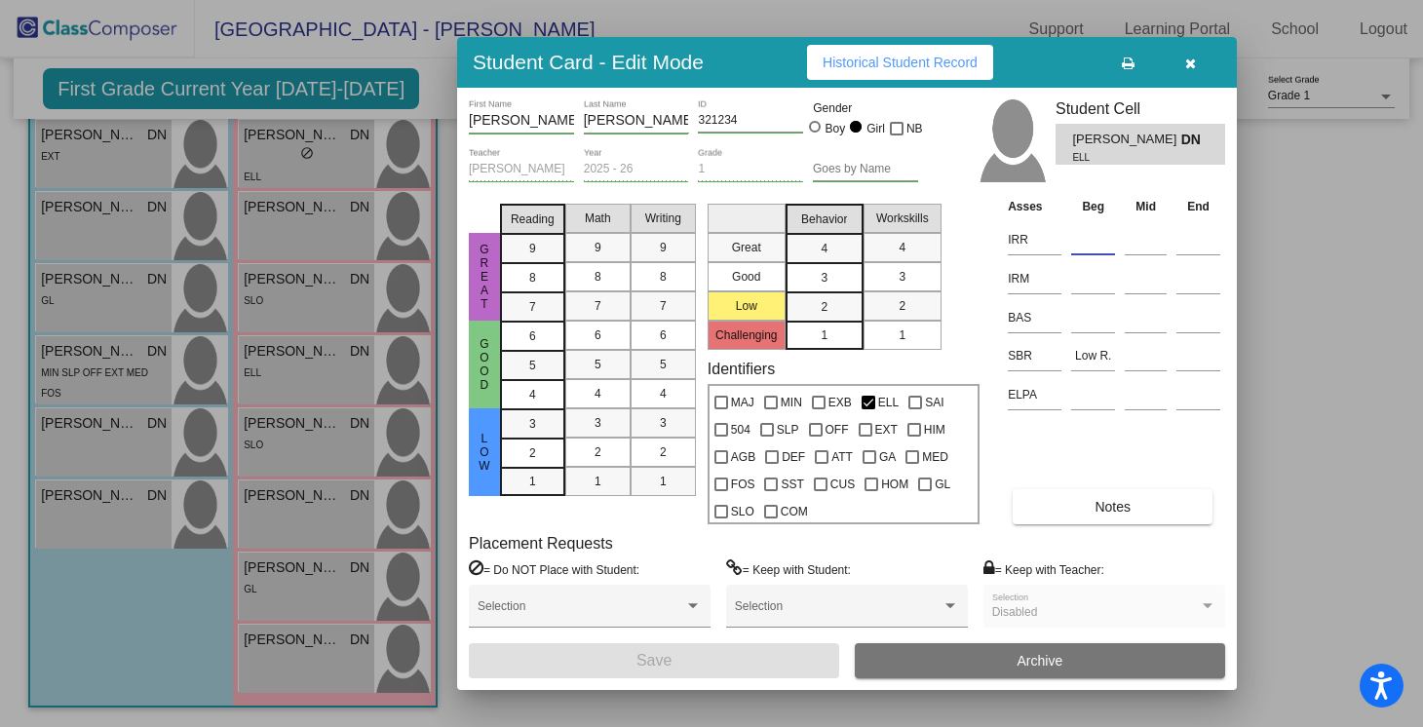
click at [1078, 248] on input at bounding box center [1093, 239] width 44 height 29
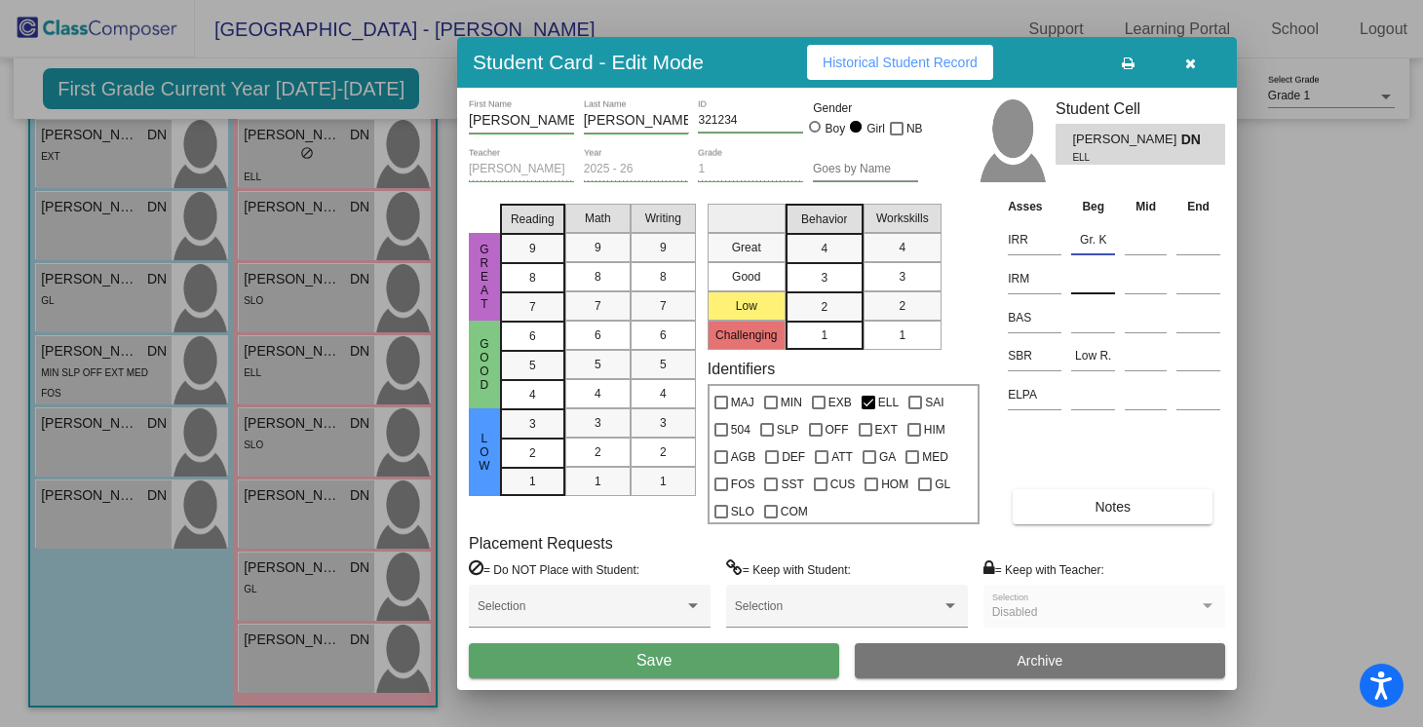
type input "Gr. K"
click at [1083, 286] on input at bounding box center [1093, 278] width 44 height 29
type input "Gr. K"
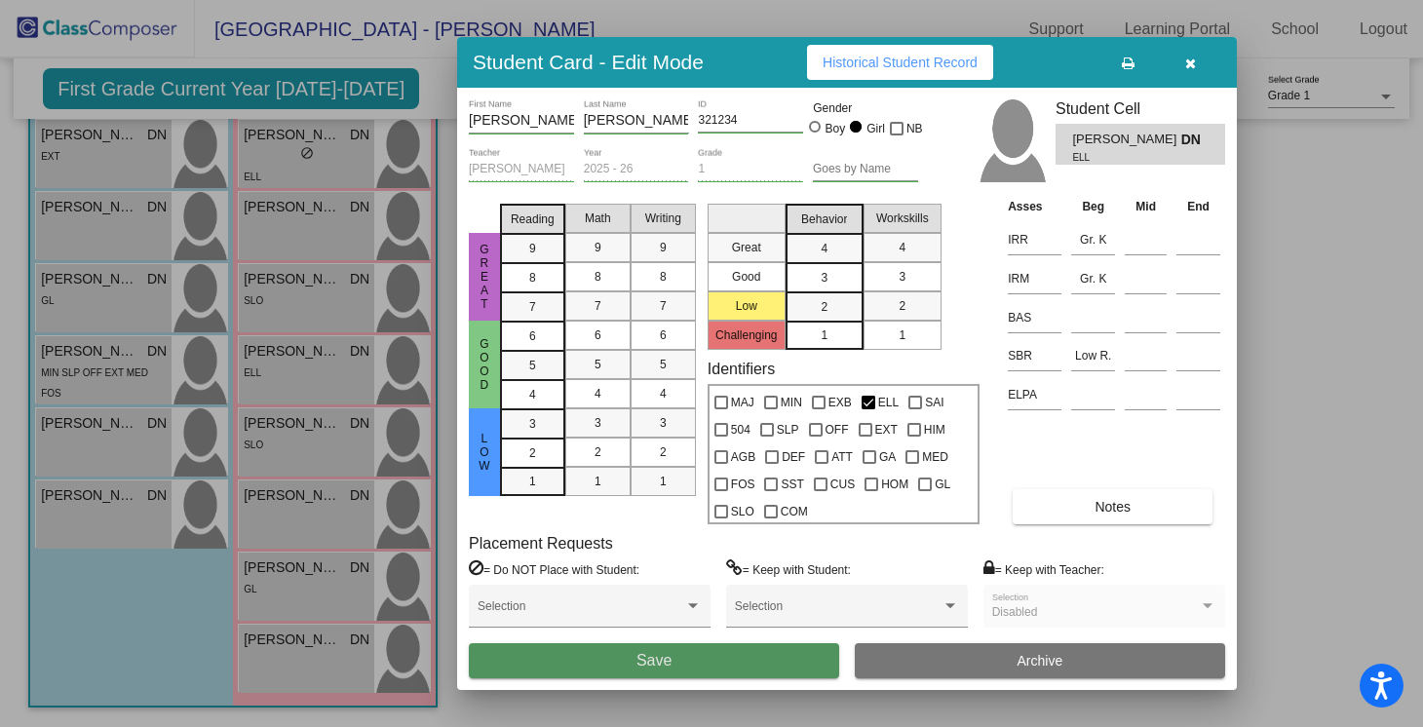
click at [761, 648] on button "Save" at bounding box center [654, 660] width 370 height 35
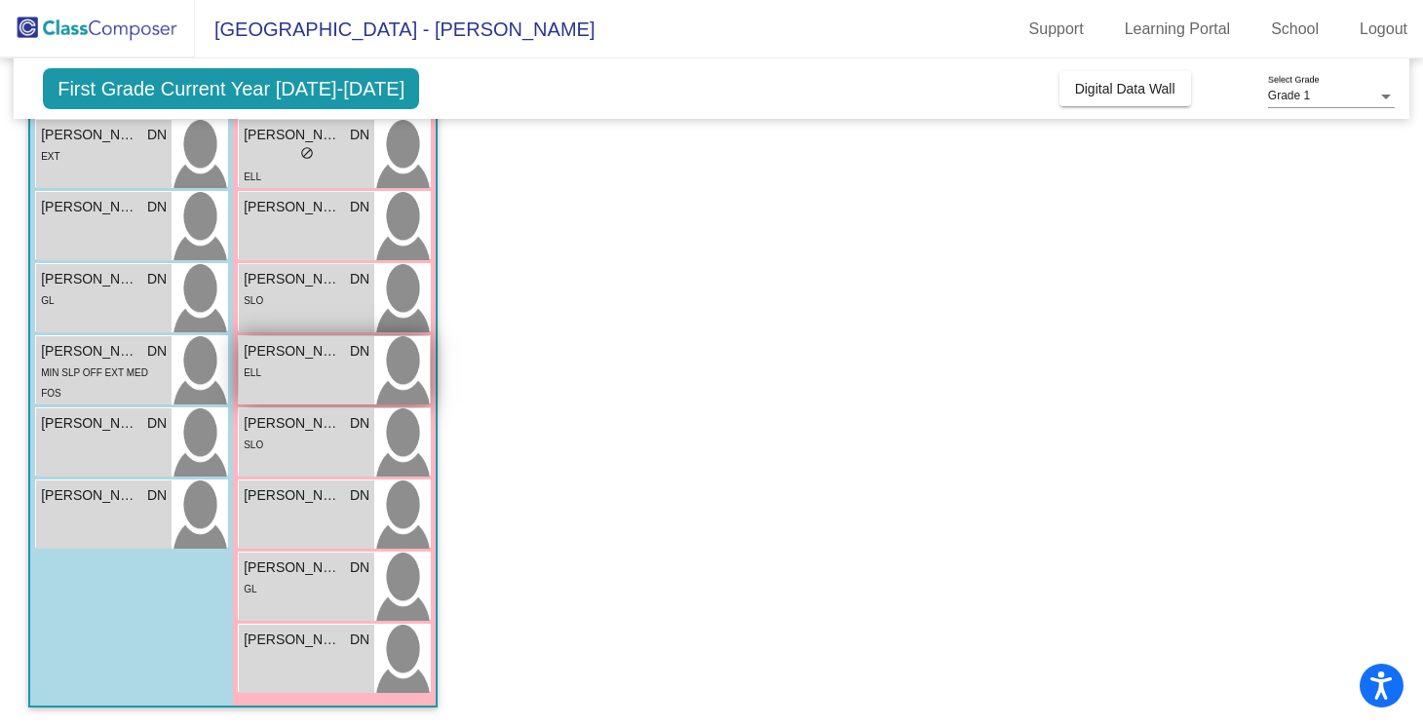
scroll to position [674, 0]
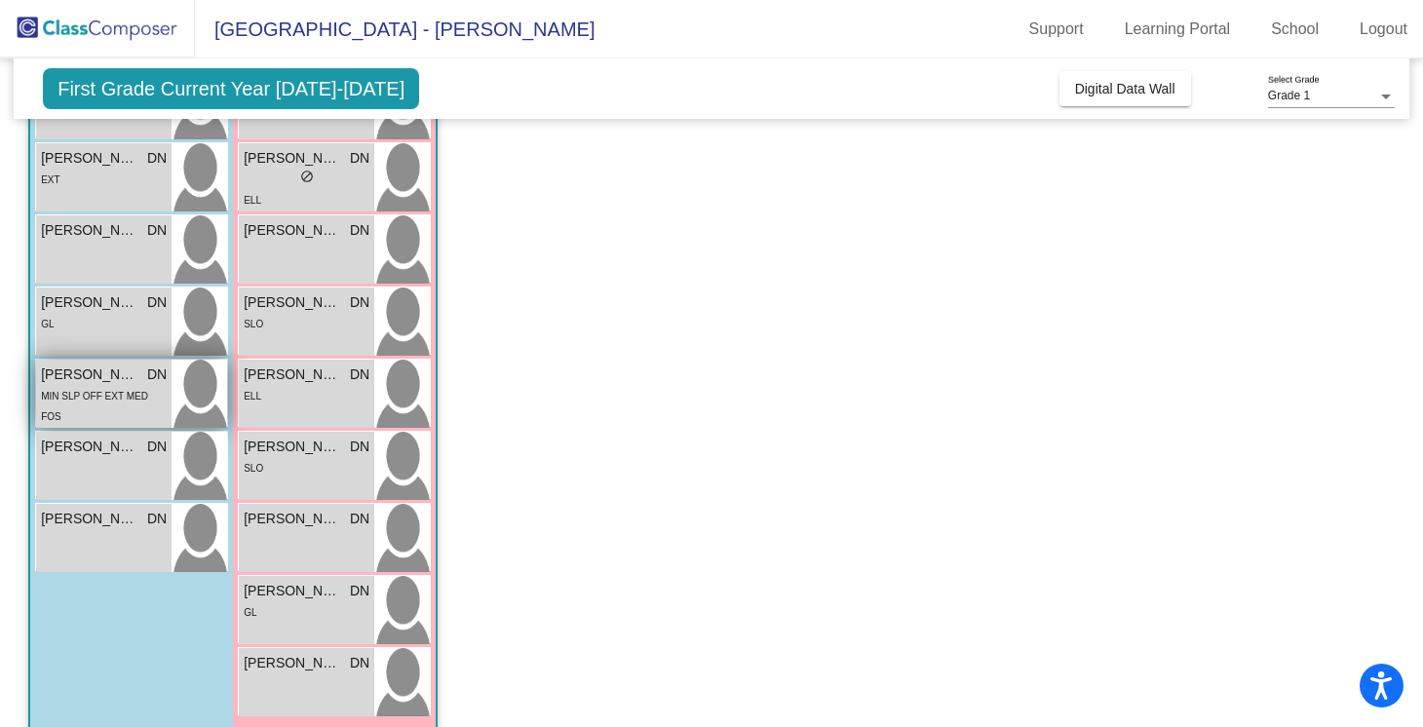
click at [147, 387] on div "MIN SLP OFF EXT MED FOS" at bounding box center [104, 405] width 126 height 41
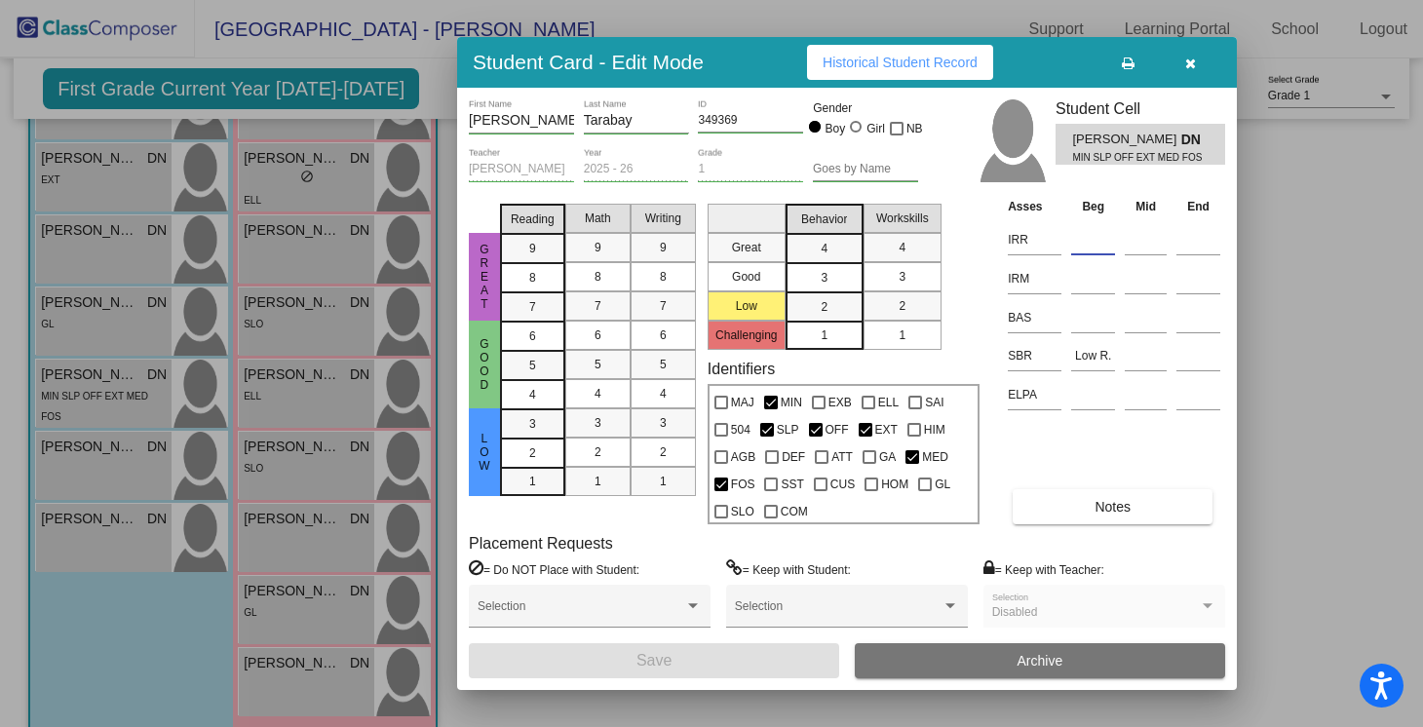
click at [1088, 242] on input at bounding box center [1093, 239] width 44 height 29
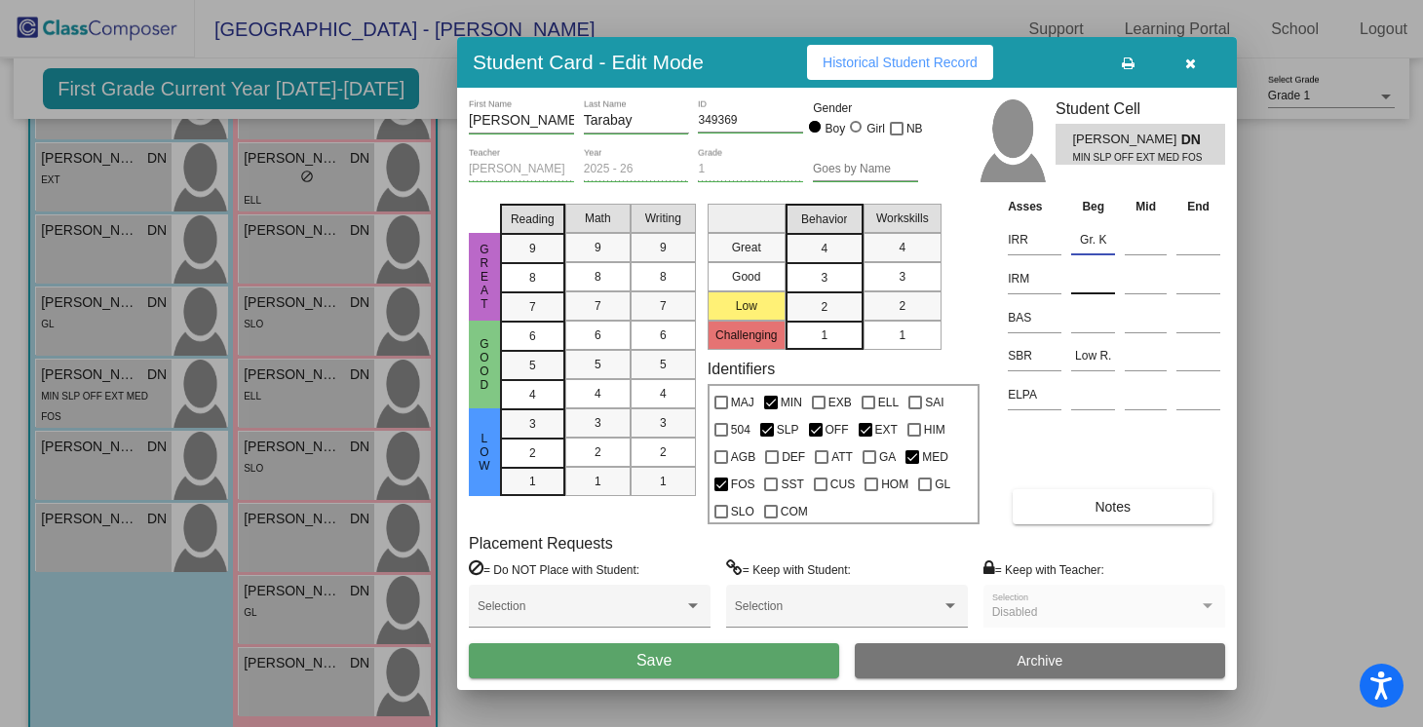
type input "Gr. K"
click at [1088, 283] on input at bounding box center [1093, 278] width 44 height 29
type input "Gr. K"
click at [701, 653] on button "Save" at bounding box center [654, 660] width 370 height 35
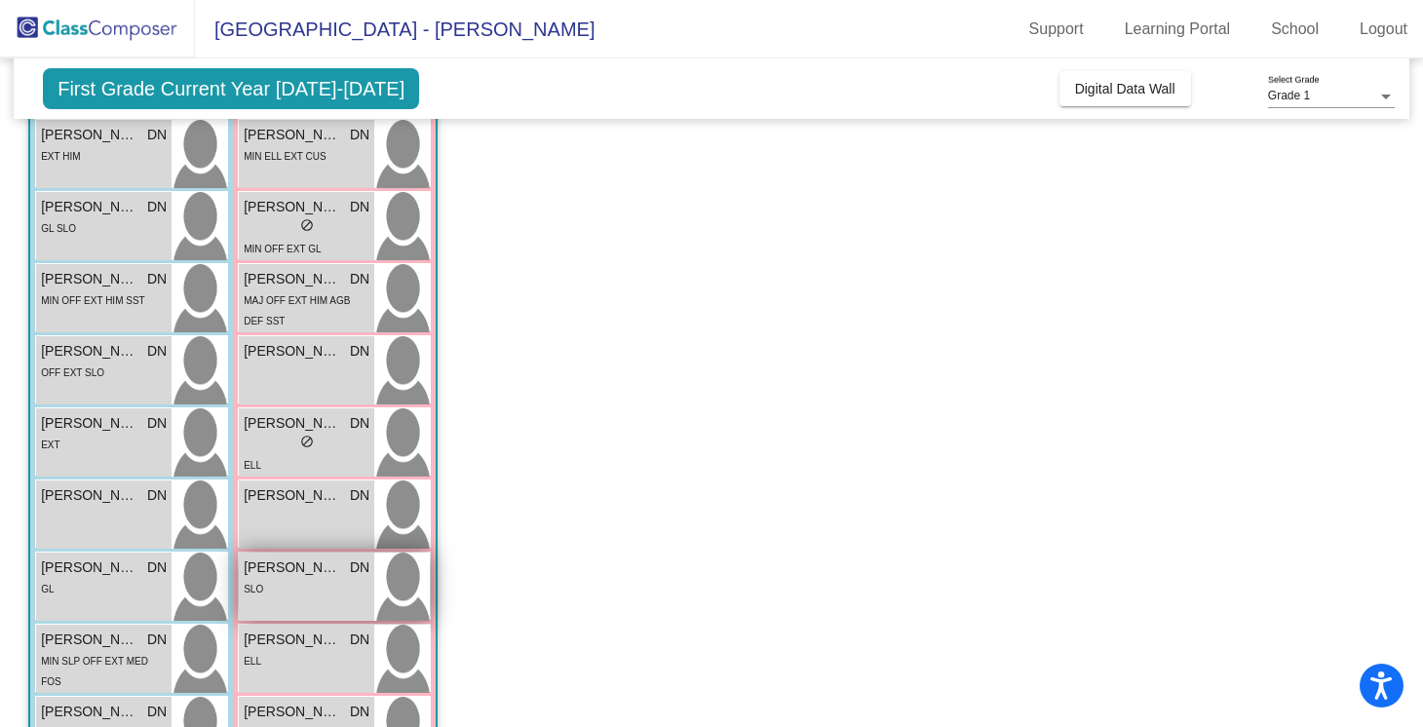
scroll to position [405, 0]
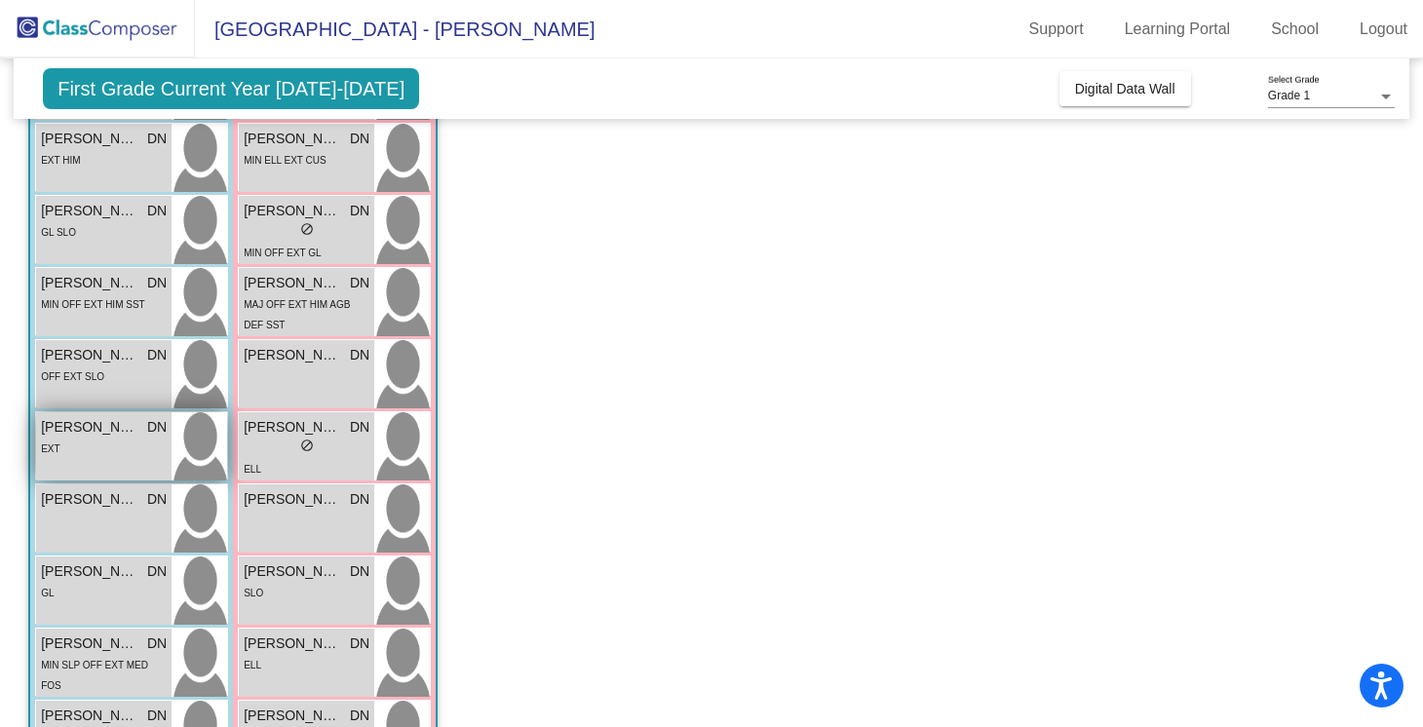
click at [146, 430] on div "[PERSON_NAME] [PERSON_NAME]" at bounding box center [104, 427] width 126 height 20
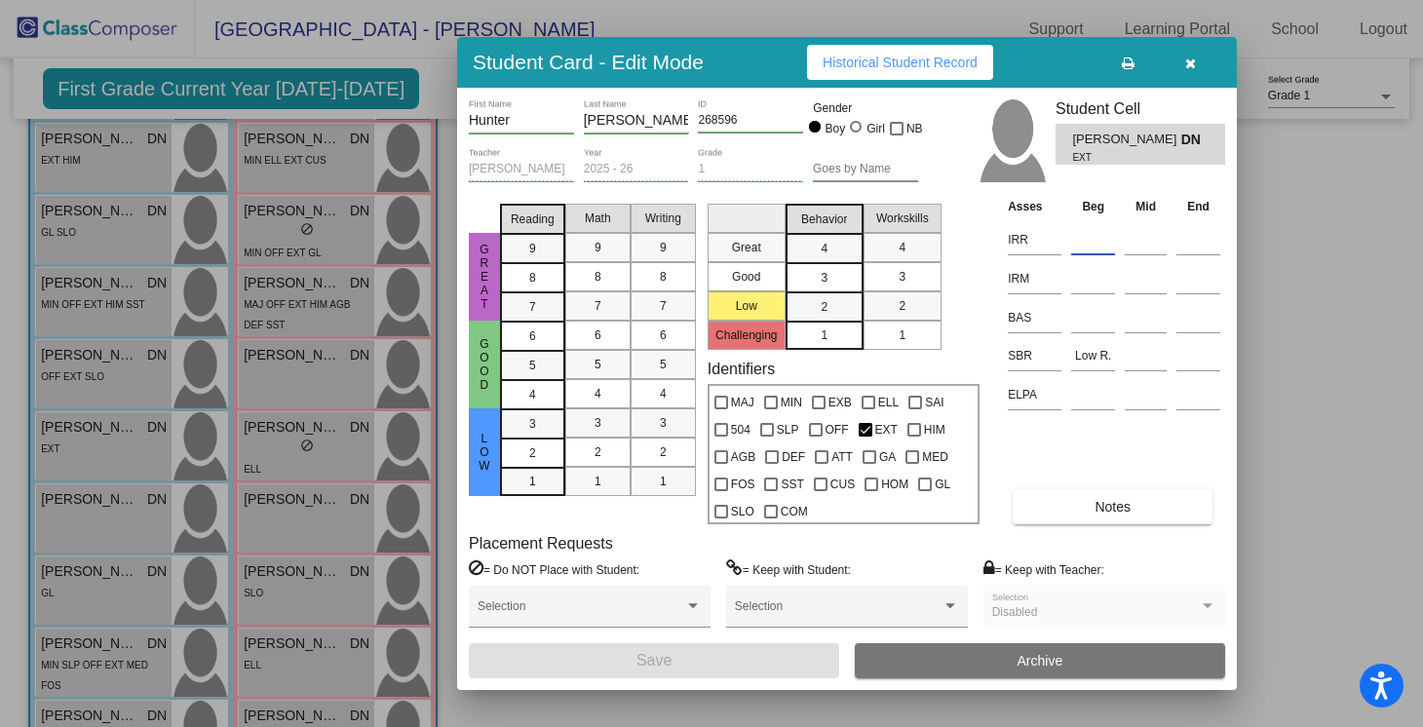
click at [1080, 249] on input at bounding box center [1093, 239] width 44 height 29
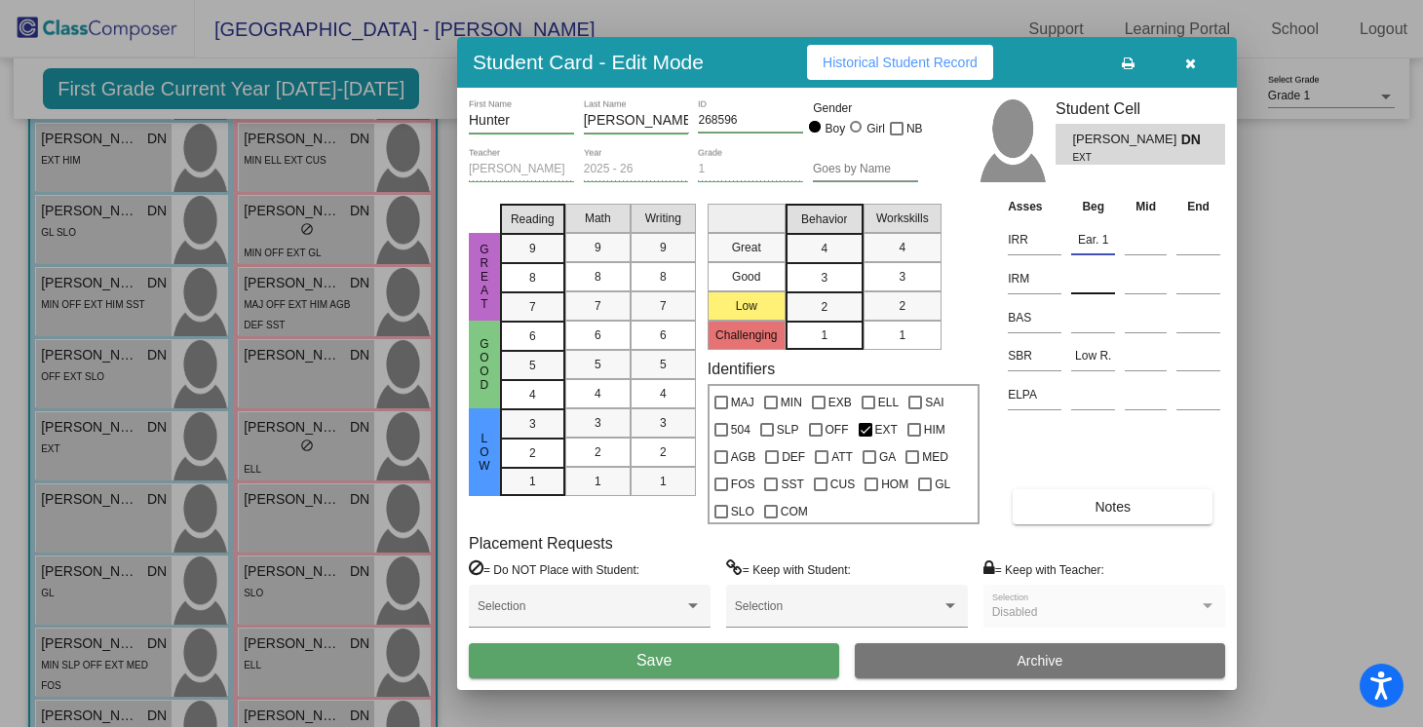
type input "Ear. 1"
click at [1076, 287] on input at bounding box center [1093, 278] width 44 height 29
type input "Gr. K"
click at [745, 663] on button "Save" at bounding box center [654, 660] width 370 height 35
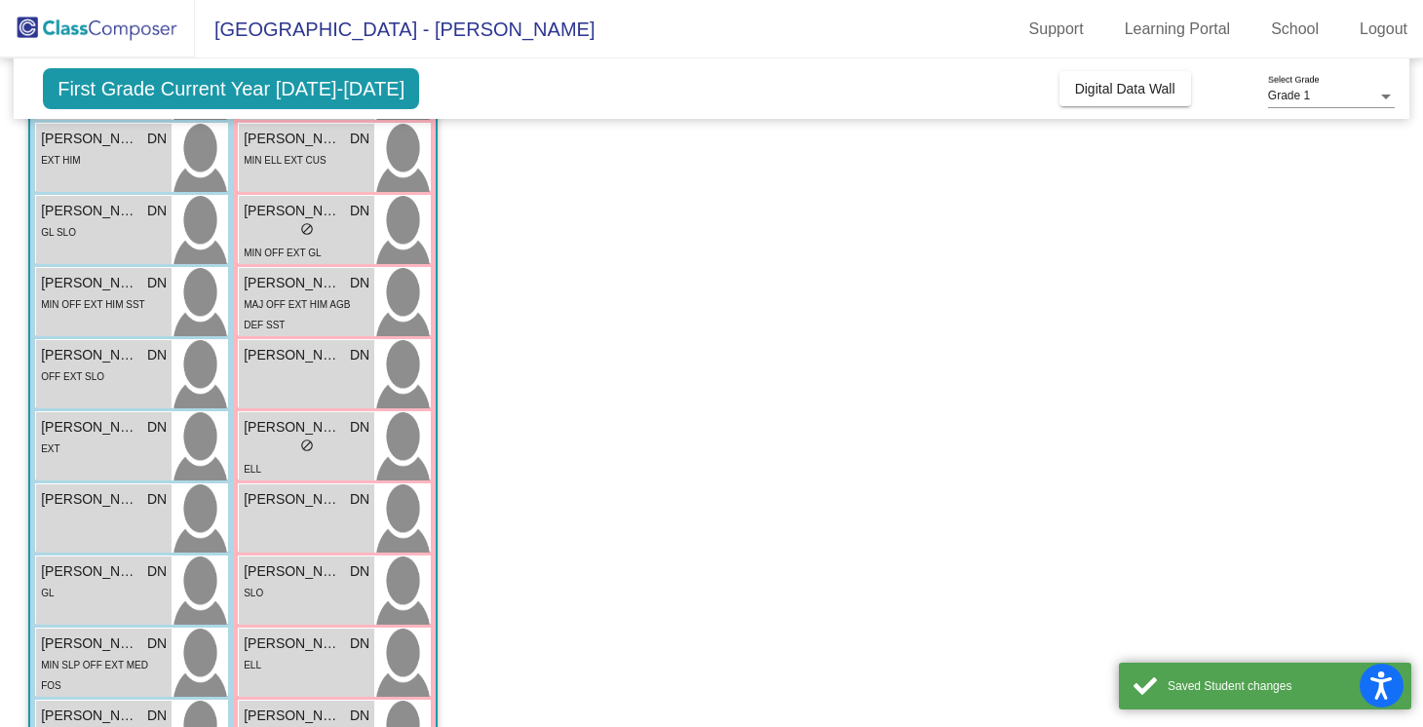
scroll to position [0, 0]
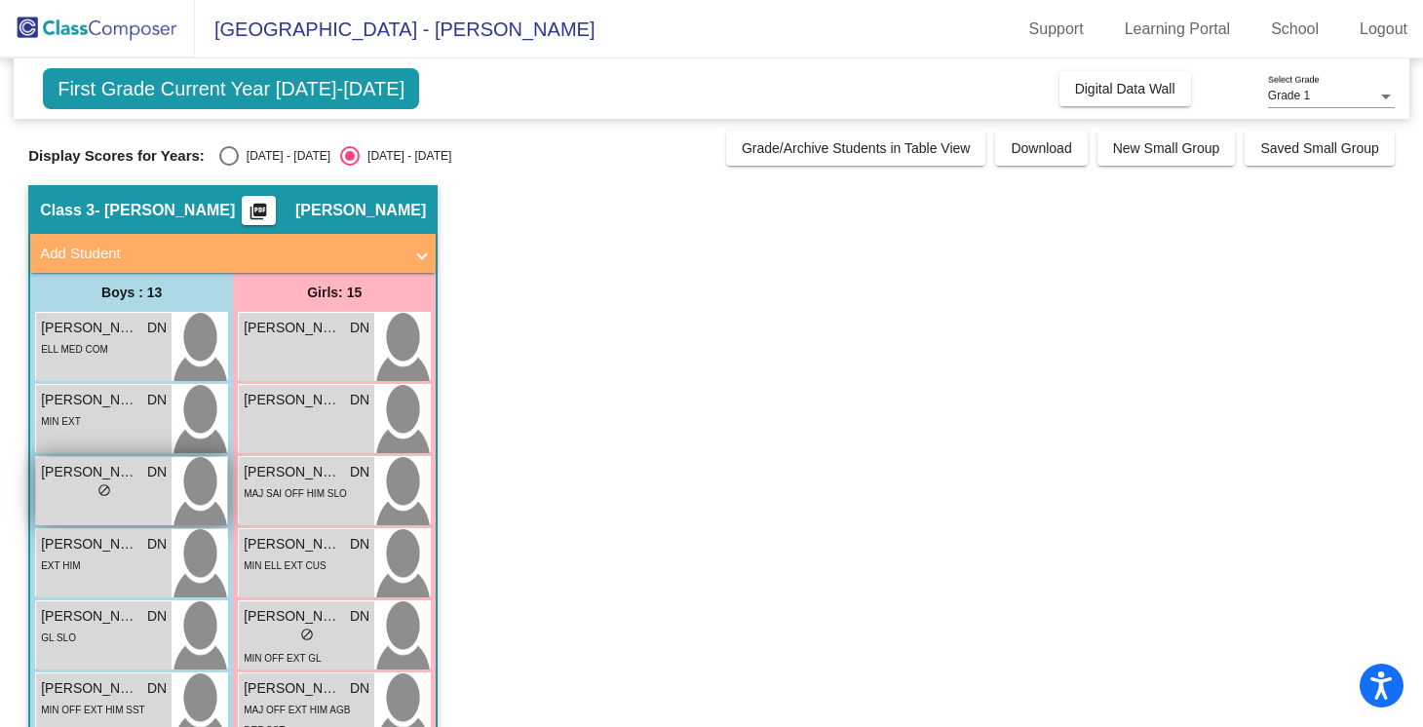
click at [122, 498] on div "lock do_not_disturb_alt" at bounding box center [104, 492] width 126 height 20
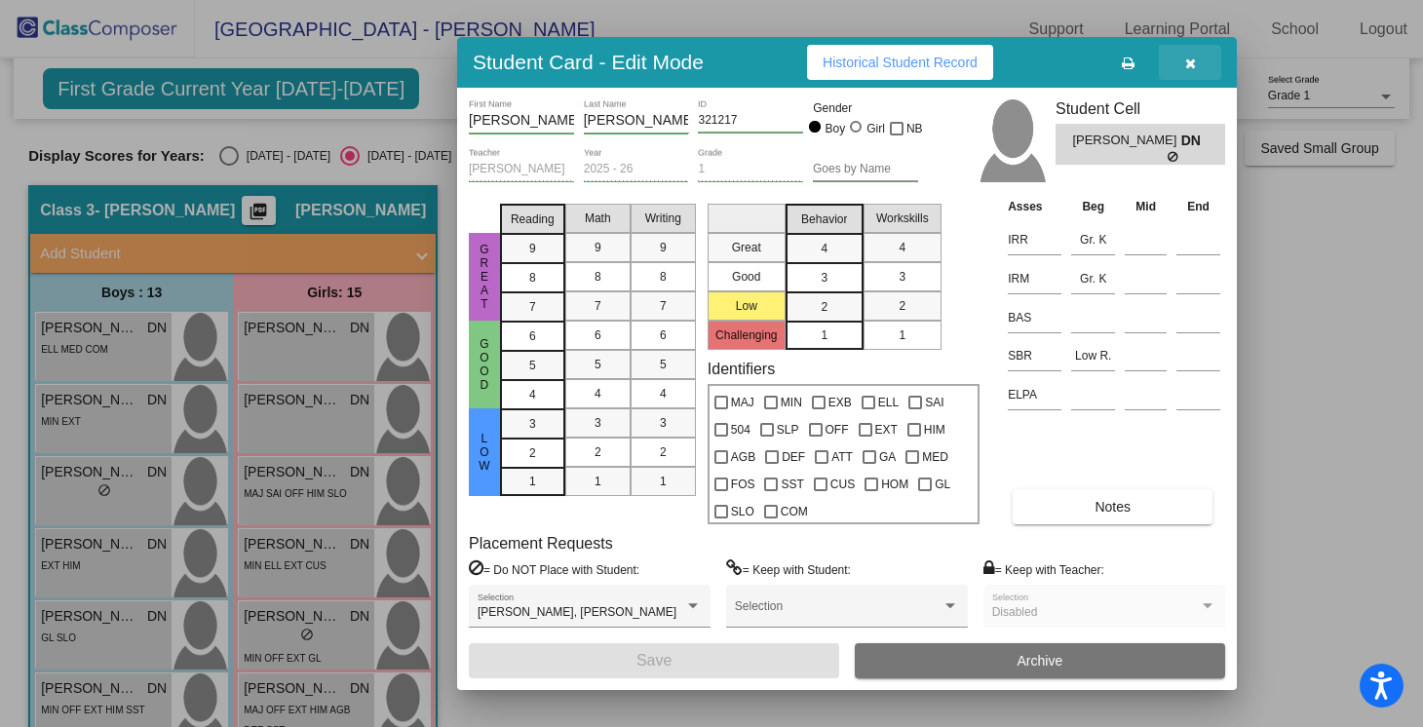
click at [1201, 60] on button "button" at bounding box center [1190, 62] width 62 height 35
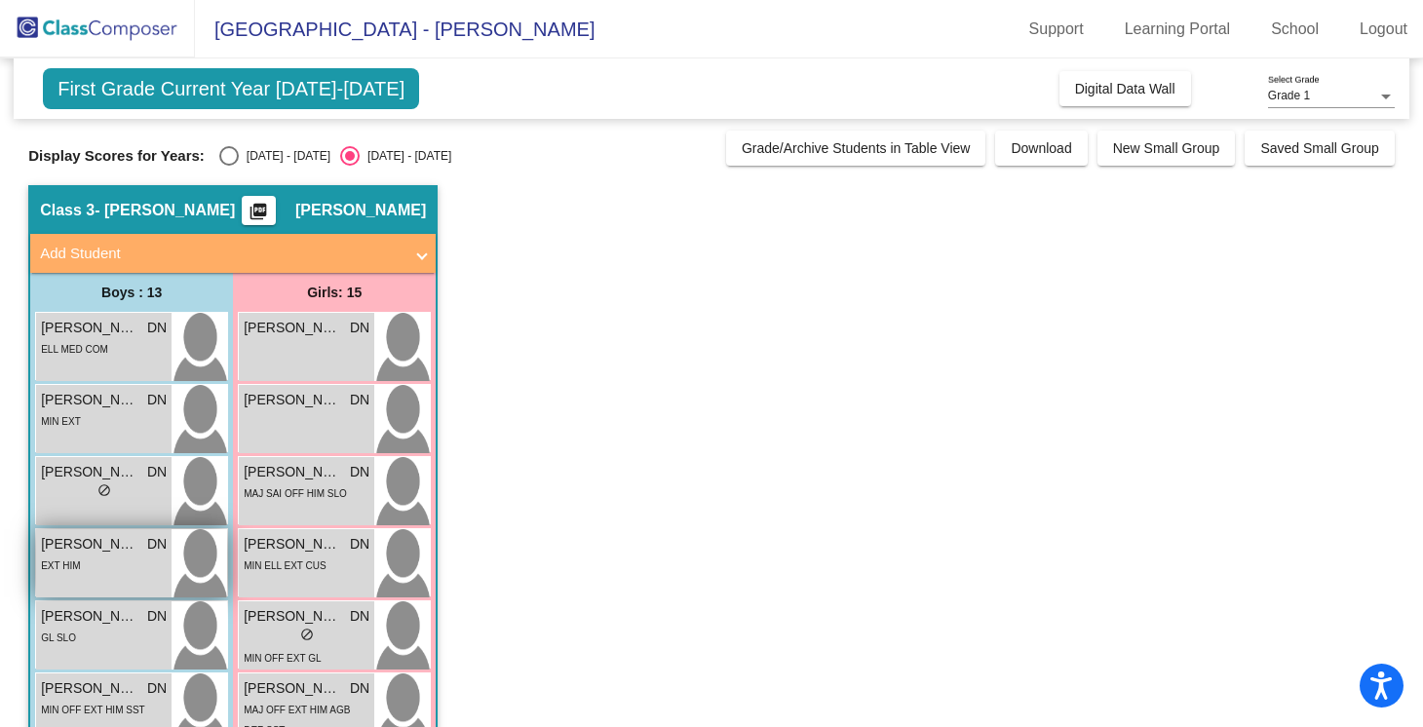
click at [93, 539] on span "[PERSON_NAME]" at bounding box center [89, 544] width 97 height 20
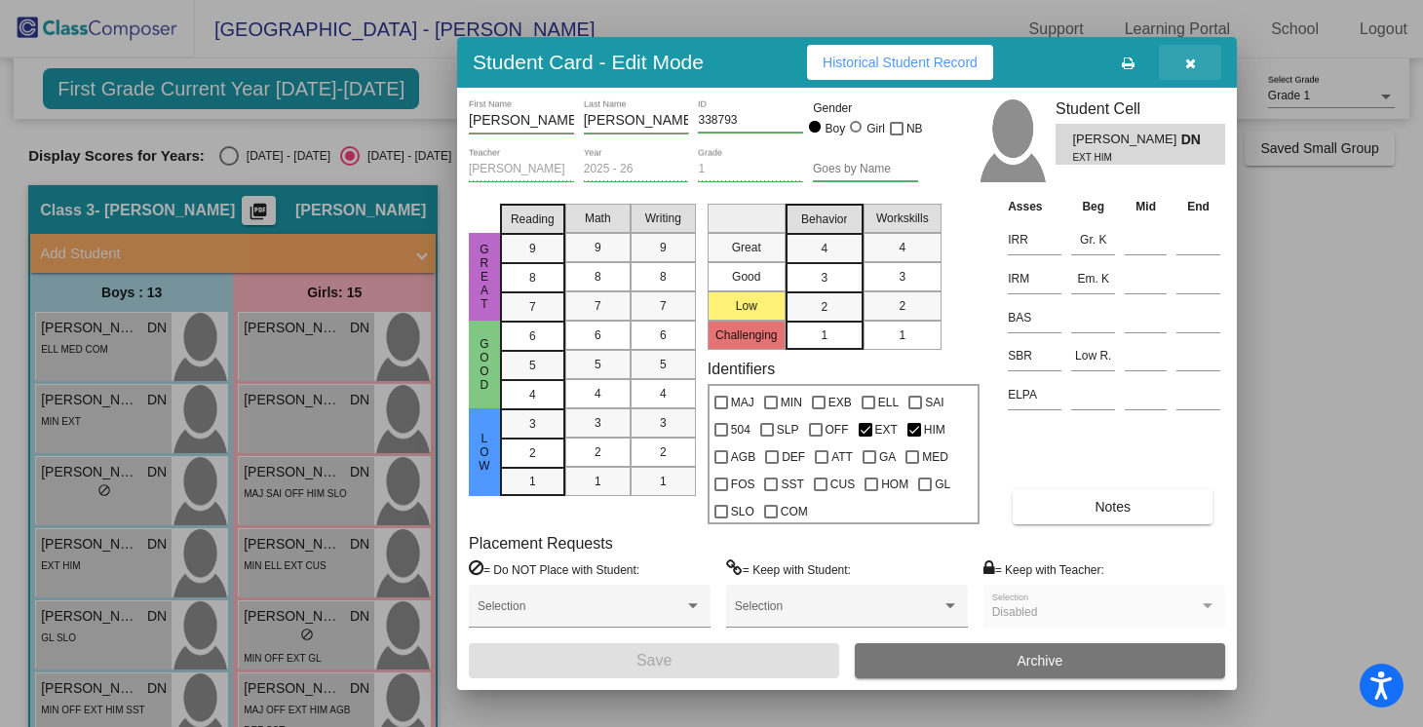
click at [1204, 58] on button "button" at bounding box center [1190, 62] width 62 height 35
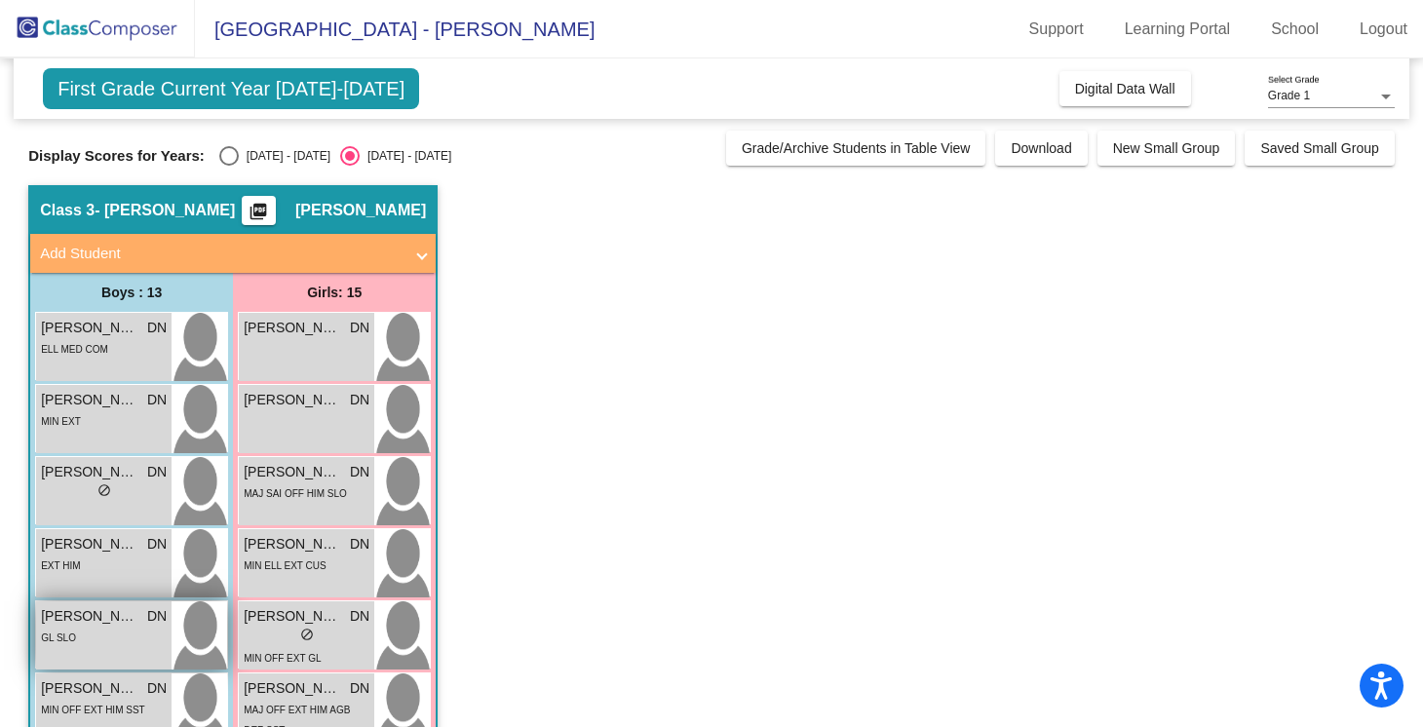
scroll to position [100, 0]
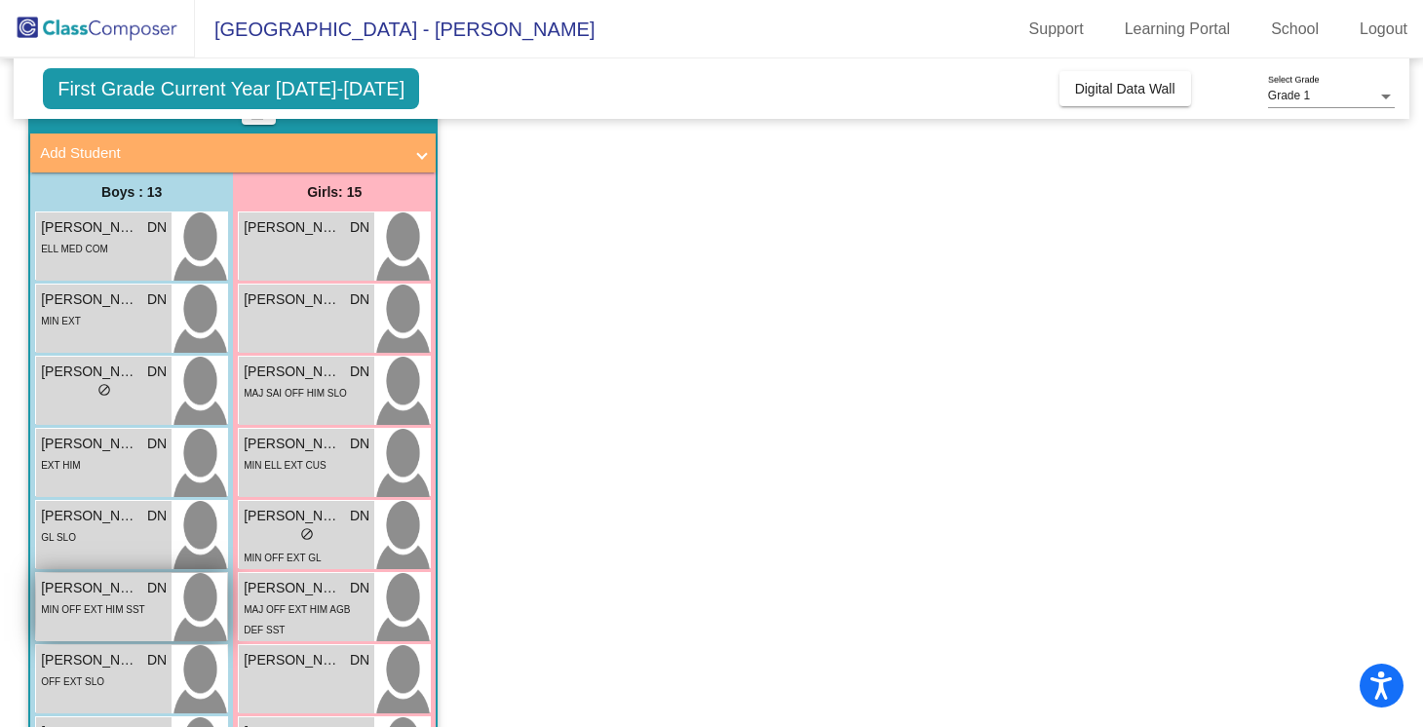
click at [104, 596] on span "[PERSON_NAME]" at bounding box center [89, 588] width 97 height 20
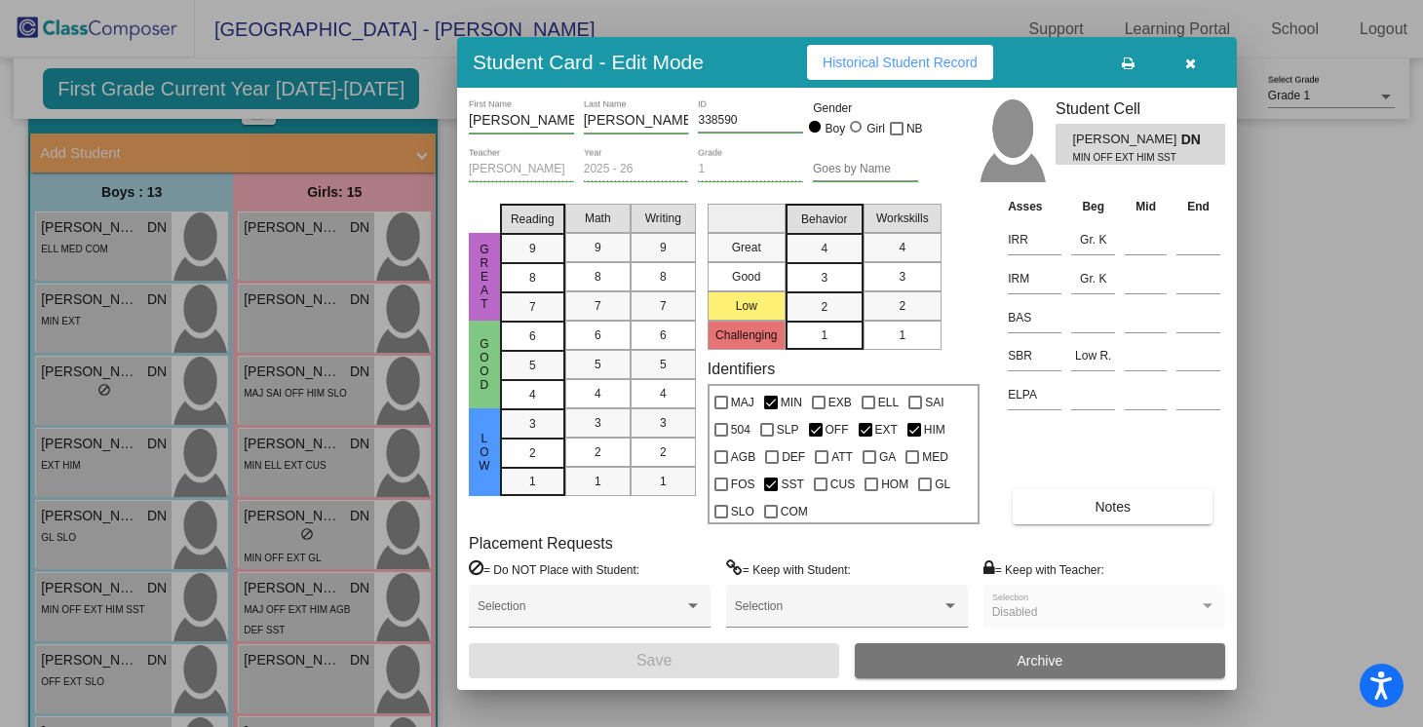
click at [1182, 75] on button "button" at bounding box center [1190, 62] width 62 height 35
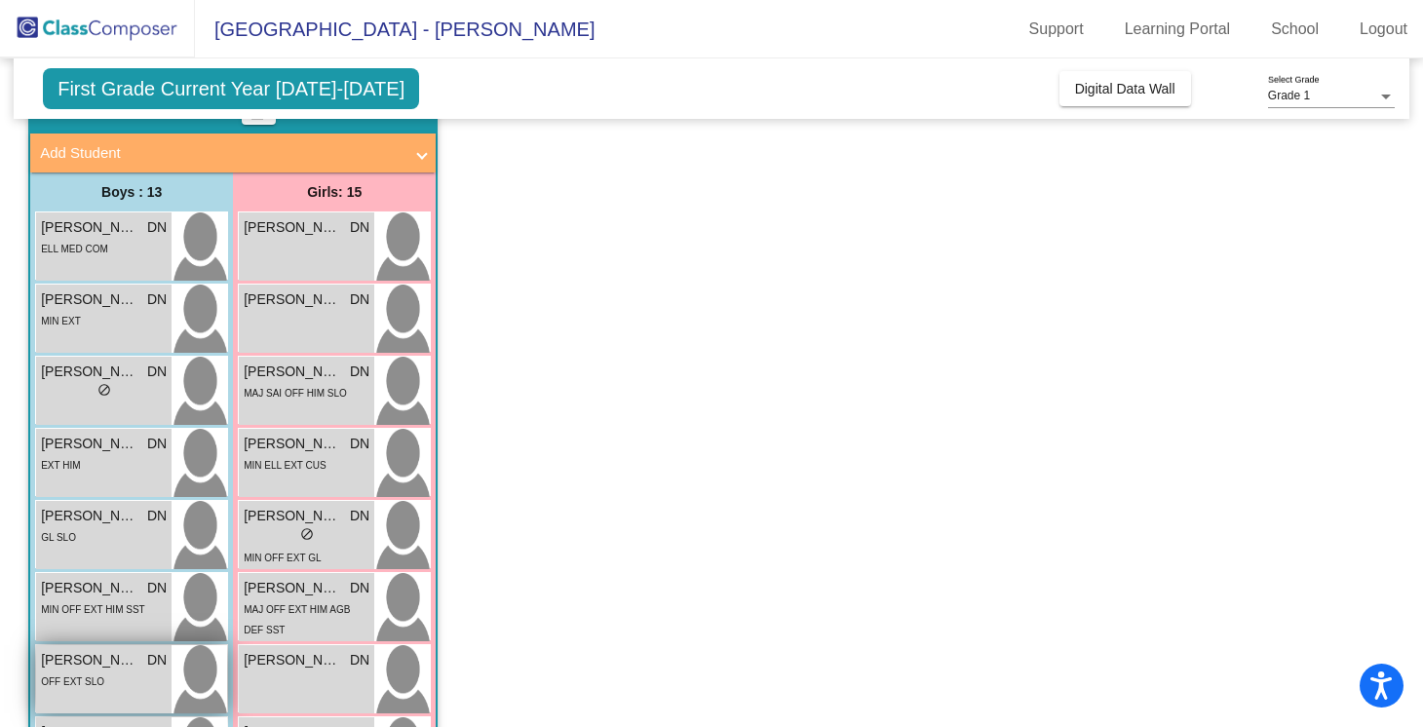
click at [116, 650] on span "[PERSON_NAME] [PERSON_NAME]" at bounding box center [89, 660] width 97 height 20
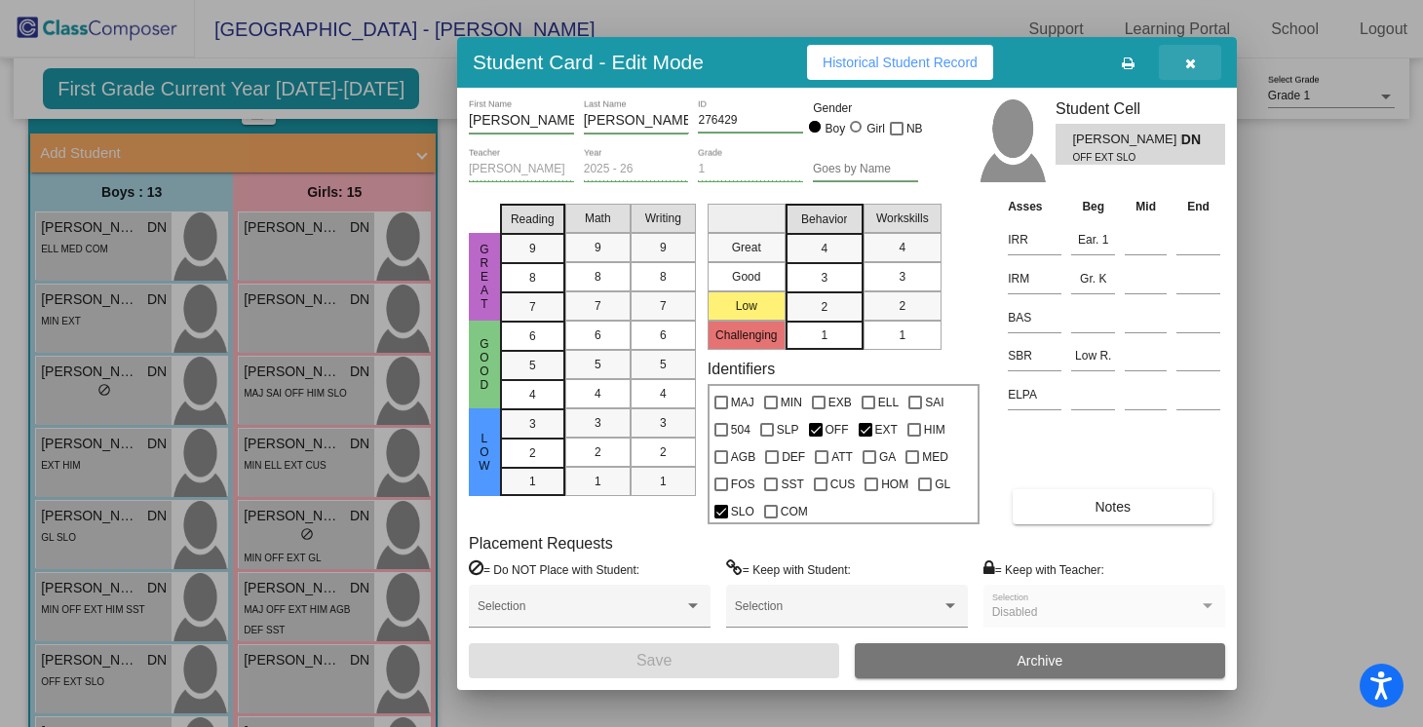
click at [1195, 59] on icon "button" at bounding box center [1190, 64] width 11 height 14
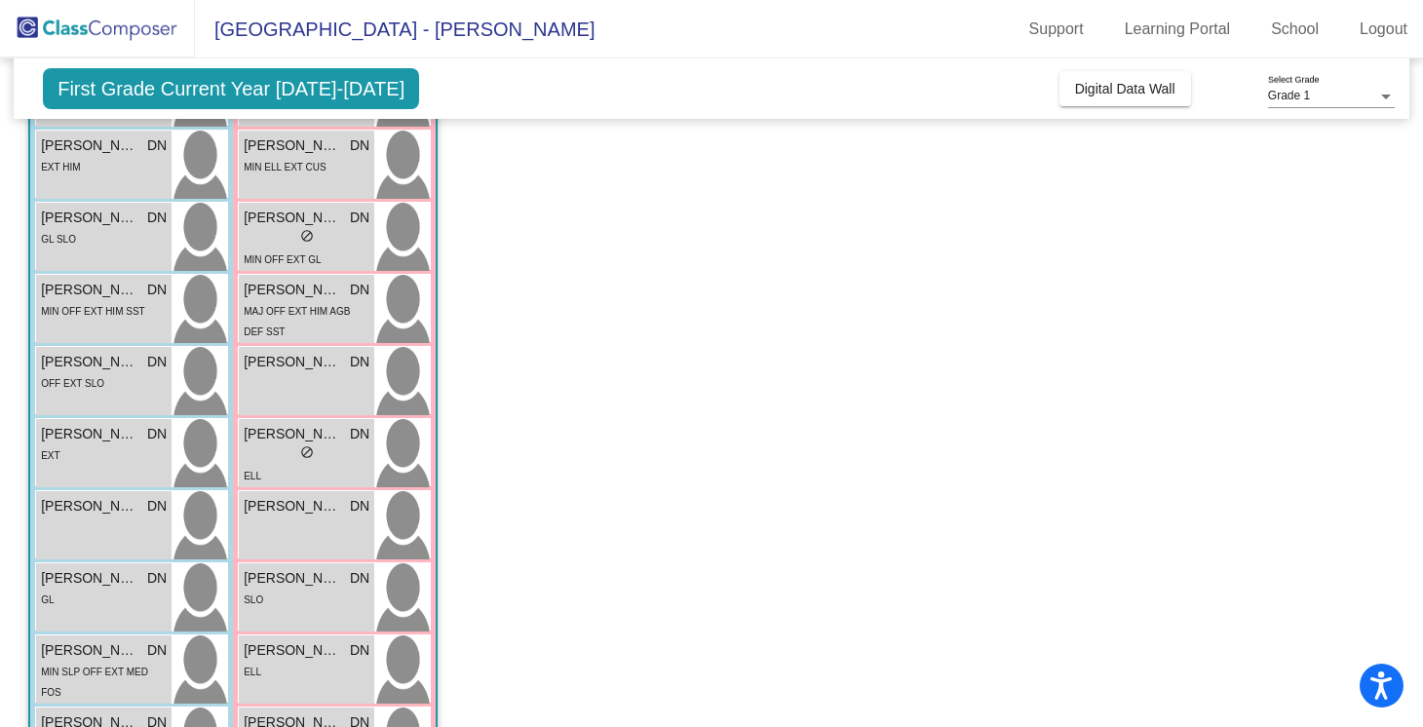
scroll to position [427, 0]
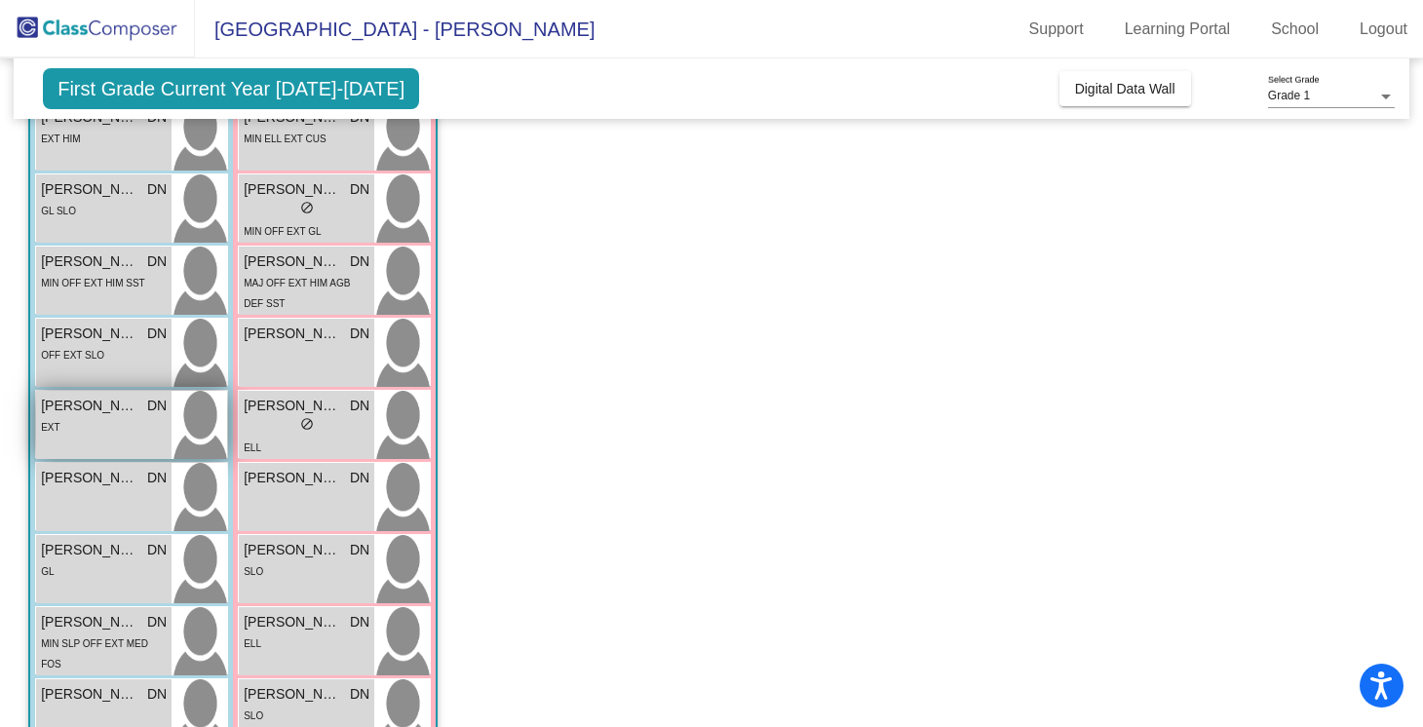
click at [102, 420] on div "EXT" at bounding box center [104, 426] width 126 height 20
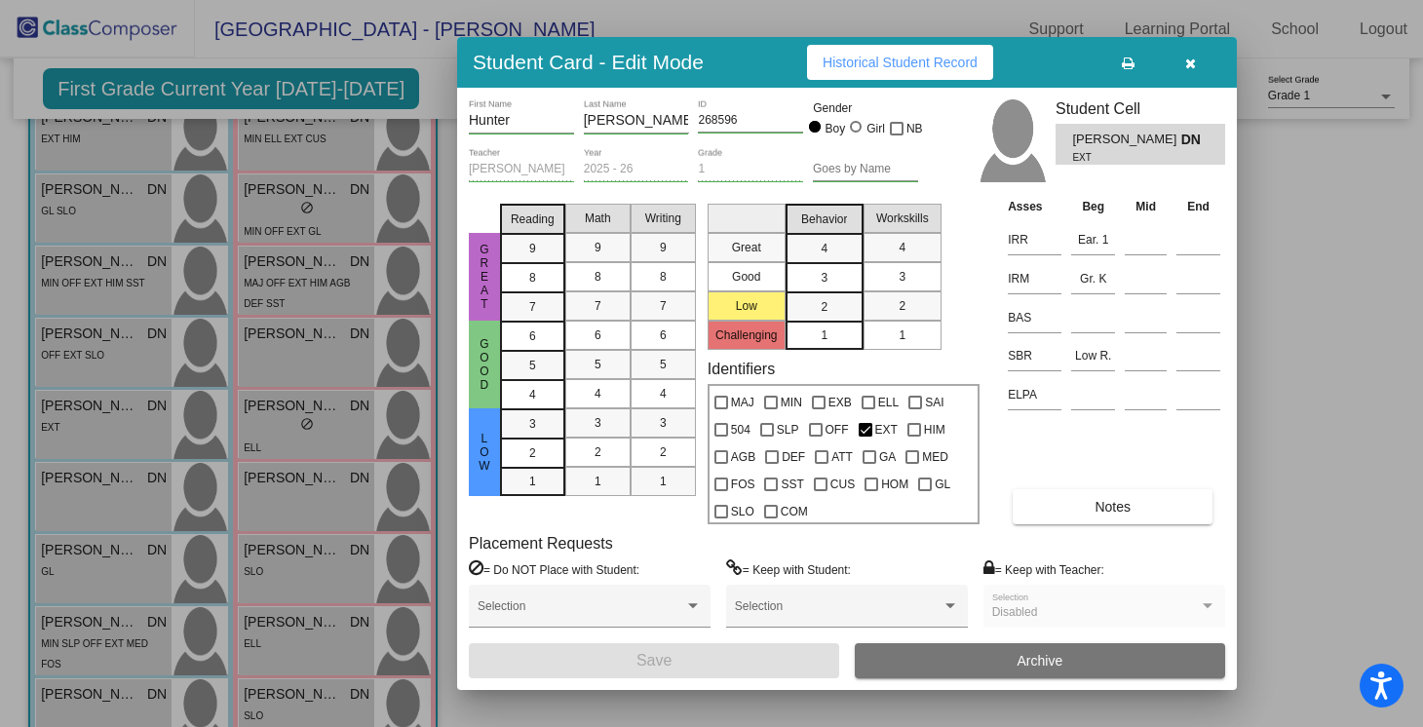
click at [1195, 60] on button "button" at bounding box center [1190, 62] width 62 height 35
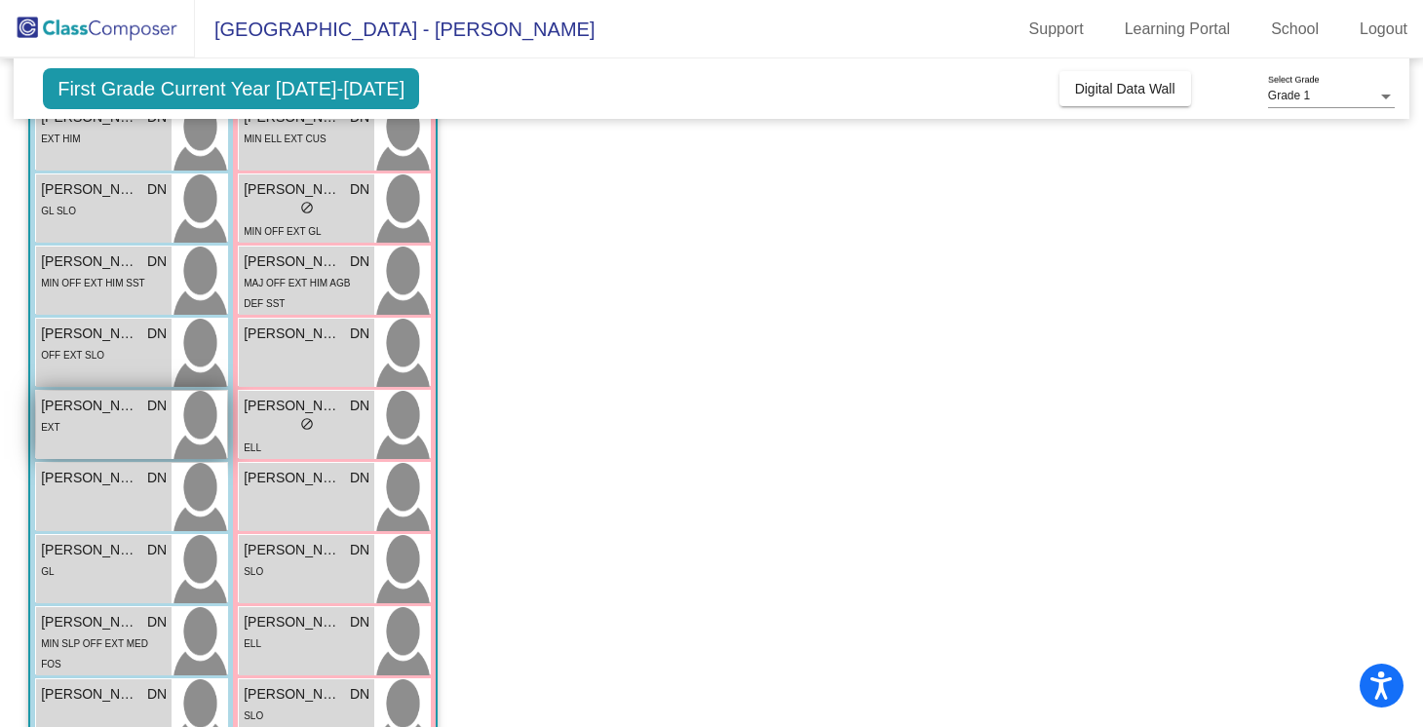
click at [110, 426] on div "EXT" at bounding box center [104, 426] width 126 height 20
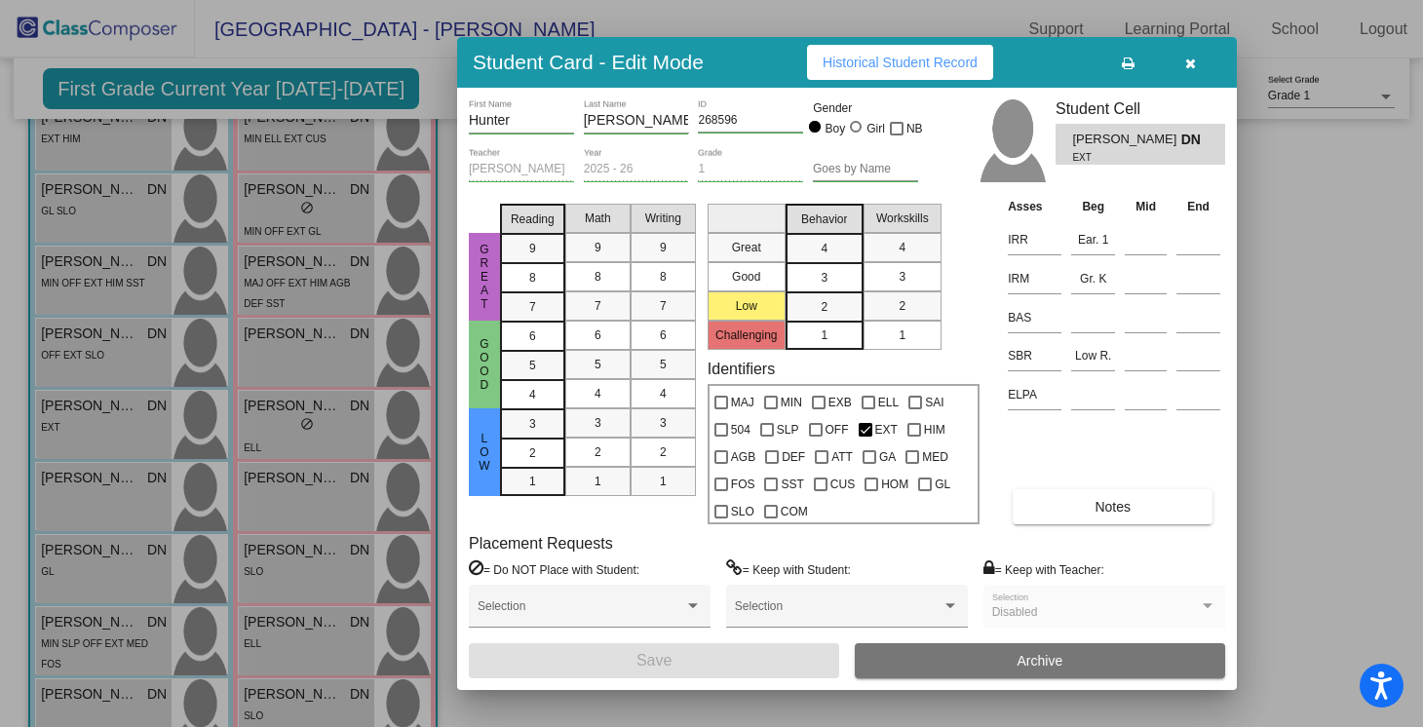
click at [1209, 65] on button "button" at bounding box center [1190, 62] width 62 height 35
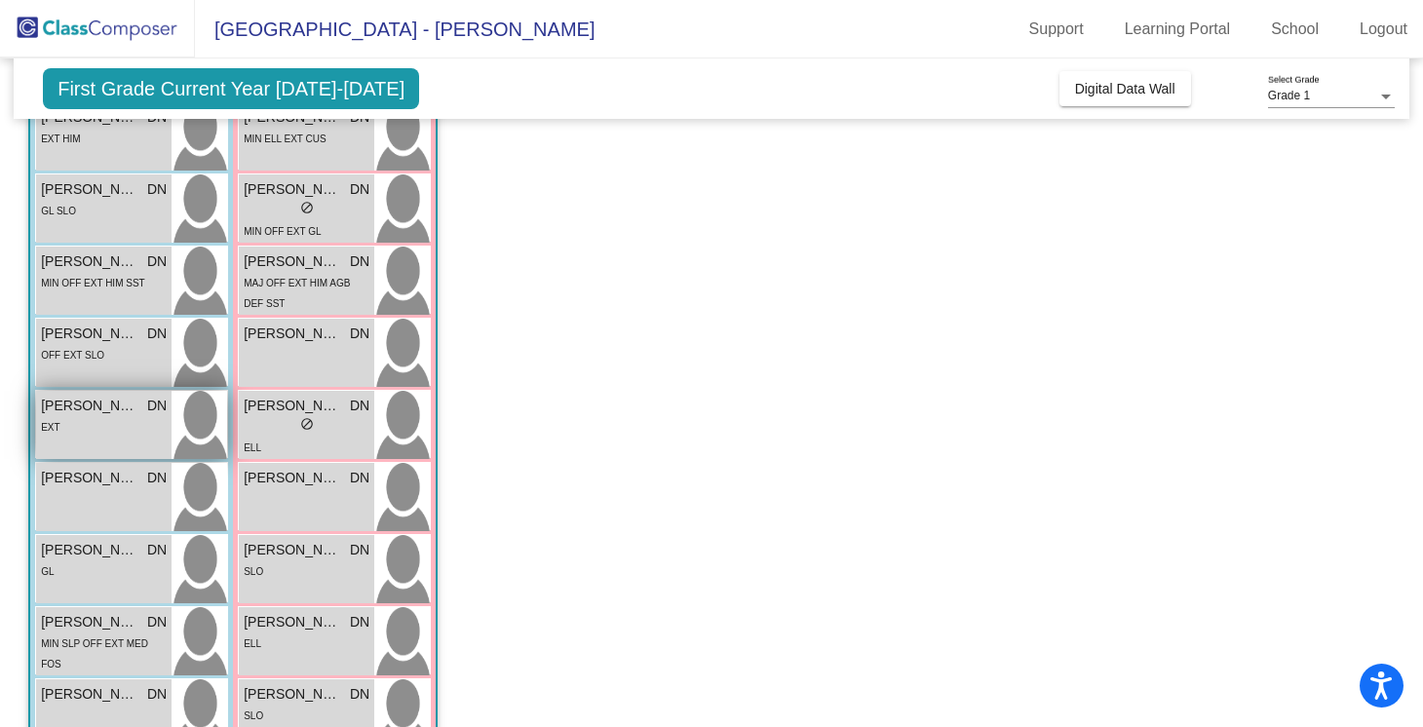
click at [139, 442] on div "[PERSON_NAME] [PERSON_NAME] lock do_not_disturb_alt EXT" at bounding box center [103, 425] width 135 height 68
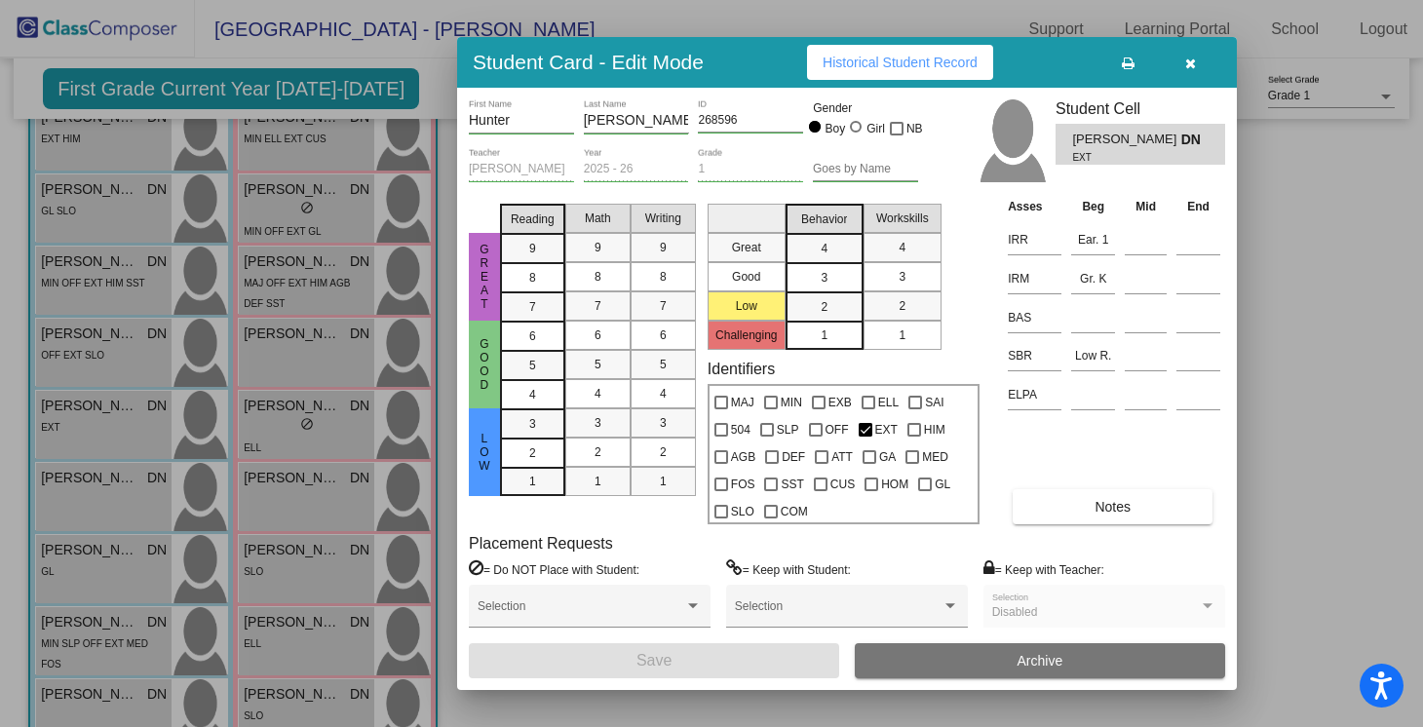
click at [1194, 63] on icon "button" at bounding box center [1190, 64] width 11 height 14
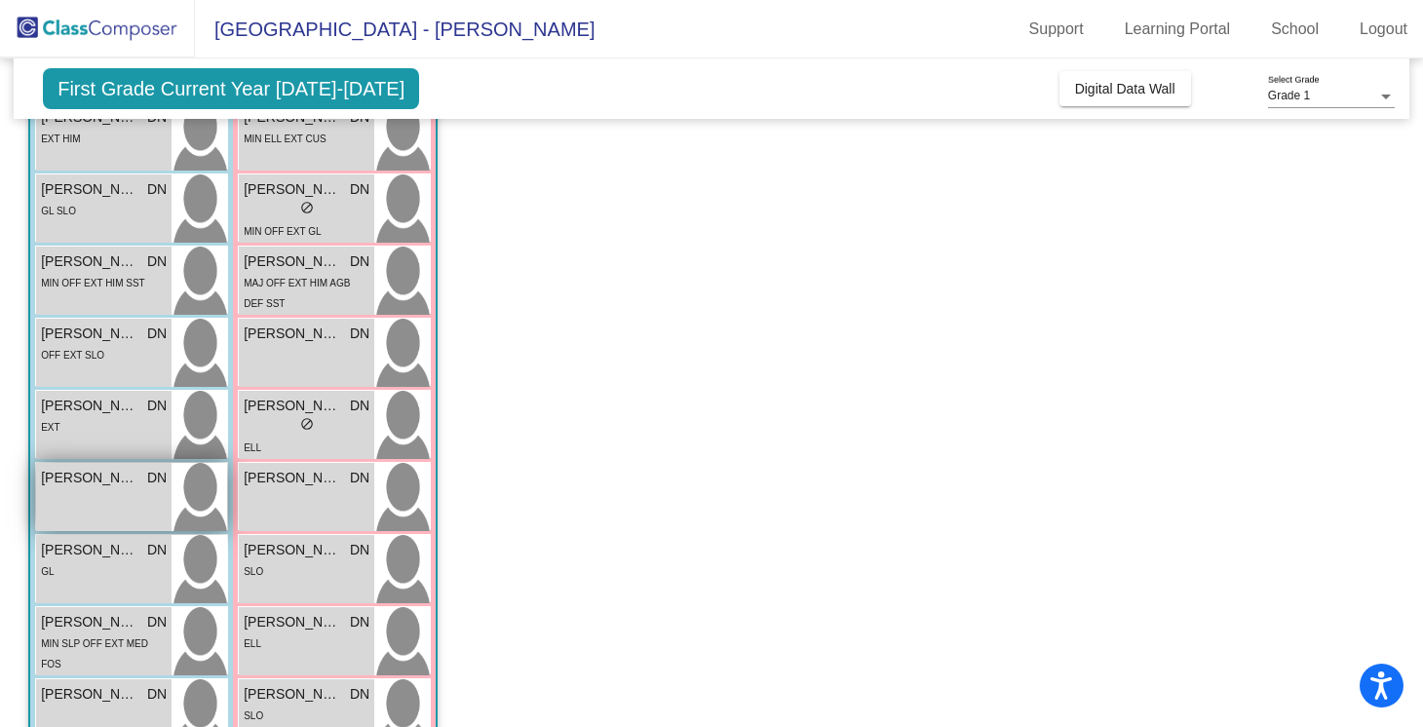
click at [89, 494] on div "[PERSON_NAME] [PERSON_NAME] lock do_not_disturb_alt" at bounding box center [103, 497] width 135 height 68
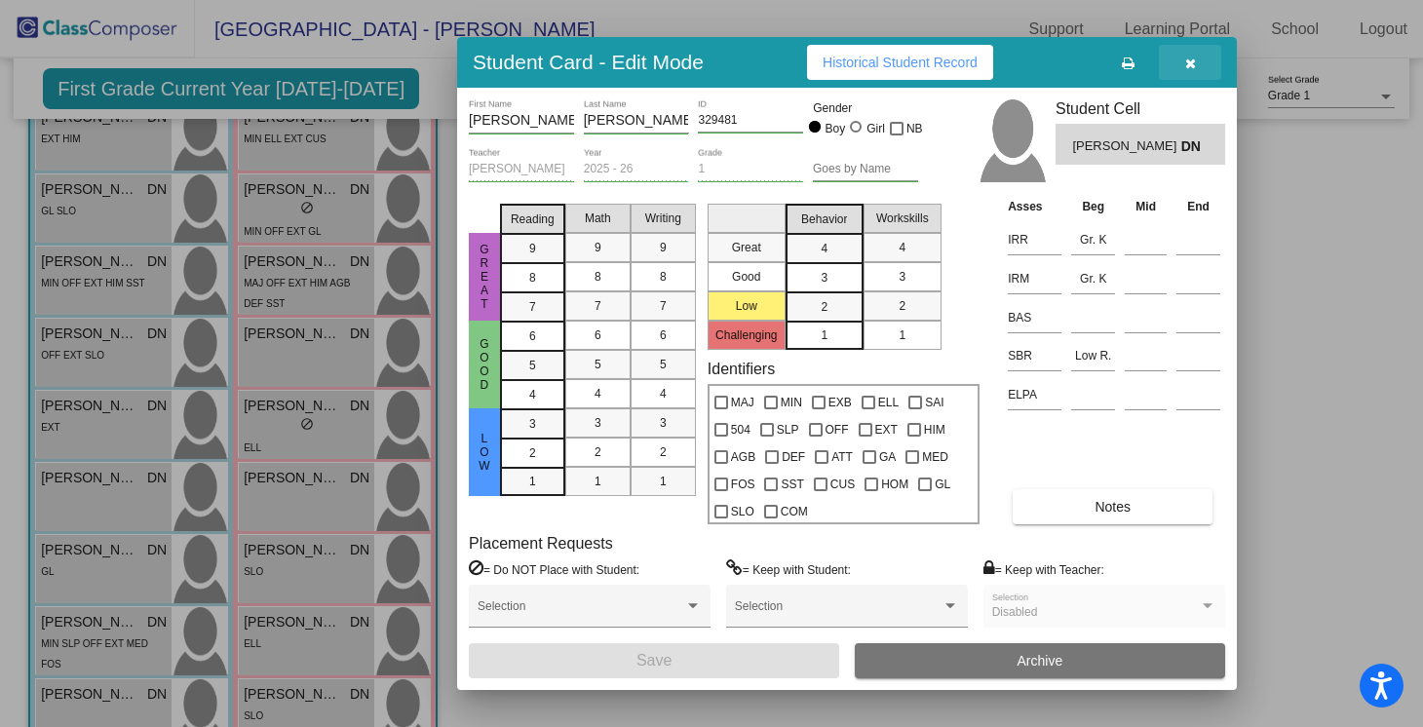
click at [1194, 59] on icon "button" at bounding box center [1190, 64] width 11 height 14
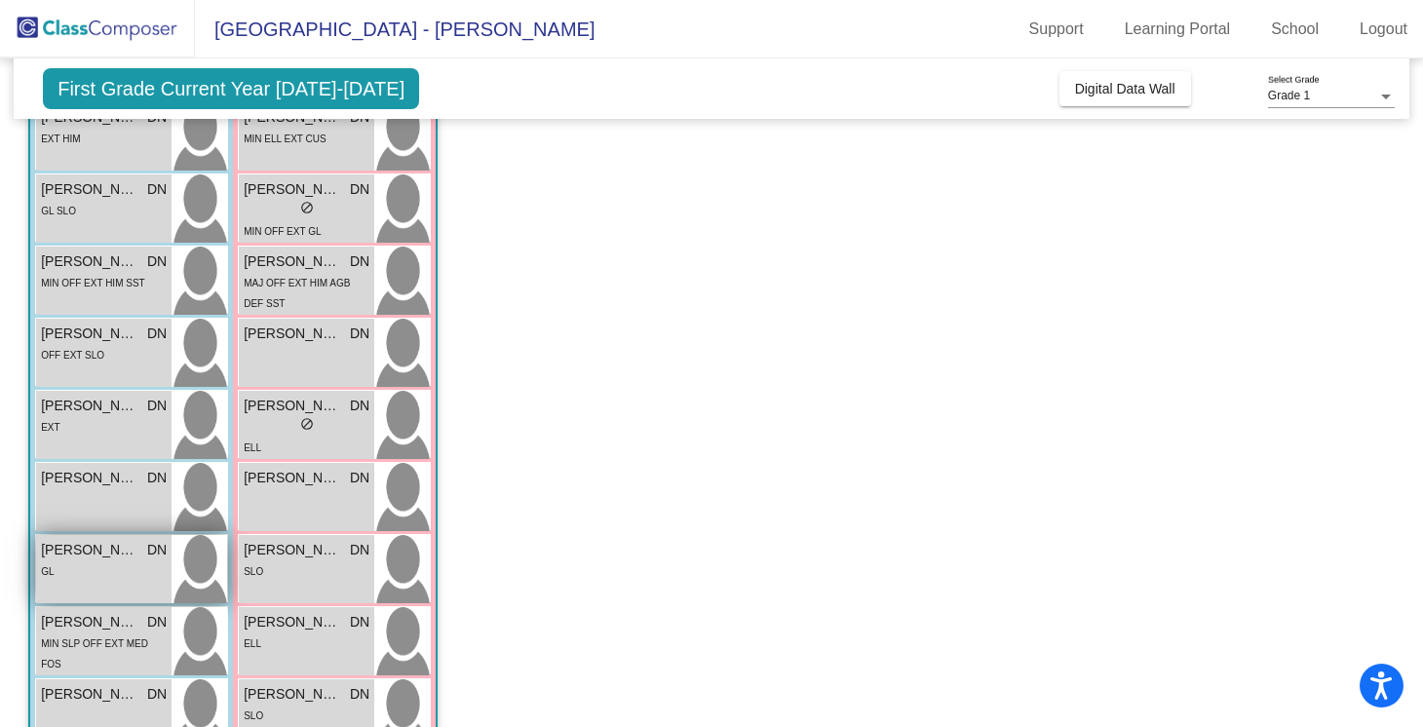
click at [116, 556] on span "[PERSON_NAME]" at bounding box center [89, 550] width 97 height 20
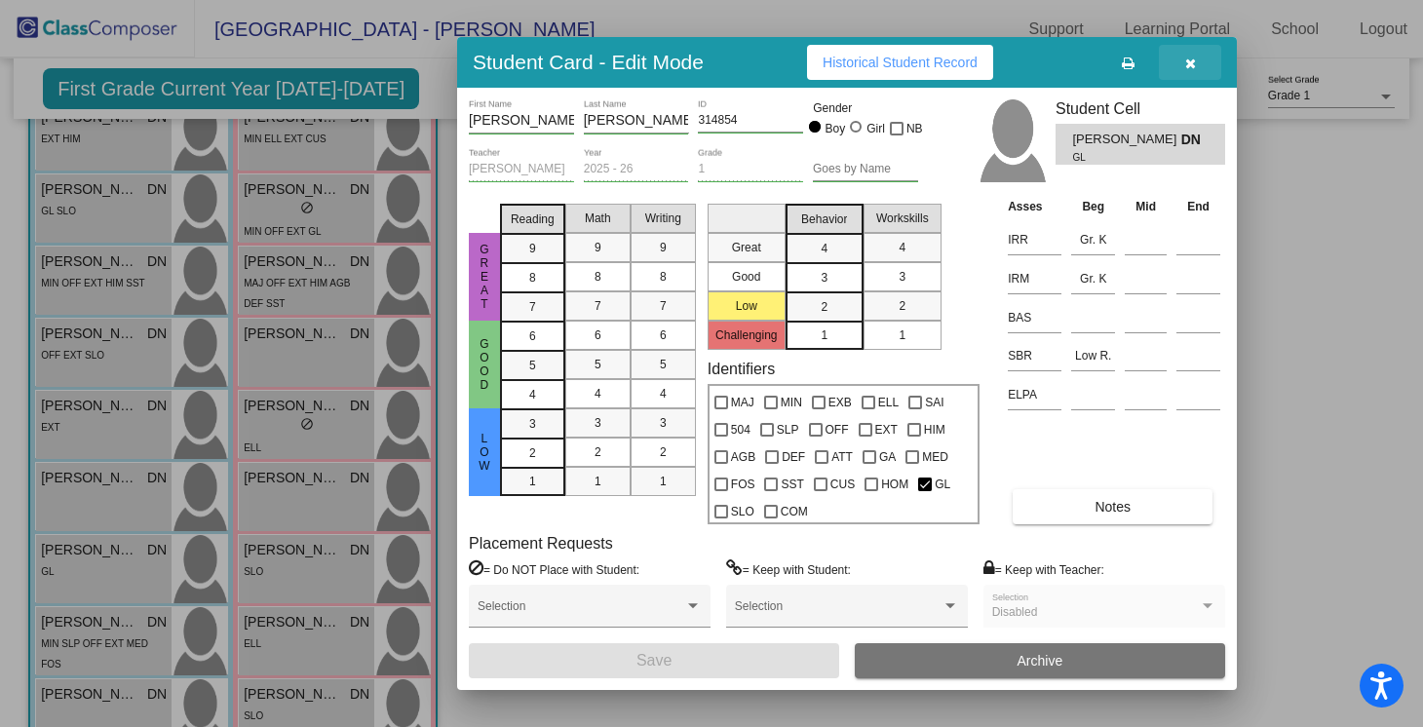
click at [1193, 59] on icon "button" at bounding box center [1190, 64] width 11 height 14
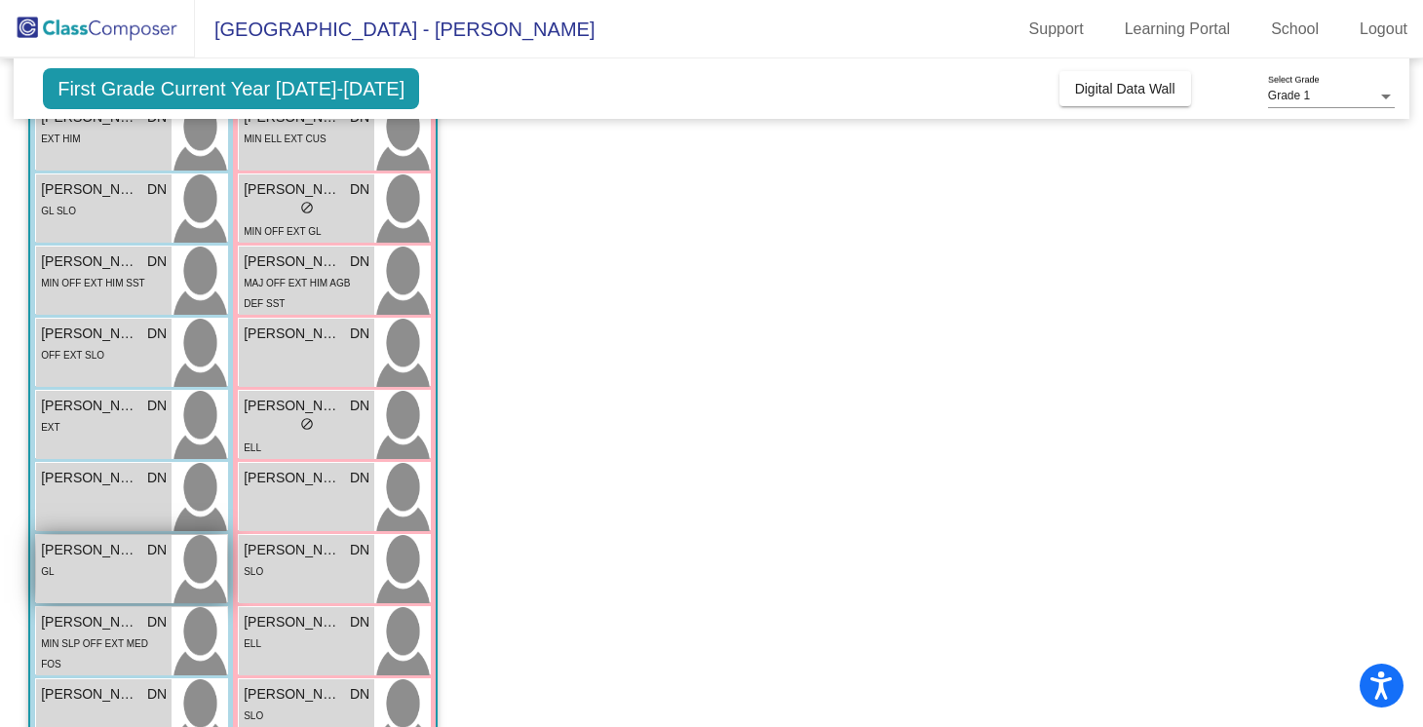
click at [62, 565] on div "GL" at bounding box center [104, 570] width 126 height 20
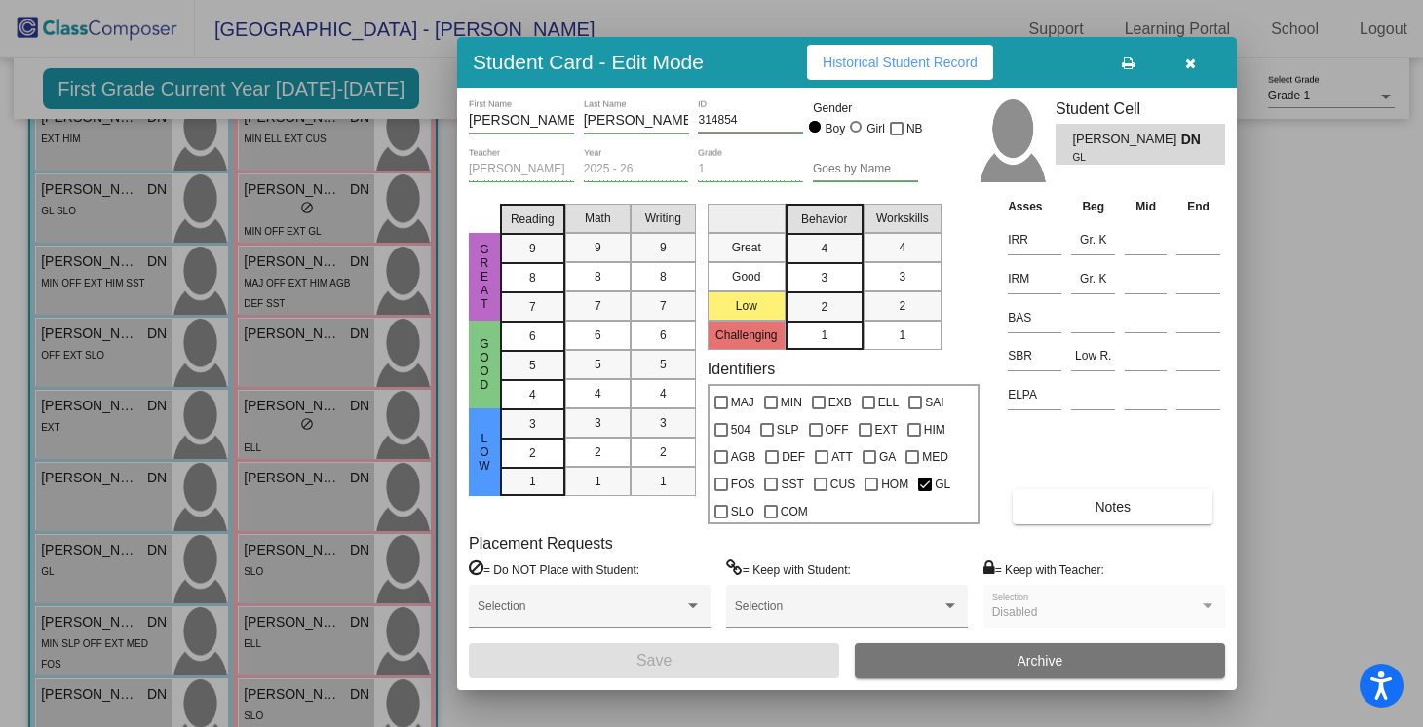
click at [1191, 71] on button "button" at bounding box center [1190, 62] width 62 height 35
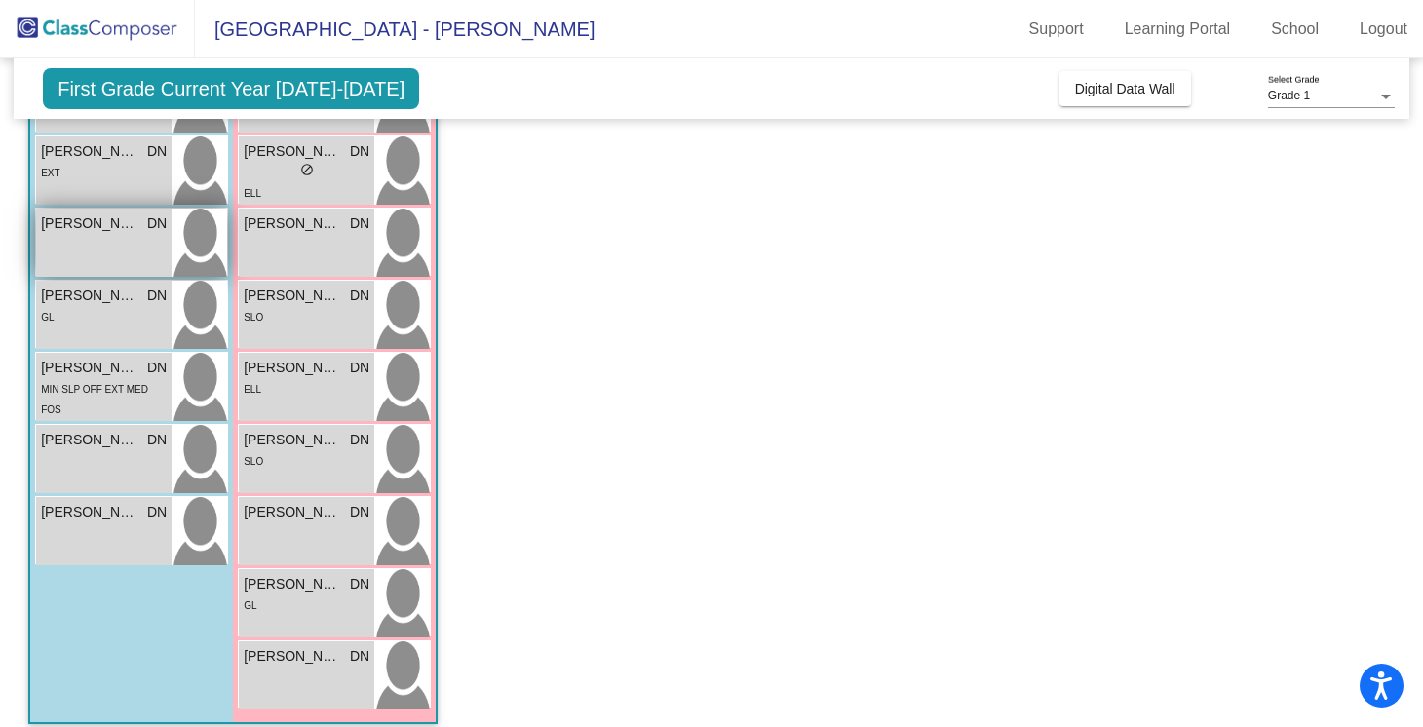
scroll to position [685, 0]
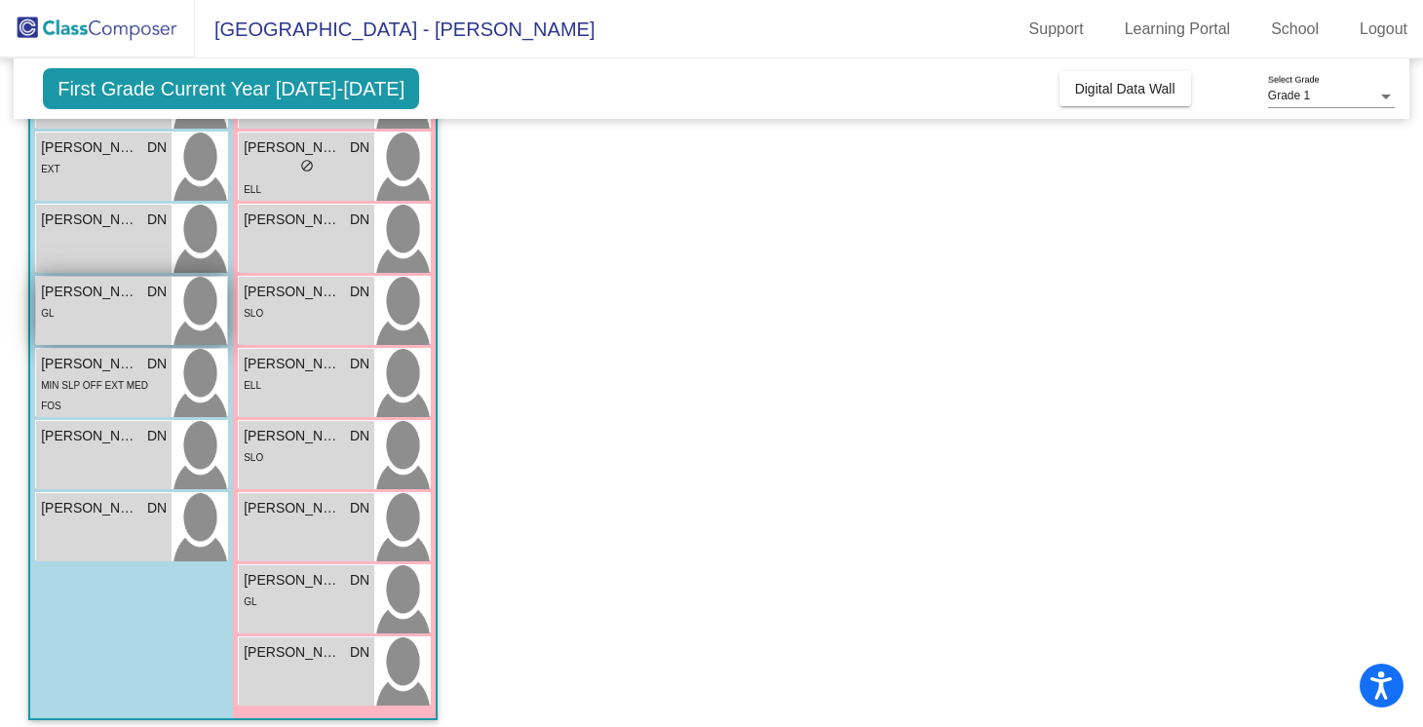
click at [94, 283] on span "[PERSON_NAME]" at bounding box center [89, 292] width 97 height 20
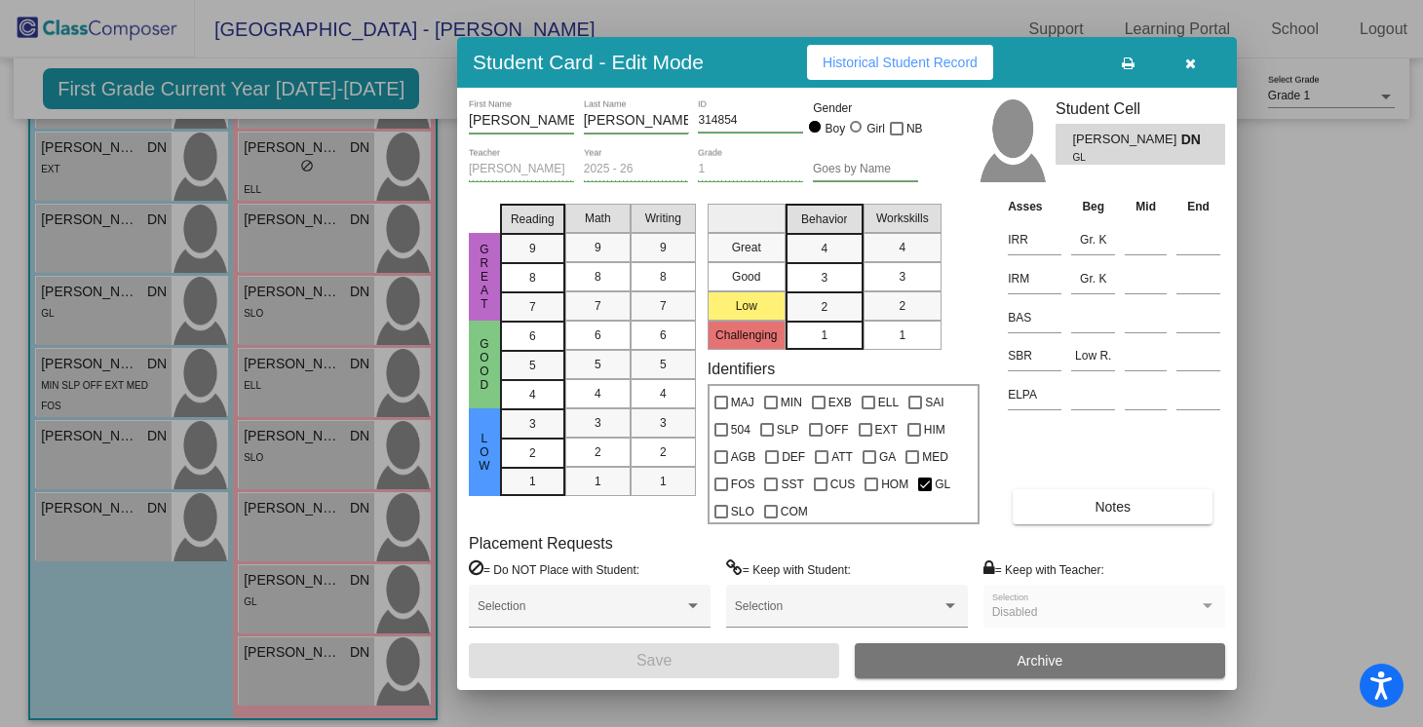
click at [1199, 61] on button "button" at bounding box center [1190, 62] width 62 height 35
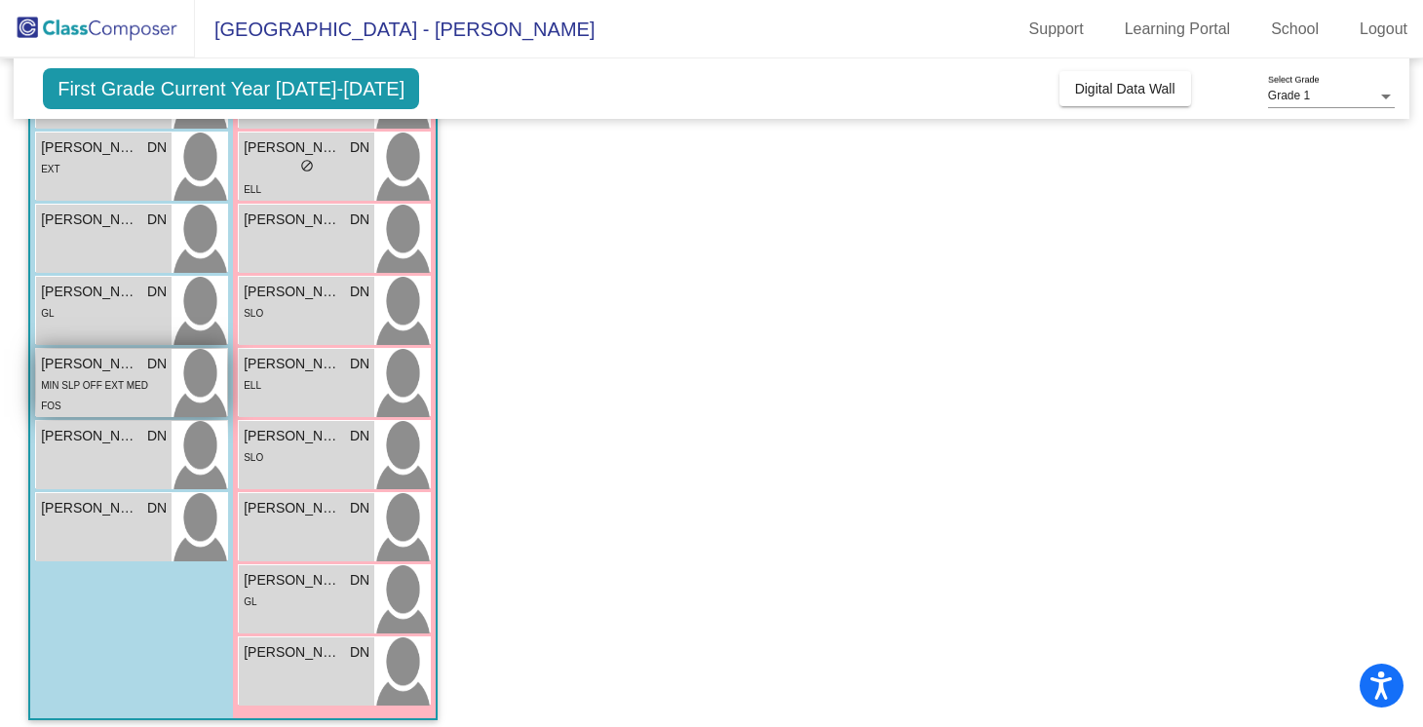
click at [162, 355] on span "DN" at bounding box center [156, 364] width 19 height 20
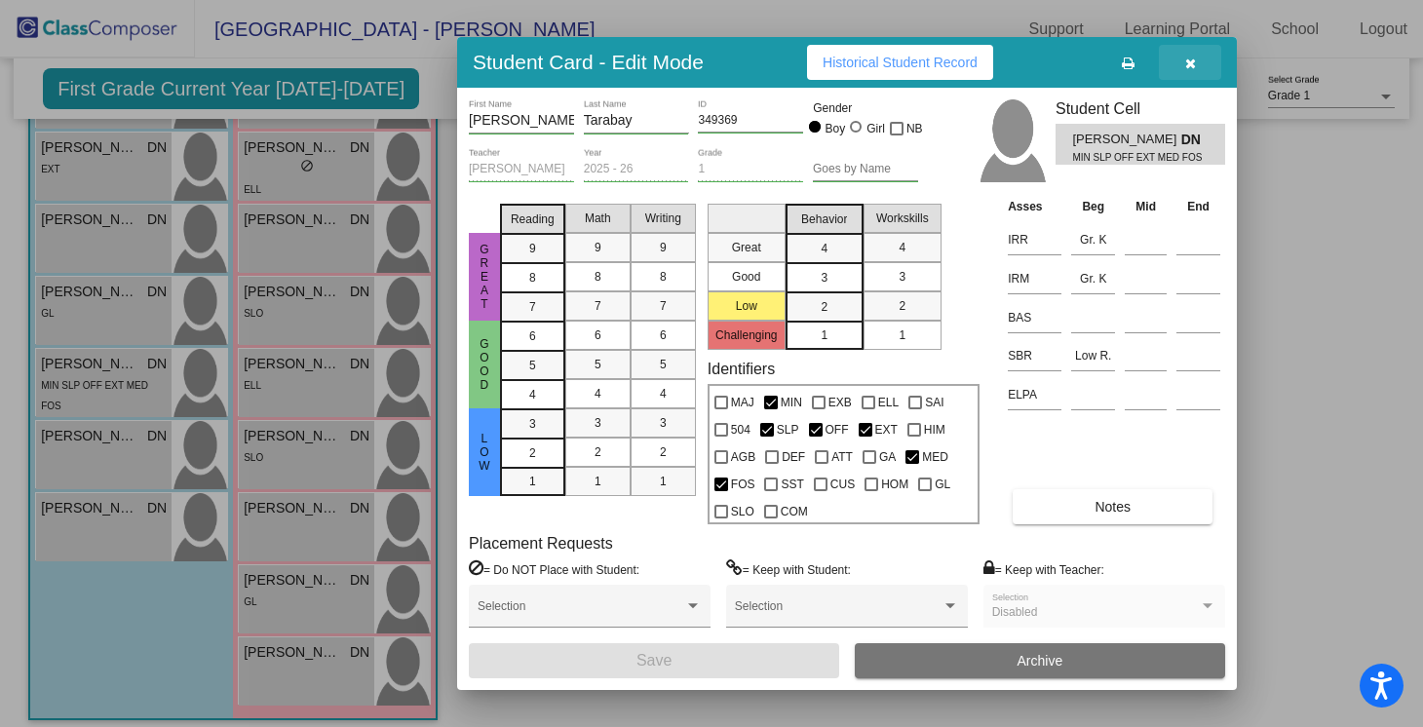
click at [1198, 68] on button "button" at bounding box center [1190, 62] width 62 height 35
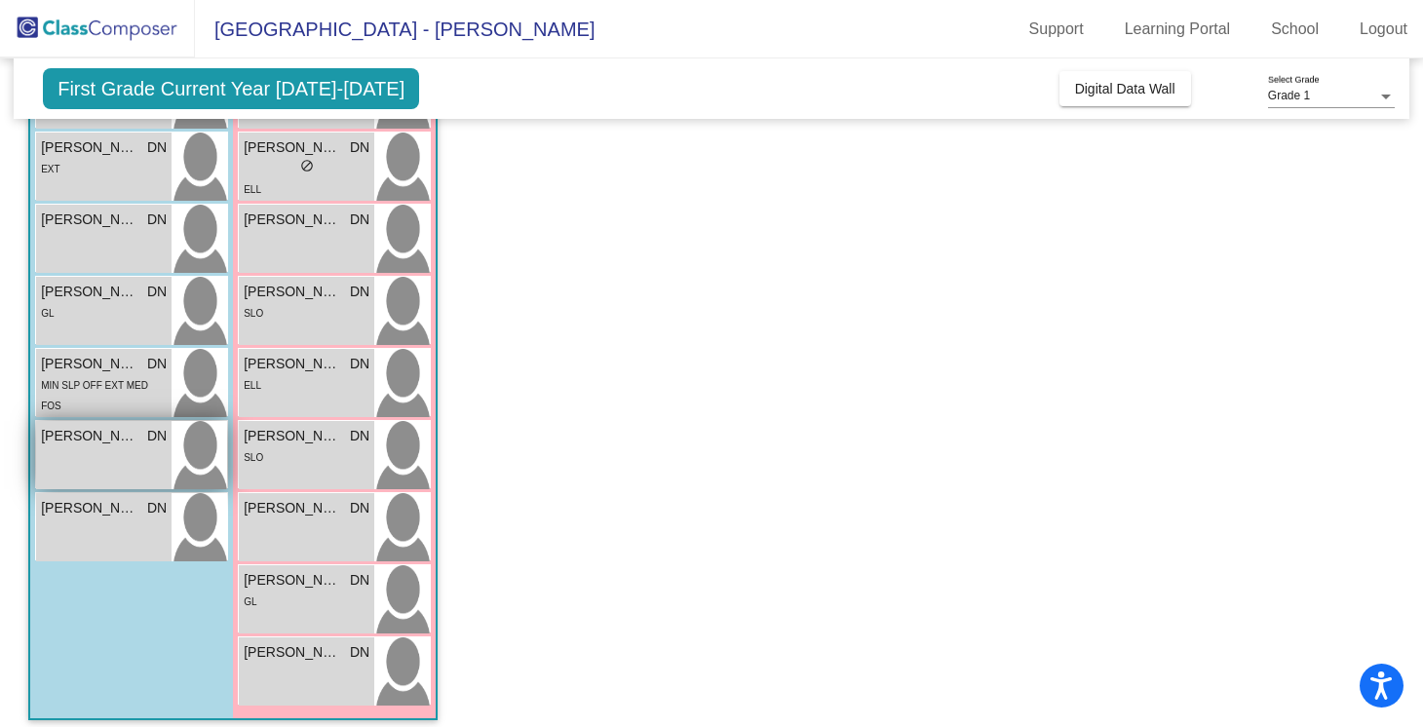
click at [152, 440] on span "DN" at bounding box center [156, 436] width 19 height 20
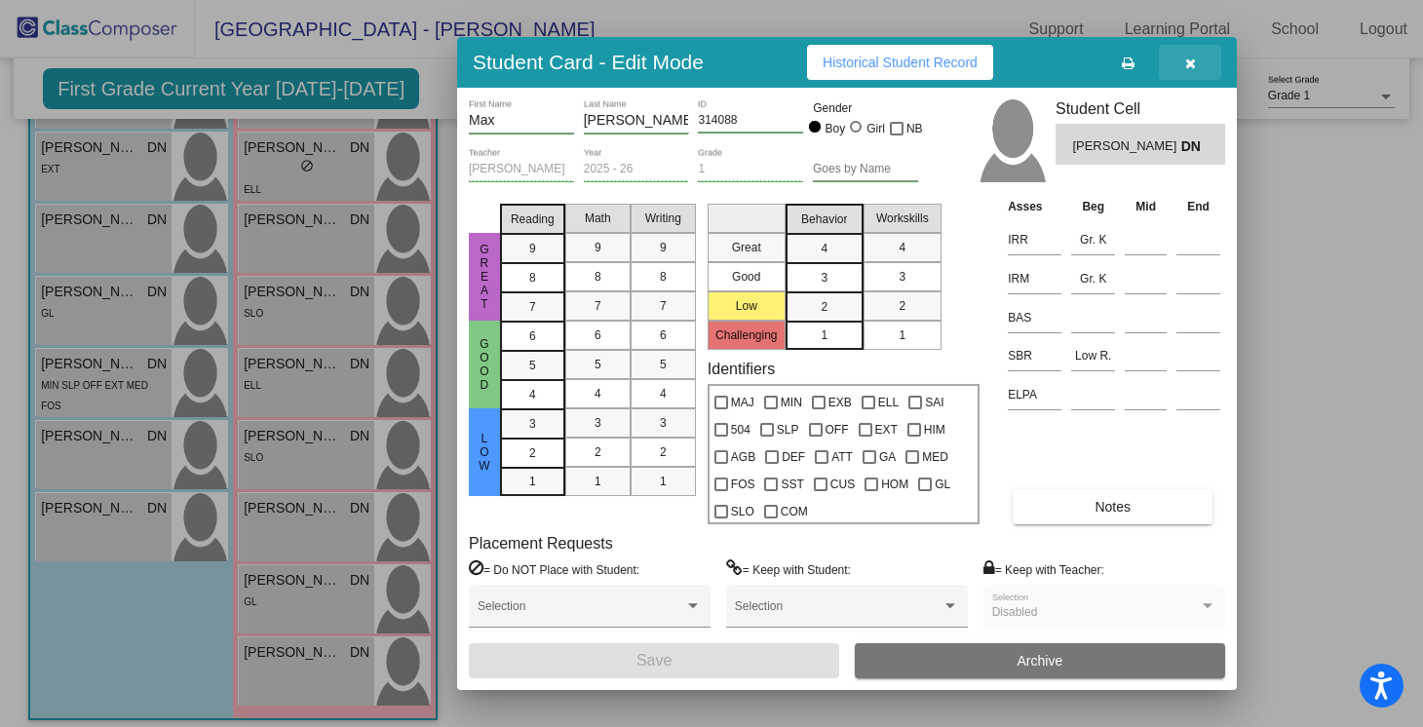
click at [1187, 65] on icon "button" at bounding box center [1190, 64] width 11 height 14
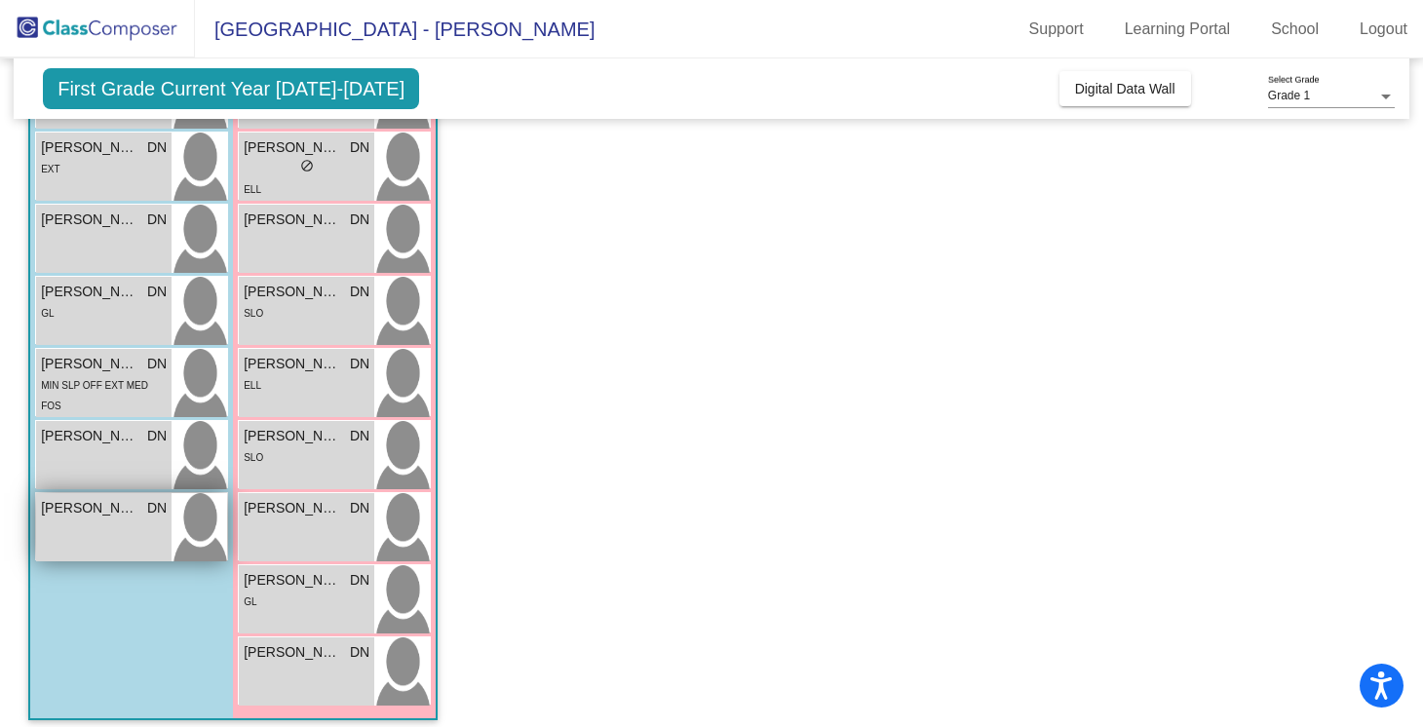
click at [89, 522] on div "[PERSON_NAME] DN lock do_not_disturb_alt" at bounding box center [103, 527] width 135 height 68
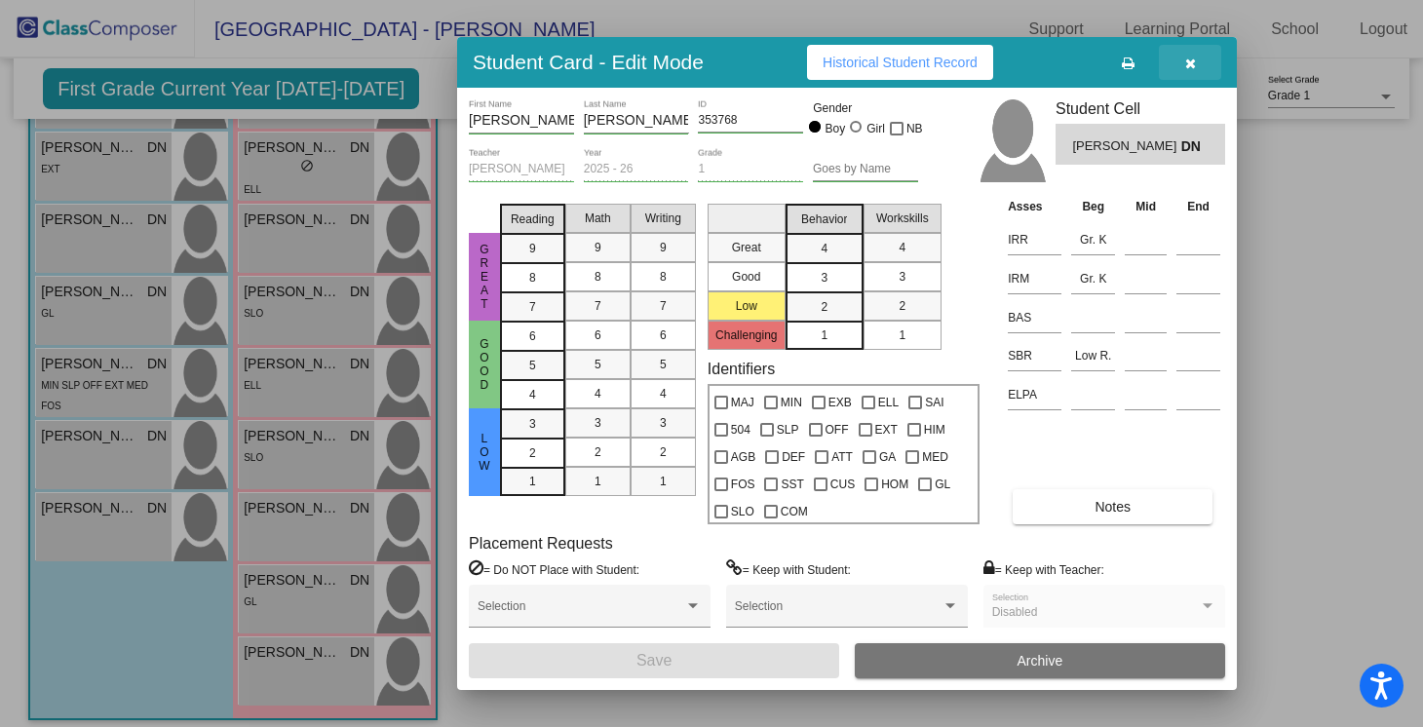
click at [1195, 58] on icon "button" at bounding box center [1190, 64] width 11 height 14
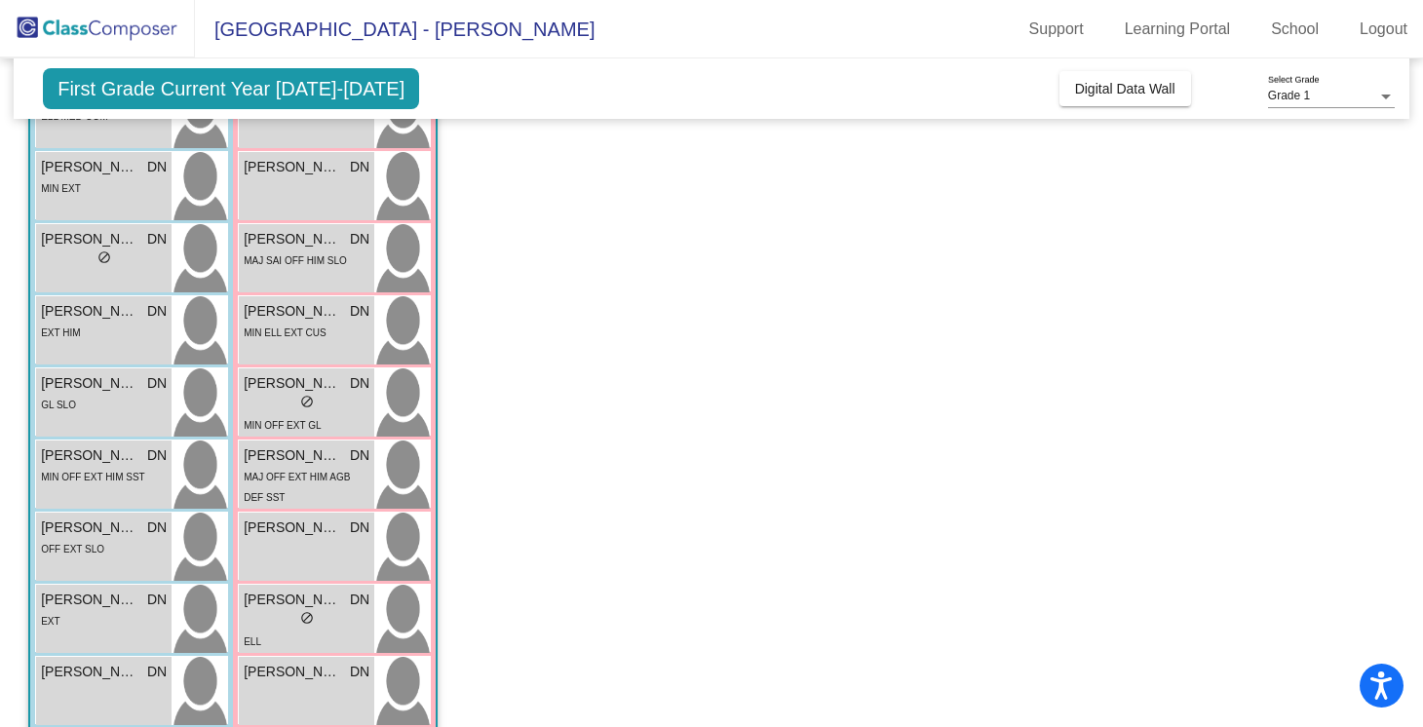
scroll to position [0, 0]
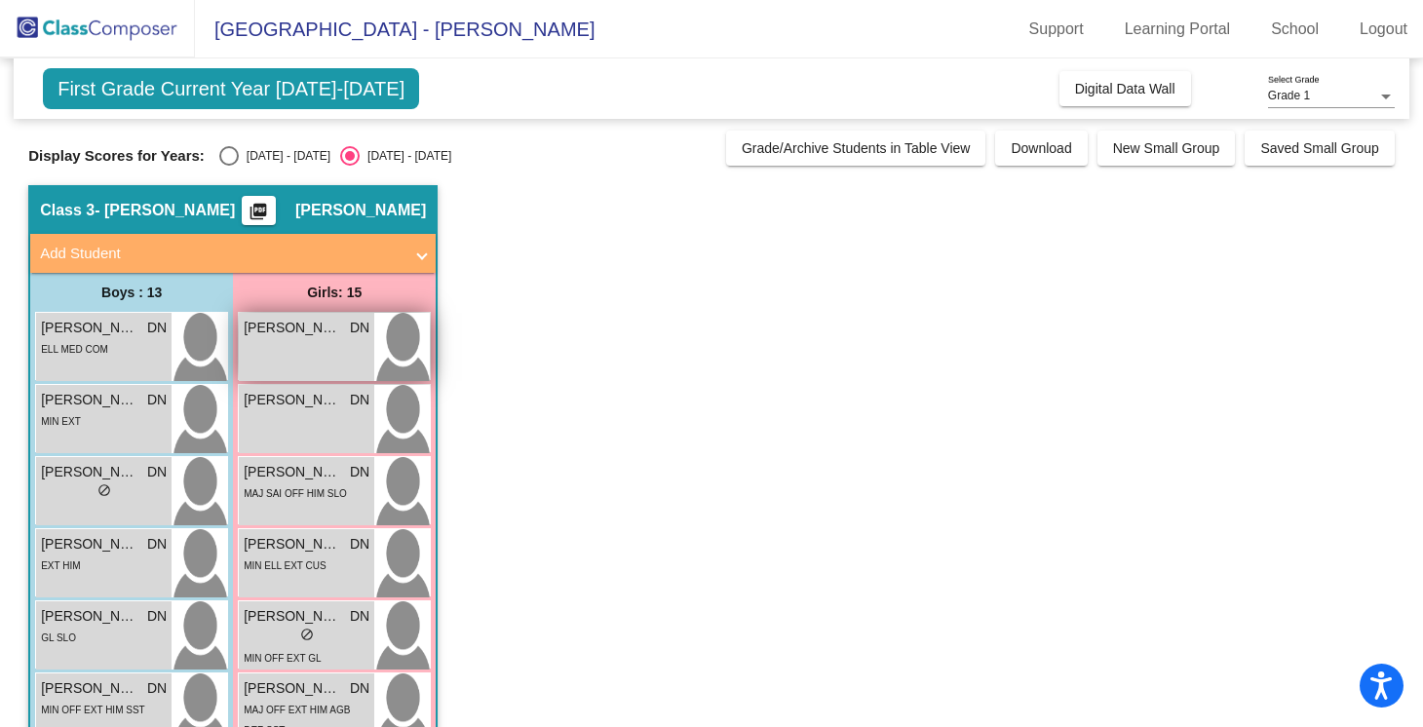
click at [290, 343] on div "[PERSON_NAME] DN lock do_not_disturb_alt" at bounding box center [306, 347] width 135 height 68
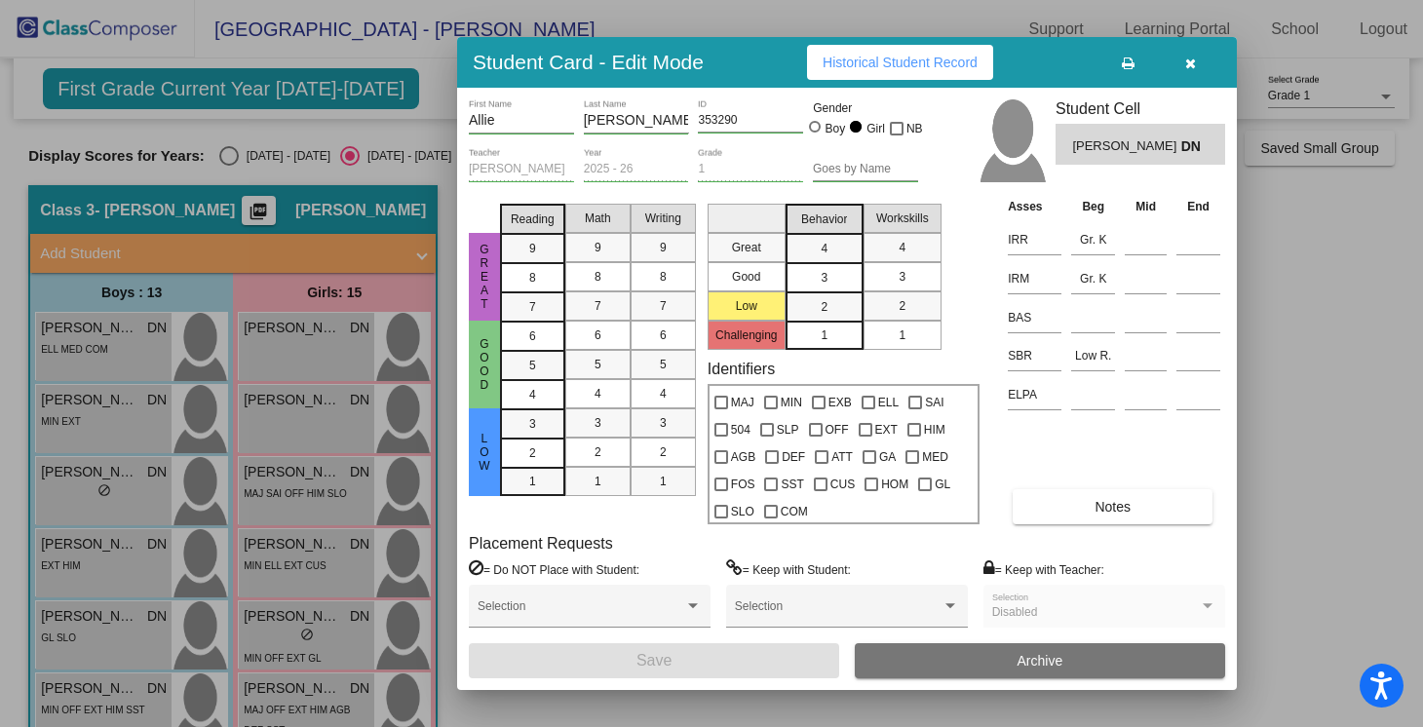
click at [1198, 58] on button "button" at bounding box center [1190, 62] width 62 height 35
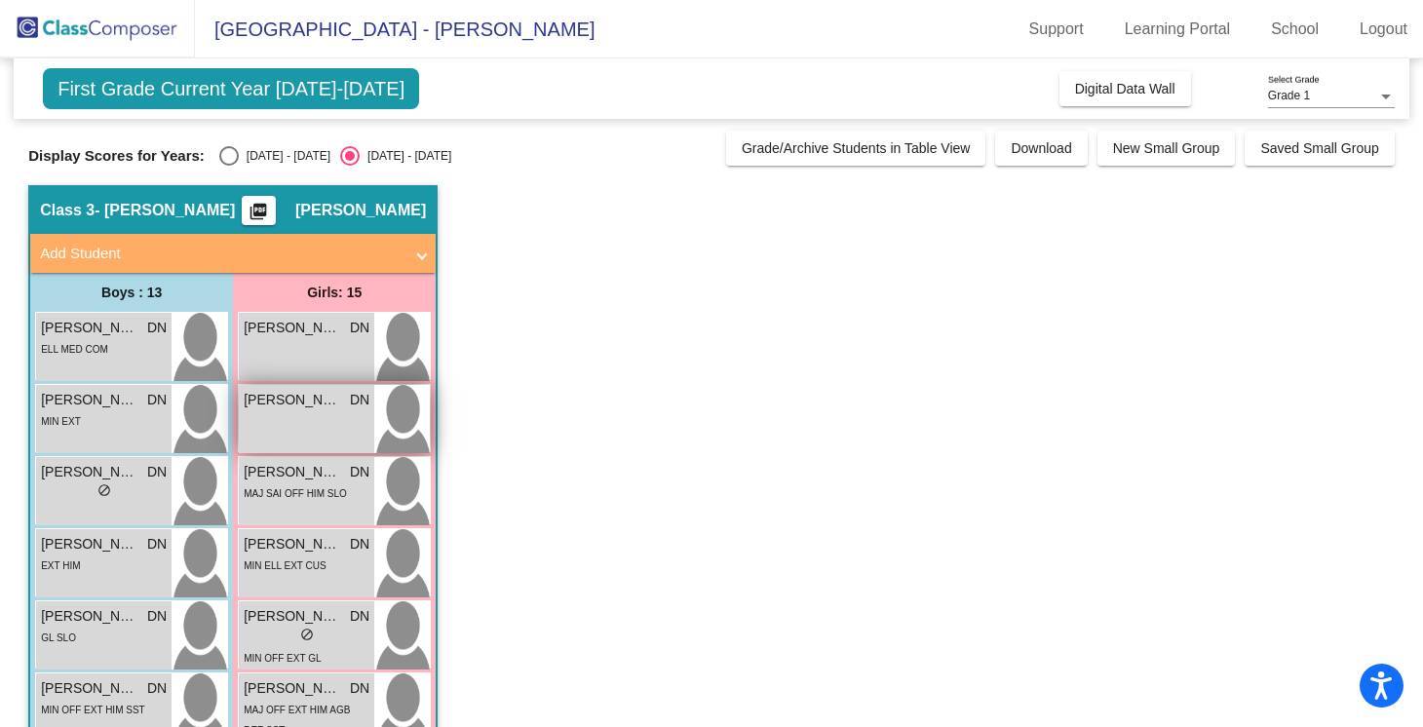
click at [289, 411] on div "[PERSON_NAME] DN lock do_not_disturb_alt" at bounding box center [306, 419] width 135 height 68
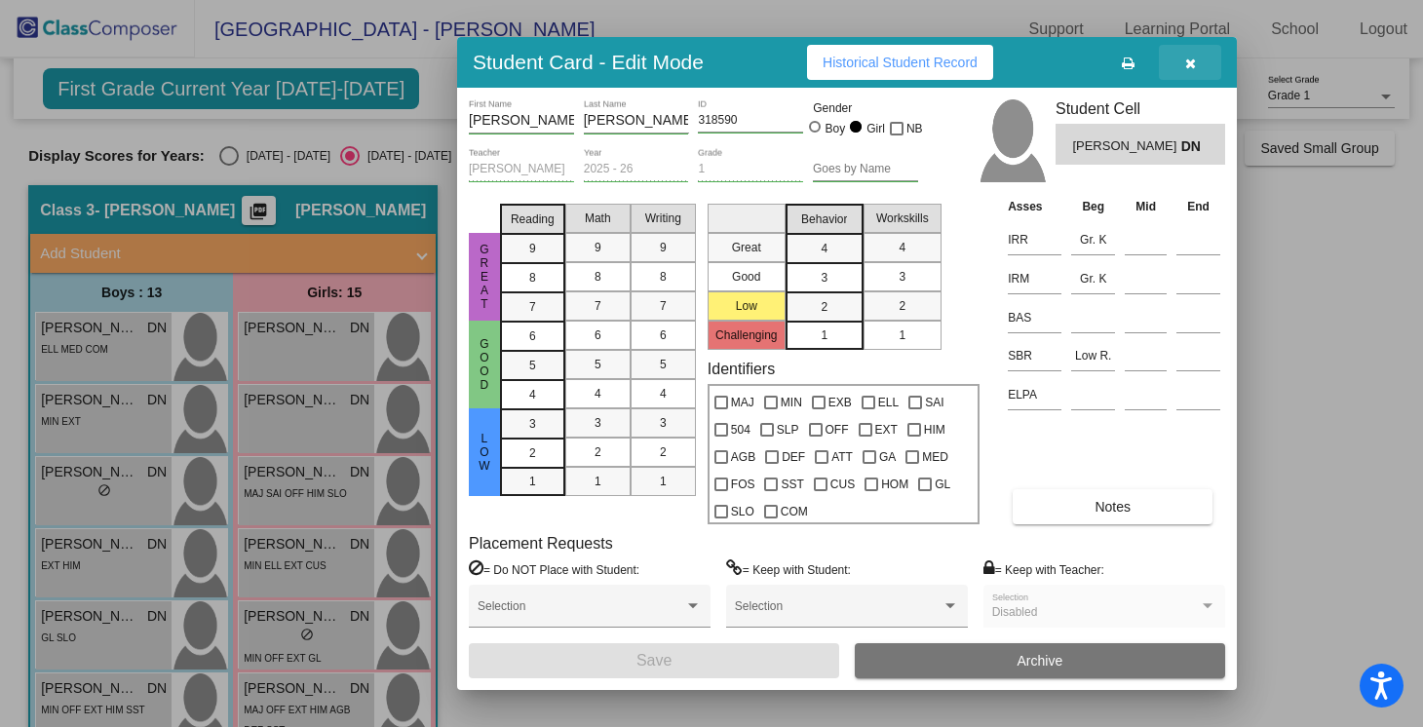
click at [1194, 62] on icon "button" at bounding box center [1190, 64] width 11 height 14
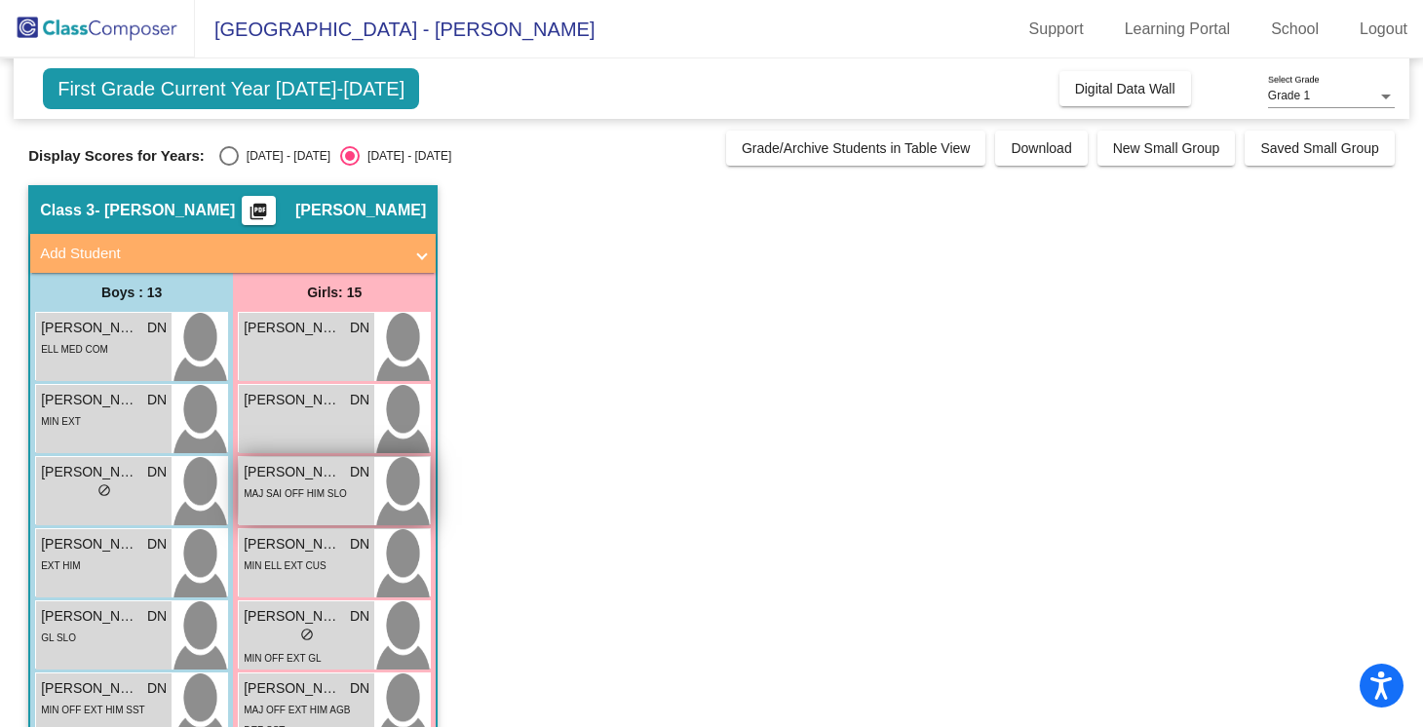
click at [304, 489] on span "MAJ SAI OFF HIM SLO" at bounding box center [295, 493] width 103 height 11
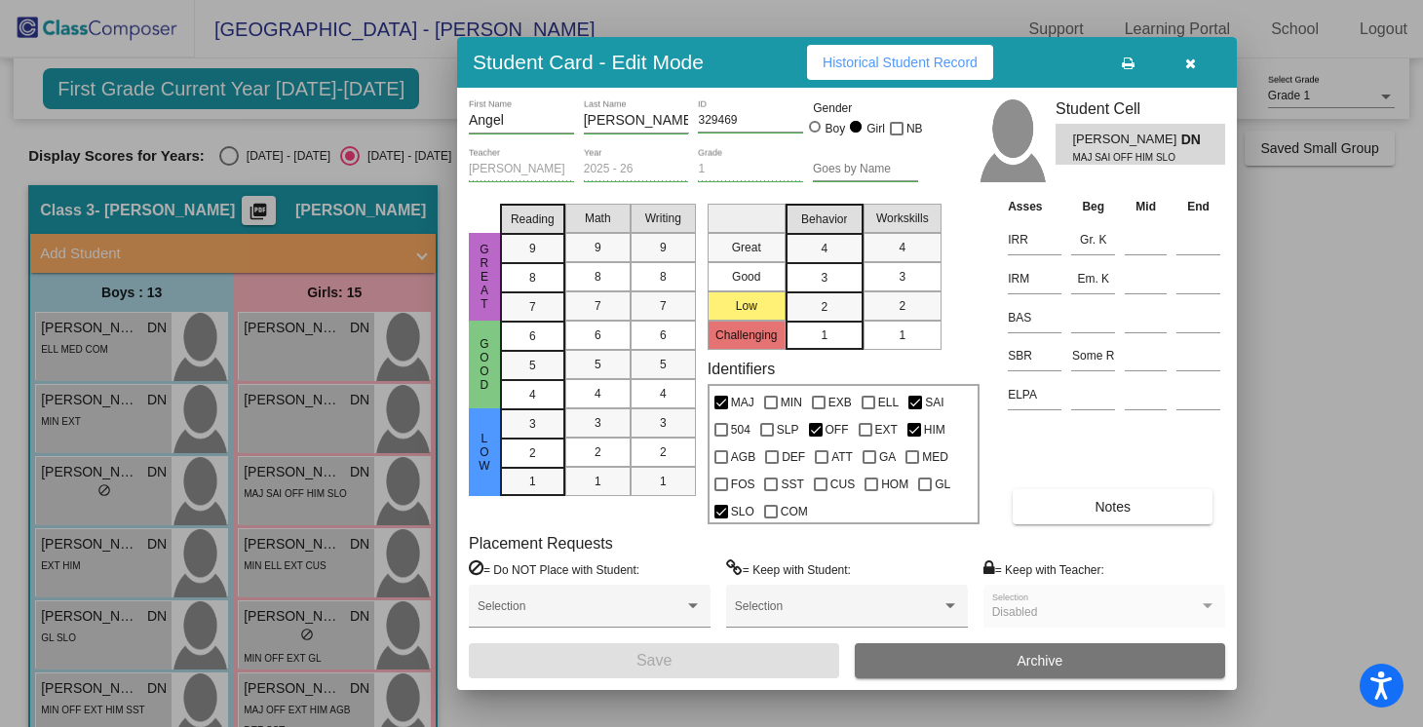
click at [1198, 66] on button "button" at bounding box center [1190, 62] width 62 height 35
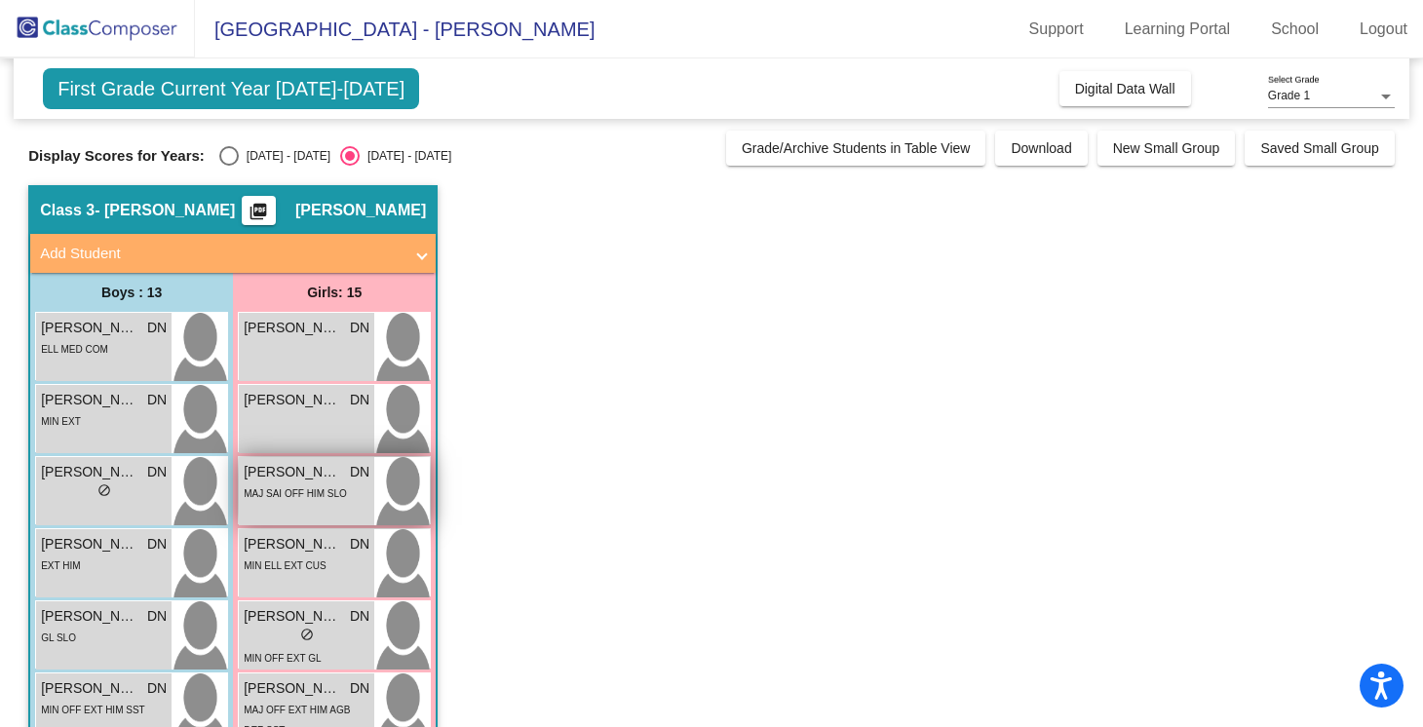
scroll to position [91, 0]
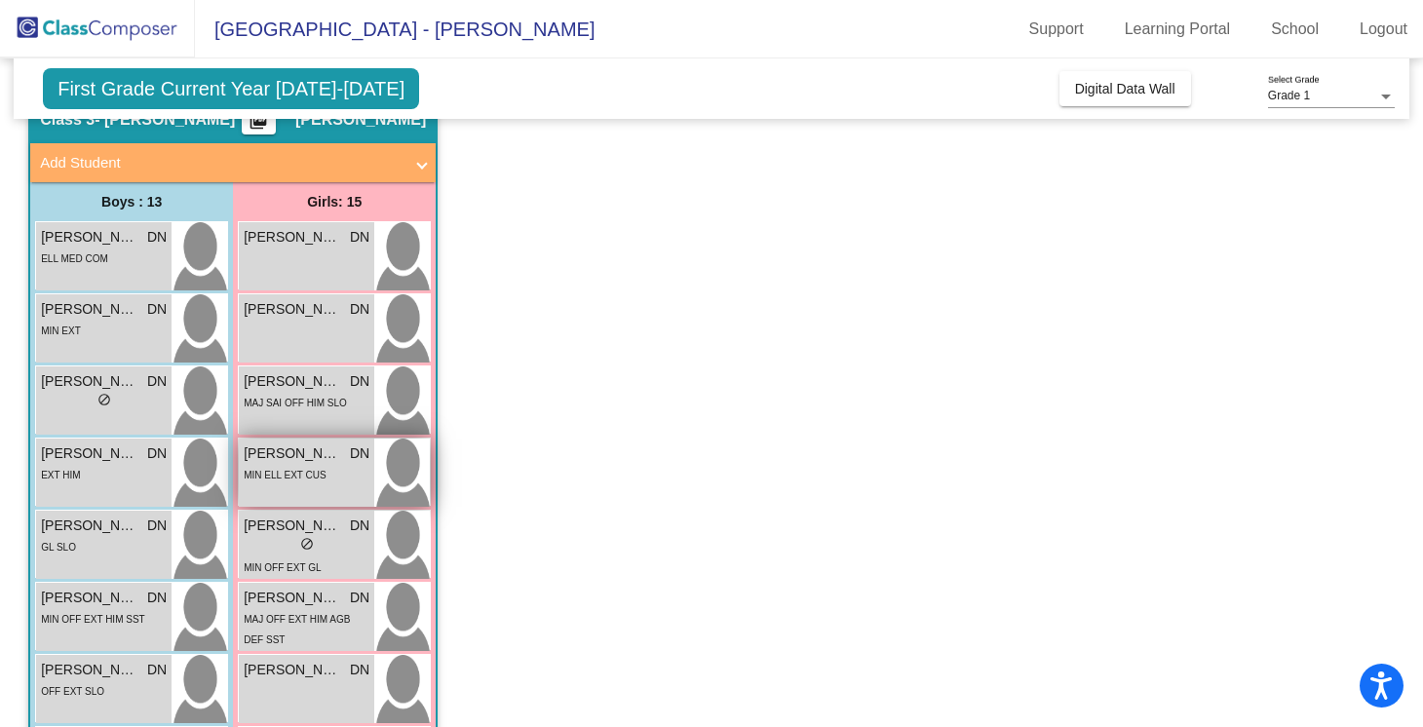
click at [320, 478] on span "MIN ELL EXT CUS" at bounding box center [285, 475] width 82 height 11
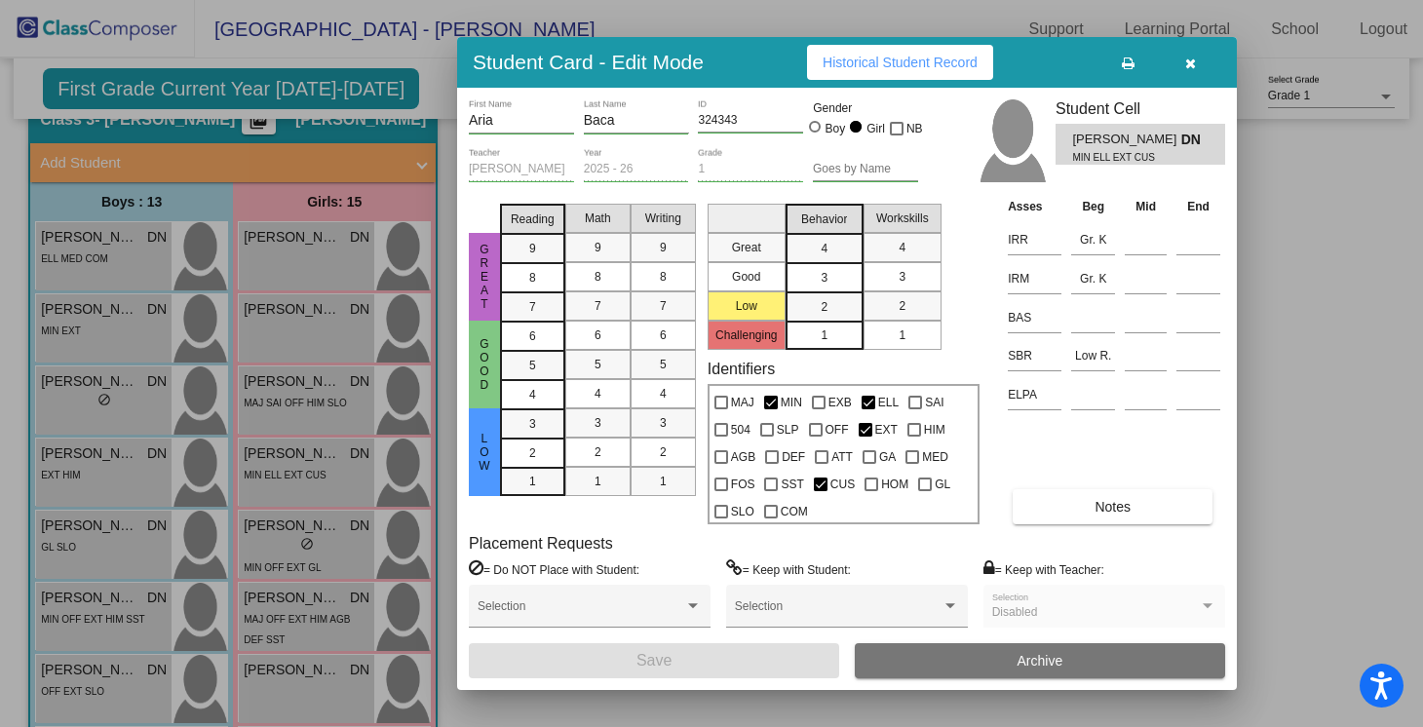
click at [1190, 69] on icon "button" at bounding box center [1190, 64] width 11 height 14
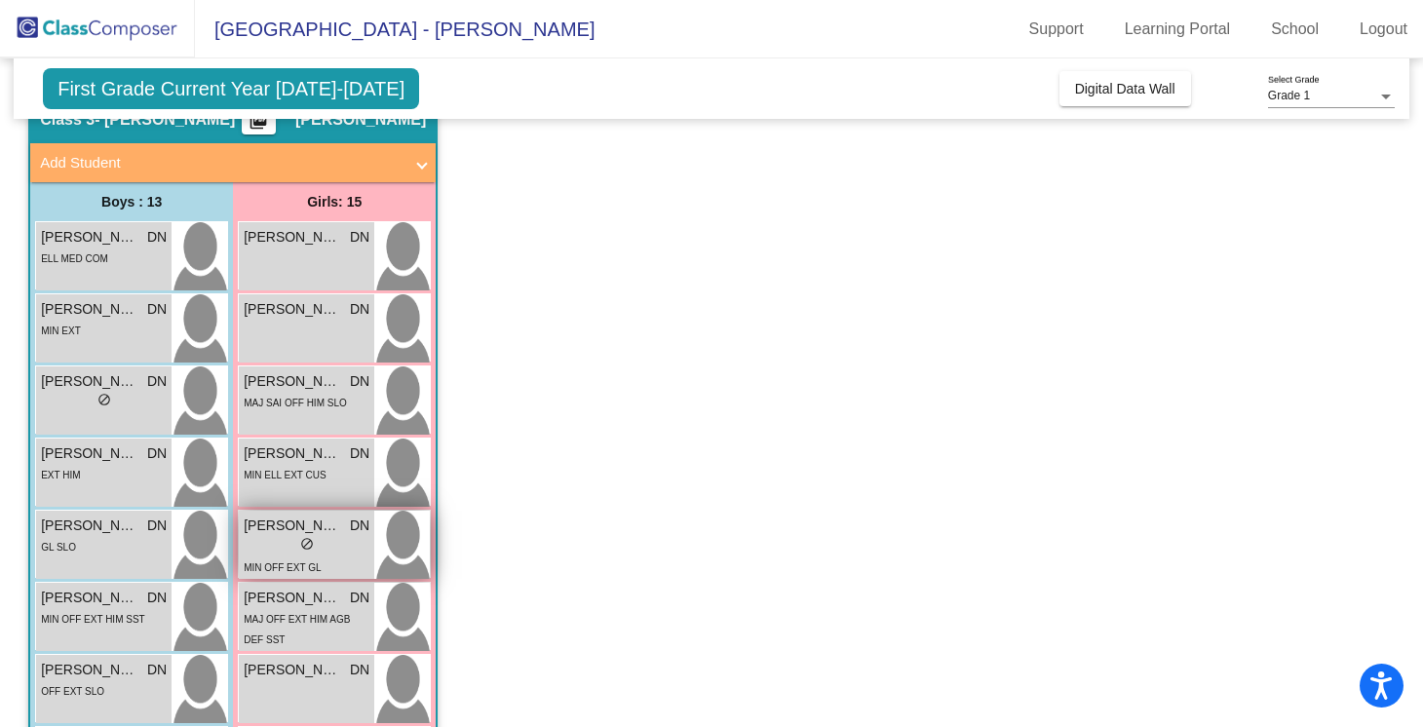
click at [352, 573] on div "MIN OFF EXT GL" at bounding box center [307, 567] width 126 height 20
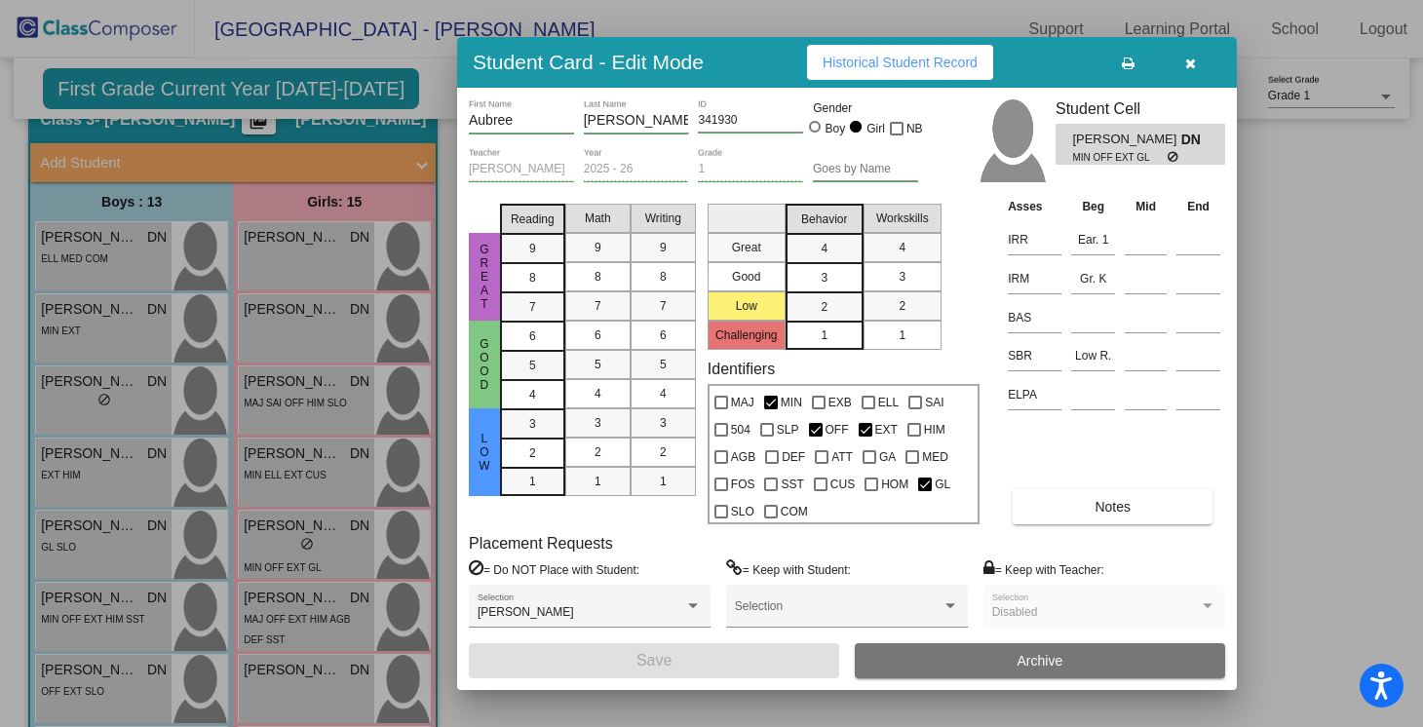
click at [1191, 58] on icon "button" at bounding box center [1190, 64] width 11 height 14
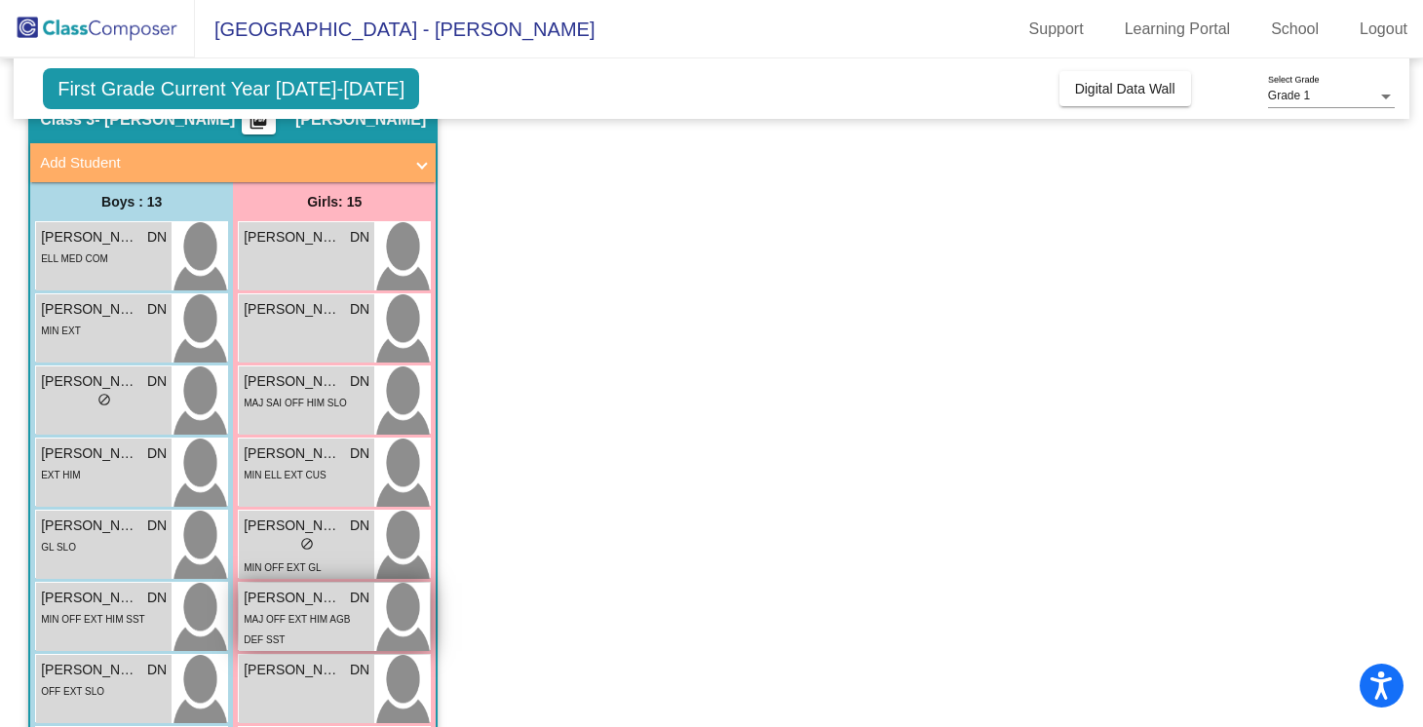
click at [302, 627] on div "MAJ OFF EXT HIM AGB DEF SST" at bounding box center [307, 628] width 126 height 41
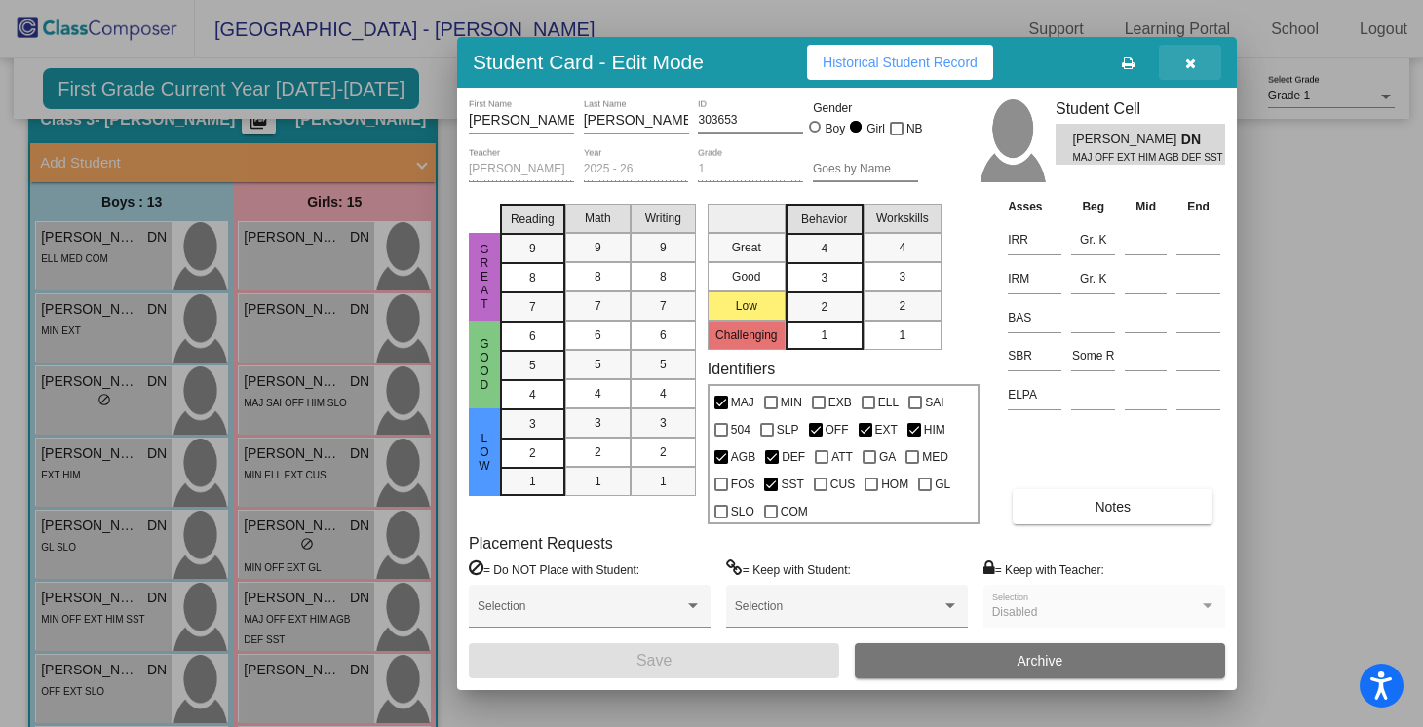
click at [1193, 64] on icon "button" at bounding box center [1190, 64] width 11 height 14
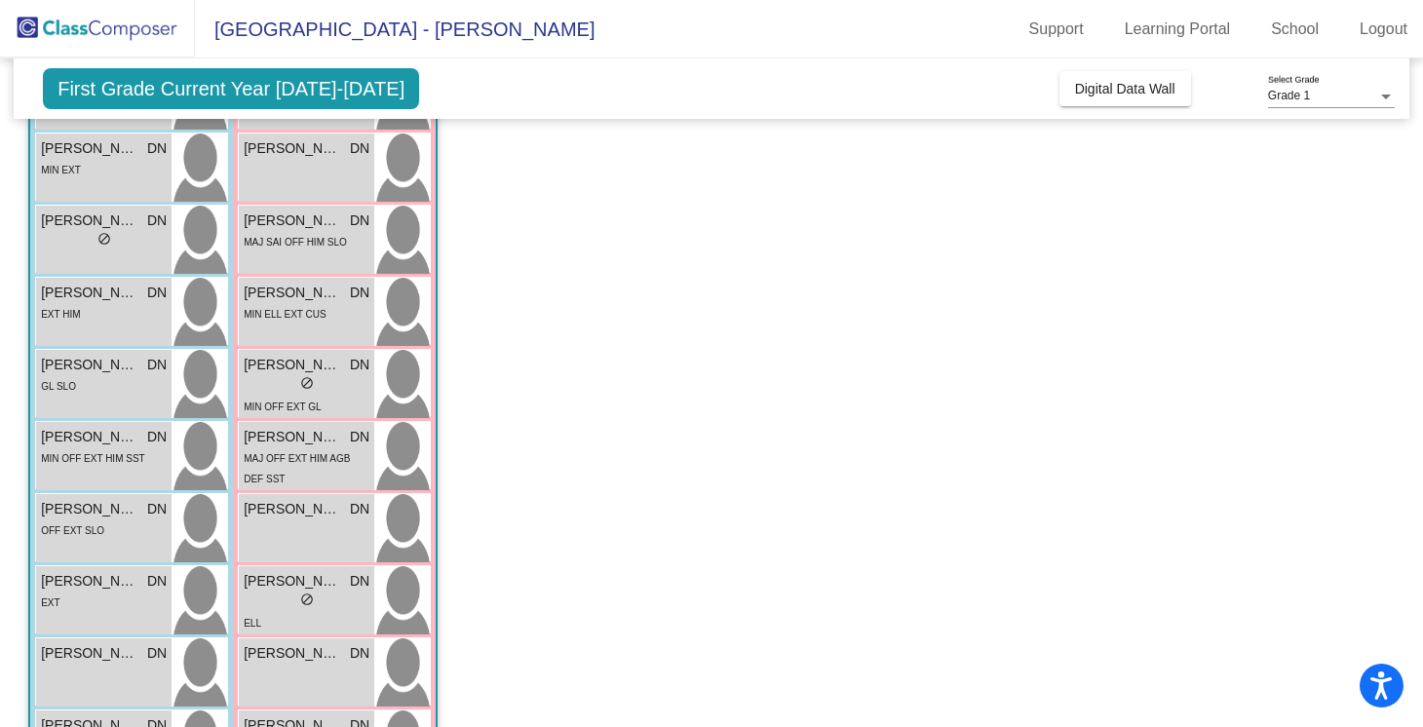
scroll to position [280, 0]
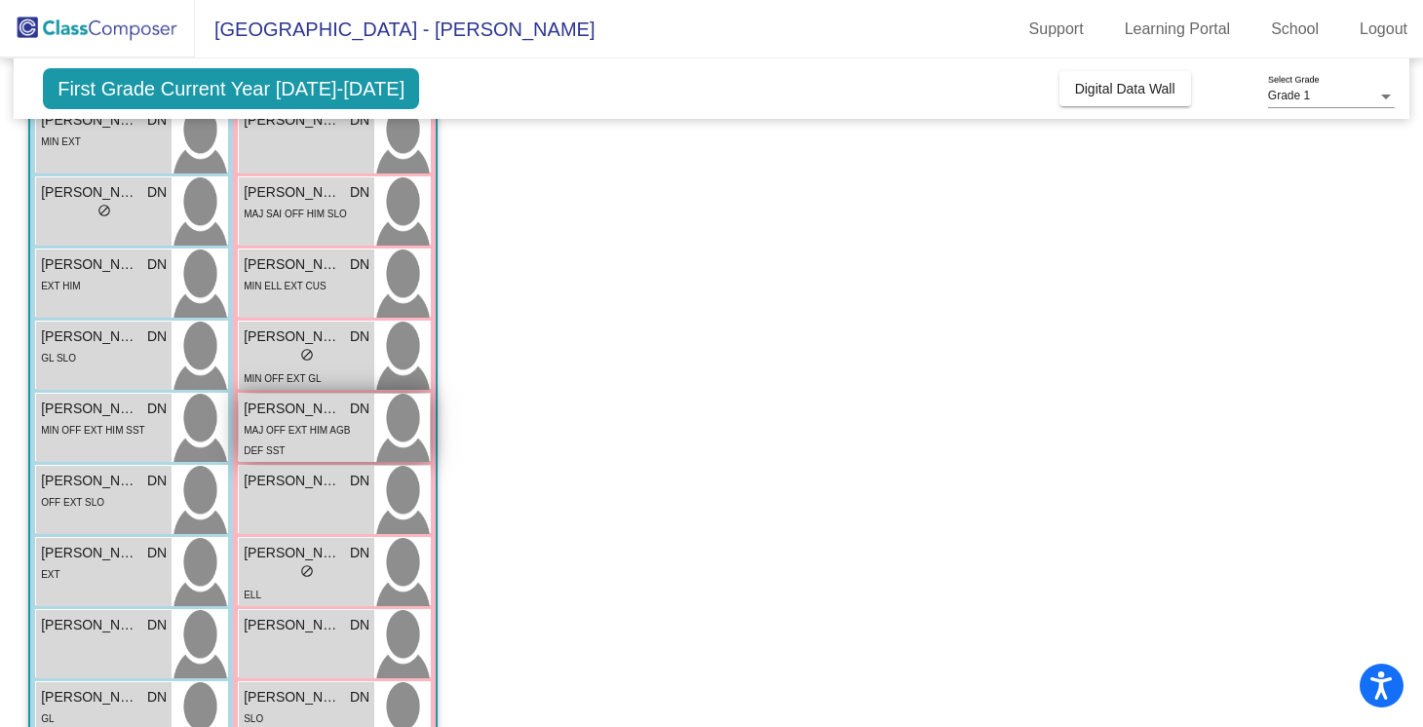
click at [335, 419] on div "MAJ OFF EXT HIM AGB DEF SST" at bounding box center [307, 439] width 126 height 41
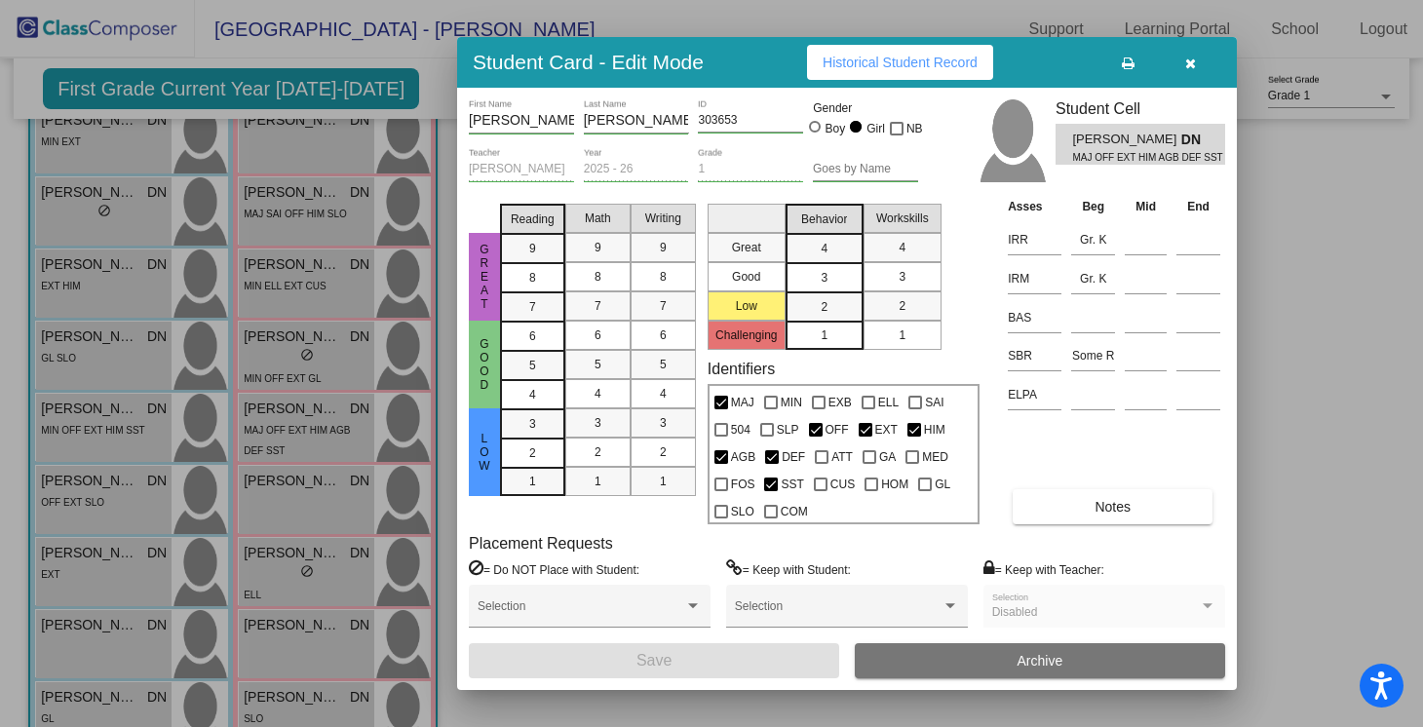
click at [1197, 53] on button "button" at bounding box center [1190, 62] width 62 height 35
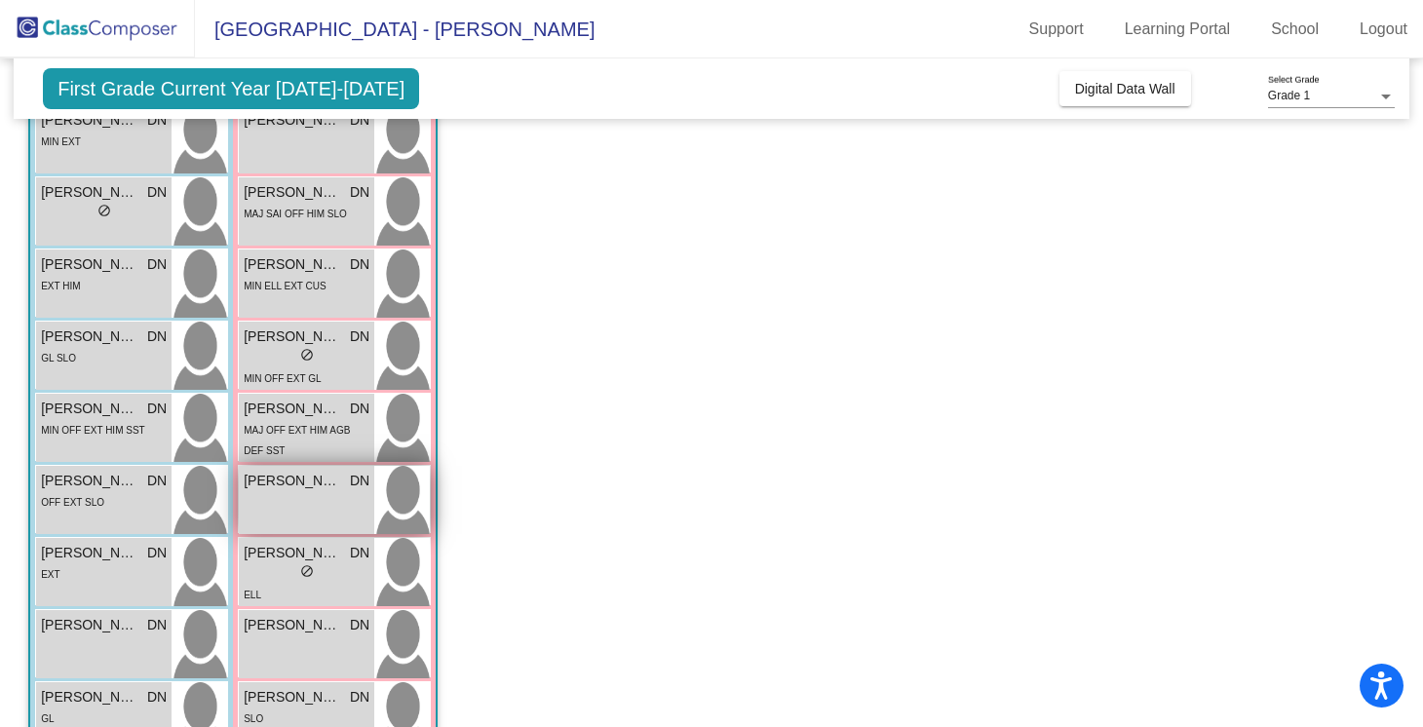
click at [392, 476] on img at bounding box center [402, 500] width 56 height 68
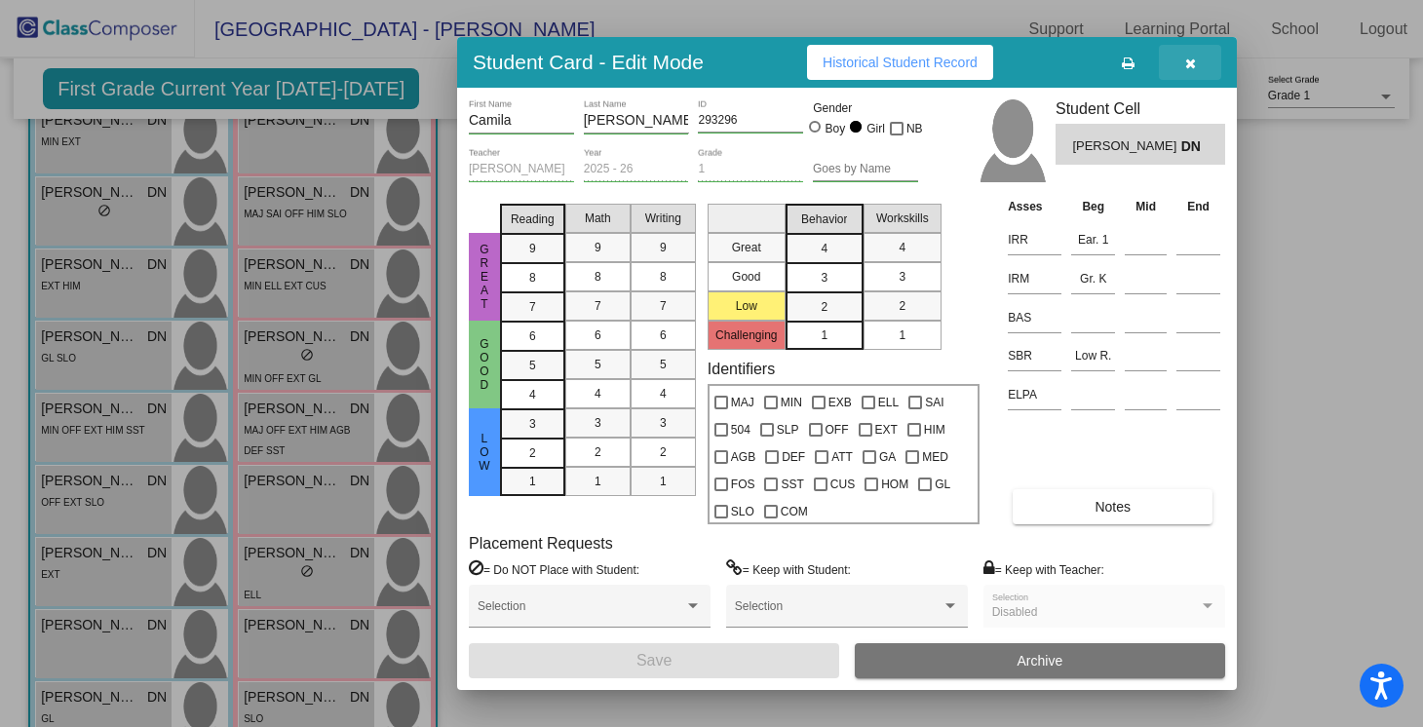
click at [1197, 67] on button "button" at bounding box center [1190, 62] width 62 height 35
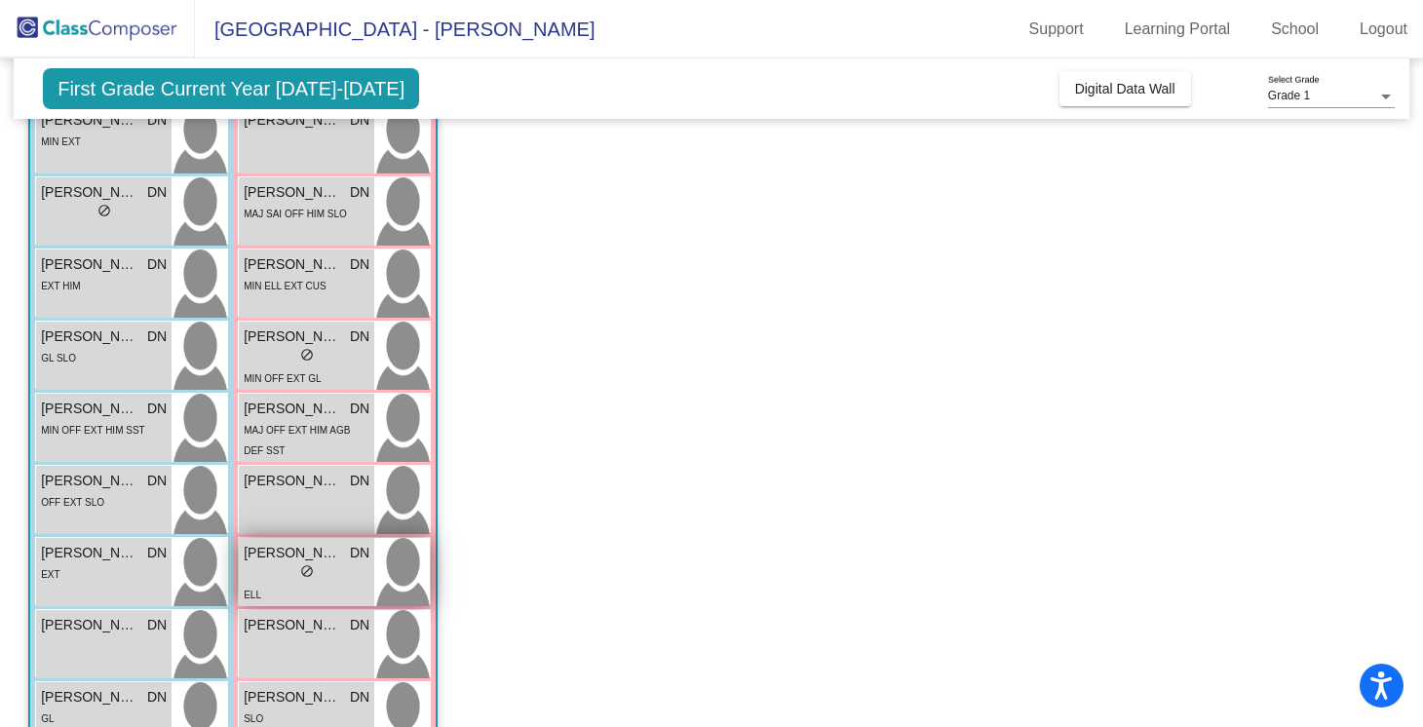
click at [283, 605] on div "[PERSON_NAME] DN lock do_not_disturb_alt ELL" at bounding box center [306, 572] width 135 height 68
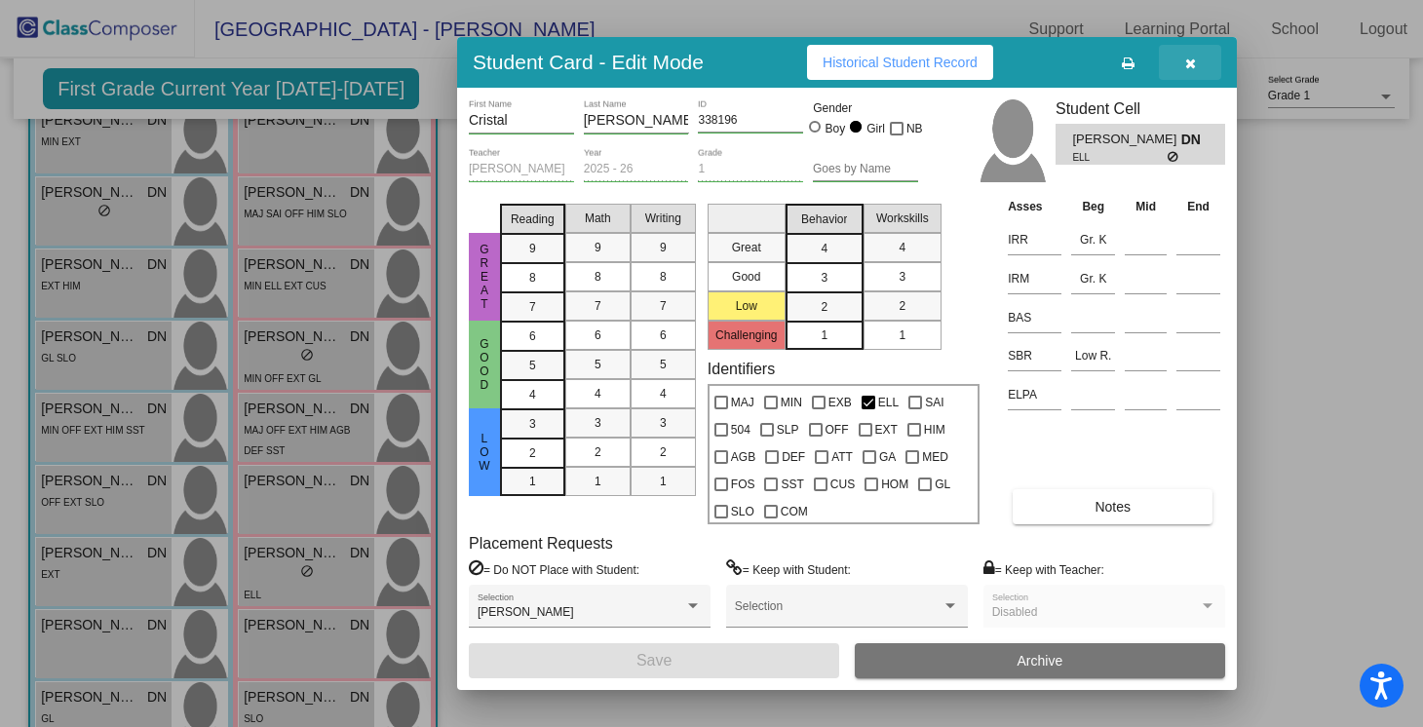
click at [1200, 64] on button "button" at bounding box center [1190, 62] width 62 height 35
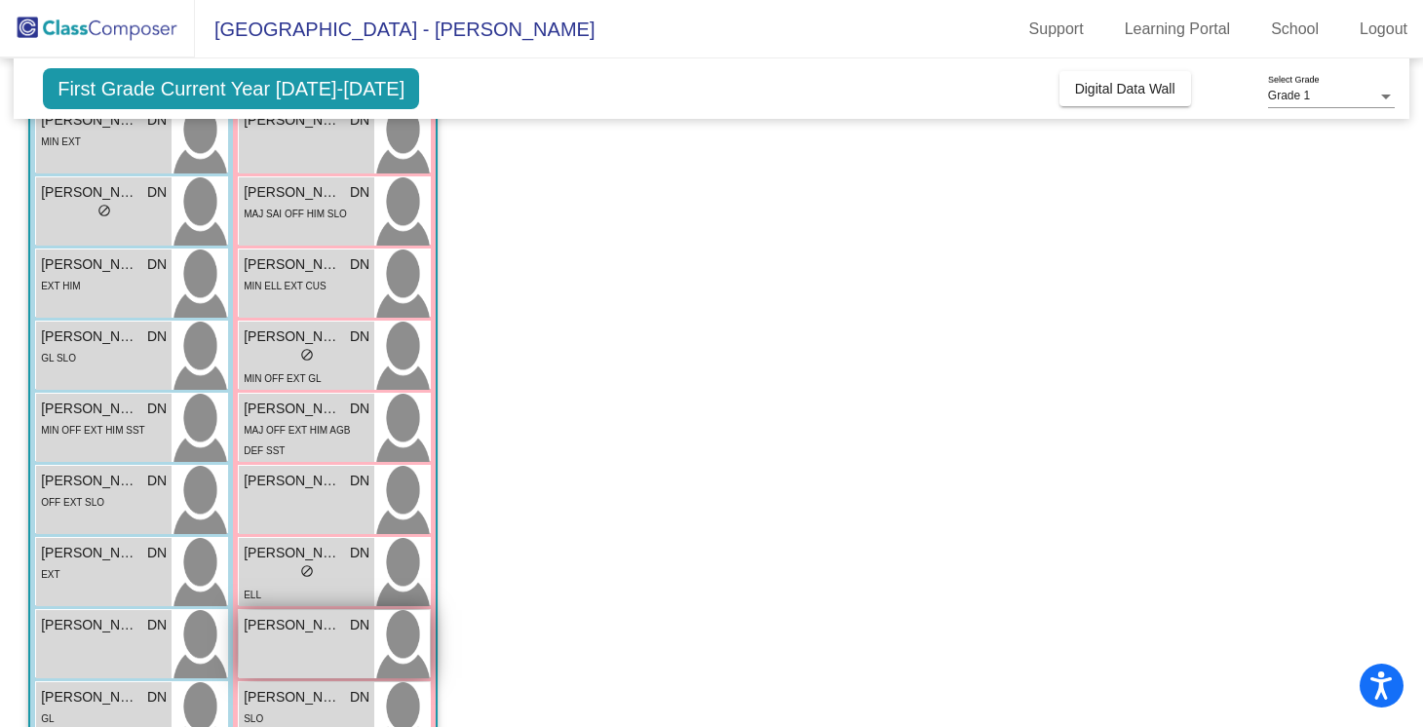
click at [310, 621] on span "[PERSON_NAME]" at bounding box center [292, 625] width 97 height 20
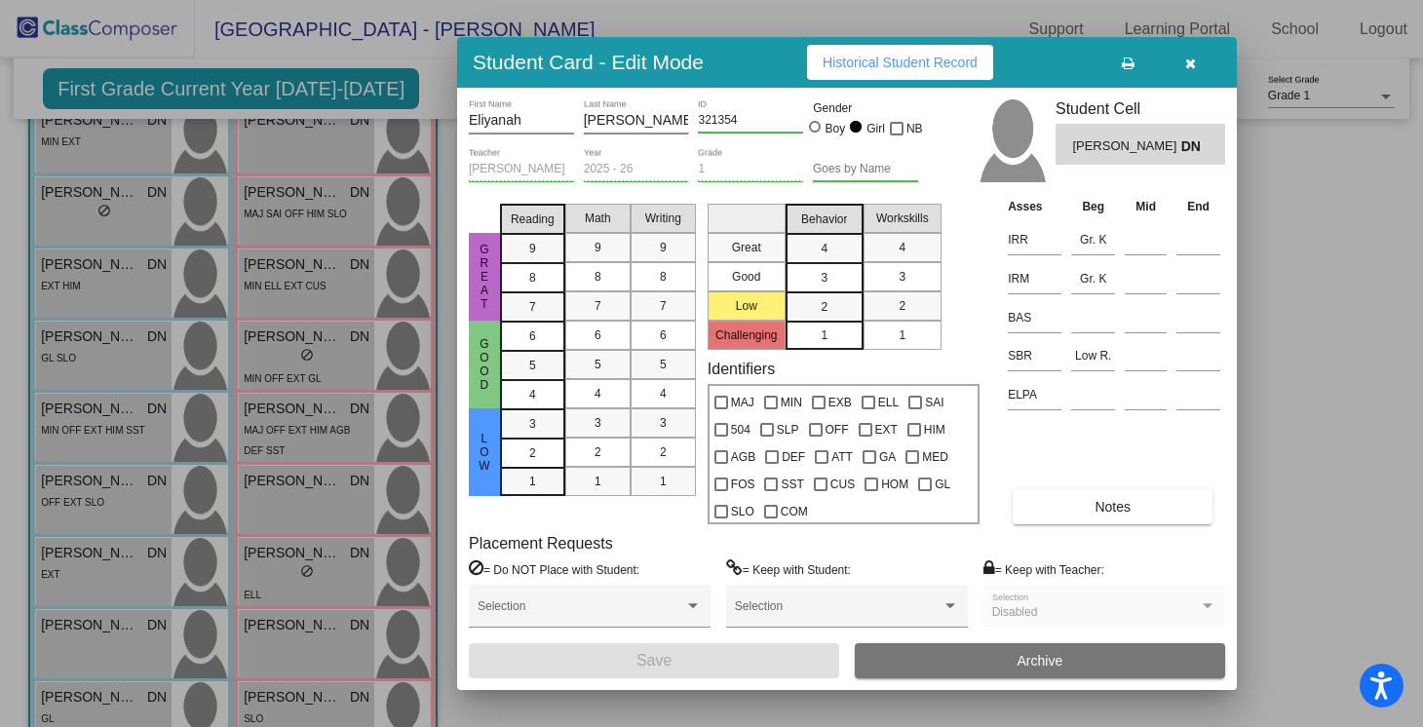
click at [1192, 61] on icon "button" at bounding box center [1190, 64] width 11 height 14
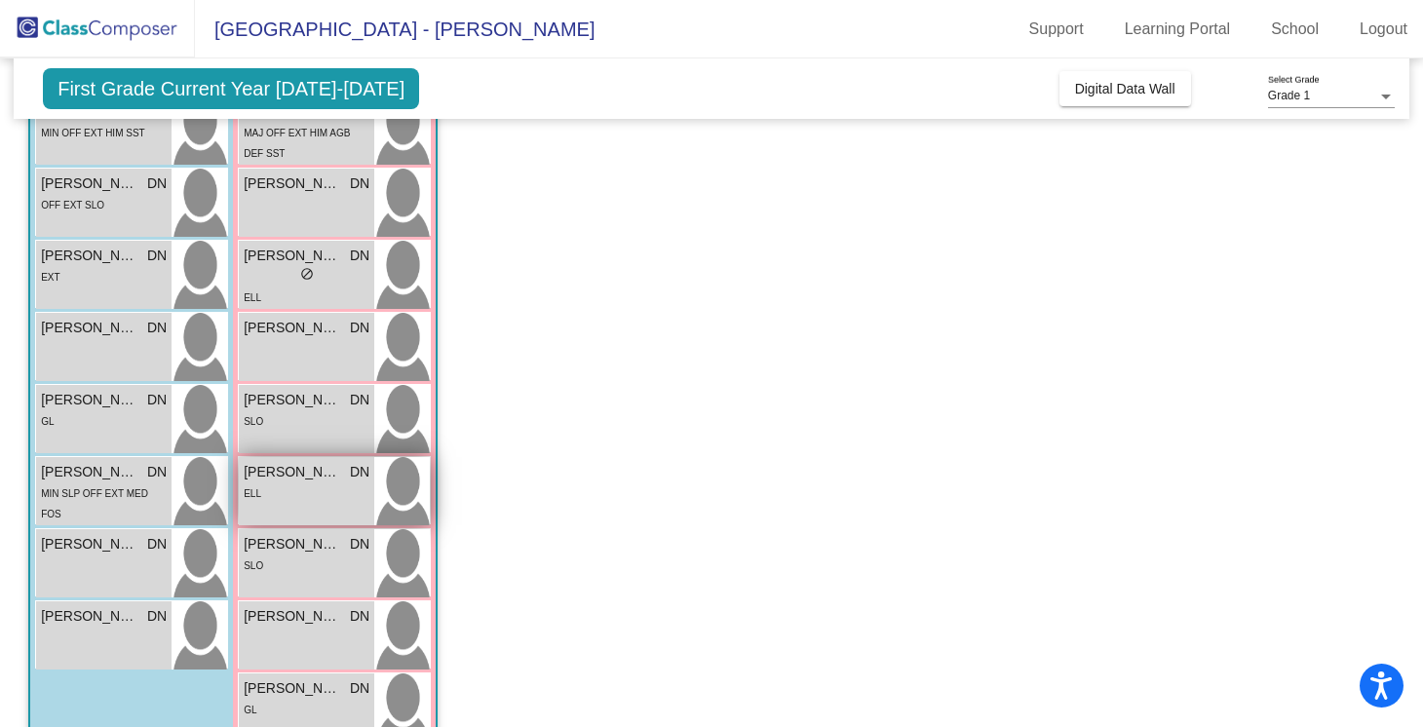
scroll to position [589, 0]
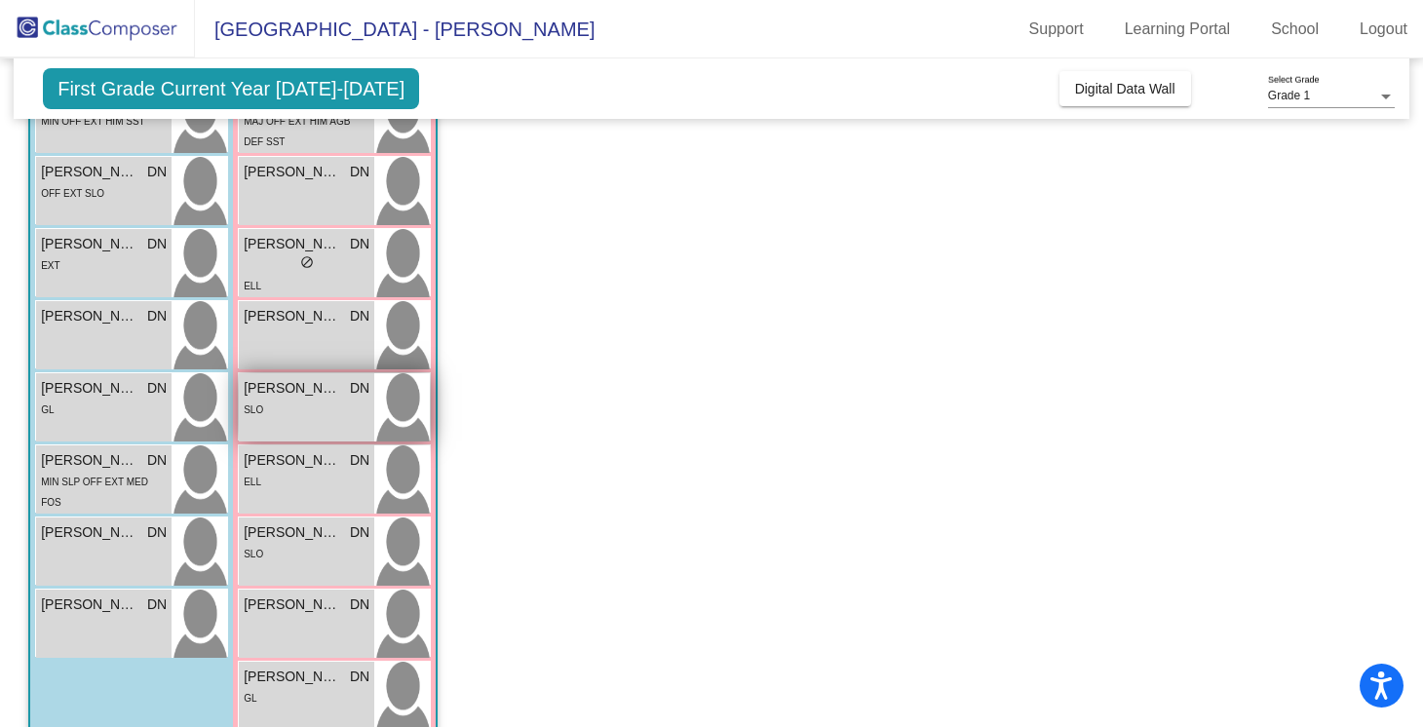
click at [315, 404] on div "SLO" at bounding box center [307, 409] width 126 height 20
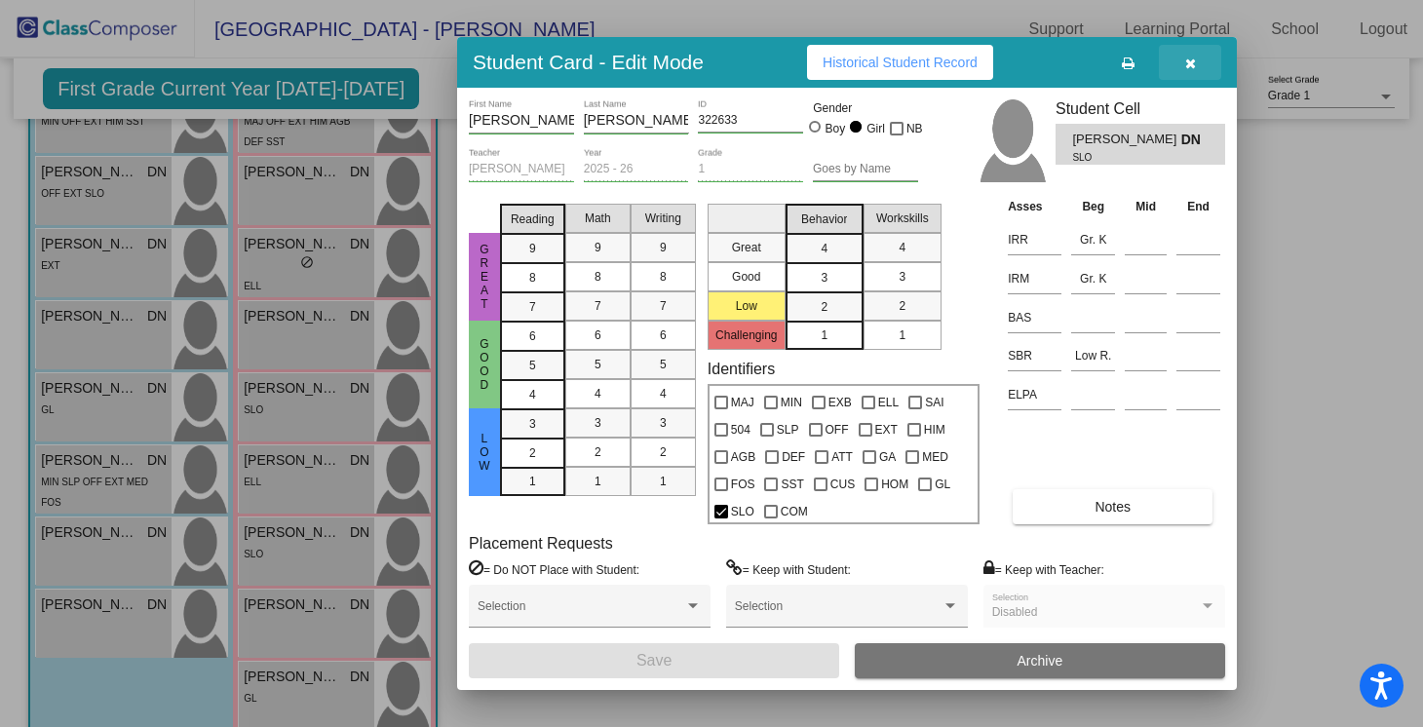
click at [1198, 48] on button "button" at bounding box center [1190, 62] width 62 height 35
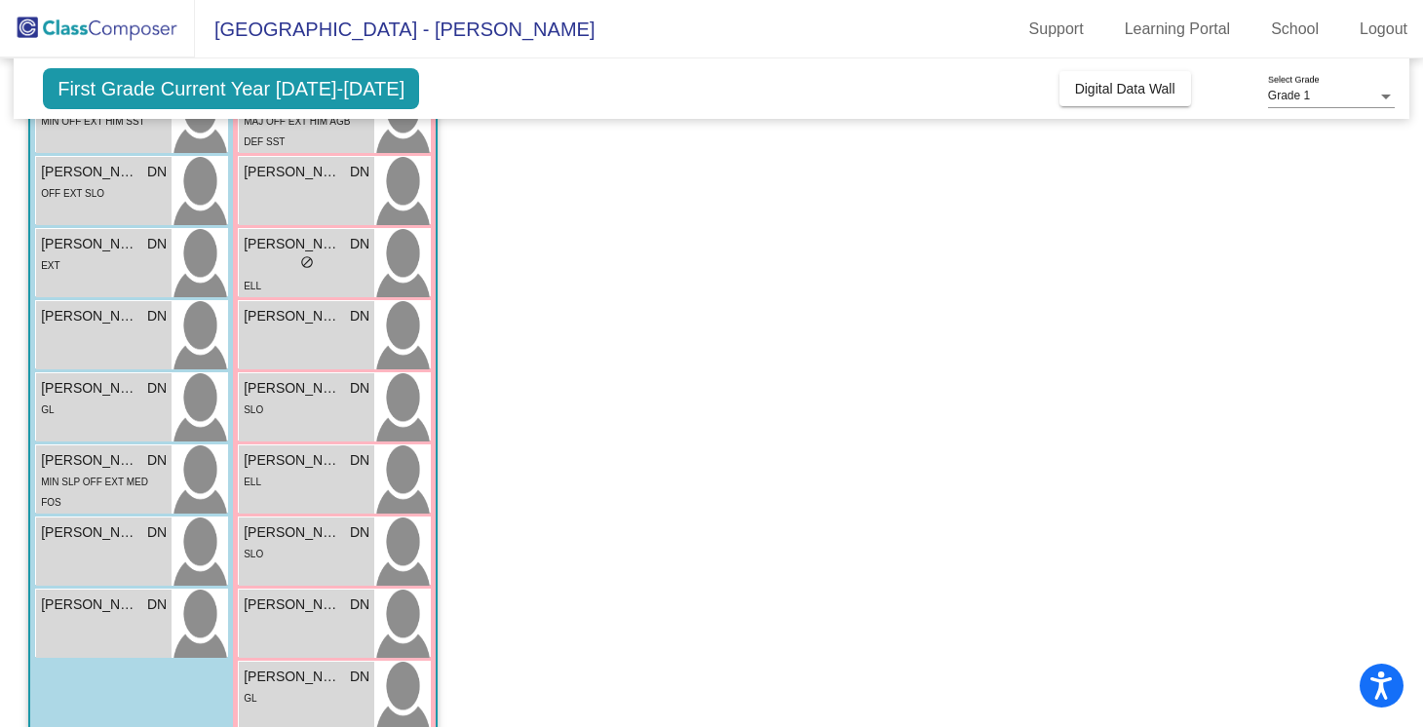
click at [295, 444] on div "[PERSON_NAME] DN lock do_not_disturb_alt ELL" at bounding box center [334, 478] width 193 height 68
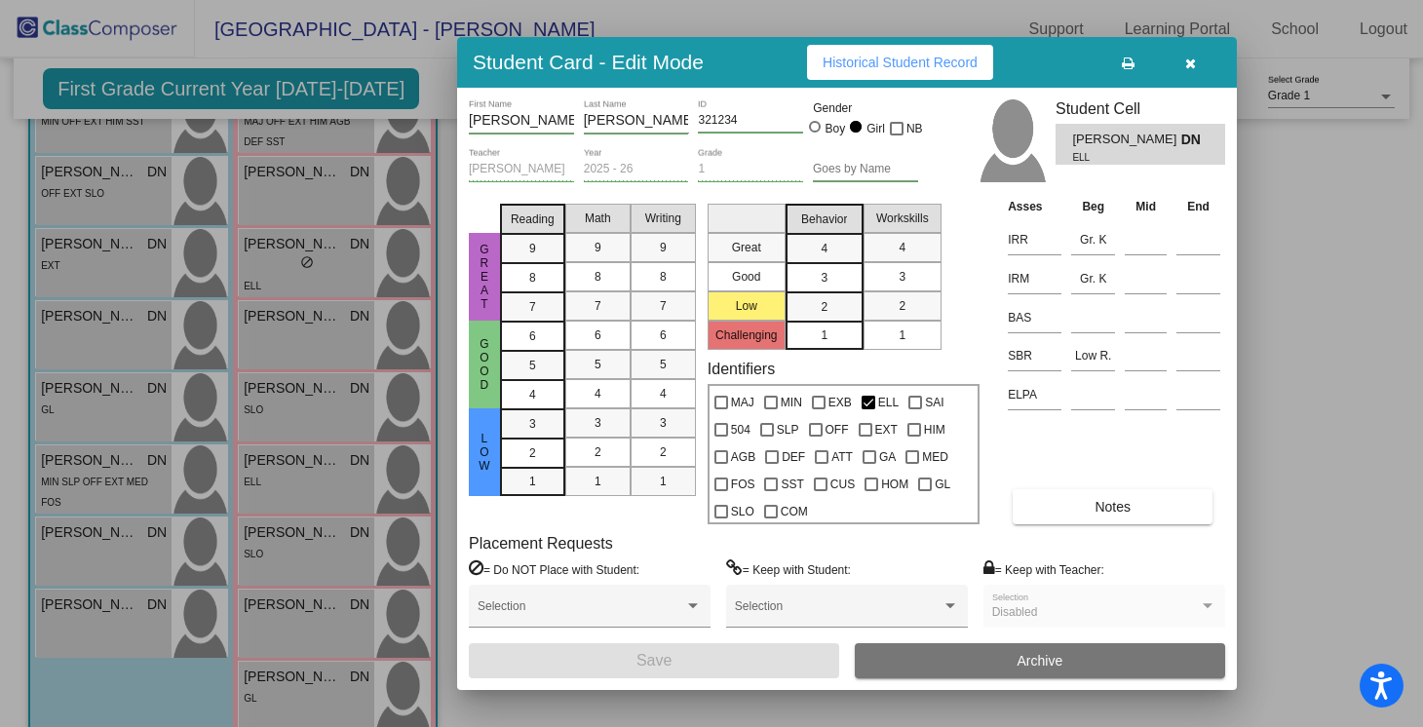
click at [1195, 55] on span "button" at bounding box center [1190, 63] width 11 height 16
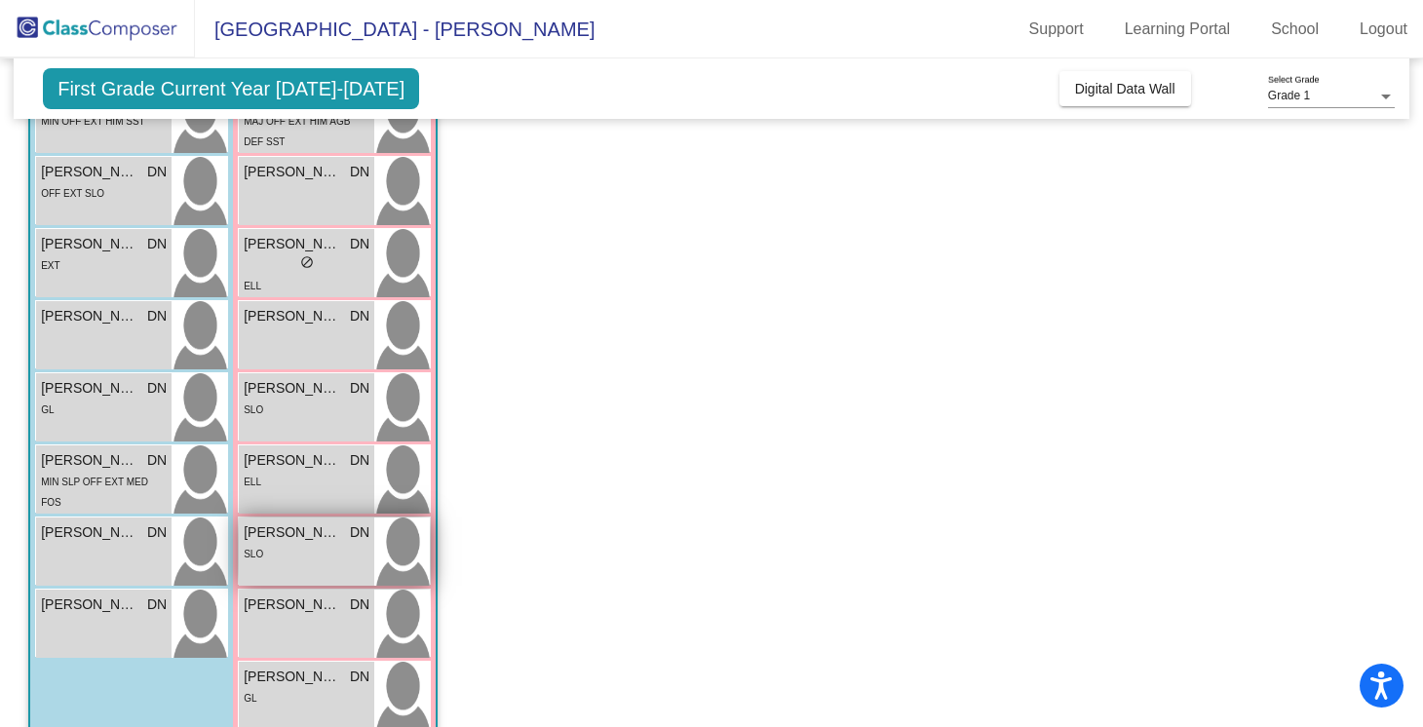
click at [285, 554] on div "SLO" at bounding box center [307, 553] width 126 height 20
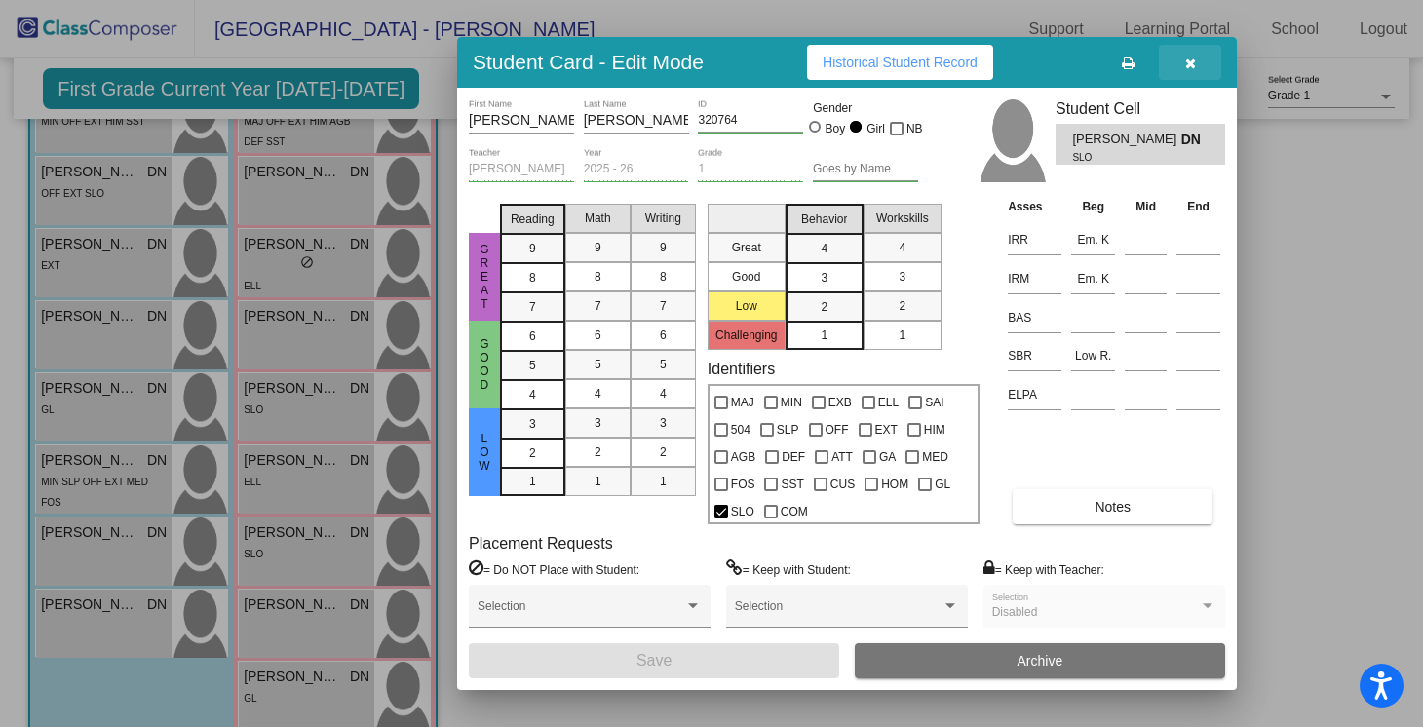
click at [1191, 59] on icon "button" at bounding box center [1190, 64] width 11 height 14
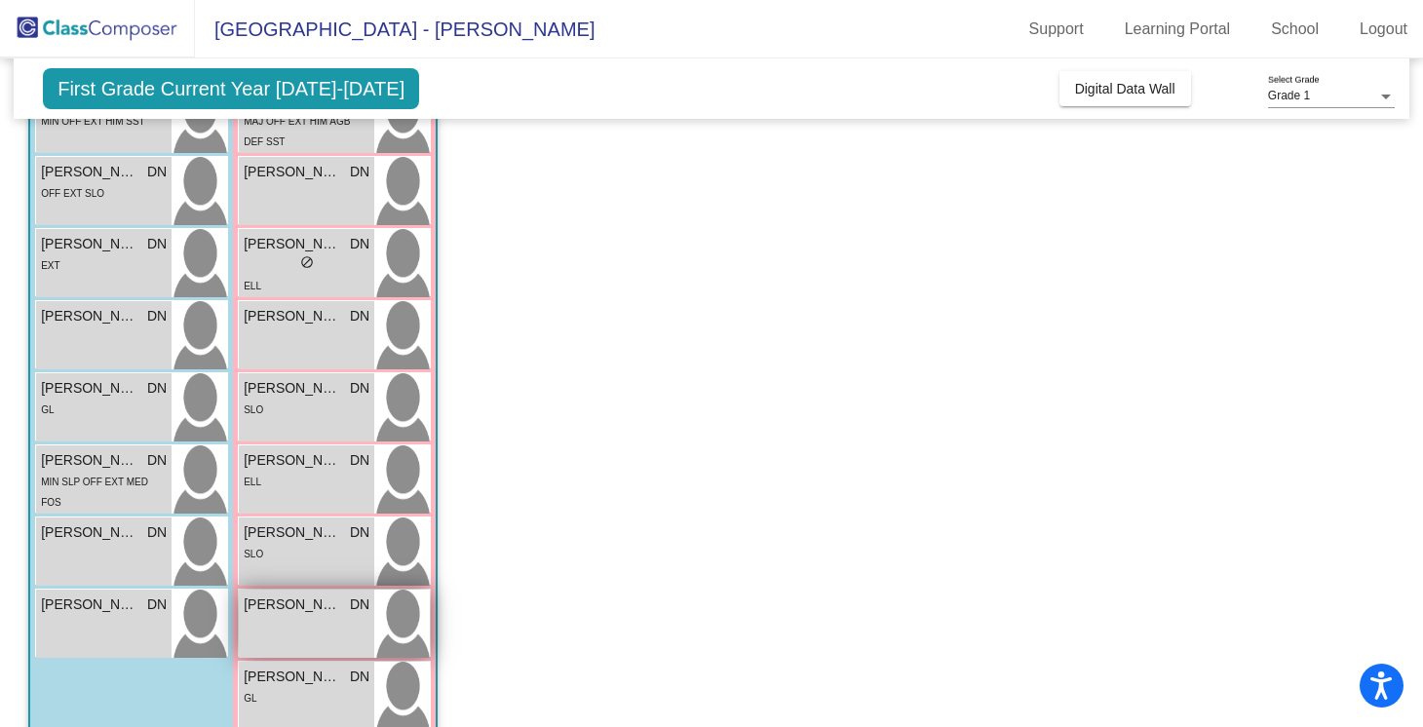
click at [314, 622] on div "[PERSON_NAME] DN lock do_not_disturb_alt" at bounding box center [306, 624] width 135 height 68
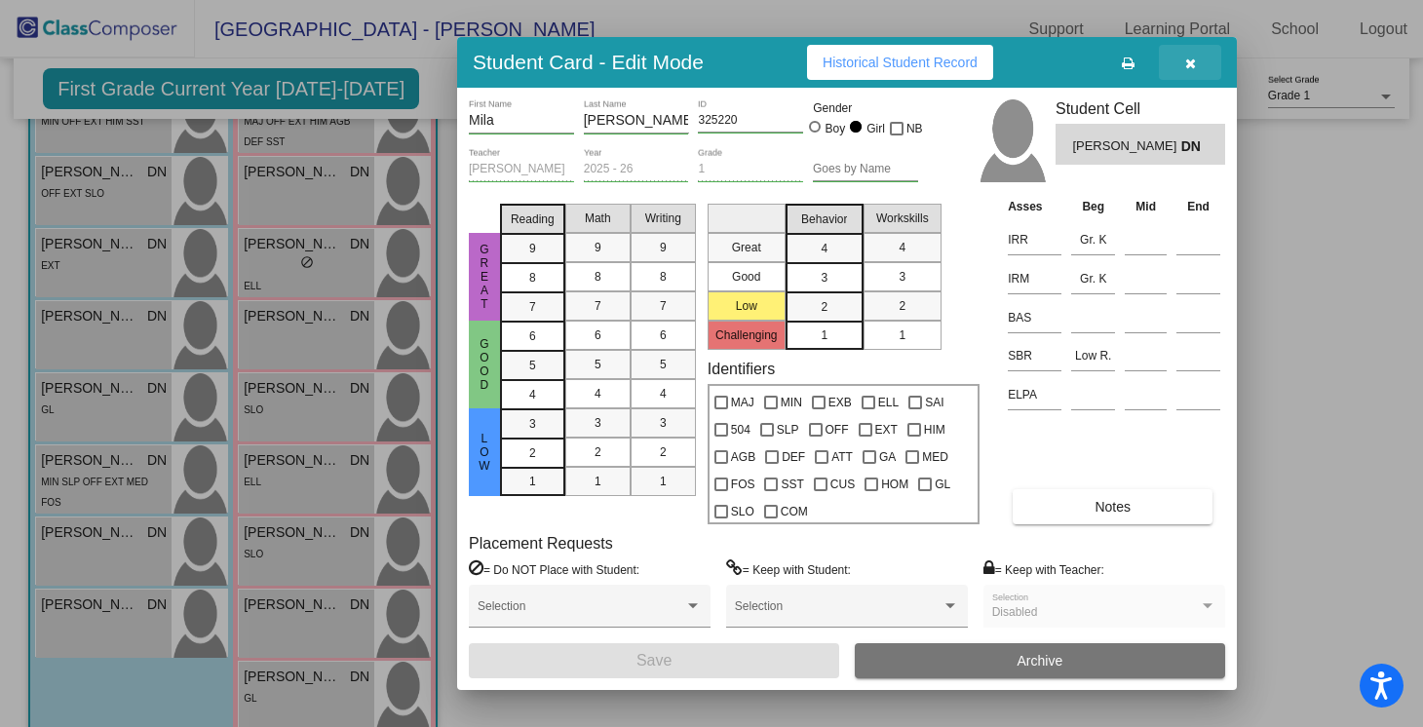
click at [1190, 69] on icon "button" at bounding box center [1190, 64] width 11 height 14
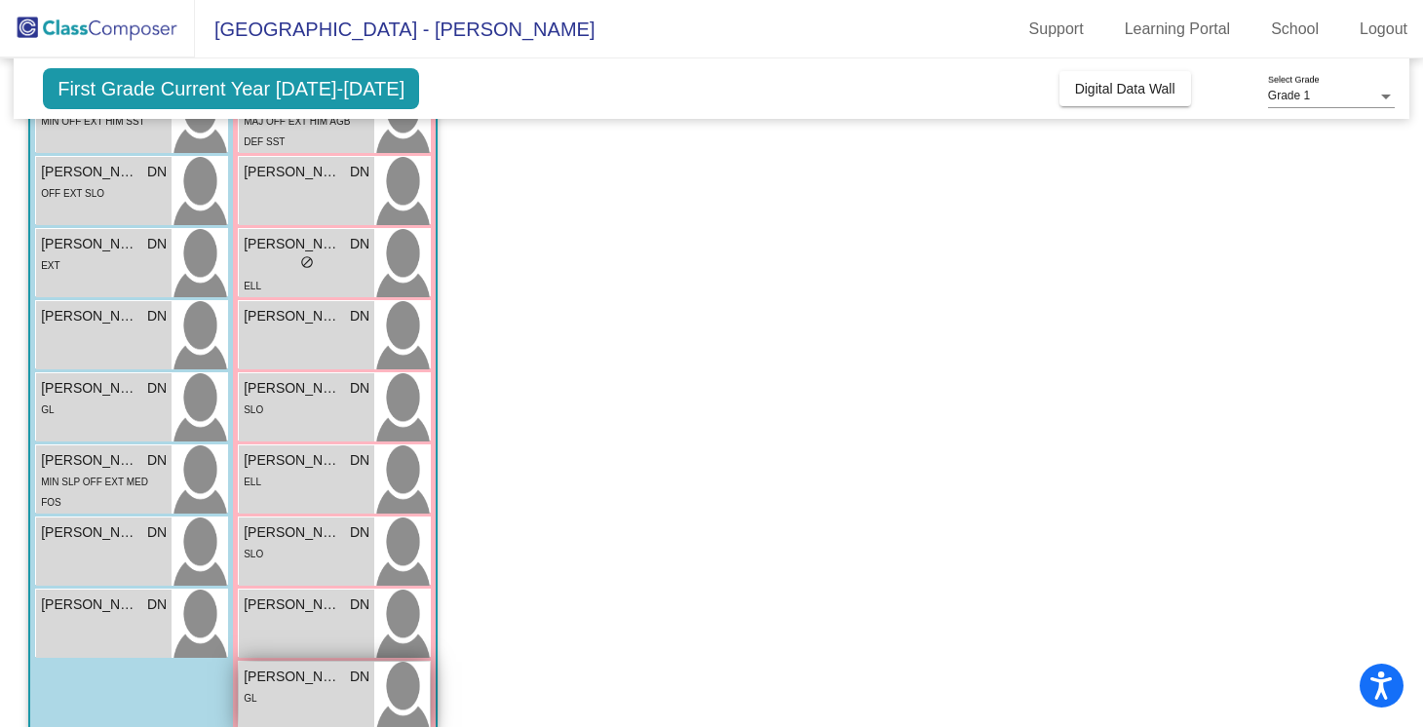
click at [321, 711] on div "[PERSON_NAME] DN lock do_not_disturb_alt GL" at bounding box center [306, 696] width 135 height 68
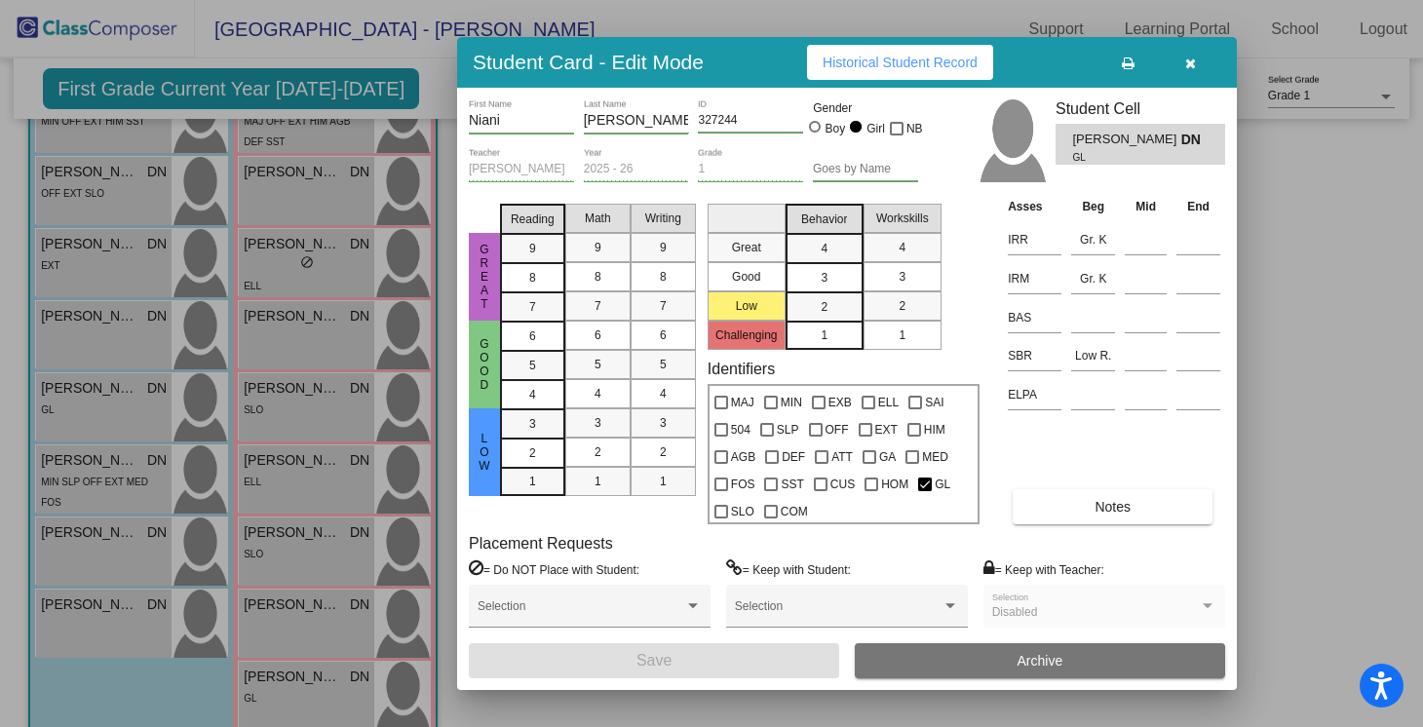
click at [1191, 75] on button "button" at bounding box center [1190, 62] width 62 height 35
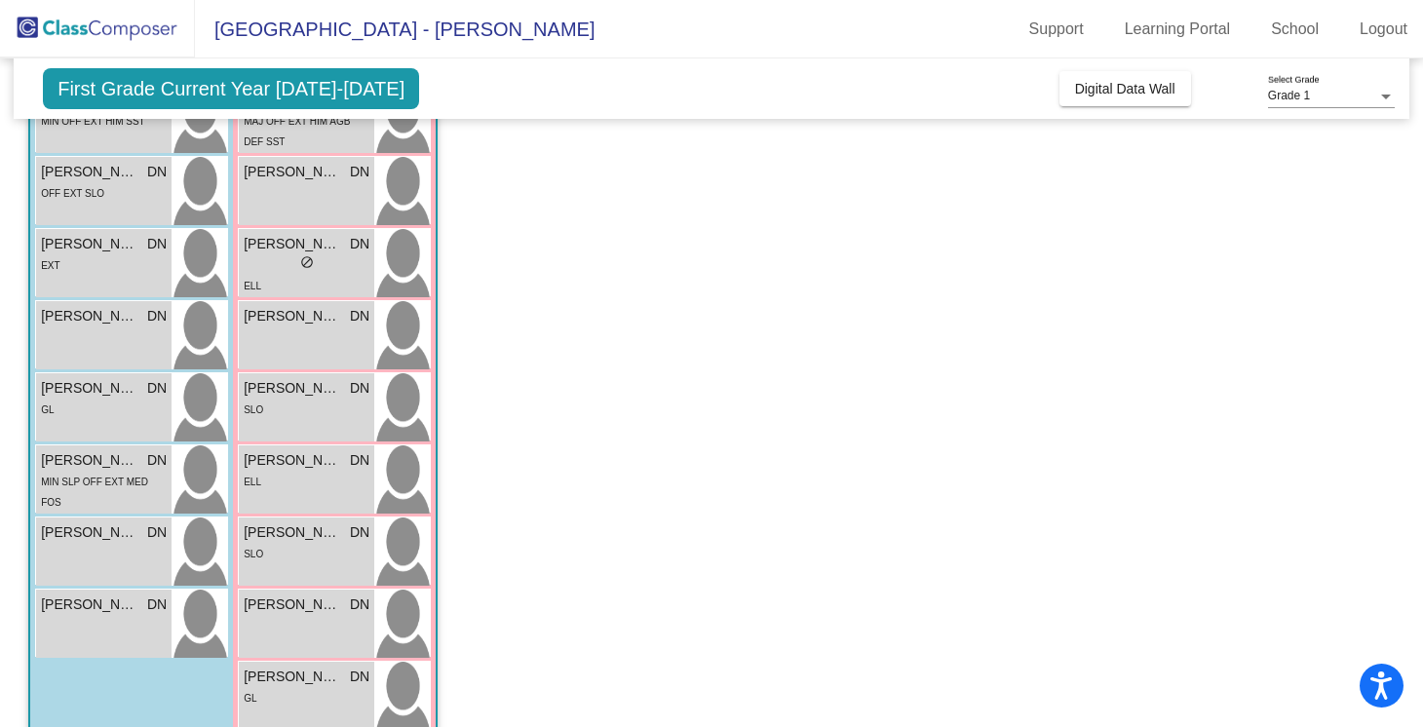
scroll to position [698, 0]
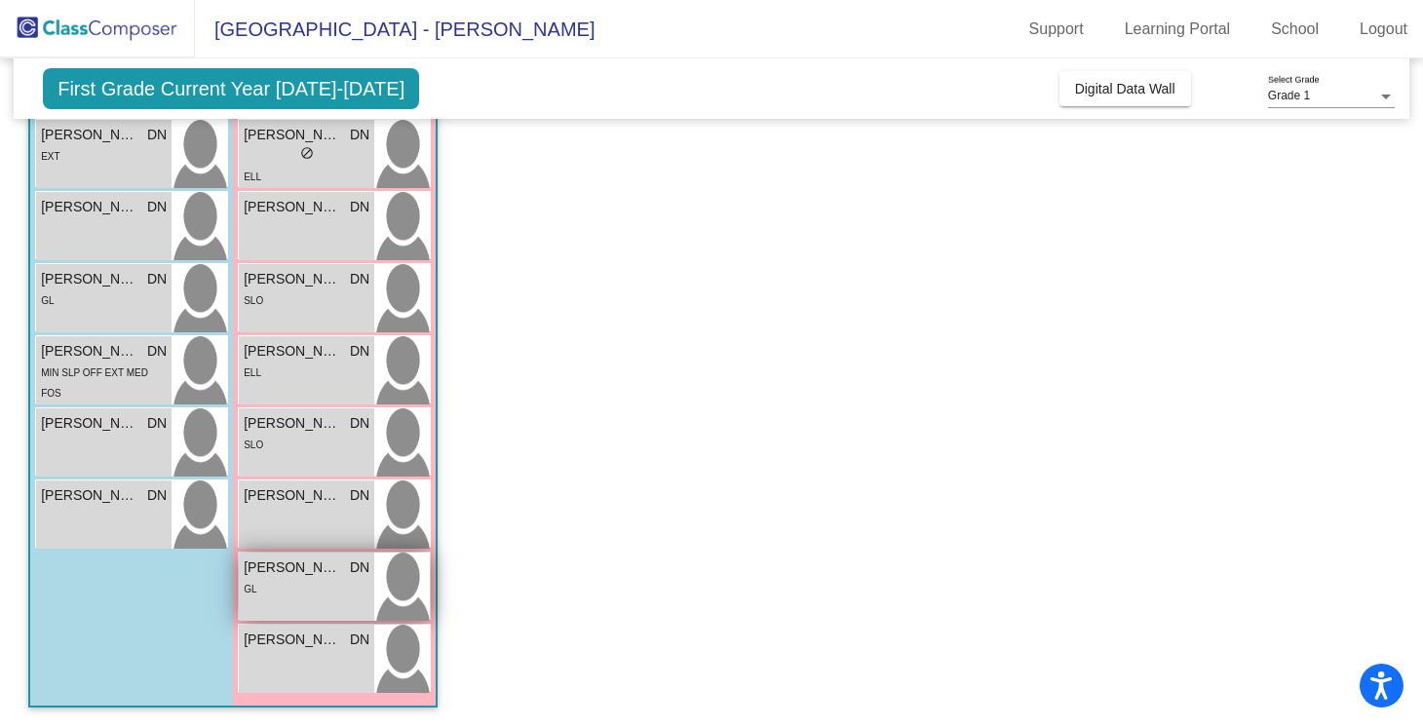
click at [288, 578] on div "GL" at bounding box center [307, 588] width 126 height 20
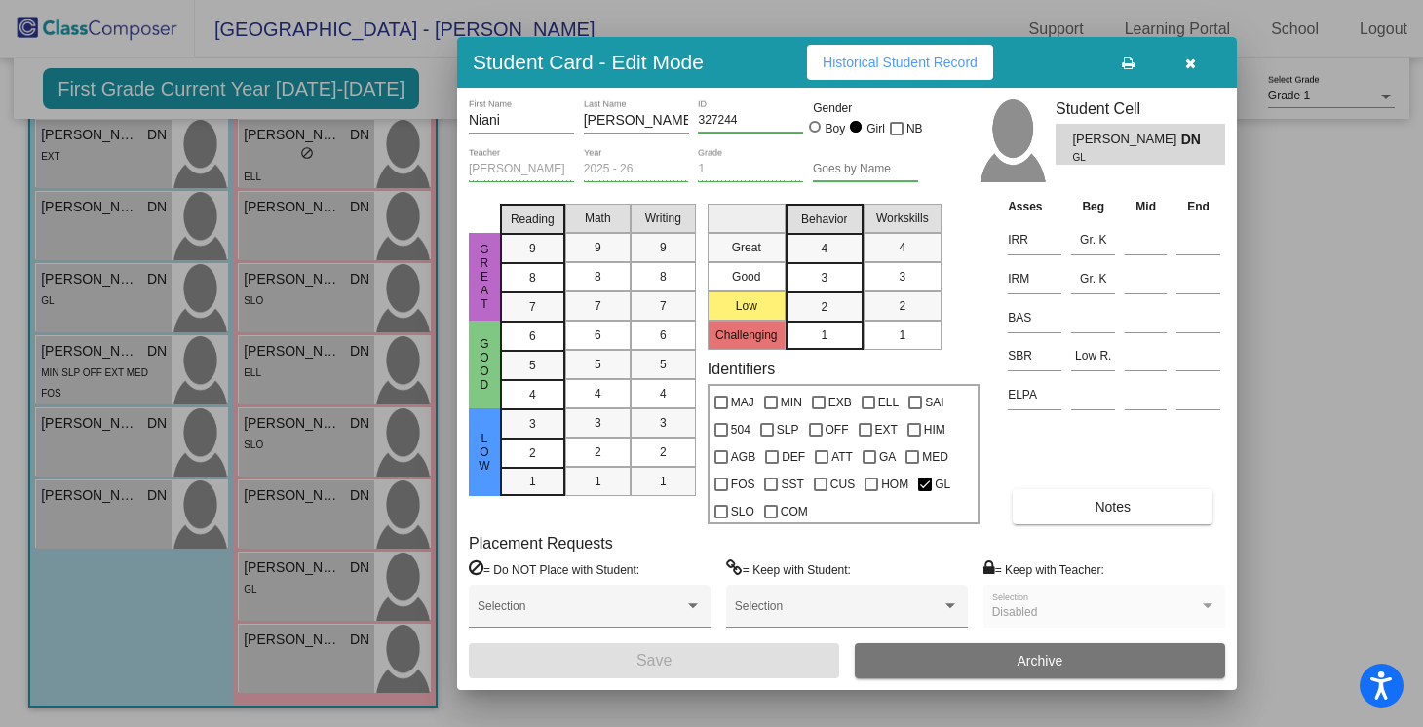
click at [1190, 59] on icon "button" at bounding box center [1190, 64] width 11 height 14
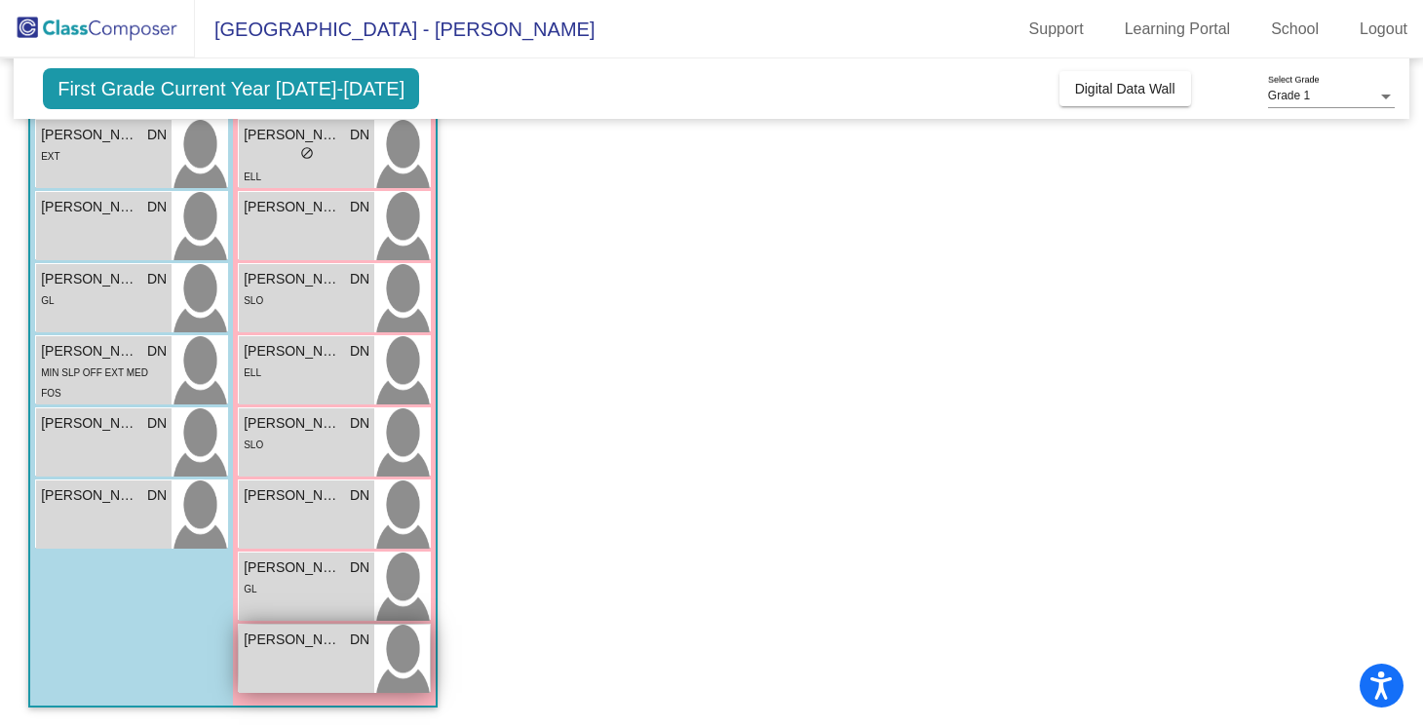
click at [341, 645] on div "[PERSON_NAME]" at bounding box center [307, 640] width 126 height 20
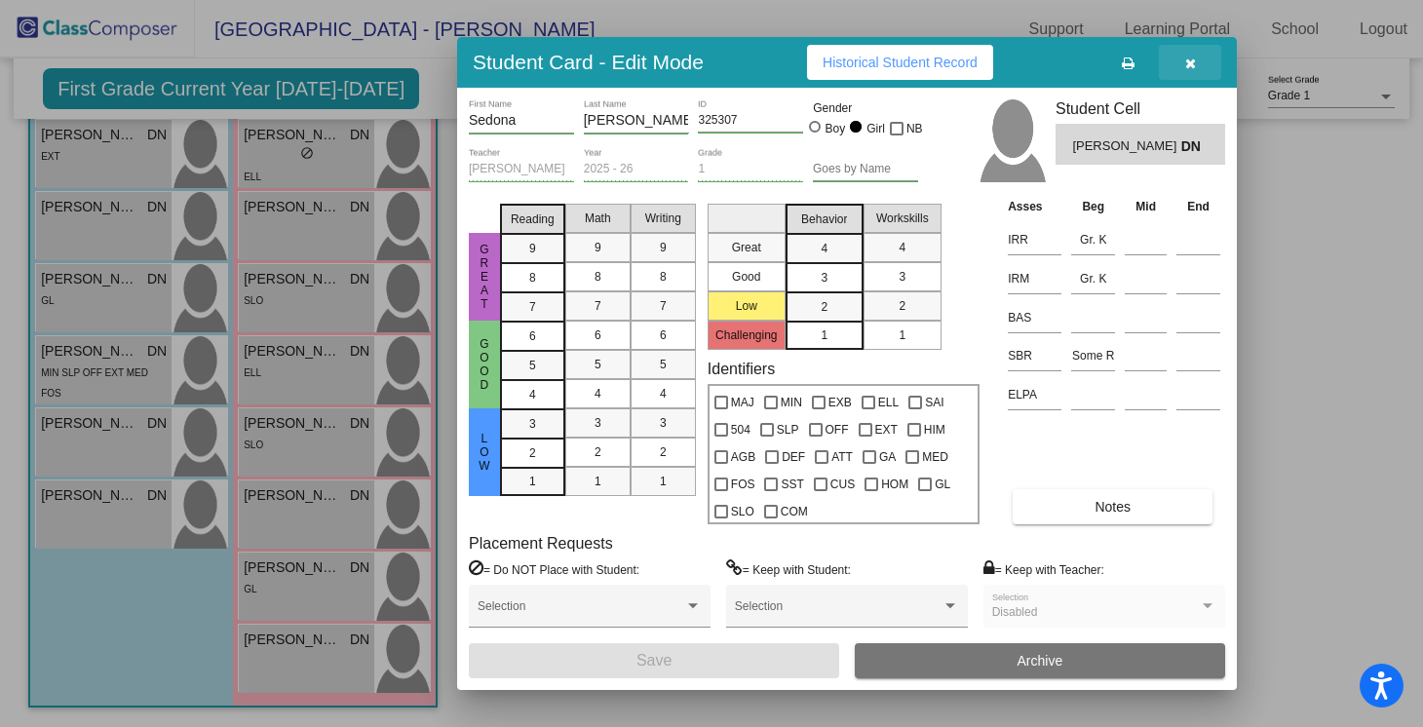
click at [1194, 65] on icon "button" at bounding box center [1190, 64] width 11 height 14
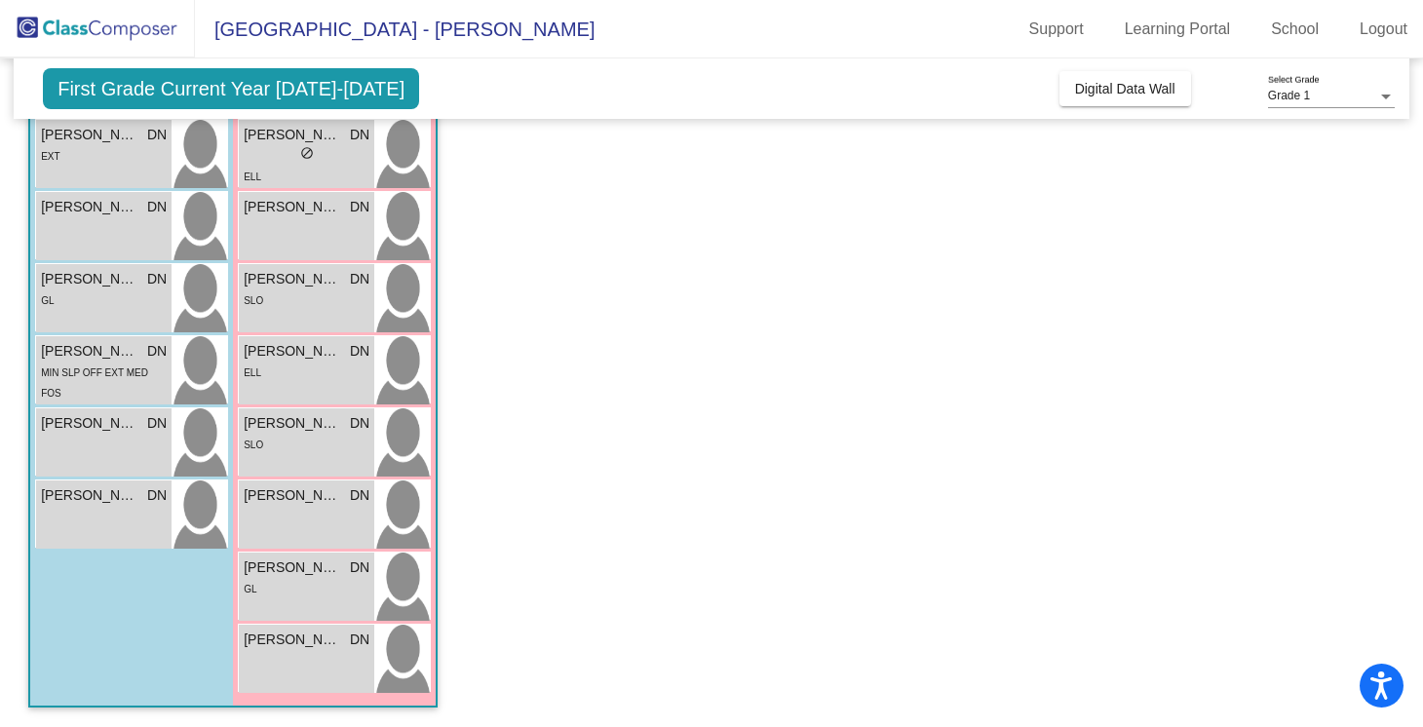
scroll to position [0, 0]
